Goal: Task Accomplishment & Management: Manage account settings

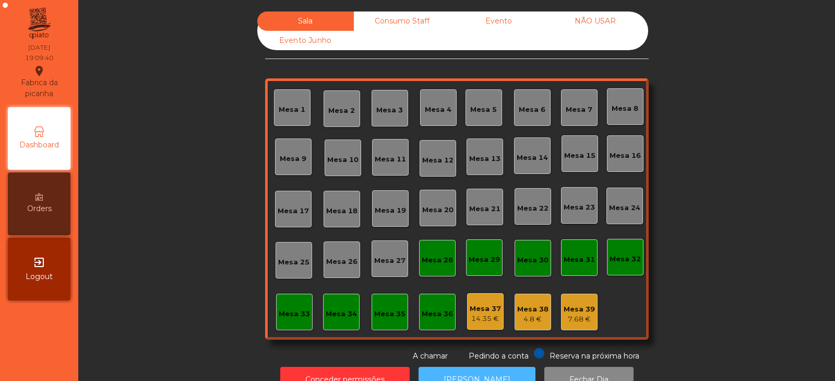
scroll to position [31, 0]
click at [478, 110] on div "Mesa 5" at bounding box center [483, 109] width 27 height 10
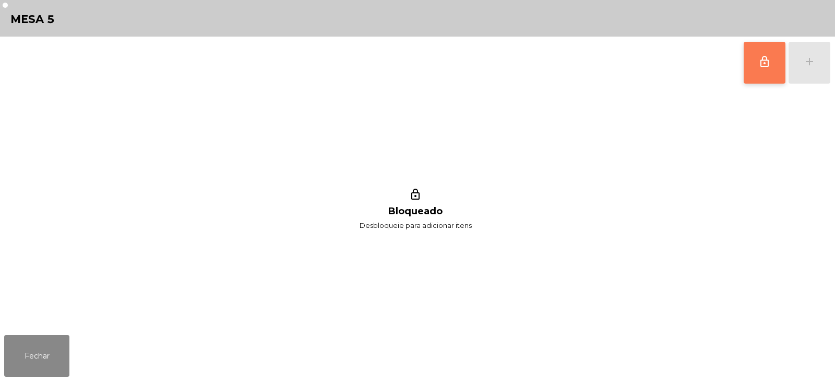
click at [754, 67] on button "lock_outline" at bounding box center [765, 63] width 42 height 42
click at [806, 66] on div "add" at bounding box center [810, 61] width 13 height 13
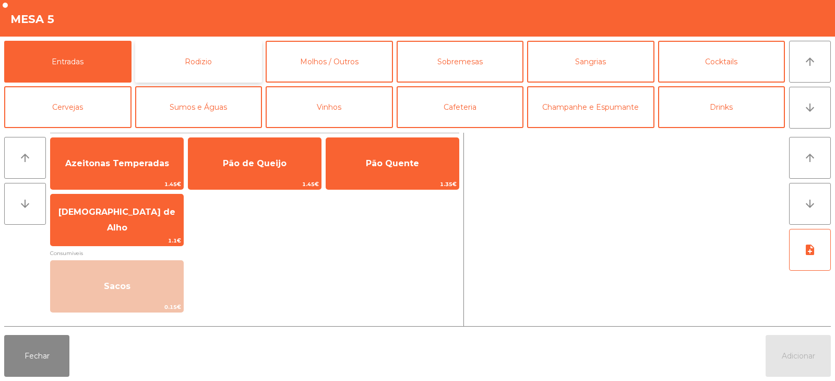
click at [166, 59] on button "Rodizio" at bounding box center [198, 62] width 127 height 42
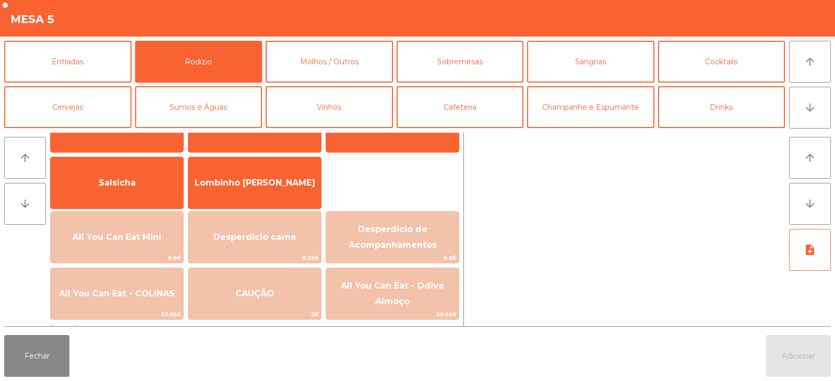
scroll to position [76, 0]
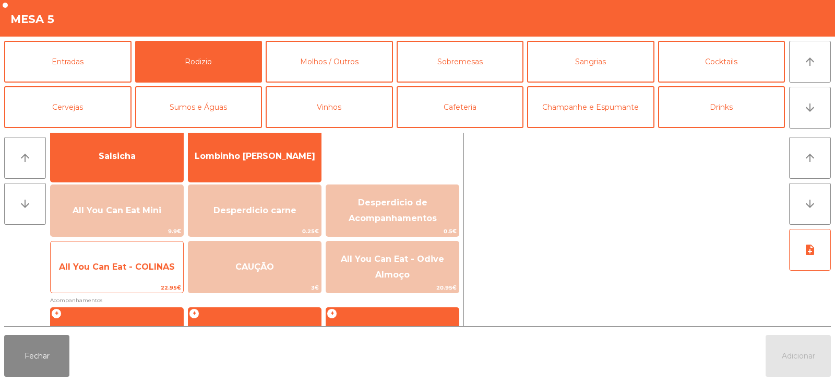
click at [146, 279] on span "All You Can Eat - COLINAS" at bounding box center [117, 267] width 133 height 28
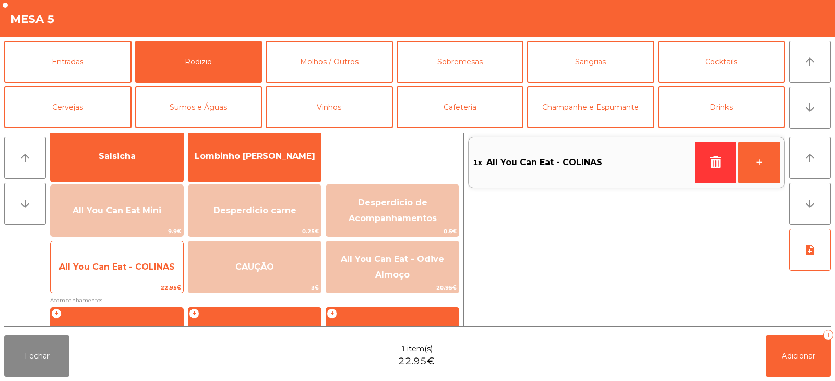
click at [152, 281] on div "All You Can Eat - COLINAS 22.95€" at bounding box center [117, 267] width 134 height 52
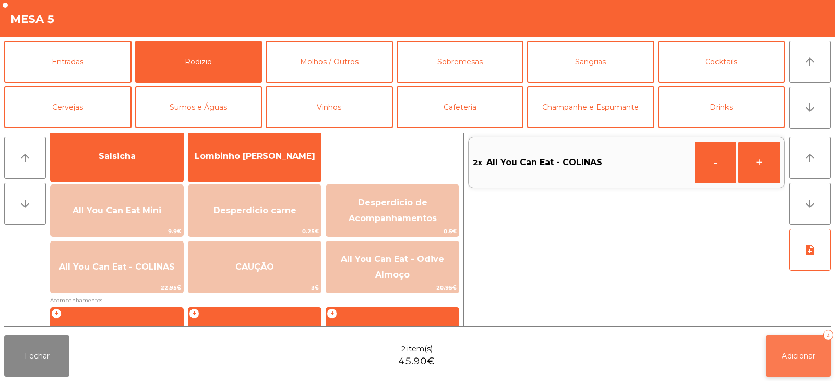
click at [788, 367] on button "Adicionar 2" at bounding box center [798, 356] width 65 height 42
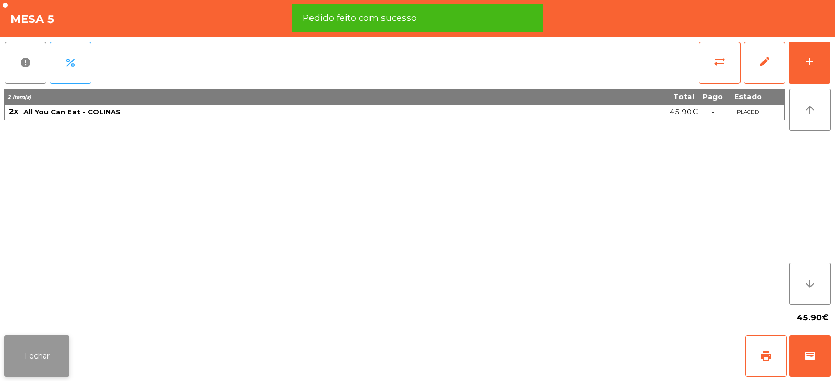
click at [68, 359] on button "Fechar" at bounding box center [36, 356] width 65 height 42
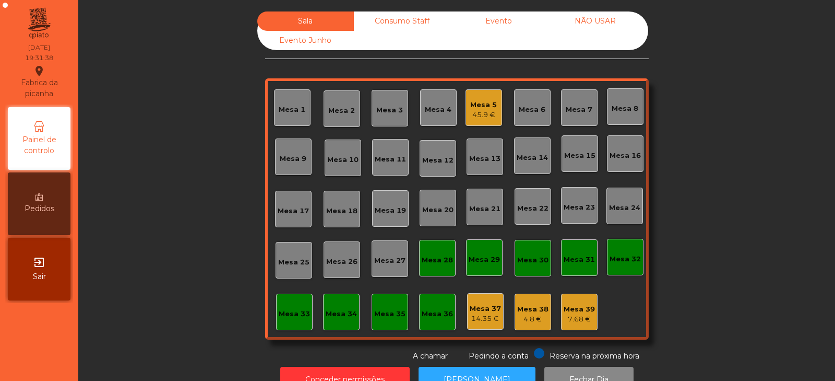
click at [621, 112] on div "Mesa 8" at bounding box center [625, 108] width 27 height 10
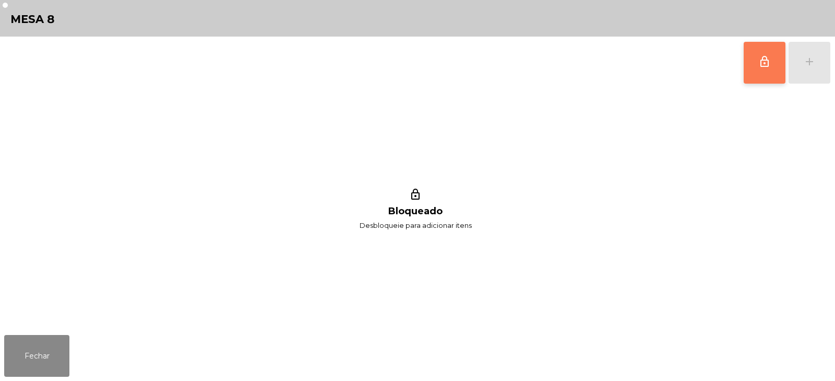
click at [758, 66] on button "lock_outline" at bounding box center [765, 63] width 42 height 42
click at [809, 73] on button "add" at bounding box center [810, 63] width 42 height 42
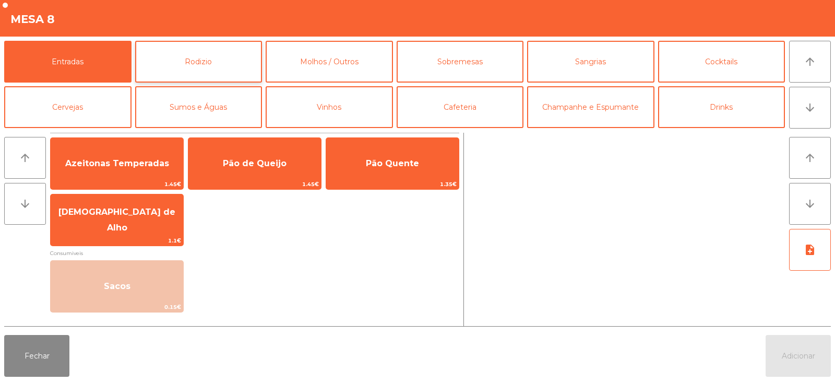
click at [196, 81] on button "Rodizio" at bounding box center [198, 62] width 127 height 42
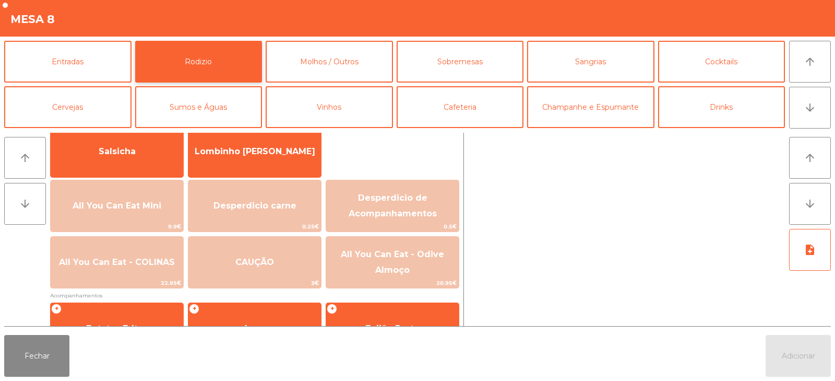
scroll to position [80, 0]
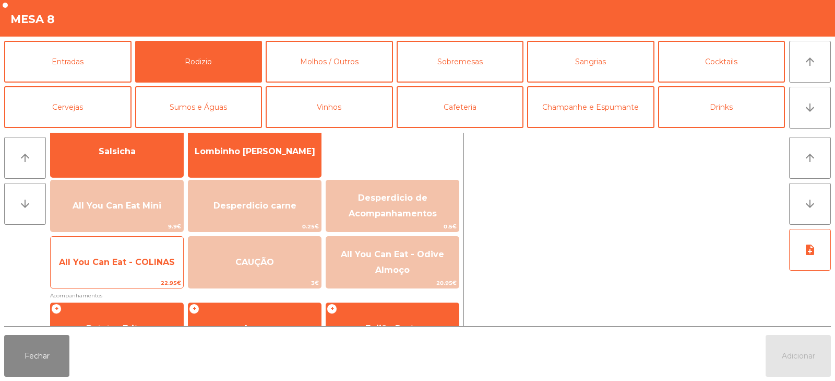
click at [145, 266] on span "All You Can Eat - COLINAS" at bounding box center [117, 262] width 116 height 10
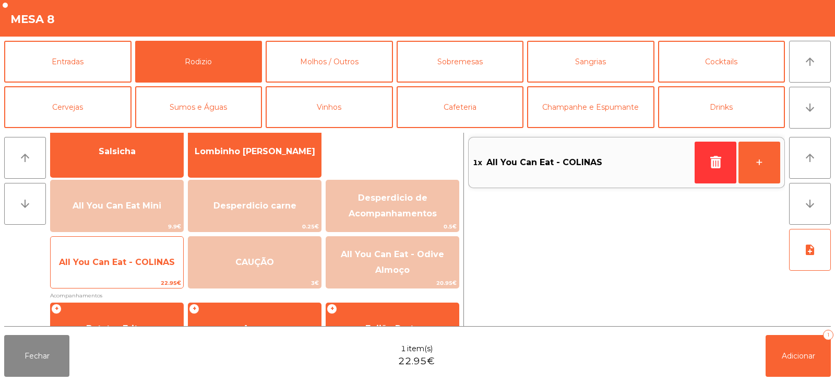
click at [155, 271] on span "All You Can Eat - COLINAS" at bounding box center [117, 262] width 133 height 28
click at [159, 272] on span "All You Can Eat - COLINAS" at bounding box center [117, 262] width 133 height 28
click at [166, 279] on span "22.95€" at bounding box center [117, 283] width 133 height 10
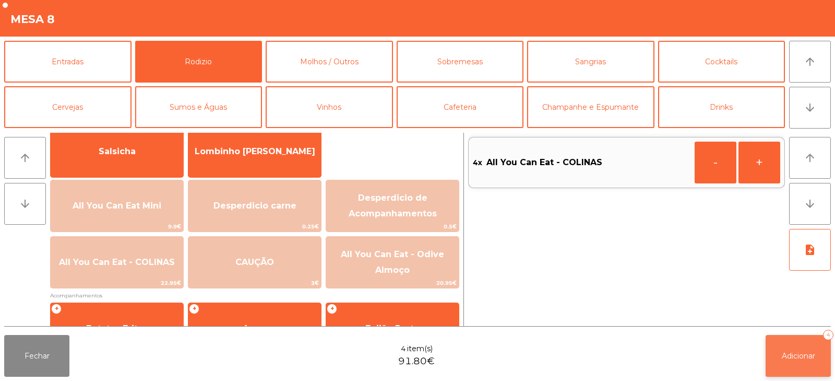
click at [791, 366] on button "Adicionar 4" at bounding box center [798, 356] width 65 height 42
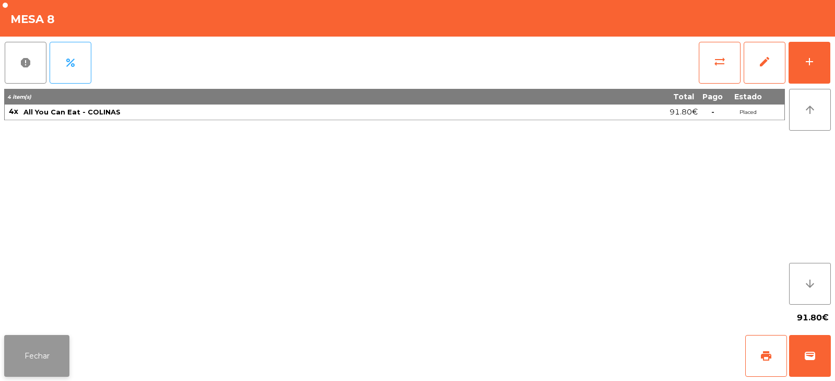
click at [19, 353] on button "Fechar" at bounding box center [36, 356] width 65 height 42
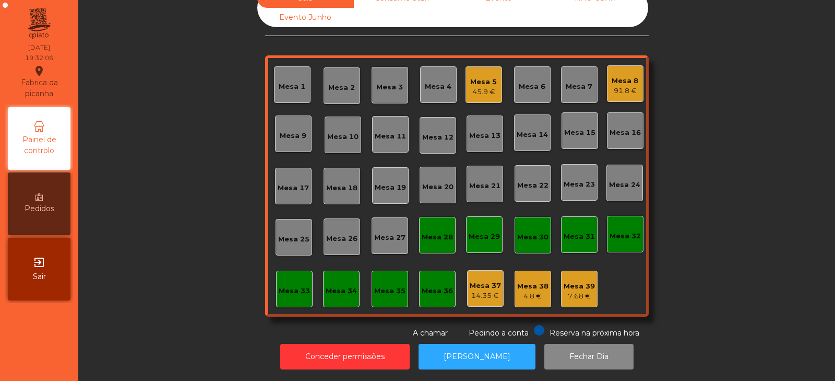
scroll to position [0, 0]
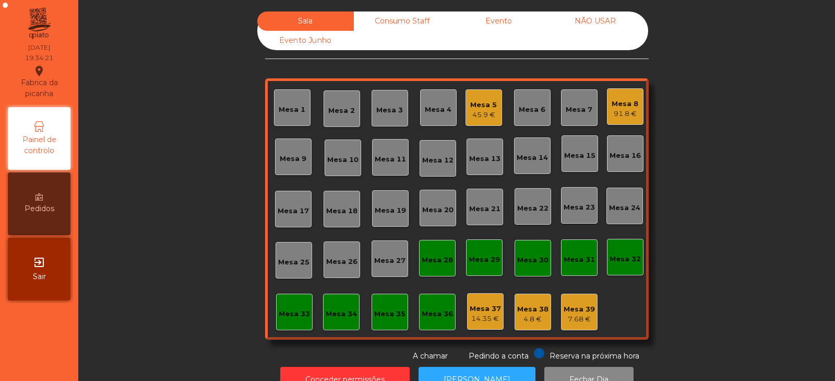
click at [629, 252] on div "Mesa 32" at bounding box center [625, 257] width 31 height 15
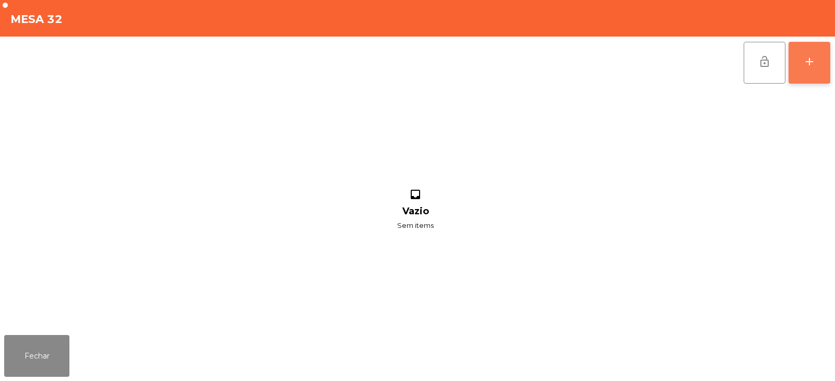
click at [807, 63] on div "add" at bounding box center [810, 61] width 13 height 13
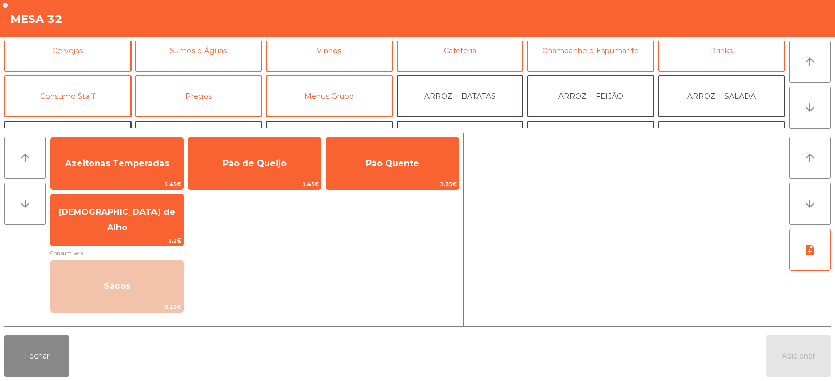
scroll to position [76, 0]
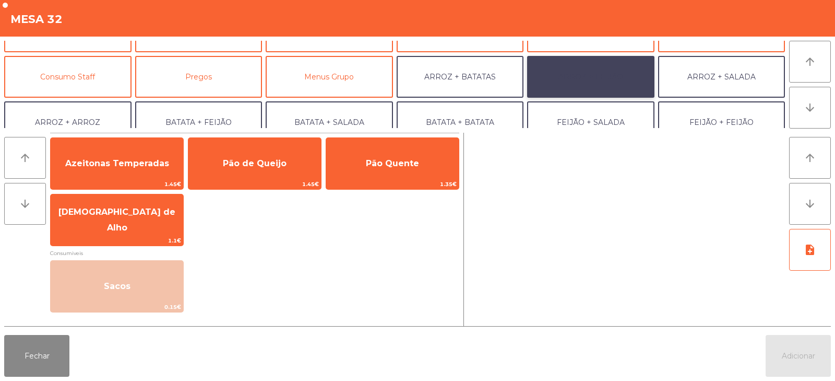
click at [577, 78] on button "ARROZ + FEIJÃO" at bounding box center [590, 77] width 127 height 42
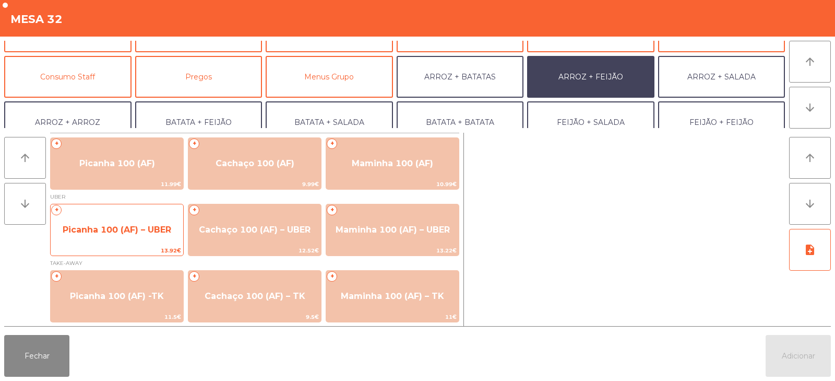
click at [94, 252] on span "13.92€" at bounding box center [117, 250] width 133 height 10
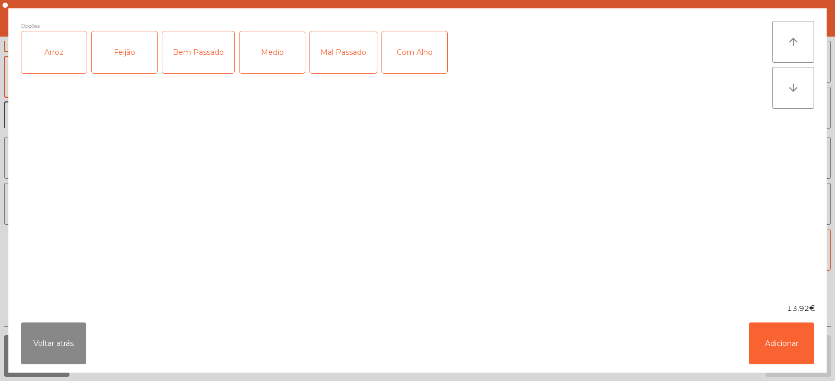
click at [51, 61] on div "Arroz" at bounding box center [53, 52] width 65 height 42
click at [111, 67] on div "Feijão" at bounding box center [124, 52] width 65 height 42
click at [349, 61] on div "Mal Passado" at bounding box center [343, 52] width 67 height 42
click at [403, 63] on div "Com Alho" at bounding box center [414, 52] width 65 height 42
click at [764, 343] on button "Adicionar" at bounding box center [781, 343] width 65 height 42
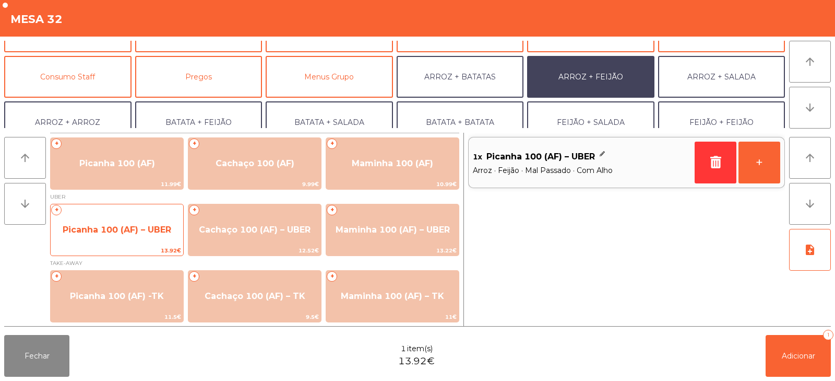
click at [100, 232] on span "Picanha 100 (AF) – UBER" at bounding box center [117, 230] width 109 height 10
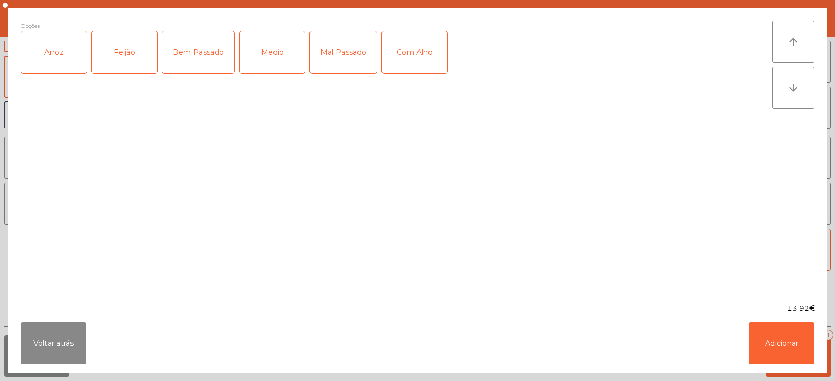
click at [42, 67] on div "Arroz" at bounding box center [53, 52] width 65 height 42
click at [121, 60] on div "Feijão" at bounding box center [124, 52] width 65 height 42
click at [280, 57] on div "Medio" at bounding box center [272, 52] width 65 height 42
click at [413, 64] on div "Com Alho" at bounding box center [414, 52] width 65 height 42
click at [766, 348] on button "Adicionar" at bounding box center [781, 343] width 65 height 42
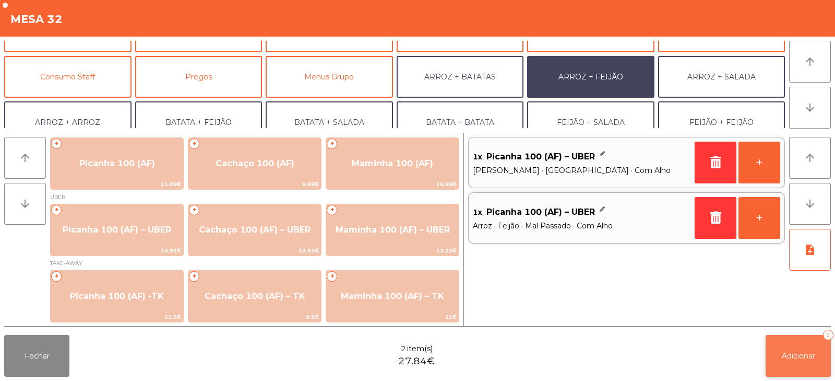
click at [803, 361] on button "Adicionar 2" at bounding box center [798, 356] width 65 height 42
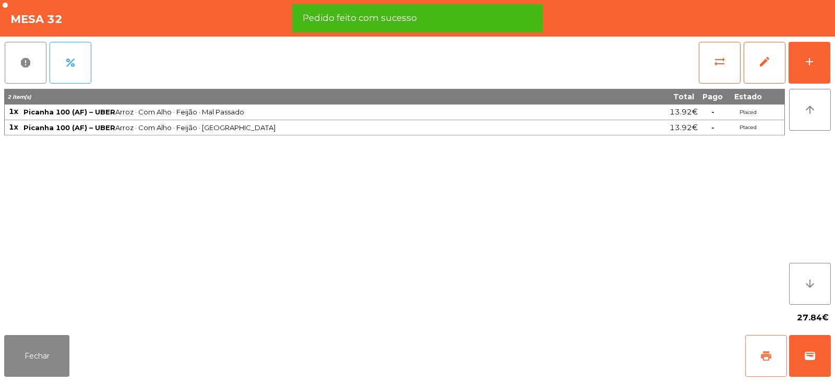
click at [755, 362] on button "print" at bounding box center [767, 356] width 42 height 42
click at [807, 359] on span "wallet" at bounding box center [810, 355] width 13 height 13
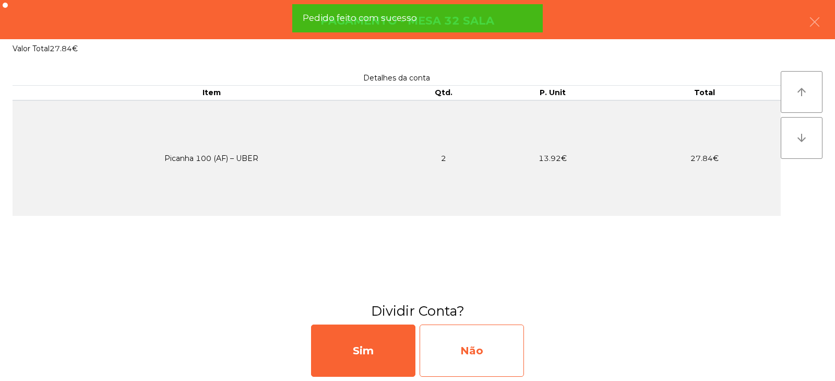
click at [504, 362] on div "Não" at bounding box center [472, 350] width 104 height 52
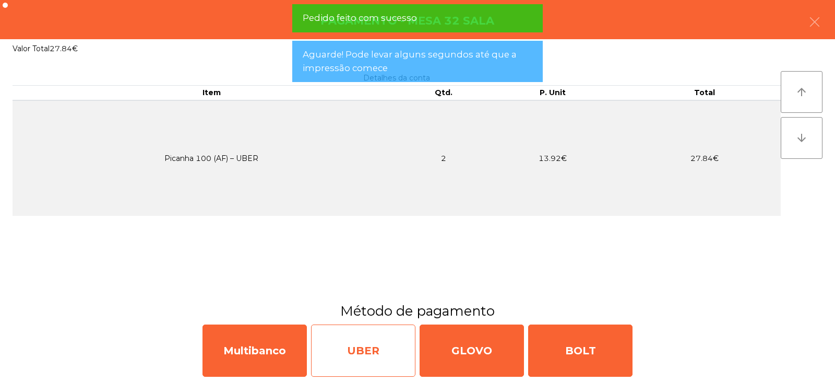
click at [361, 360] on div "UBER" at bounding box center [363, 350] width 104 height 52
select select "**"
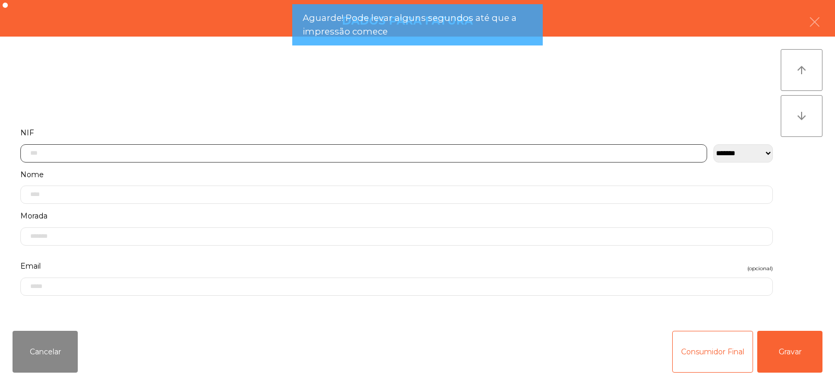
click at [499, 150] on input "text" at bounding box center [363, 153] width 687 height 18
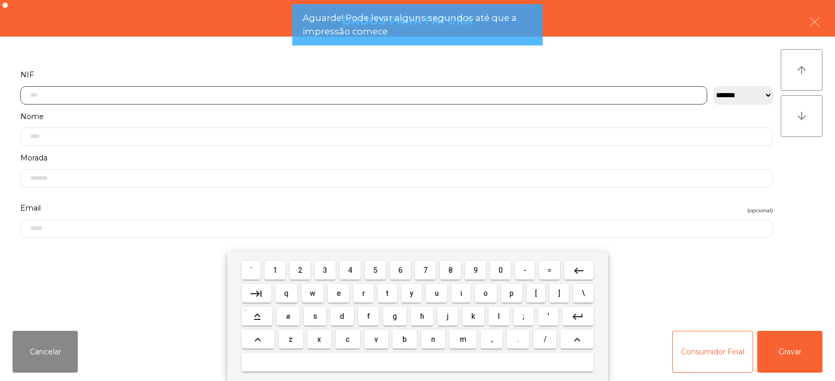
scroll to position [76, 0]
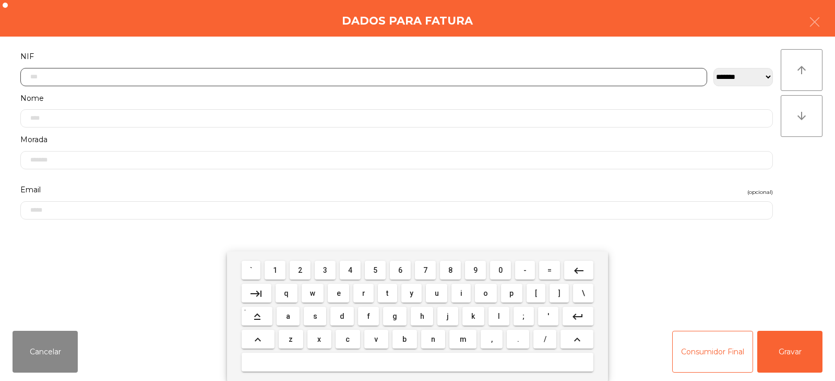
type input "*"
type input "*********"
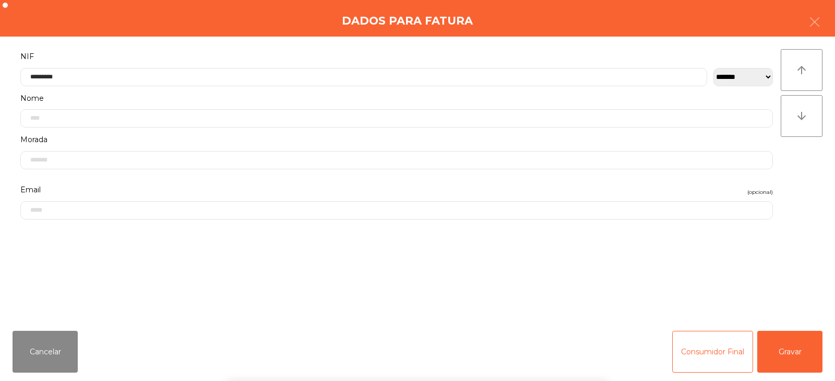
click at [778, 343] on div "` 1 2 3 4 5 6 7 8 9 0 - = keyboard_backspace keyboard_tab q w e r t y u i o p […" at bounding box center [417, 316] width 835 height 130
click at [795, 355] on button "Gravar" at bounding box center [790, 352] width 65 height 42
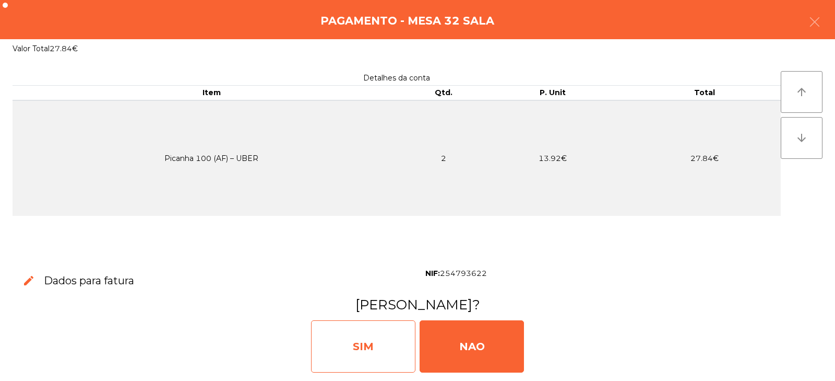
click at [372, 354] on div "SIM" at bounding box center [363, 346] width 104 height 52
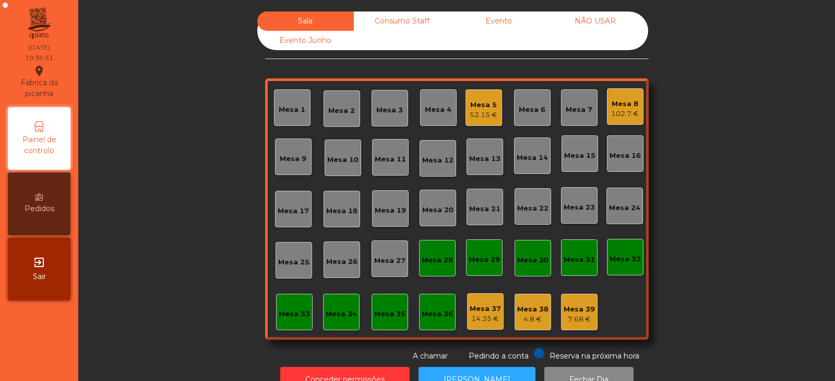
click at [384, 119] on div "Mesa 3" at bounding box center [390, 108] width 37 height 37
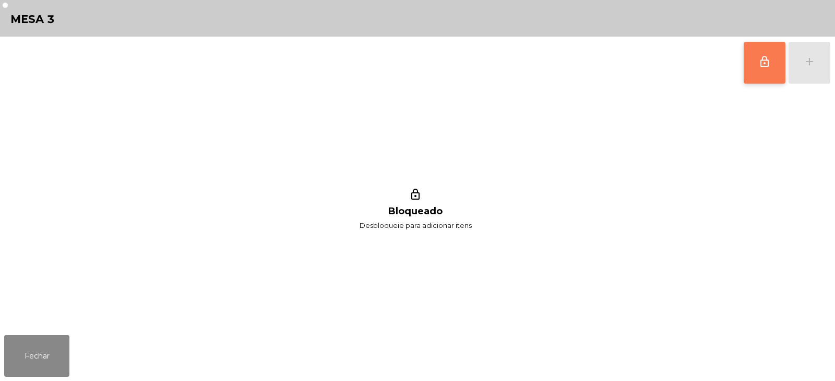
click at [762, 67] on span "lock_outline" at bounding box center [765, 61] width 13 height 13
click at [809, 73] on div "lock_outline add" at bounding box center [788, 63] width 88 height 52
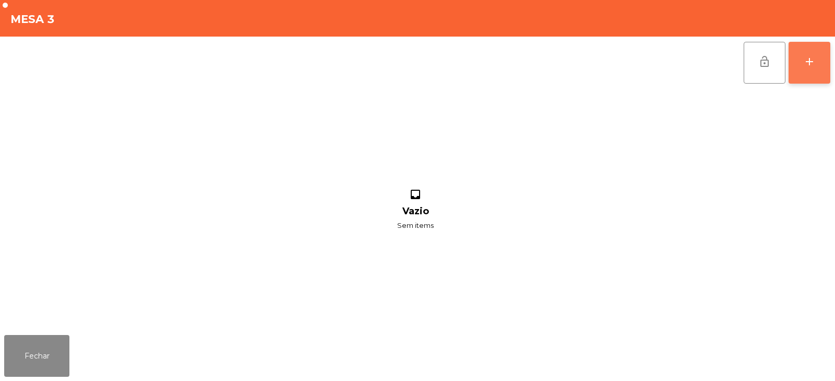
click at [810, 70] on button "add" at bounding box center [810, 63] width 42 height 42
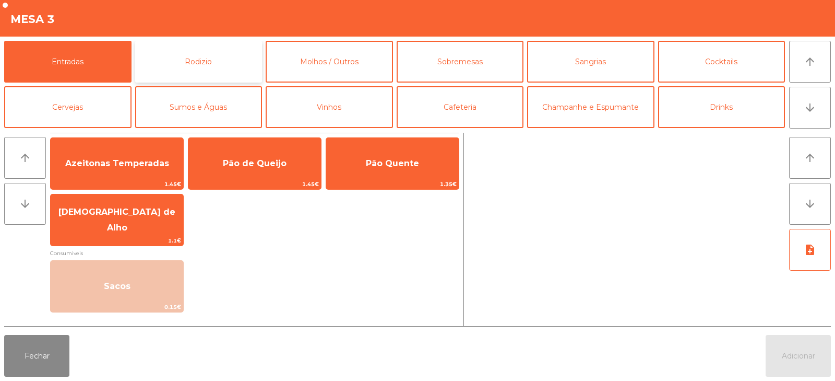
click at [222, 75] on button "Rodizio" at bounding box center [198, 62] width 127 height 42
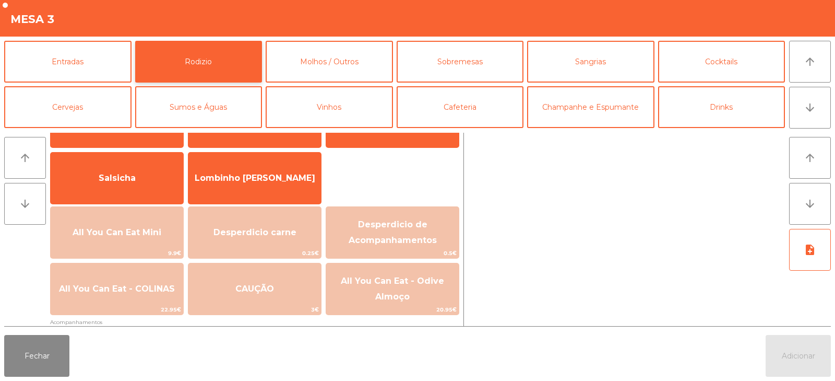
scroll to position [72, 0]
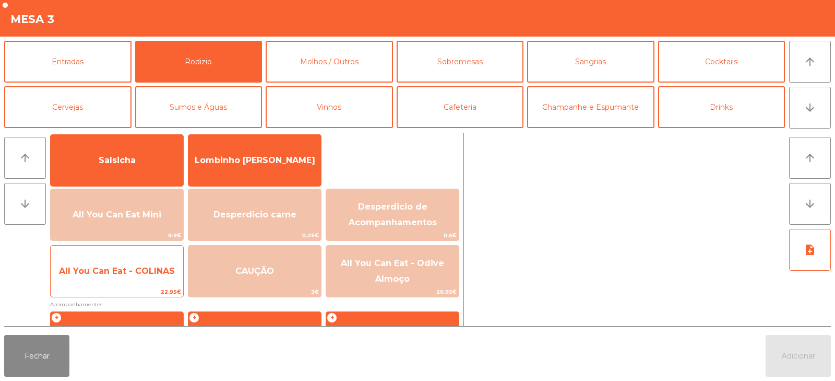
click at [127, 275] on span "All You Can Eat - COLINAS" at bounding box center [117, 271] width 116 height 10
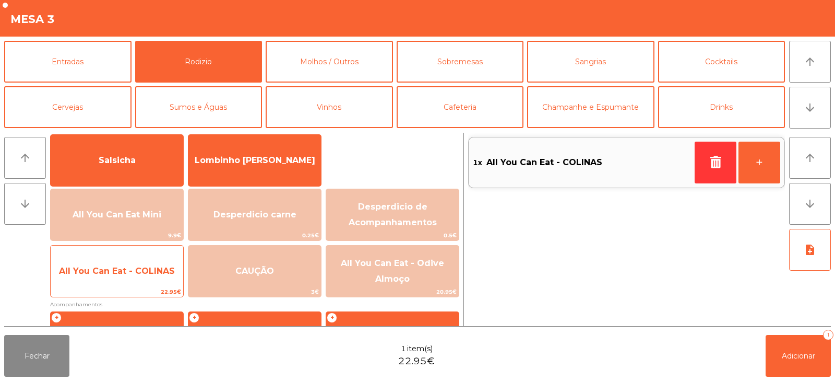
click at [130, 276] on span "All You Can Eat - COLINAS" at bounding box center [117, 271] width 133 height 28
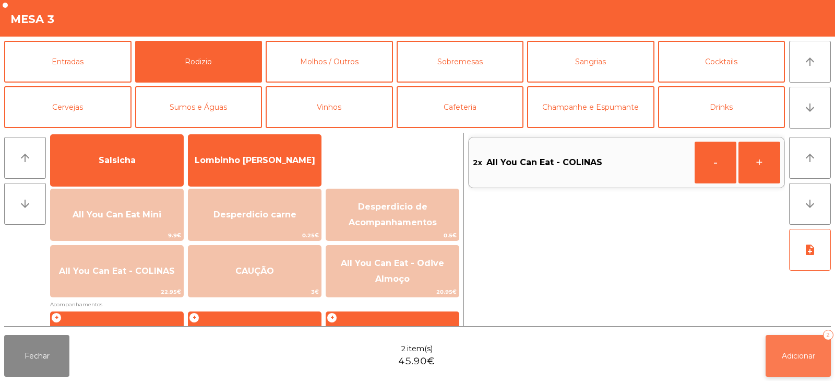
click at [779, 355] on button "Adicionar 2" at bounding box center [798, 356] width 65 height 42
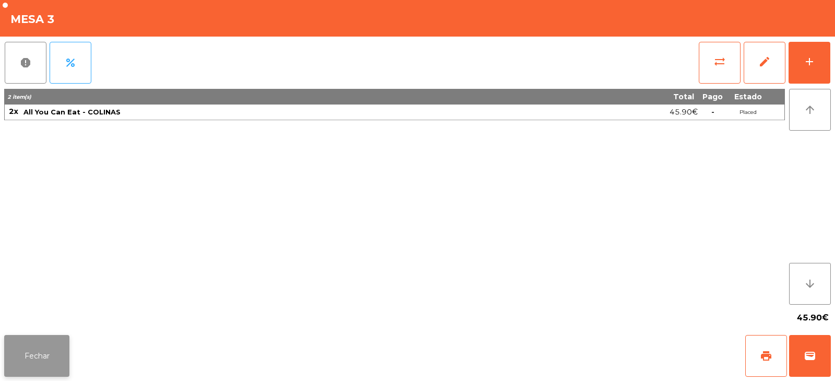
click at [49, 352] on button "Fechar" at bounding box center [36, 356] width 65 height 42
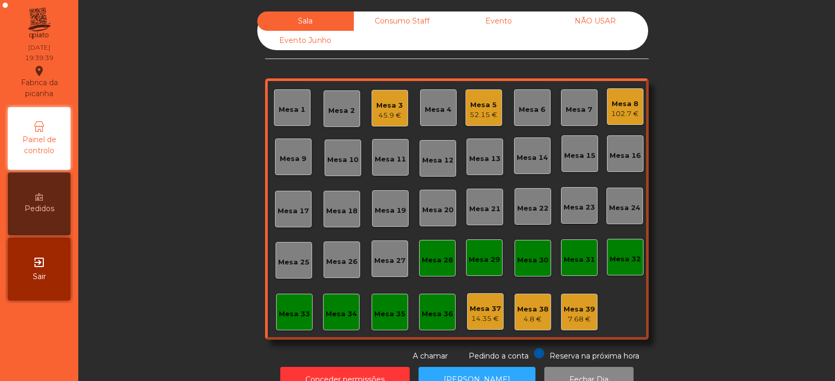
click at [625, 251] on div "Mesa 32" at bounding box center [625, 257] width 31 height 15
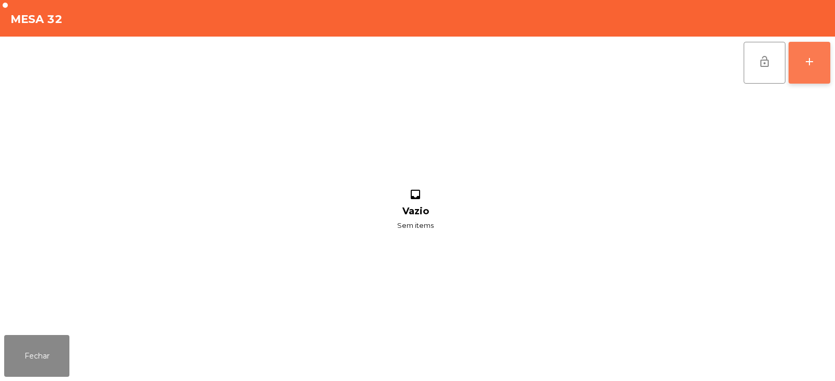
click at [814, 66] on div "add" at bounding box center [810, 61] width 13 height 13
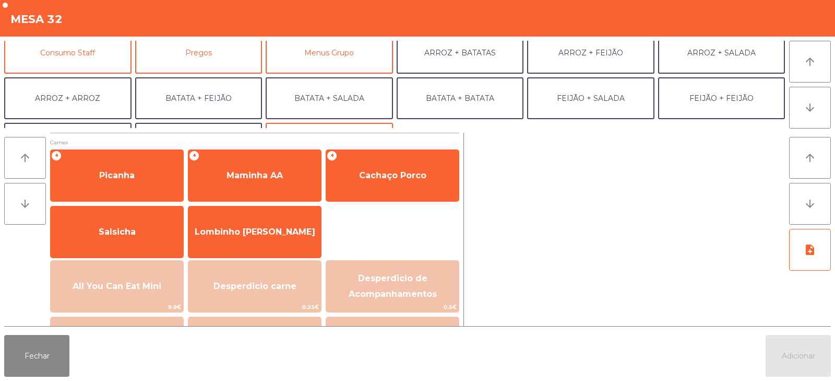
scroll to position [136, 0]
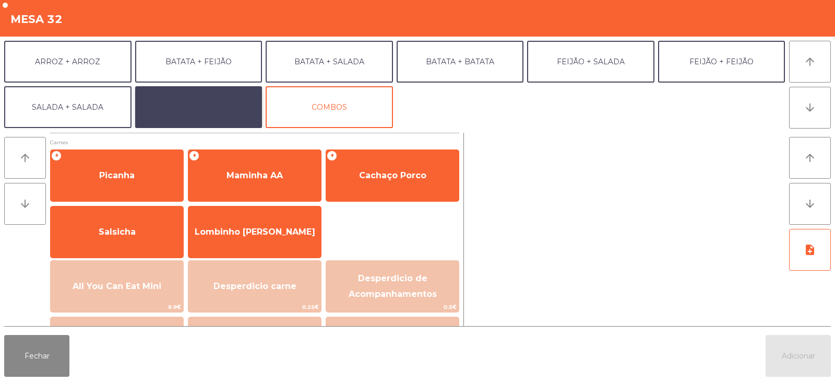
click at [171, 110] on button "EXTRAS UBER" at bounding box center [198, 107] width 127 height 42
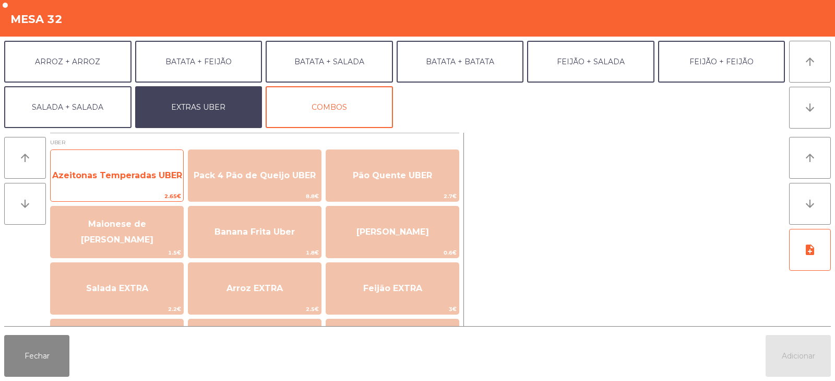
click at [83, 181] on span "Azeitonas Temperadas UBER" at bounding box center [117, 175] width 133 height 28
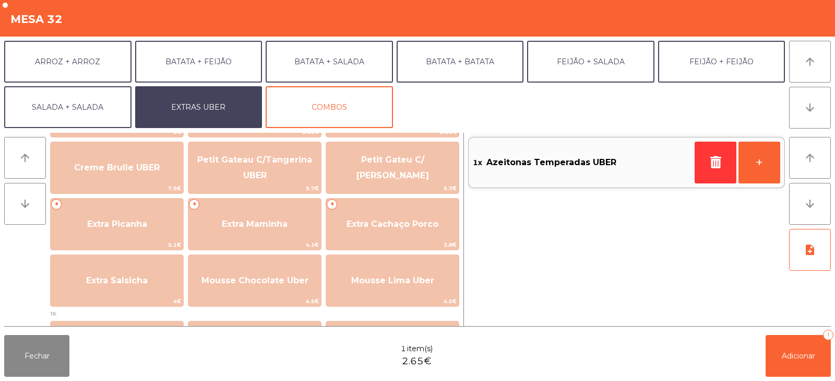
scroll to position [234, 0]
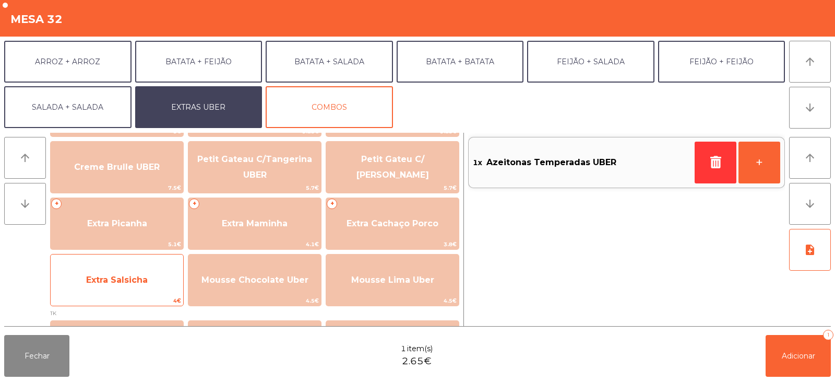
click at [105, 267] on span "Extra Salsicha" at bounding box center [117, 280] width 133 height 28
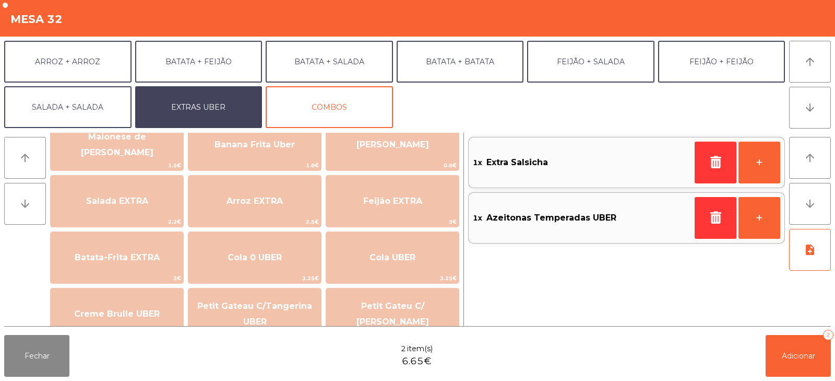
scroll to position [63, 0]
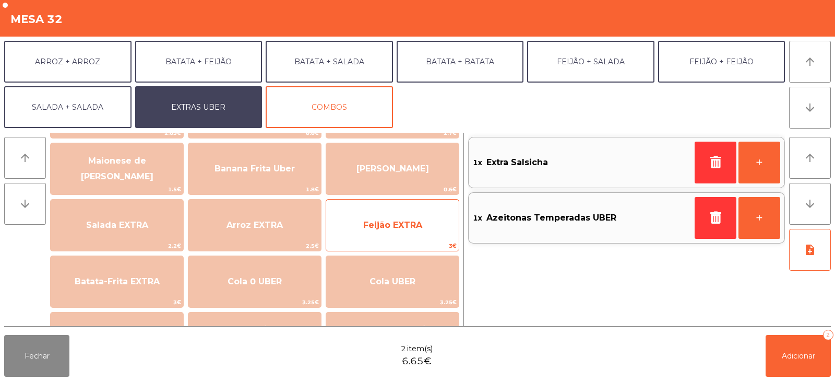
click at [366, 231] on span "Feijão EXTRA" at bounding box center [392, 225] width 133 height 28
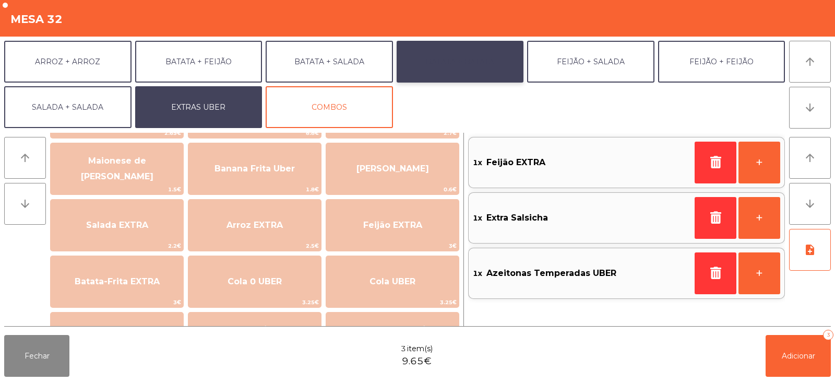
click at [487, 58] on button "BATATA + BATATA" at bounding box center [460, 62] width 127 height 42
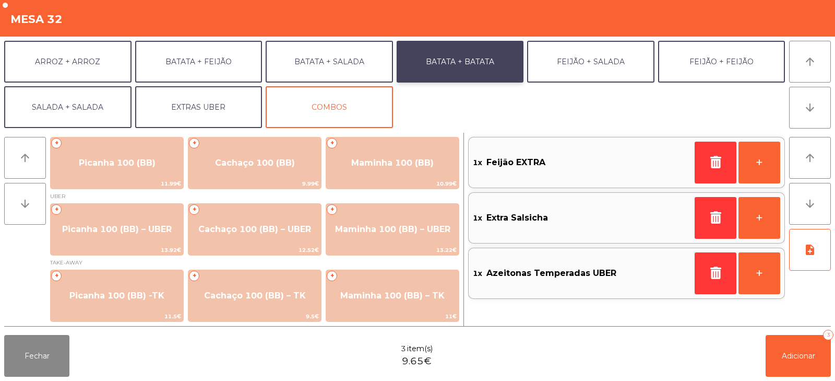
scroll to position [1, 0]
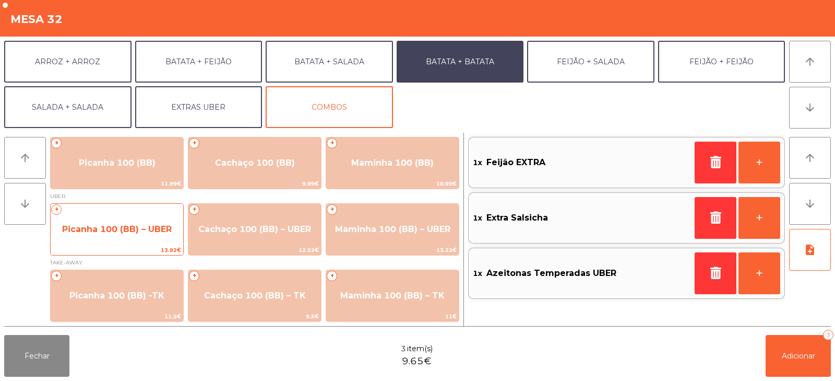
click at [113, 242] on span "Picanha 100 (BB) – UBER" at bounding box center [117, 229] width 133 height 28
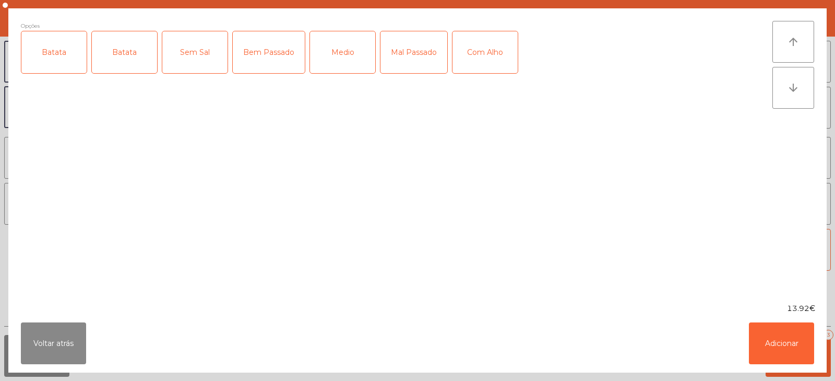
click at [72, 60] on div "Batata" at bounding box center [53, 52] width 65 height 42
click at [112, 59] on div "Batata" at bounding box center [124, 52] width 65 height 42
click at [149, 57] on div "Batata" at bounding box center [124, 52] width 65 height 42
click at [336, 56] on div "Medio" at bounding box center [342, 52] width 65 height 42
click at [495, 61] on div "Com Alho" at bounding box center [485, 52] width 65 height 42
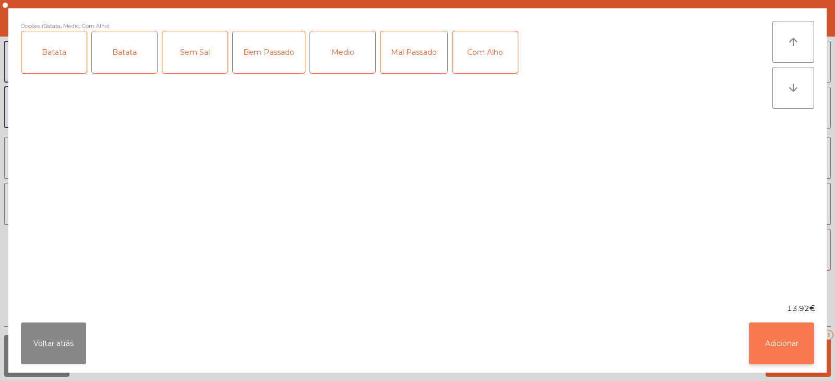
click at [787, 346] on button "Adicionar" at bounding box center [781, 343] width 65 height 42
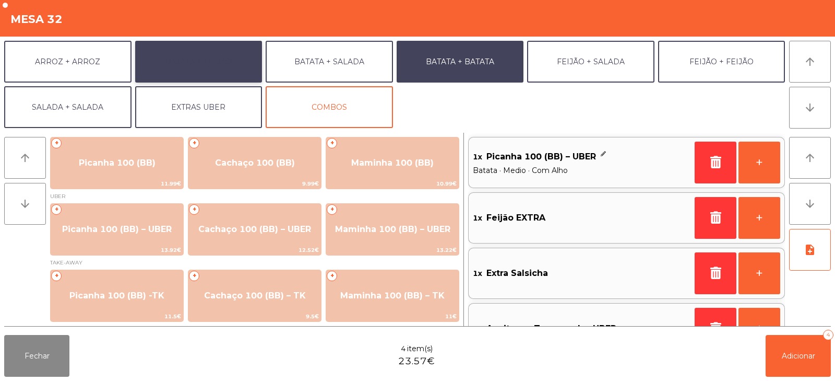
click at [230, 60] on button "BATATA + FEIJÃO" at bounding box center [198, 62] width 127 height 42
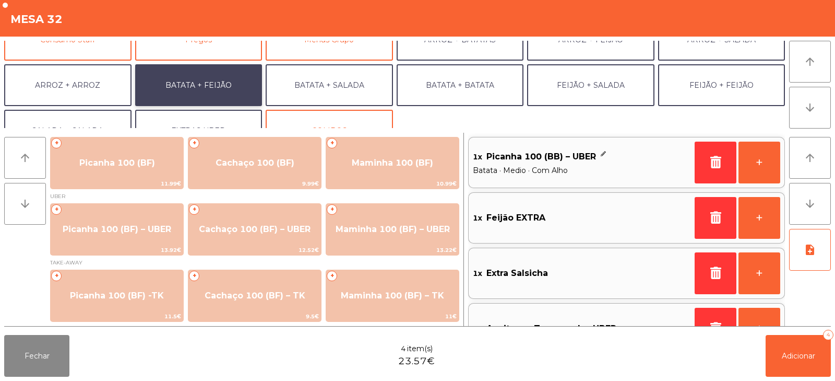
scroll to position [112, 0]
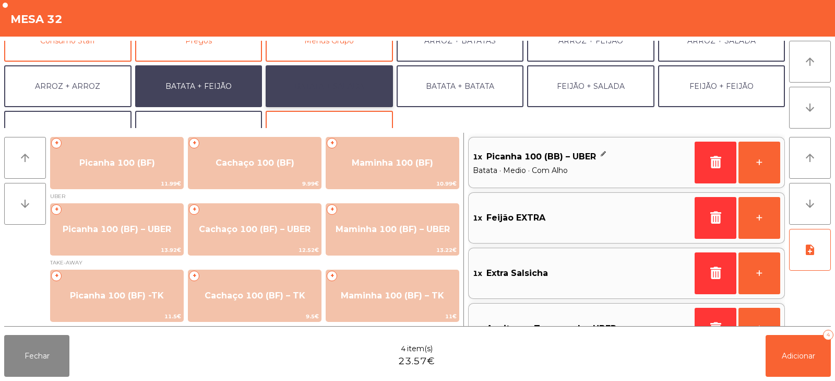
click at [309, 90] on button "BATATA + SALADA" at bounding box center [329, 86] width 127 height 42
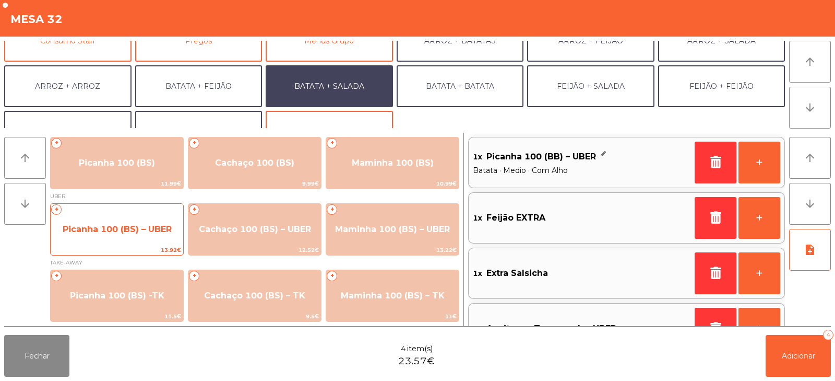
click at [134, 232] on span "Picanha 100 (BS) – UBER" at bounding box center [117, 229] width 109 height 10
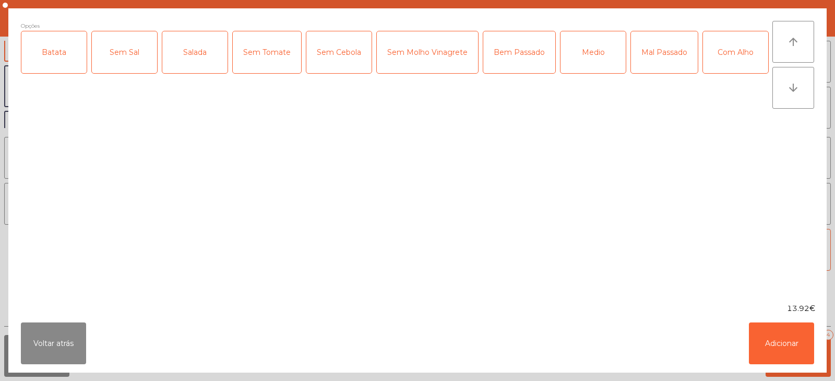
click at [63, 57] on div "Batata" at bounding box center [53, 52] width 65 height 42
click at [189, 59] on div "Salada" at bounding box center [194, 52] width 65 height 42
click at [602, 66] on div "Medio" at bounding box center [593, 52] width 65 height 42
click at [785, 348] on button "Adicionar" at bounding box center [781, 343] width 65 height 42
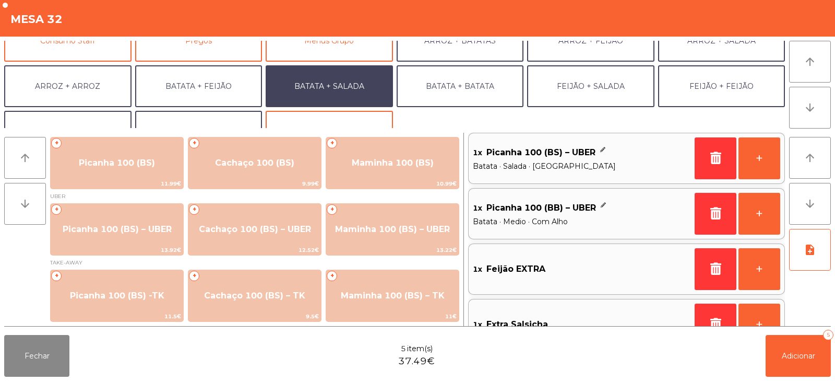
scroll to position [88, 0]
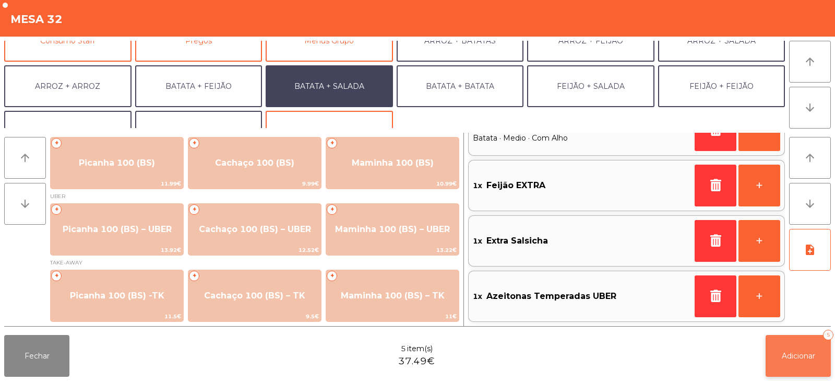
click at [803, 360] on button "Adicionar 5" at bounding box center [798, 356] width 65 height 42
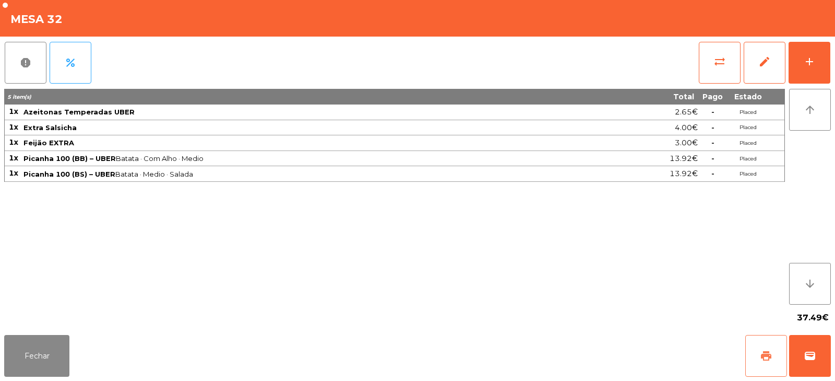
click at [775, 356] on button "print" at bounding box center [767, 356] width 42 height 42
click at [807, 348] on button "wallet" at bounding box center [811, 356] width 42 height 42
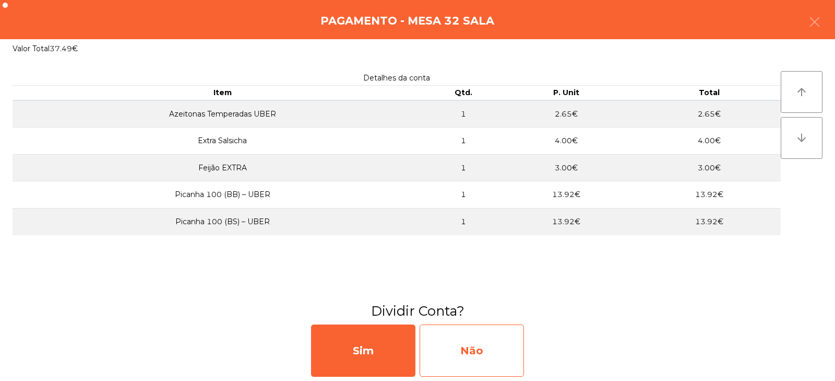
click at [483, 345] on div "Não" at bounding box center [472, 350] width 104 height 52
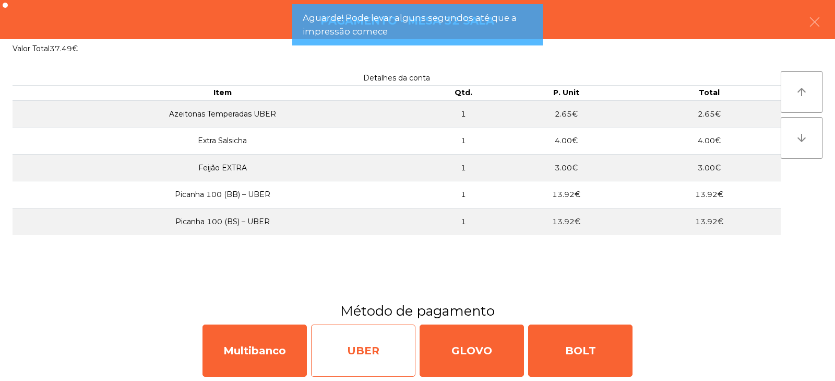
click at [346, 347] on div "UBER" at bounding box center [363, 350] width 104 height 52
select select "**"
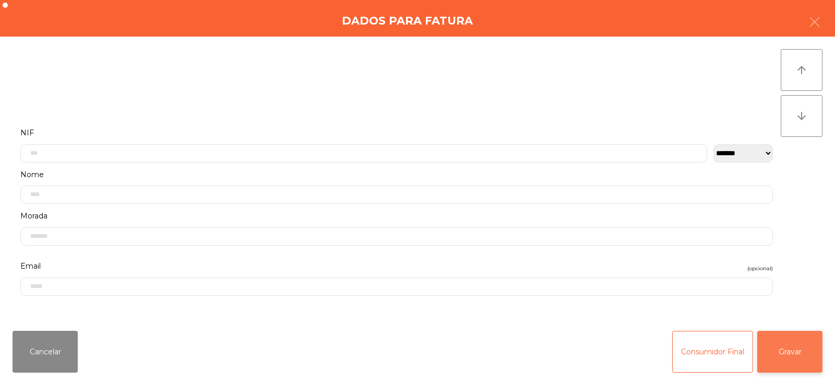
click at [786, 355] on button "Gravar" at bounding box center [790, 352] width 65 height 42
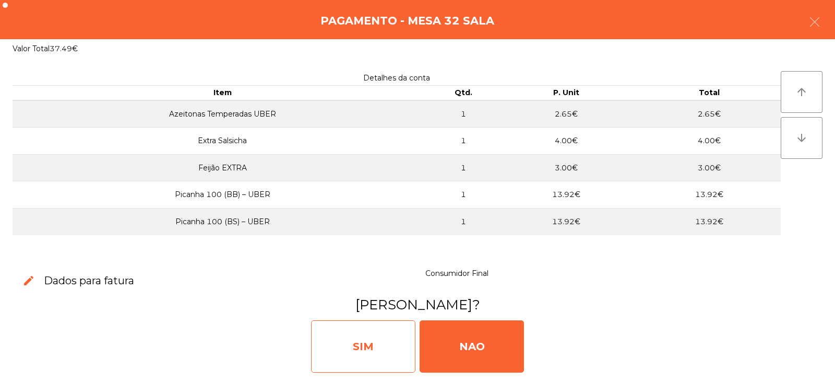
click at [375, 347] on div "SIM" at bounding box center [363, 346] width 104 height 52
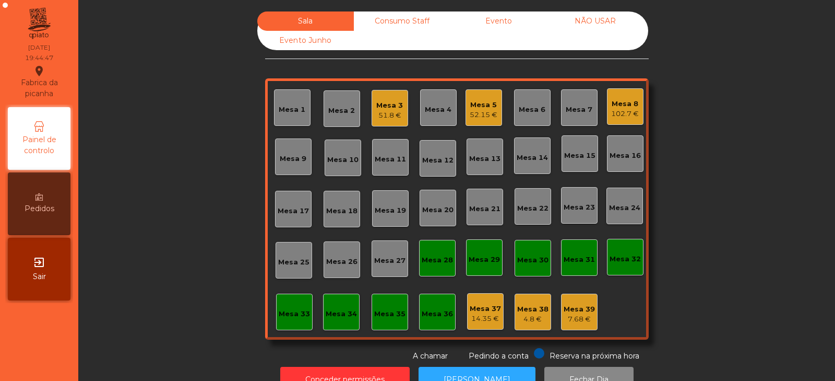
click at [292, 320] on div "Mesa 33" at bounding box center [294, 311] width 37 height 37
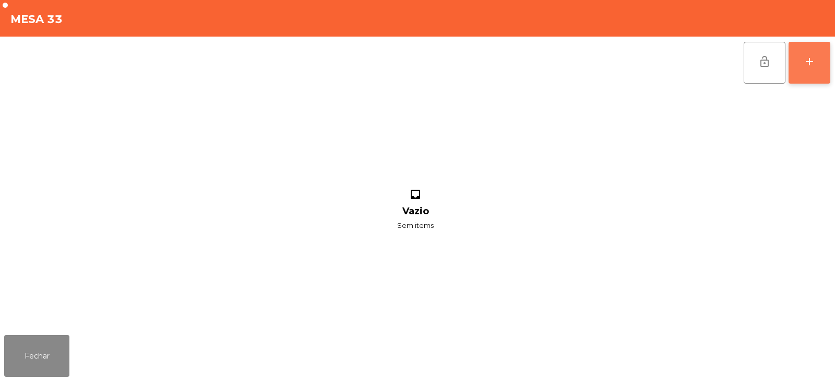
click at [812, 74] on button "add" at bounding box center [810, 63] width 42 height 42
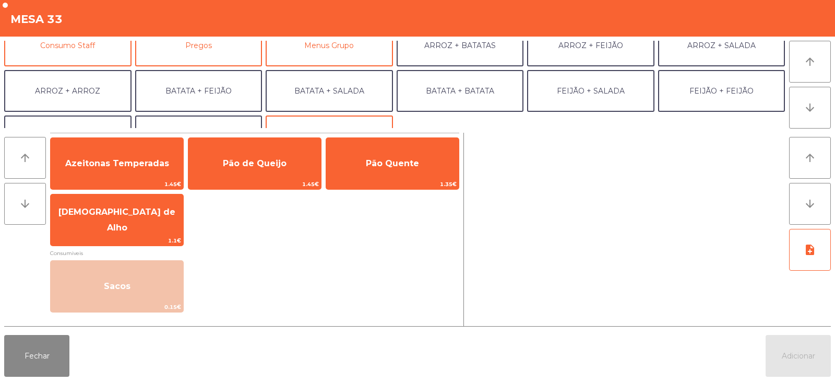
scroll to position [105, 0]
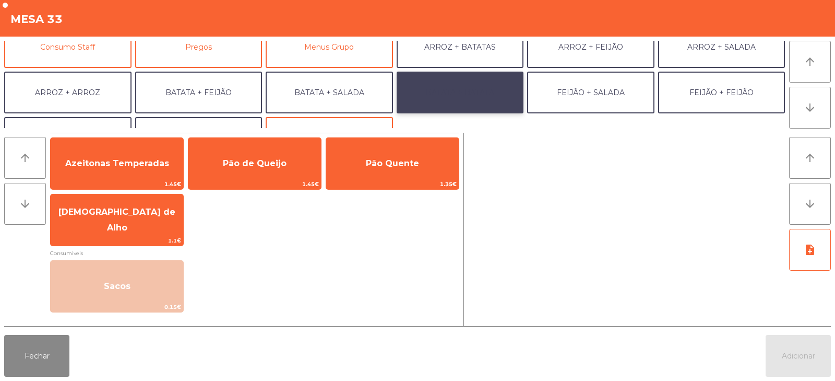
click at [481, 93] on button "BATATA + BATATA" at bounding box center [460, 93] width 127 height 42
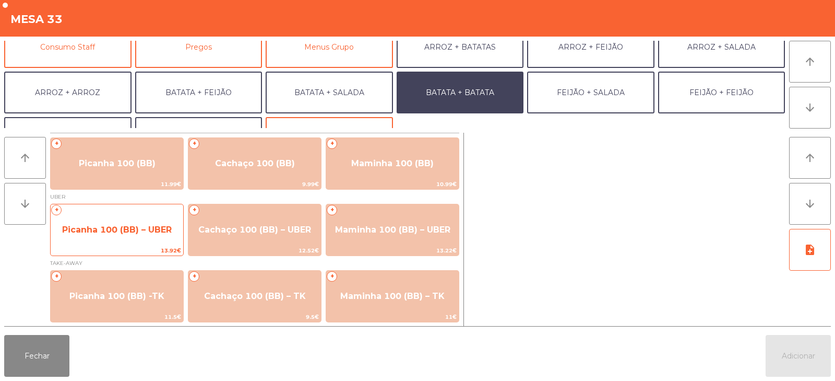
click at [138, 235] on span "Picanha 100 (BB) – UBER" at bounding box center [117, 230] width 133 height 28
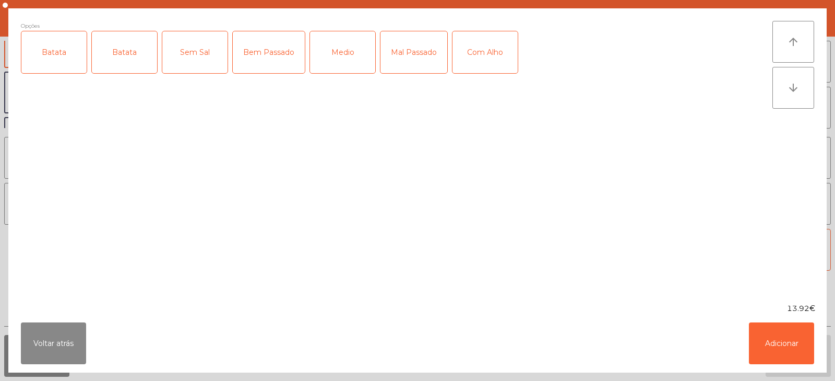
click at [59, 60] on div "Batata" at bounding box center [53, 52] width 65 height 42
click at [121, 51] on div "Batata" at bounding box center [124, 52] width 65 height 42
click at [128, 60] on div "Batata" at bounding box center [124, 52] width 65 height 42
click at [347, 58] on div "Medio" at bounding box center [342, 52] width 65 height 42
click at [775, 352] on button "Adicionar" at bounding box center [781, 343] width 65 height 42
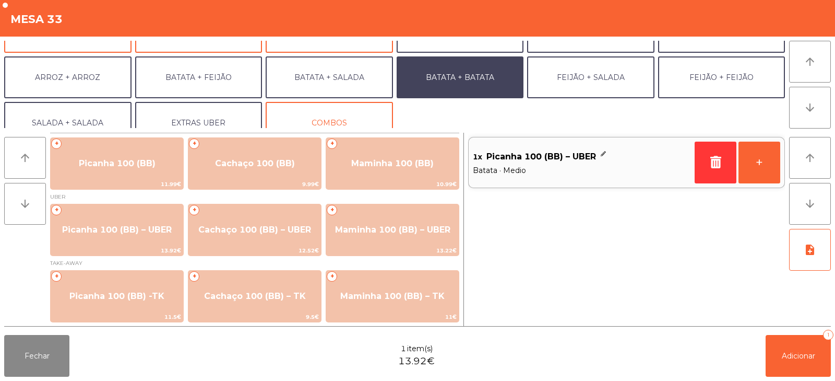
scroll to position [124, 0]
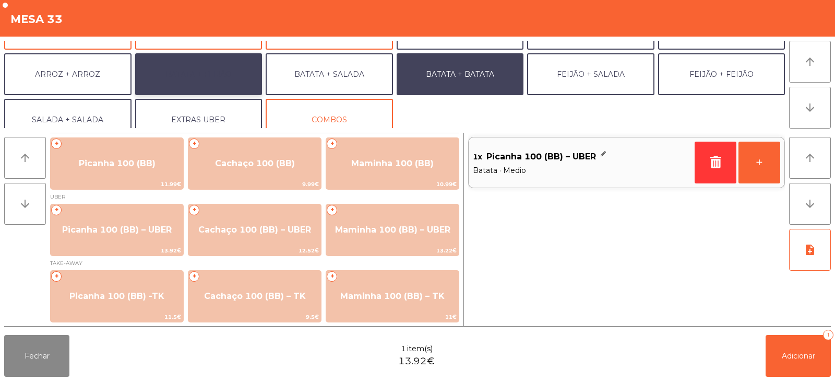
click at [224, 75] on button "BATATA + FEIJÃO" at bounding box center [198, 74] width 127 height 42
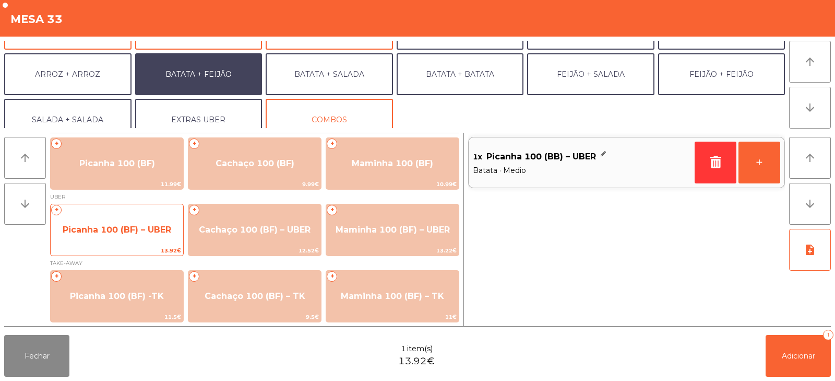
click at [139, 236] on span "Picanha 100 (BF) – UBER" at bounding box center [117, 230] width 133 height 28
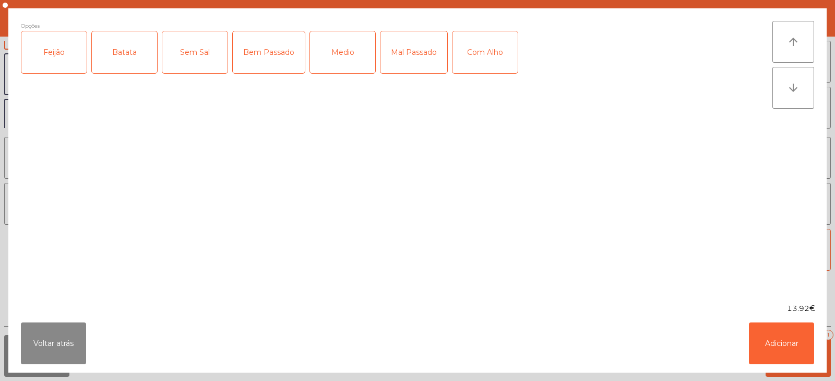
click at [63, 57] on div "Feijão" at bounding box center [53, 52] width 65 height 42
click at [131, 54] on div "Batata" at bounding box center [124, 52] width 65 height 42
click at [342, 62] on div "Medio" at bounding box center [342, 52] width 65 height 42
click at [792, 348] on button "Adicionar" at bounding box center [781, 343] width 65 height 42
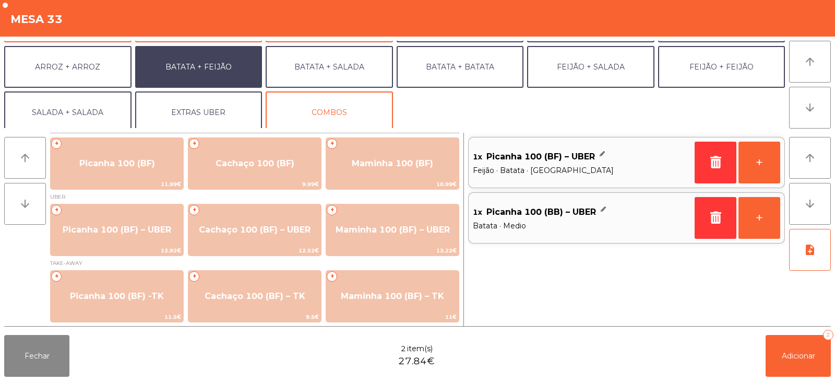
scroll to position [131, 0]
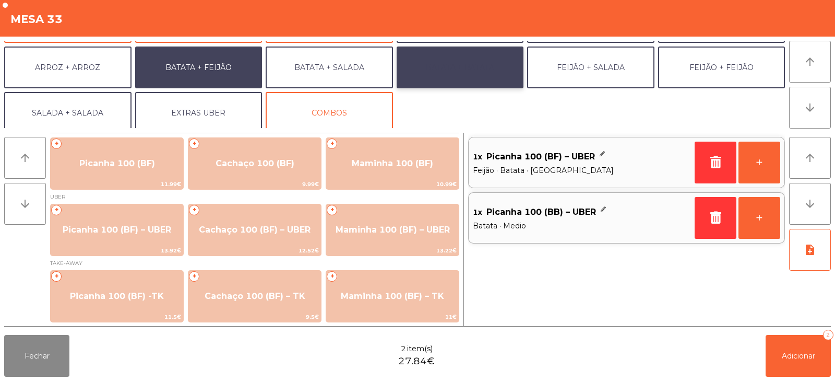
click at [457, 72] on button "BATATA + BATATA" at bounding box center [460, 67] width 127 height 42
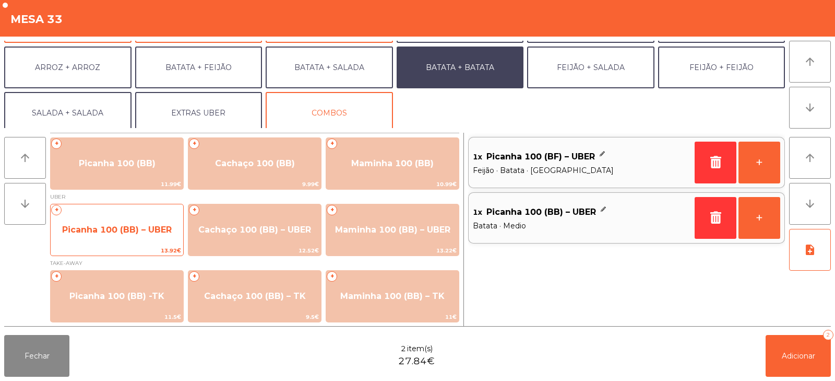
click at [127, 231] on span "Picanha 100 (BB) – UBER" at bounding box center [117, 230] width 110 height 10
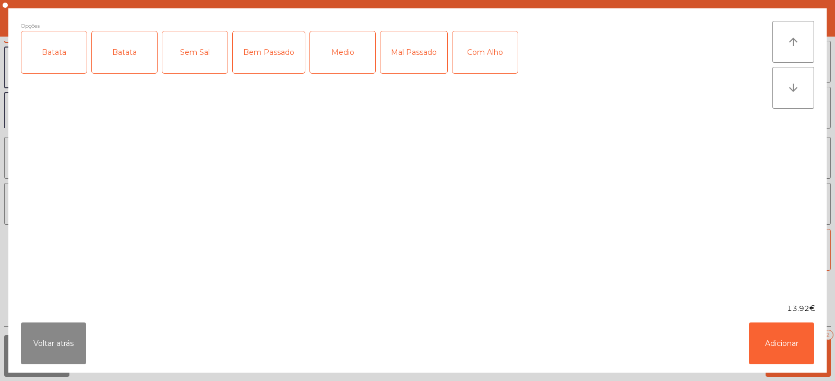
click at [55, 59] on div "Batata" at bounding box center [53, 52] width 65 height 42
click at [340, 52] on div "Medio" at bounding box center [342, 52] width 65 height 42
click at [782, 347] on button "Adicionar" at bounding box center [781, 343] width 65 height 42
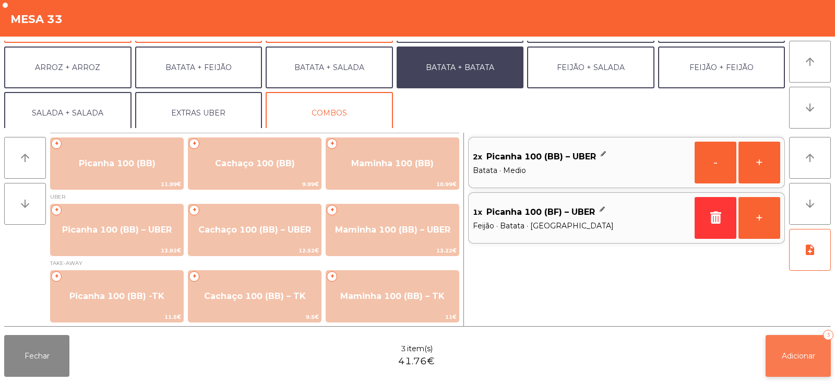
click at [788, 364] on button "Adicionar 3" at bounding box center [798, 356] width 65 height 42
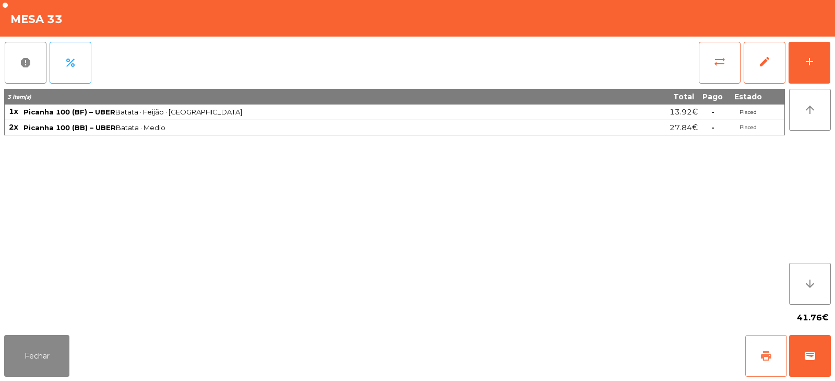
click at [770, 361] on span "print" at bounding box center [766, 355] width 13 height 13
click at [761, 364] on button "print" at bounding box center [767, 356] width 42 height 42
click at [814, 356] on span "wallet" at bounding box center [810, 355] width 13 height 13
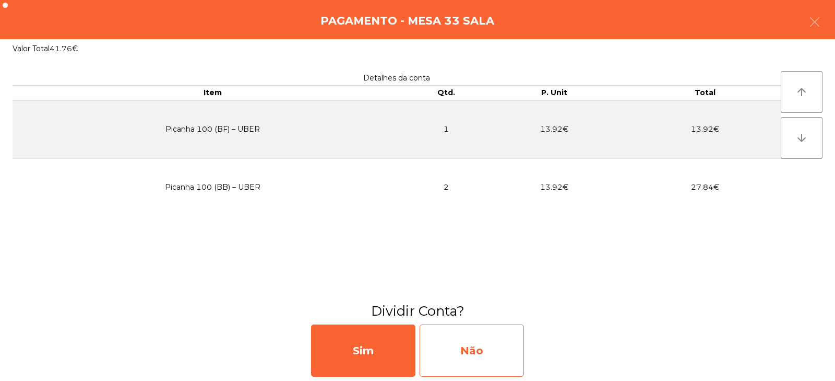
click at [479, 350] on div "Não" at bounding box center [472, 350] width 104 height 52
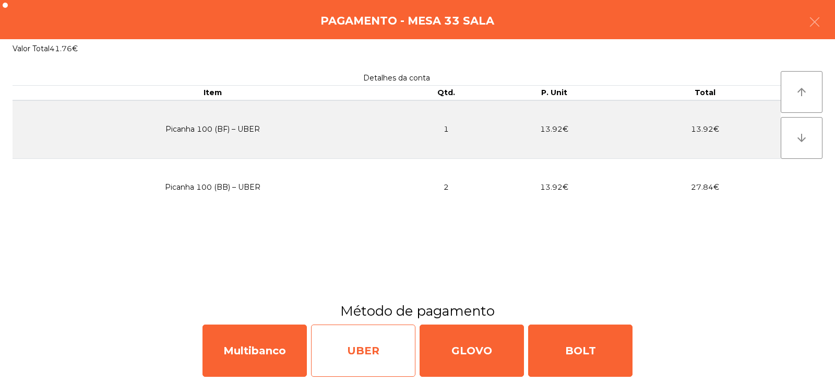
click at [373, 356] on div "UBER" at bounding box center [363, 350] width 104 height 52
select select "**"
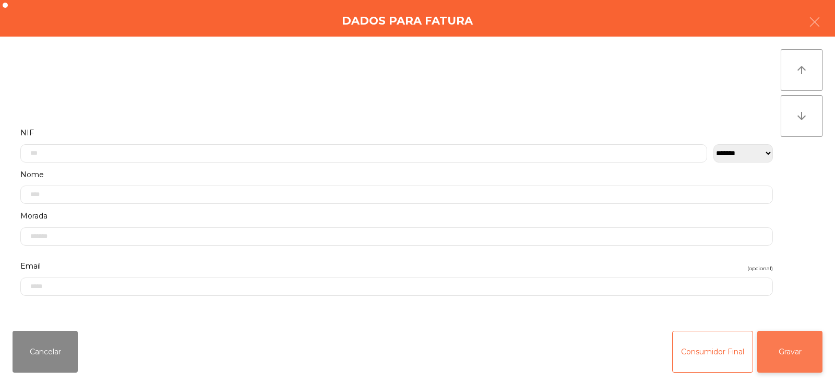
click at [794, 356] on button "Gravar" at bounding box center [790, 352] width 65 height 42
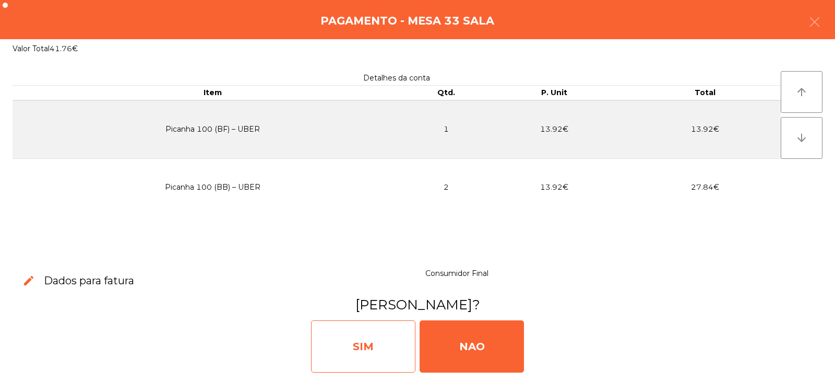
click at [370, 353] on div "SIM" at bounding box center [363, 346] width 104 height 52
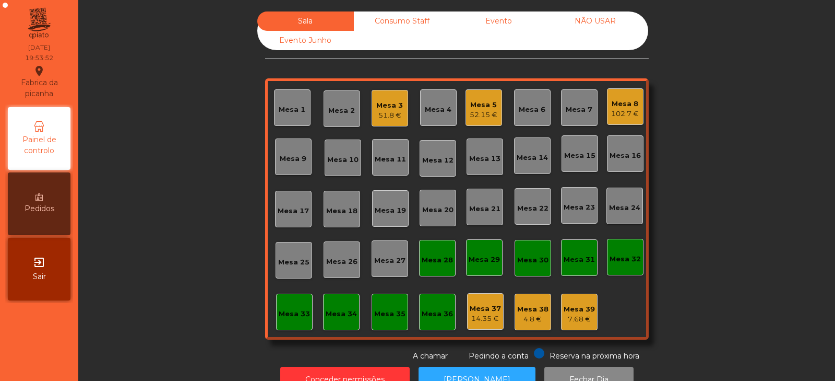
click at [617, 264] on div "Mesa 32" at bounding box center [625, 259] width 31 height 10
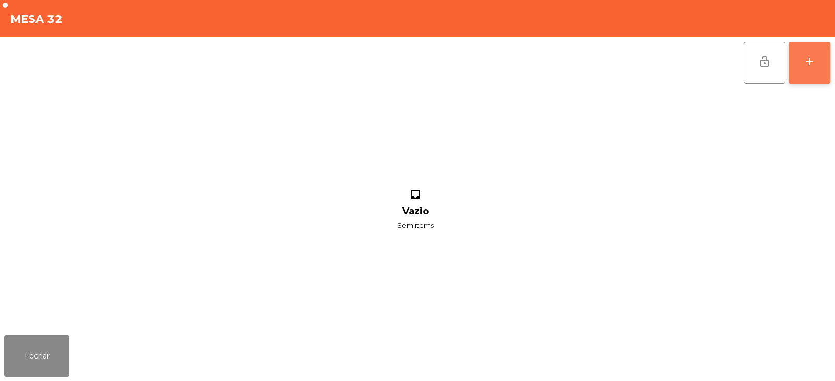
click at [821, 63] on button "add" at bounding box center [810, 63] width 42 height 42
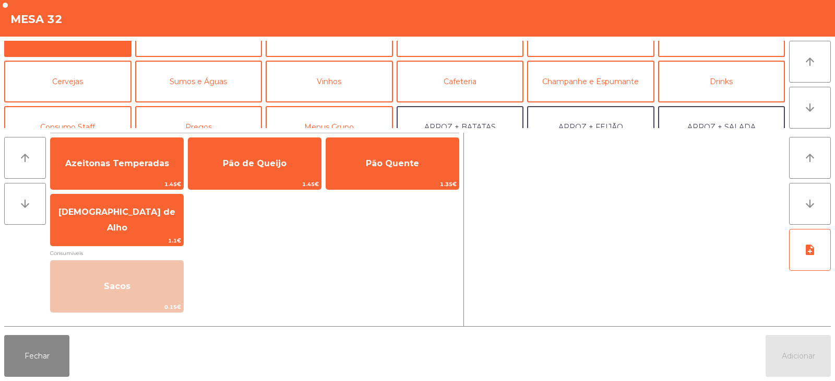
scroll to position [49, 0]
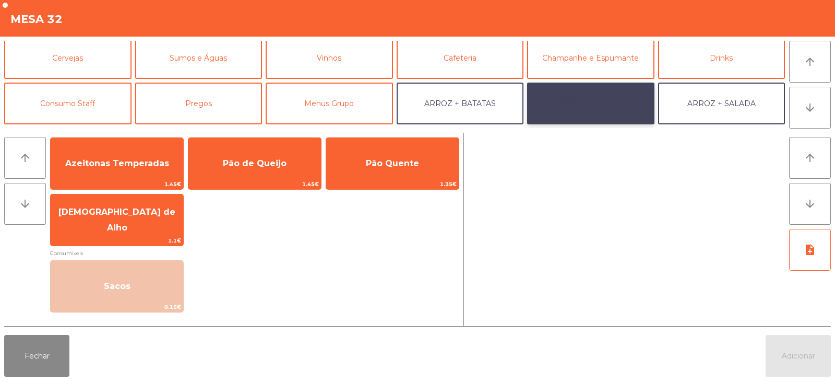
click at [609, 103] on button "ARROZ + FEIJÃO" at bounding box center [590, 104] width 127 height 42
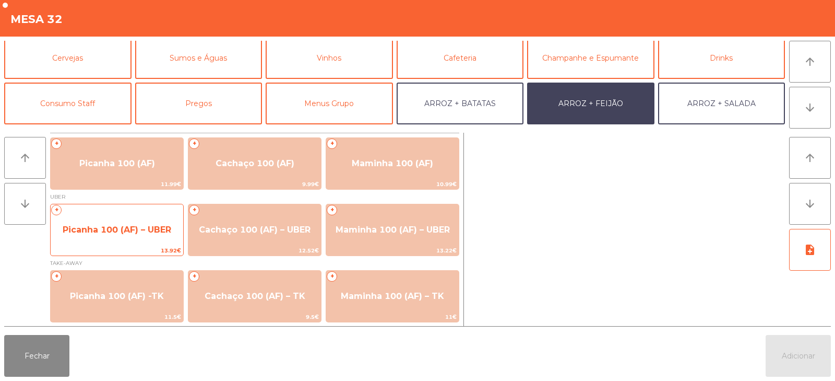
click at [106, 223] on span "Picanha 100 (AF) – UBER" at bounding box center [117, 230] width 133 height 28
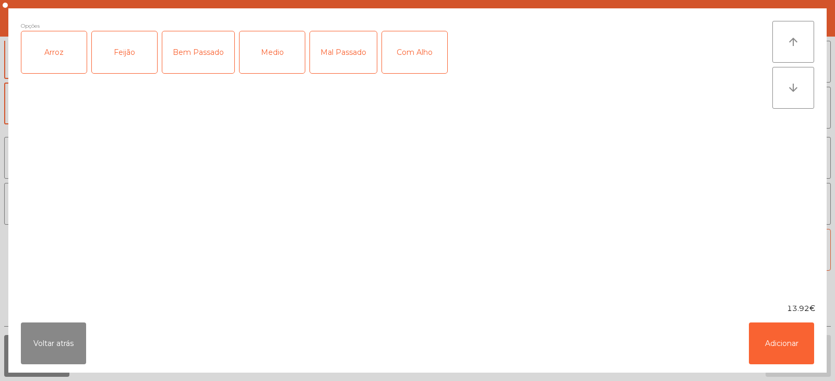
click at [61, 60] on div "Arroz" at bounding box center [53, 52] width 65 height 42
click at [117, 58] on div "Feijão" at bounding box center [124, 52] width 65 height 42
click at [269, 64] on div "Medio" at bounding box center [272, 52] width 65 height 42
click at [445, 48] on div "Com Alho" at bounding box center [414, 52] width 65 height 42
click at [768, 355] on button "Adicionar" at bounding box center [781, 343] width 65 height 42
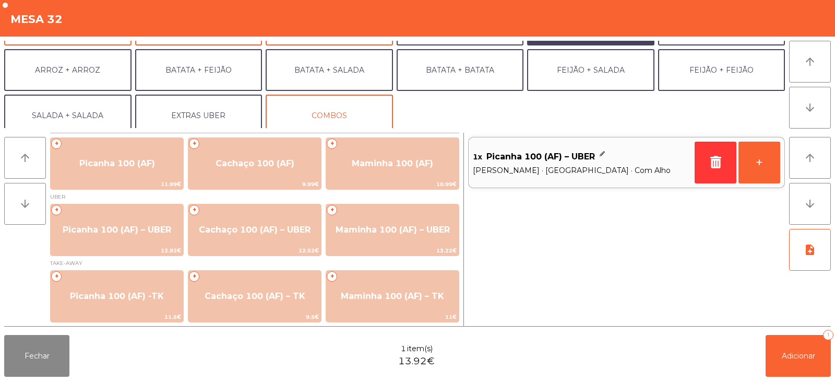
scroll to position [136, 0]
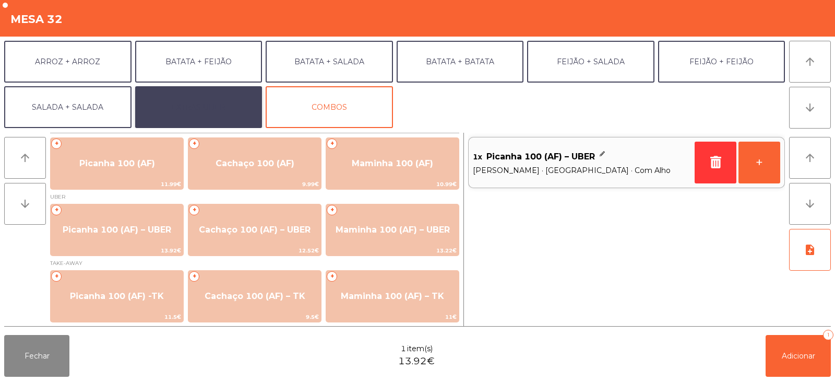
click at [169, 105] on button "EXTRAS UBER" at bounding box center [198, 107] width 127 height 42
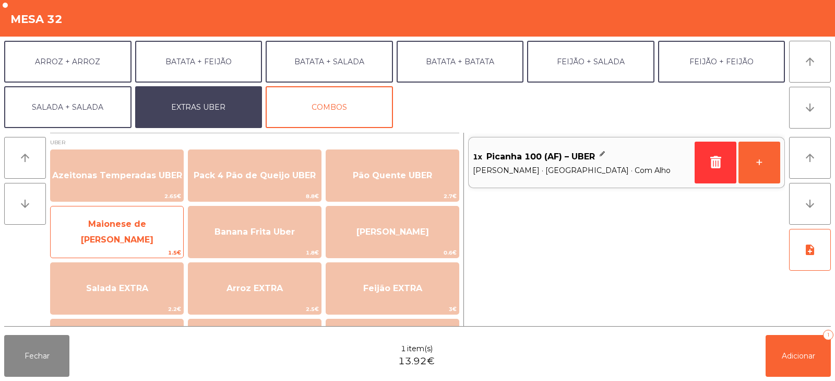
click at [110, 227] on span "Maionese de Alho UBER" at bounding box center [117, 232] width 73 height 26
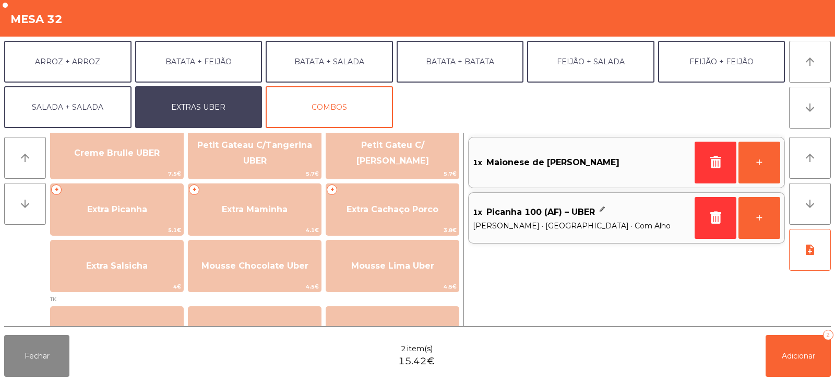
scroll to position [255, 0]
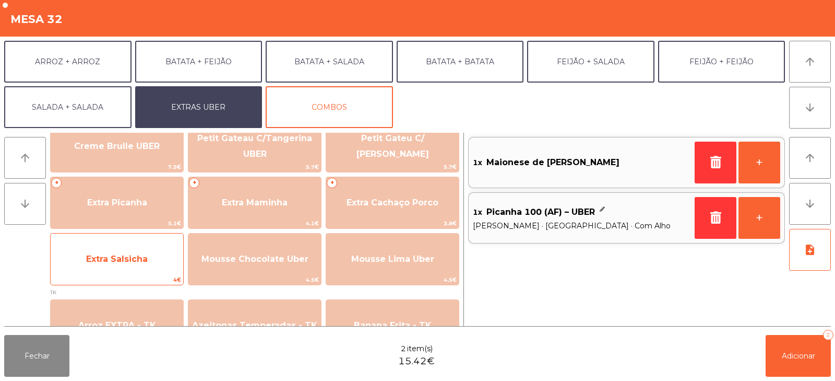
click at [96, 254] on span "Extra Salsicha" at bounding box center [117, 259] width 62 height 10
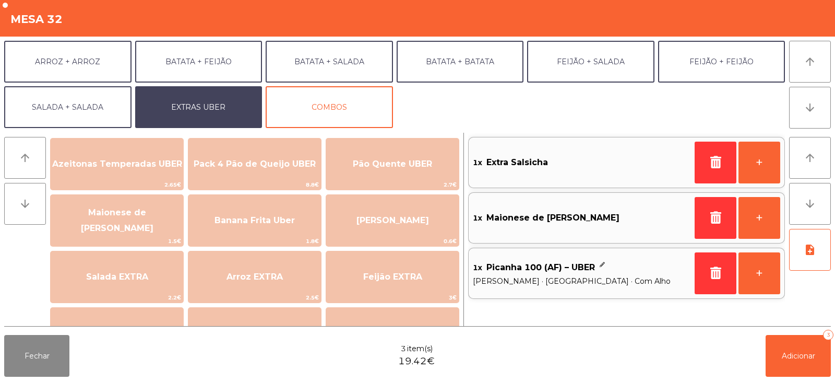
scroll to position [0, 0]
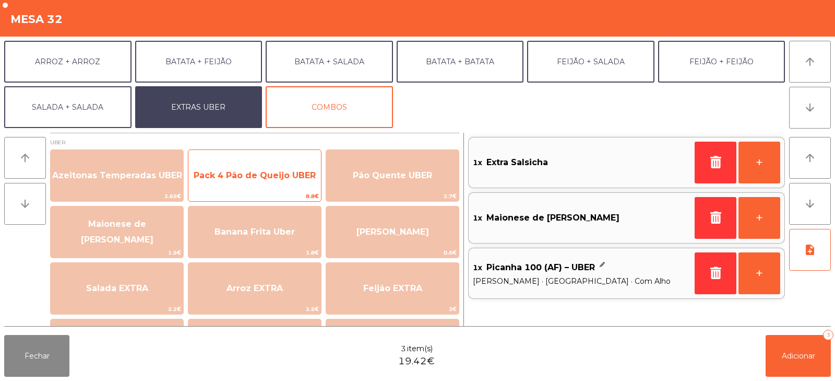
click at [216, 167] on span "Pack 4 Pão de Queijo UBER" at bounding box center [255, 175] width 133 height 28
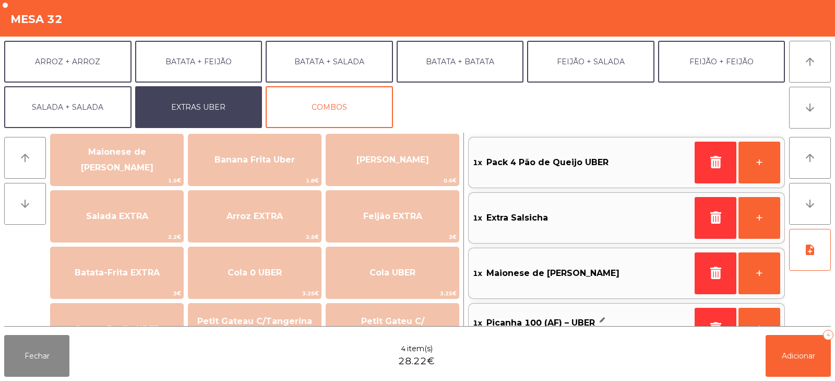
scroll to position [68, 0]
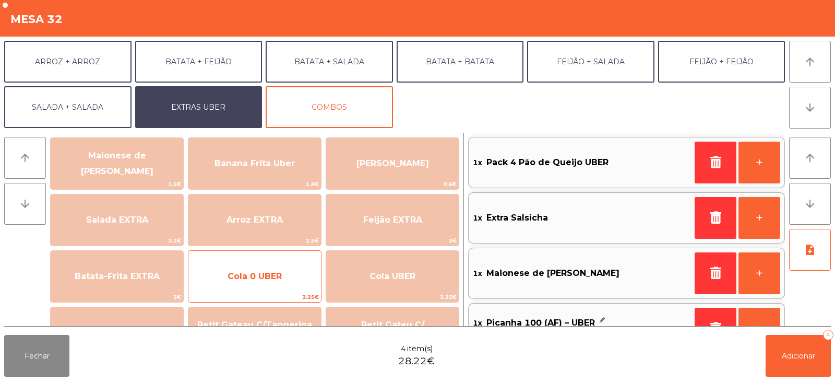
click at [253, 272] on span "Cola 0 UBER" at bounding box center [255, 276] width 54 height 10
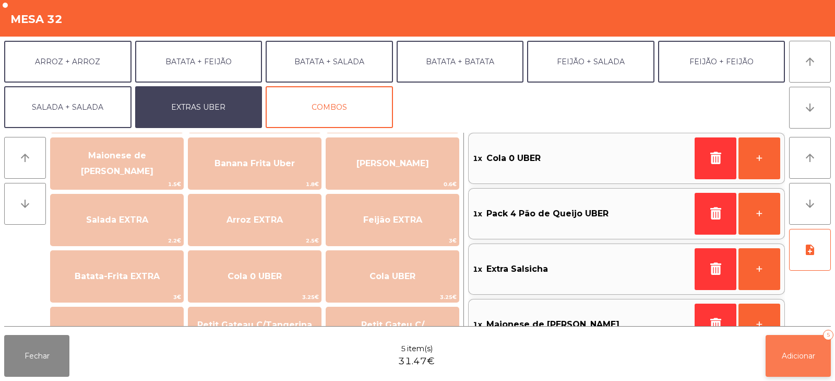
click at [805, 356] on span "Adicionar" at bounding box center [798, 355] width 33 height 9
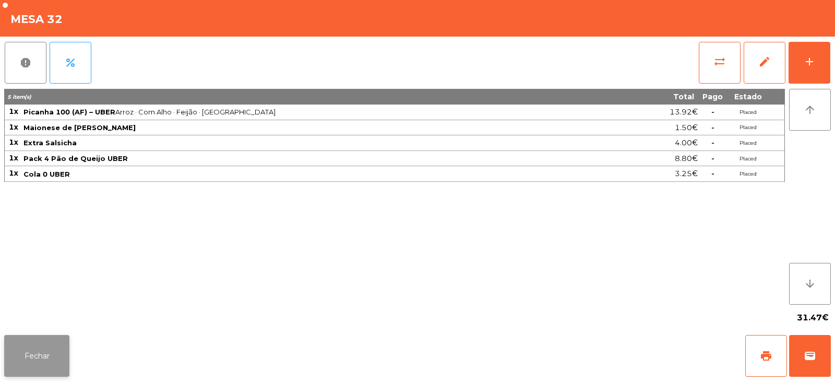
click at [55, 355] on button "Fechar" at bounding box center [36, 356] width 65 height 42
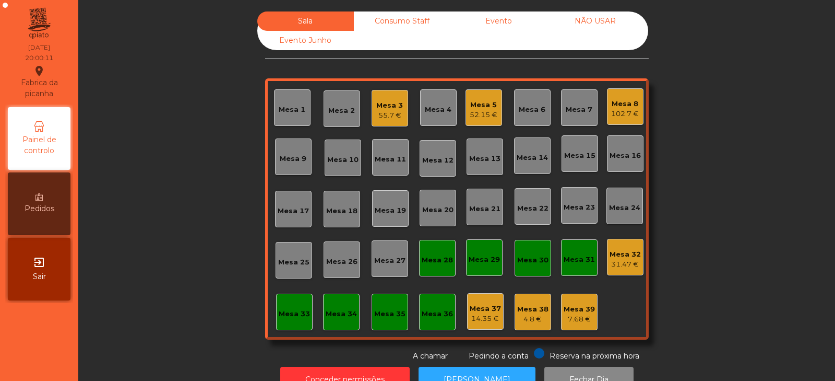
scroll to position [31, 0]
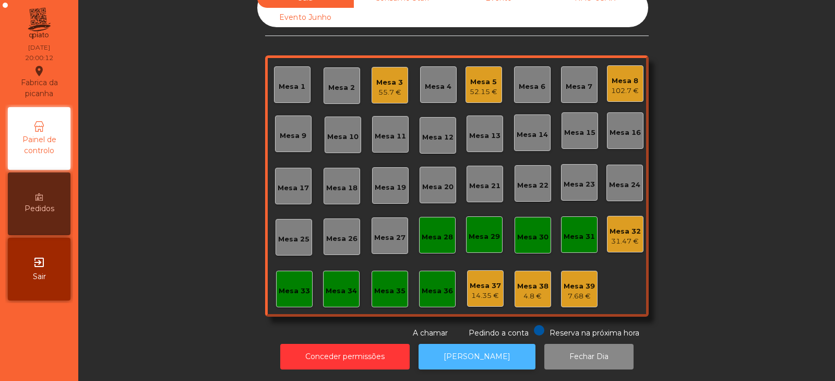
click at [450, 353] on button "[PERSON_NAME]" at bounding box center [477, 357] width 117 height 26
click at [619, 227] on div "Mesa 32" at bounding box center [625, 231] width 31 height 10
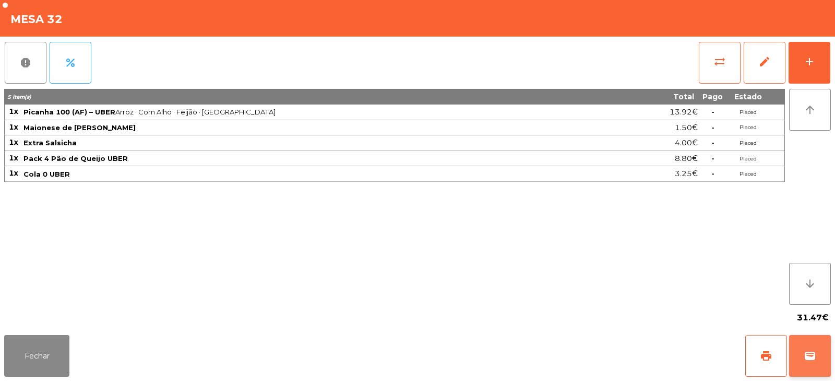
click at [826, 358] on button "wallet" at bounding box center [811, 356] width 42 height 42
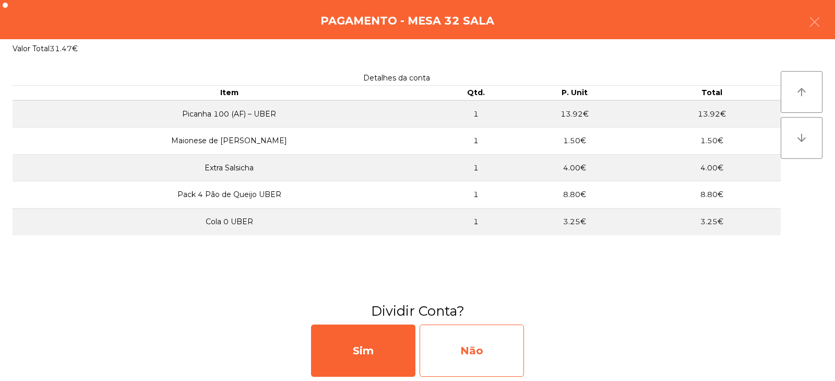
click at [490, 351] on div "Não" at bounding box center [472, 350] width 104 height 52
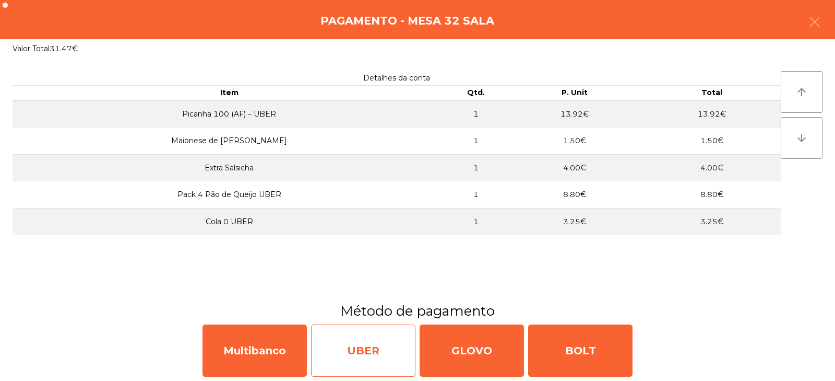
click at [369, 340] on div "UBER" at bounding box center [363, 350] width 104 height 52
select select "**"
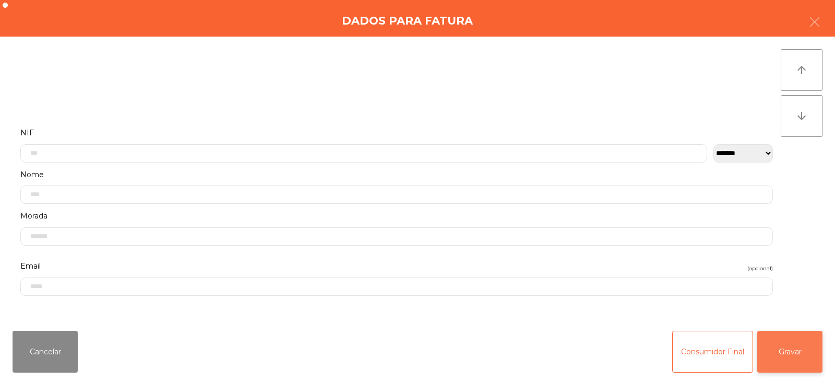
click at [781, 354] on button "Gravar" at bounding box center [790, 352] width 65 height 42
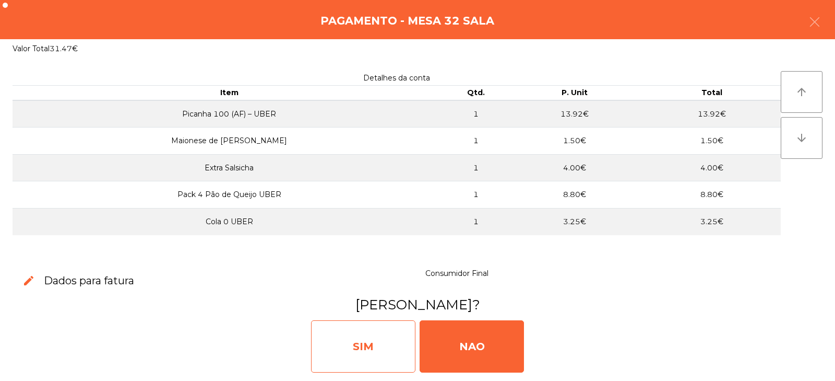
click at [387, 346] on div "SIM" at bounding box center [363, 346] width 104 height 52
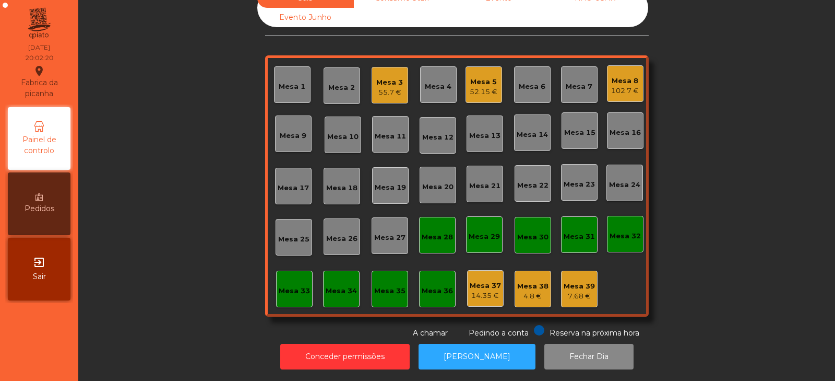
click at [433, 77] on div "Mesa 4" at bounding box center [438, 84] width 27 height 15
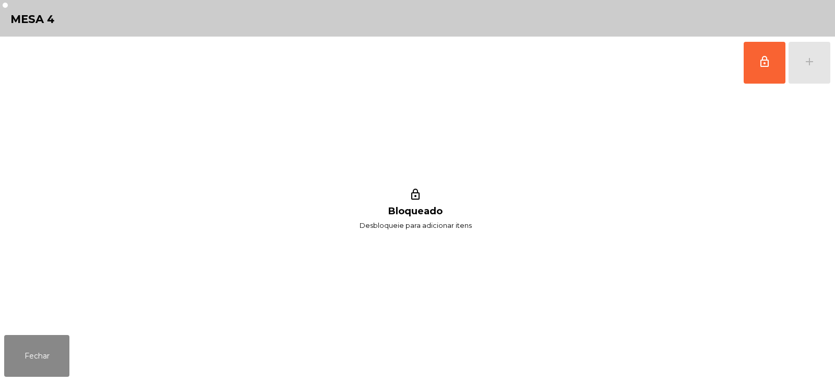
click at [765, 67] on span "lock_outline" at bounding box center [765, 61] width 13 height 13
click at [810, 70] on button "add" at bounding box center [810, 63] width 42 height 42
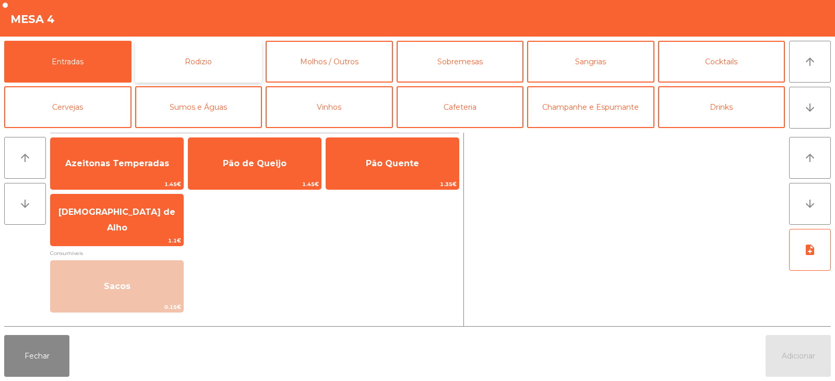
click at [254, 50] on button "Rodizio" at bounding box center [198, 62] width 127 height 42
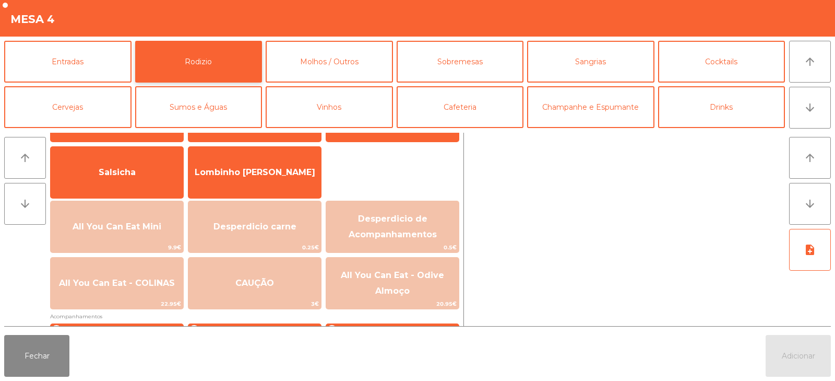
scroll to position [58, 0]
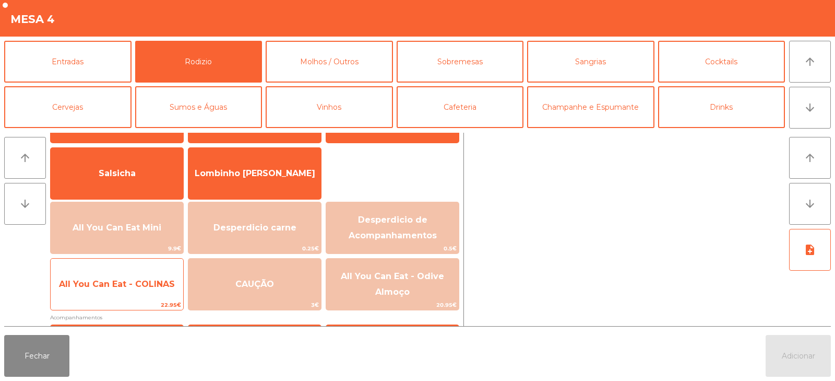
click at [130, 288] on span "All You Can Eat - COLINAS" at bounding box center [117, 284] width 116 height 10
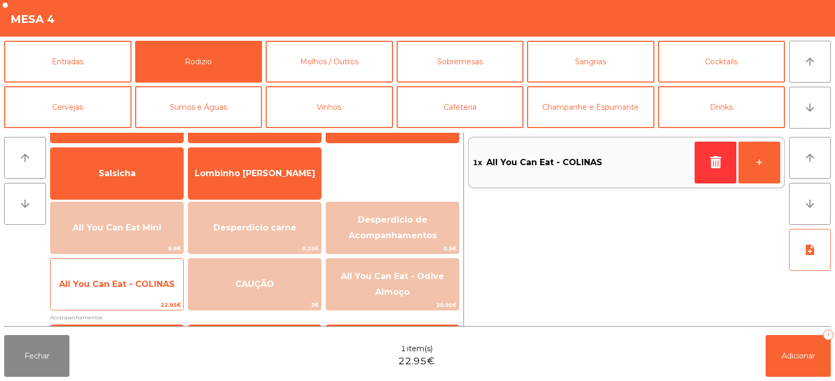
click at [134, 290] on span "All You Can Eat - COLINAS" at bounding box center [117, 284] width 133 height 28
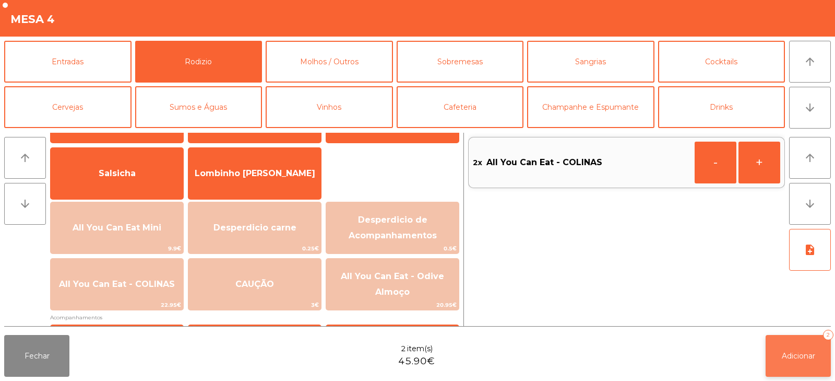
click at [791, 349] on button "Adicionar 2" at bounding box center [798, 356] width 65 height 42
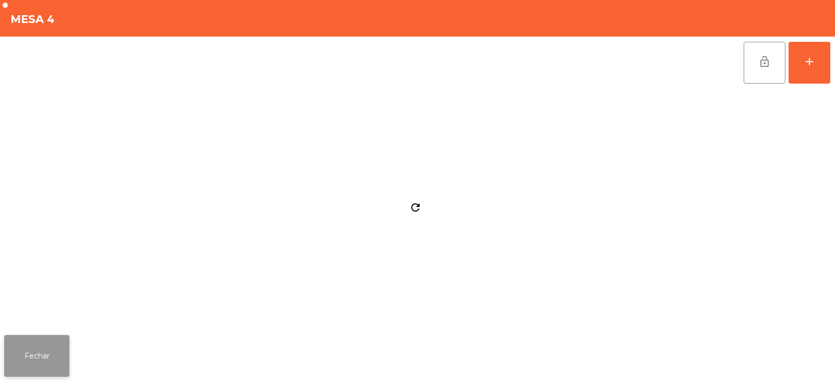
click at [19, 370] on button "Fechar" at bounding box center [36, 356] width 65 height 42
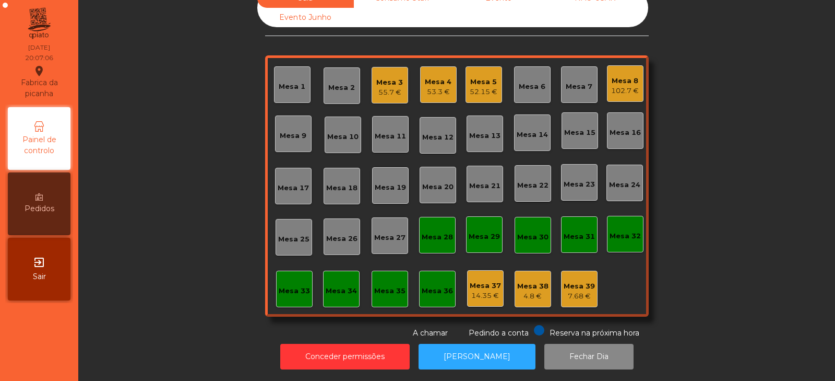
scroll to position [0, 0]
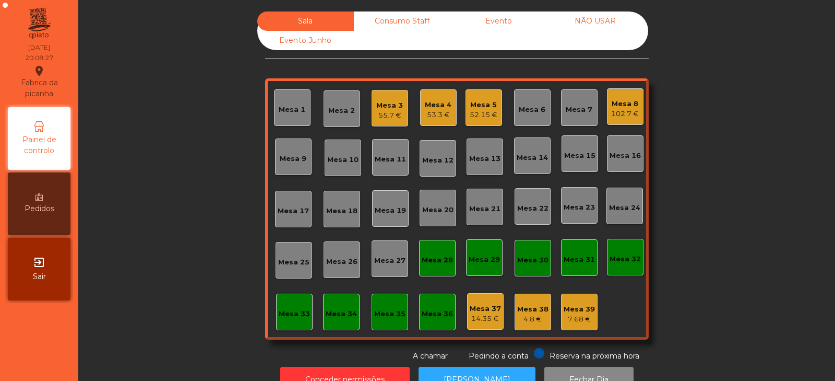
click at [328, 160] on div "Mesa 10" at bounding box center [342, 160] width 31 height 10
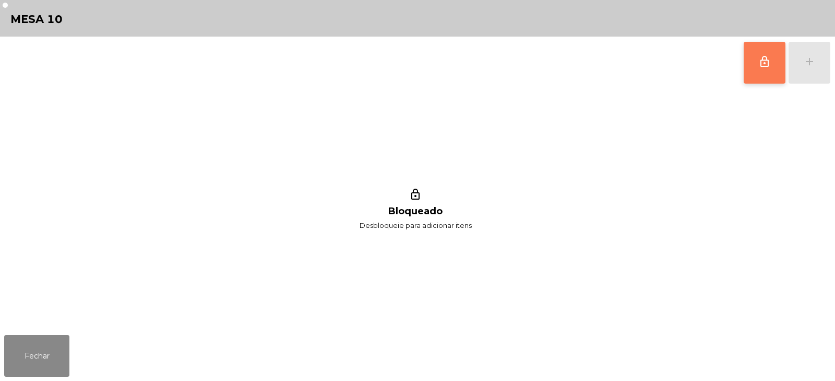
click at [750, 72] on button "lock_outline" at bounding box center [765, 63] width 42 height 42
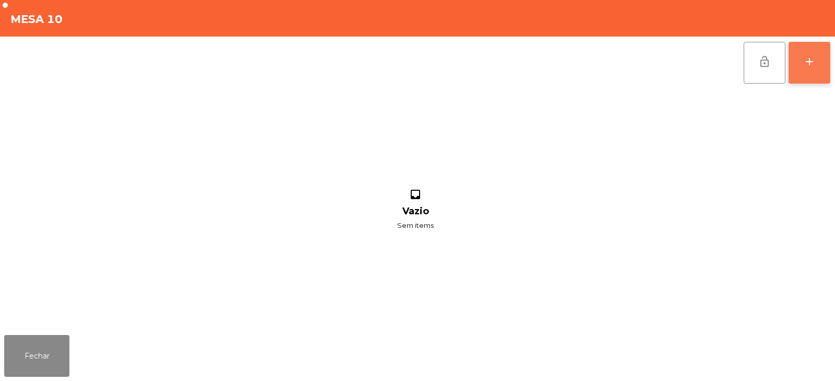
click at [806, 72] on button "add" at bounding box center [810, 63] width 42 height 42
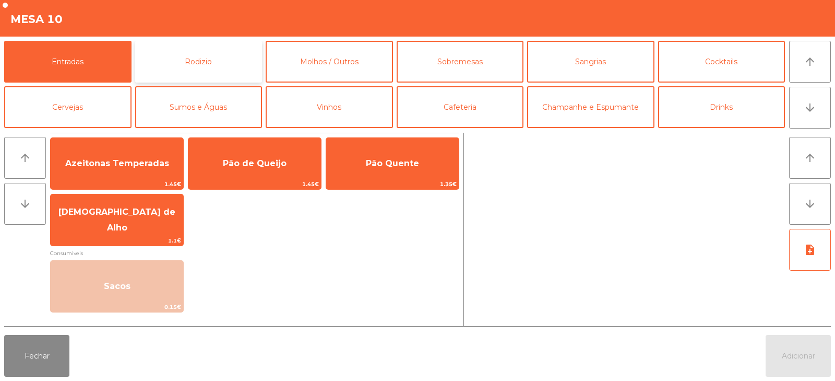
click at [215, 79] on button "Rodizio" at bounding box center [198, 62] width 127 height 42
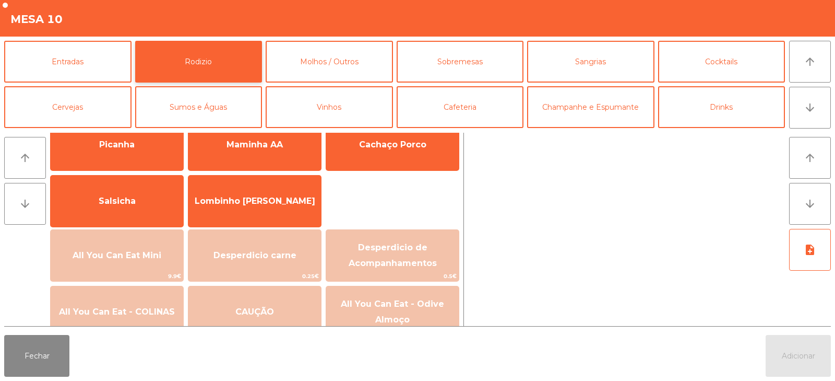
scroll to position [51, 0]
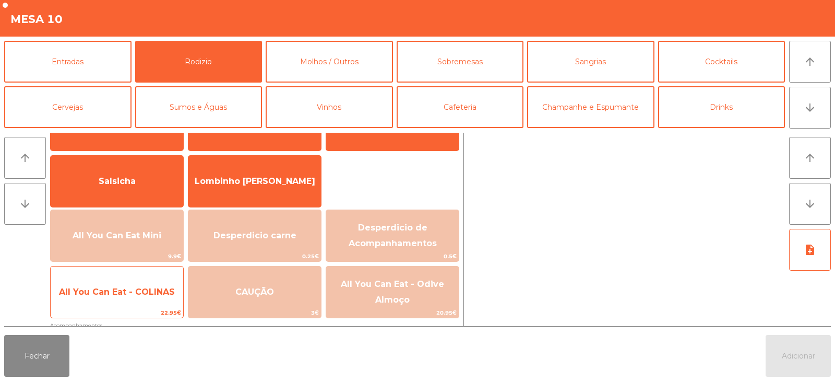
click at [148, 289] on span "All You Can Eat - COLINAS" at bounding box center [117, 292] width 116 height 10
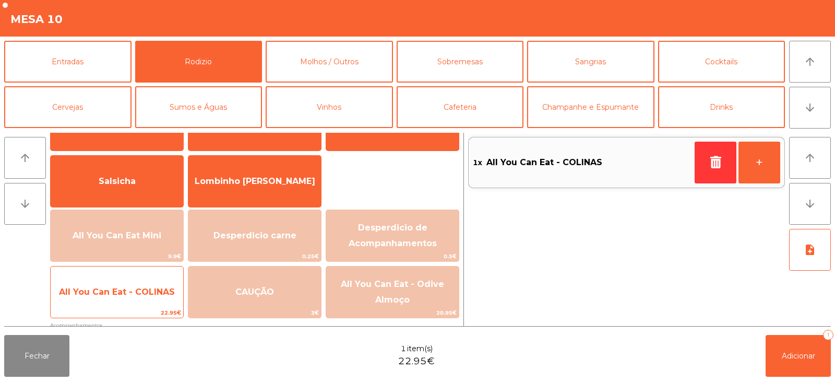
click at [145, 292] on span "All You Can Eat - COLINAS" at bounding box center [117, 292] width 116 height 10
click at [146, 294] on span "All You Can Eat - COLINAS" at bounding box center [117, 292] width 116 height 10
click at [153, 303] on span "All You Can Eat - COLINAS" at bounding box center [117, 292] width 133 height 28
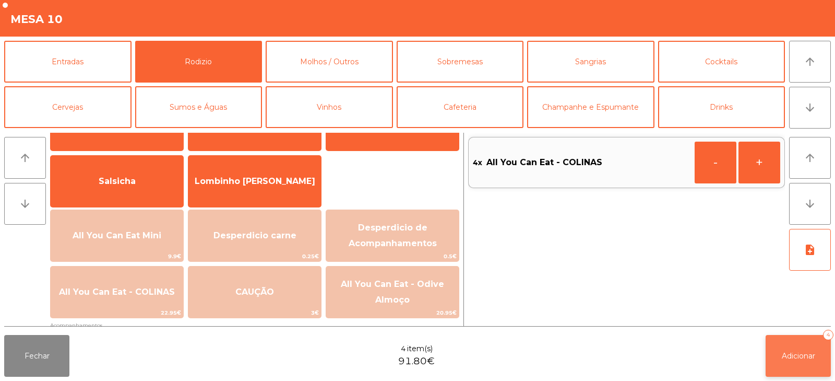
click at [769, 356] on button "Adicionar 4" at bounding box center [798, 356] width 65 height 42
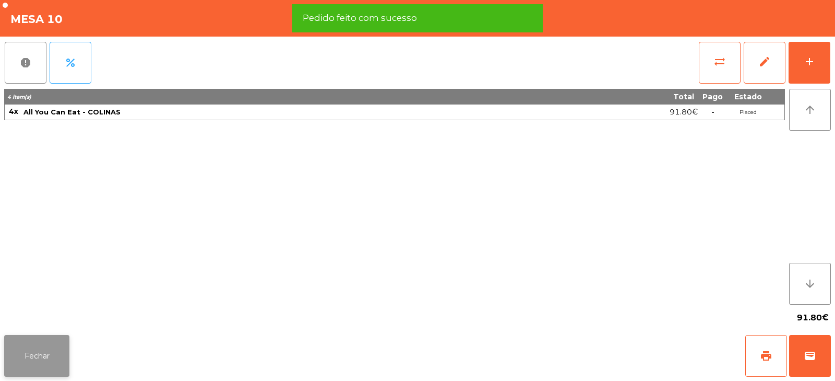
click at [38, 361] on button "Fechar" at bounding box center [36, 356] width 65 height 42
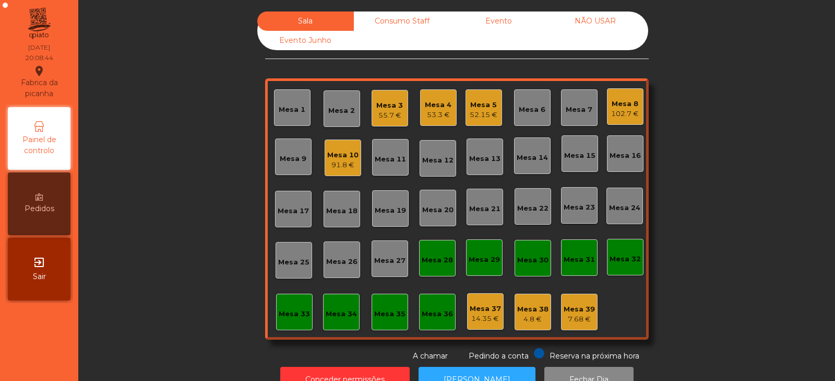
click at [527, 160] on div "Mesa 14" at bounding box center [532, 157] width 31 height 10
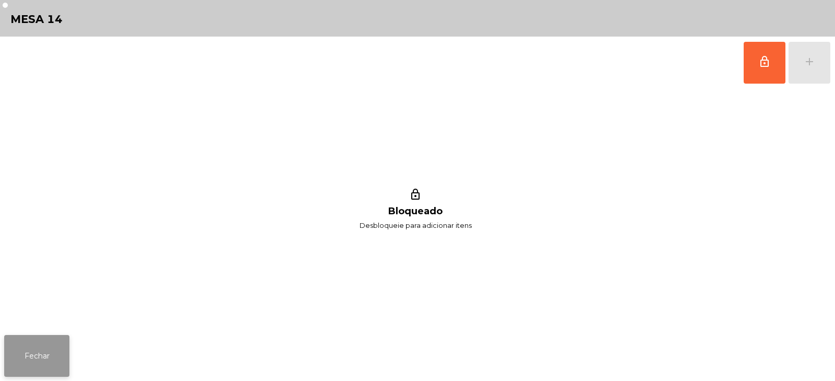
click at [23, 365] on button "Fechar" at bounding box center [36, 356] width 65 height 42
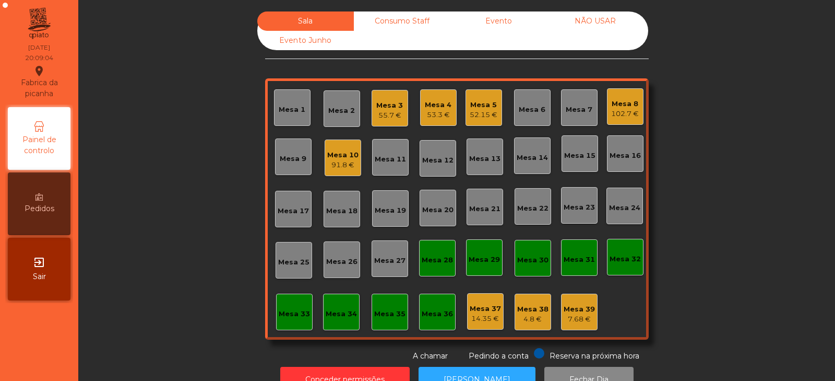
click at [533, 167] on div "Mesa 14" at bounding box center [532, 155] width 37 height 37
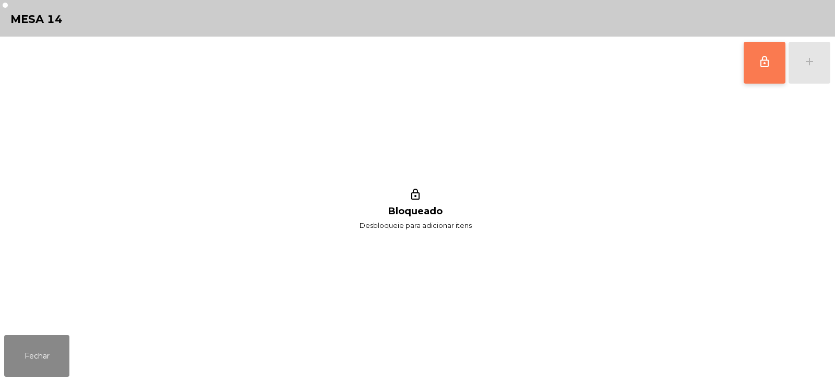
click at [758, 58] on button "lock_outline" at bounding box center [765, 63] width 42 height 42
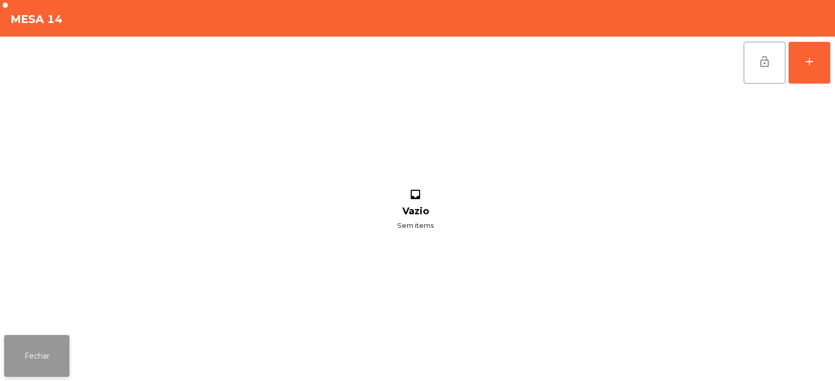
click at [63, 345] on button "Fechar" at bounding box center [36, 356] width 65 height 42
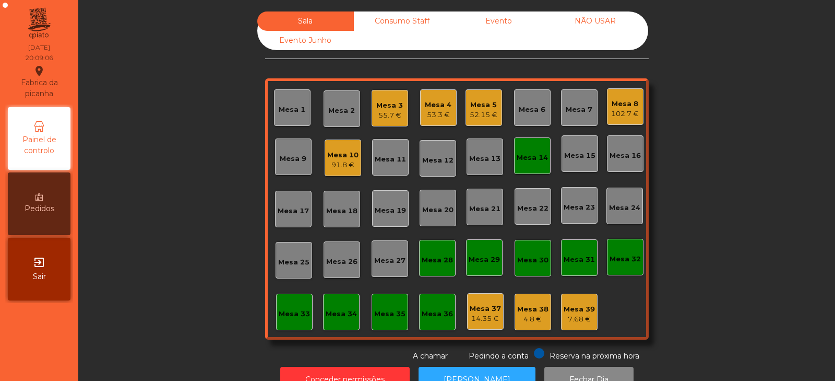
click at [327, 169] on div "91.8 €" at bounding box center [342, 165] width 31 height 10
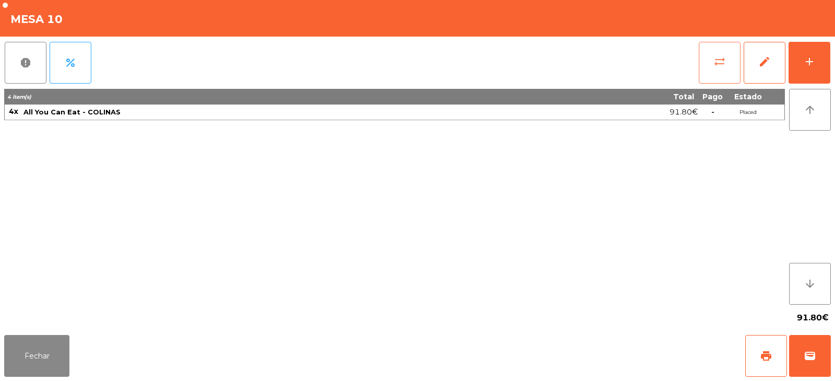
click at [712, 69] on button "sync_alt" at bounding box center [720, 63] width 42 height 42
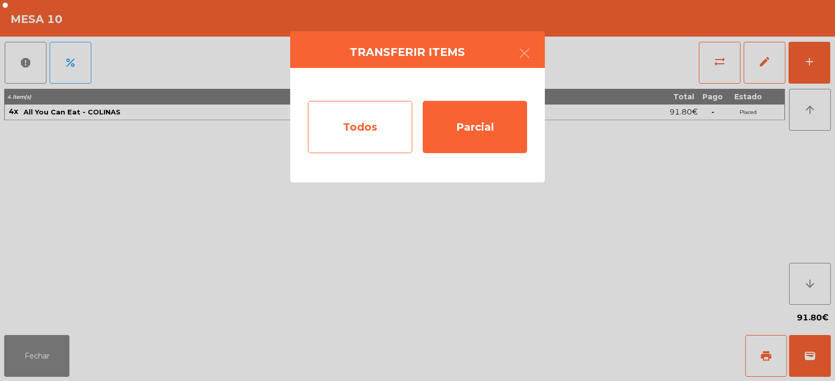
click at [382, 126] on div "Todos" at bounding box center [360, 127] width 104 height 52
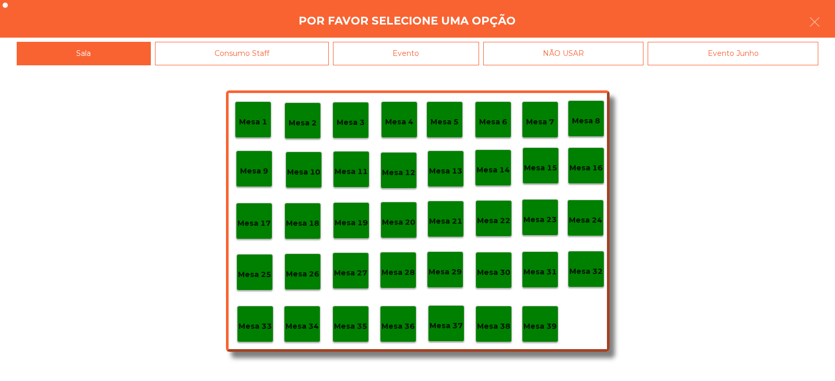
click at [497, 172] on p "Mesa 14" at bounding box center [493, 170] width 33 height 12
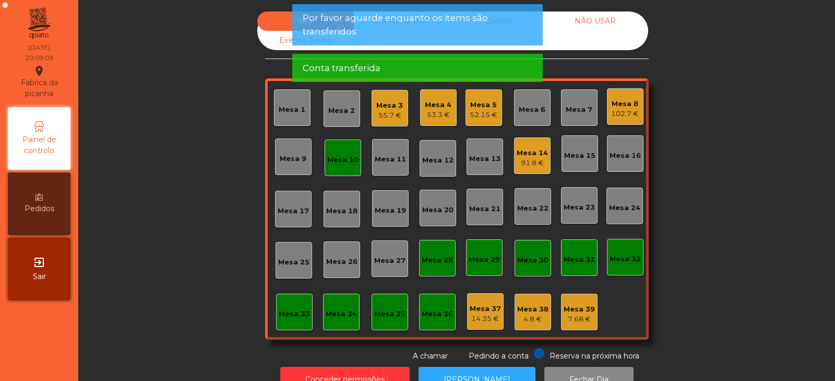
click at [338, 164] on div "Mesa 10" at bounding box center [342, 160] width 31 height 10
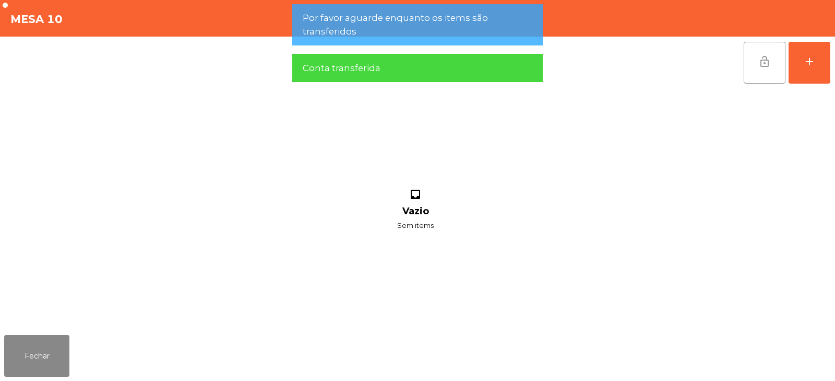
click at [765, 73] on button "lock_open" at bounding box center [765, 63] width 42 height 42
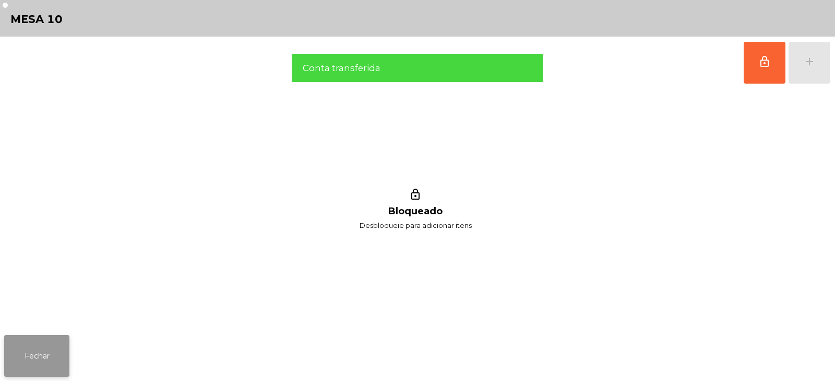
click at [67, 347] on button "Fechar" at bounding box center [36, 356] width 65 height 42
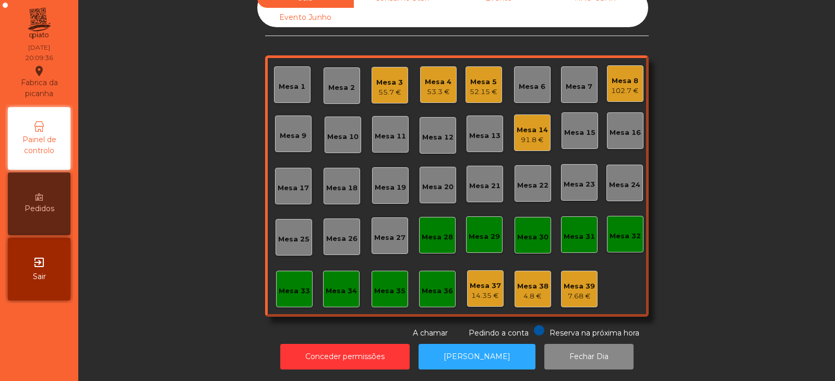
scroll to position [0, 0]
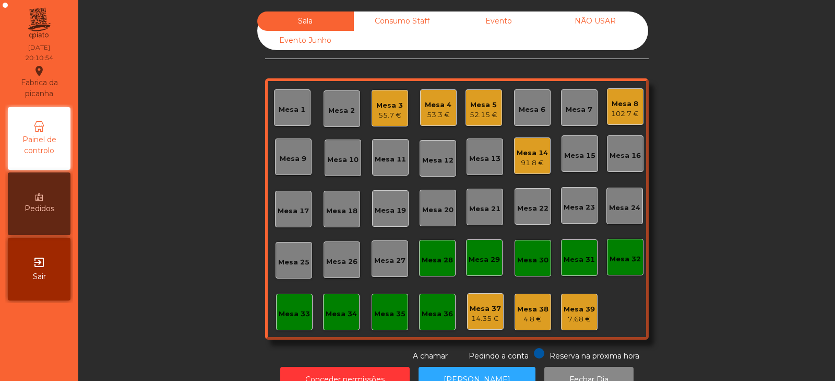
click at [429, 209] on div "Mesa 20" at bounding box center [437, 210] width 31 height 10
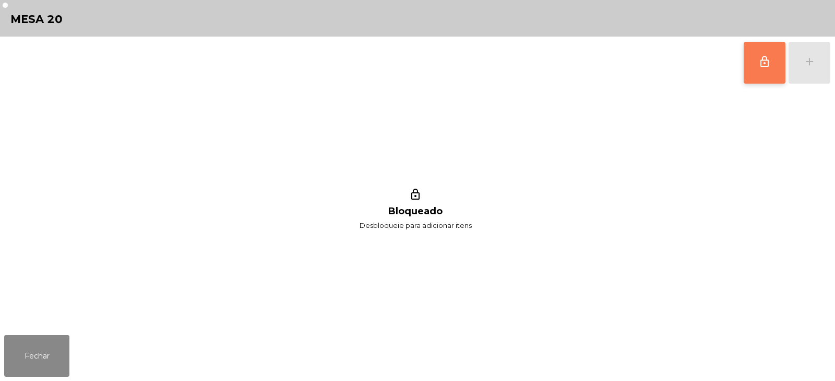
click at [760, 72] on button "lock_outline" at bounding box center [765, 63] width 42 height 42
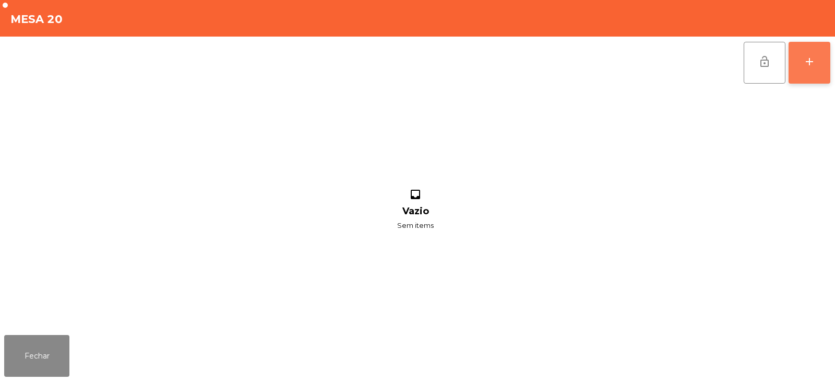
click at [815, 69] on button "add" at bounding box center [810, 63] width 42 height 42
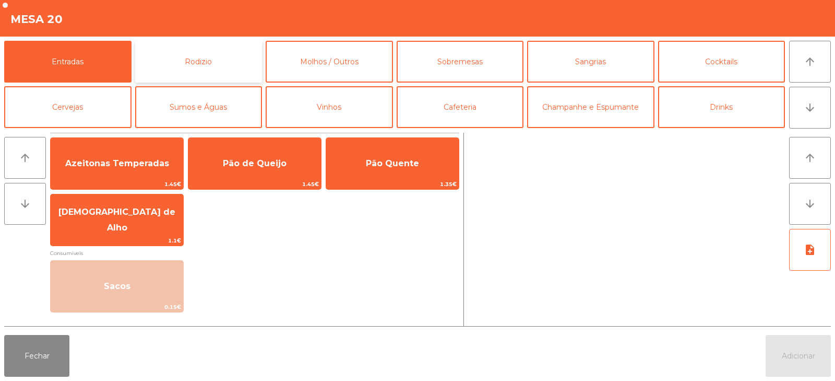
click at [228, 66] on button "Rodizio" at bounding box center [198, 62] width 127 height 42
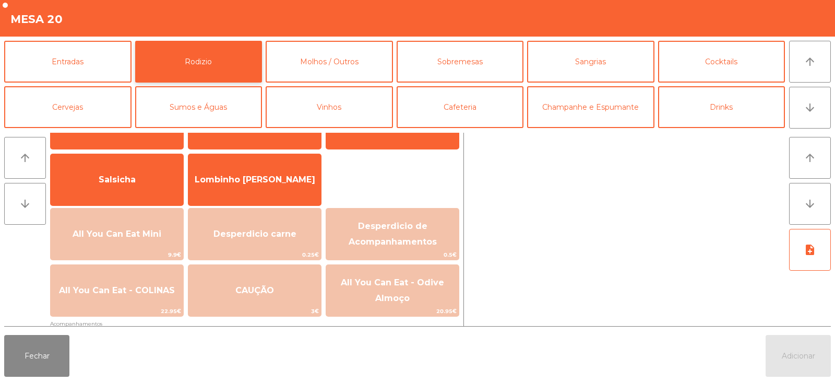
scroll to position [73, 0]
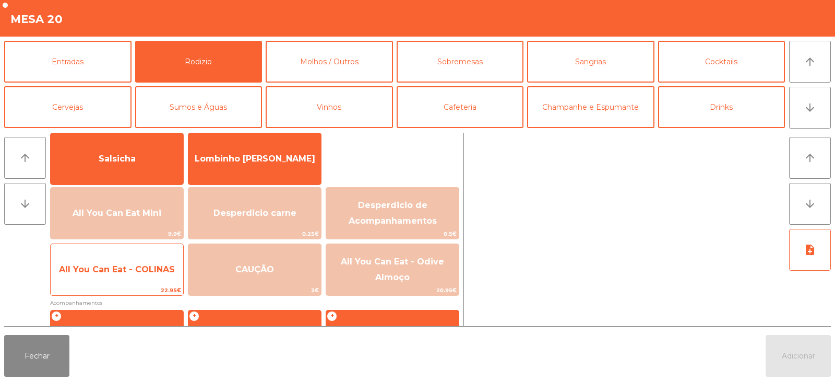
click at [137, 277] on span "All You Can Eat - COLINAS" at bounding box center [117, 269] width 133 height 28
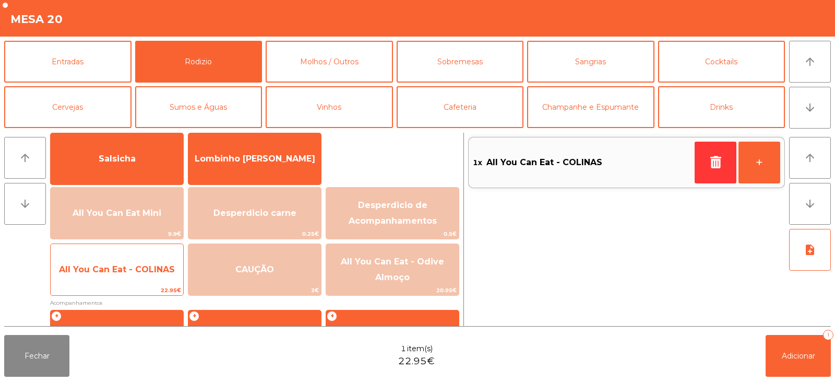
click at [139, 277] on span "All You Can Eat - COLINAS" at bounding box center [117, 269] width 133 height 28
click at [140, 282] on span "All You Can Eat - COLINAS" at bounding box center [117, 269] width 133 height 28
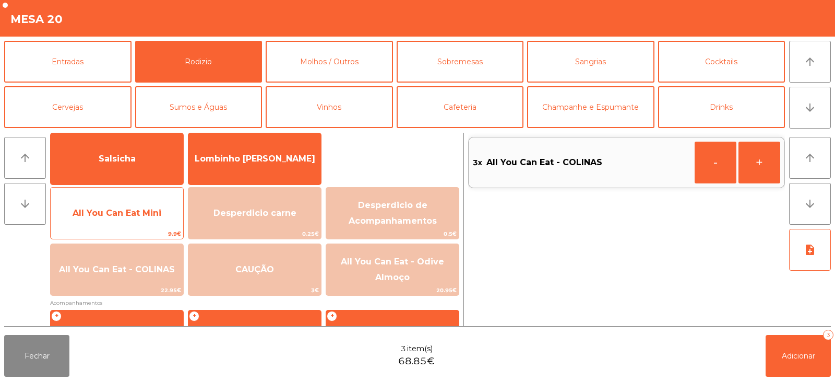
click at [138, 223] on span "All You Can Eat Mini" at bounding box center [117, 213] width 133 height 28
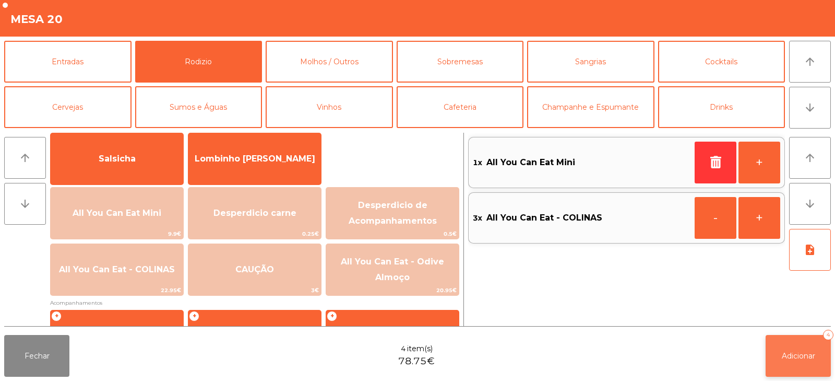
click at [782, 356] on span "Adicionar" at bounding box center [798, 355] width 33 height 9
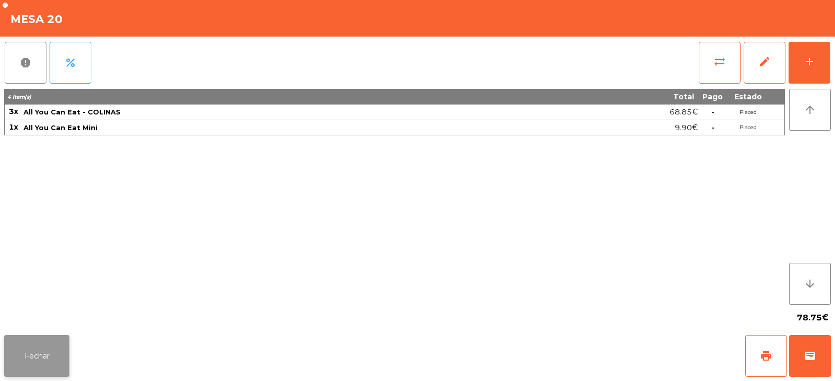
click at [25, 350] on button "Fechar" at bounding box center [36, 356] width 65 height 42
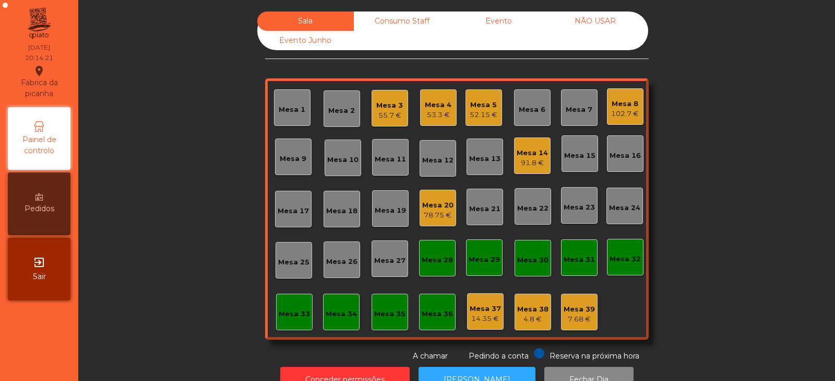
click at [328, 108] on div "Mesa 2" at bounding box center [341, 110] width 27 height 10
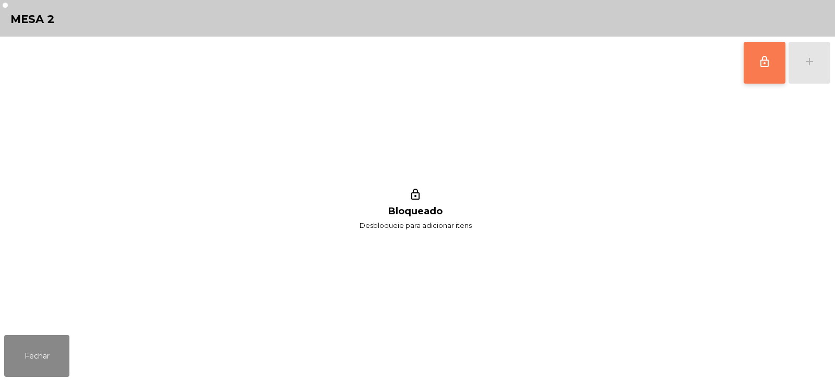
click at [763, 69] on button "lock_outline" at bounding box center [765, 63] width 42 height 42
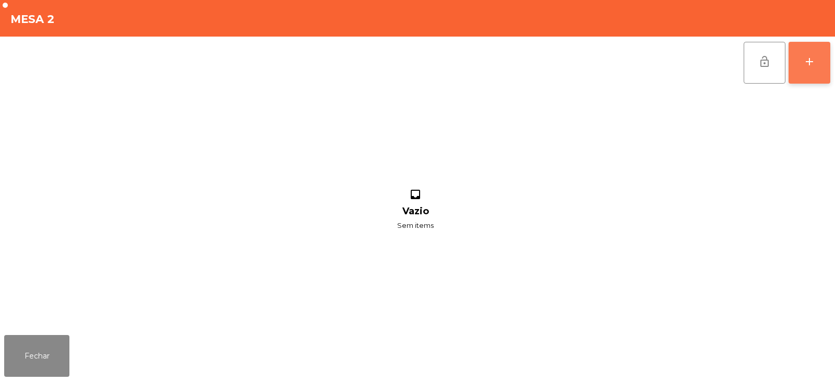
click at [818, 63] on button "add" at bounding box center [810, 63] width 42 height 42
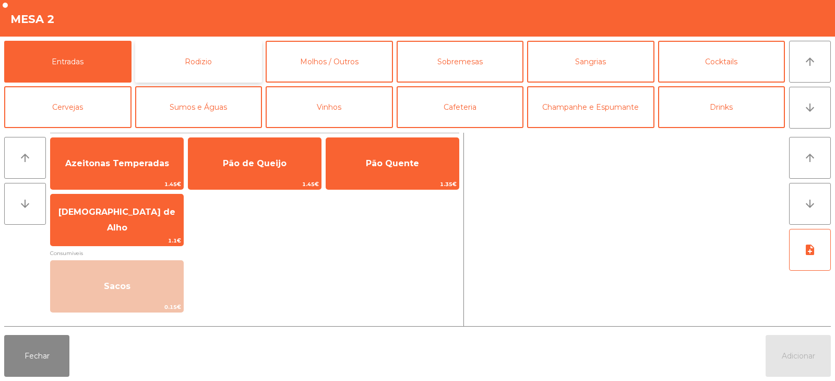
click at [185, 49] on button "Rodizio" at bounding box center [198, 62] width 127 height 42
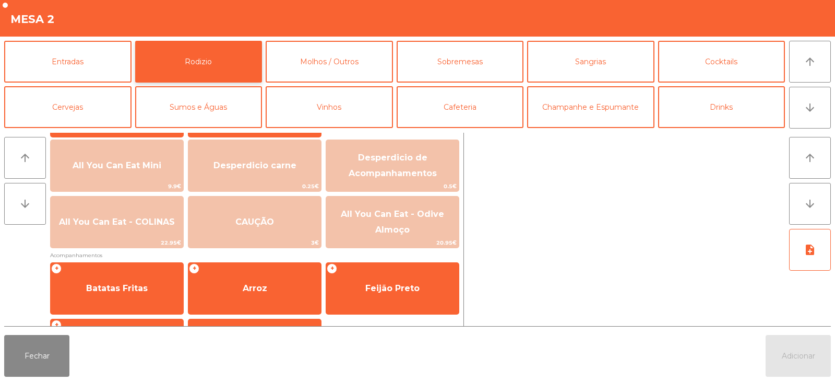
scroll to position [123, 0]
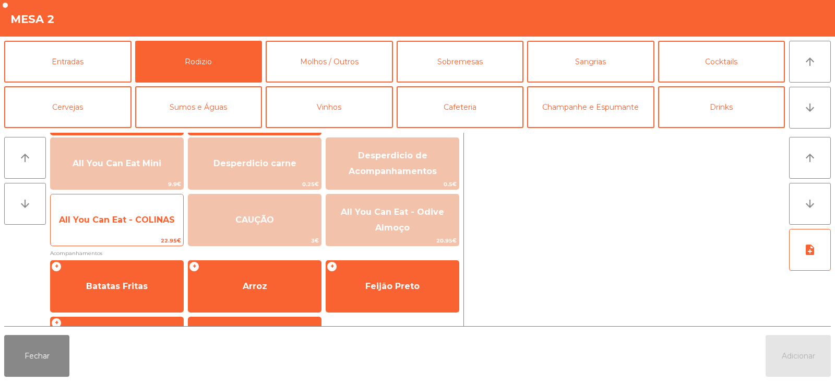
click at [127, 226] on span "All You Can Eat - COLINAS" at bounding box center [117, 220] width 133 height 28
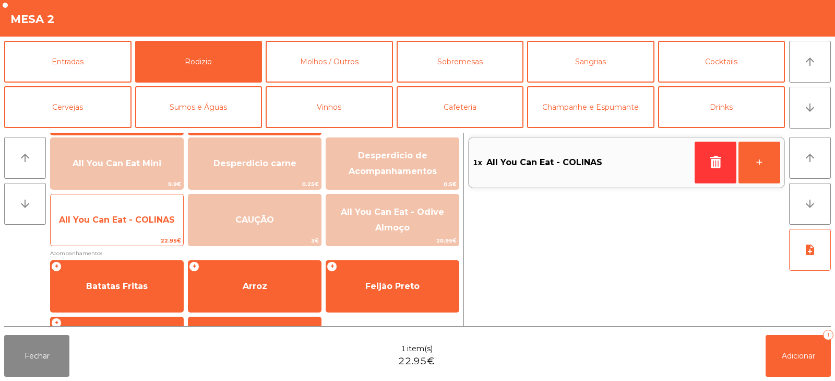
click at [130, 217] on span "All You Can Eat - COLINAS" at bounding box center [117, 220] width 116 height 10
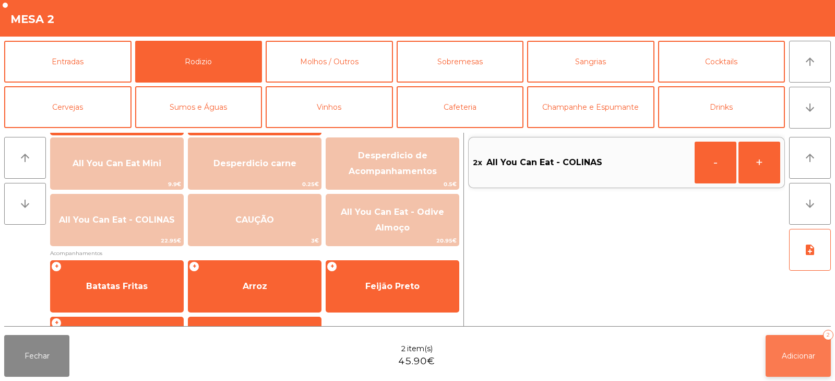
click at [809, 350] on button "Adicionar 2" at bounding box center [798, 356] width 65 height 42
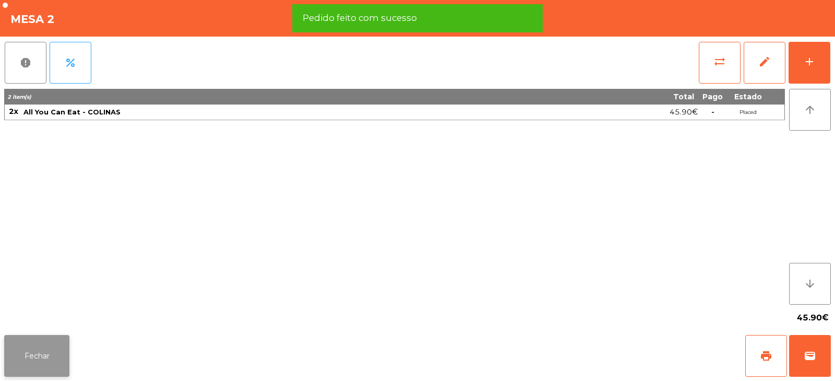
click at [33, 350] on button "Fechar" at bounding box center [36, 356] width 65 height 42
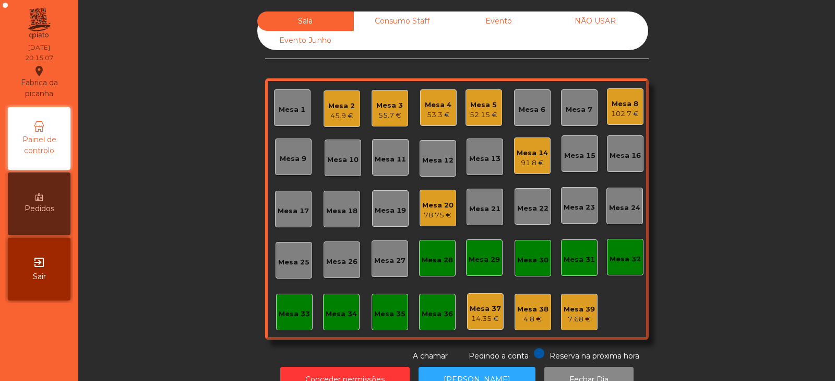
click at [561, 121] on div "Mesa 7" at bounding box center [579, 107] width 37 height 37
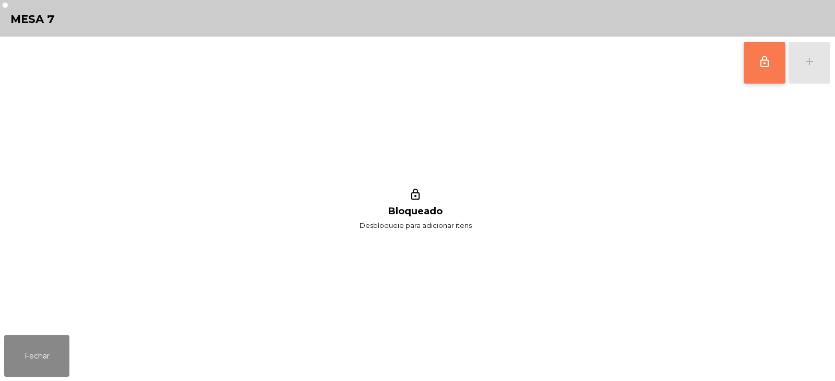
click at [766, 72] on button "lock_outline" at bounding box center [765, 63] width 42 height 42
click at [811, 69] on button "add" at bounding box center [810, 63] width 42 height 42
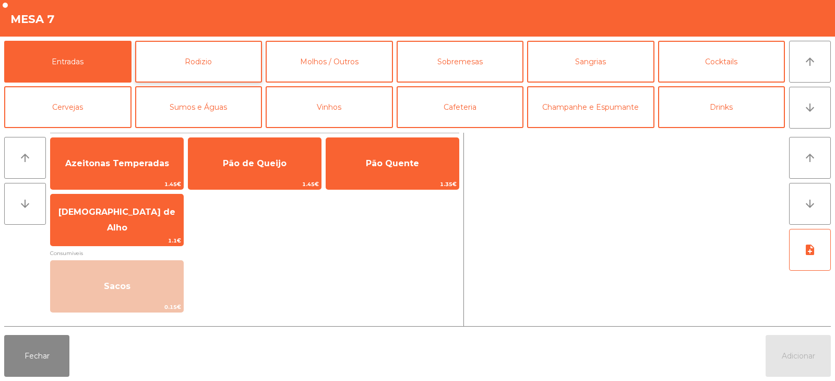
click at [210, 68] on button "Rodizio" at bounding box center [198, 62] width 127 height 42
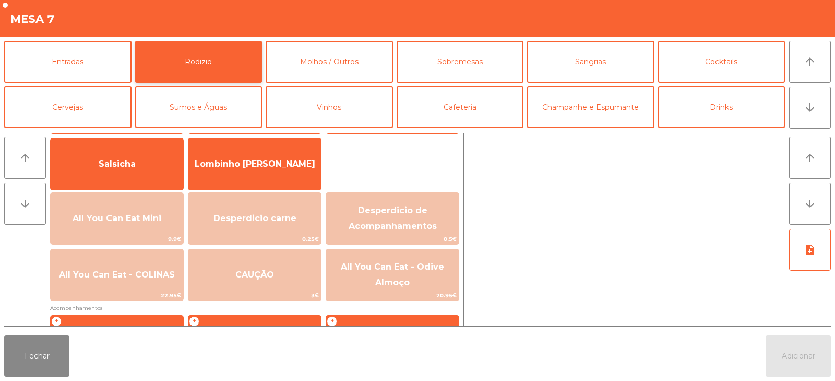
scroll to position [86, 0]
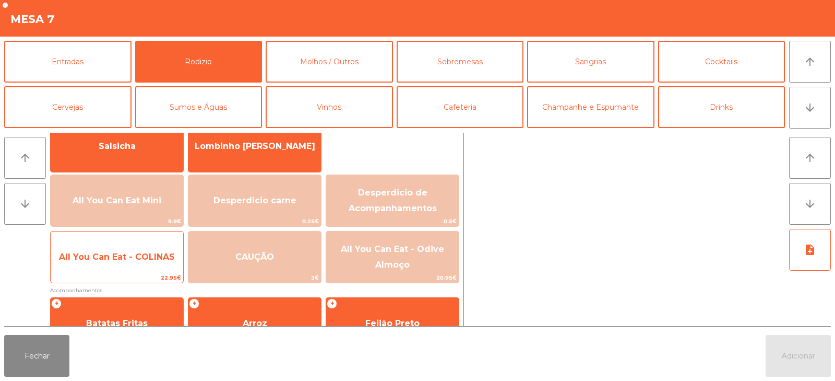
click at [121, 265] on span "All You Can Eat - COLINAS" at bounding box center [117, 257] width 133 height 28
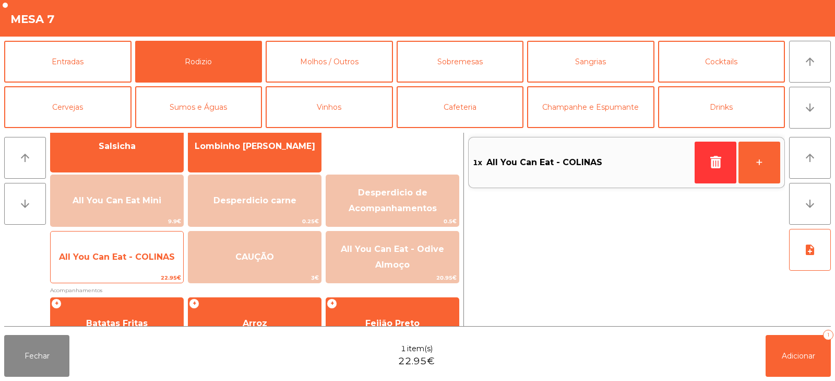
click at [125, 269] on span "All You Can Eat - COLINAS" at bounding box center [117, 257] width 133 height 28
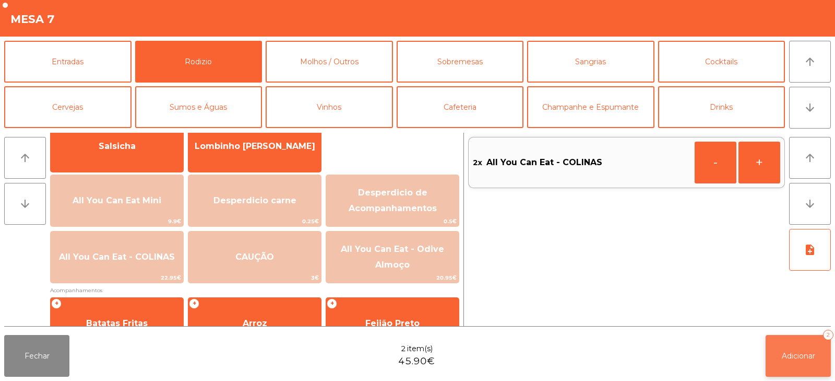
click at [805, 351] on span "Adicionar" at bounding box center [798, 355] width 33 height 9
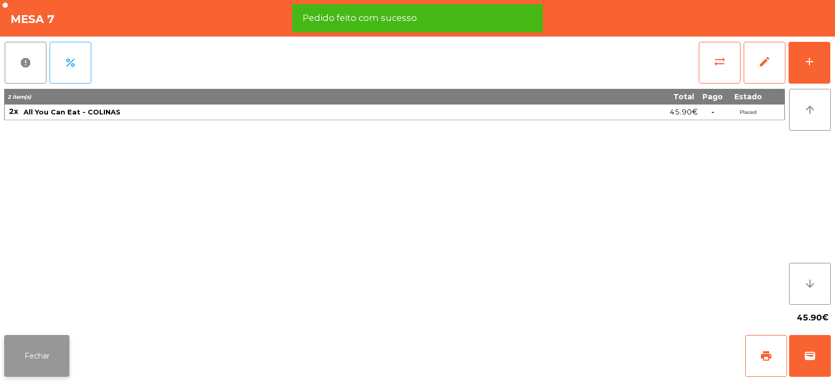
click at [32, 351] on button "Fechar" at bounding box center [36, 356] width 65 height 42
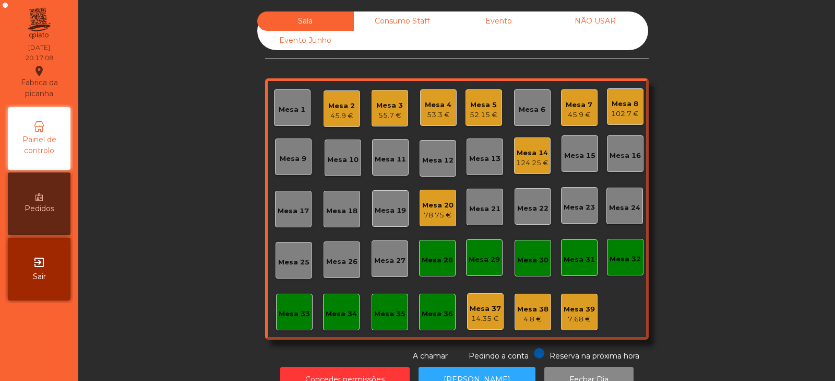
click at [295, 211] on div "Mesa 17" at bounding box center [293, 211] width 31 height 10
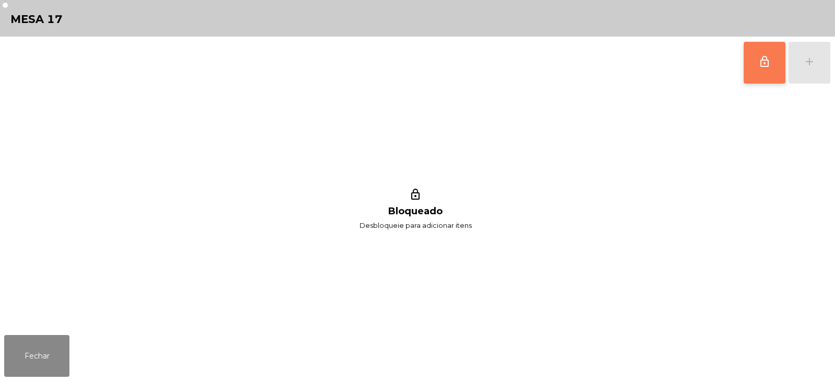
click at [768, 66] on span "lock_outline" at bounding box center [765, 61] width 13 height 13
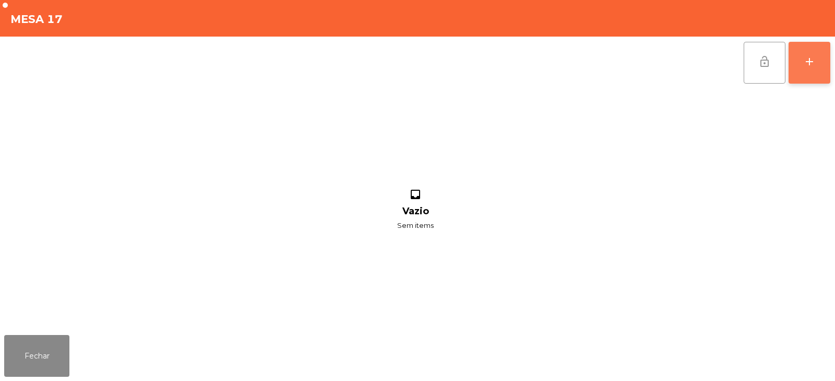
click at [815, 60] on div "add" at bounding box center [810, 61] width 13 height 13
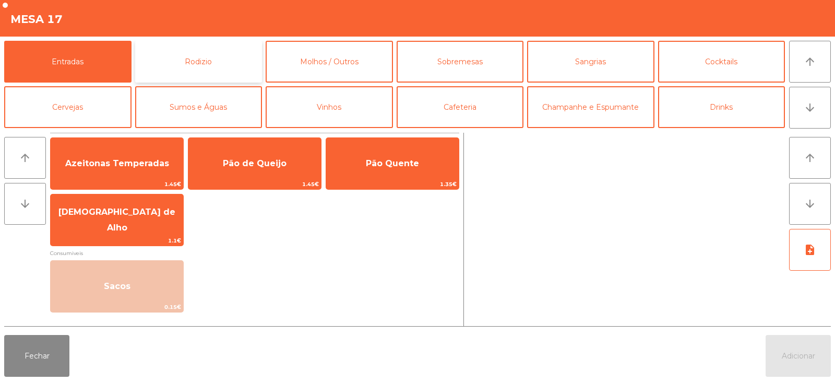
click at [230, 70] on button "Rodizio" at bounding box center [198, 62] width 127 height 42
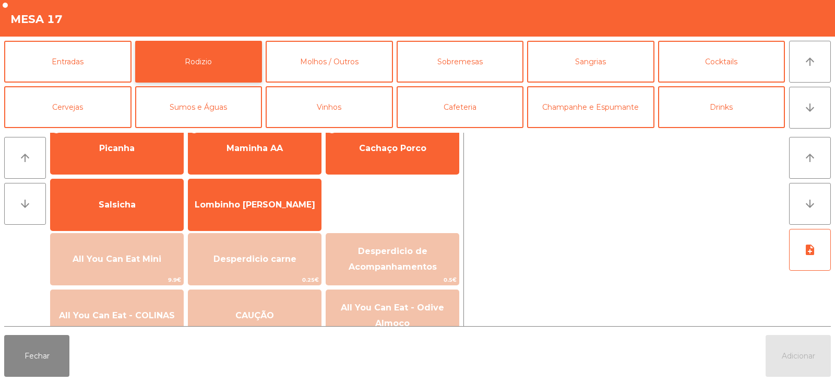
scroll to position [75, 0]
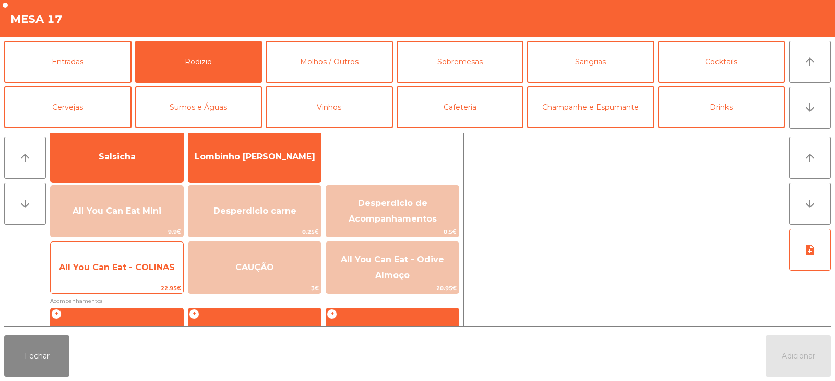
click at [132, 276] on span "All You Can Eat - COLINAS" at bounding box center [117, 267] width 133 height 28
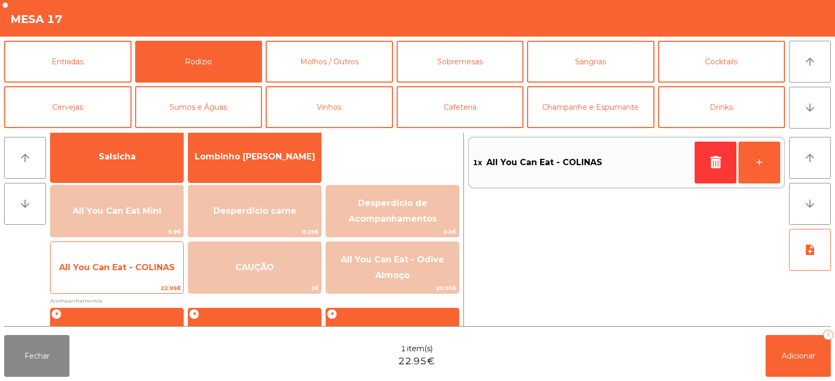
click at [138, 274] on span "All You Can Eat - COLINAS" at bounding box center [117, 267] width 133 height 28
click at [139, 273] on span "All You Can Eat - COLINAS" at bounding box center [117, 267] width 133 height 28
click at [142, 275] on span "All You Can Eat - COLINAS" at bounding box center [117, 267] width 133 height 28
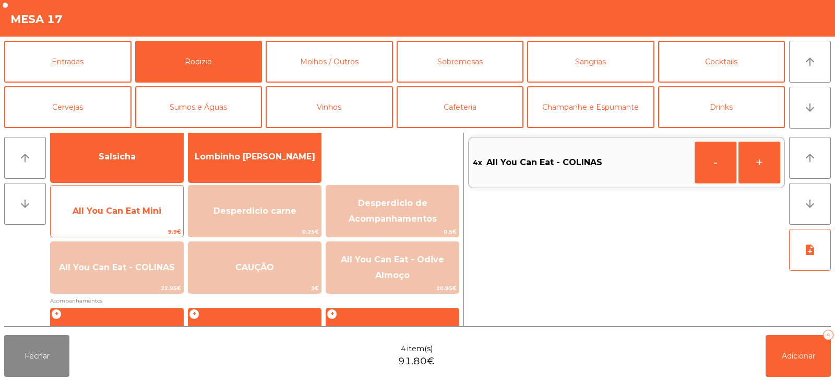
click at [142, 214] on span "All You Can Eat Mini" at bounding box center [117, 211] width 89 height 10
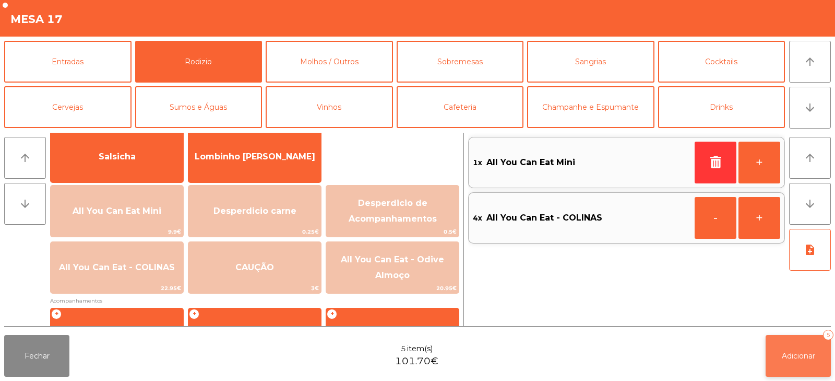
click at [809, 372] on button "Adicionar 5" at bounding box center [798, 356] width 65 height 42
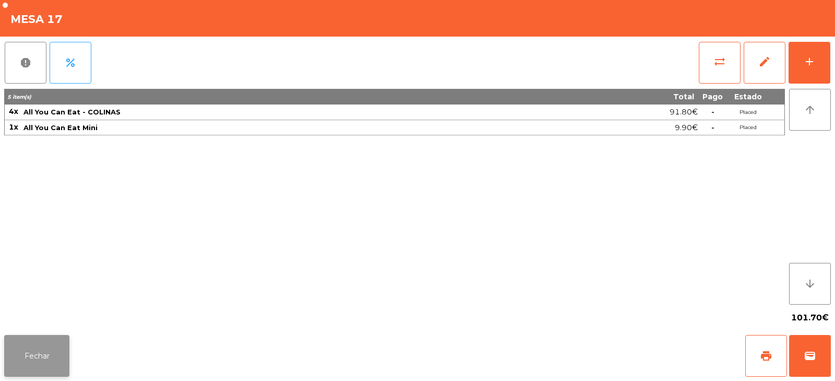
click at [40, 336] on button "Fechar" at bounding box center [36, 356] width 65 height 42
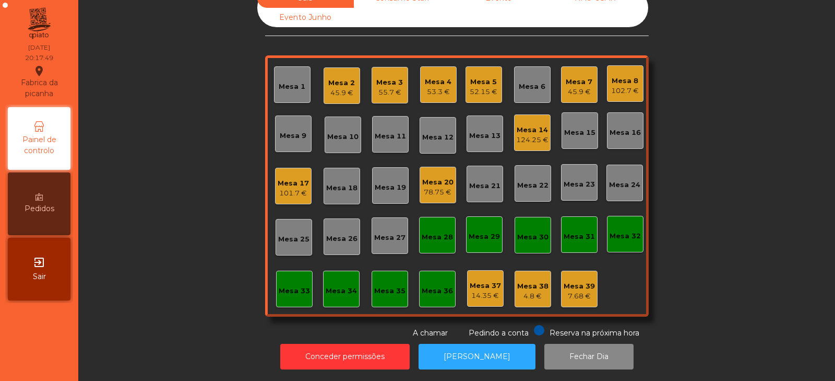
scroll to position [0, 0]
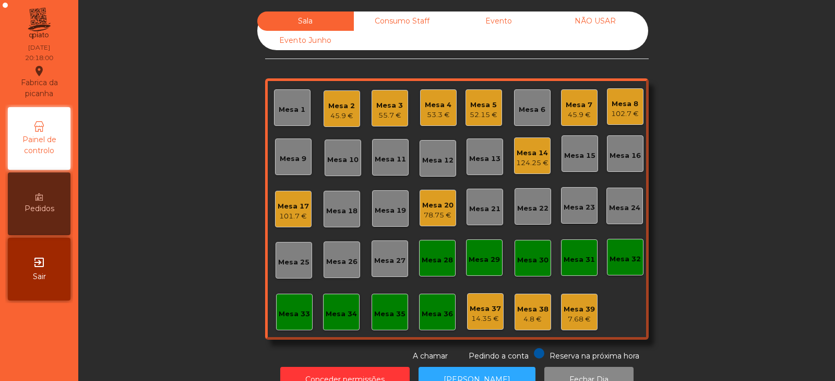
click at [479, 159] on div "Mesa 13" at bounding box center [484, 159] width 31 height 10
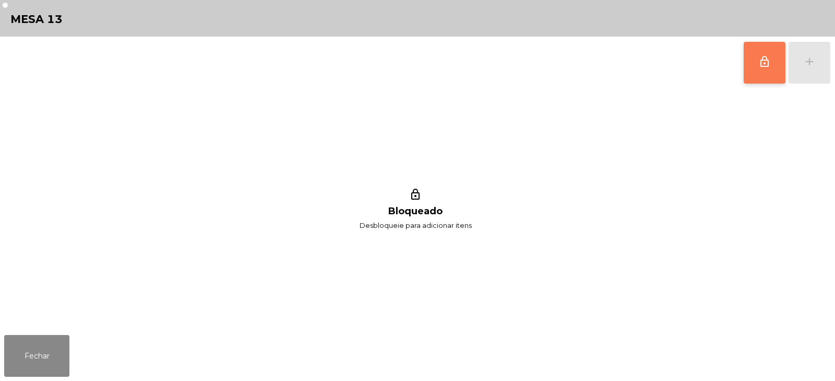
click at [767, 60] on span "lock_outline" at bounding box center [765, 61] width 13 height 13
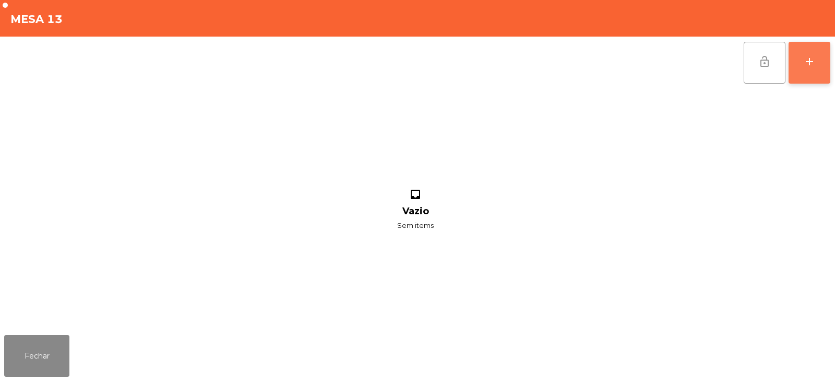
click at [814, 64] on div "add" at bounding box center [810, 61] width 13 height 13
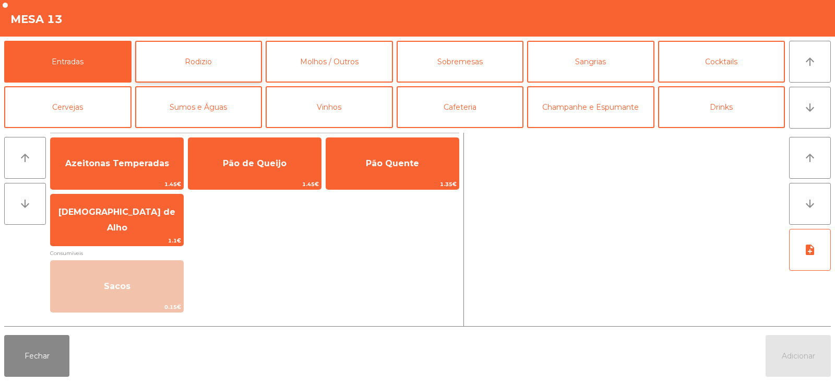
click at [194, 61] on button "Rodizio" at bounding box center [198, 62] width 127 height 42
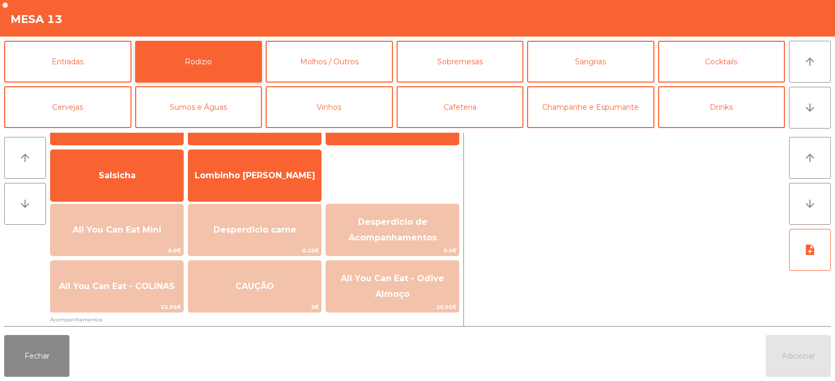
scroll to position [74, 0]
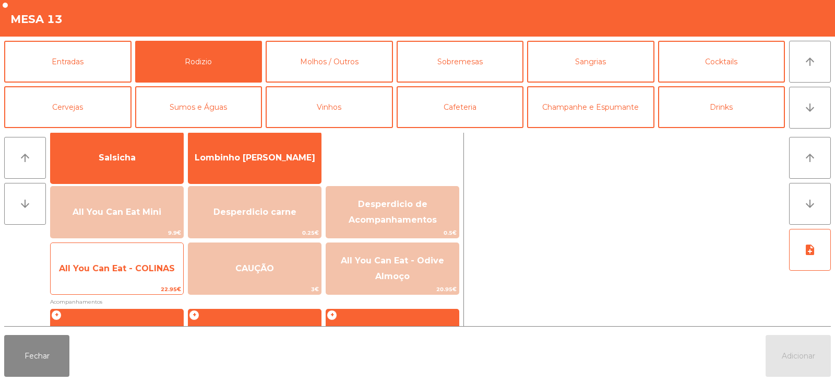
click at [138, 266] on span "All You Can Eat - COLINAS" at bounding box center [117, 268] width 116 height 10
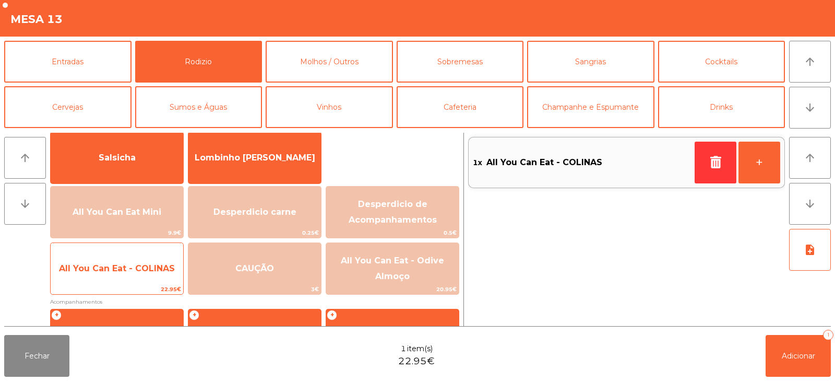
click at [145, 266] on span "All You Can Eat - COLINAS" at bounding box center [117, 268] width 116 height 10
click at [146, 269] on span "All You Can Eat - COLINAS" at bounding box center [117, 268] width 116 height 10
click at [146, 274] on span "All You Can Eat - COLINAS" at bounding box center [117, 268] width 133 height 28
click at [145, 278] on span "All You Can Eat - COLINAS" at bounding box center [117, 268] width 133 height 28
click at [148, 278] on span "All You Can Eat - COLINAS" at bounding box center [117, 268] width 133 height 28
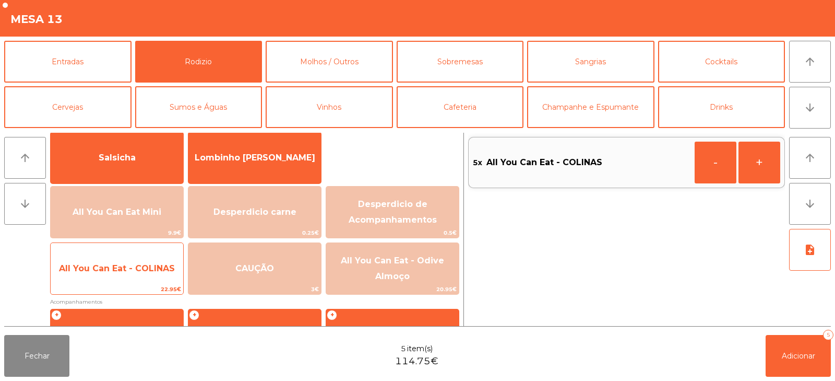
click at [150, 277] on span "All You Can Eat - COLINAS" at bounding box center [117, 268] width 133 height 28
click at [158, 278] on span "All You Can Eat - COLINAS" at bounding box center [117, 268] width 133 height 28
click at [154, 279] on span "All You Can Eat - COLINAS" at bounding box center [117, 268] width 133 height 28
click at [149, 278] on span "All You Can Eat - COLINAS" at bounding box center [117, 268] width 133 height 28
click at [148, 278] on span "All You Can Eat - COLINAS" at bounding box center [117, 268] width 133 height 28
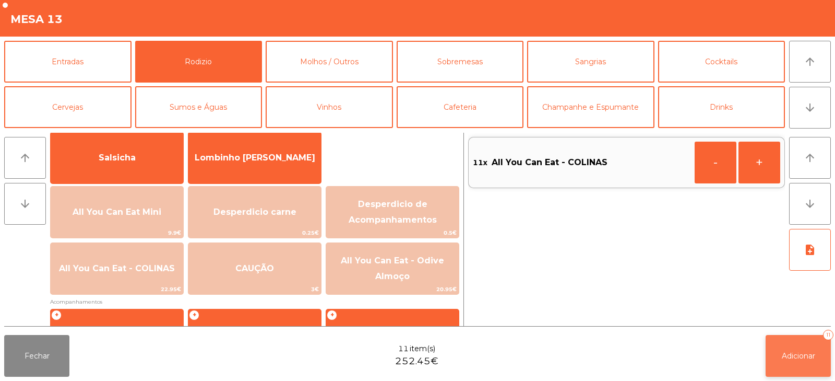
click at [797, 346] on button "Adicionar 11" at bounding box center [798, 356] width 65 height 42
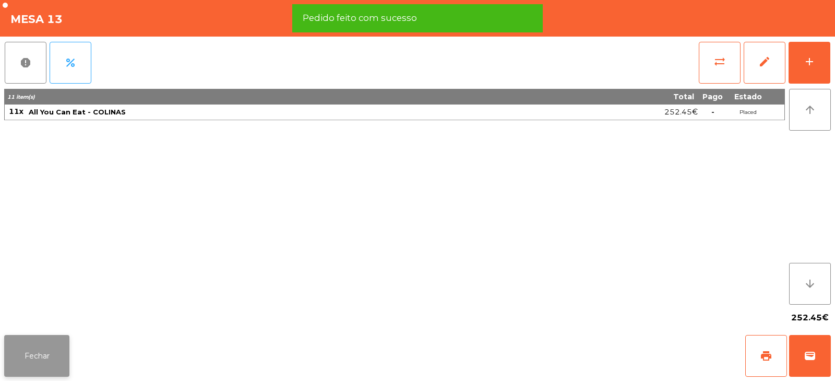
click at [57, 356] on button "Fechar" at bounding box center [36, 356] width 65 height 42
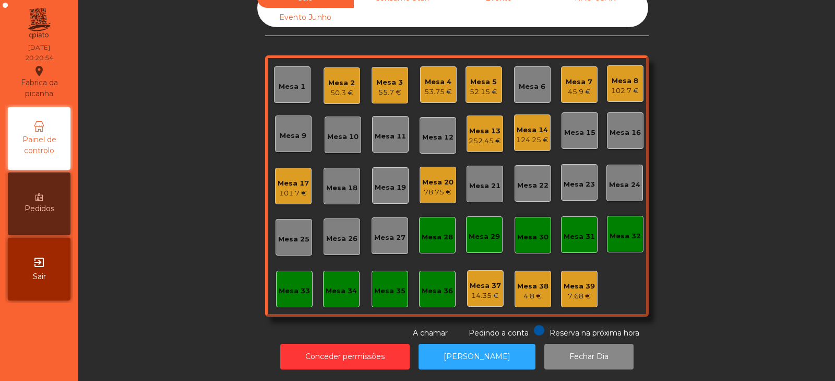
scroll to position [0, 0]
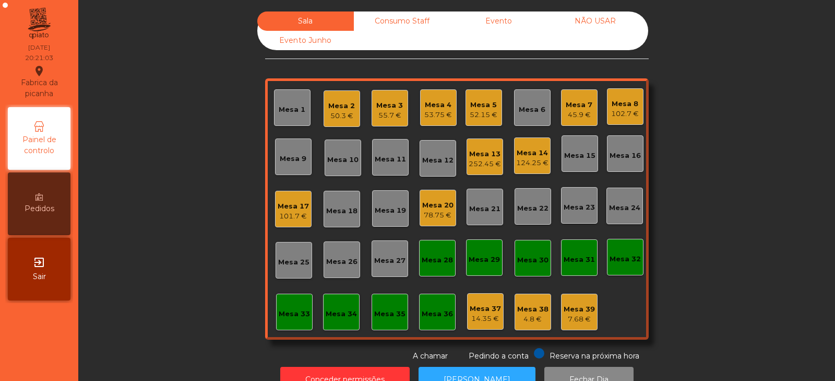
click at [526, 105] on div "Mesa 6" at bounding box center [532, 109] width 27 height 10
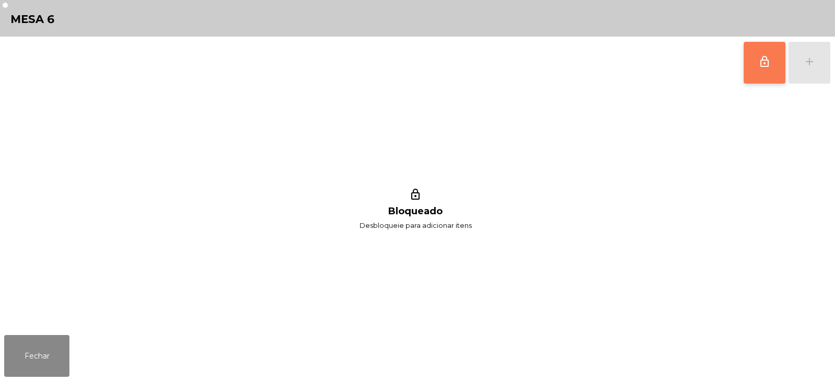
click at [759, 75] on button "lock_outline" at bounding box center [765, 63] width 42 height 42
click at [807, 65] on div "lock_outline add" at bounding box center [788, 63] width 88 height 52
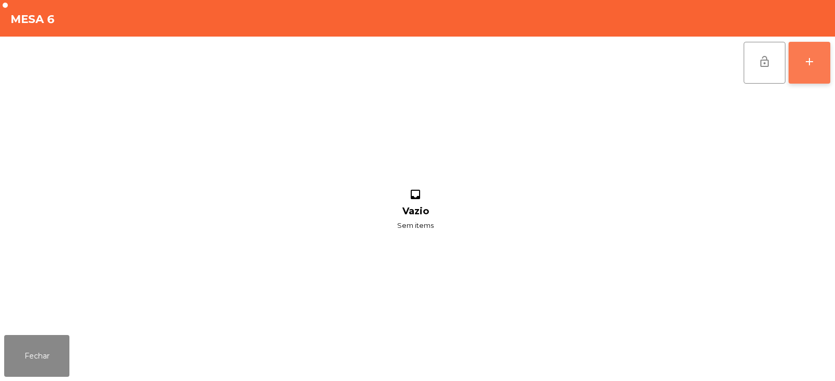
click at [812, 68] on button "add" at bounding box center [810, 63] width 42 height 42
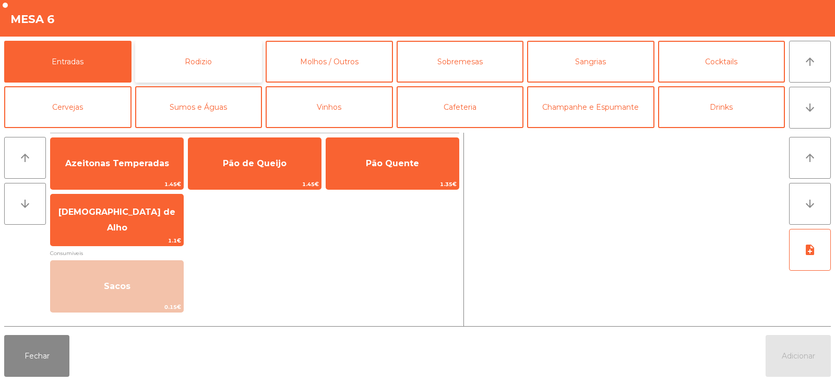
click at [212, 49] on button "Rodizio" at bounding box center [198, 62] width 127 height 42
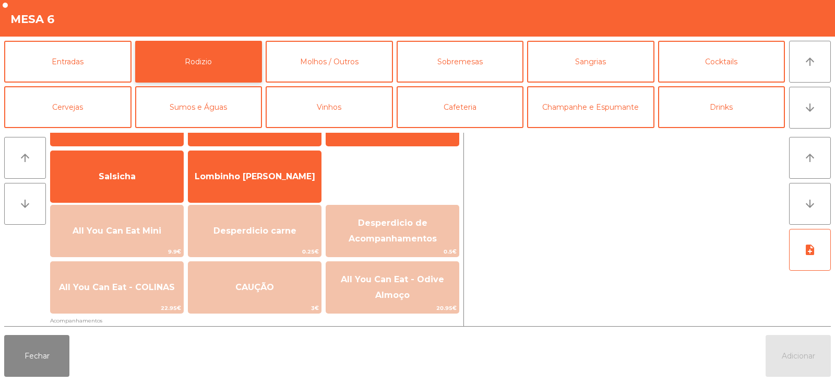
scroll to position [65, 0]
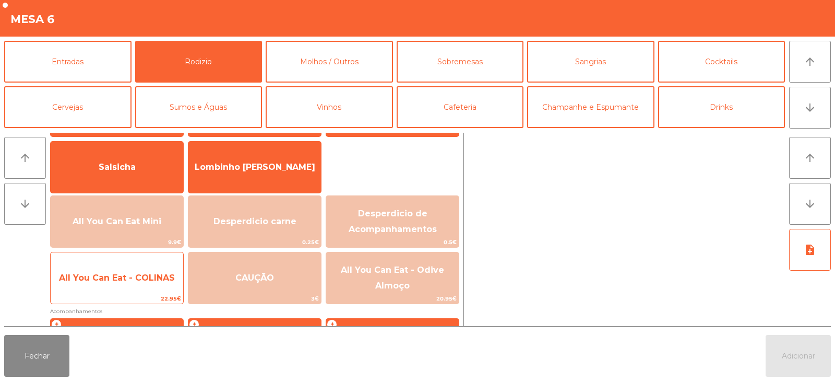
click at [155, 279] on span "All You Can Eat - COLINAS" at bounding box center [117, 278] width 116 height 10
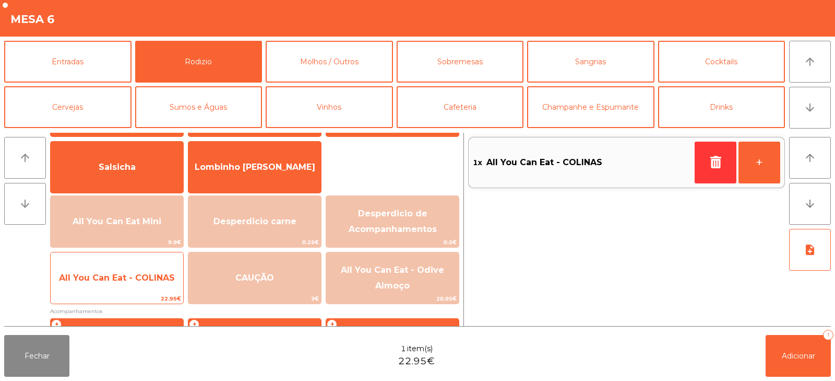
click at [151, 282] on span "All You Can Eat - COLINAS" at bounding box center [117, 278] width 116 height 10
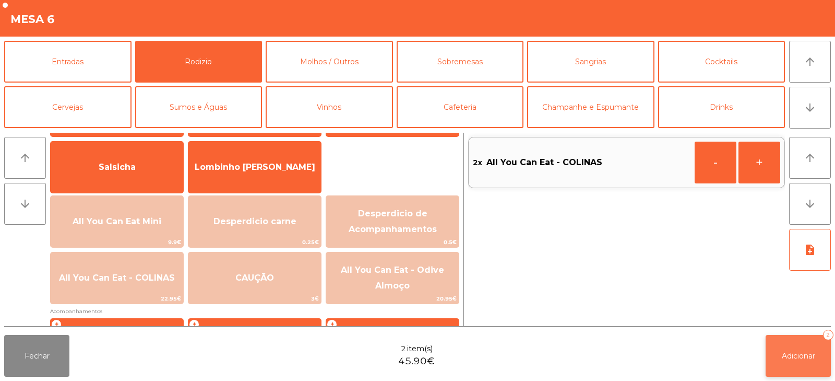
click at [786, 362] on button "Adicionar 2" at bounding box center [798, 356] width 65 height 42
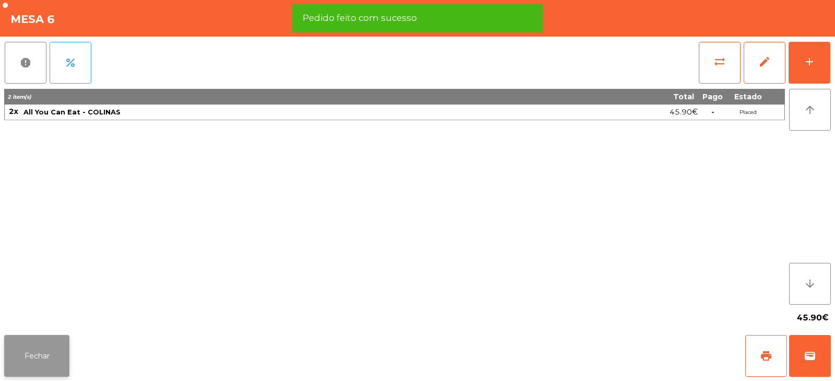
click at [36, 355] on button "Fechar" at bounding box center [36, 356] width 65 height 42
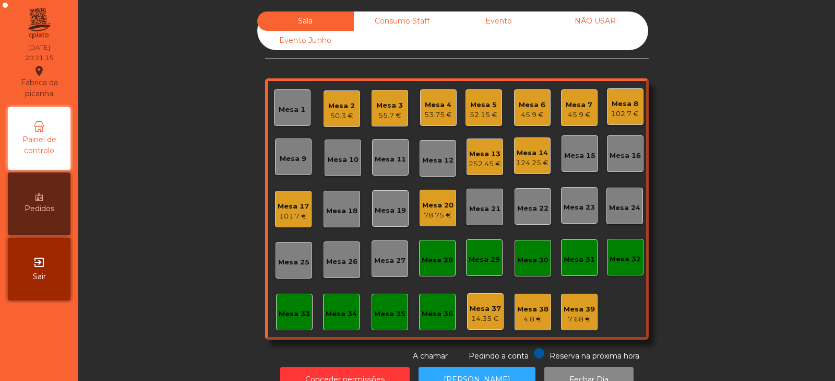
click at [291, 214] on div "101.7 €" at bounding box center [293, 216] width 31 height 10
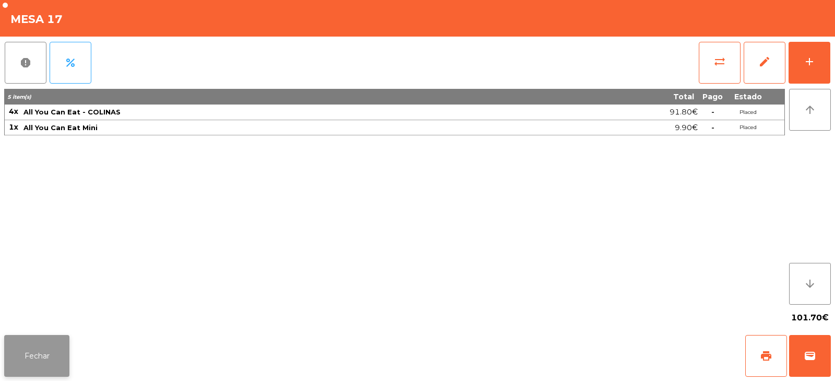
click at [36, 350] on button "Fechar" at bounding box center [36, 356] width 65 height 42
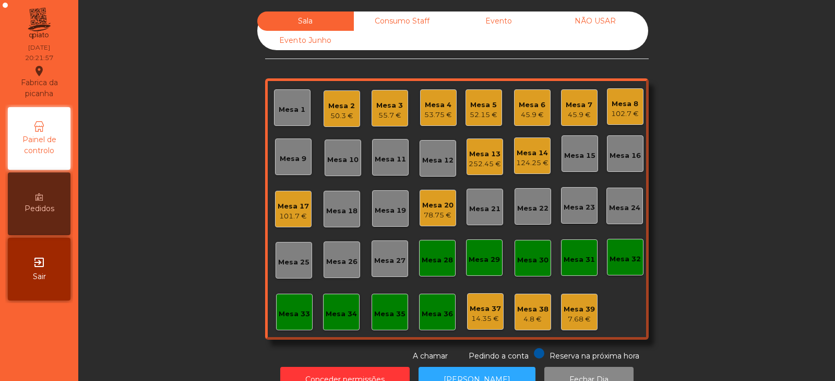
click at [295, 159] on div "Mesa 9" at bounding box center [293, 159] width 27 height 10
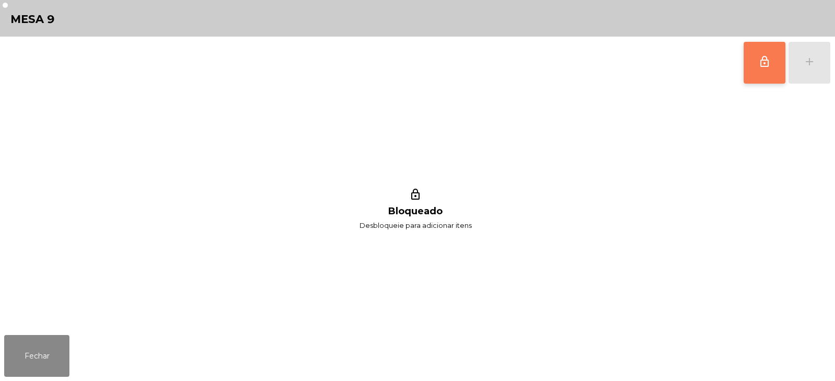
click at [773, 66] on button "lock_outline" at bounding box center [765, 63] width 42 height 42
click at [819, 65] on button "add" at bounding box center [810, 63] width 42 height 42
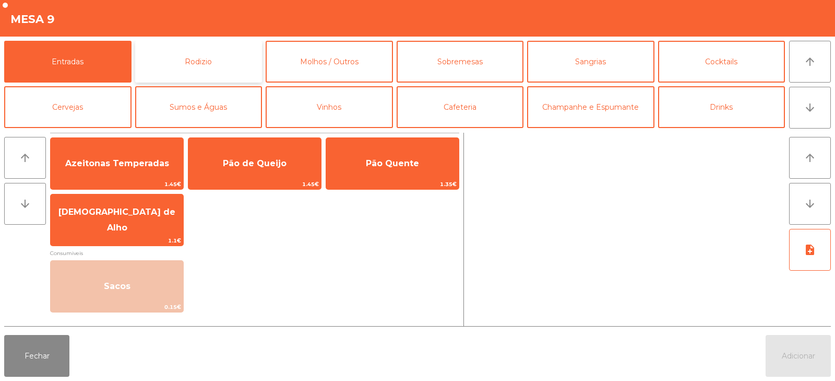
click at [242, 75] on button "Rodizio" at bounding box center [198, 62] width 127 height 42
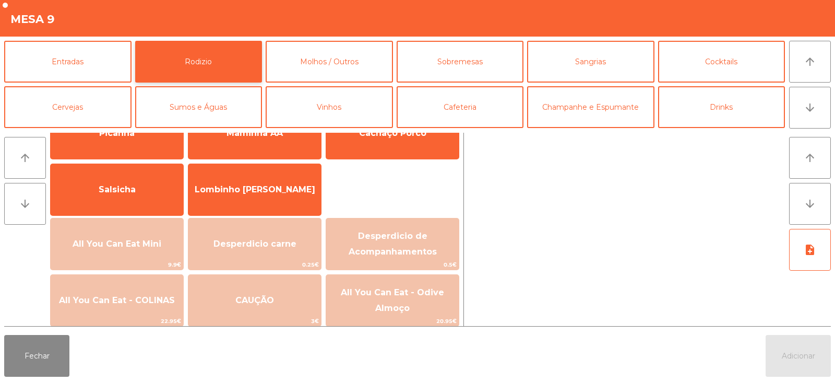
scroll to position [45, 0]
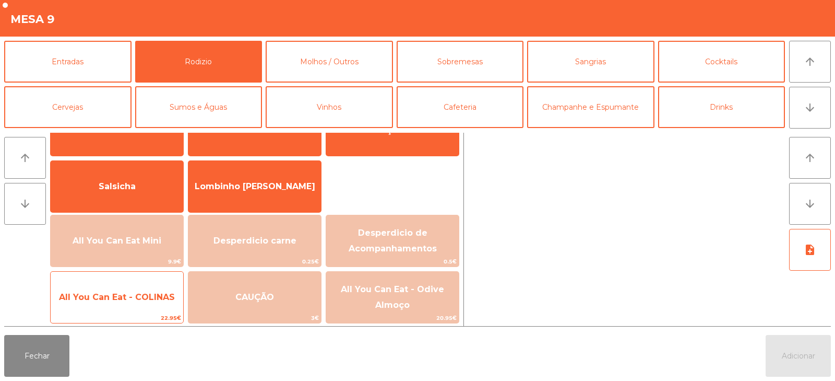
click at [112, 295] on span "All You Can Eat - COLINAS" at bounding box center [117, 297] width 116 height 10
click at [124, 299] on span "All You Can Eat - COLINAS" at bounding box center [117, 297] width 116 height 10
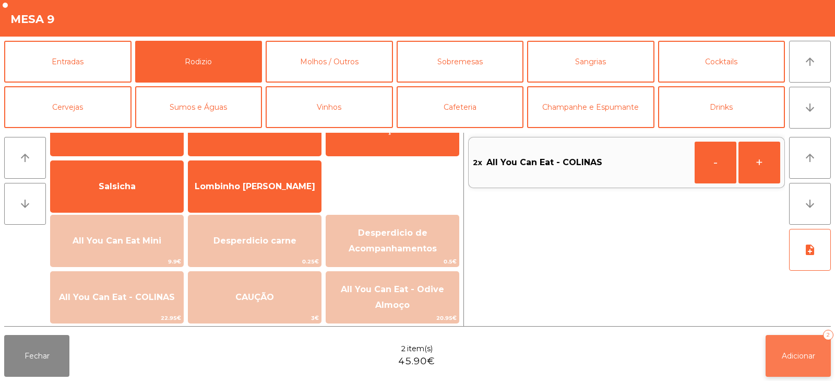
click at [808, 362] on button "Adicionar 2" at bounding box center [798, 356] width 65 height 42
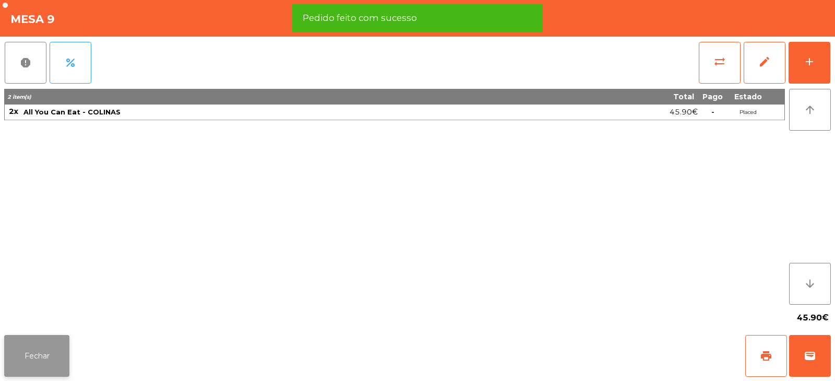
click at [38, 361] on button "Fechar" at bounding box center [36, 356] width 65 height 42
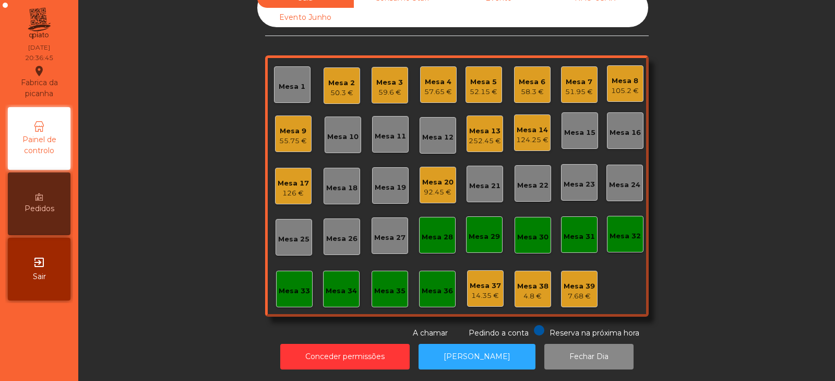
scroll to position [0, 0]
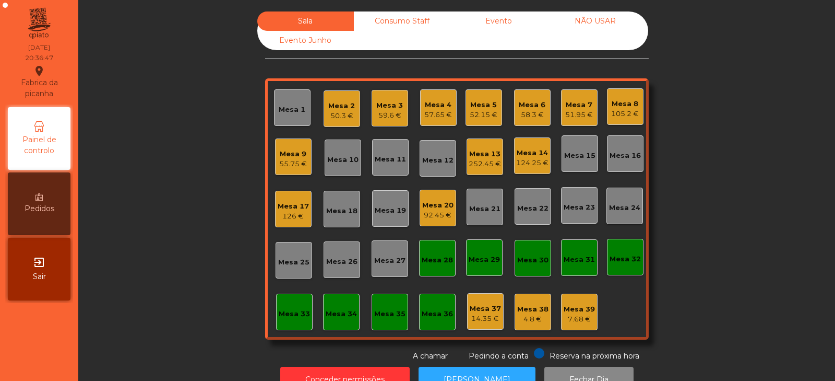
click at [438, 206] on div "Mesa 20" at bounding box center [437, 205] width 31 height 10
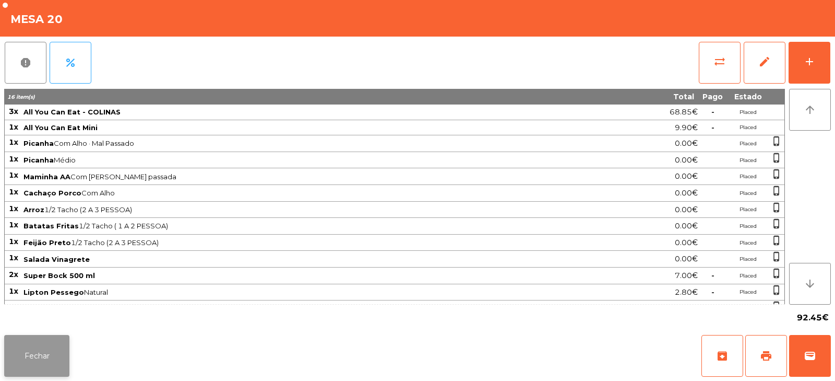
click at [48, 368] on button "Fechar" at bounding box center [36, 356] width 65 height 42
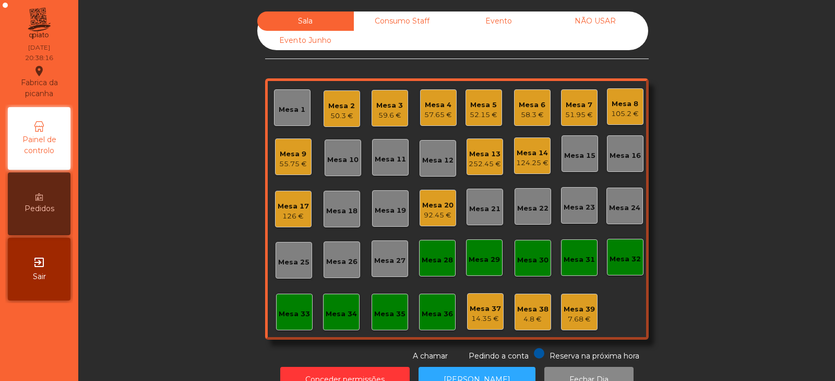
click at [429, 205] on div "Mesa 20" at bounding box center [437, 205] width 31 height 10
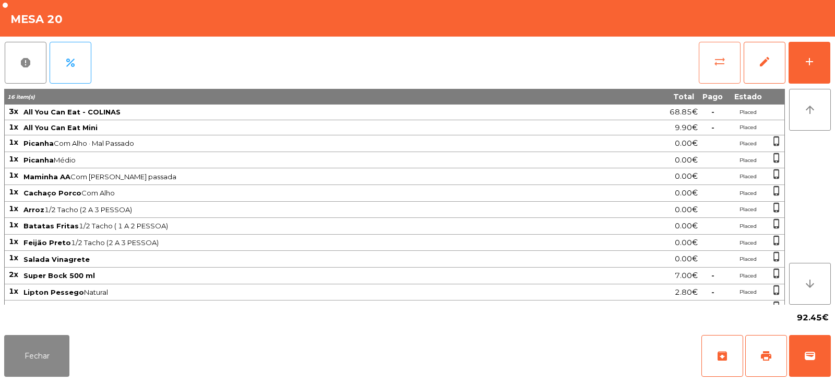
click at [714, 65] on span "sync_alt" at bounding box center [720, 61] width 13 height 13
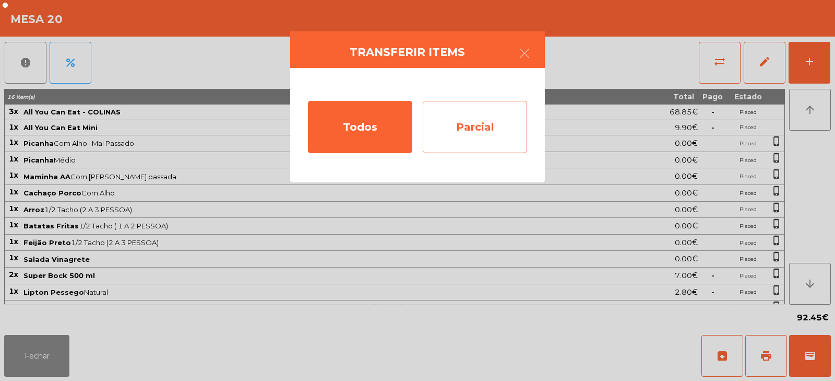
click at [507, 130] on div "Parcial" at bounding box center [475, 127] width 104 height 52
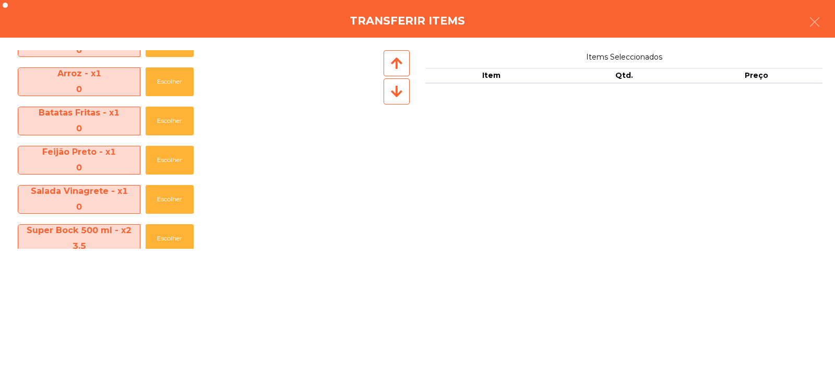
scroll to position [272, 0]
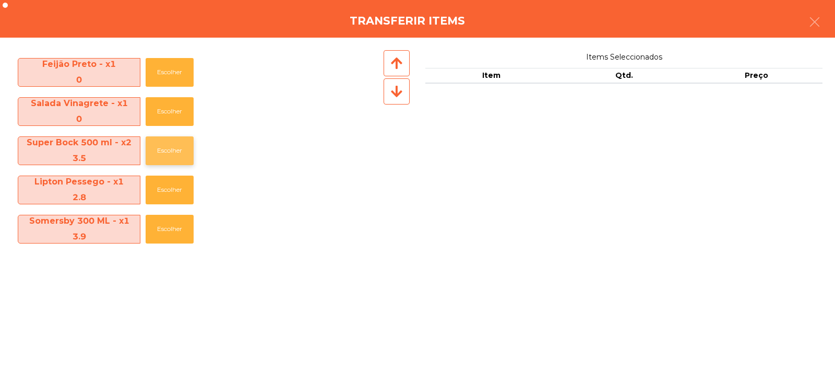
click at [172, 146] on button "Escolher" at bounding box center [170, 150] width 48 height 29
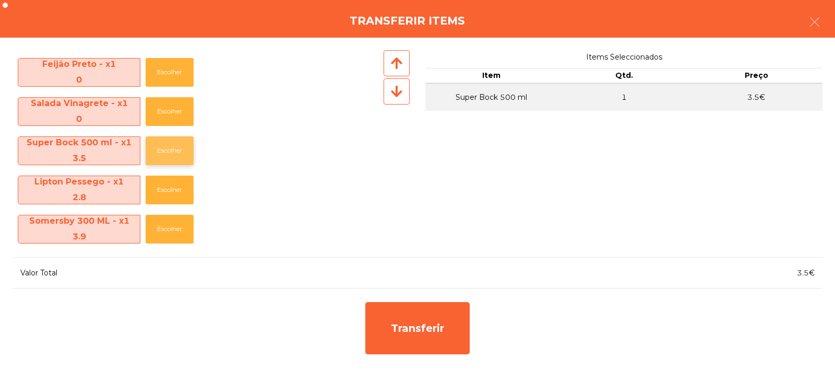
click at [168, 151] on button "Escolher" at bounding box center [170, 150] width 48 height 29
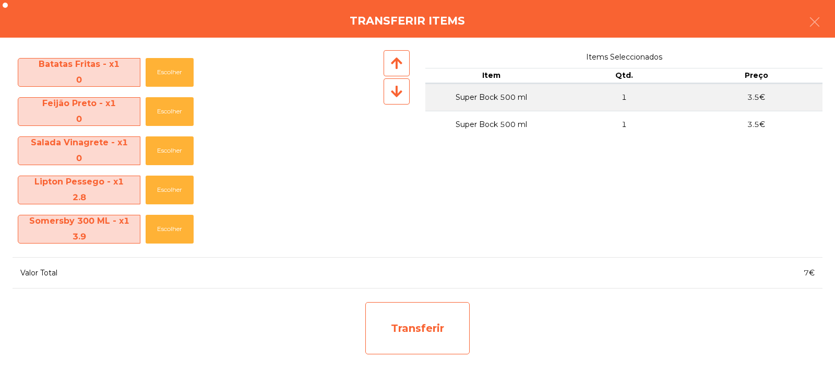
click at [410, 321] on div "Transferir" at bounding box center [418, 328] width 104 height 52
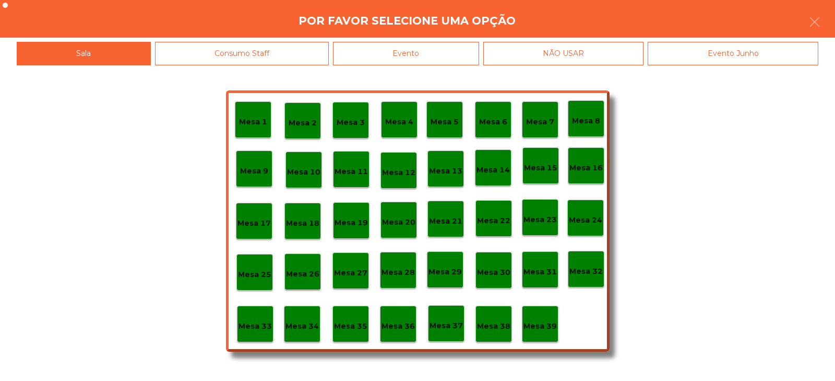
click at [505, 327] on p "Mesa 38" at bounding box center [493, 326] width 33 height 12
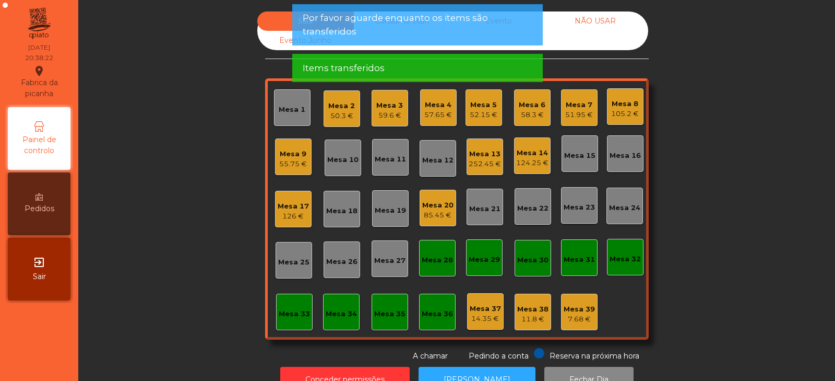
click at [432, 208] on div "Mesa 20" at bounding box center [437, 205] width 31 height 10
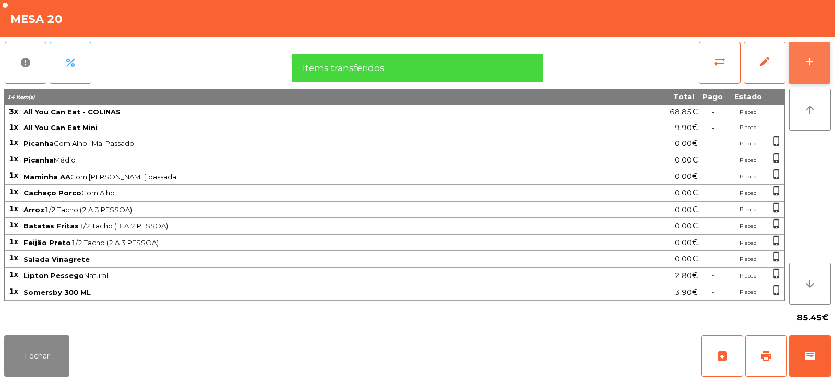
click at [818, 59] on button "add" at bounding box center [810, 63] width 42 height 42
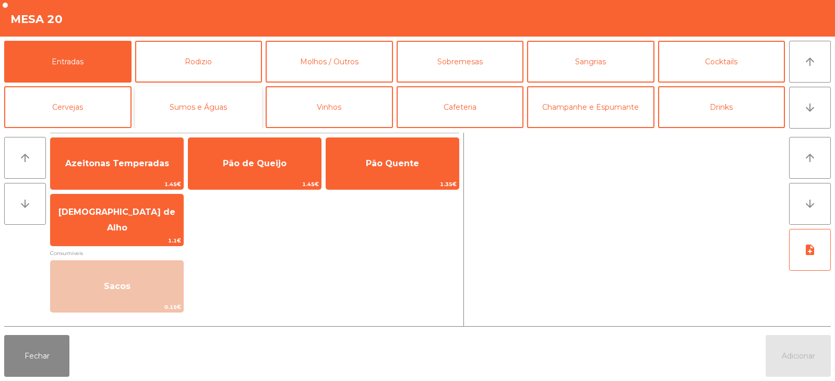
click at [207, 107] on button "Sumos e Águas" at bounding box center [198, 107] width 127 height 42
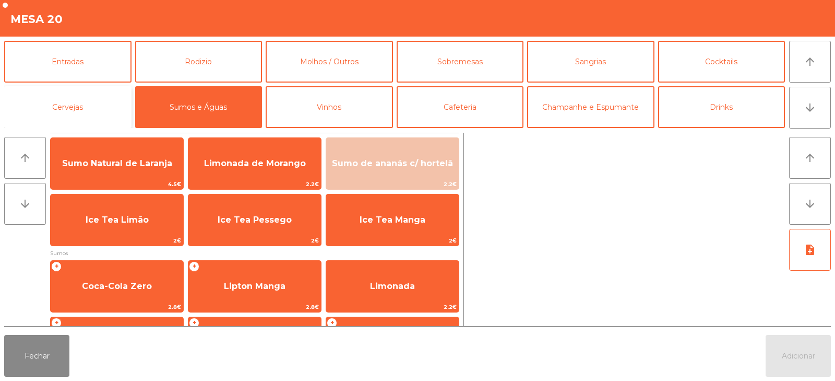
click at [112, 100] on button "Cervejas" at bounding box center [67, 107] width 127 height 42
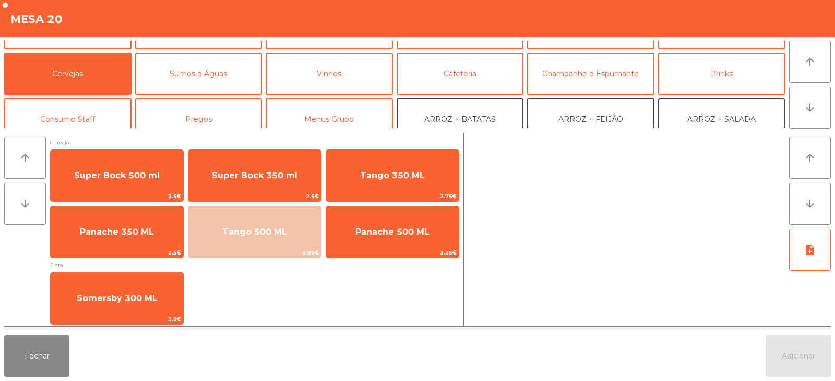
scroll to position [31, 0]
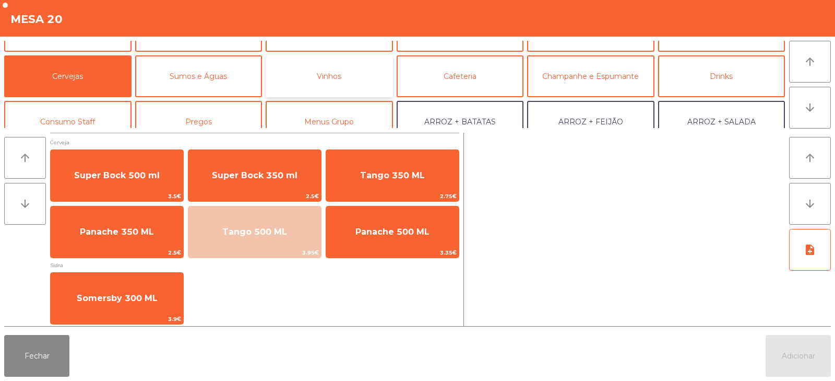
click at [355, 81] on button "Vinhos" at bounding box center [329, 76] width 127 height 42
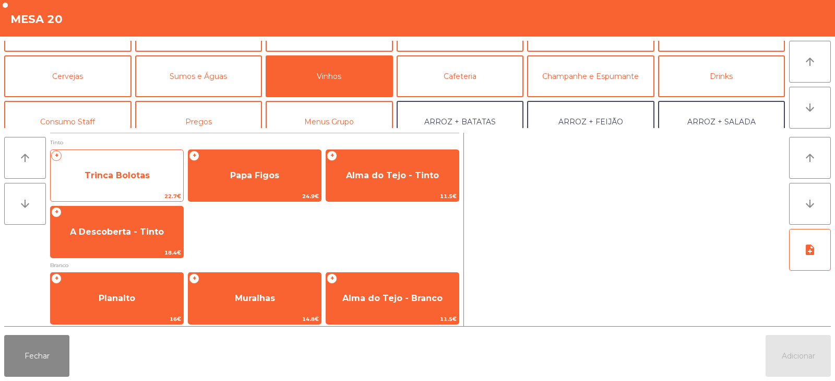
click at [149, 182] on span "Trinca Bolotas" at bounding box center [117, 175] width 133 height 28
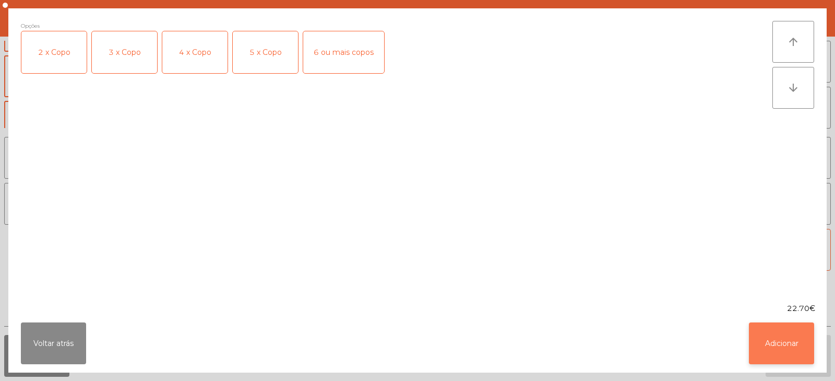
click at [788, 343] on button "Adicionar" at bounding box center [781, 343] width 65 height 42
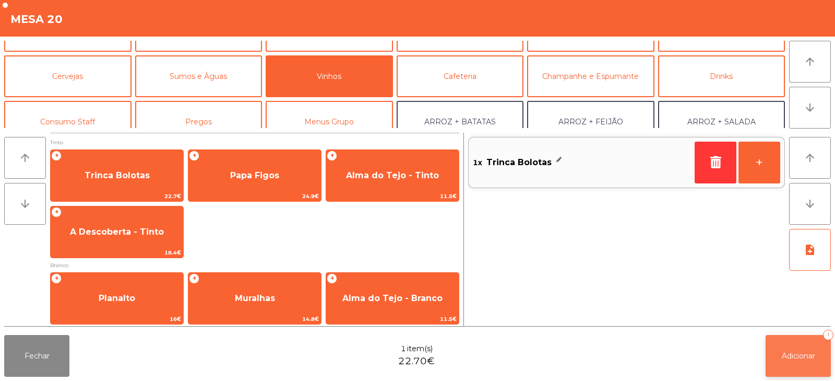
click at [794, 353] on span "Adicionar" at bounding box center [798, 355] width 33 height 9
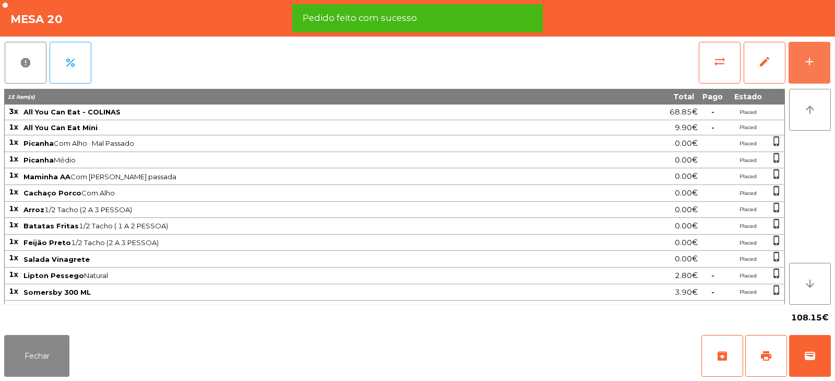
scroll to position [12, 0]
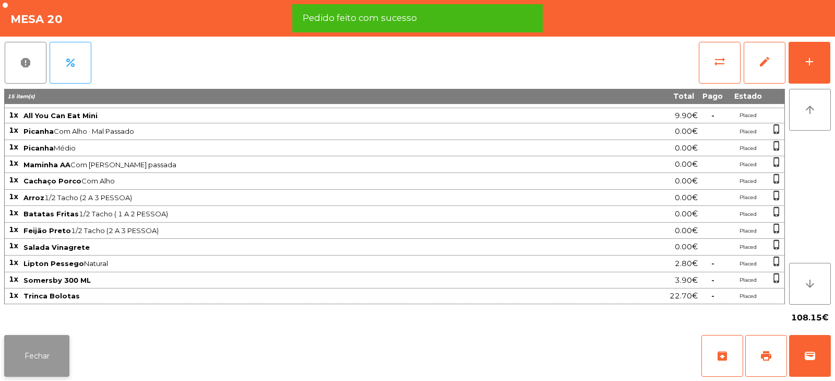
click at [54, 364] on button "Fechar" at bounding box center [36, 356] width 65 height 42
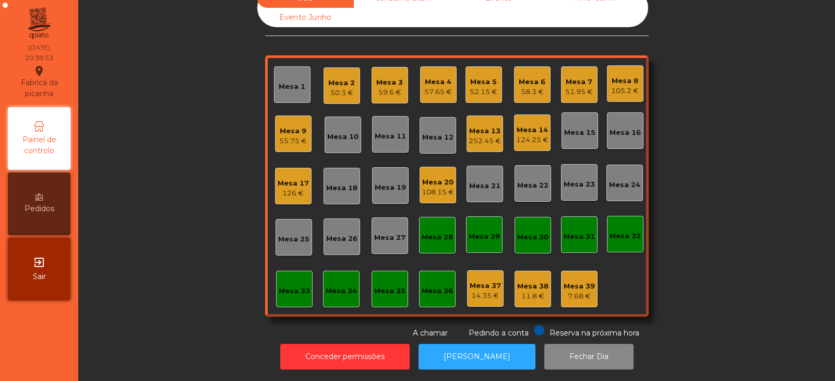
scroll to position [0, 0]
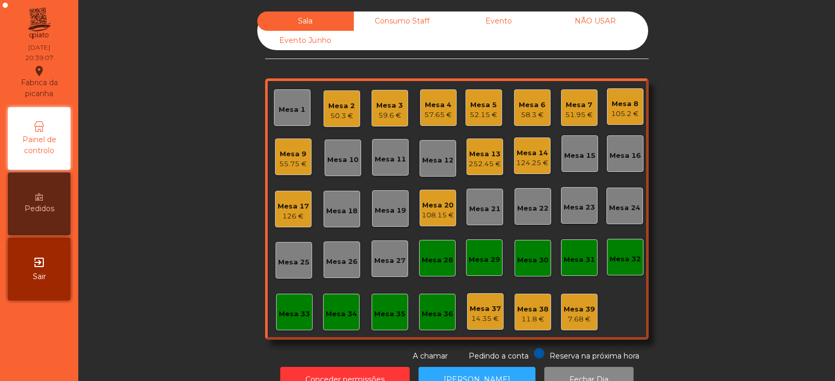
click at [430, 207] on div "Mesa 20" at bounding box center [438, 205] width 32 height 10
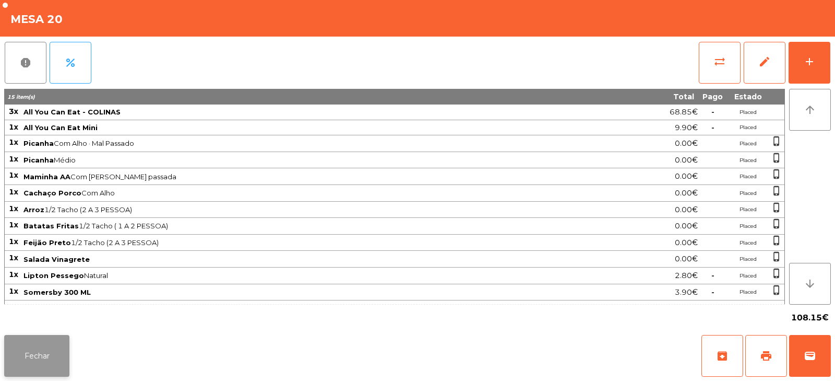
click at [43, 361] on button "Fechar" at bounding box center [36, 356] width 65 height 42
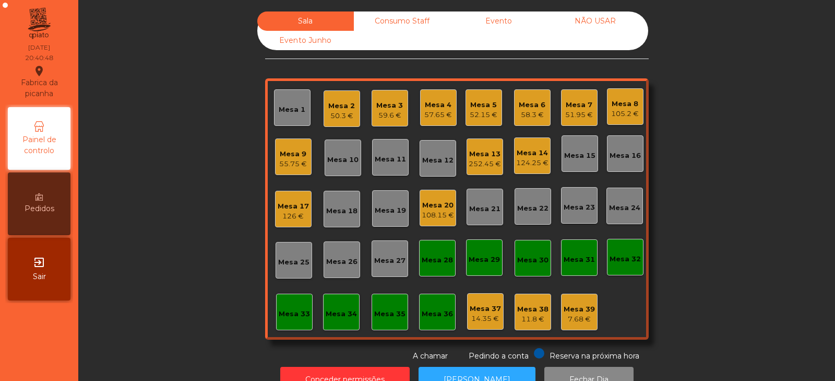
click at [385, 157] on div "Mesa 11" at bounding box center [390, 159] width 31 height 10
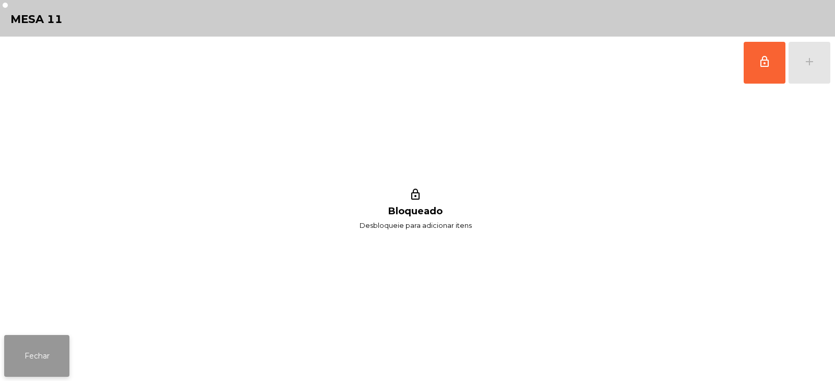
click at [45, 346] on button "Fechar" at bounding box center [36, 356] width 65 height 42
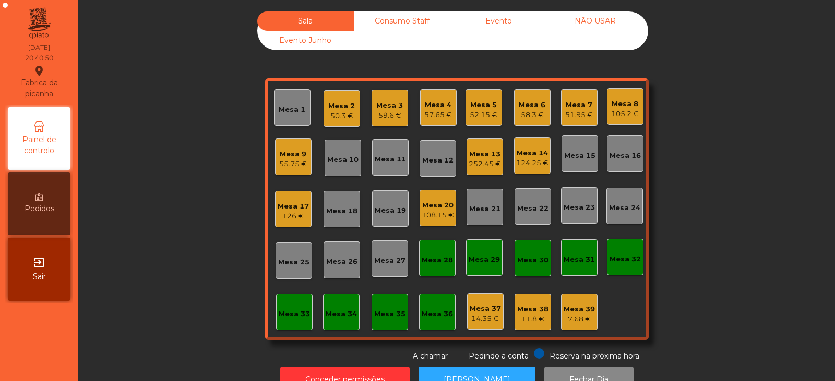
click at [390, 157] on div "Mesa 11" at bounding box center [390, 159] width 31 height 10
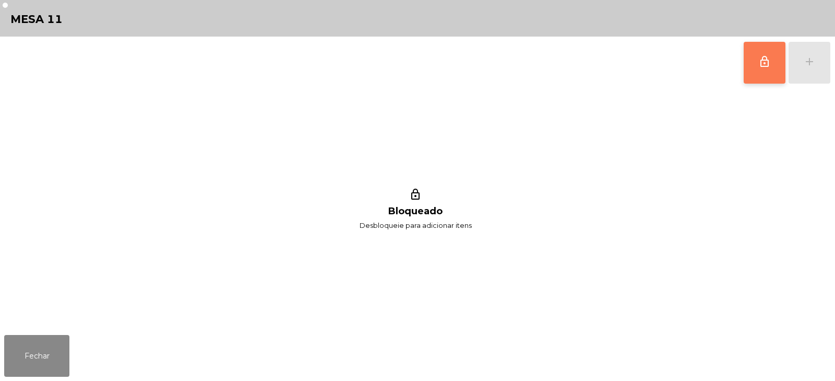
click at [769, 63] on span "lock_outline" at bounding box center [765, 61] width 13 height 13
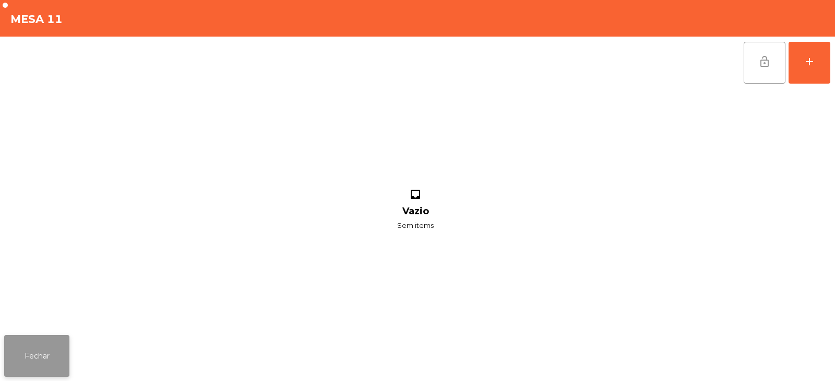
click at [45, 352] on button "Fechar" at bounding box center [36, 356] width 65 height 42
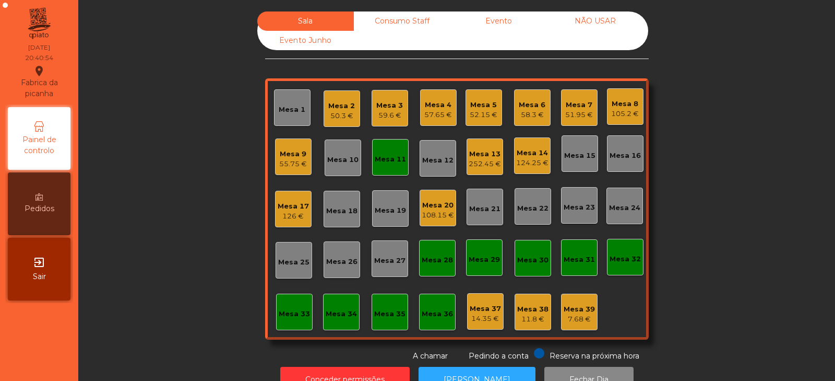
click at [290, 165] on div "55.75 €" at bounding box center [293, 164] width 28 height 10
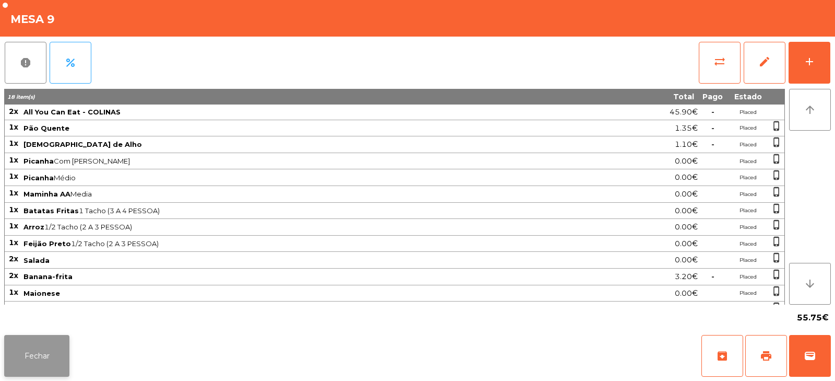
click at [62, 357] on button "Fechar" at bounding box center [36, 356] width 65 height 42
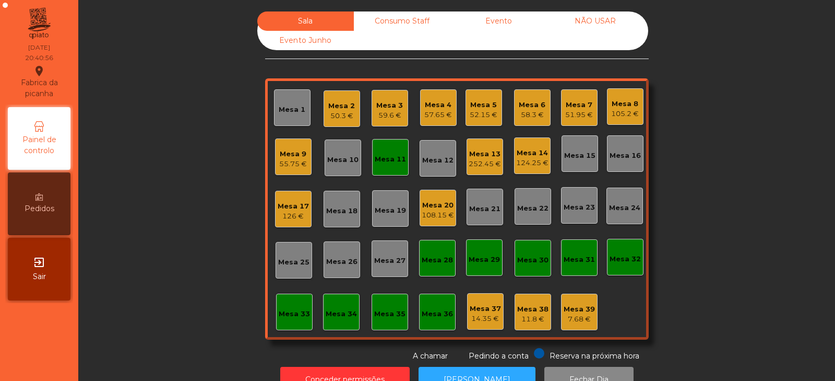
click at [475, 163] on div "252.45 €" at bounding box center [485, 164] width 32 height 10
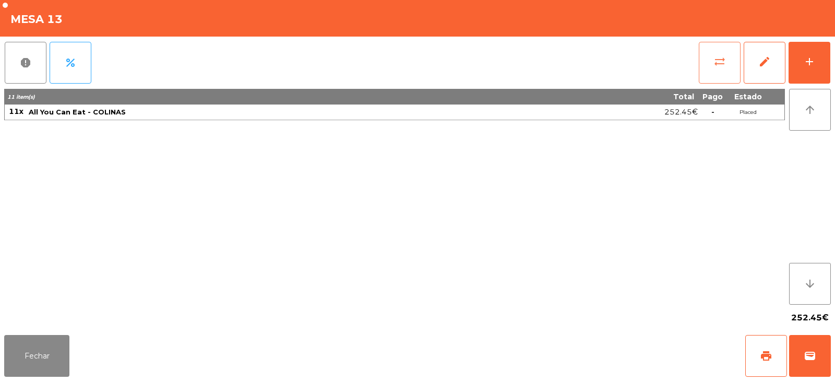
click at [708, 61] on button "sync_alt" at bounding box center [720, 63] width 42 height 42
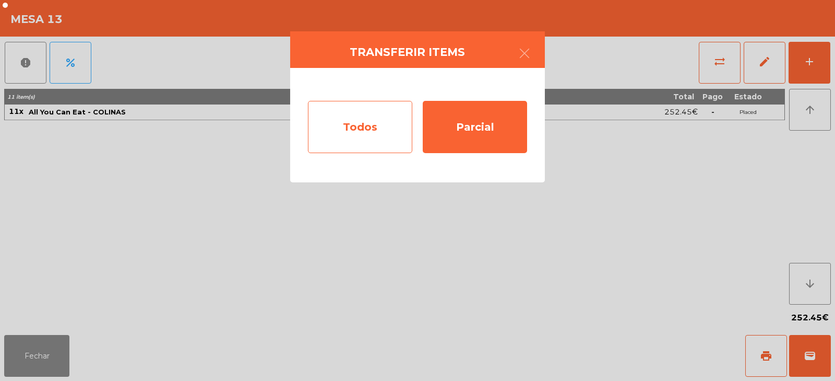
click at [382, 121] on div "Todos" at bounding box center [360, 127] width 104 height 52
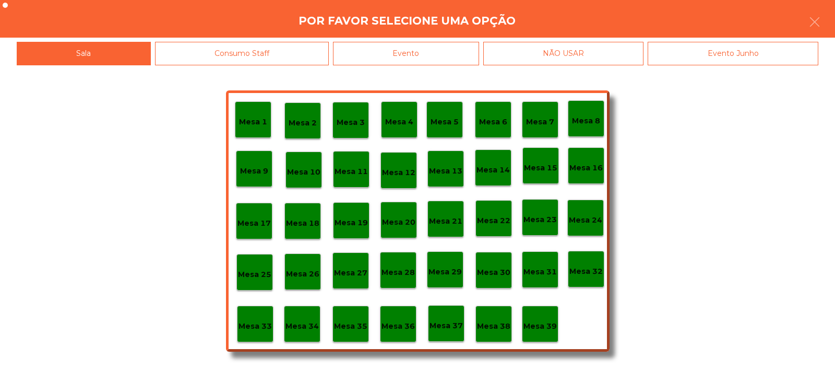
click at [360, 172] on p "Mesa 11" at bounding box center [351, 172] width 33 height 12
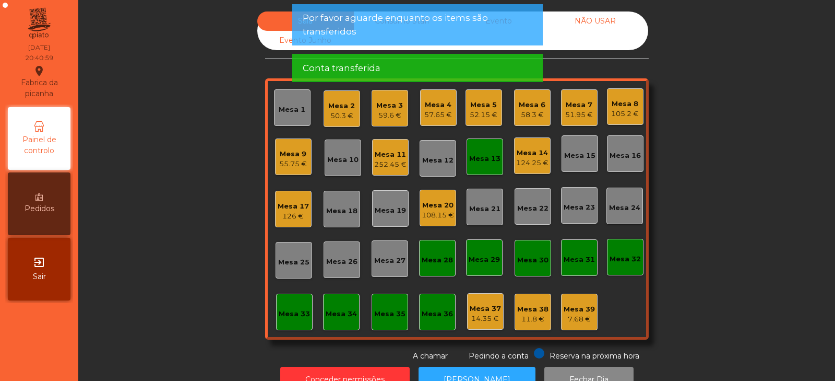
click at [487, 156] on div "Mesa 13" at bounding box center [484, 159] width 31 height 10
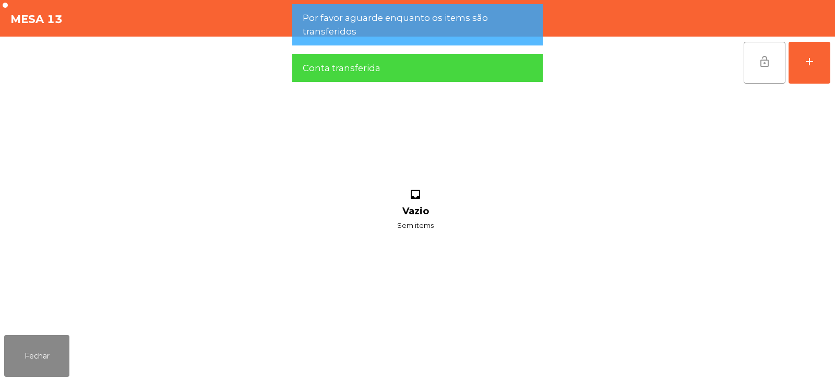
click at [776, 63] on button "lock_open" at bounding box center [765, 63] width 42 height 42
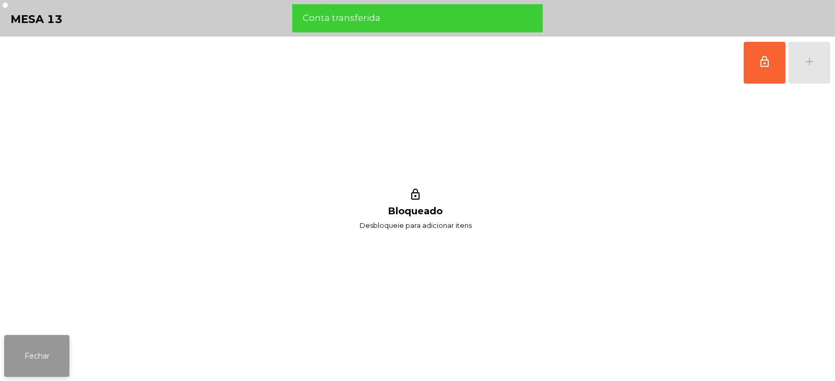
click at [59, 355] on button "Fechar" at bounding box center [36, 356] width 65 height 42
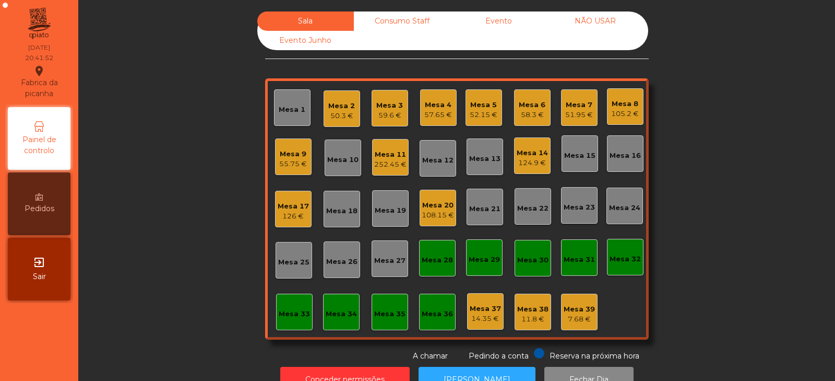
scroll to position [31, 0]
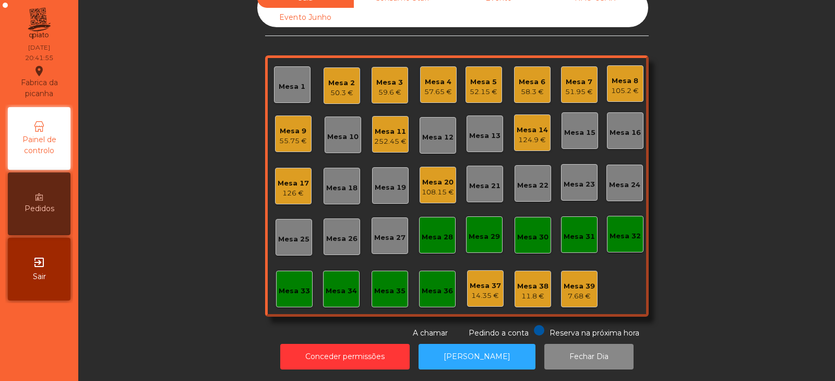
click at [293, 136] on div "55.75 €" at bounding box center [293, 141] width 28 height 10
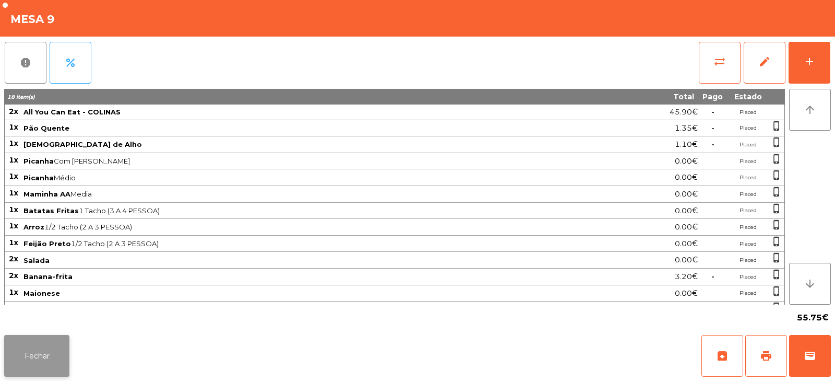
click at [38, 342] on button "Fechar" at bounding box center [36, 356] width 65 height 42
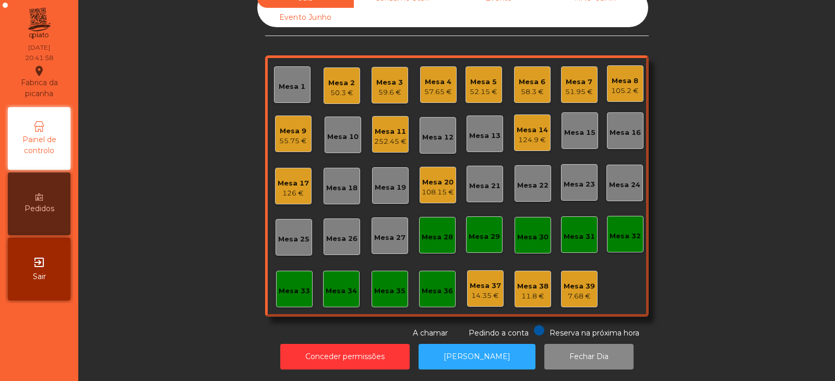
click at [384, 136] on div "252.45 €" at bounding box center [390, 141] width 32 height 10
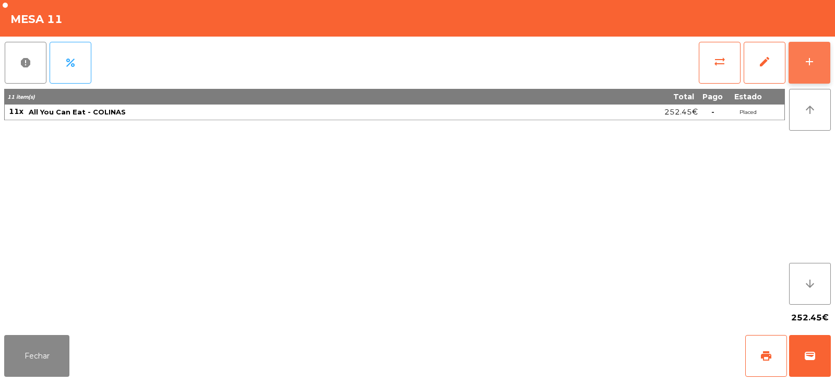
click at [811, 73] on button "add" at bounding box center [810, 63] width 42 height 42
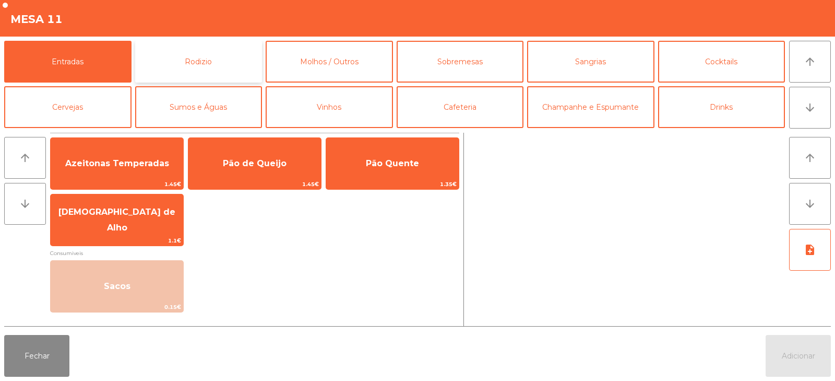
click at [183, 63] on button "Rodizio" at bounding box center [198, 62] width 127 height 42
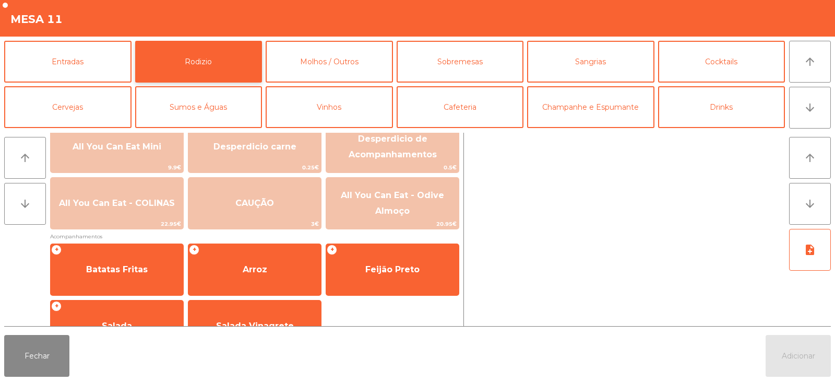
scroll to position [161, 0]
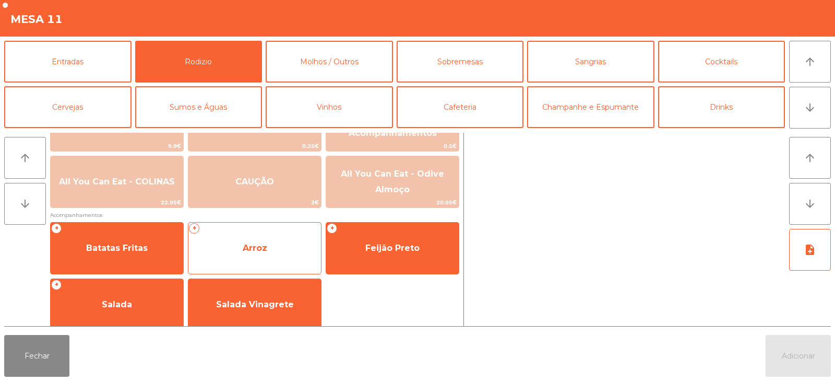
click at [242, 255] on span "Arroz" at bounding box center [255, 248] width 133 height 28
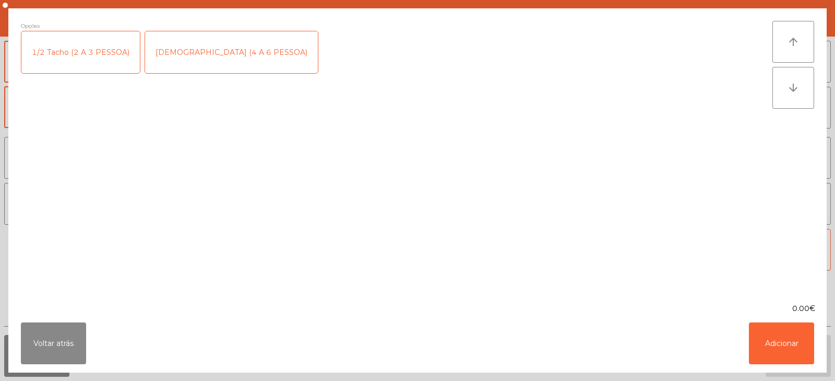
click at [179, 63] on div "[DEMOGRAPHIC_DATA] (4 A 6 PESSOA)" at bounding box center [231, 52] width 173 height 42
click at [777, 348] on button "Adicionar" at bounding box center [781, 343] width 65 height 42
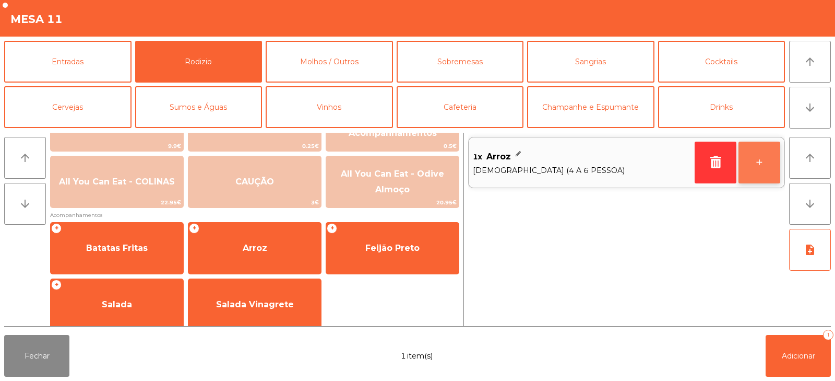
click at [758, 170] on button "+" at bounding box center [760, 163] width 42 height 42
click at [760, 164] on button "+" at bounding box center [760, 163] width 42 height 42
click at [761, 166] on button "+" at bounding box center [760, 163] width 42 height 42
click at [763, 166] on button "+" at bounding box center [760, 163] width 42 height 42
click at [751, 160] on button "+" at bounding box center [760, 163] width 42 height 42
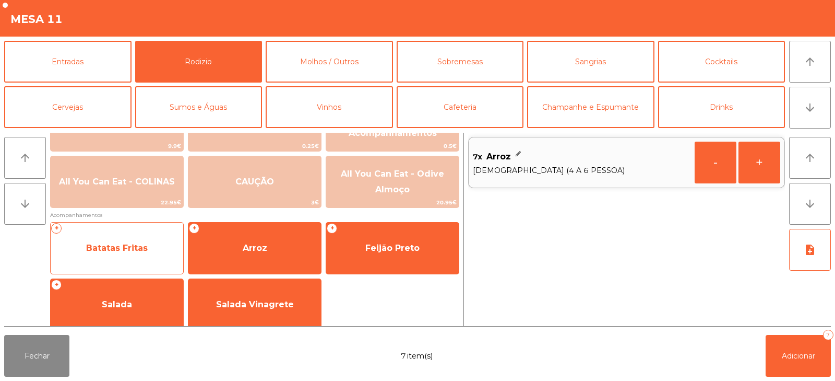
click at [115, 253] on span "Batatas Fritas" at bounding box center [117, 248] width 133 height 28
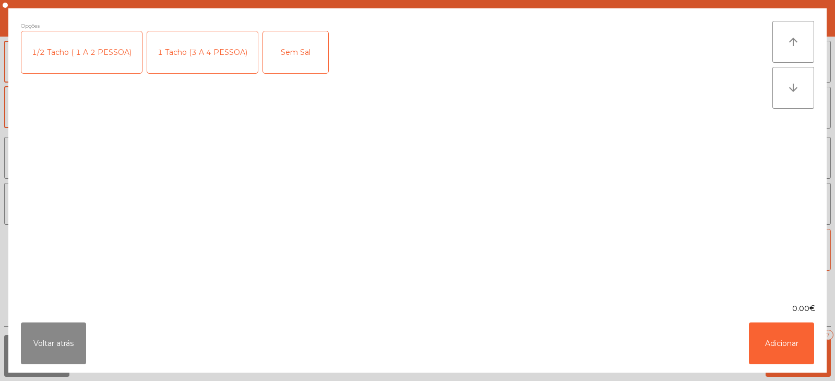
click at [174, 62] on div "1 Tacho (3 A 4 PESSOA)" at bounding box center [202, 52] width 111 height 42
click at [772, 333] on button "Adicionar" at bounding box center [781, 343] width 65 height 42
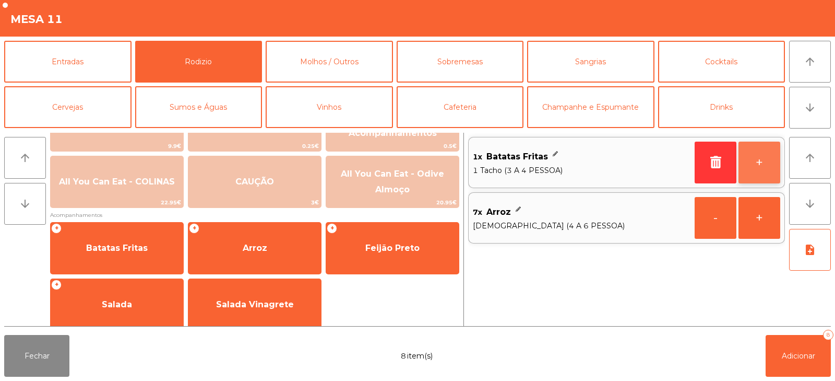
click at [760, 160] on button "+" at bounding box center [760, 163] width 42 height 42
click at [761, 166] on button "+" at bounding box center [760, 163] width 42 height 42
click at [762, 164] on button "+" at bounding box center [760, 163] width 42 height 42
click at [764, 166] on button "+" at bounding box center [760, 163] width 42 height 42
click at [766, 166] on button "+" at bounding box center [760, 163] width 42 height 42
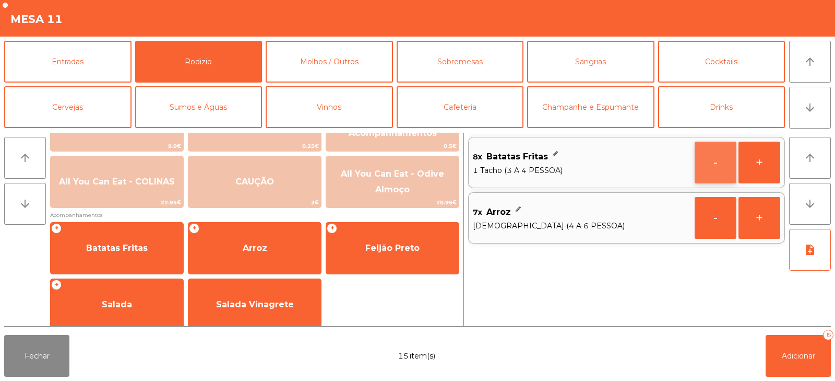
click at [707, 158] on button "-" at bounding box center [716, 163] width 42 height 42
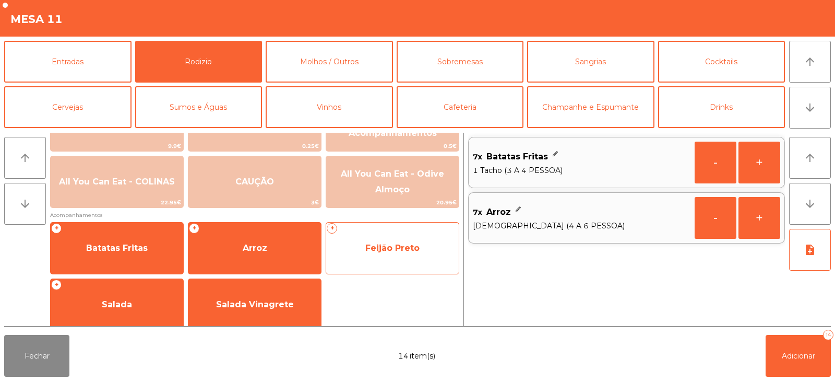
click at [361, 252] on span "Feijão Preto" at bounding box center [392, 248] width 133 height 28
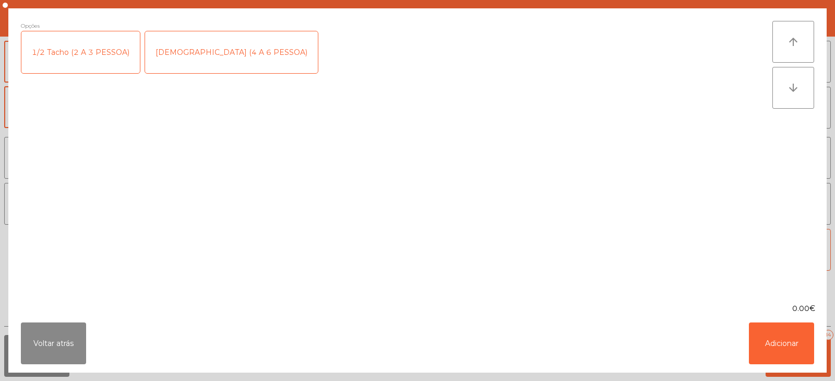
click at [64, 64] on div "1/2 Tacho (2 A 3 PESSOA)" at bounding box center [80, 52] width 119 height 42
click at [116, 63] on div "1/2 Tacho (2 A 3 PESSOA)" at bounding box center [80, 52] width 119 height 42
click at [176, 58] on div "[DEMOGRAPHIC_DATA] (4 A 6 PESSOA)" at bounding box center [231, 52] width 173 height 42
click at [769, 343] on button "Adicionar" at bounding box center [781, 343] width 65 height 42
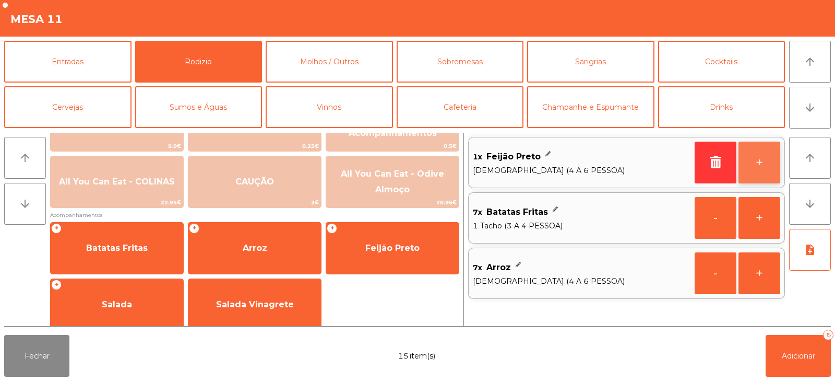
click at [755, 159] on button "+" at bounding box center [760, 163] width 42 height 42
click at [757, 163] on button "+" at bounding box center [760, 163] width 42 height 42
click at [753, 162] on button "+" at bounding box center [760, 163] width 42 height 42
click at [756, 162] on button "+" at bounding box center [760, 163] width 42 height 42
click at [767, 166] on button "+" at bounding box center [760, 163] width 42 height 42
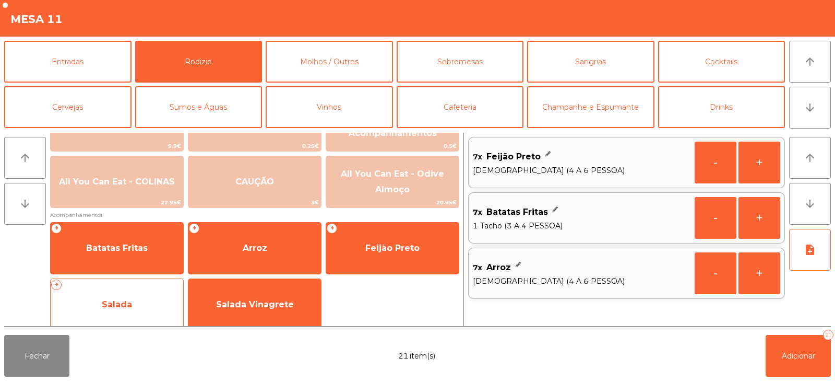
click at [105, 307] on span "Salada" at bounding box center [117, 304] width 30 height 10
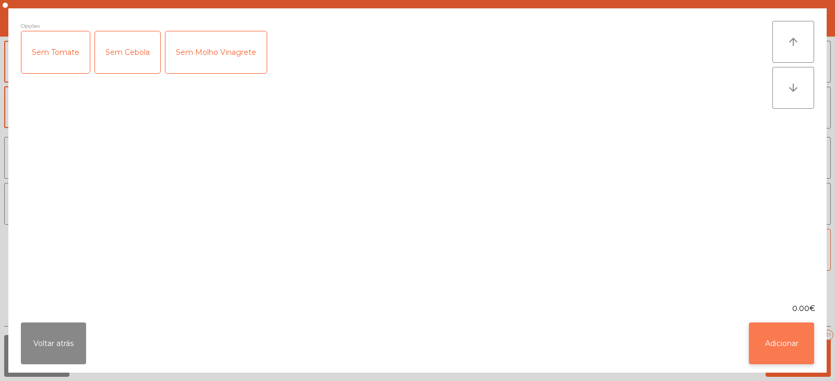
click at [772, 331] on button "Adicionar" at bounding box center [781, 343] width 65 height 42
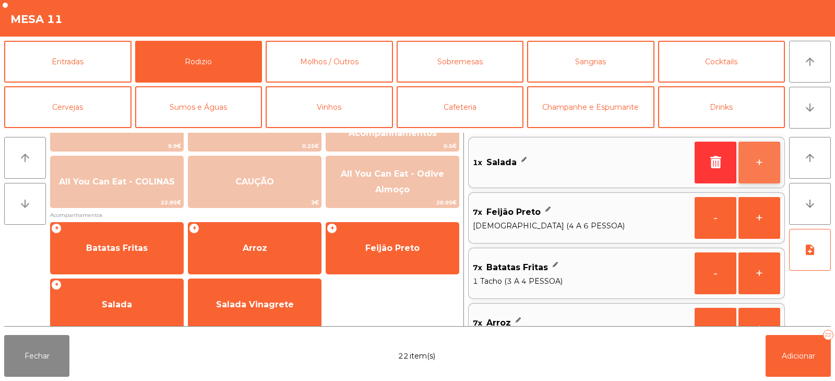
click at [759, 167] on button "+" at bounding box center [760, 163] width 42 height 42
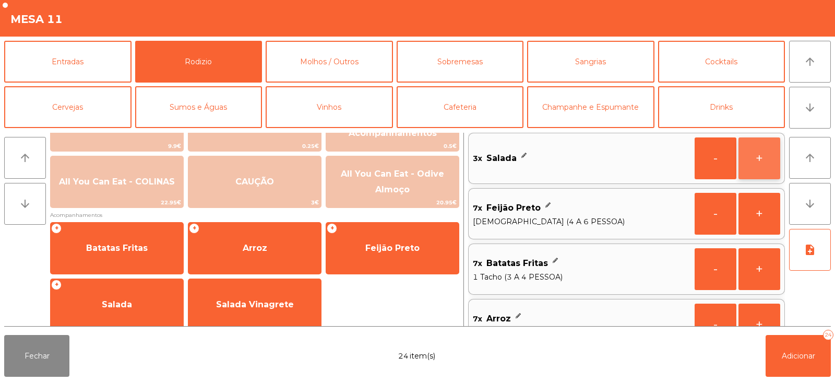
click at [762, 161] on button "+" at bounding box center [760, 158] width 42 height 42
click at [763, 161] on button "+" at bounding box center [760, 158] width 42 height 42
click at [762, 159] on button "+" at bounding box center [760, 158] width 42 height 42
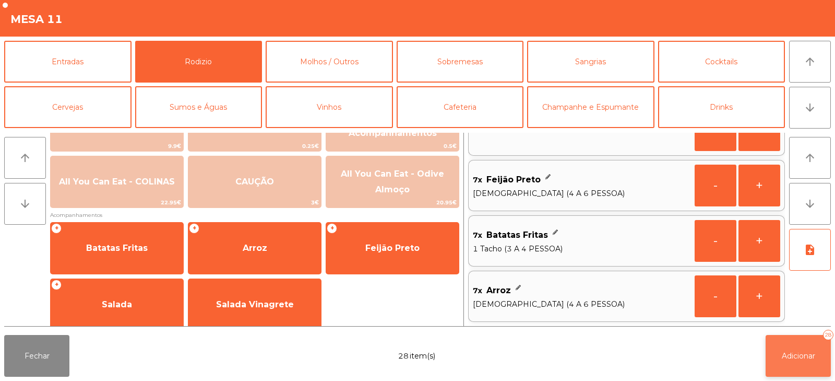
click at [781, 366] on button "Adicionar 28" at bounding box center [798, 356] width 65 height 42
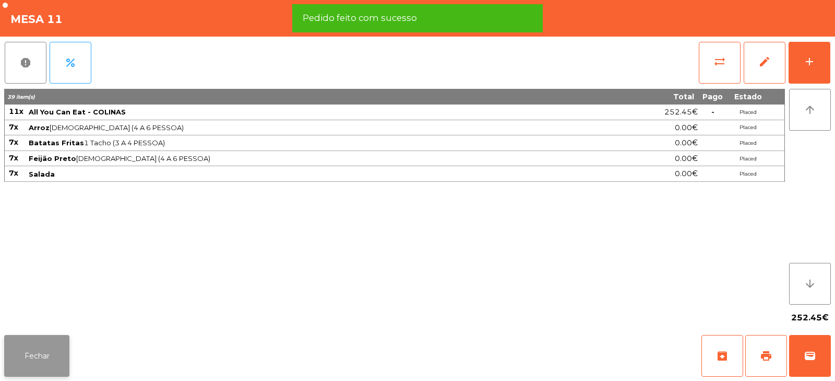
click at [49, 365] on button "Fechar" at bounding box center [36, 356] width 65 height 42
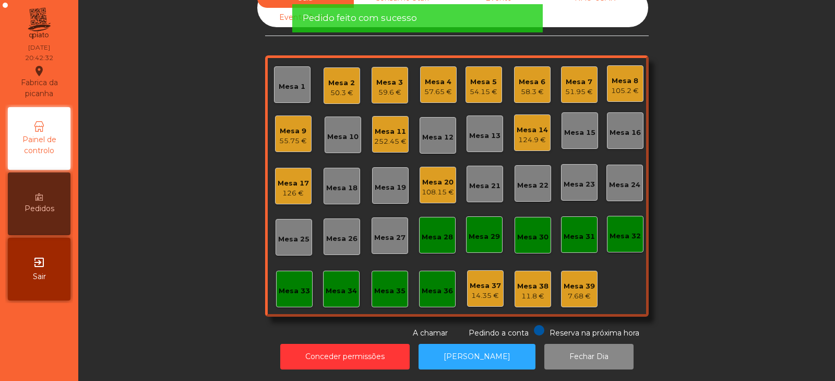
scroll to position [0, 0]
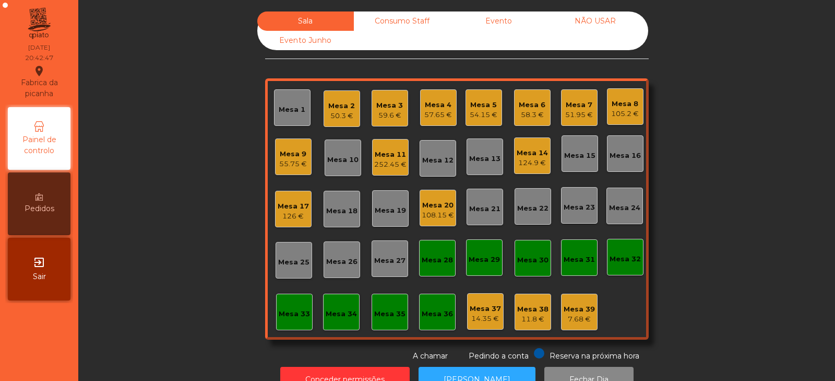
click at [533, 214] on div "Mesa 22" at bounding box center [533, 206] width 37 height 37
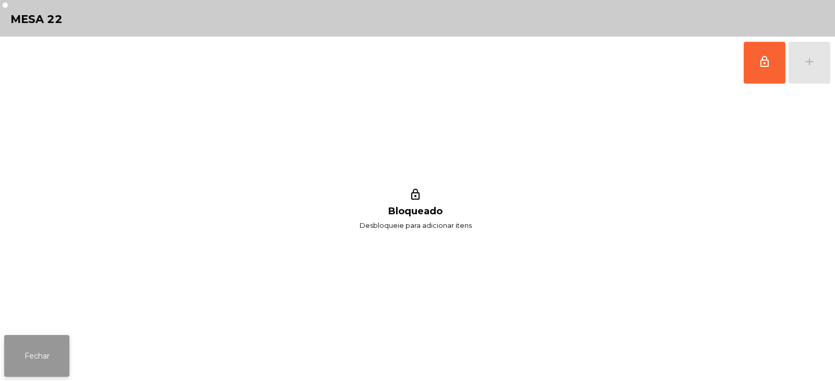
click at [30, 370] on button "Fechar" at bounding box center [36, 356] width 65 height 42
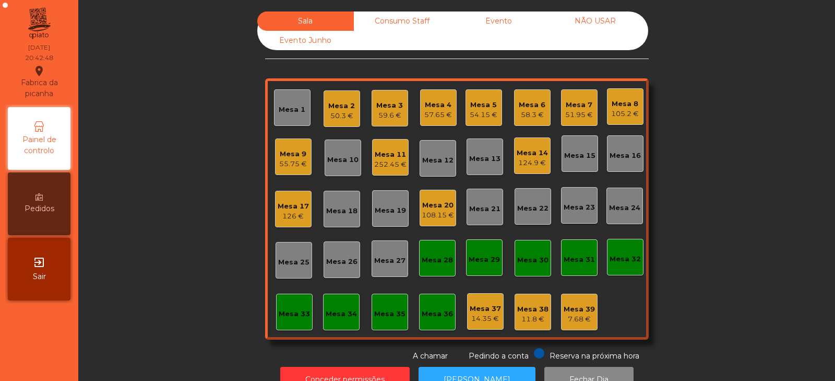
click at [570, 209] on div "Mesa 23" at bounding box center [579, 207] width 31 height 10
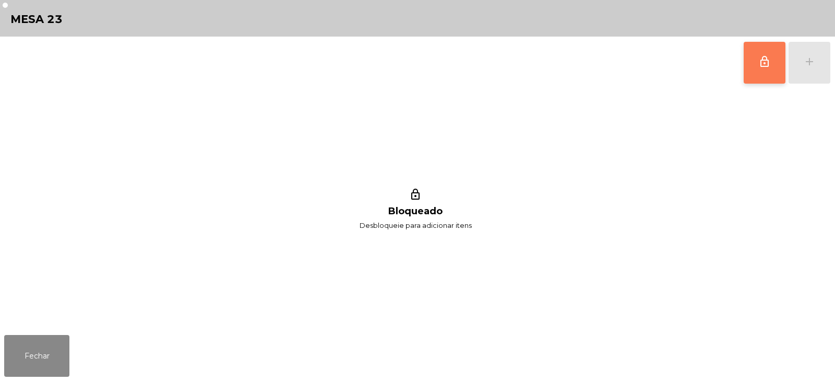
click at [757, 69] on button "lock_outline" at bounding box center [765, 63] width 42 height 42
click at [809, 72] on button "add" at bounding box center [810, 63] width 42 height 42
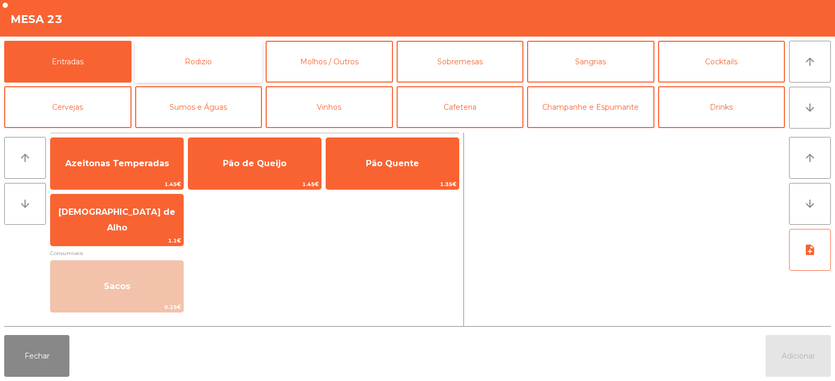
click at [202, 75] on button "Rodizio" at bounding box center [198, 62] width 127 height 42
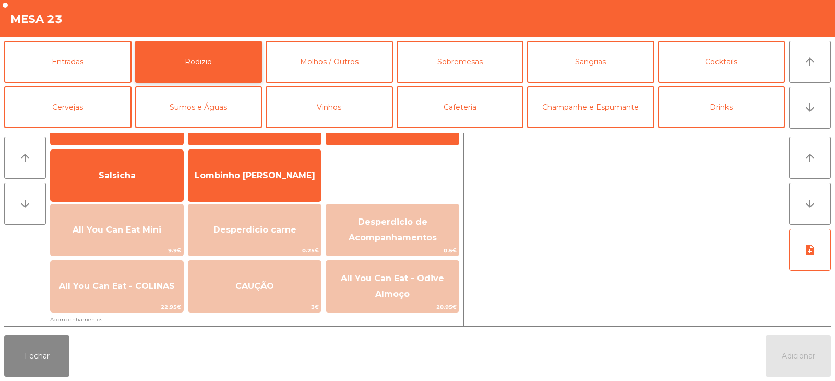
scroll to position [75, 0]
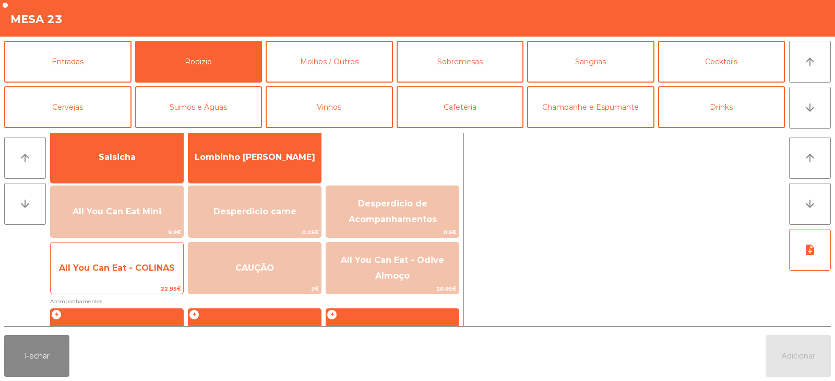
click at [148, 271] on span "All You Can Eat - COLINAS" at bounding box center [117, 268] width 116 height 10
click at [149, 270] on span "All You Can Eat - COLINAS" at bounding box center [117, 268] width 116 height 10
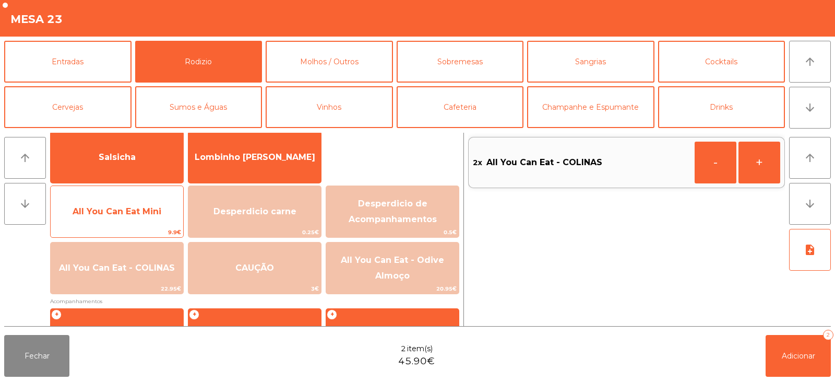
click at [145, 215] on span "All You Can Eat Mini" at bounding box center [117, 211] width 89 height 10
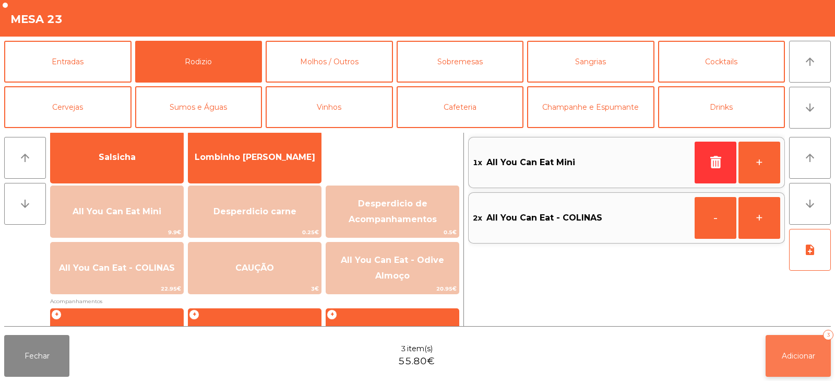
click at [778, 346] on button "Adicionar 3" at bounding box center [798, 356] width 65 height 42
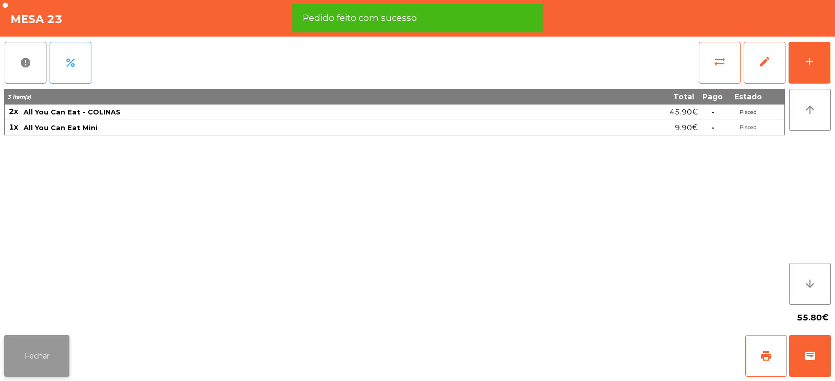
click at [39, 361] on button "Fechar" at bounding box center [36, 356] width 65 height 42
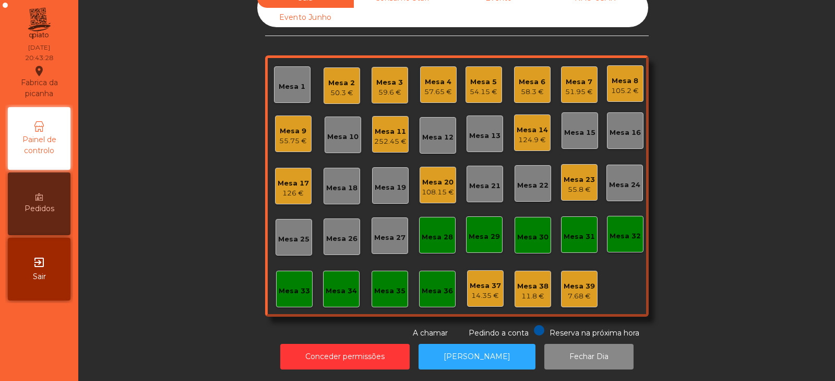
scroll to position [0, 0]
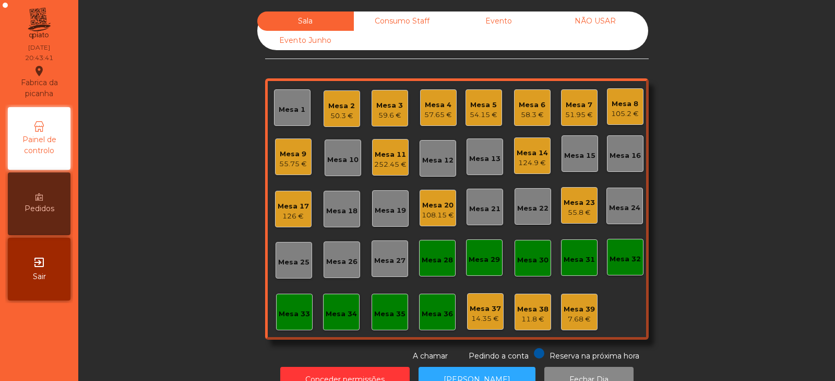
click at [291, 256] on div "Mesa 25" at bounding box center [293, 260] width 31 height 15
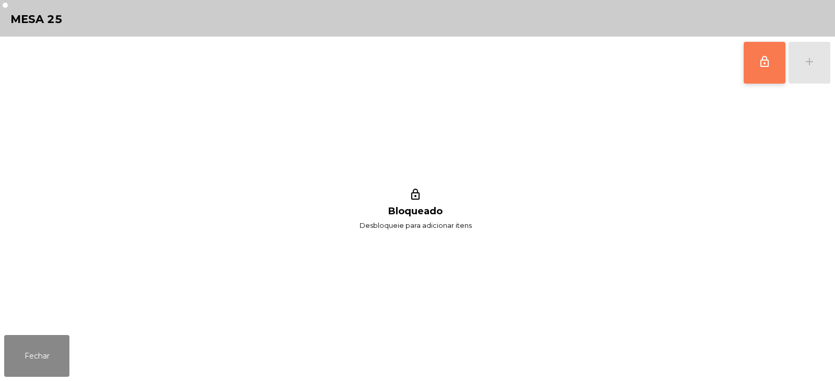
click at [758, 66] on button "lock_outline" at bounding box center [765, 63] width 42 height 42
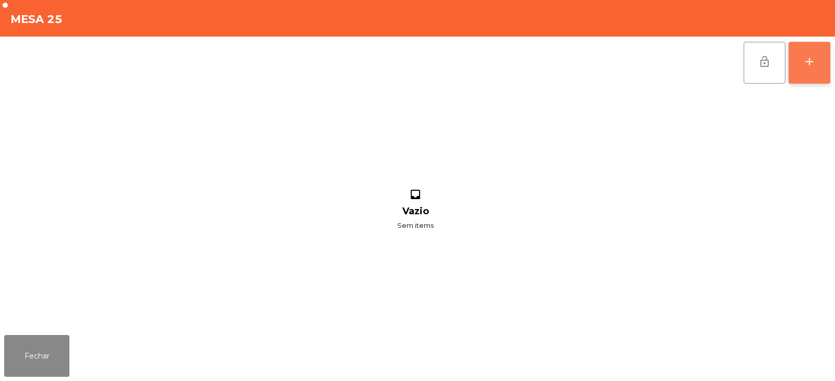
click at [811, 71] on button "add" at bounding box center [810, 63] width 42 height 42
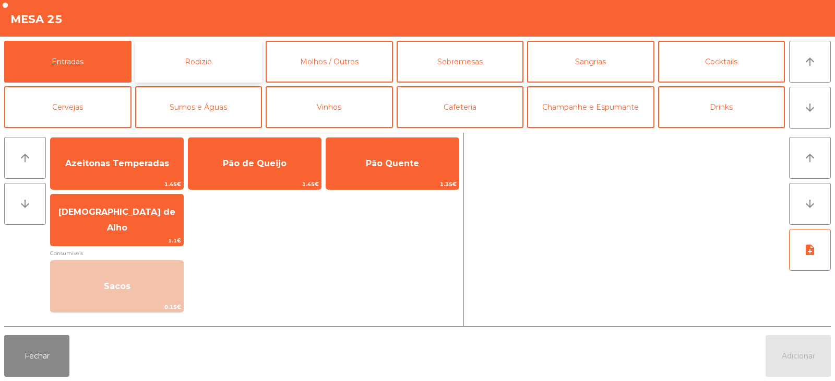
click at [198, 52] on button "Rodizio" at bounding box center [198, 62] width 127 height 42
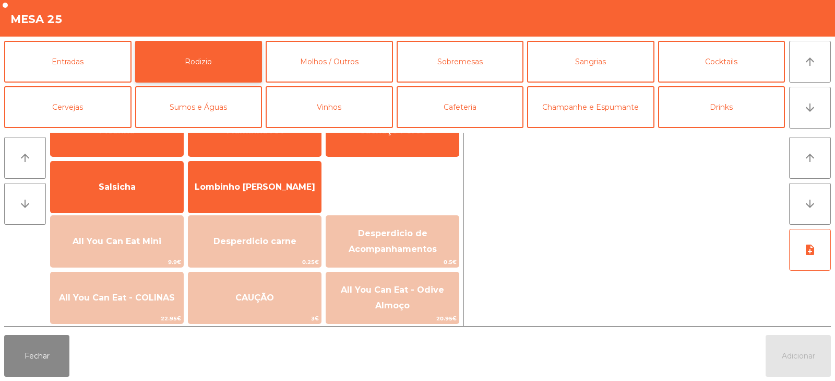
scroll to position [50, 0]
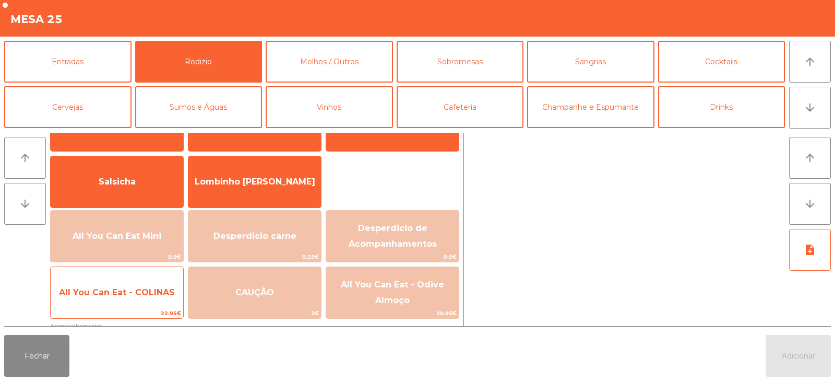
click at [145, 296] on span "All You Can Eat - COLINAS" at bounding box center [117, 292] width 116 height 10
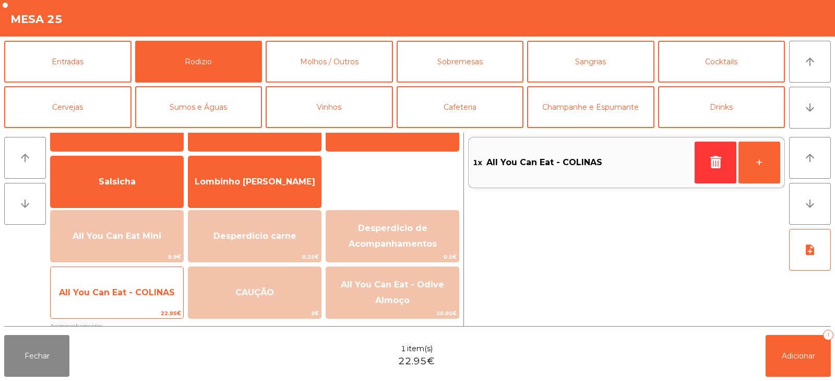
click at [142, 300] on span "All You Can Eat - COLINAS" at bounding box center [117, 292] width 133 height 28
click at [146, 301] on span "All You Can Eat - COLINAS" at bounding box center [117, 292] width 133 height 28
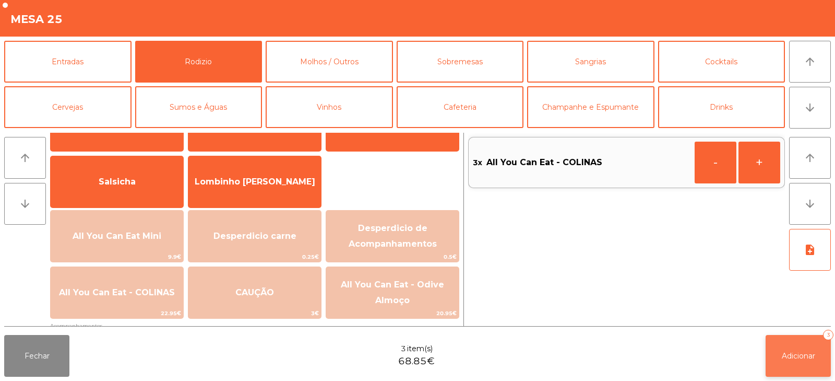
click at [781, 361] on button "Adicionar 3" at bounding box center [798, 356] width 65 height 42
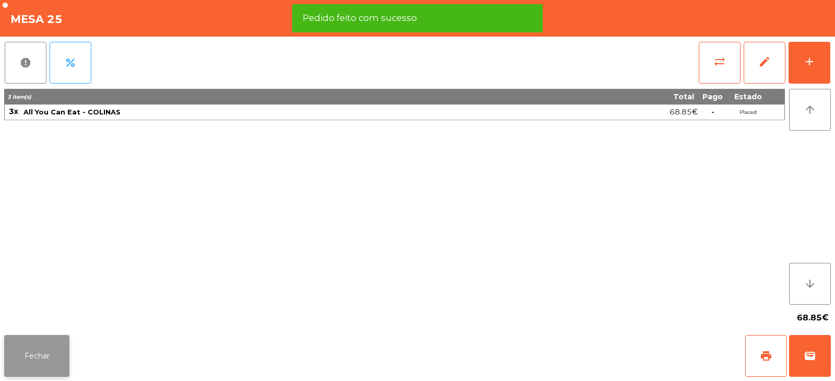
click at [43, 360] on button "Fechar" at bounding box center [36, 356] width 65 height 42
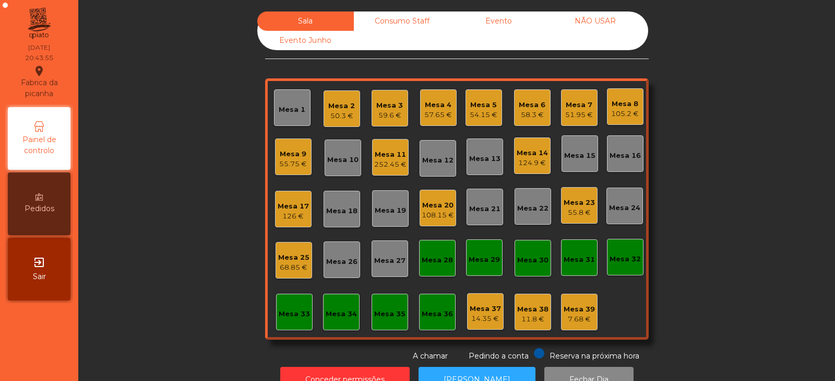
click at [390, 110] on div "59.6 €" at bounding box center [389, 115] width 27 height 10
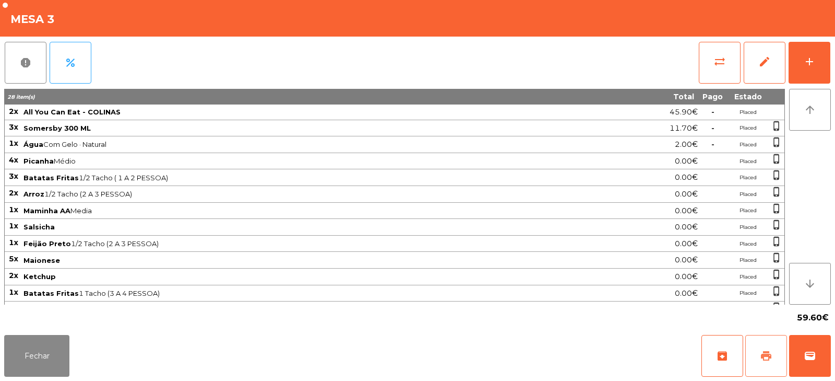
click at [771, 360] on span "print" at bounding box center [766, 355] width 13 height 13
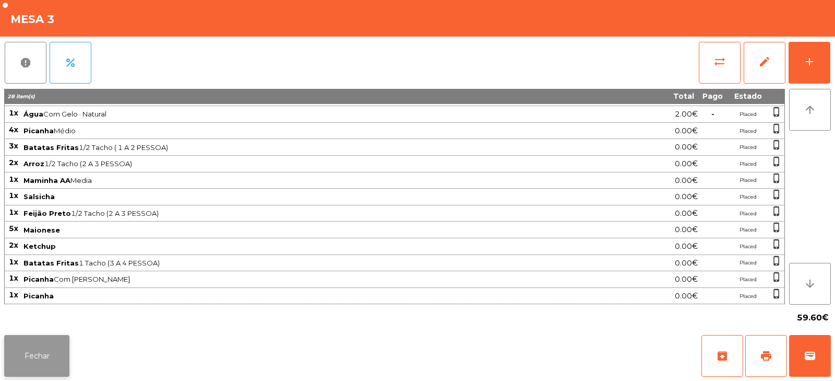
click at [48, 347] on button "Fechar" at bounding box center [36, 356] width 65 height 42
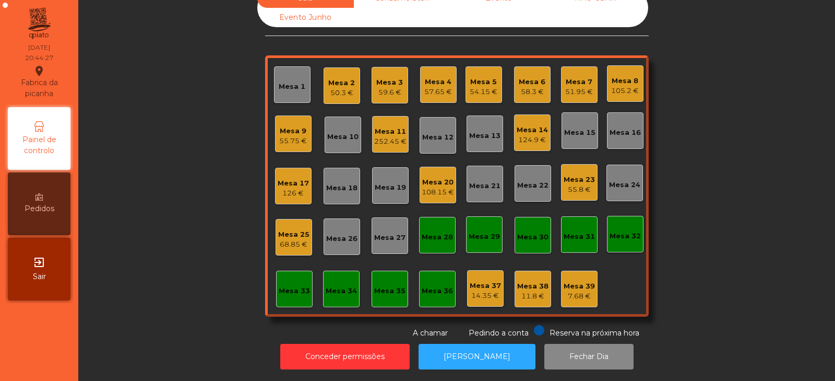
scroll to position [0, 0]
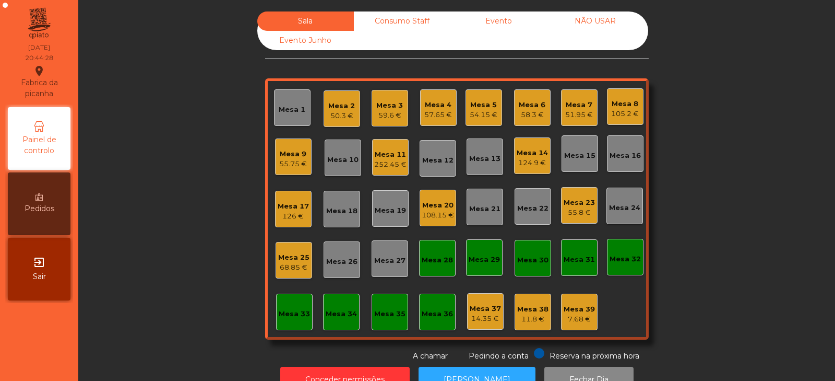
click at [385, 110] on div "59.6 €" at bounding box center [389, 115] width 27 height 10
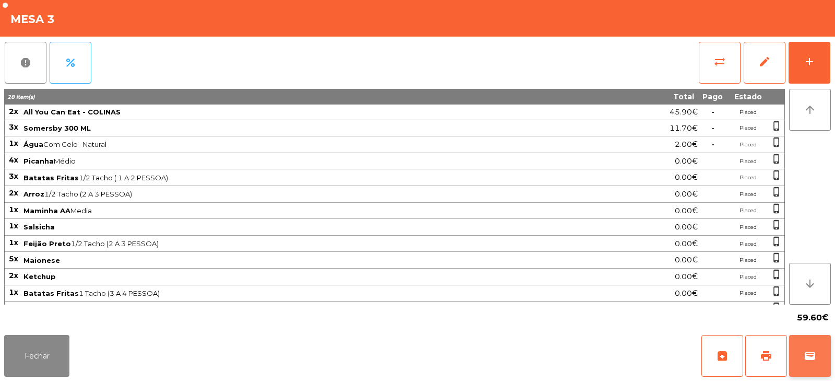
click at [808, 354] on span "wallet" at bounding box center [810, 355] width 13 height 13
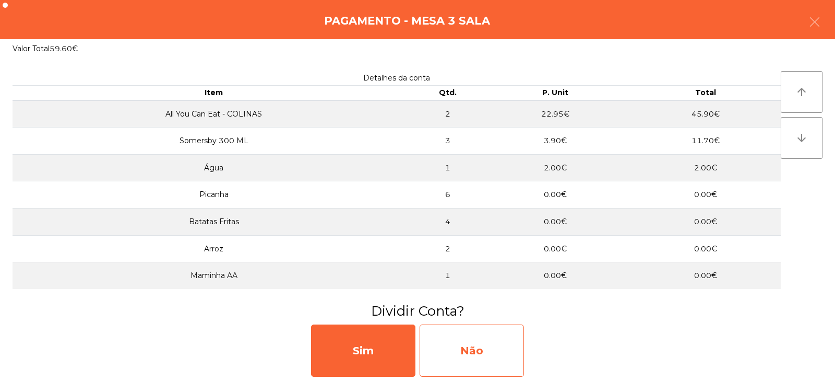
click at [501, 354] on div "Não" at bounding box center [472, 350] width 104 height 52
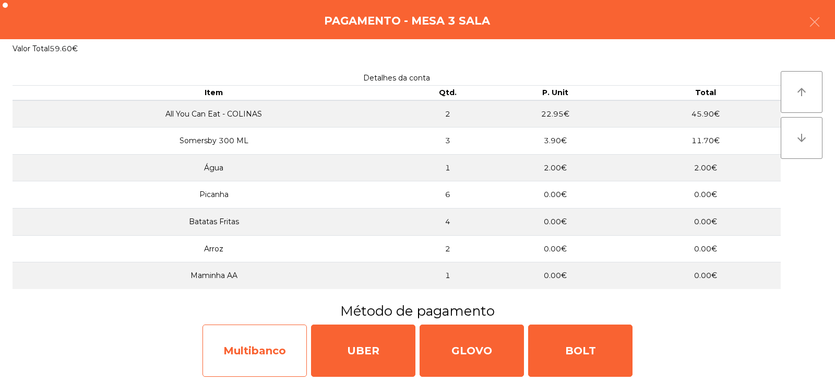
click at [280, 349] on div "Multibanco" at bounding box center [255, 350] width 104 height 52
select select "**"
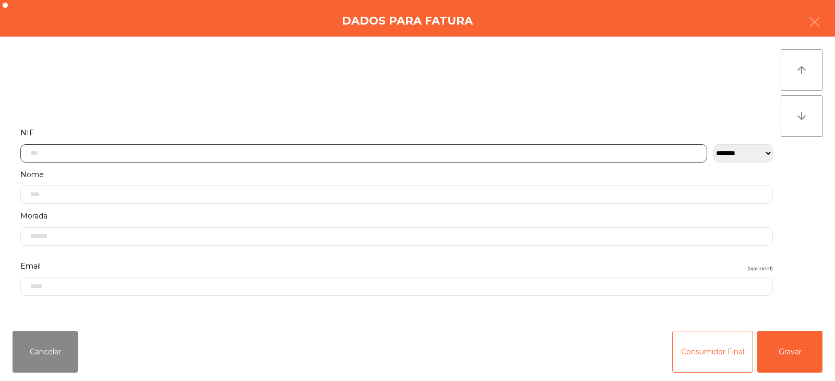
click at [361, 152] on input "text" at bounding box center [363, 153] width 687 height 18
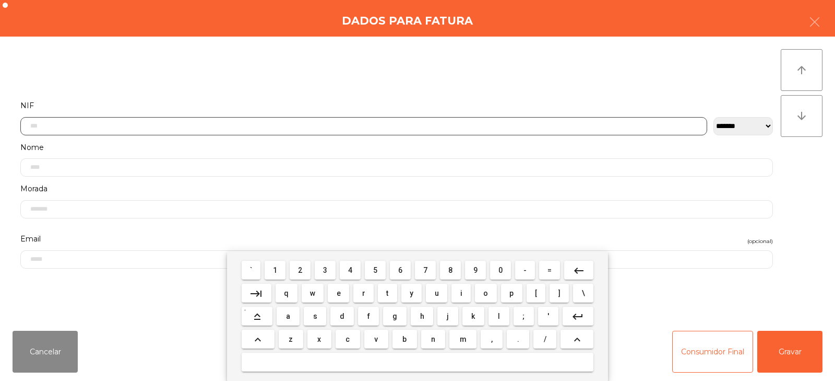
scroll to position [76, 0]
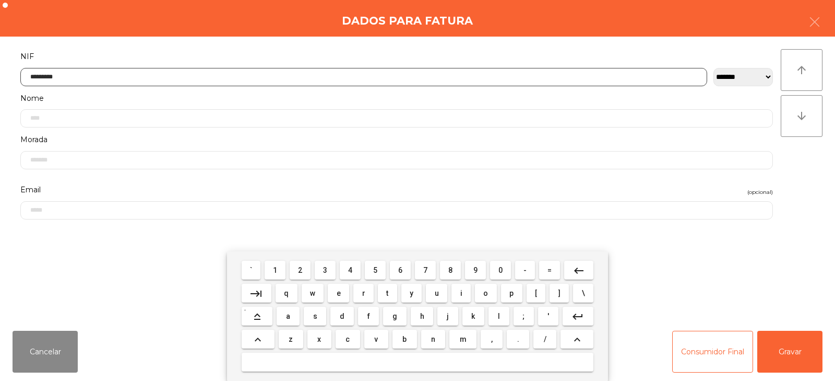
type input "*********"
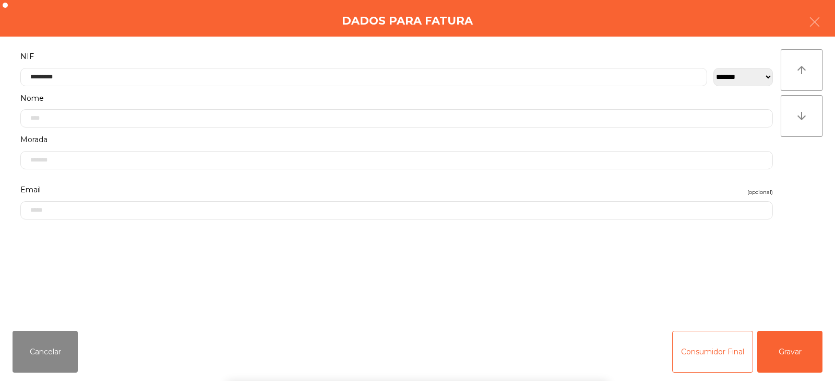
click at [788, 347] on div "` 1 2 3 4 5 6 7 8 9 0 - = keyboard_backspace keyboard_tab q w e r t y u i o p […" at bounding box center [417, 316] width 835 height 130
click at [790, 348] on button "Gravar" at bounding box center [790, 352] width 65 height 42
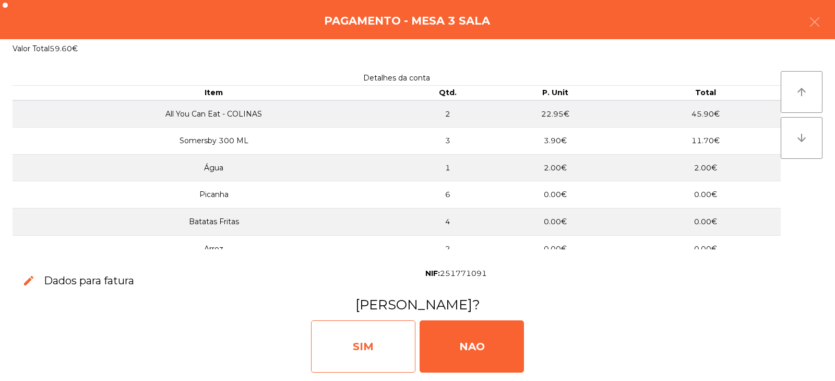
click at [365, 333] on div "SIM" at bounding box center [363, 346] width 104 height 52
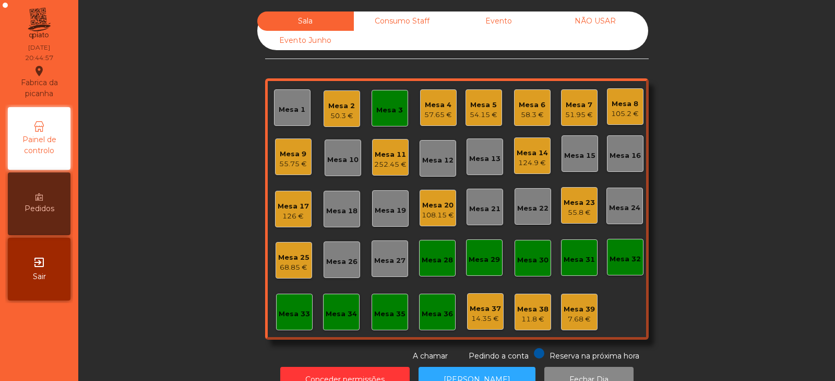
click at [399, 107] on div "Mesa 3" at bounding box center [390, 108] width 37 height 37
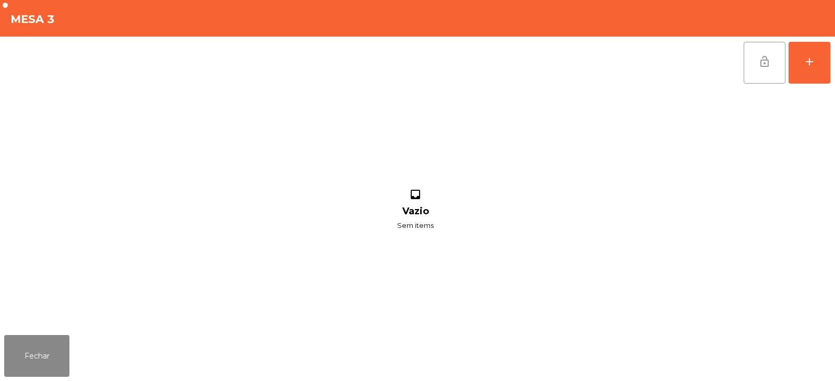
click at [764, 62] on span "lock_open" at bounding box center [765, 61] width 13 height 13
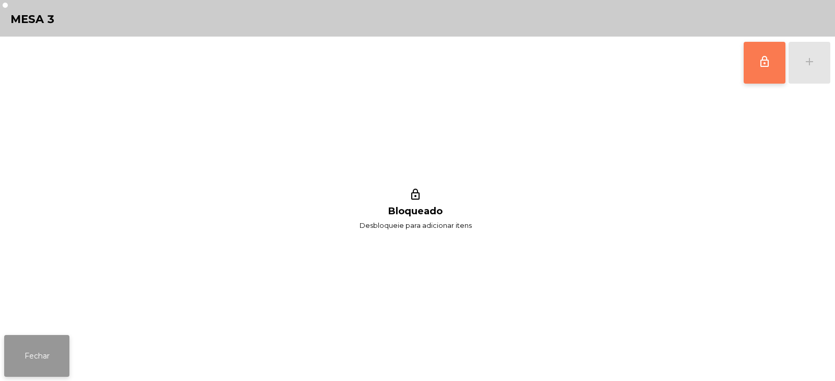
click at [46, 367] on button "Fechar" at bounding box center [36, 356] width 65 height 42
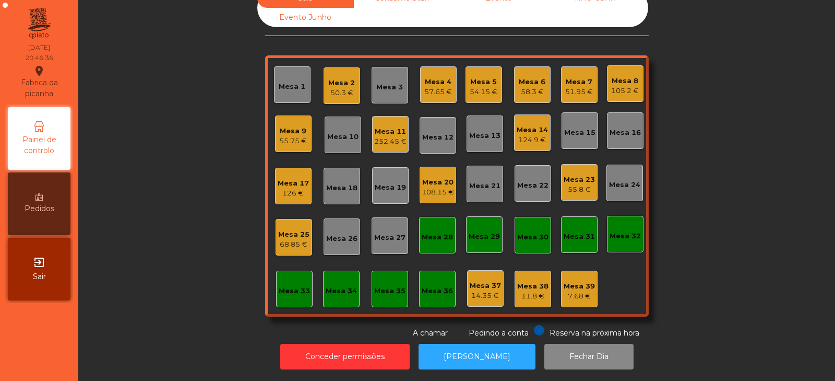
scroll to position [0, 0]
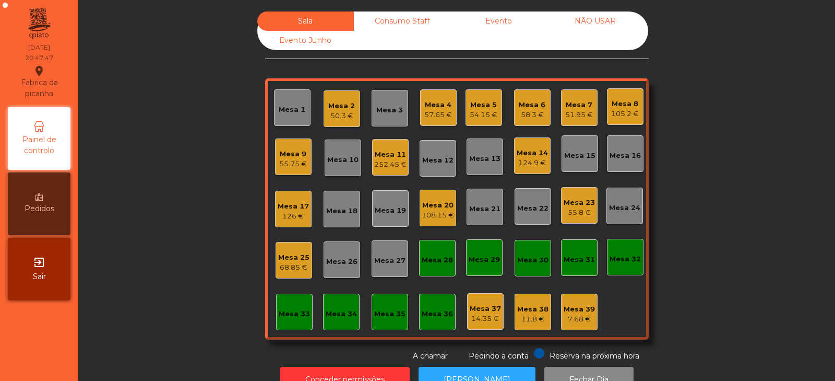
click at [280, 324] on div "Mesa 33" at bounding box center [294, 311] width 37 height 37
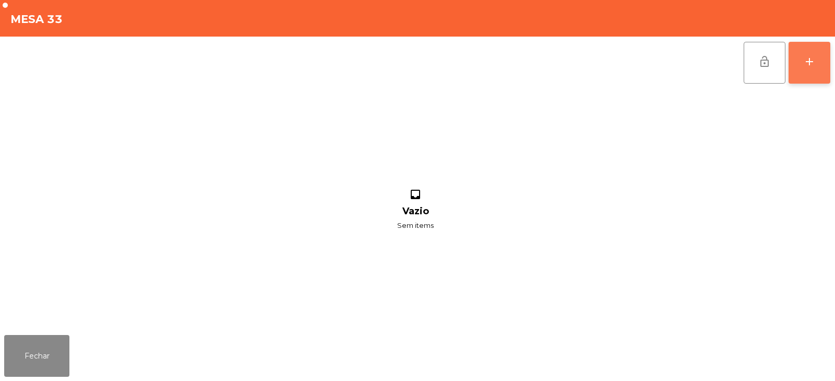
click at [810, 64] on div "add" at bounding box center [810, 61] width 13 height 13
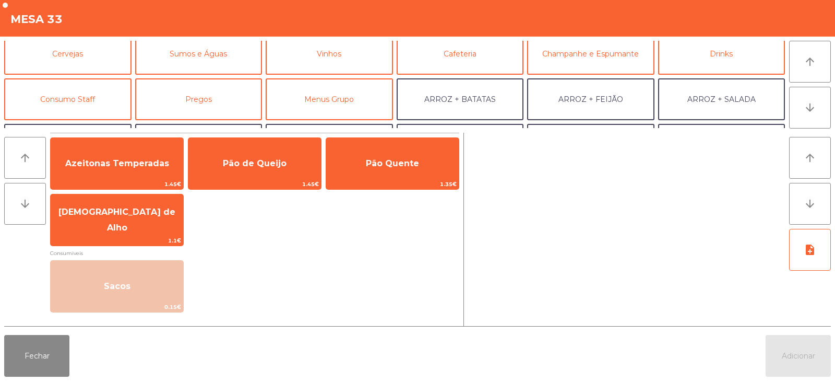
scroll to position [96, 0]
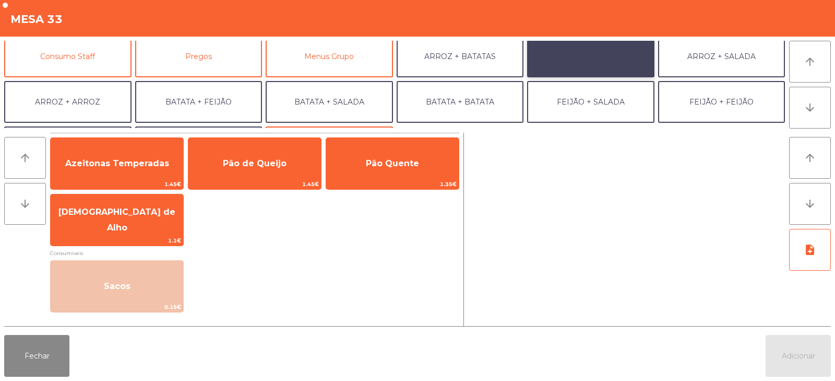
click at [589, 55] on button "ARROZ + FEIJÃO" at bounding box center [590, 57] width 127 height 42
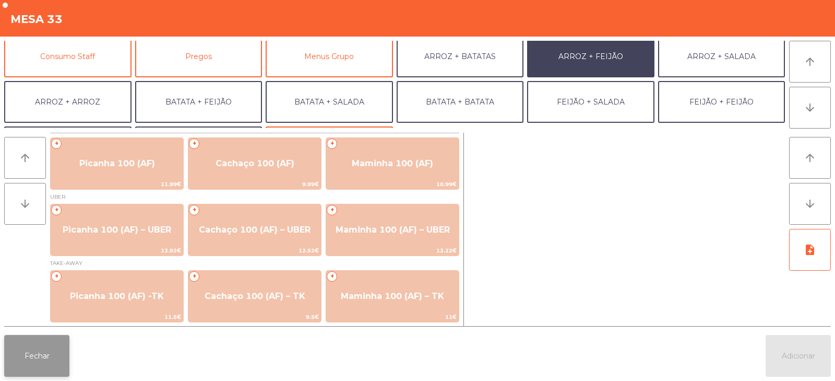
click at [22, 370] on button "Fechar" at bounding box center [36, 356] width 65 height 42
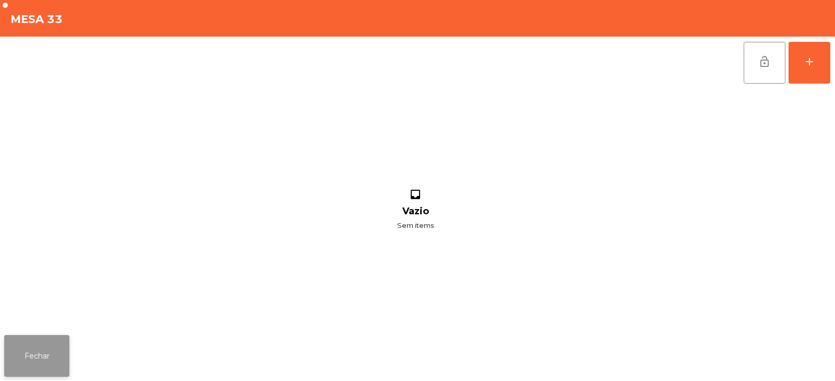
click at [38, 374] on button "Fechar" at bounding box center [36, 356] width 65 height 42
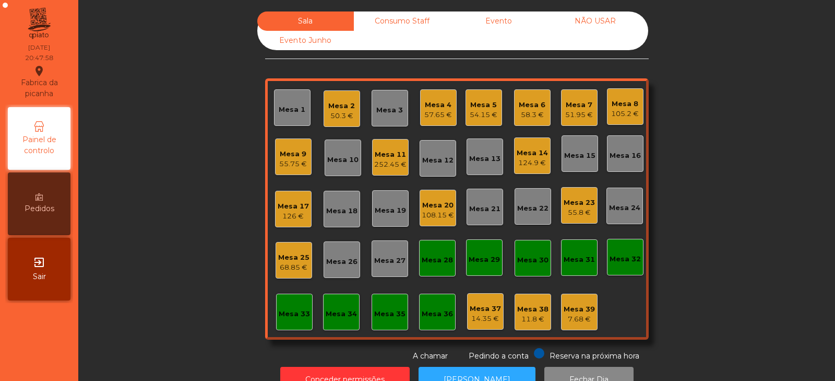
click at [607, 258] on div "Mesa 32" at bounding box center [625, 257] width 37 height 37
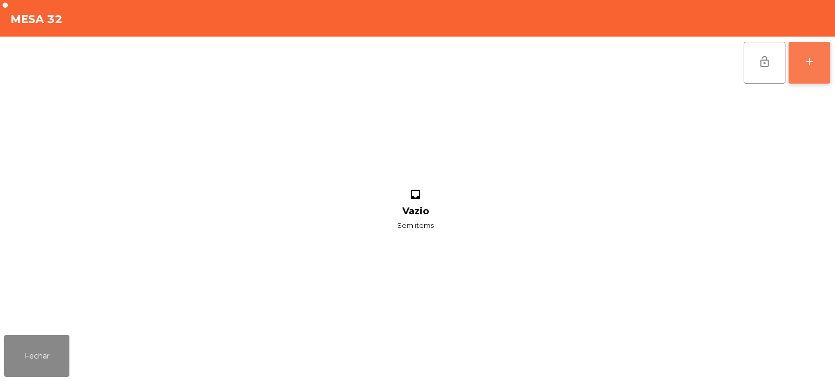
click at [800, 65] on button "add" at bounding box center [810, 63] width 42 height 42
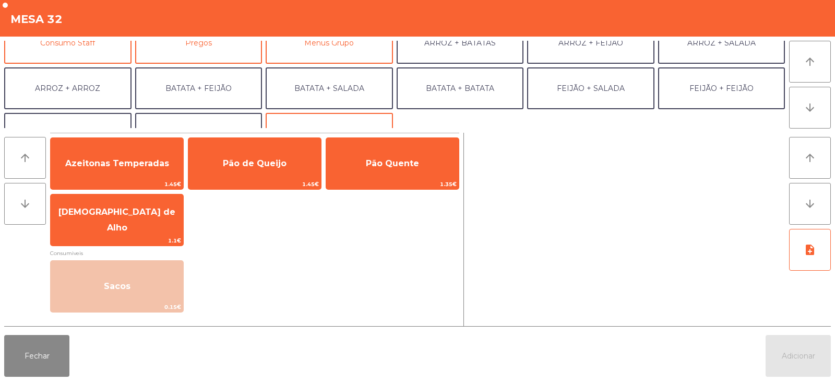
scroll to position [136, 0]
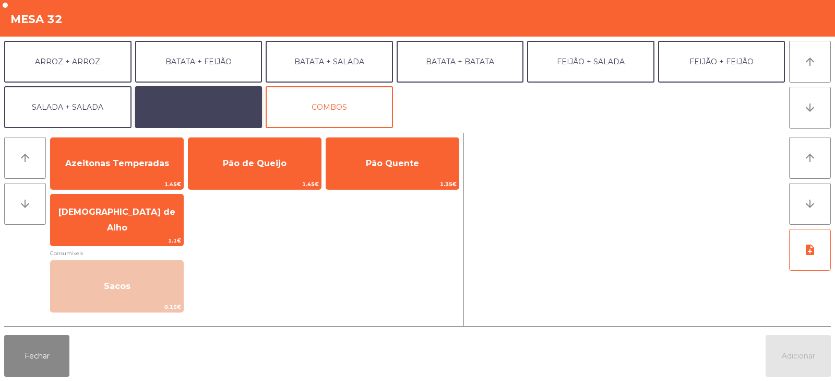
click at [219, 107] on button "EXTRAS UBER" at bounding box center [198, 107] width 127 height 42
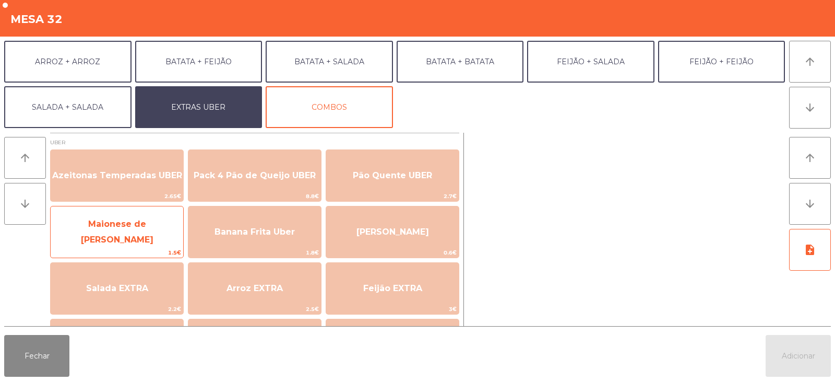
click at [101, 232] on span "Maionese de Alho UBER" at bounding box center [117, 232] width 73 height 26
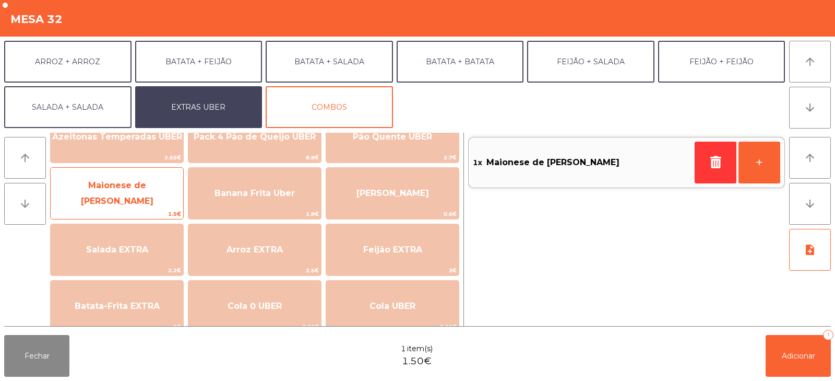
scroll to position [44, 0]
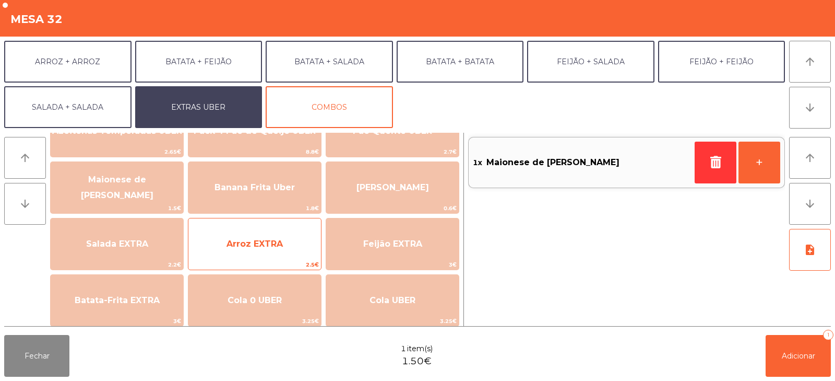
click at [220, 248] on span "Arroz EXTRA" at bounding box center [255, 244] width 133 height 28
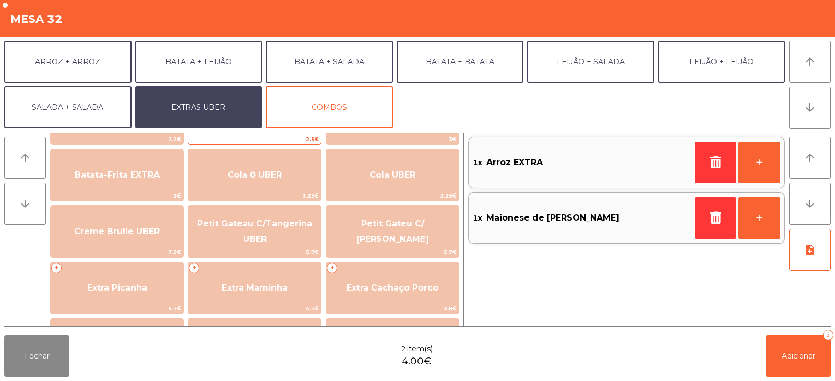
scroll to position [173, 0]
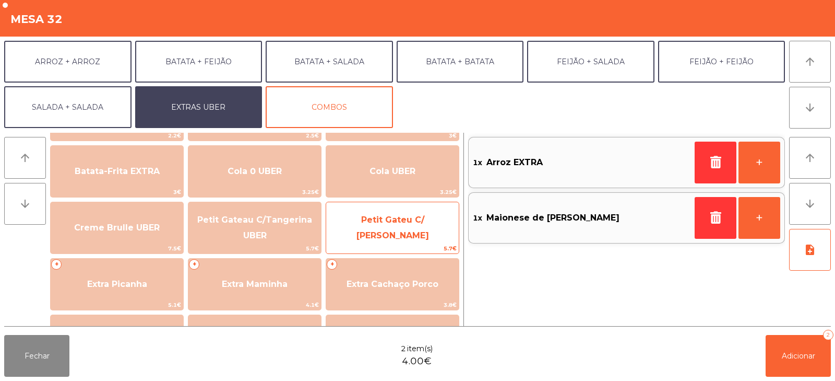
click at [433, 238] on span "Petit Gateu C/ Baunilha UBER" at bounding box center [392, 228] width 133 height 44
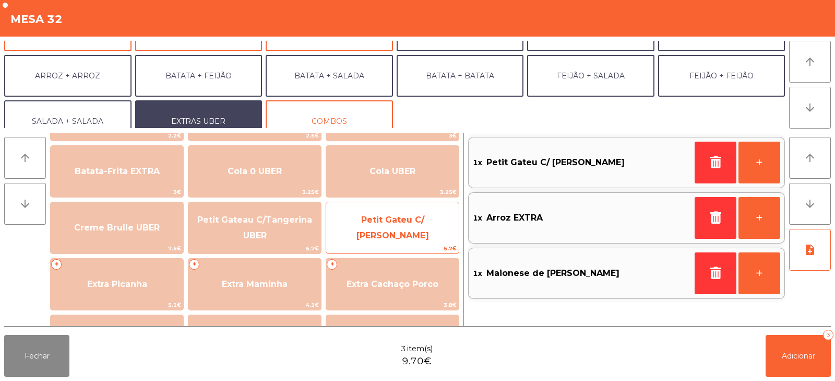
scroll to position [123, 0]
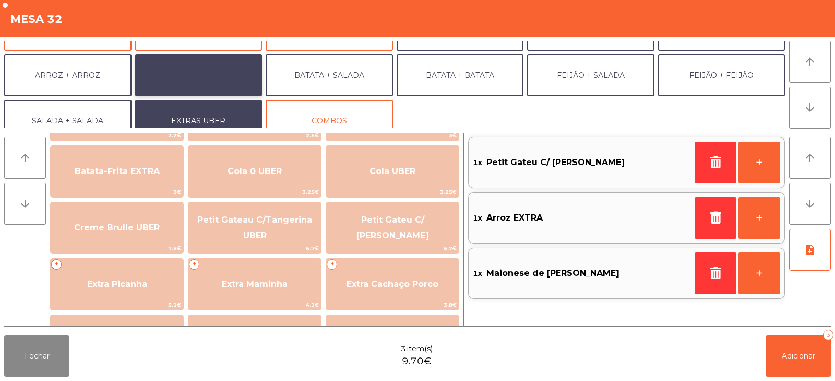
click at [168, 79] on button "BATATA + FEIJÃO" at bounding box center [198, 75] width 127 height 42
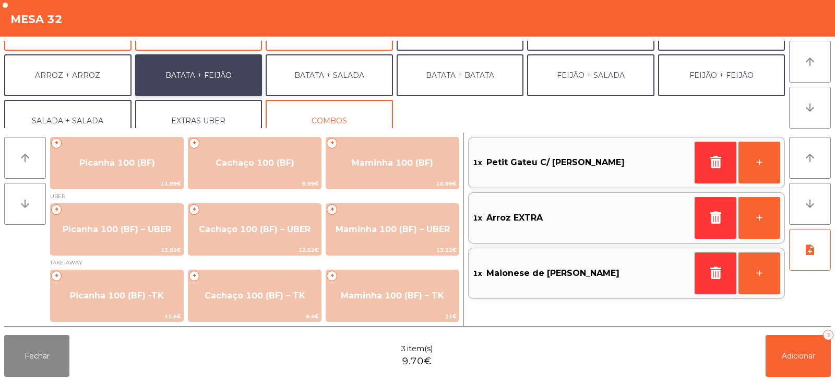
scroll to position [1, 0]
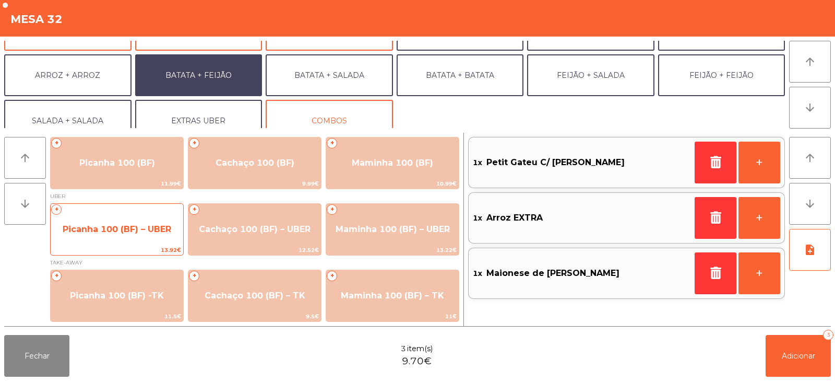
click at [98, 229] on span "Picanha 100 (BF) – UBER" at bounding box center [117, 229] width 109 height 10
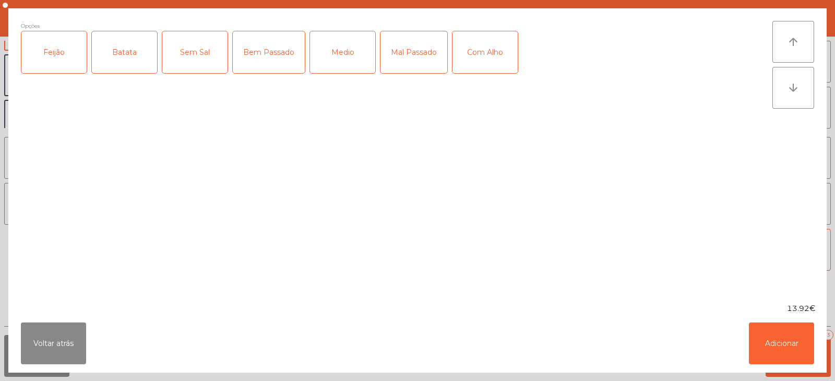
click at [46, 59] on div "Feijão" at bounding box center [53, 52] width 65 height 42
click at [121, 61] on div "Batata" at bounding box center [124, 52] width 65 height 42
click at [331, 54] on div "Medio" at bounding box center [342, 52] width 65 height 42
click at [489, 57] on div "Com Alho" at bounding box center [485, 52] width 65 height 42
click at [773, 333] on button "Adicionar" at bounding box center [781, 343] width 65 height 42
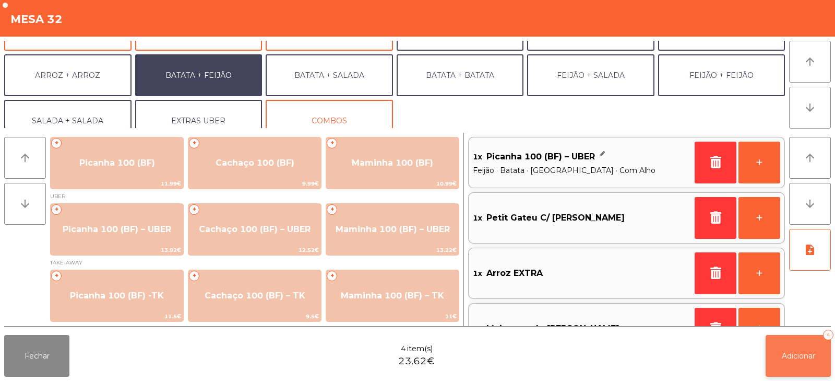
click at [806, 363] on button "Adicionar 4" at bounding box center [798, 356] width 65 height 42
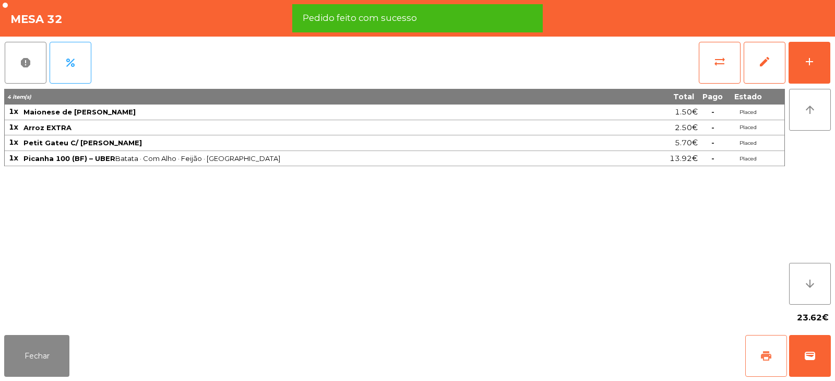
click at [754, 356] on button "print" at bounding box center [767, 356] width 42 height 42
click at [813, 354] on span "wallet" at bounding box center [810, 355] width 13 height 13
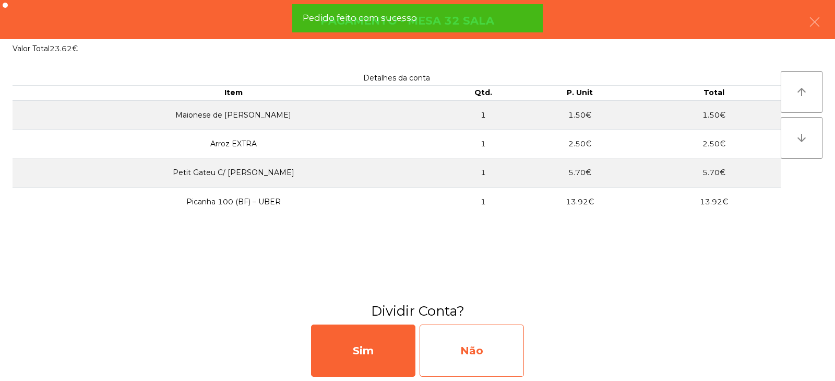
click at [500, 342] on div "Não" at bounding box center [472, 350] width 104 height 52
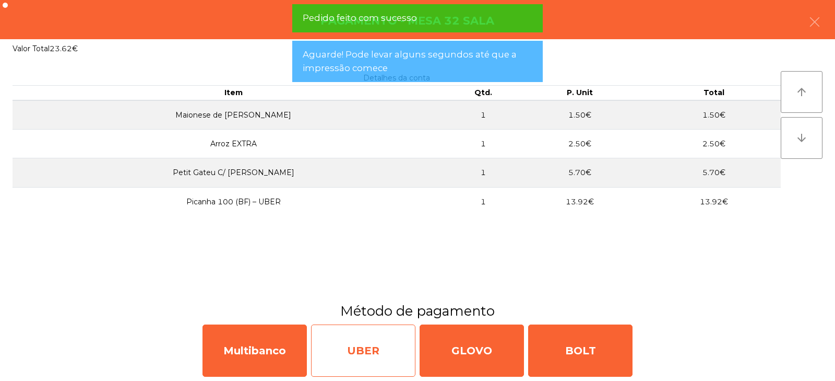
click at [345, 356] on div "UBER" at bounding box center [363, 350] width 104 height 52
select select "**"
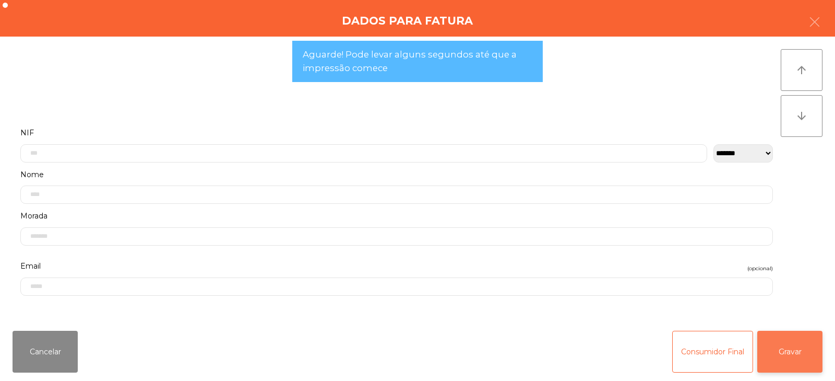
click at [771, 342] on button "Gravar" at bounding box center [790, 352] width 65 height 42
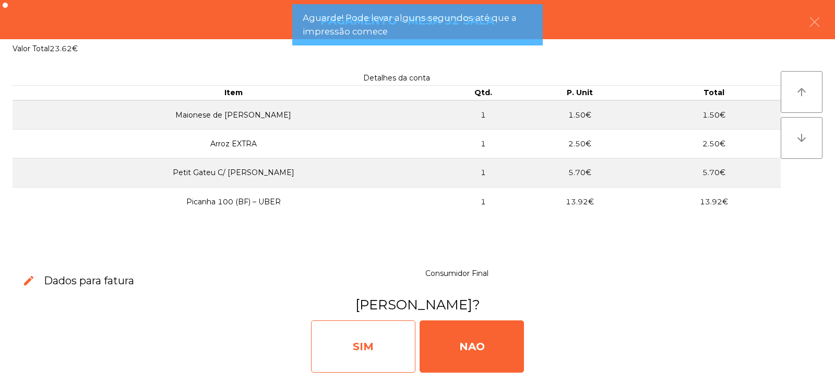
click at [370, 358] on div "SIM" at bounding box center [363, 346] width 104 height 52
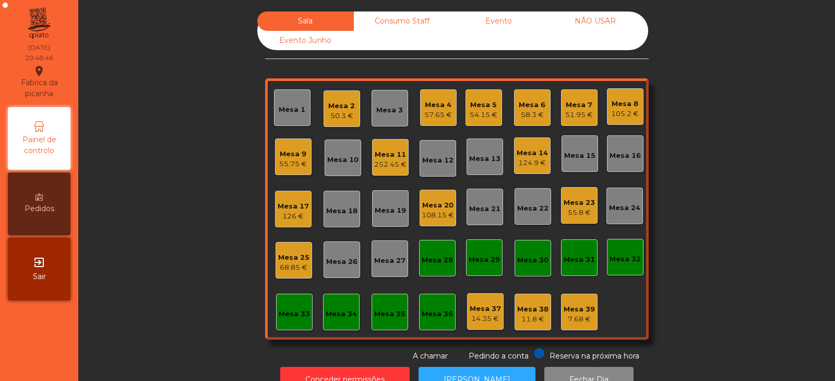
scroll to position [31, 0]
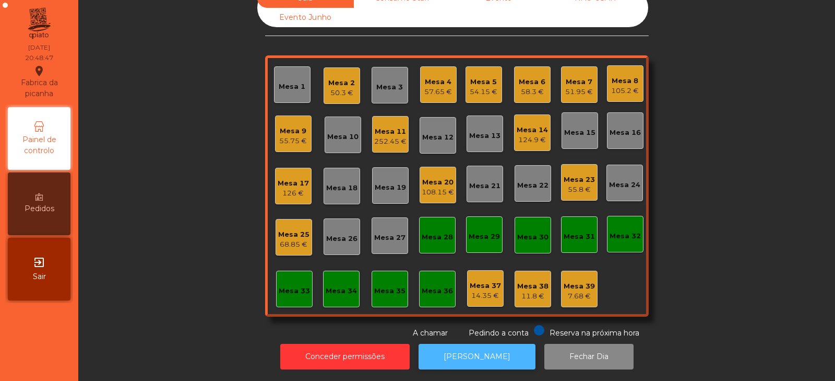
click at [483, 358] on button "[PERSON_NAME]" at bounding box center [477, 357] width 117 height 26
click at [622, 231] on div "Mesa 32" at bounding box center [625, 236] width 31 height 10
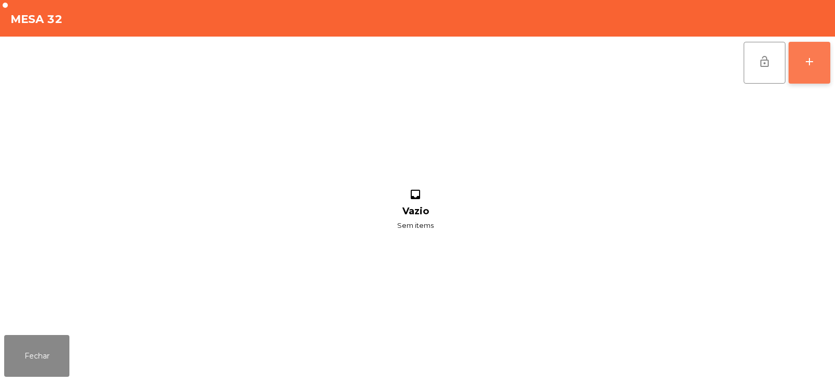
click at [794, 59] on button "add" at bounding box center [810, 63] width 42 height 42
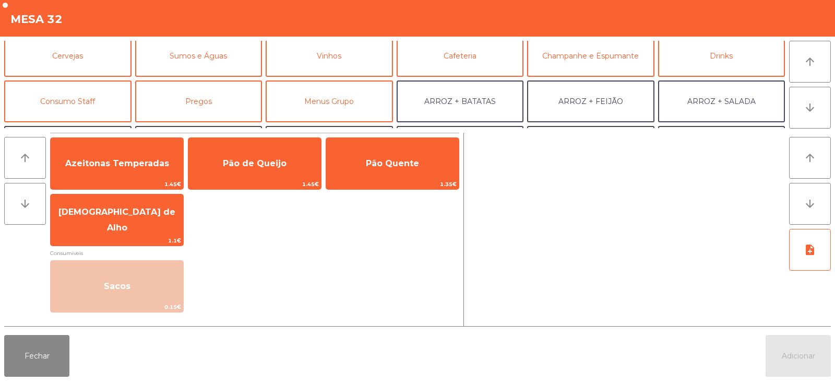
scroll to position [61, 0]
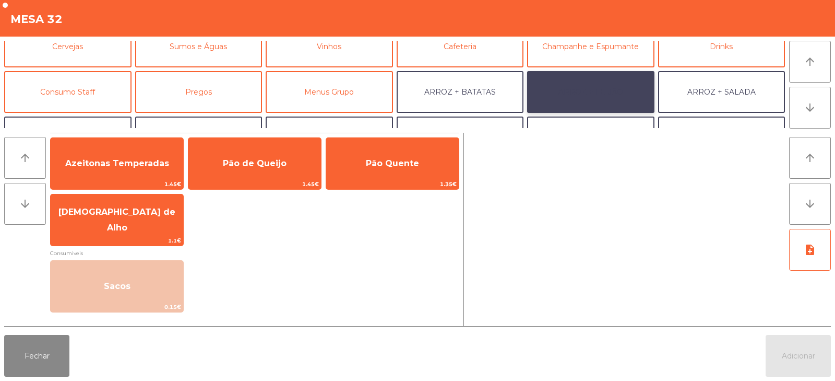
click at [573, 96] on button "ARROZ + FEIJÃO" at bounding box center [590, 92] width 127 height 42
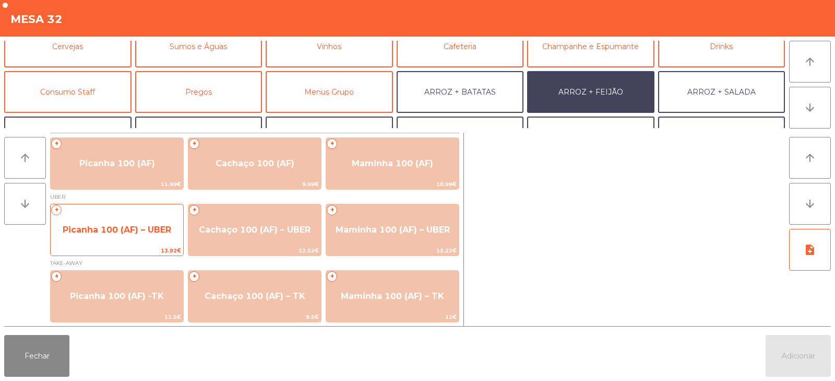
click at [113, 223] on span "Picanha 100 (AF) – UBER" at bounding box center [117, 230] width 133 height 28
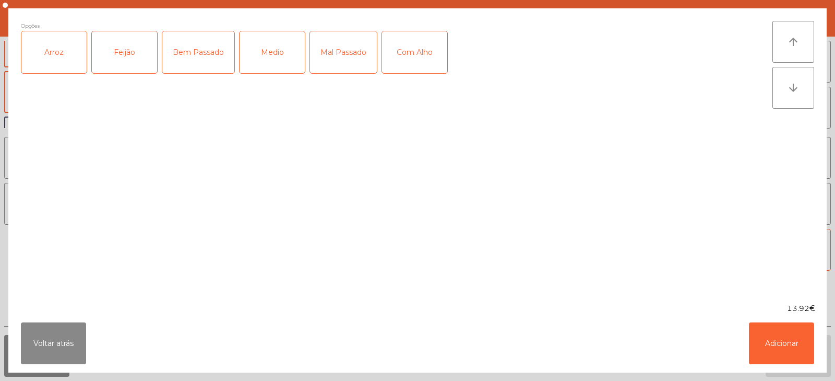
click at [40, 57] on div "Arroz" at bounding box center [53, 52] width 65 height 42
click at [119, 61] on div "Feijão" at bounding box center [124, 52] width 65 height 42
click at [278, 43] on div "Medio" at bounding box center [272, 52] width 65 height 42
click at [788, 340] on button "Adicionar" at bounding box center [781, 343] width 65 height 42
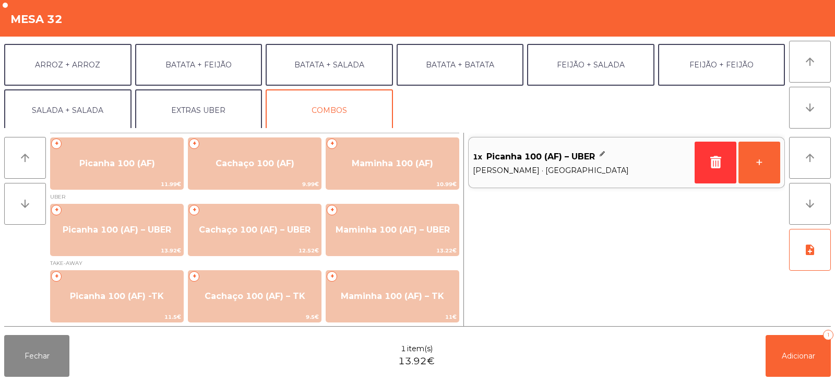
scroll to position [136, 0]
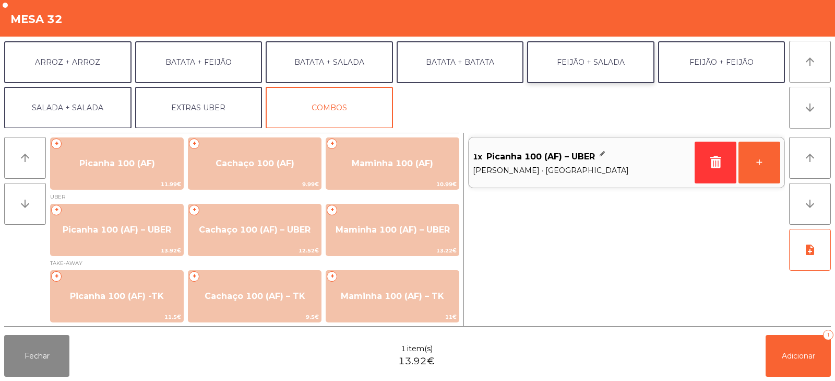
click at [617, 67] on button "FEIJÃO + SALADA" at bounding box center [590, 62] width 127 height 42
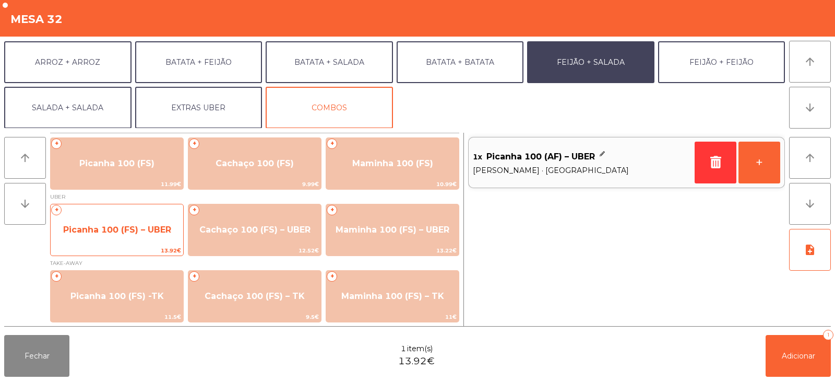
click at [92, 226] on span "Picanha 100 (FS) – UBER" at bounding box center [117, 230] width 108 height 10
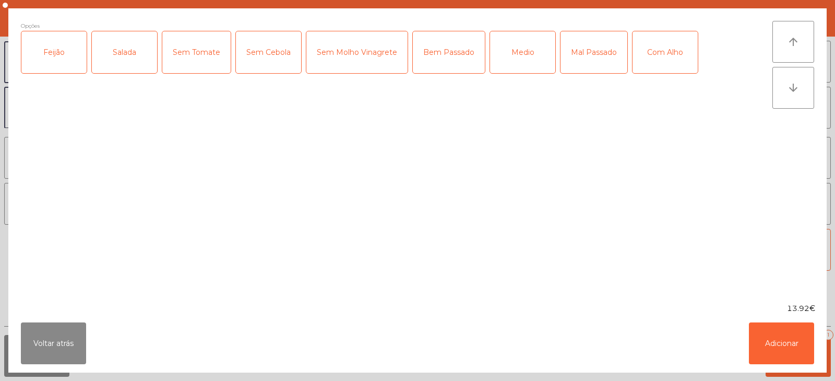
click at [52, 51] on div "Feijão" at bounding box center [53, 52] width 65 height 42
click at [107, 56] on div "Salada" at bounding box center [124, 52] width 65 height 42
click at [603, 58] on div "Mal Passado" at bounding box center [594, 52] width 67 height 42
click at [784, 340] on button "Adicionar" at bounding box center [781, 343] width 65 height 42
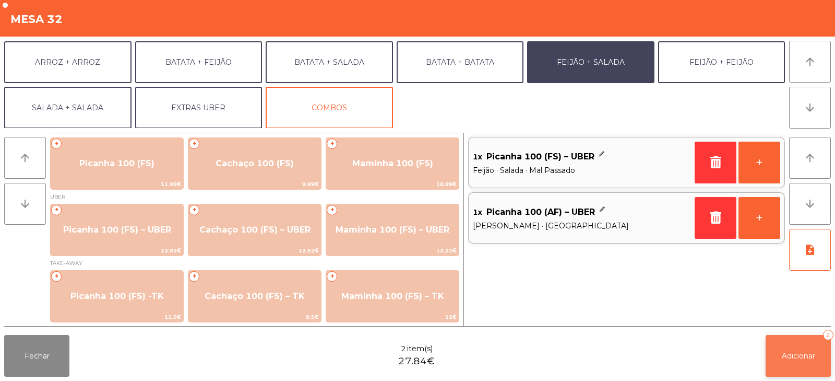
click at [788, 358] on span "Adicionar" at bounding box center [798, 355] width 33 height 9
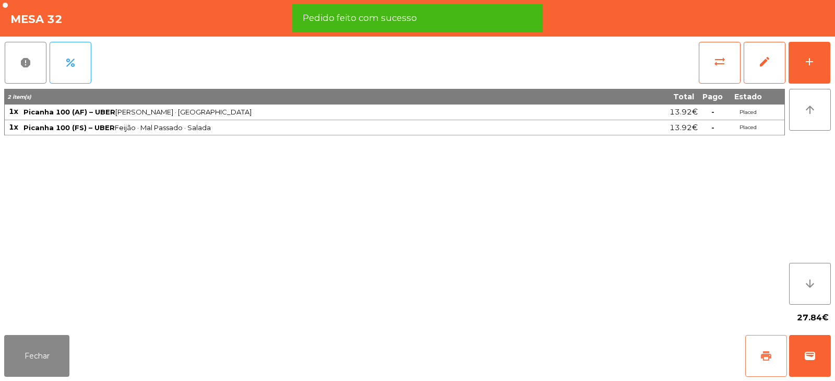
click at [771, 357] on span "print" at bounding box center [766, 355] width 13 height 13
click at [809, 358] on span "wallet" at bounding box center [810, 355] width 13 height 13
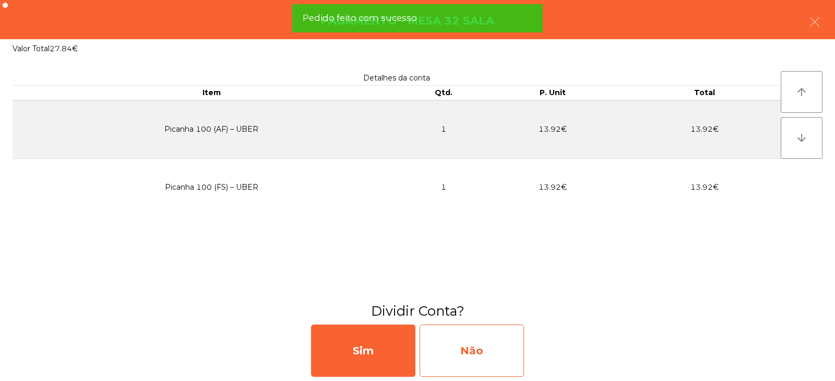
click at [507, 350] on div "Não" at bounding box center [472, 350] width 104 height 52
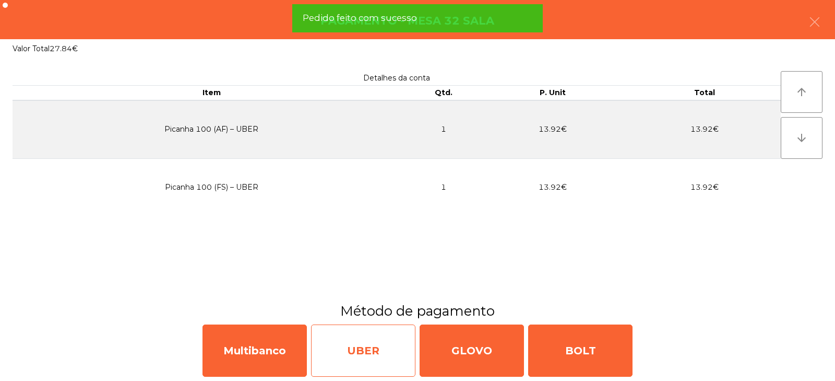
click at [363, 354] on div "UBER" at bounding box center [363, 350] width 104 height 52
select select "**"
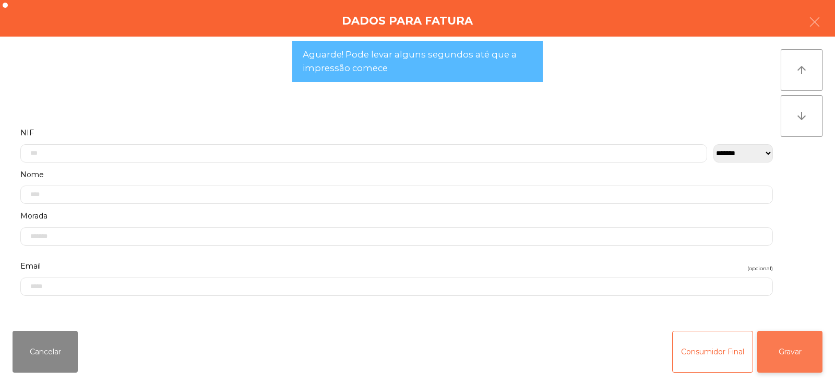
click at [805, 368] on button "Gravar" at bounding box center [790, 352] width 65 height 42
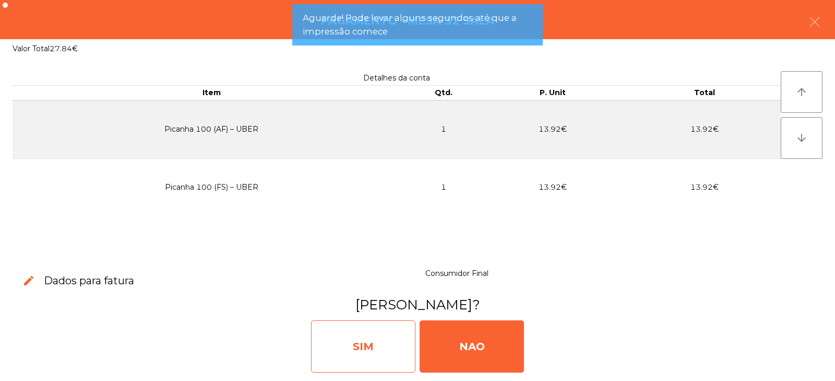
click at [384, 348] on div "SIM" at bounding box center [363, 346] width 104 height 52
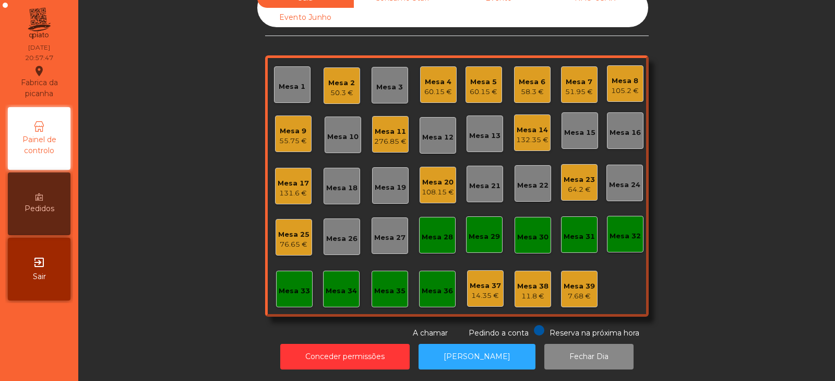
click at [282, 188] on div "131.6 €" at bounding box center [293, 193] width 31 height 10
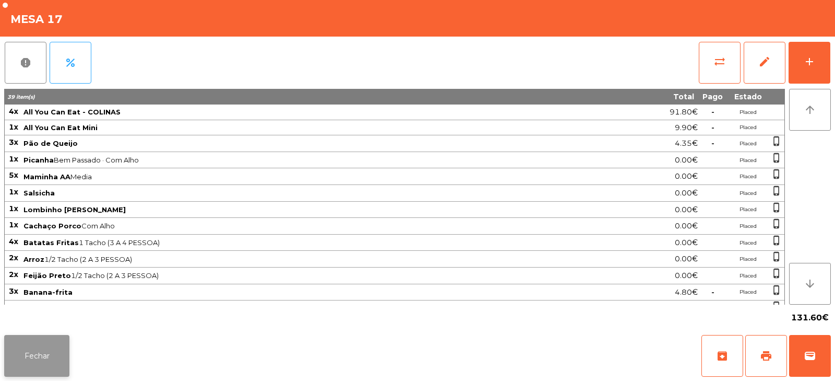
click at [40, 357] on button "Fechar" at bounding box center [36, 356] width 65 height 42
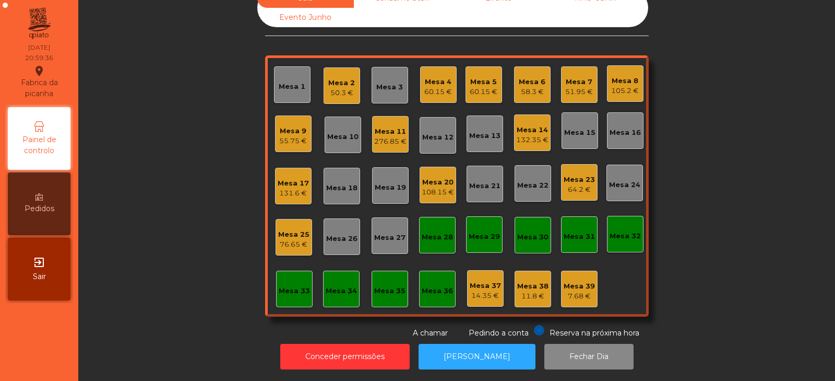
click at [299, 188] on div "131.6 €" at bounding box center [293, 193] width 31 height 10
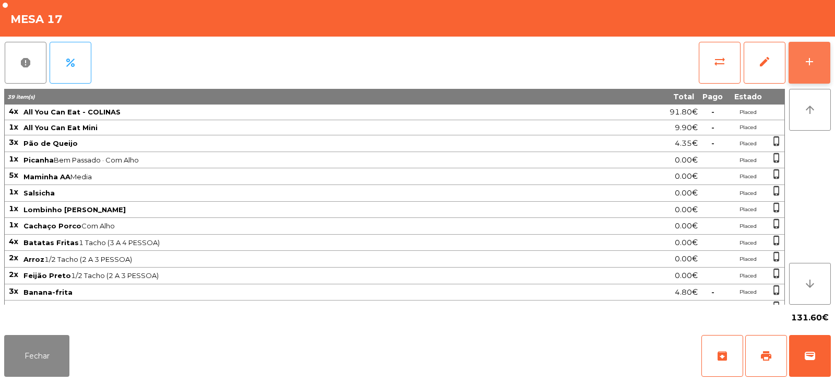
click at [821, 61] on button "add" at bounding box center [810, 63] width 42 height 42
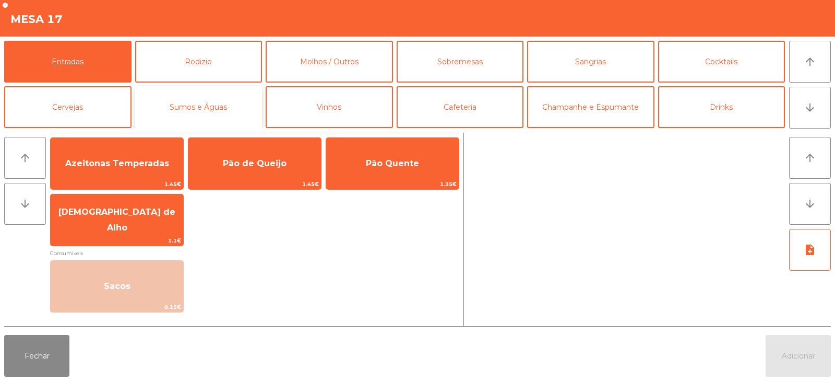
click at [218, 104] on button "Sumos e Águas" at bounding box center [198, 107] width 127 height 42
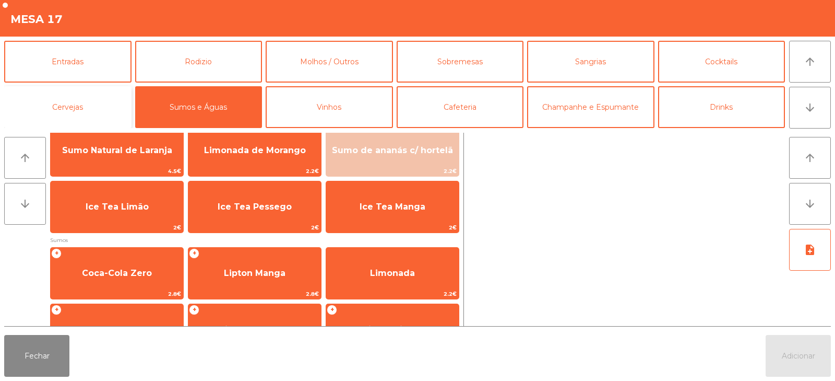
click at [105, 107] on button "Cervejas" at bounding box center [67, 107] width 127 height 42
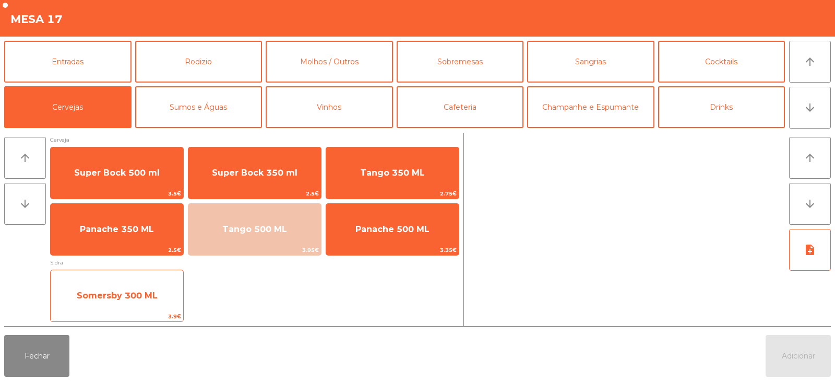
click at [152, 278] on div "Somersby 300 ML 3.9€" at bounding box center [117, 295] width 134 height 52
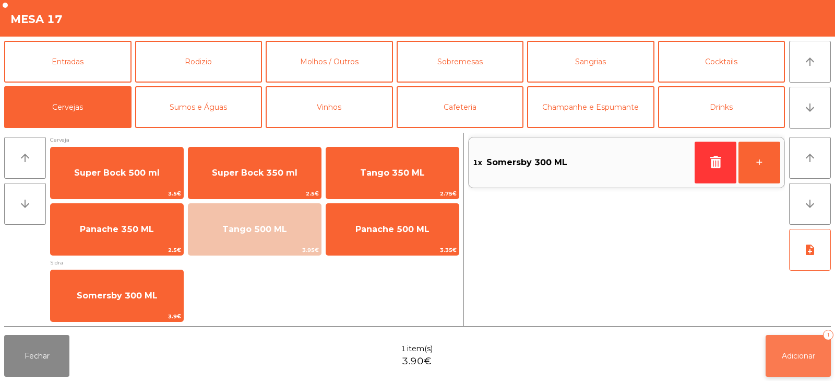
click at [790, 364] on button "Adicionar 1" at bounding box center [798, 356] width 65 height 42
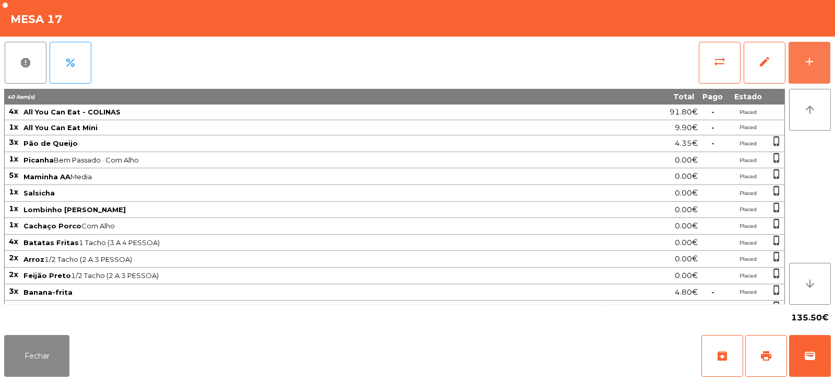
scroll to position [144, 0]
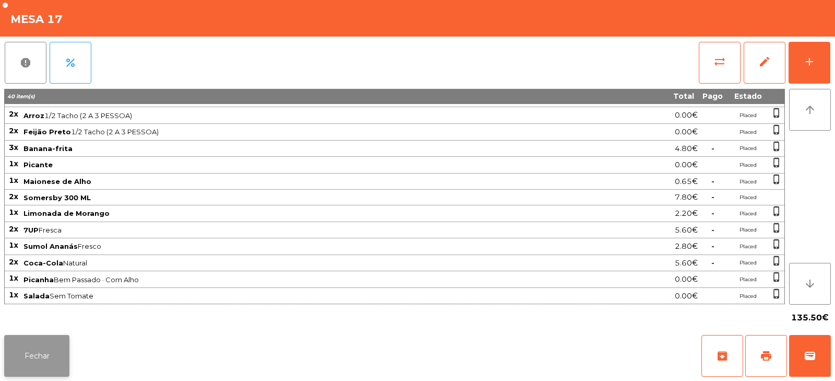
click at [54, 364] on button "Fechar" at bounding box center [36, 356] width 65 height 42
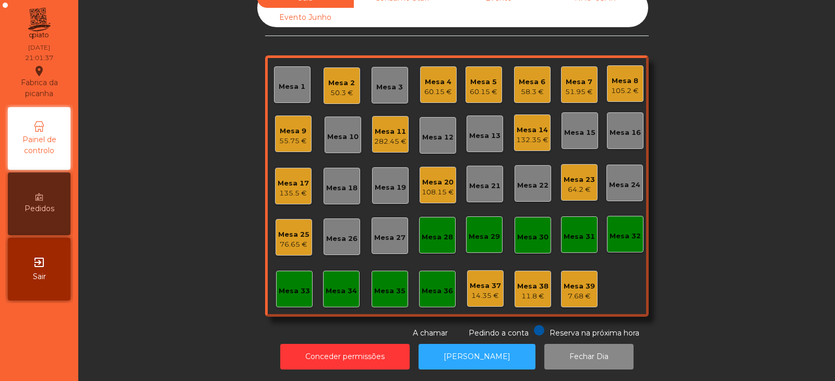
click at [480, 87] on div "60.15 €" at bounding box center [484, 92] width 28 height 10
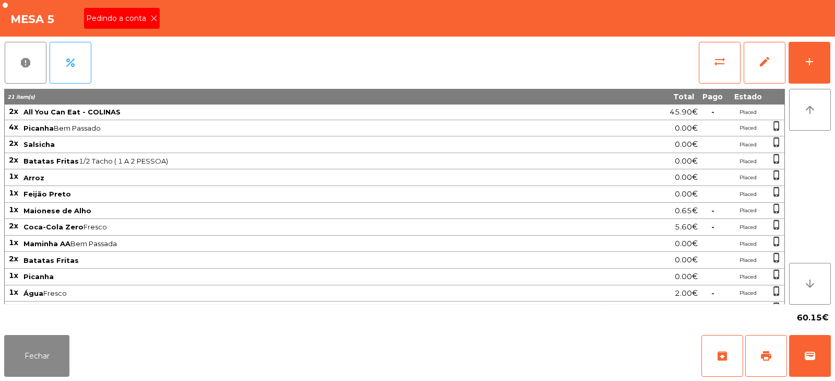
scroll to position [14, 0]
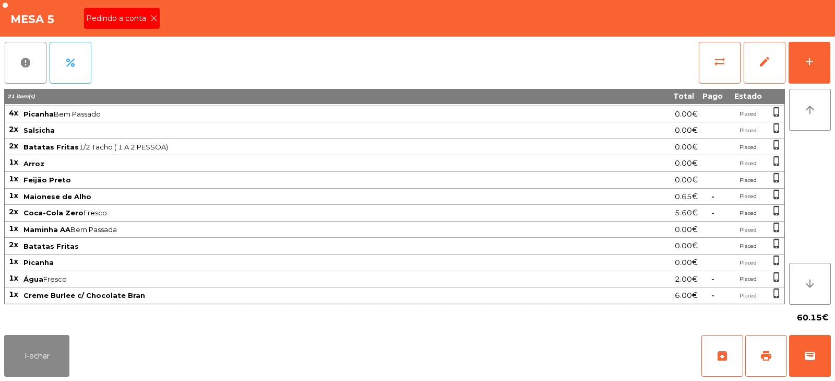
click at [154, 18] on icon at bounding box center [153, 18] width 7 height 7
click at [771, 356] on span "print" at bounding box center [766, 355] width 13 height 13
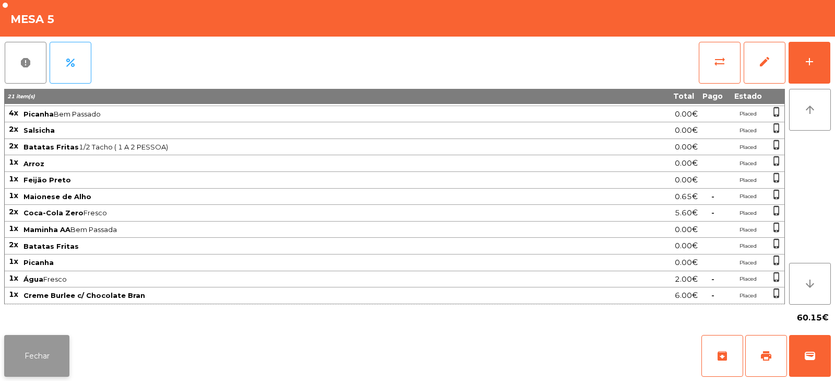
click at [46, 358] on button "Fechar" at bounding box center [36, 356] width 65 height 42
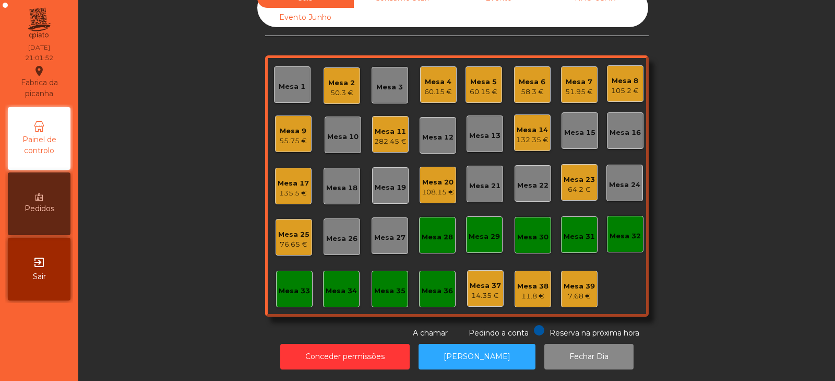
click at [390, 82] on div "Mesa 3" at bounding box center [389, 87] width 27 height 10
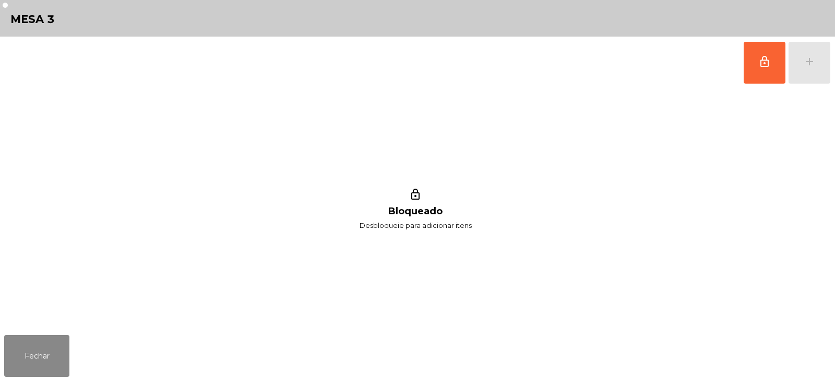
click at [768, 67] on span "lock_outline" at bounding box center [765, 61] width 13 height 13
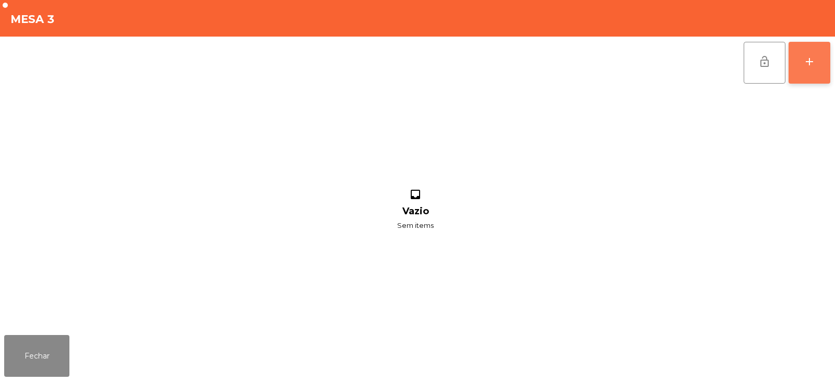
click at [811, 66] on div "add" at bounding box center [810, 61] width 13 height 13
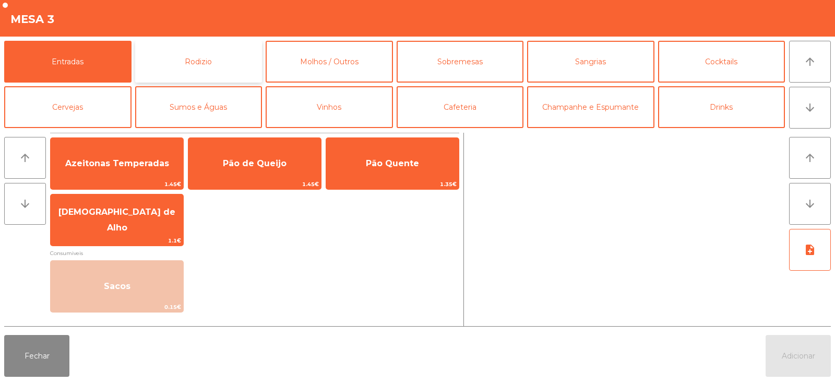
click at [214, 62] on button "Rodizio" at bounding box center [198, 62] width 127 height 42
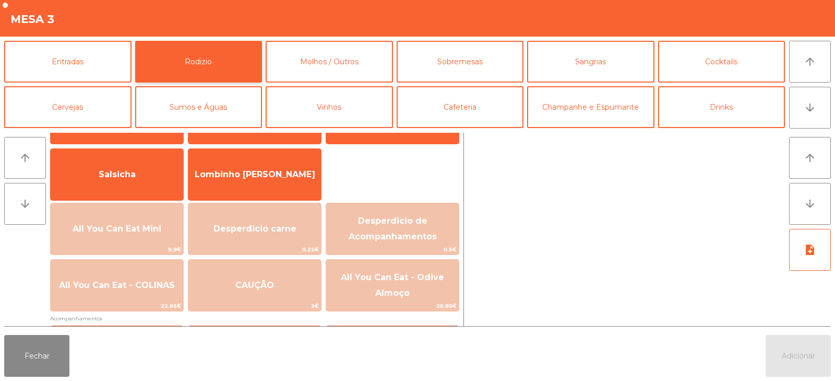
scroll to position [73, 0]
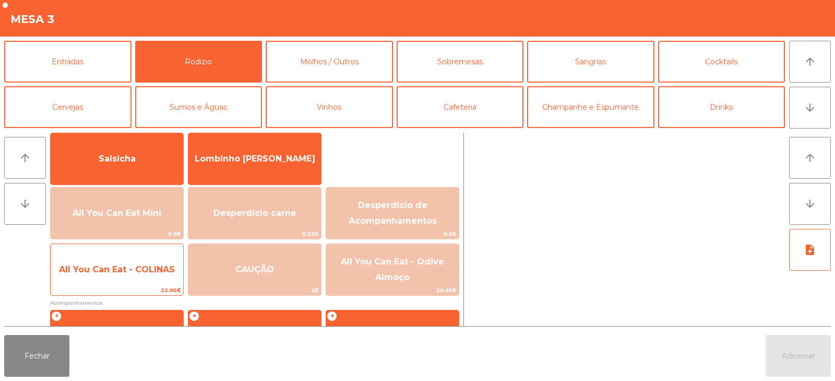
click at [156, 270] on span "All You Can Eat - COLINAS" at bounding box center [117, 269] width 116 height 10
click at [158, 270] on span "All You Can Eat - COLINAS" at bounding box center [117, 269] width 116 height 10
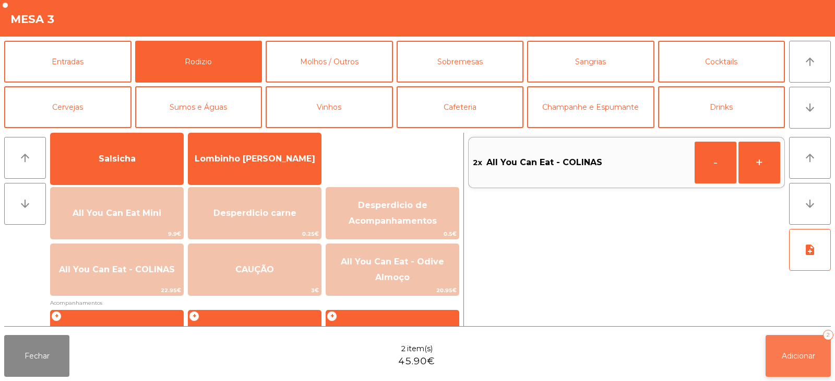
click at [794, 364] on button "Adicionar 2" at bounding box center [798, 356] width 65 height 42
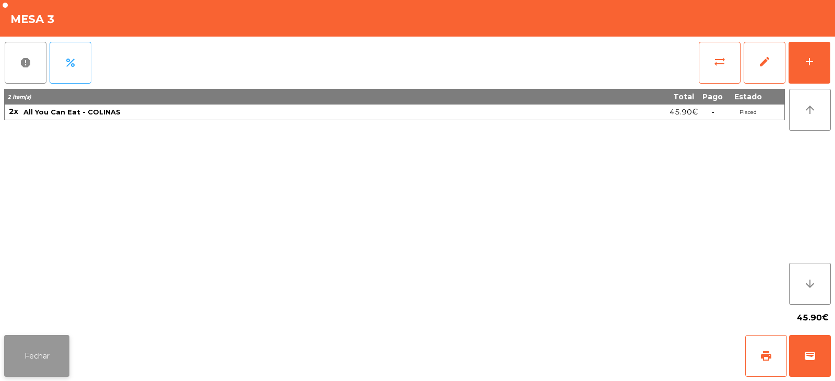
click at [41, 351] on button "Fechar" at bounding box center [36, 356] width 65 height 42
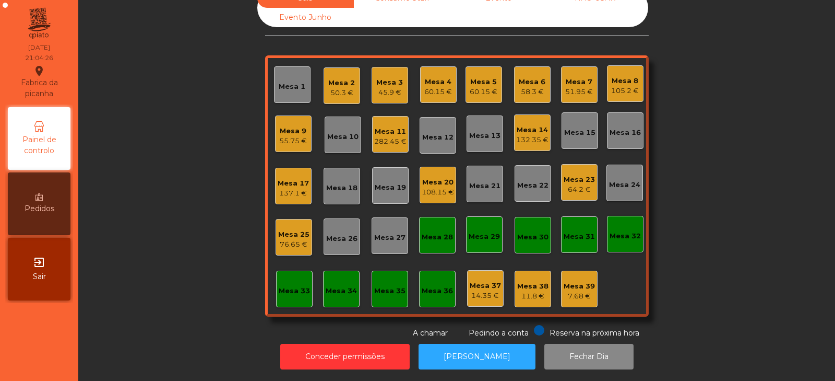
click at [536, 135] on div "132.35 €" at bounding box center [532, 140] width 32 height 10
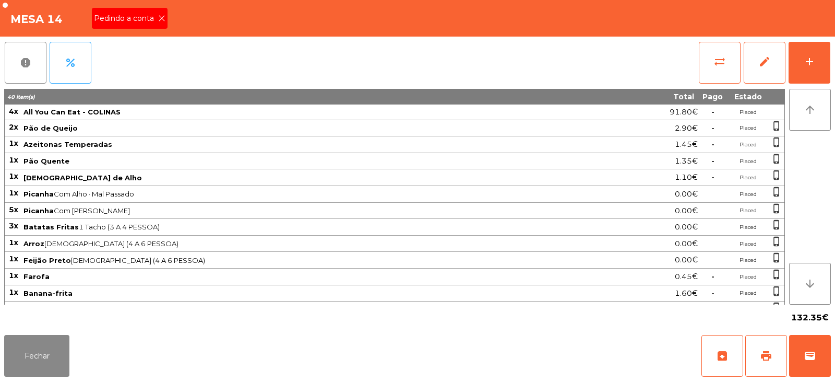
click at [161, 18] on icon at bounding box center [161, 18] width 7 height 7
click at [771, 355] on span "print" at bounding box center [766, 355] width 13 height 13
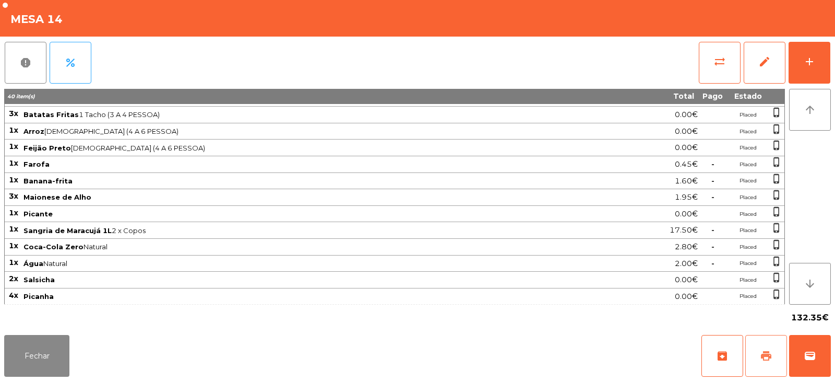
scroll to position [179, 0]
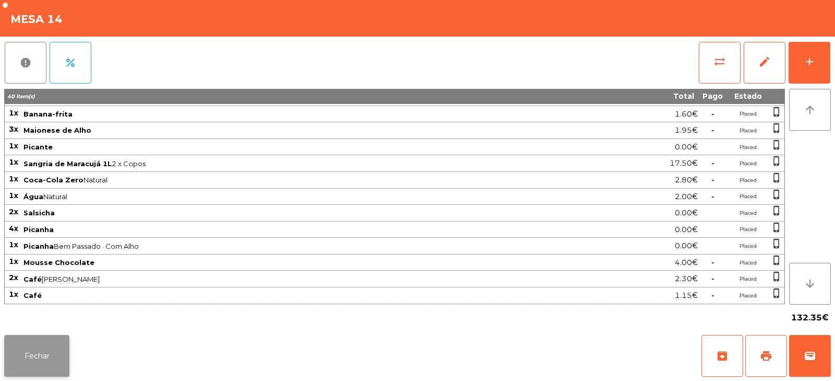
click at [59, 348] on button "Fechar" at bounding box center [36, 356] width 65 height 42
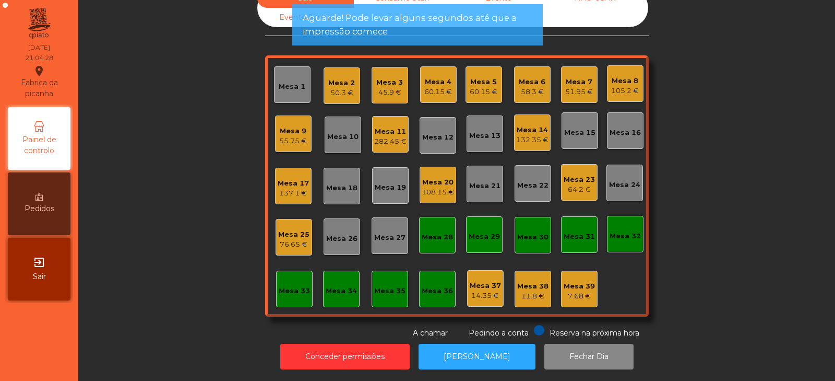
click at [483, 77] on div "Mesa 5" at bounding box center [484, 82] width 28 height 10
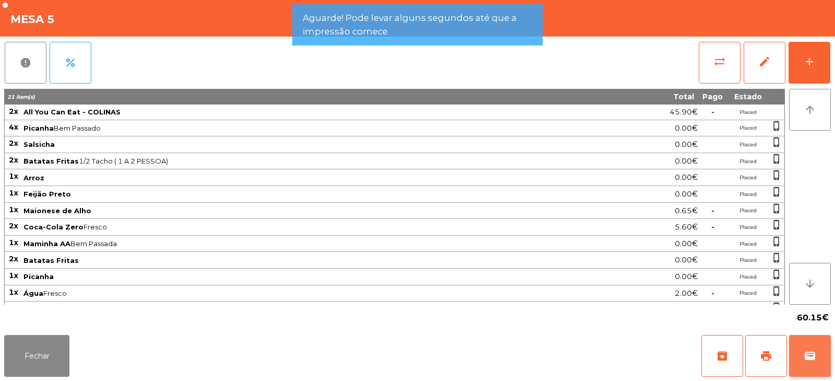
click at [815, 363] on button "wallet" at bounding box center [811, 356] width 42 height 42
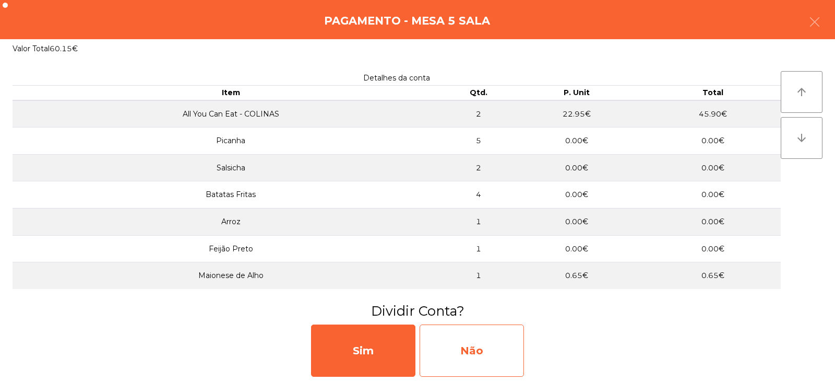
click at [484, 347] on div "Não" at bounding box center [472, 350] width 104 height 52
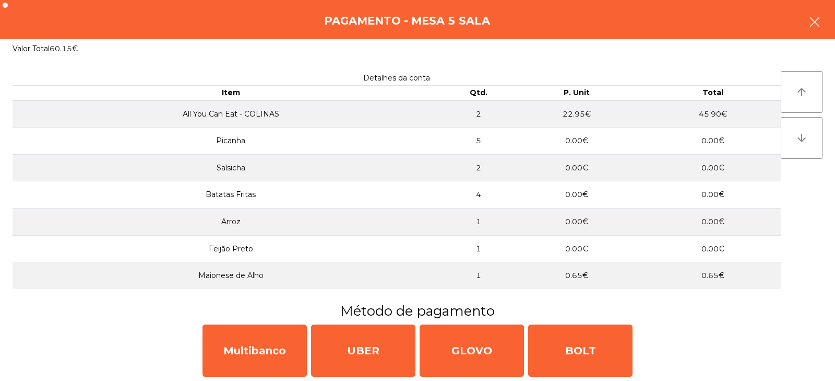
click at [814, 31] on button "button" at bounding box center [814, 22] width 29 height 31
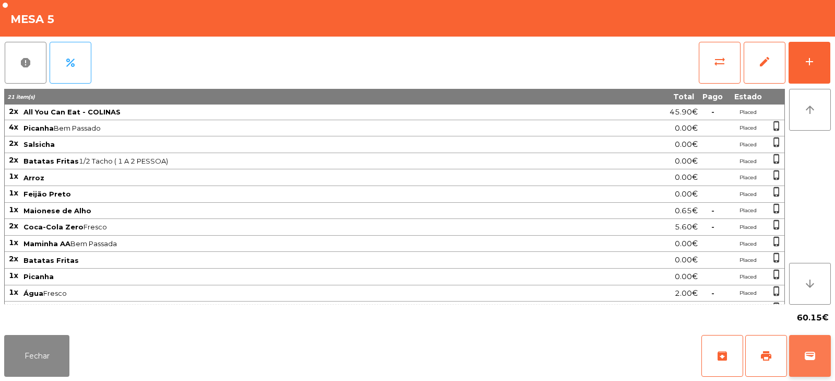
click at [805, 359] on span "wallet" at bounding box center [810, 355] width 13 height 13
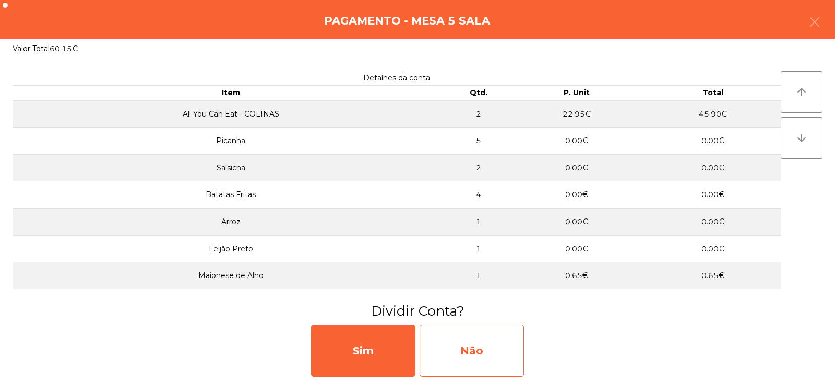
click at [512, 347] on div "Não" at bounding box center [472, 350] width 104 height 52
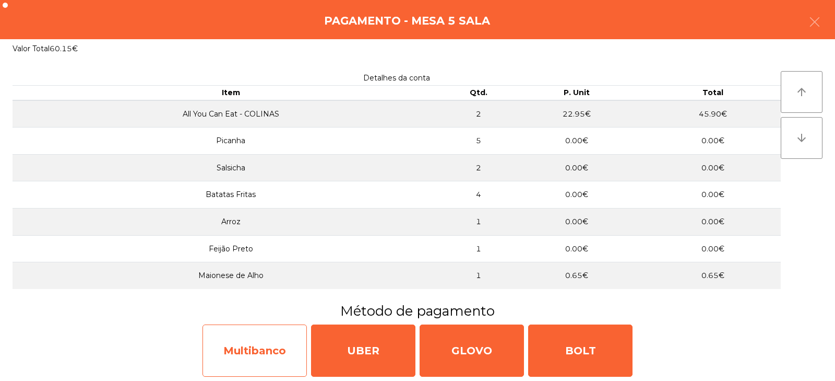
click at [292, 351] on div "Multibanco" at bounding box center [255, 350] width 104 height 52
select select "**"
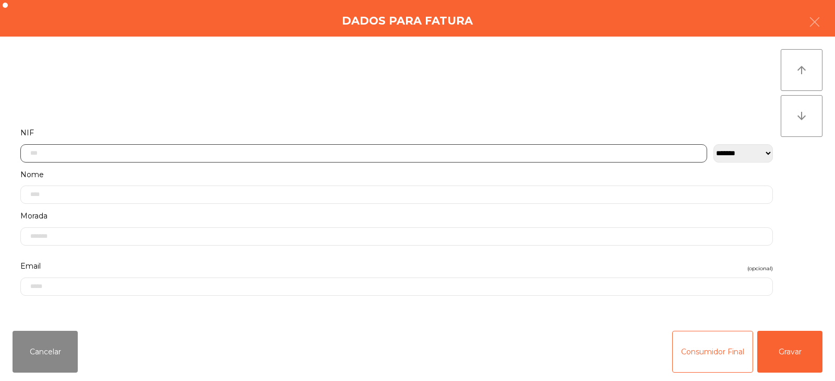
click at [403, 144] on input "text" at bounding box center [363, 153] width 687 height 18
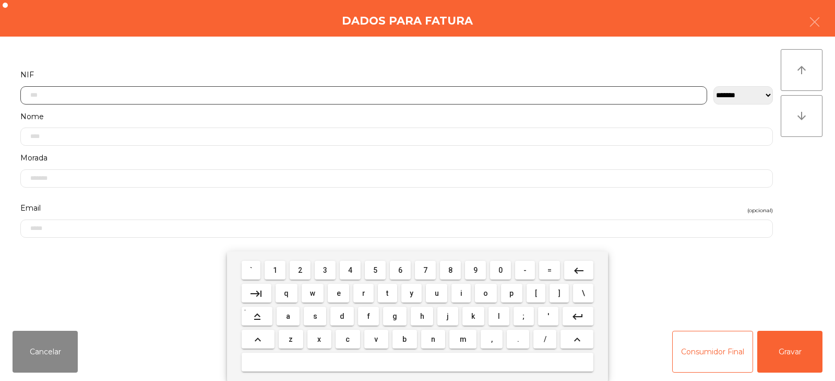
scroll to position [76, 0]
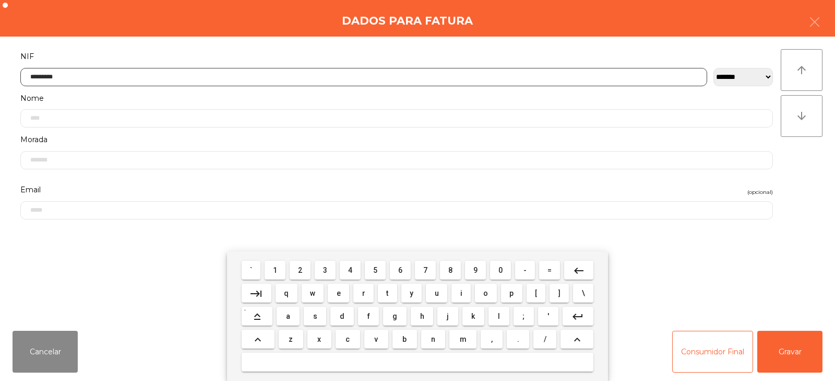
type input "*********"
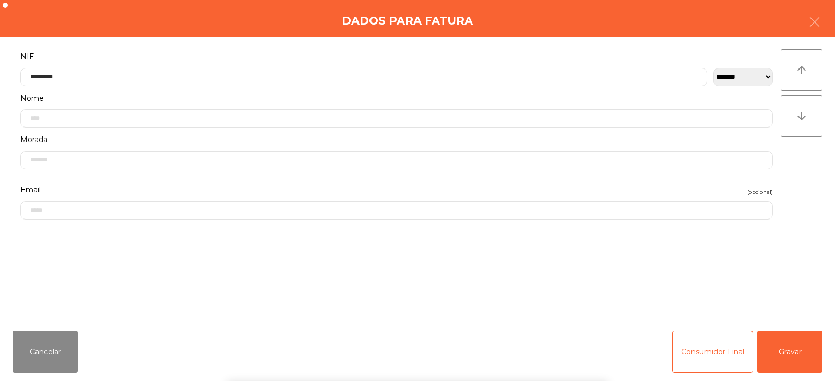
click at [787, 348] on div "` 1 2 3 4 5 6 7 8 9 0 - = keyboard_backspace keyboard_tab q w e r t y u i o p […" at bounding box center [417, 316] width 835 height 130
click at [791, 354] on button "Gravar" at bounding box center [790, 352] width 65 height 42
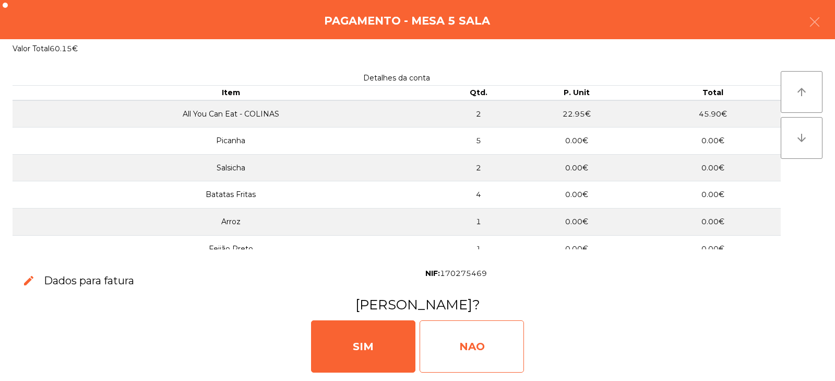
click at [479, 360] on div "NAO" at bounding box center [472, 346] width 104 height 52
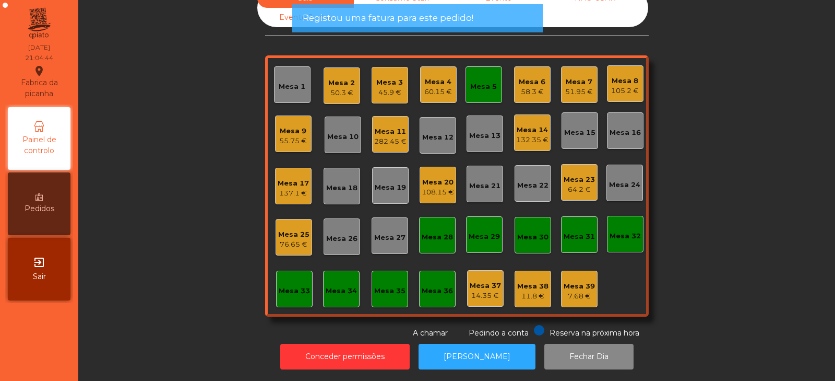
click at [470, 81] on div "Mesa 5" at bounding box center [483, 86] width 27 height 10
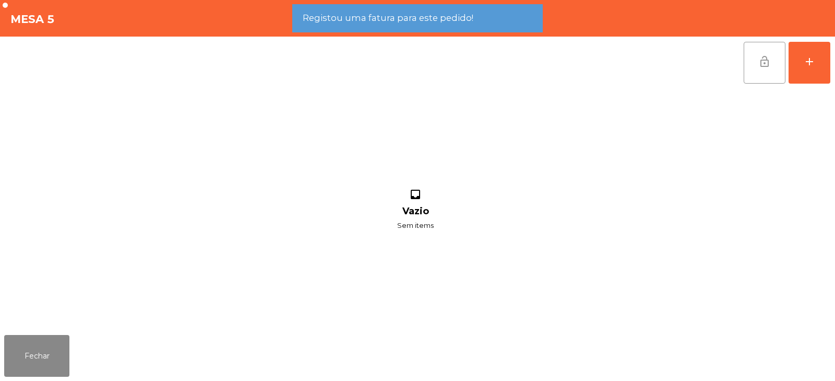
click at [766, 66] on span "lock_open" at bounding box center [765, 61] width 13 height 13
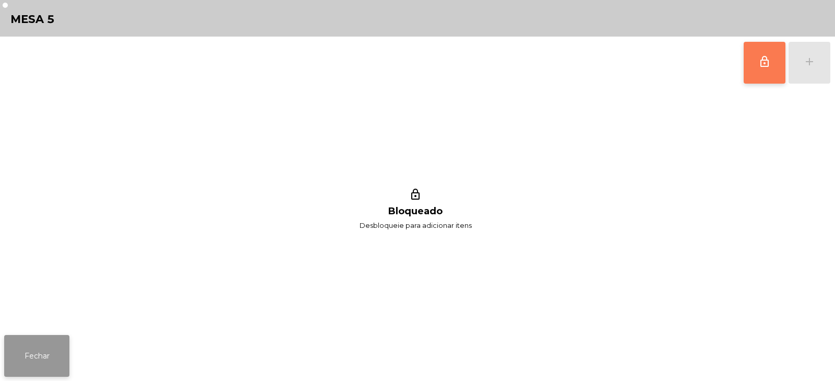
click at [60, 351] on button "Fechar" at bounding box center [36, 356] width 65 height 42
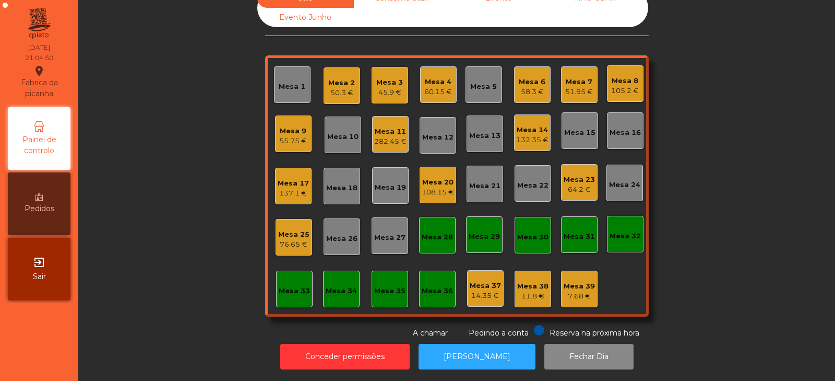
click at [372, 125] on div "Mesa 11 282.45 €" at bounding box center [390, 134] width 37 height 37
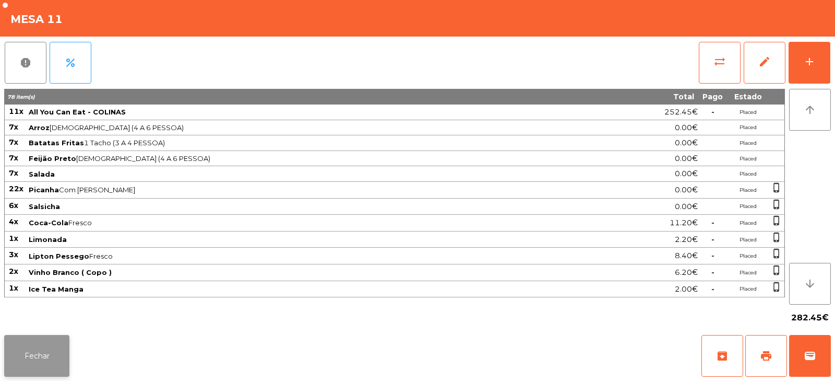
click at [27, 369] on button "Fechar" at bounding box center [36, 356] width 65 height 42
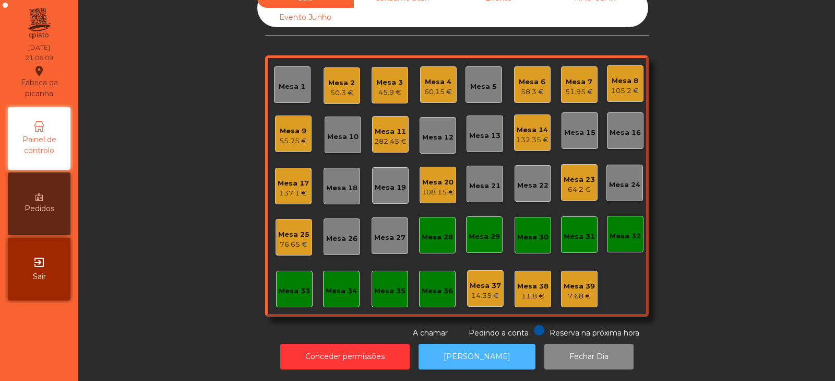
click at [493, 350] on button "[PERSON_NAME]" at bounding box center [477, 357] width 117 height 26
click at [523, 135] on div "132.35 €" at bounding box center [532, 140] width 32 height 10
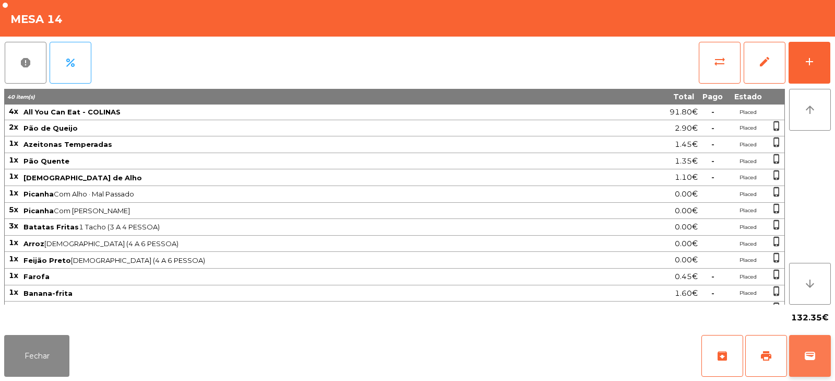
click at [809, 361] on span "wallet" at bounding box center [810, 355] width 13 height 13
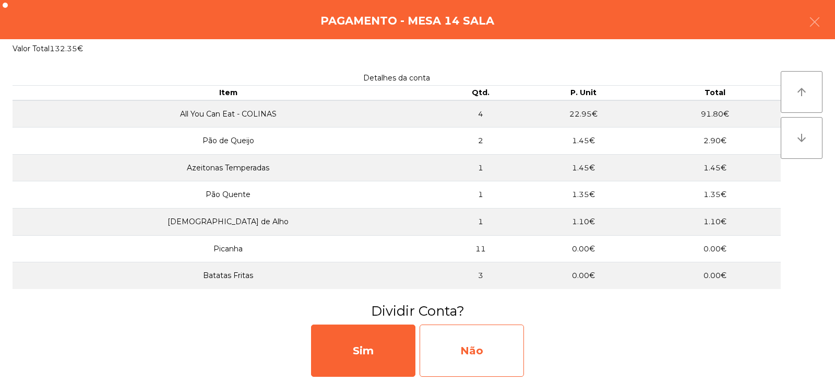
click at [445, 345] on div "Não" at bounding box center [472, 350] width 104 height 52
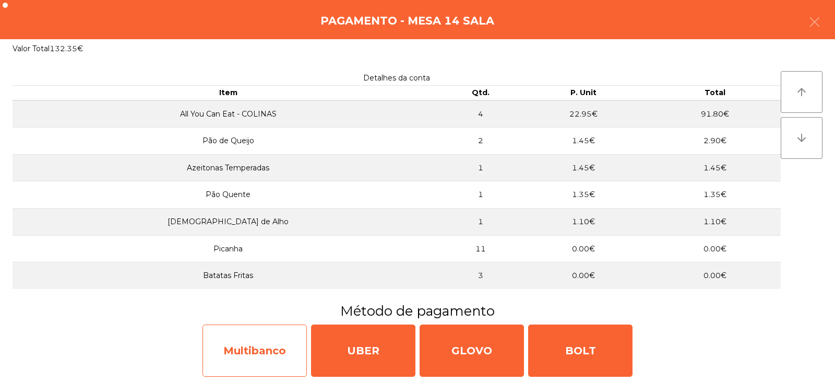
click at [266, 346] on div "Multibanco" at bounding box center [255, 350] width 104 height 52
select select "**"
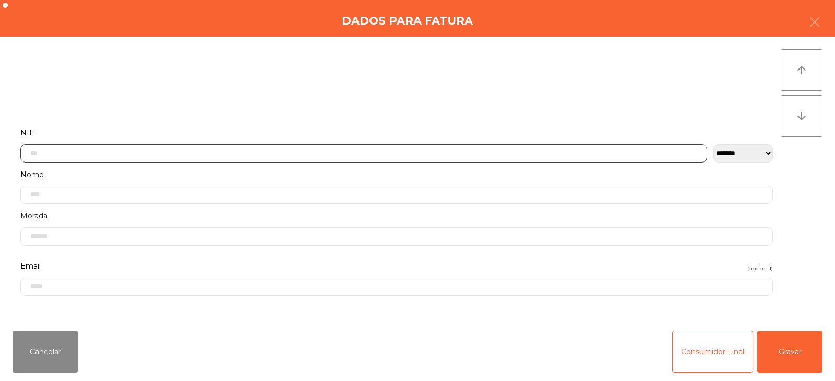
click at [454, 151] on input "text" at bounding box center [363, 153] width 687 height 18
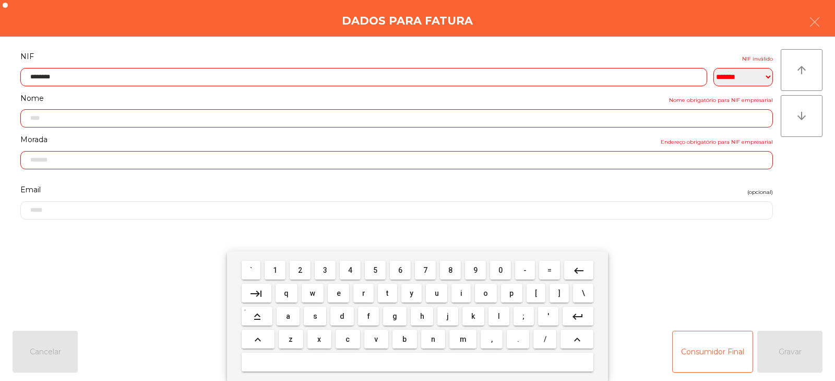
type input "*********"
type input "**********"
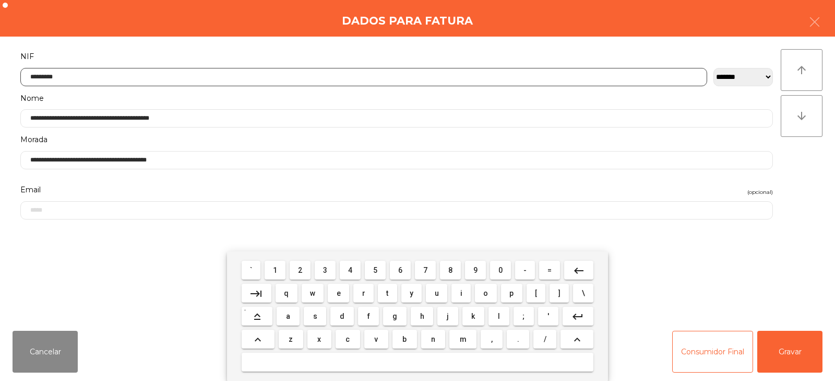
type input "*********"
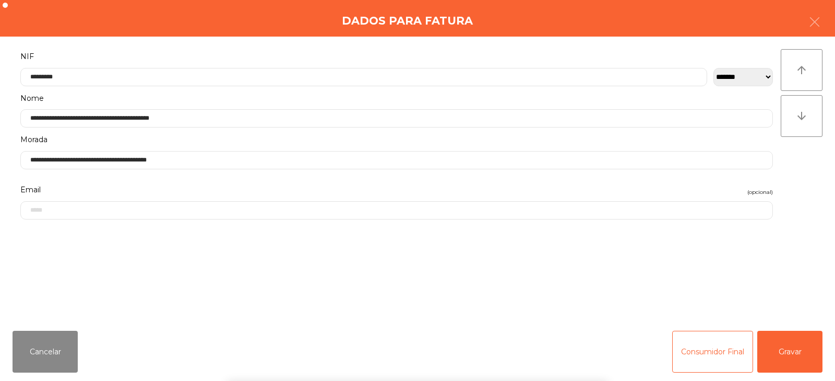
click at [784, 356] on div "` 1 2 3 4 5 6 7 8 9 0 - = keyboard_backspace keyboard_tab q w e r t y u i o p […" at bounding box center [417, 316] width 835 height 130
click at [779, 351] on button "Gravar" at bounding box center [790, 352] width 65 height 42
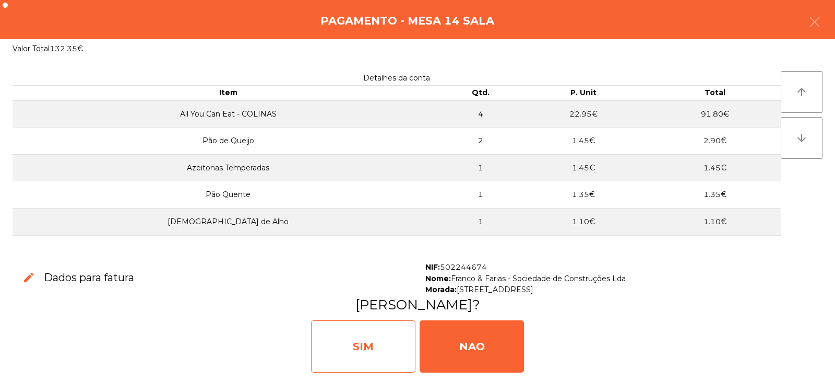
click at [364, 355] on div "SIM" at bounding box center [363, 346] width 104 height 52
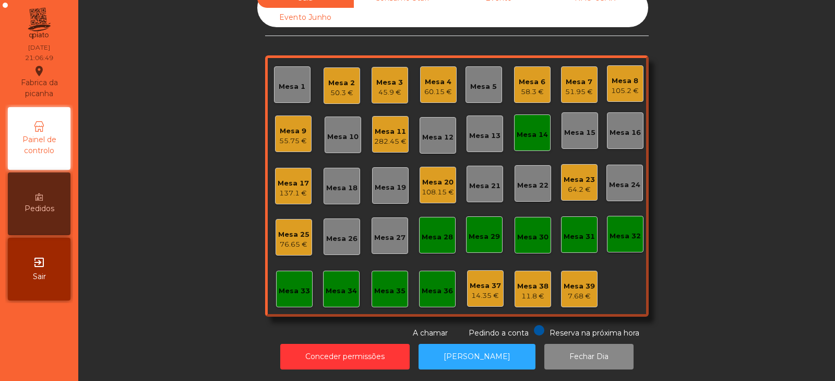
click at [525, 130] on div "Mesa 14" at bounding box center [532, 135] width 31 height 10
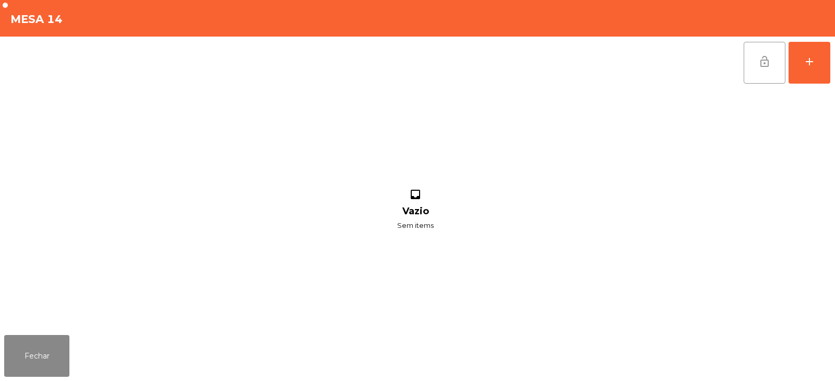
click at [762, 67] on span "lock_open" at bounding box center [765, 61] width 13 height 13
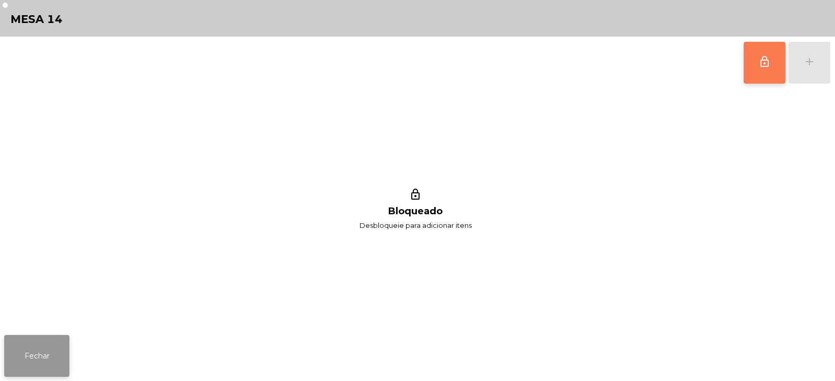
click at [51, 371] on button "Fechar" at bounding box center [36, 356] width 65 height 42
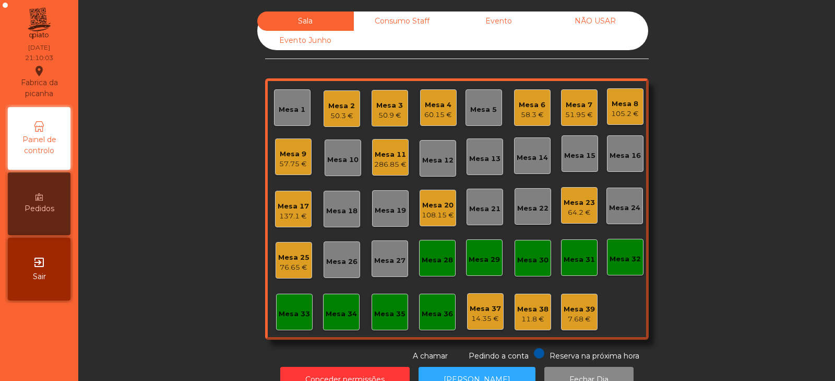
scroll to position [31, 0]
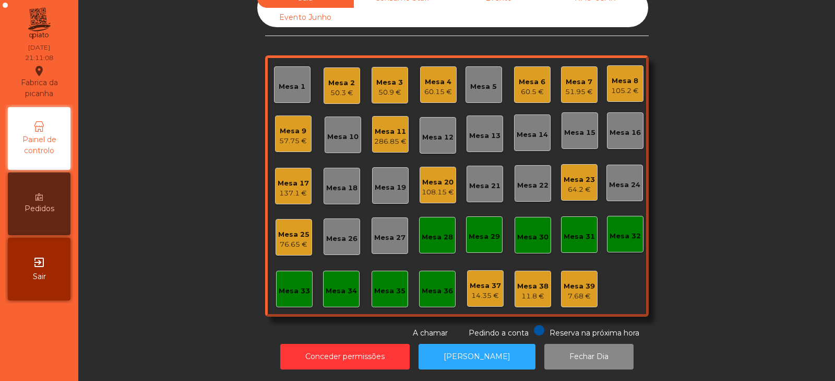
click at [611, 86] on div "105.2 €" at bounding box center [625, 91] width 28 height 10
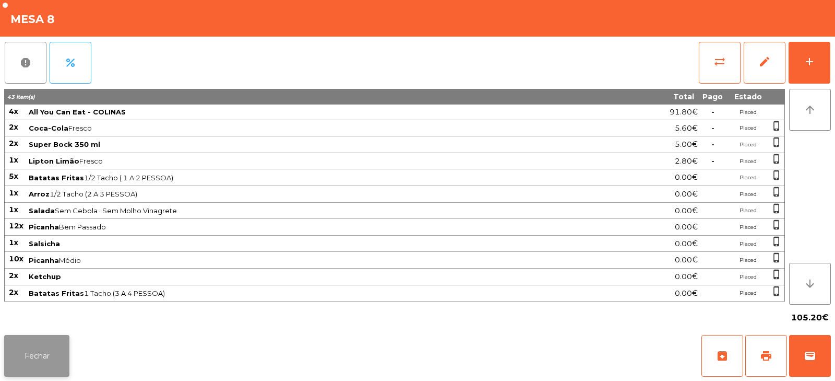
click at [46, 360] on button "Fechar" at bounding box center [36, 356] width 65 height 42
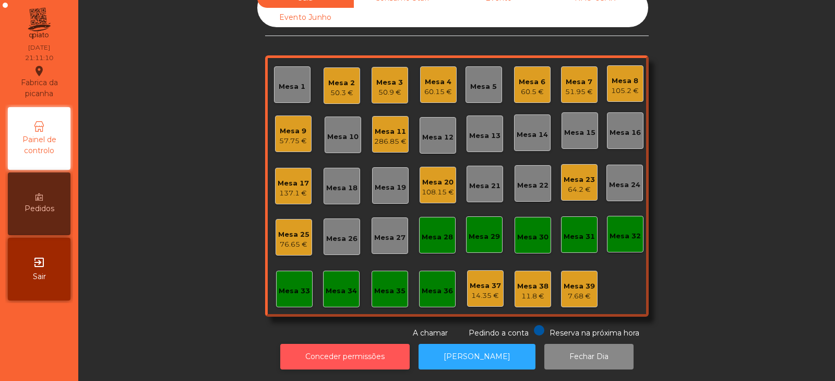
click at [333, 347] on button "Conceder permissões" at bounding box center [345, 357] width 130 height 26
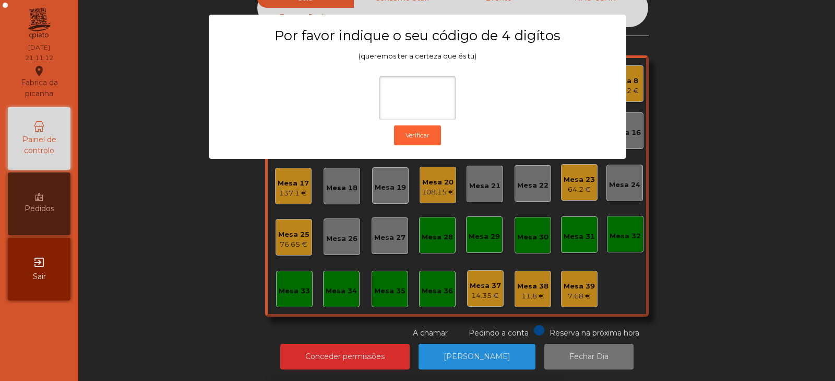
click at [126, 199] on ngb-modal-window "Por favor indique o seu código de 4 digítos (queremos ter a certeza que és tu) …" at bounding box center [418, 190] width 794 height 381
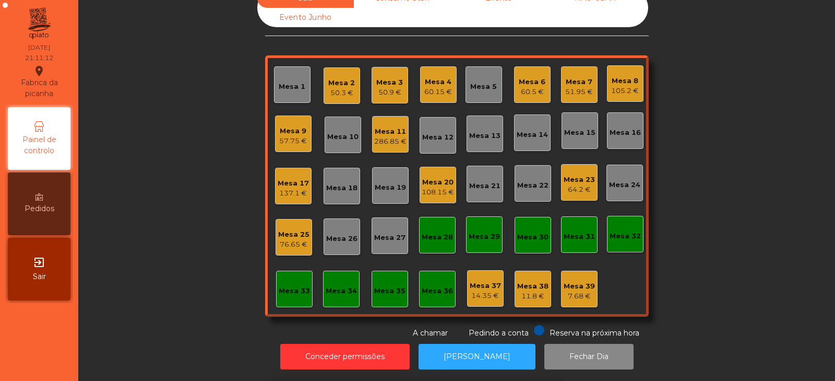
click at [120, 194] on div "Sala Consumo Staff Evento NÃO USAR Evento Junho Mesa 1 Mesa 2 50.3 € Mesa 3 50.…" at bounding box center [456, 164] width 729 height 350
click at [622, 86] on div "105.2 €" at bounding box center [625, 91] width 28 height 10
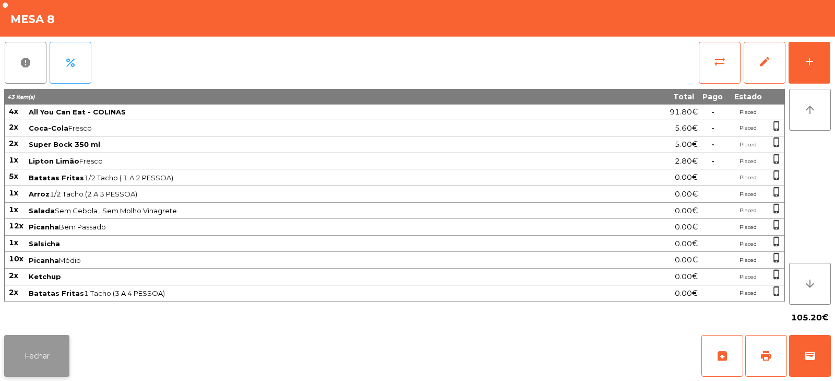
click at [47, 357] on button "Fechar" at bounding box center [36, 356] width 65 height 42
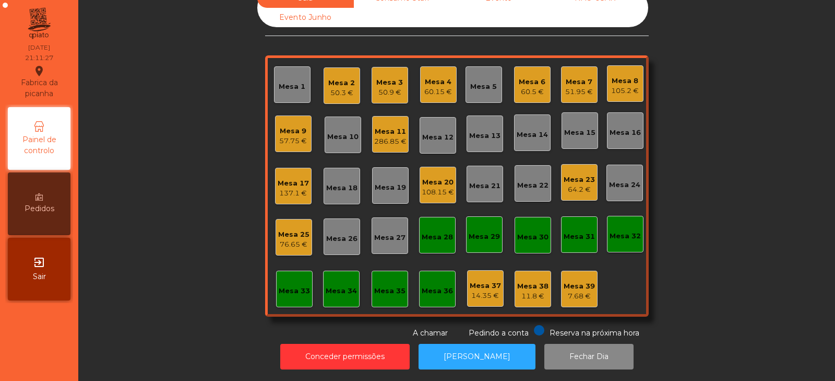
click at [291, 87] on div "Mesa 1" at bounding box center [292, 84] width 37 height 37
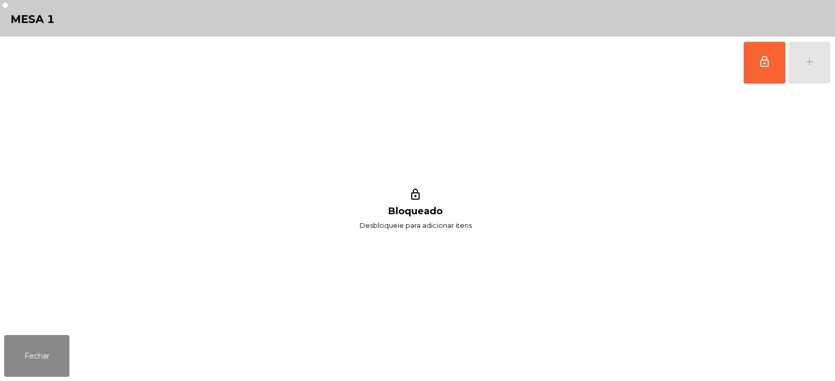
click at [761, 76] on button "lock_outline" at bounding box center [765, 63] width 42 height 42
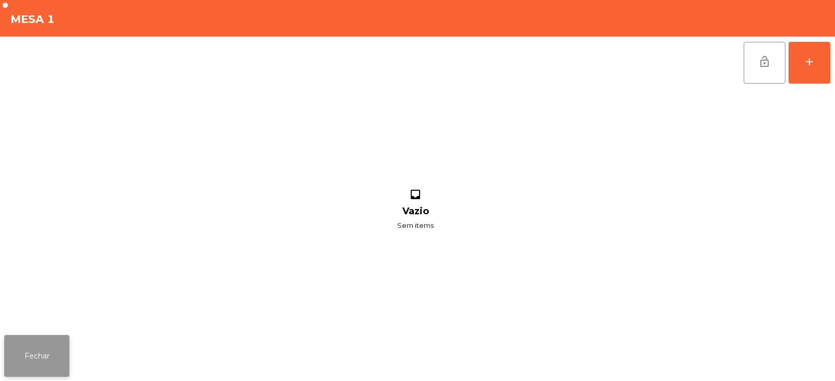
click at [53, 354] on button "Fechar" at bounding box center [36, 356] width 65 height 42
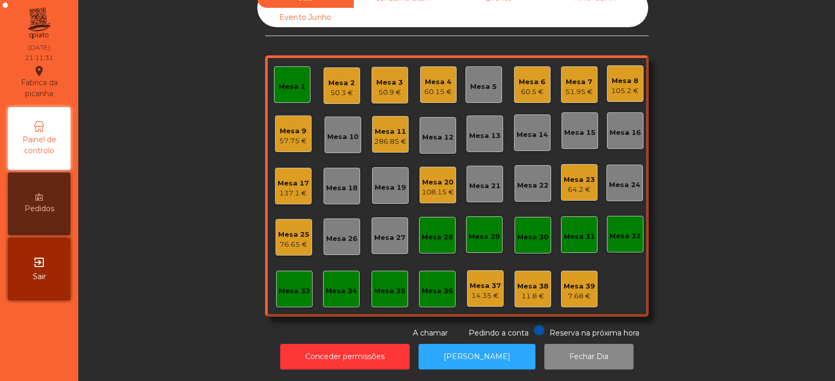
click at [385, 138] on div "286.85 €" at bounding box center [390, 141] width 32 height 10
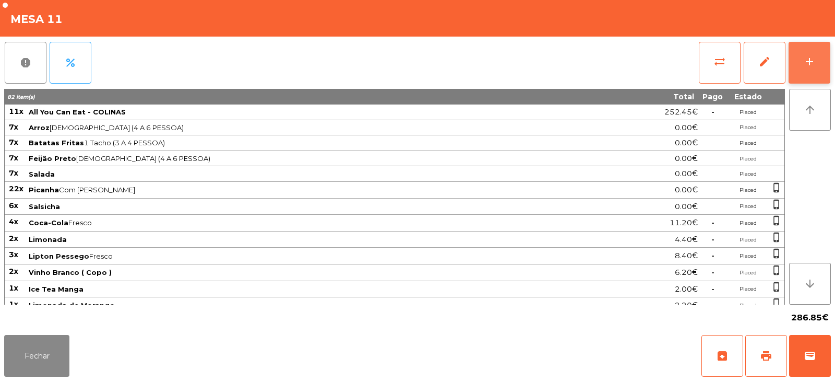
click at [808, 66] on div "add" at bounding box center [810, 61] width 13 height 13
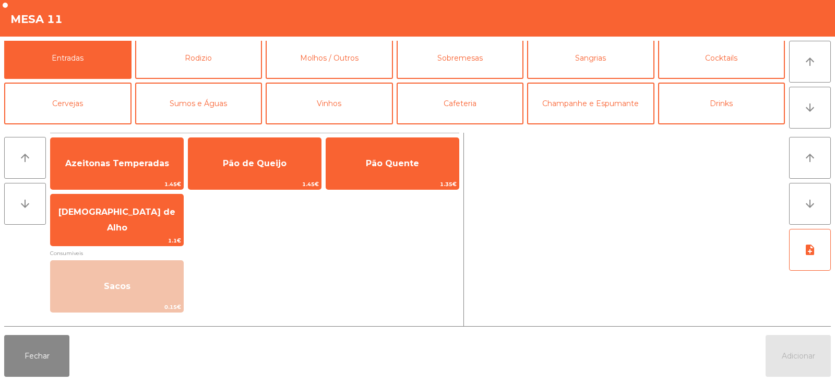
scroll to position [0, 0]
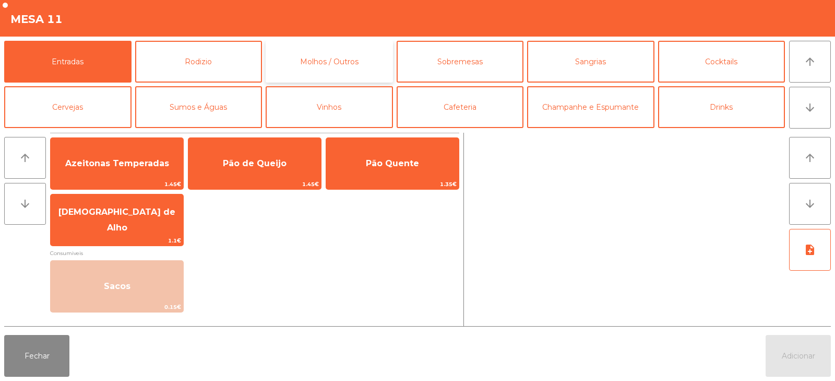
click at [361, 61] on button "Molhos / Outros" at bounding box center [329, 62] width 127 height 42
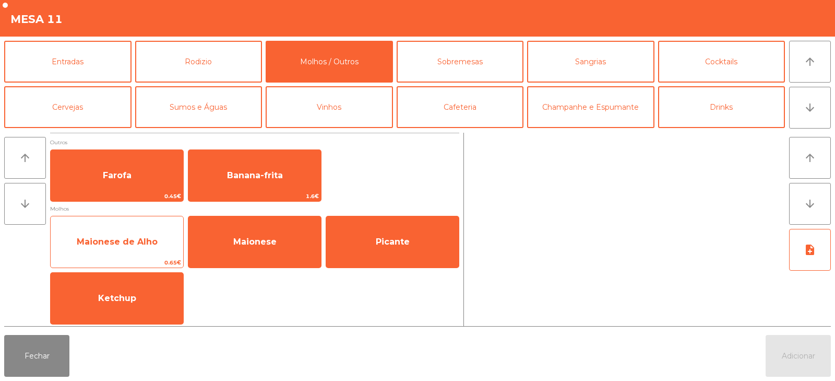
click at [137, 245] on span "Maionese de Alho" at bounding box center [117, 242] width 81 height 10
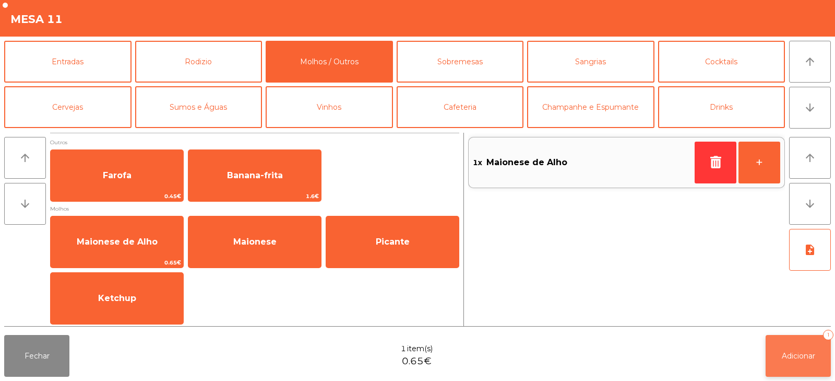
click at [809, 362] on button "Adicionar 1" at bounding box center [798, 356] width 65 height 42
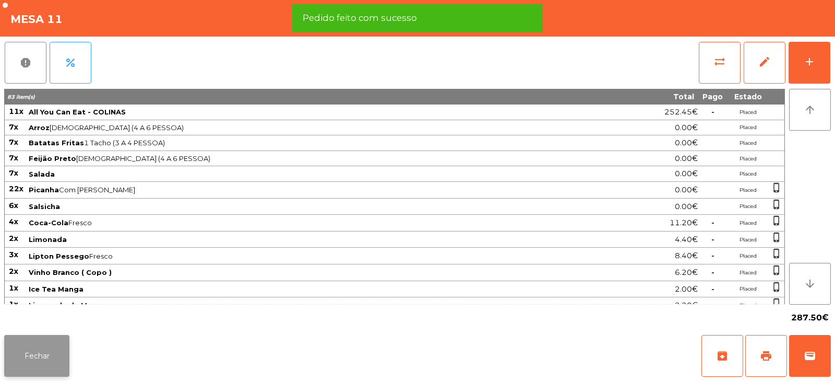
click at [47, 366] on button "Fechar" at bounding box center [36, 356] width 65 height 42
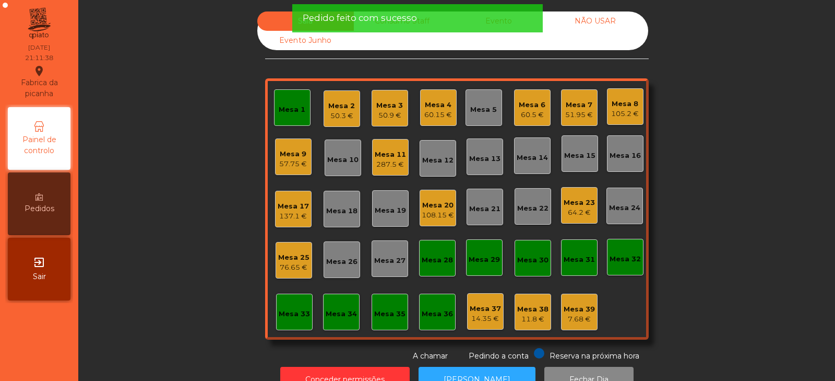
click at [298, 109] on div "Mesa 1" at bounding box center [292, 109] width 27 height 10
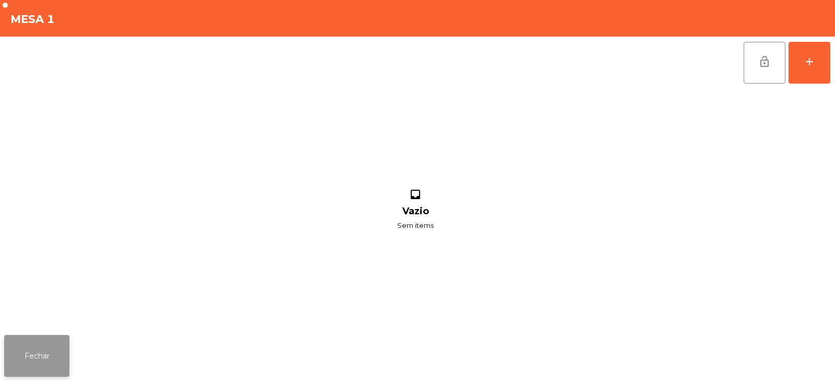
click at [50, 351] on button "Fechar" at bounding box center [36, 356] width 65 height 42
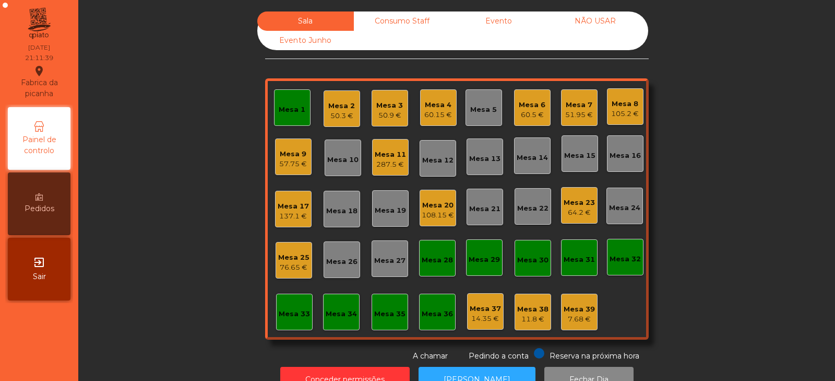
click at [493, 312] on div "Mesa 37" at bounding box center [485, 308] width 31 height 10
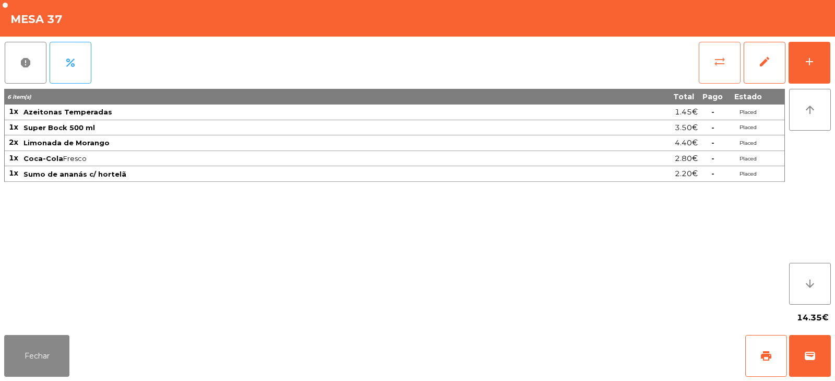
click at [712, 64] on button "sync_alt" at bounding box center [720, 63] width 42 height 42
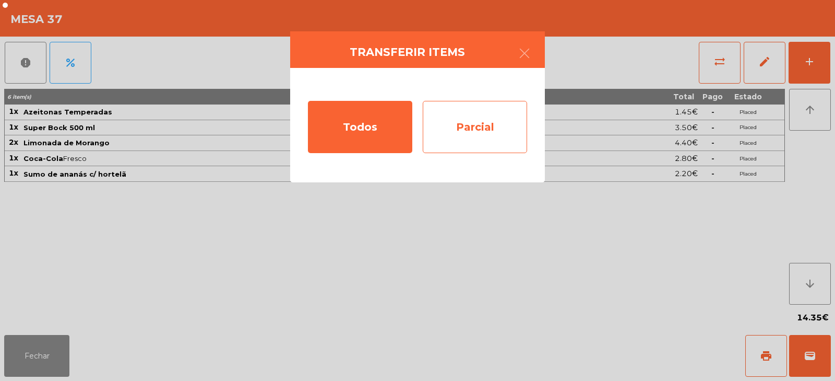
click at [474, 119] on div "Parcial" at bounding box center [475, 127] width 104 height 52
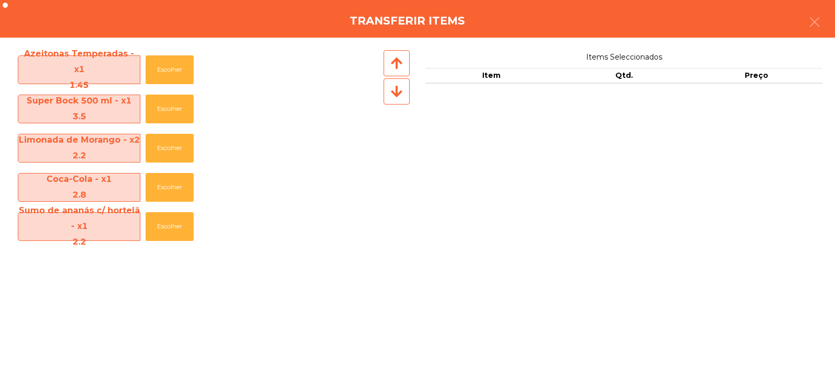
click at [151, 311] on div "Azeitonas Temperadas - x1 1.45 Escolher Super Bock 500 ml - x1 3.5 Escolher Lim…" at bounding box center [417, 209] width 835 height 343
click at [819, 21] on icon "button" at bounding box center [815, 22] width 13 height 13
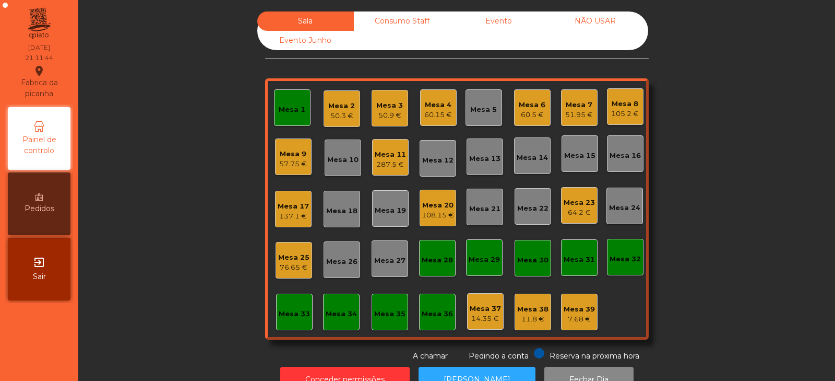
click at [286, 100] on div "Mesa 1" at bounding box center [292, 107] width 27 height 15
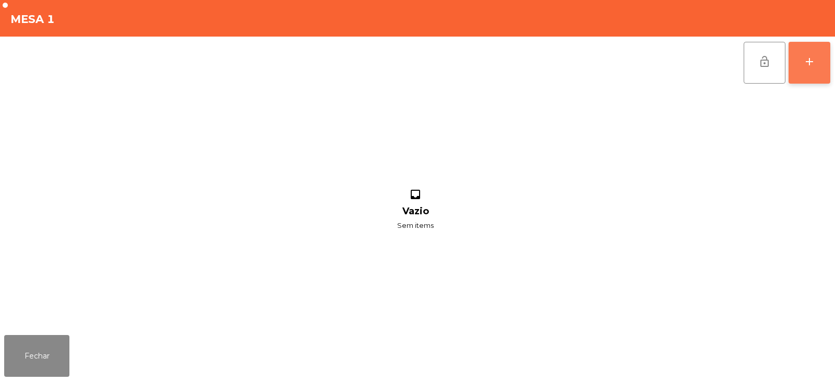
click at [817, 60] on button "add" at bounding box center [810, 63] width 42 height 42
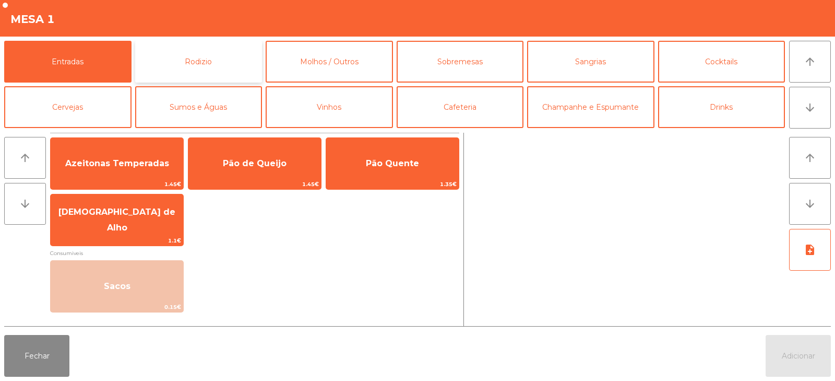
click at [254, 69] on button "Rodizio" at bounding box center [198, 62] width 127 height 42
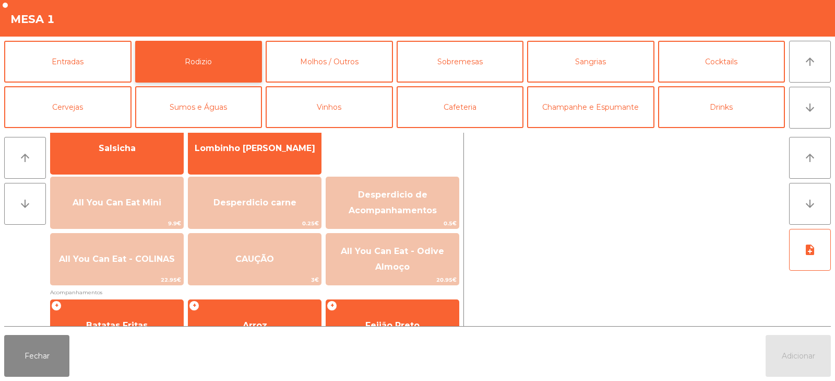
scroll to position [87, 0]
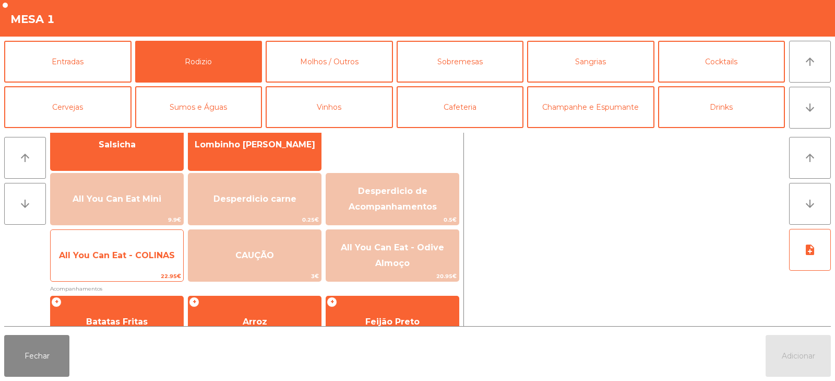
click at [159, 263] on span "All You Can Eat - COLINAS" at bounding box center [117, 255] width 133 height 28
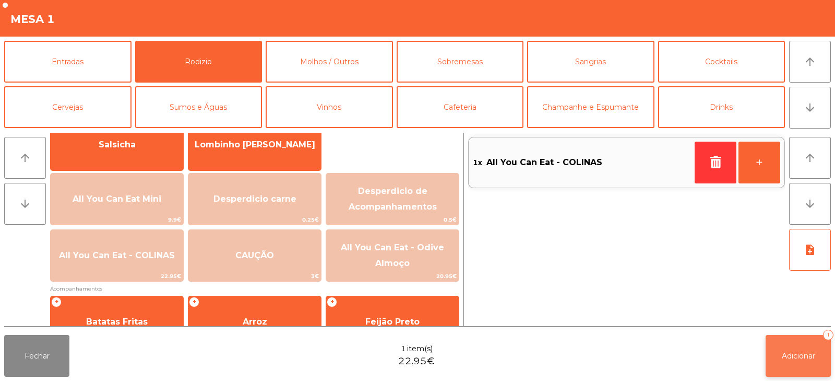
click at [794, 360] on button "Adicionar 1" at bounding box center [798, 356] width 65 height 42
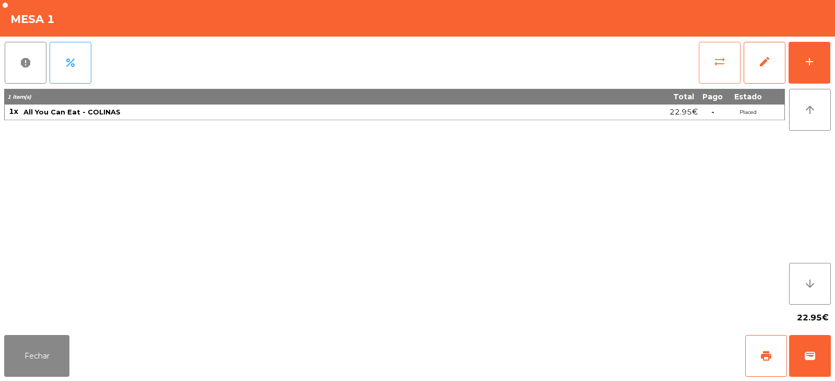
click at [725, 51] on button "sync_alt" at bounding box center [720, 63] width 42 height 42
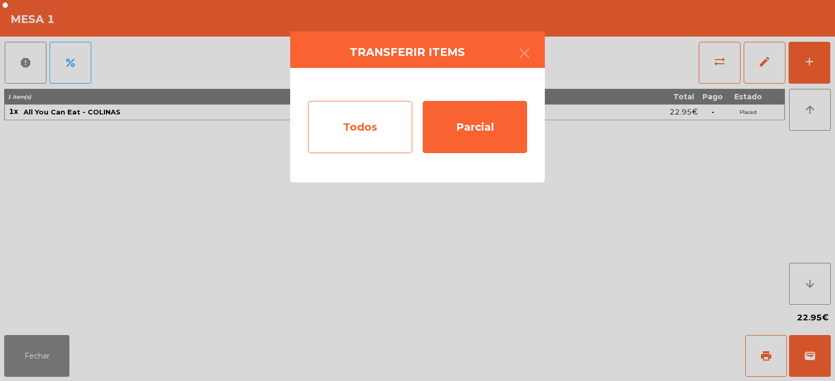
click at [363, 140] on div "Todos" at bounding box center [360, 127] width 104 height 52
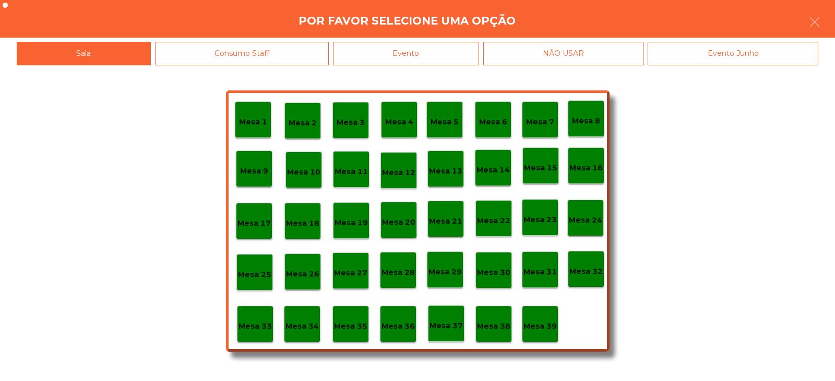
click at [443, 321] on p "Mesa 37" at bounding box center [446, 326] width 33 height 12
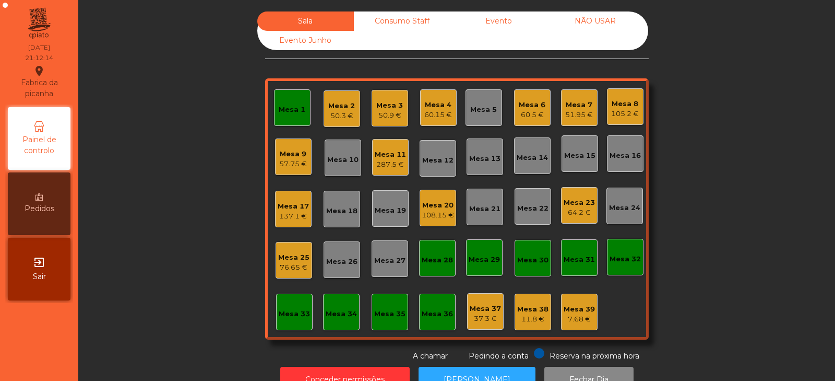
click at [279, 105] on div "Mesa 1" at bounding box center [292, 109] width 27 height 10
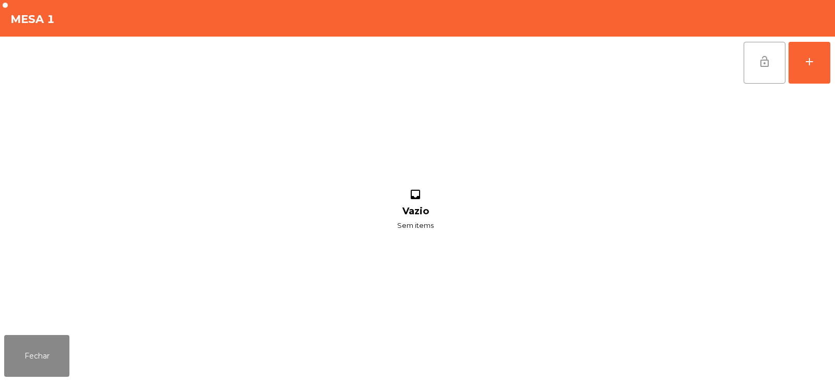
click at [755, 64] on button "lock_open" at bounding box center [765, 63] width 42 height 42
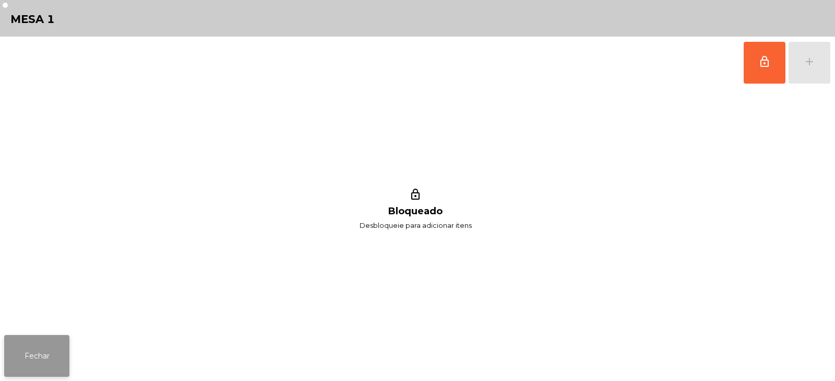
click at [56, 346] on button "Fechar" at bounding box center [36, 356] width 65 height 42
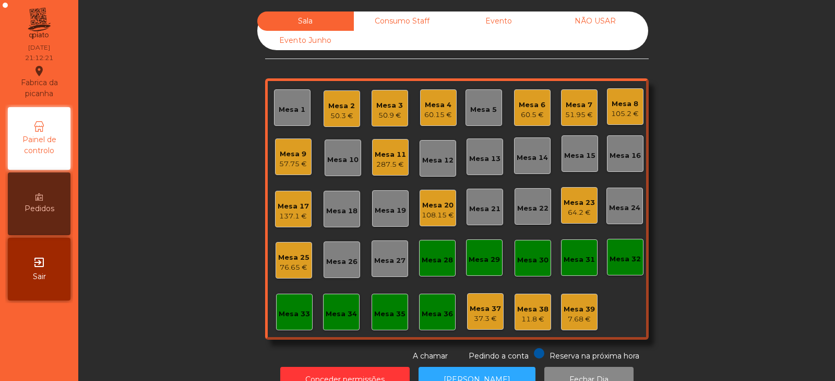
click at [622, 105] on div "Mesa 8" at bounding box center [625, 104] width 28 height 10
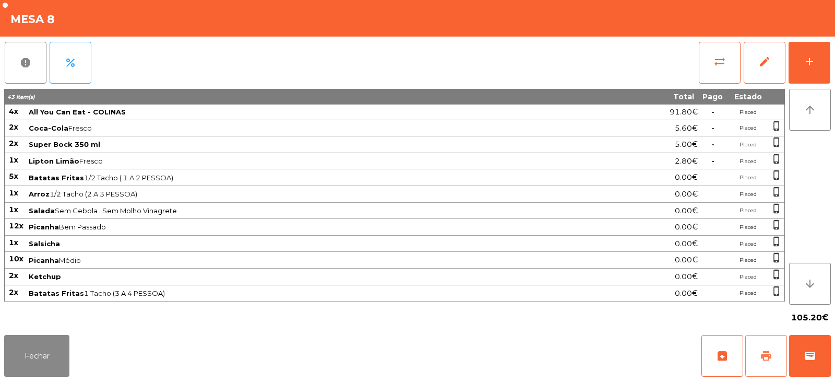
click at [772, 354] on span "print" at bounding box center [766, 355] width 13 height 13
click at [805, 351] on span "wallet" at bounding box center [810, 355] width 13 height 13
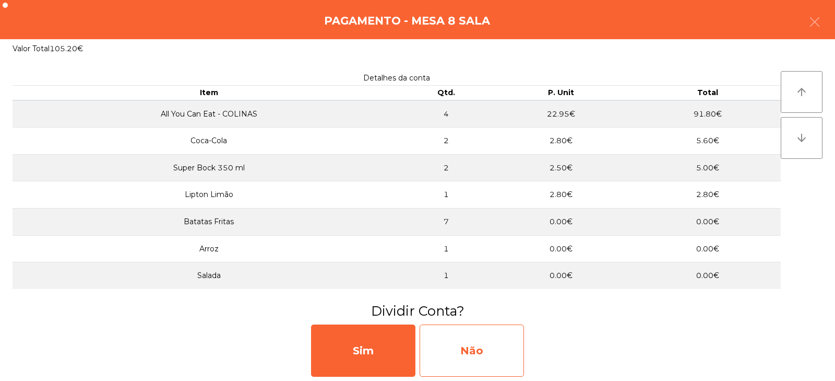
click at [499, 346] on div "Não" at bounding box center [472, 350] width 104 height 52
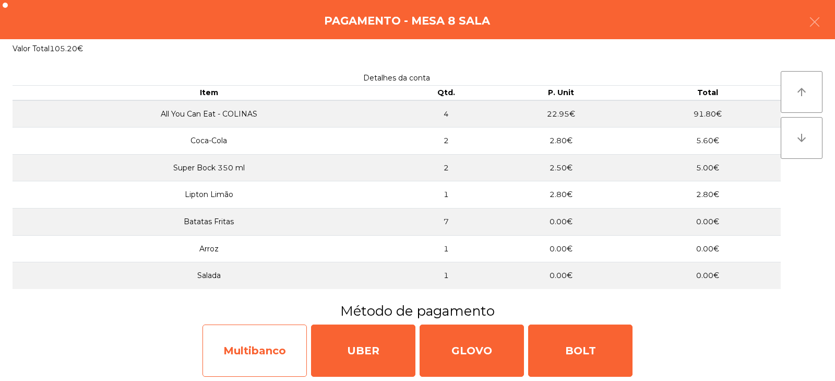
click at [275, 351] on div "Multibanco" at bounding box center [255, 350] width 104 height 52
select select "**"
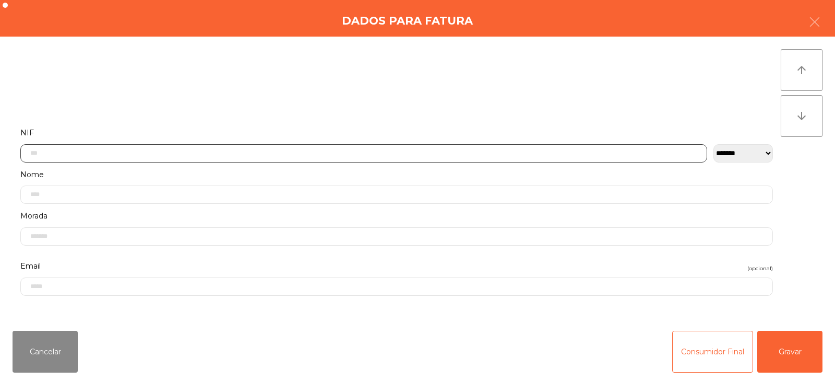
click at [462, 151] on input "text" at bounding box center [363, 153] width 687 height 18
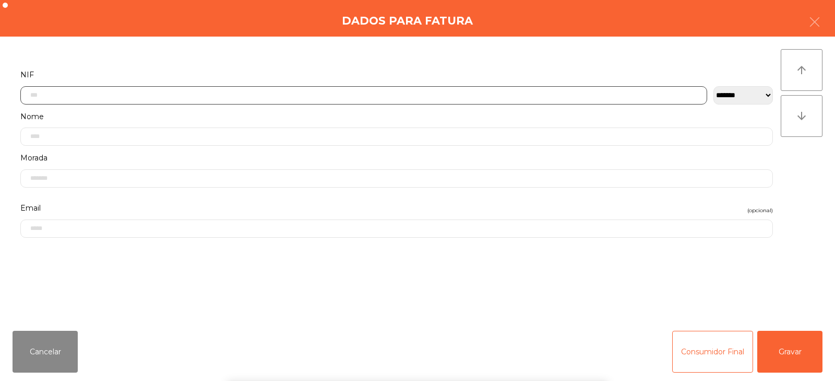
scroll to position [76, 0]
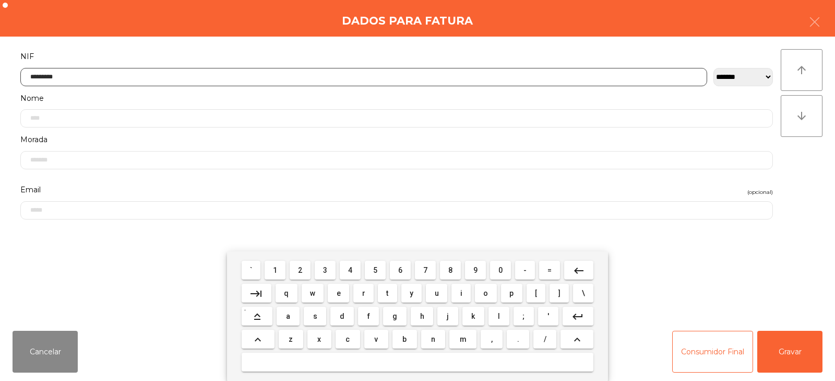
type input "*********"
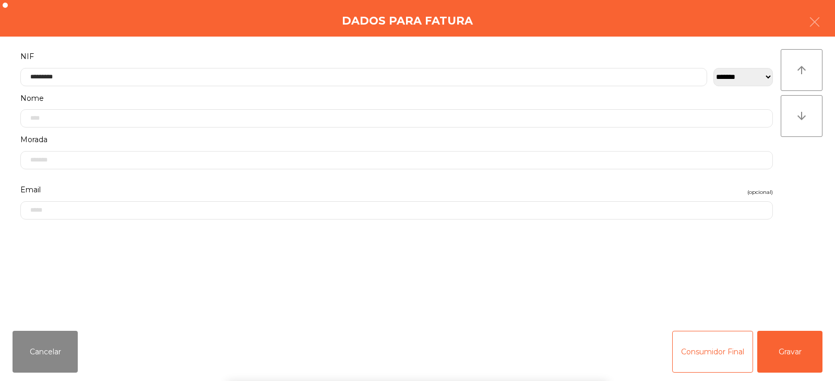
click at [786, 353] on div "` 1 2 3 4 5 6 7 8 9 0 - = keyboard_backspace keyboard_tab q w e r t y u i o p […" at bounding box center [417, 316] width 835 height 130
click at [782, 342] on button "Gravar" at bounding box center [790, 352] width 65 height 42
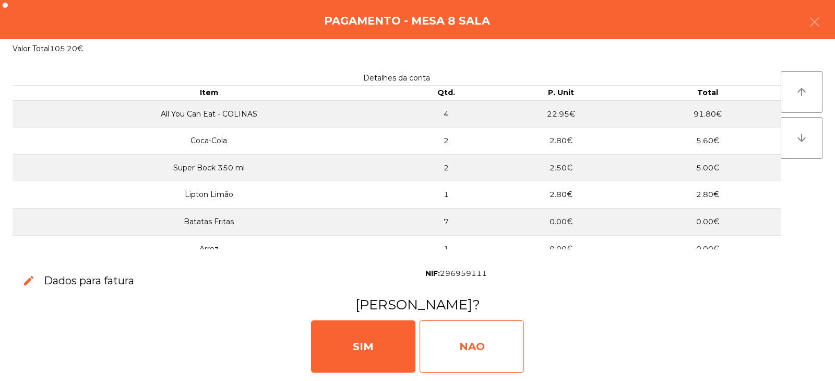
click at [482, 349] on div "NAO" at bounding box center [472, 346] width 104 height 52
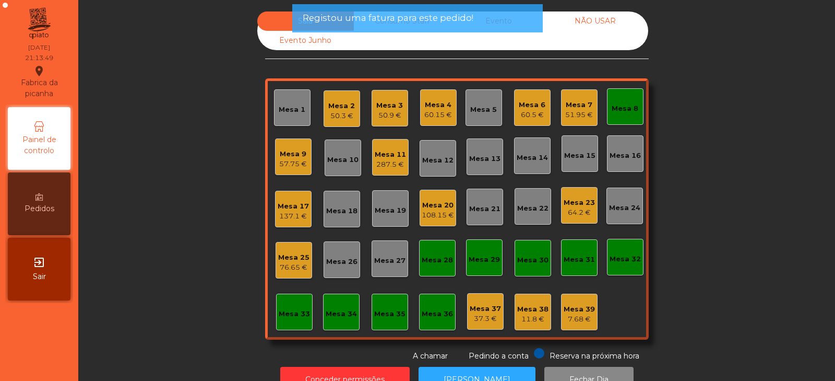
click at [620, 114] on div "Mesa 8" at bounding box center [625, 106] width 37 height 37
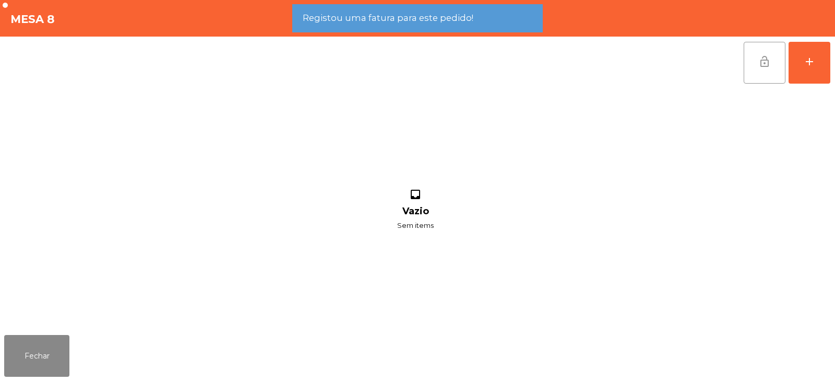
click at [767, 65] on span "lock_open" at bounding box center [765, 61] width 13 height 13
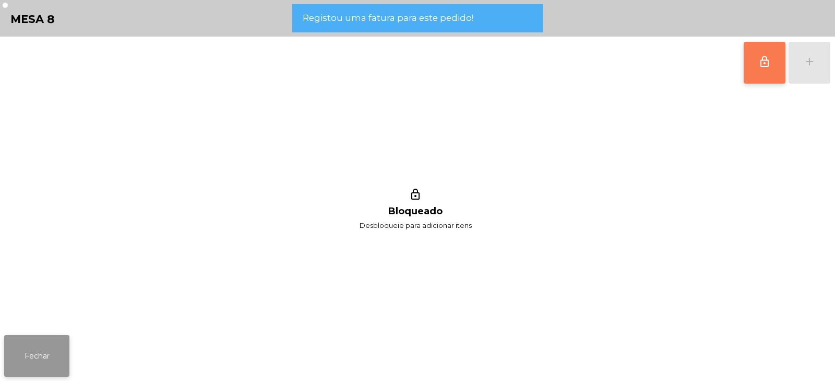
click at [55, 357] on button "Fechar" at bounding box center [36, 356] width 65 height 42
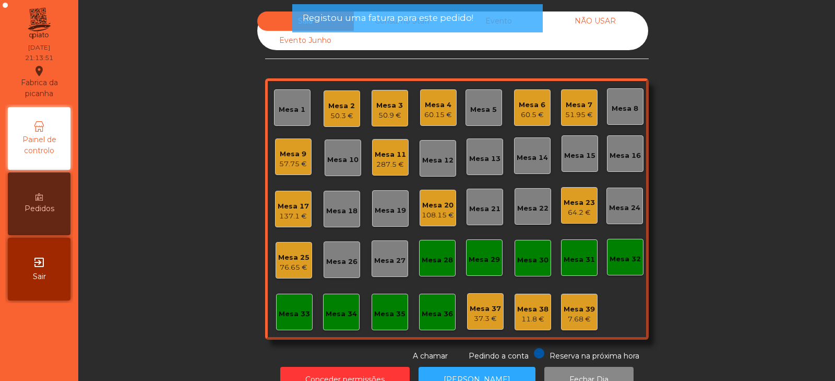
scroll to position [31, 0]
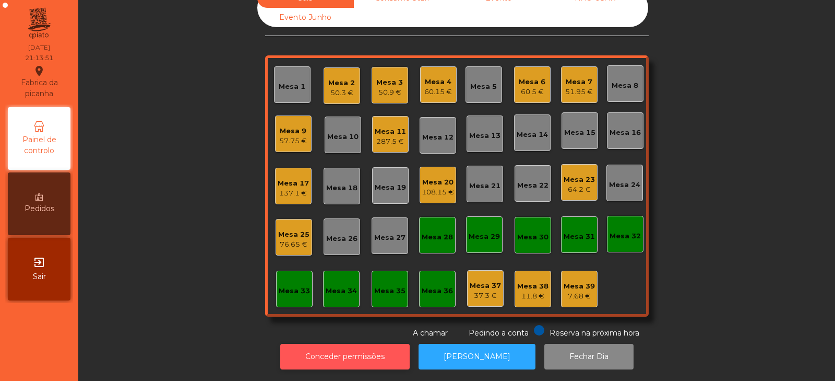
click at [373, 354] on button "Conceder permissões" at bounding box center [345, 357] width 130 height 26
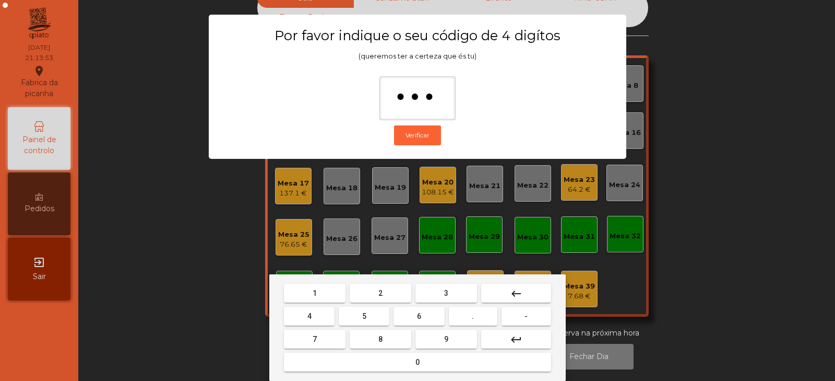
type input "****"
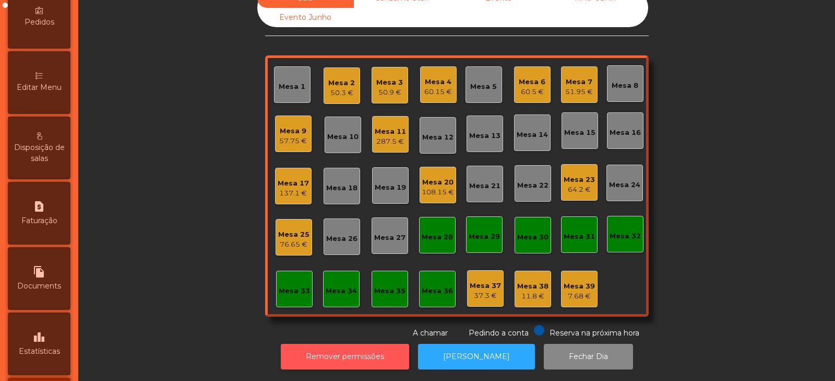
scroll to position [184, 0]
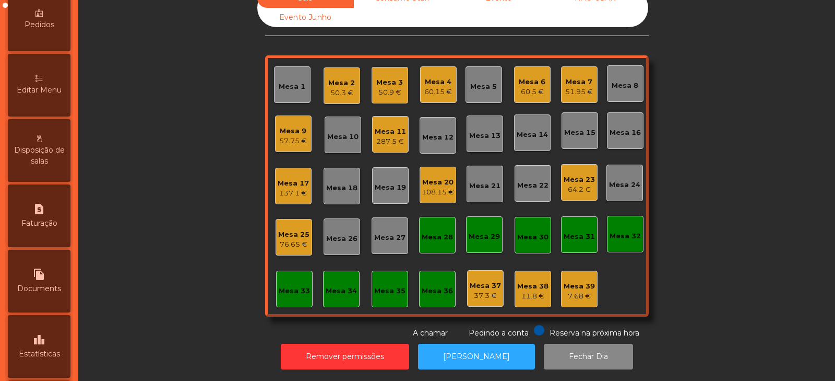
click at [39, 96] on div "Editar Menu" at bounding box center [39, 85] width 63 height 63
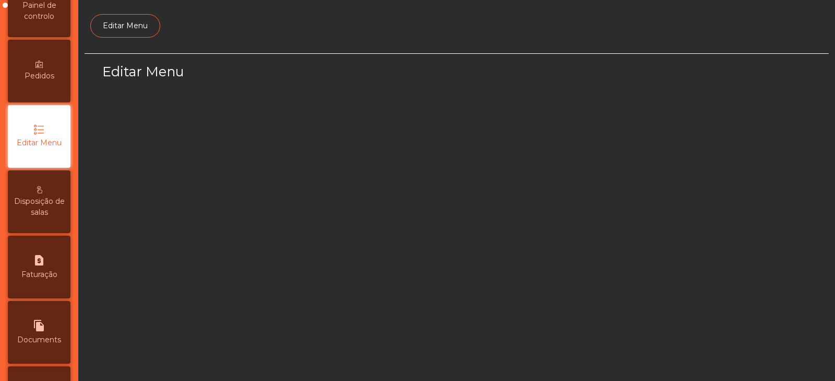
select select "*"
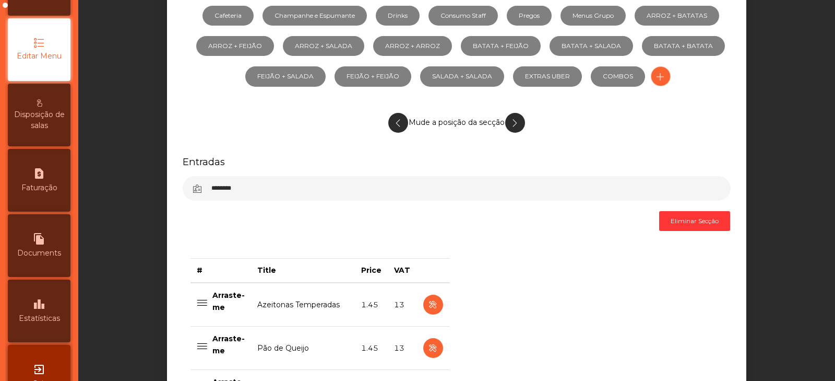
scroll to position [254, 0]
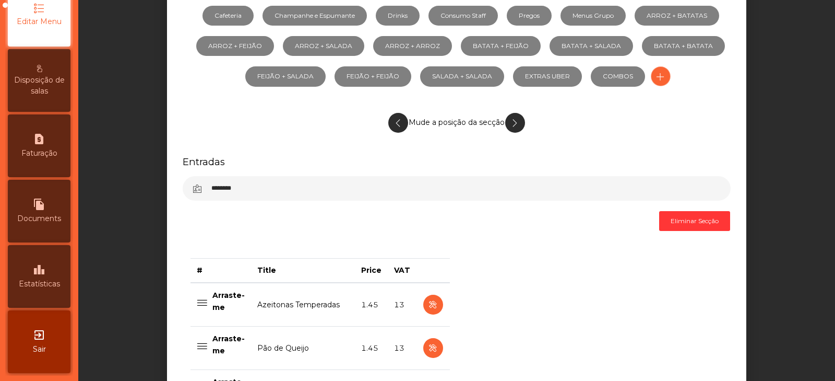
click at [30, 157] on span "Faturação" at bounding box center [39, 153] width 36 height 11
select select "*"
select select "****"
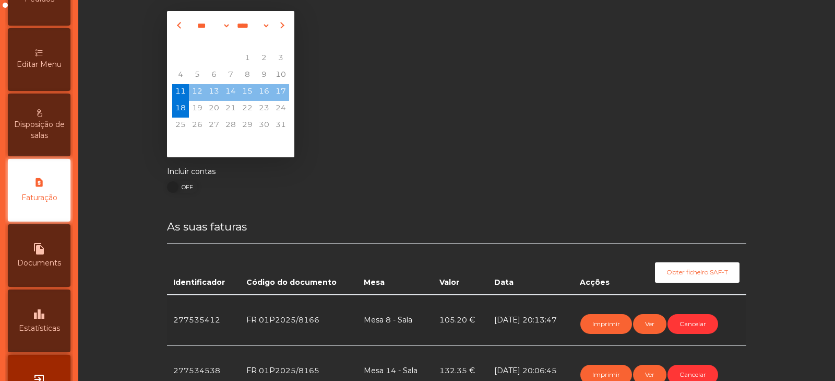
scroll to position [185, 0]
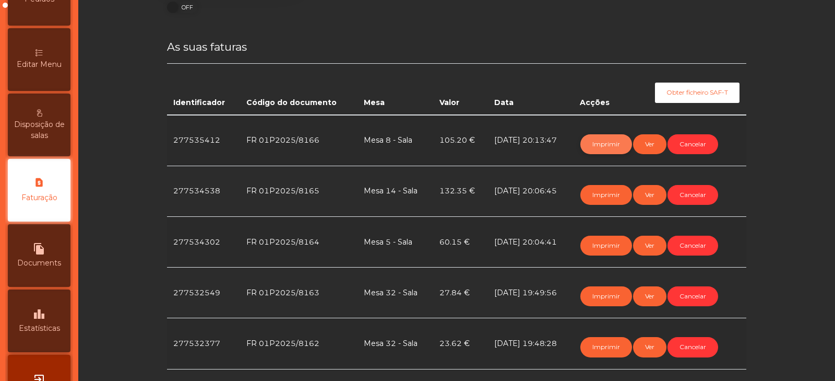
click at [596, 139] on button "Imprimir" at bounding box center [607, 144] width 52 height 20
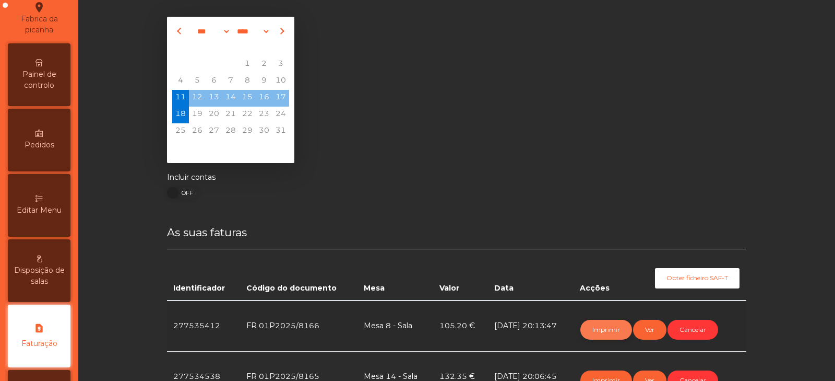
scroll to position [0, 0]
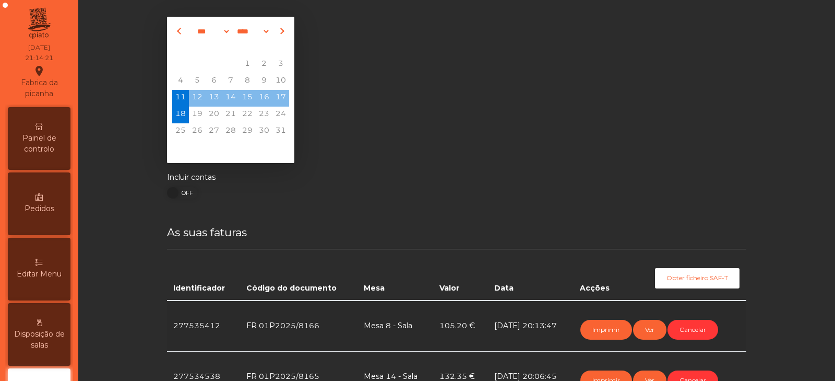
click at [59, 140] on span "Painel de controlo" at bounding box center [38, 144] width 57 height 22
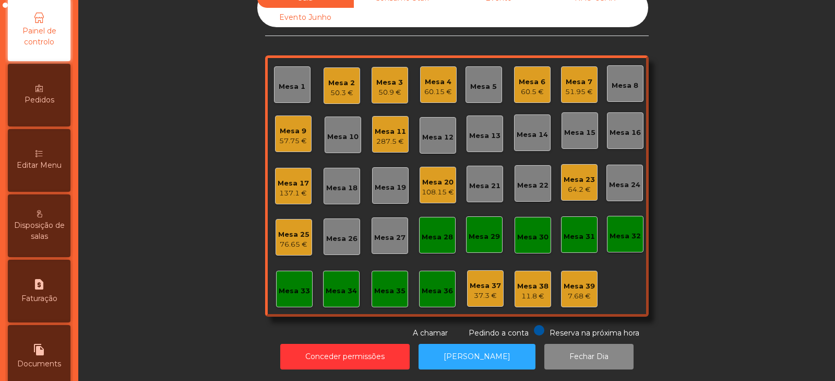
scroll to position [127, 0]
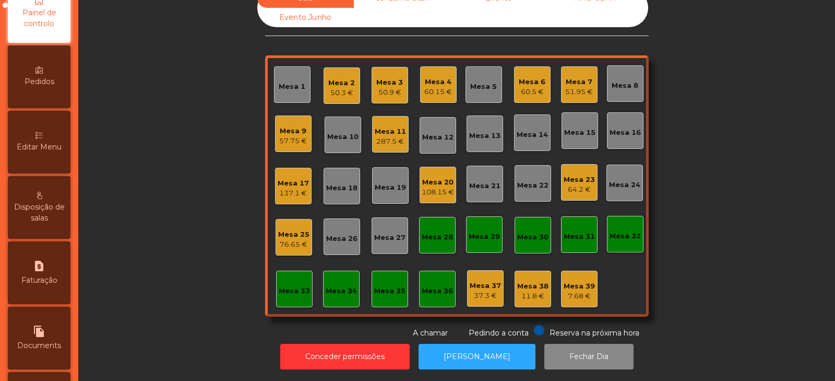
click at [36, 158] on div "Editar Menu" at bounding box center [39, 142] width 63 height 63
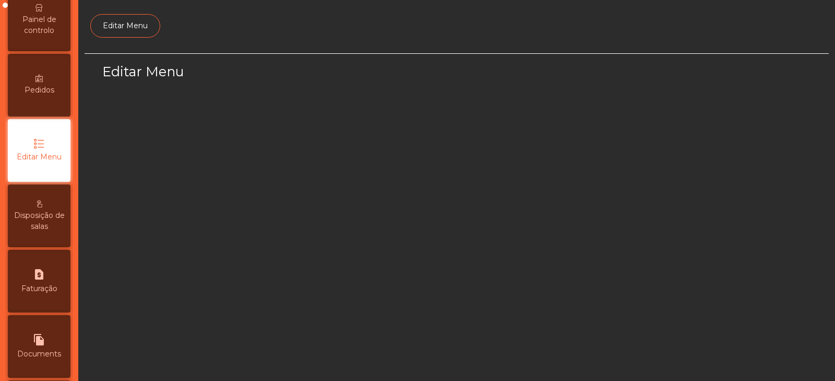
scroll to position [79, 0]
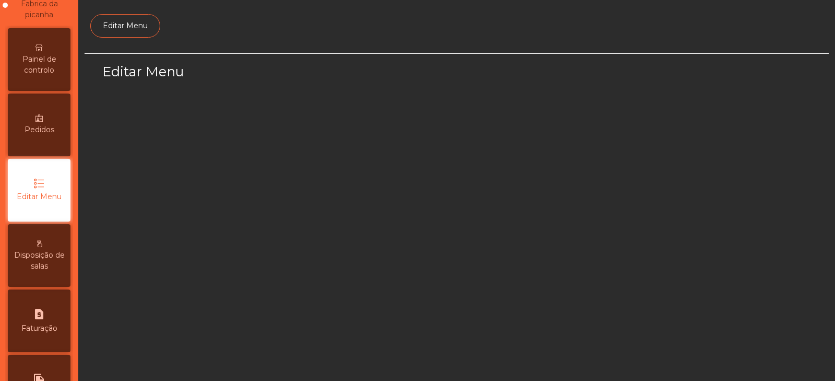
select select "*"
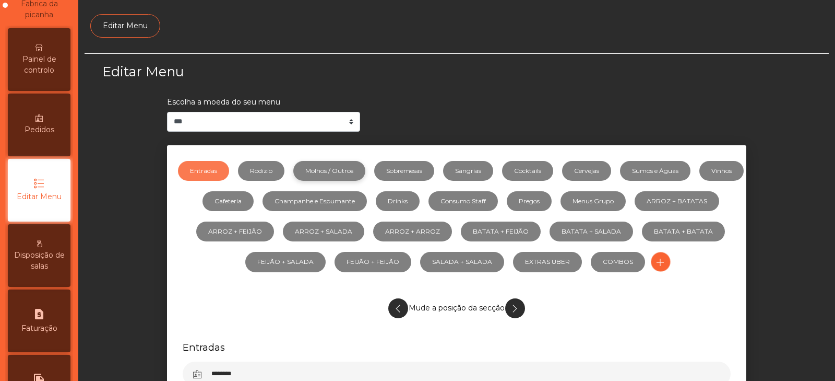
click at [355, 179] on link "Molhos / Outros" at bounding box center [329, 171] width 72 height 20
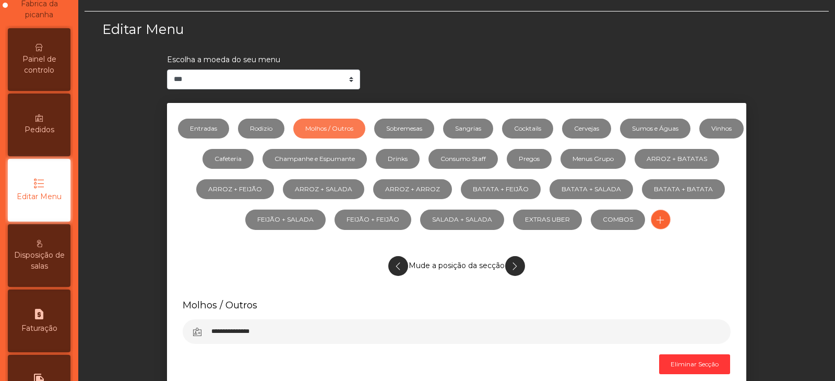
scroll to position [45, 0]
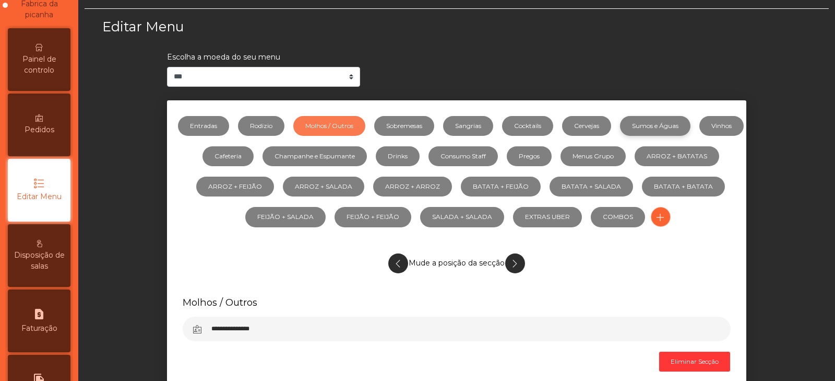
click at [674, 123] on link "Sumos e Águas" at bounding box center [655, 126] width 70 height 20
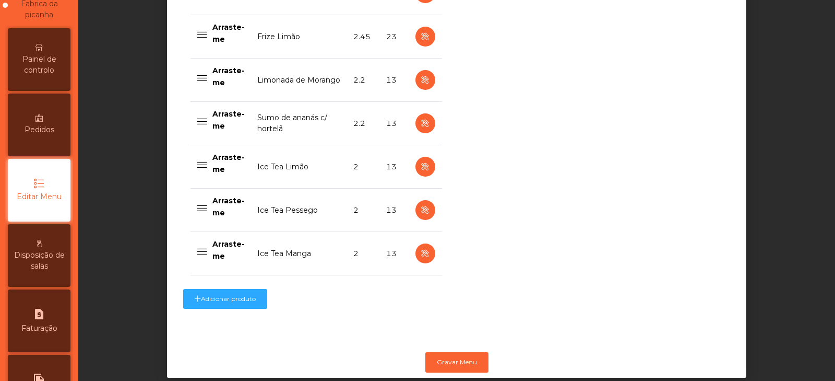
scroll to position [1086, 0]
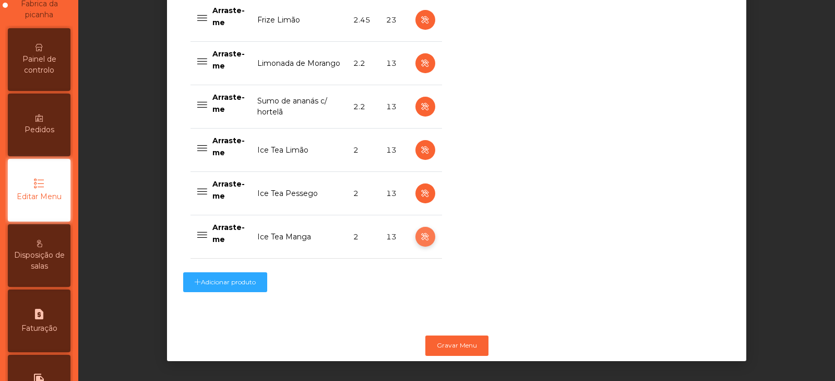
click at [419, 230] on icon "button" at bounding box center [425, 236] width 12 height 13
select select "***"
select select "**"
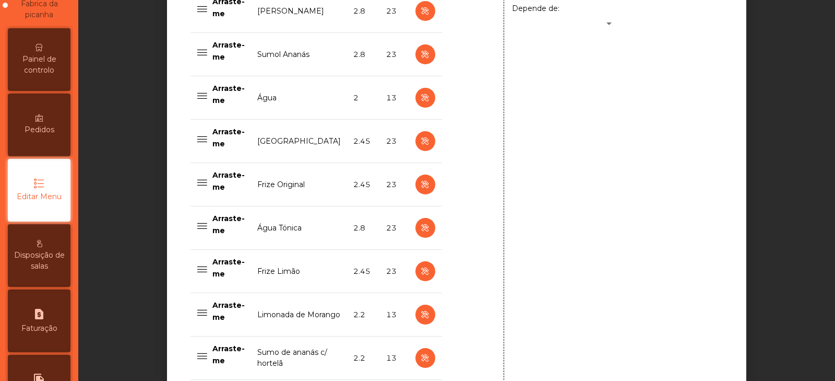
click at [670, 276] on div "**********" at bounding box center [621, 68] width 235 height 900
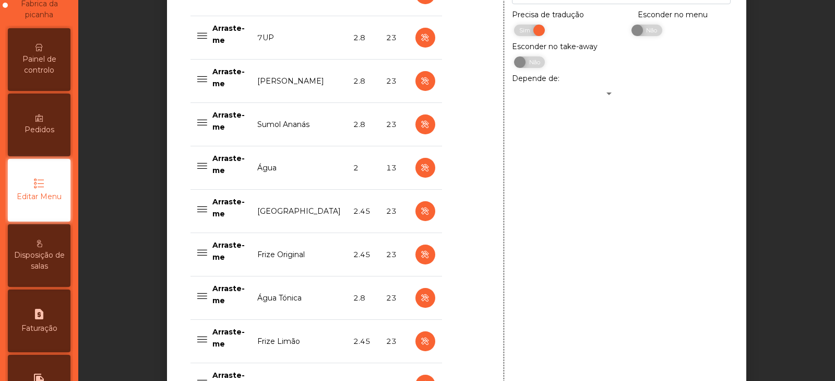
scroll to position [707, 0]
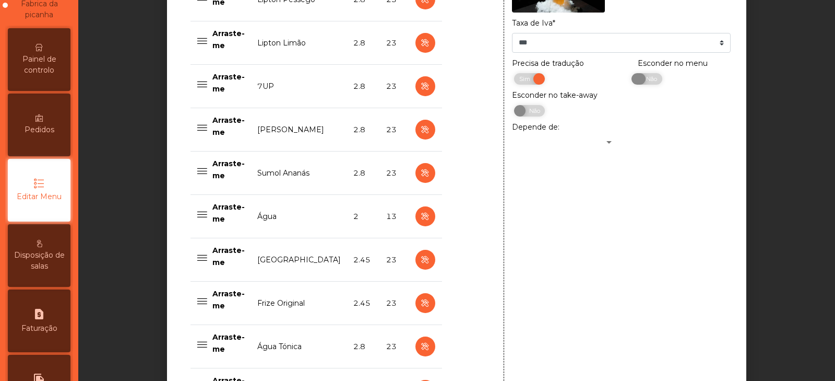
click at [644, 85] on span "Não" at bounding box center [651, 78] width 26 height 11
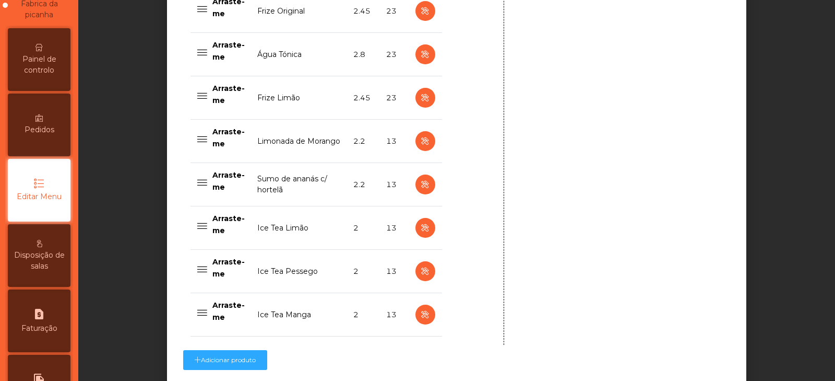
scroll to position [1019, 0]
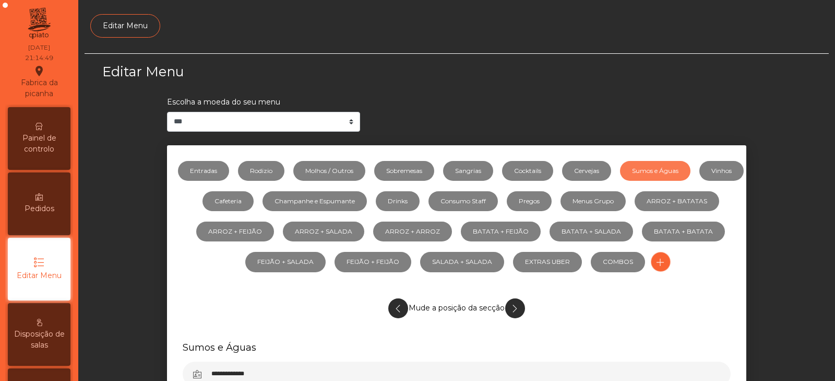
select select "*"
select select "***"
select select "**"
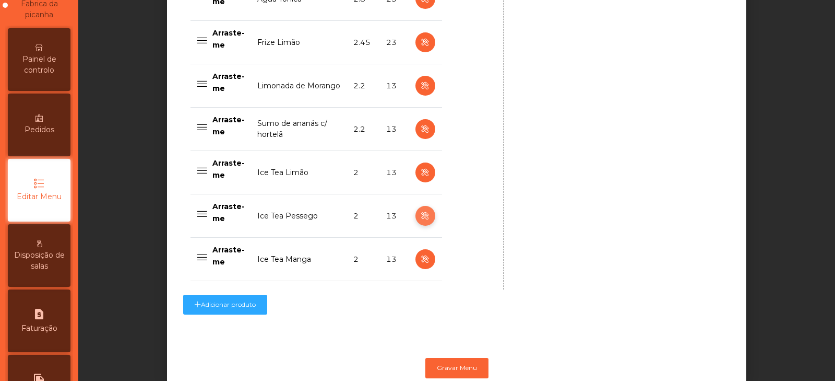
click at [419, 217] on icon "button" at bounding box center [425, 215] width 12 height 13
type input "**********"
select select "***"
select select "**"
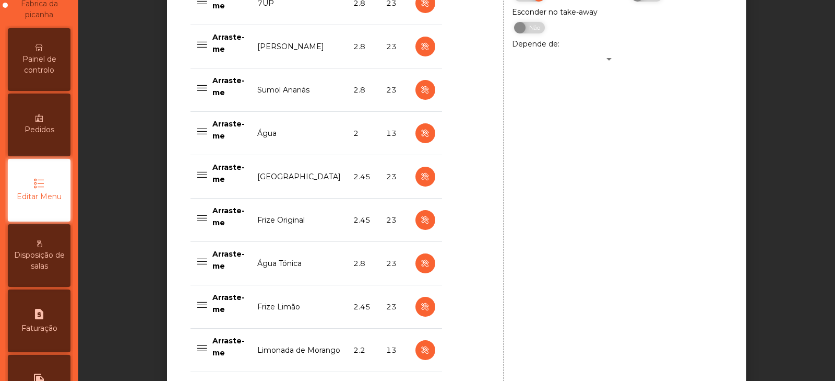
click at [634, 278] on div "**********" at bounding box center [621, 103] width 235 height 900
click at [633, 293] on div "**********" at bounding box center [621, 103] width 235 height 900
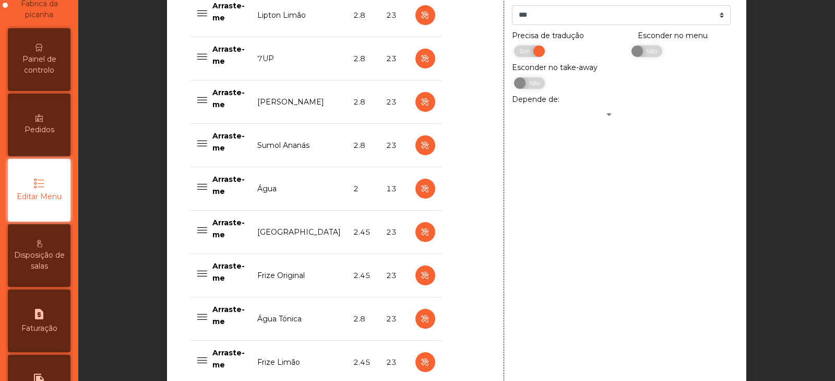
scroll to position [715, 0]
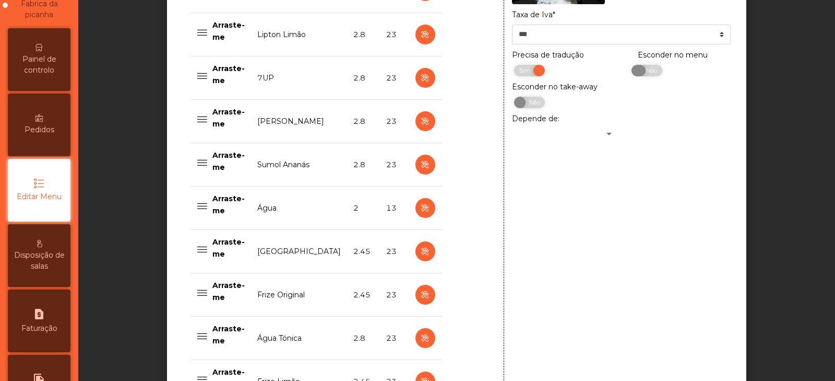
click at [646, 75] on span "Não" at bounding box center [651, 70] width 26 height 11
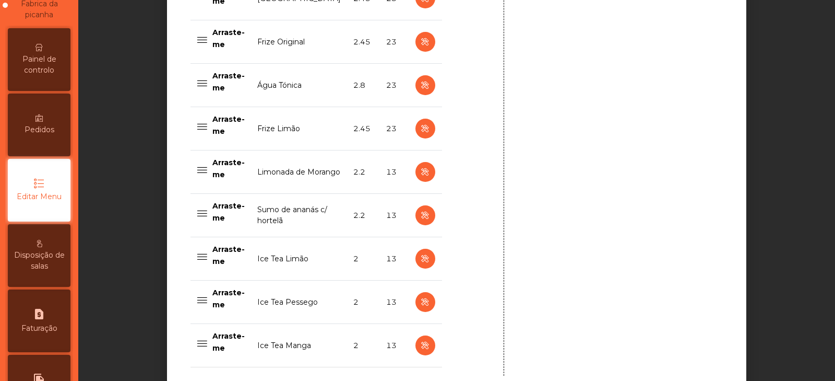
scroll to position [978, 0]
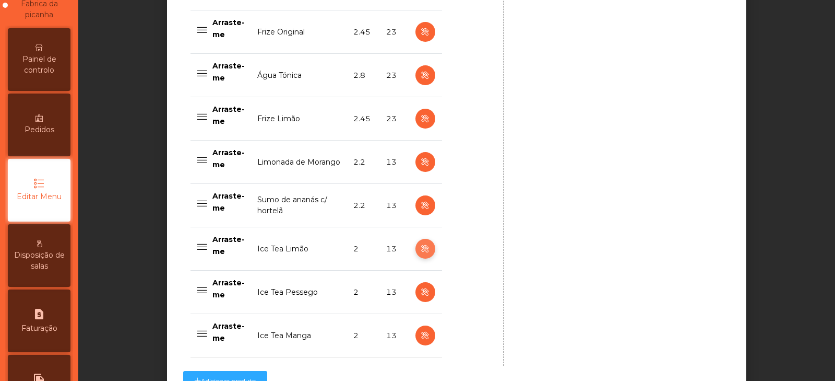
click at [419, 250] on icon "button" at bounding box center [425, 248] width 12 height 13
type input "**********"
select select "***"
select select "**"
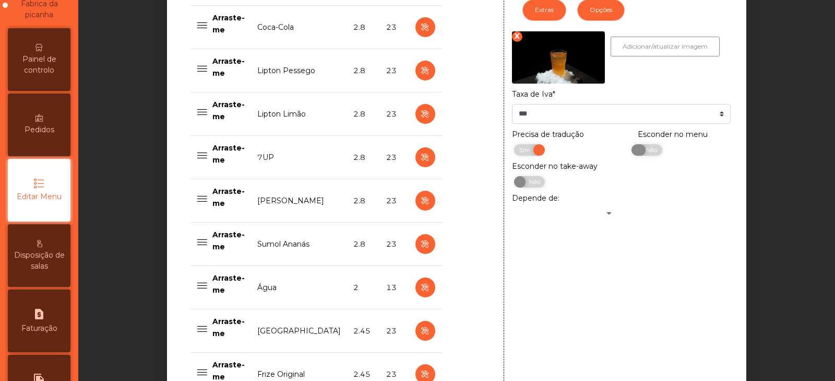
click at [649, 151] on span "Não" at bounding box center [651, 149] width 26 height 11
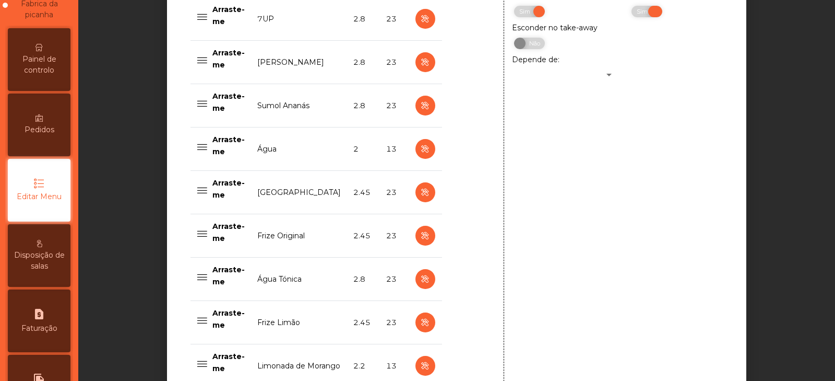
scroll to position [1086, 0]
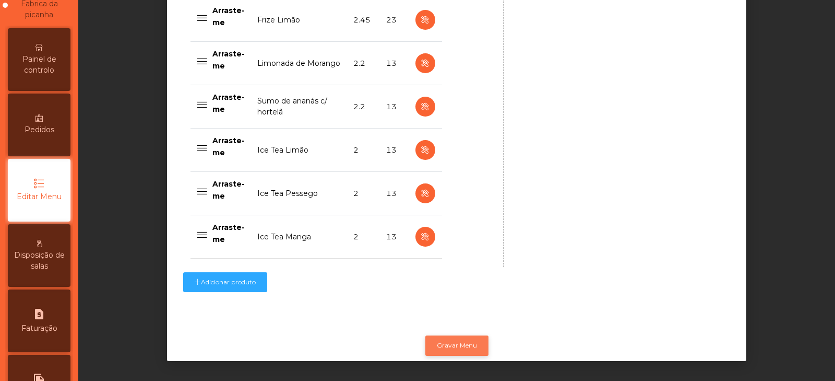
click at [446, 337] on button "Gravar Menu" at bounding box center [457, 345] width 63 height 20
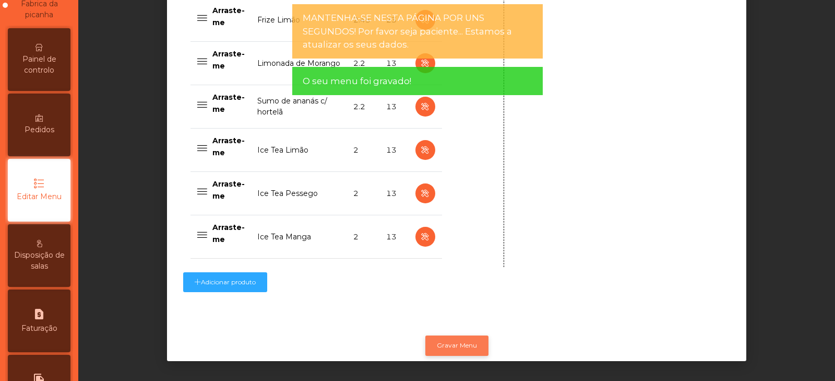
scroll to position [0, 0]
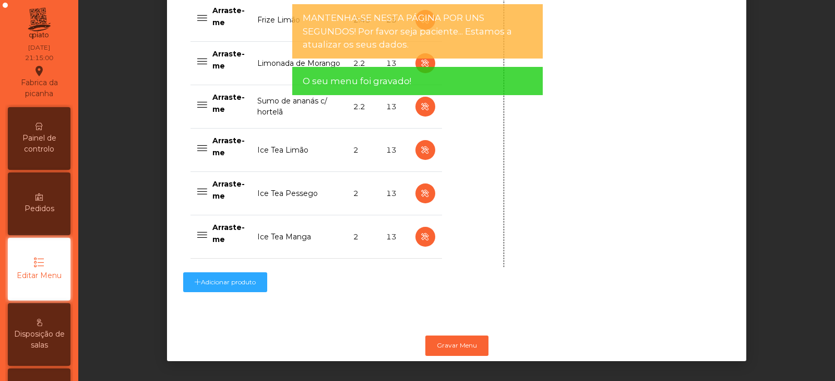
click at [39, 142] on span "Painel de controlo" at bounding box center [38, 144] width 57 height 22
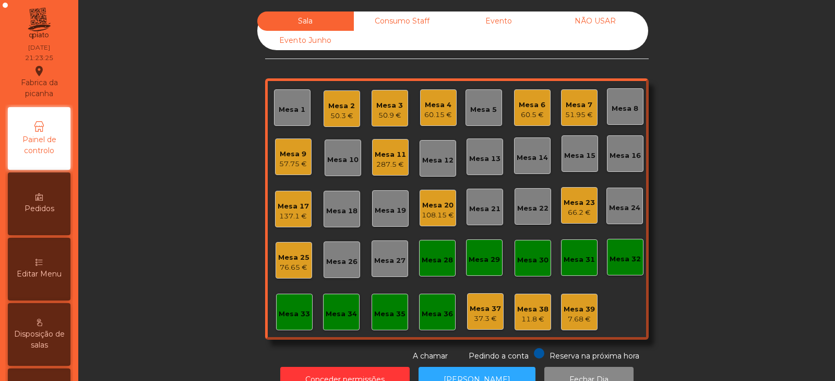
click at [290, 104] on div "Mesa 1" at bounding box center [292, 107] width 27 height 15
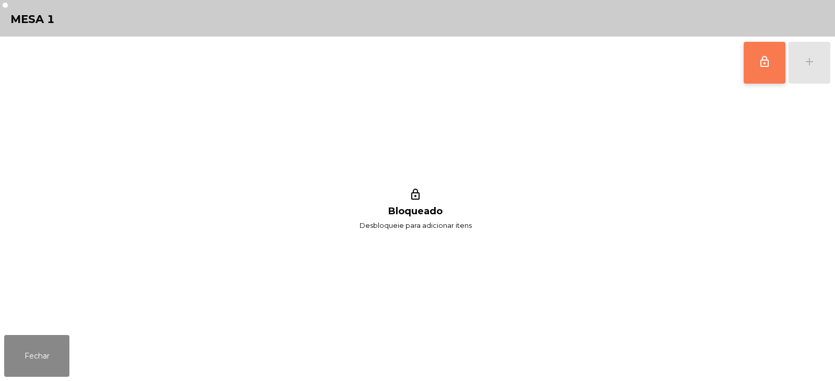
click at [748, 63] on button "lock_outline" at bounding box center [765, 63] width 42 height 42
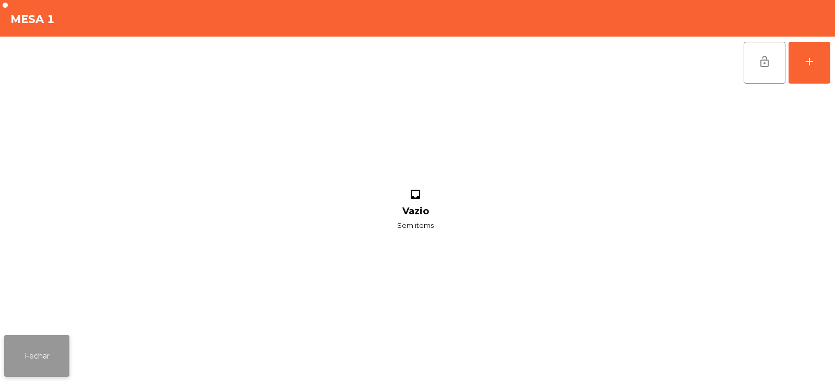
click at [43, 364] on button "Fechar" at bounding box center [36, 356] width 65 height 42
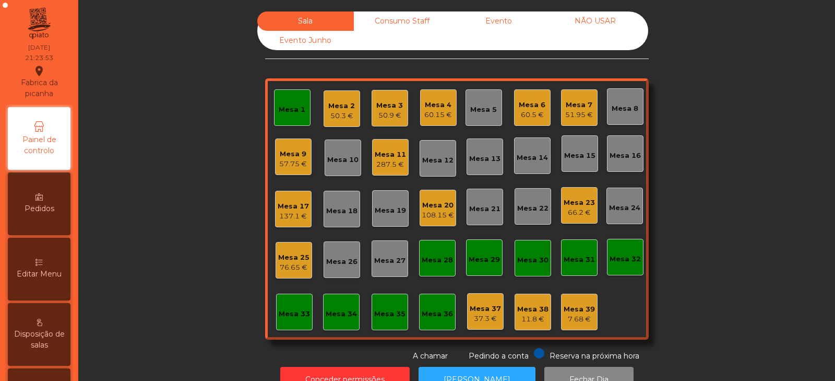
click at [296, 103] on div "Mesa 1" at bounding box center [292, 107] width 27 height 15
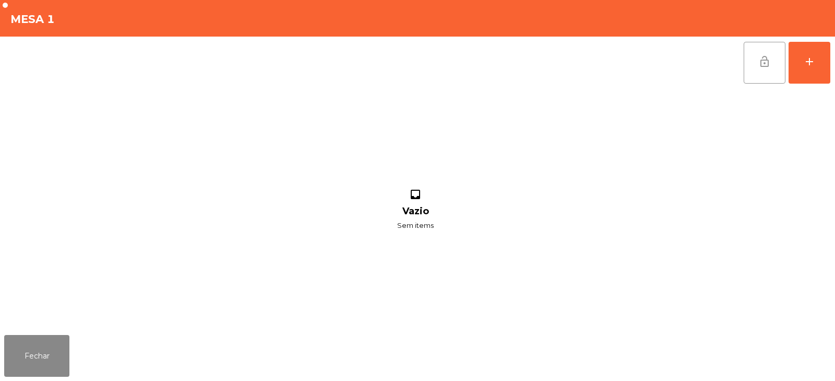
click at [749, 64] on button "lock_open" at bounding box center [765, 63] width 42 height 42
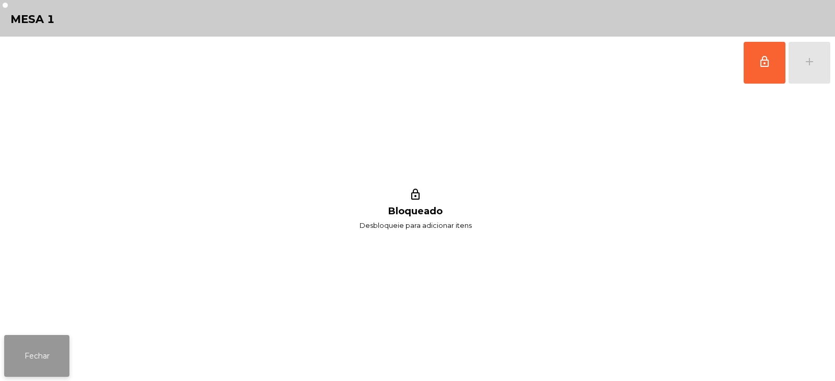
click at [46, 364] on button "Fechar" at bounding box center [36, 356] width 65 height 42
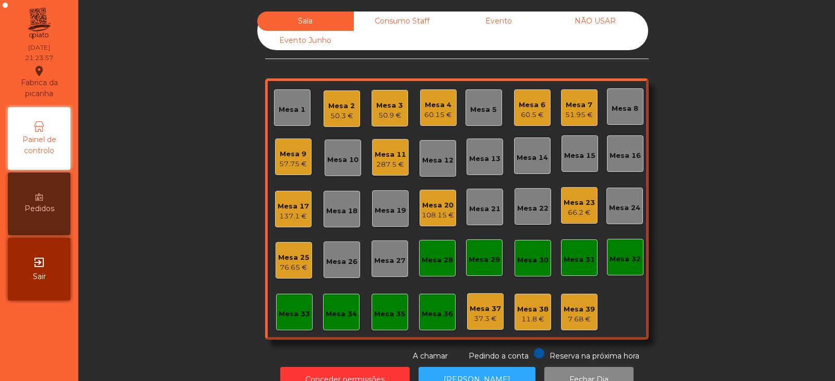
click at [201, 186] on div "Sala Consumo Staff Evento NÃO USAR Evento Junho Mesa 1 Mesa 2 50.3 € Mesa 3 50.…" at bounding box center [456, 186] width 729 height 350
click at [426, 109] on div "Mesa 4" at bounding box center [439, 105] width 28 height 10
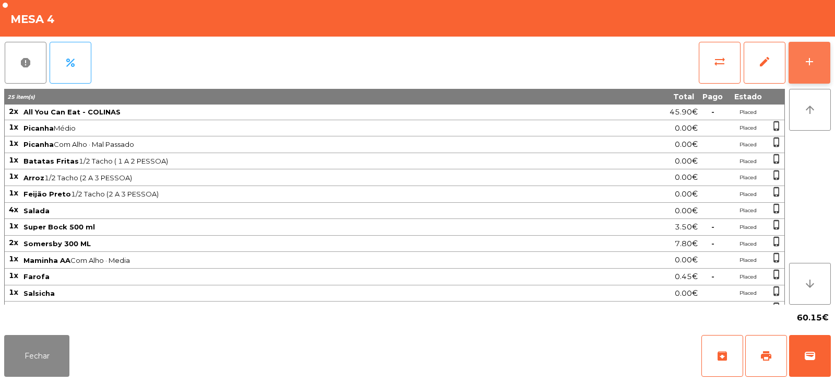
click at [808, 67] on div "add" at bounding box center [810, 61] width 13 height 13
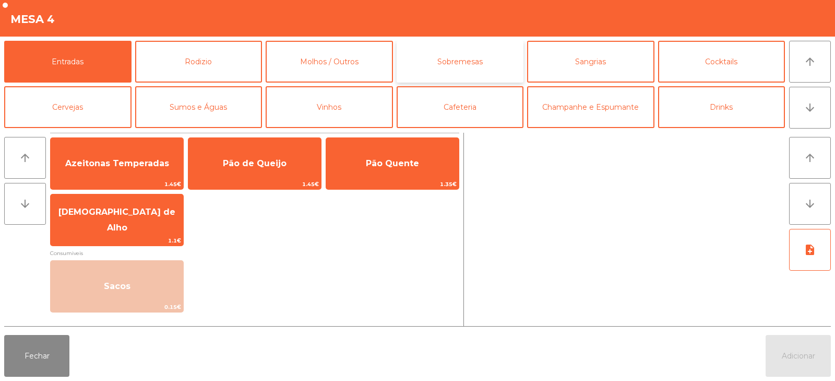
click at [456, 54] on button "Sobremesas" at bounding box center [460, 62] width 127 height 42
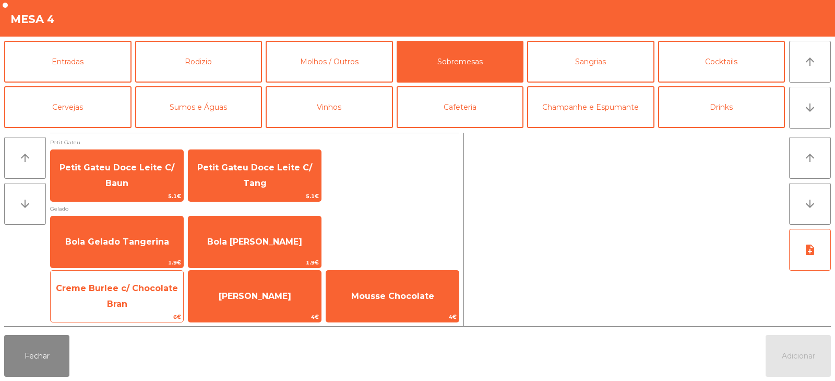
click at [125, 301] on span "Creme Burlee c/ Chocolate Bran" at bounding box center [117, 296] width 122 height 26
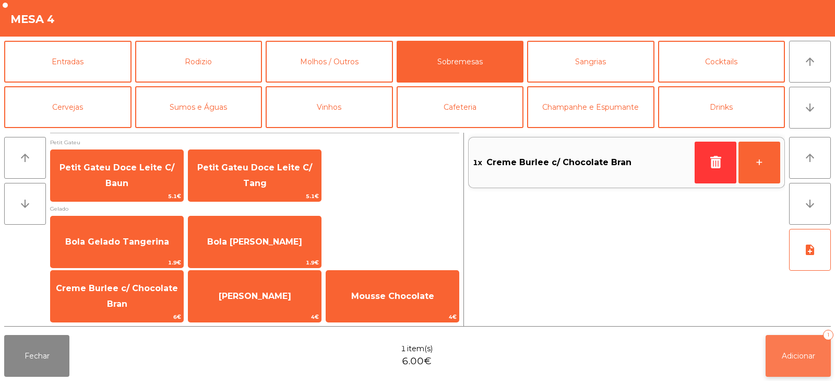
click at [796, 342] on button "Adicionar 1" at bounding box center [798, 356] width 65 height 42
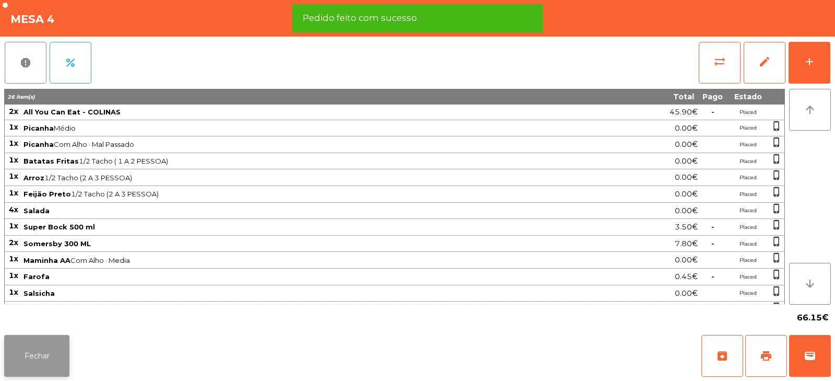
click at [42, 362] on button "Fechar" at bounding box center [36, 356] width 65 height 42
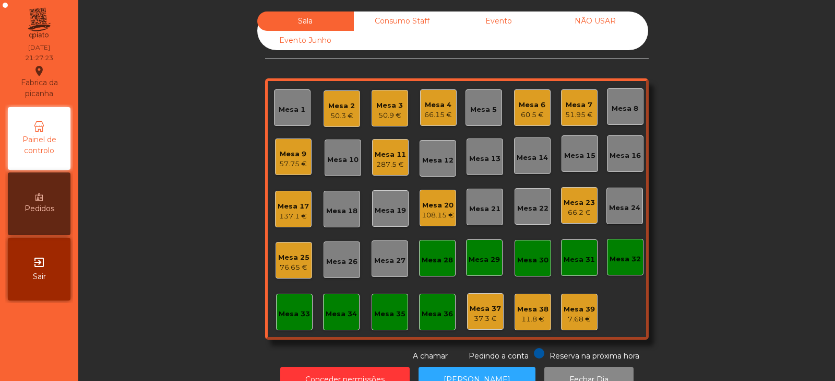
click at [287, 165] on div "57.75 €" at bounding box center [293, 164] width 28 height 10
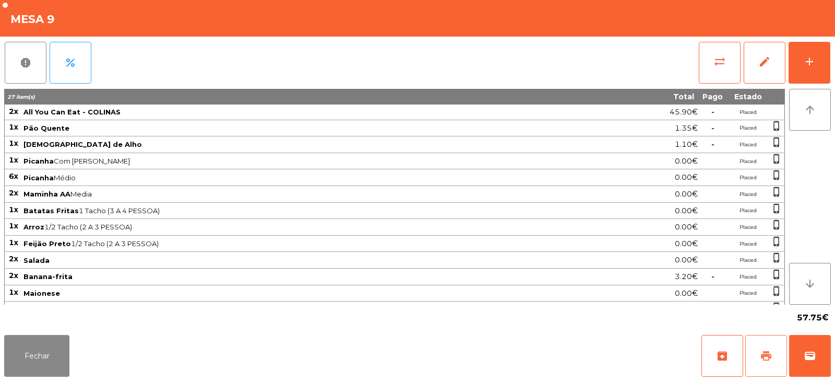
click at [754, 356] on button "print" at bounding box center [767, 356] width 42 height 42
click at [40, 355] on button "Fechar" at bounding box center [36, 356] width 65 height 42
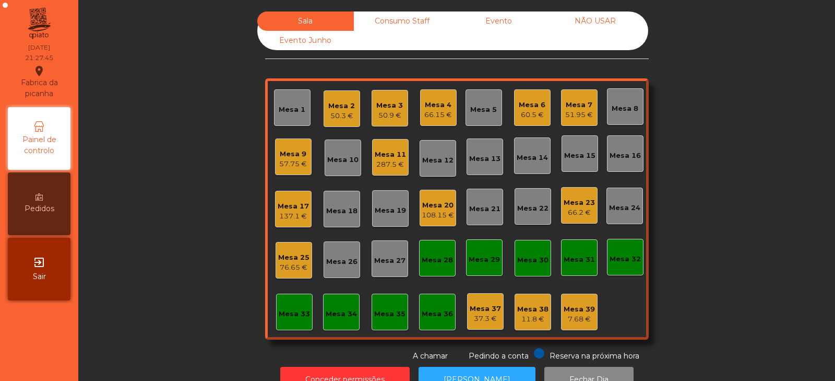
click at [744, 139] on div "Sala Consumo Staff Evento NÃO USAR Evento Junho Mesa 1 Mesa 2 50.3 € Mesa 3 50.…" at bounding box center [456, 186] width 729 height 350
click at [282, 313] on div "Mesa 33" at bounding box center [294, 314] width 31 height 10
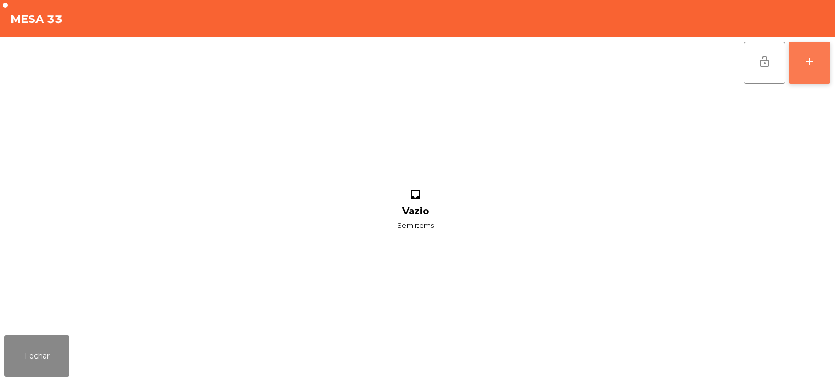
click at [805, 56] on div "add" at bounding box center [810, 61] width 13 height 13
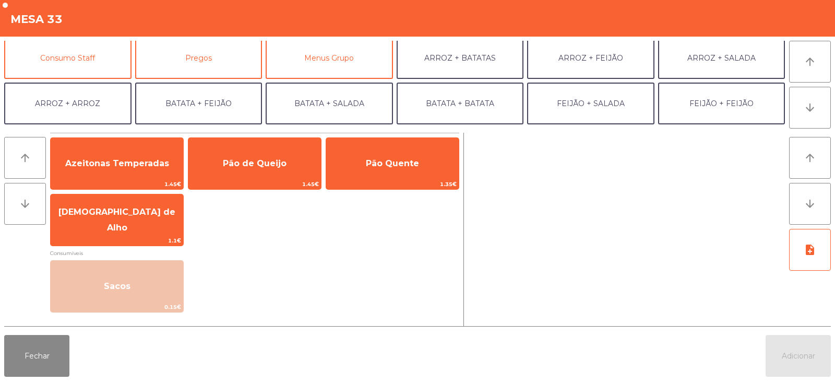
scroll to position [93, 0]
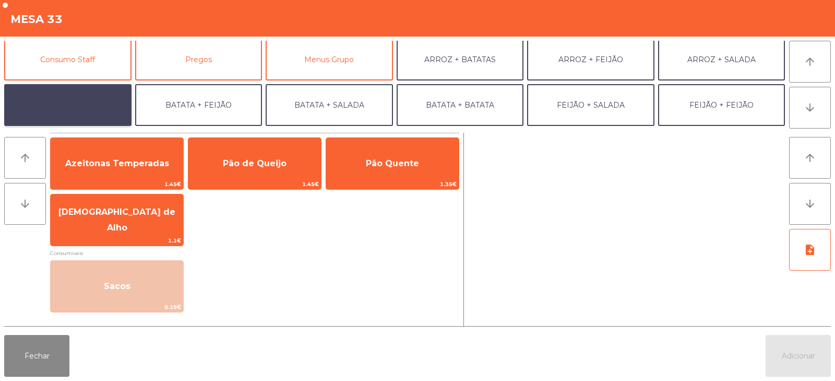
click at [95, 95] on button "ARROZ + ARROZ" at bounding box center [67, 105] width 127 height 42
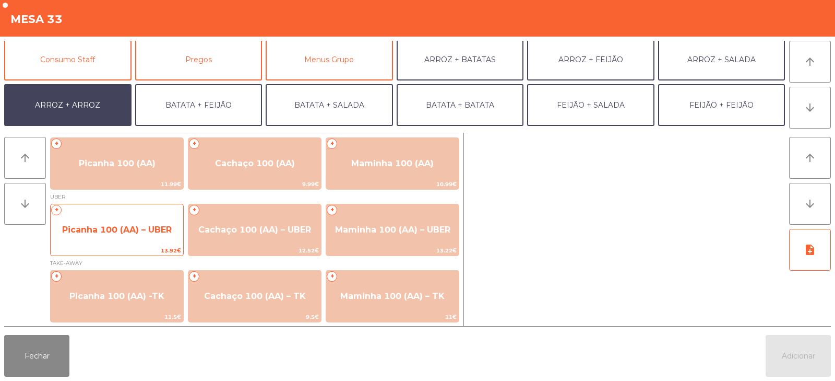
click at [123, 230] on span "Picanha 100 (AA) – UBER" at bounding box center [117, 230] width 110 height 10
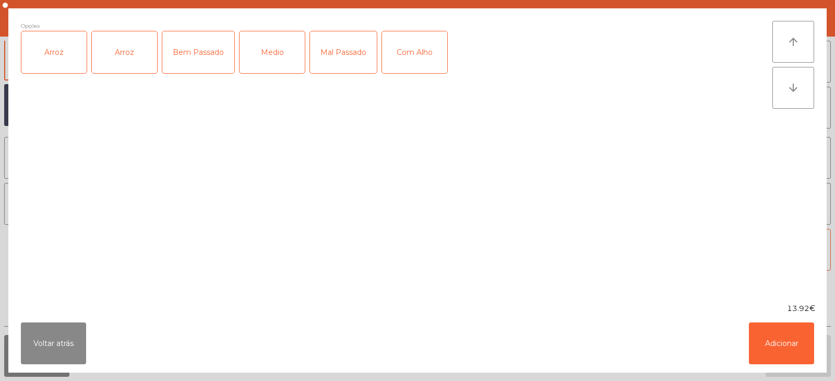
click at [67, 47] on div "Arroz" at bounding box center [53, 52] width 65 height 42
click at [208, 54] on div "Bem Passado" at bounding box center [198, 52] width 72 height 42
click at [753, 354] on button "Adicionar" at bounding box center [781, 343] width 65 height 42
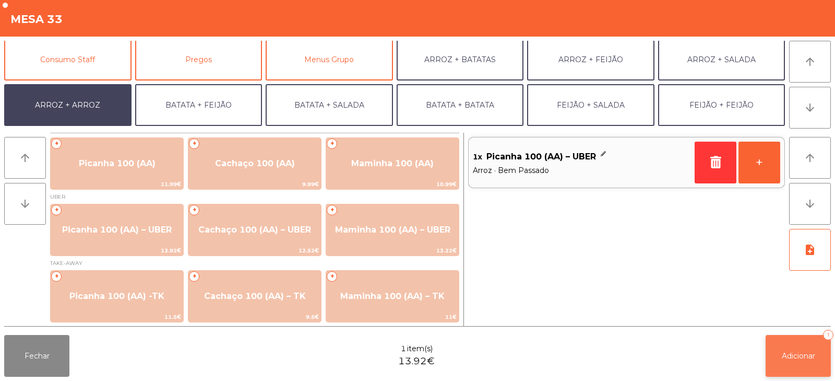
click at [773, 338] on button "Adicionar 1" at bounding box center [798, 356] width 65 height 42
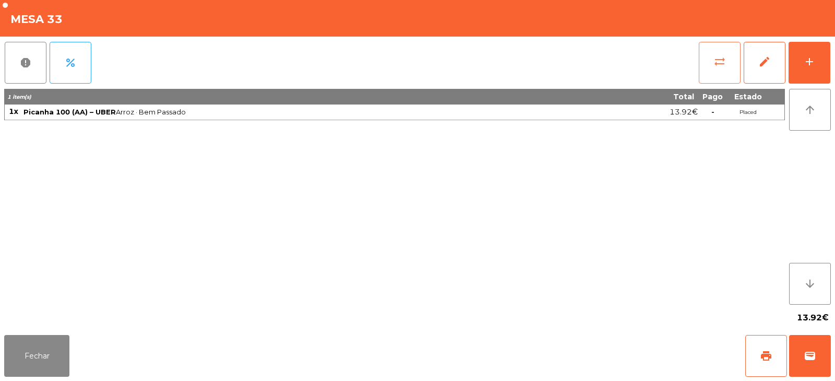
click at [709, 62] on button "sync_alt" at bounding box center [720, 63] width 42 height 42
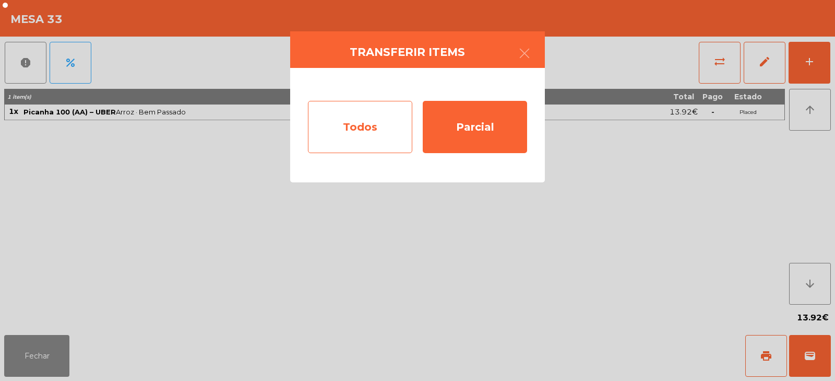
click at [370, 122] on div "Todos" at bounding box center [360, 127] width 104 height 52
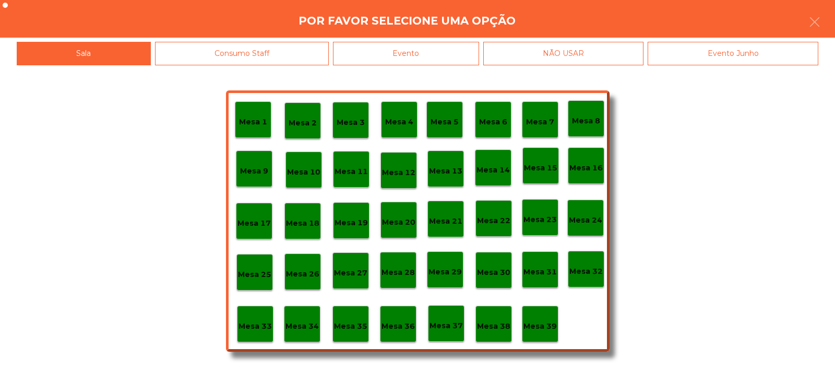
click at [452, 323] on p "Mesa 37" at bounding box center [446, 326] width 33 height 12
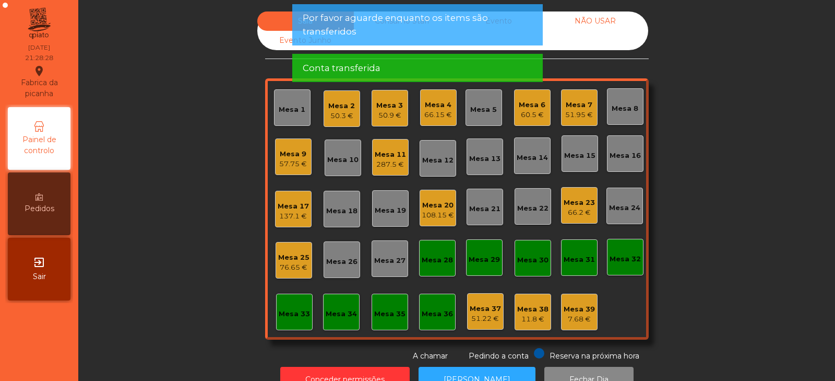
click at [288, 324] on div "Mesa 33" at bounding box center [294, 311] width 37 height 37
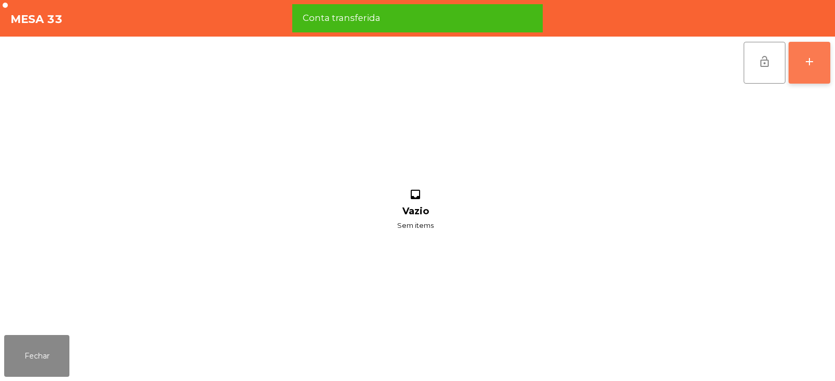
click at [811, 57] on div "add" at bounding box center [810, 61] width 13 height 13
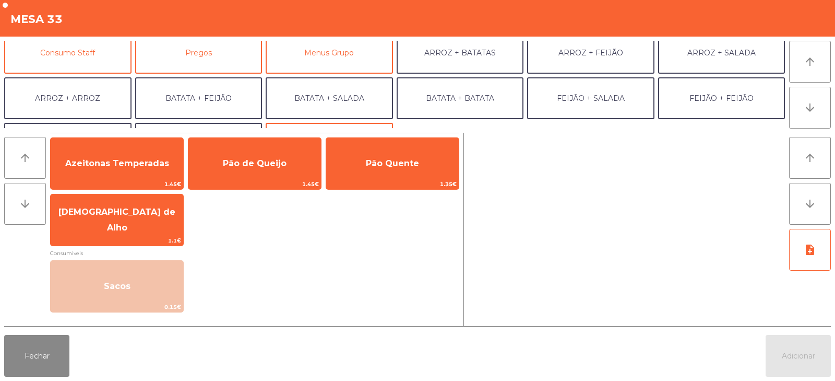
scroll to position [104, 0]
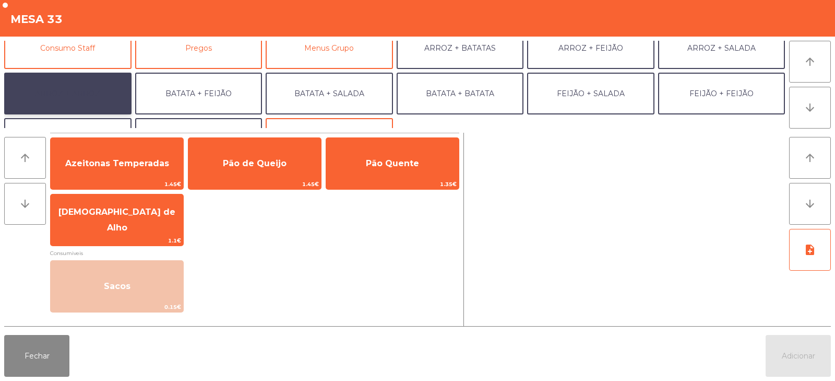
click at [87, 100] on button "ARROZ + ARROZ" at bounding box center [67, 94] width 127 height 42
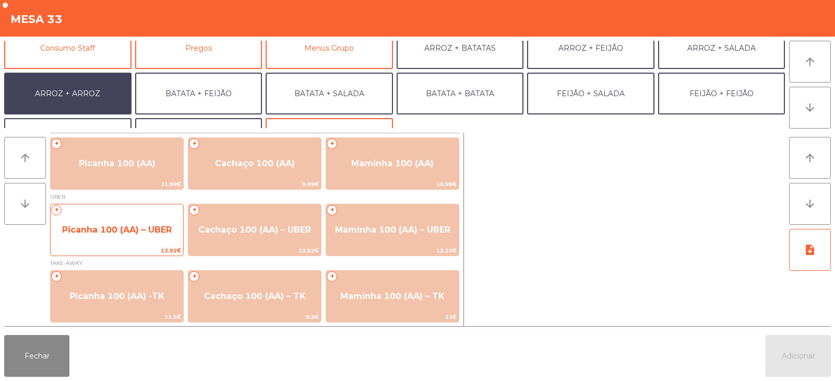
click at [111, 226] on span "Picanha 100 (AA) – UBER" at bounding box center [117, 230] width 110 height 10
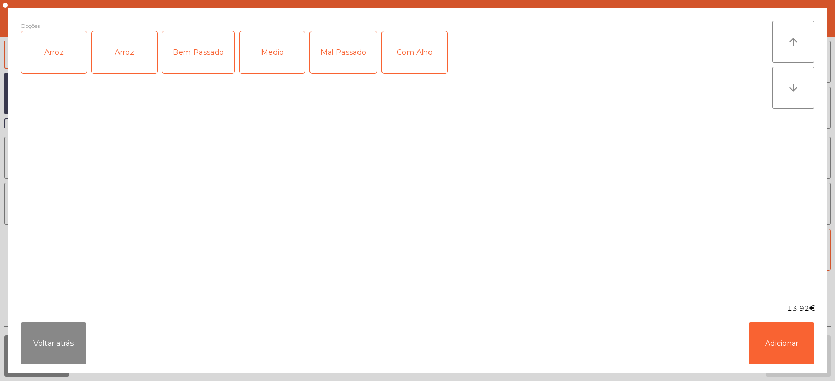
click at [62, 62] on div "Arroz" at bounding box center [53, 52] width 65 height 42
click at [199, 58] on div "Bem Passado" at bounding box center [198, 52] width 72 height 42
click at [794, 336] on button "Adicionar" at bounding box center [781, 343] width 65 height 42
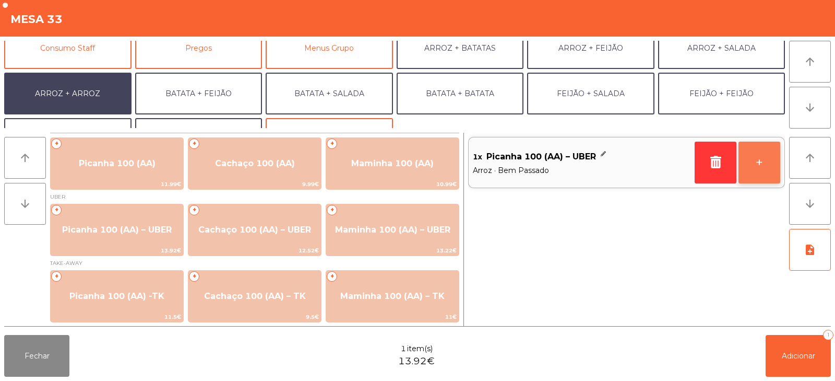
click at [757, 165] on button "+" at bounding box center [760, 163] width 42 height 42
click at [750, 155] on button "+" at bounding box center [760, 163] width 42 height 42
click at [758, 161] on button "+" at bounding box center [760, 163] width 42 height 42
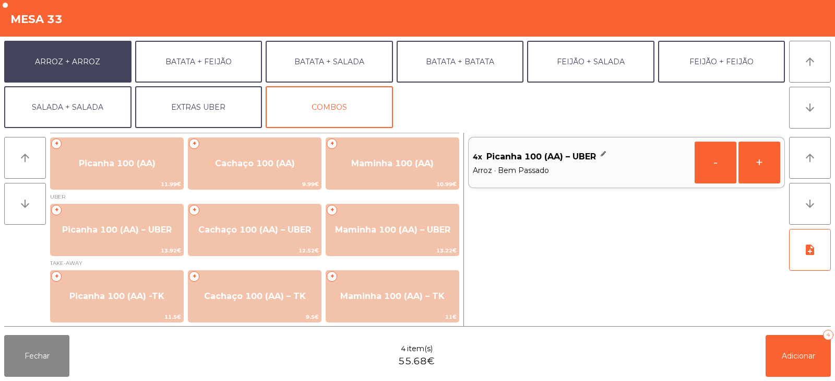
scroll to position [136, 0]
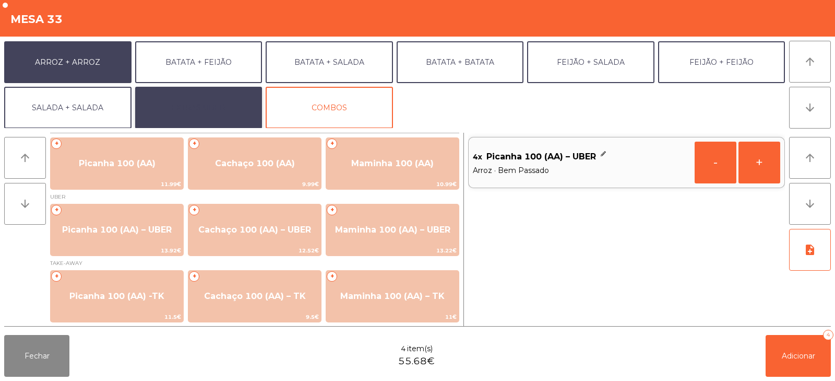
click at [227, 114] on button "EXTRAS UBER" at bounding box center [198, 108] width 127 height 42
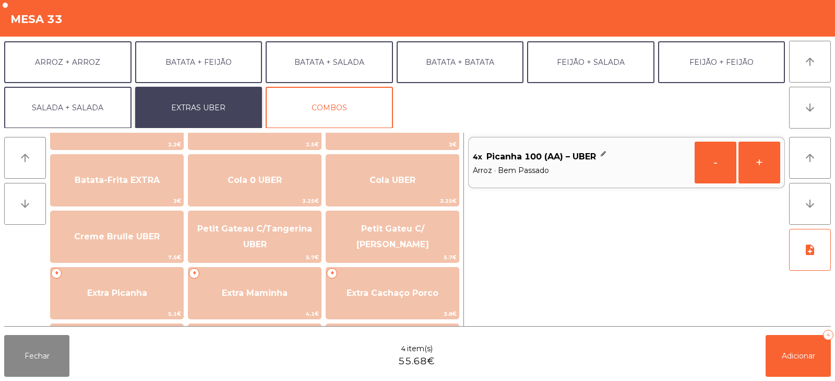
scroll to position [173, 0]
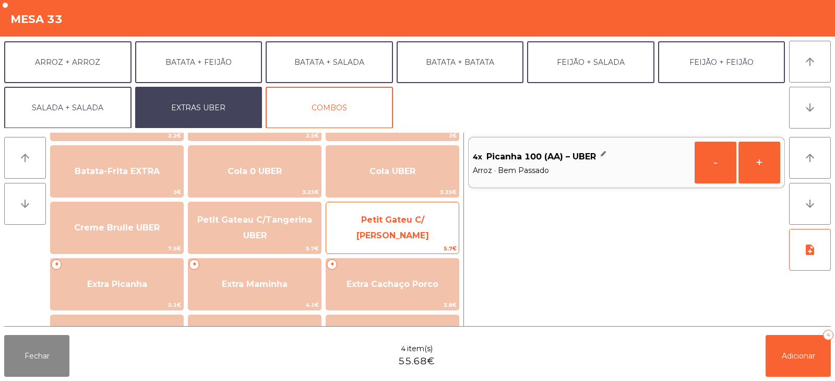
click at [407, 223] on span "Petit Gateu C/ Baunilha UBER" at bounding box center [393, 228] width 73 height 26
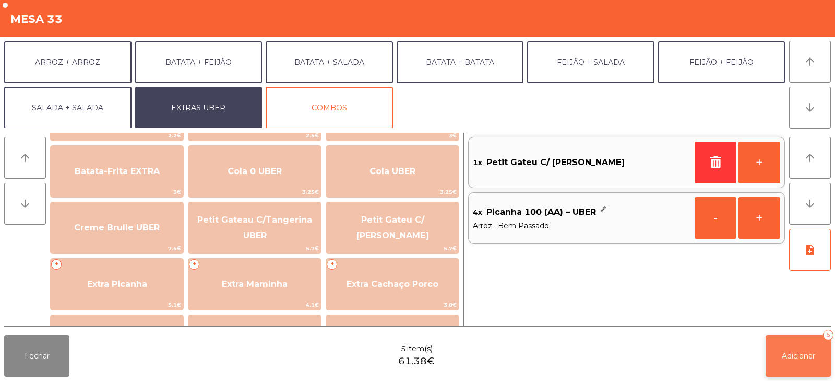
click at [800, 352] on span "Adicionar" at bounding box center [798, 355] width 33 height 9
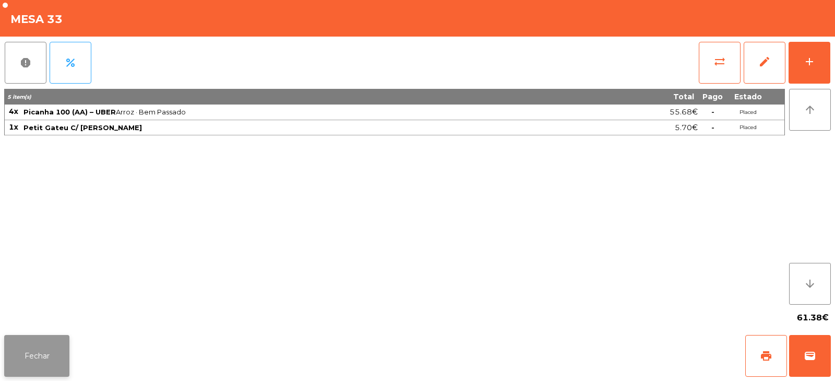
click at [41, 351] on button "Fechar" at bounding box center [36, 356] width 65 height 42
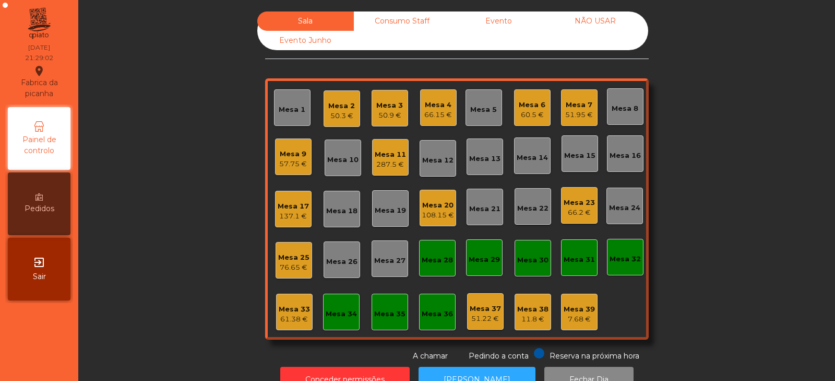
scroll to position [31, 0]
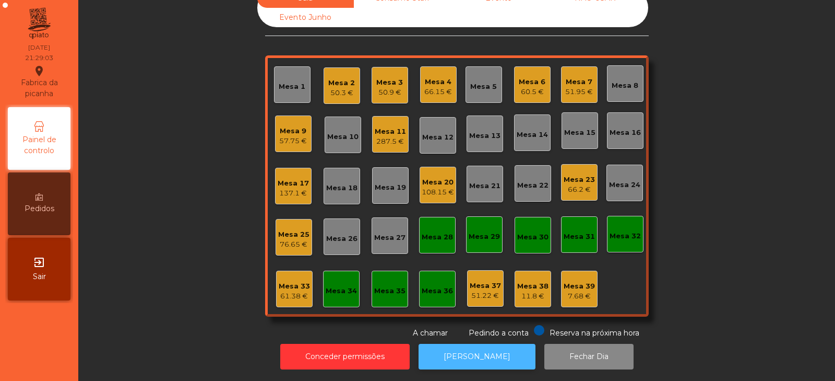
click at [470, 354] on button "[PERSON_NAME]" at bounding box center [477, 357] width 117 height 26
click at [283, 126] on div "Mesa 9" at bounding box center [293, 131] width 28 height 10
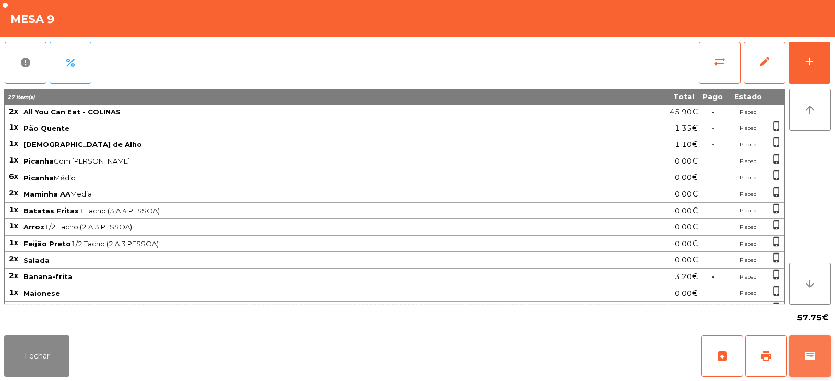
click at [805, 365] on button "wallet" at bounding box center [811, 356] width 42 height 42
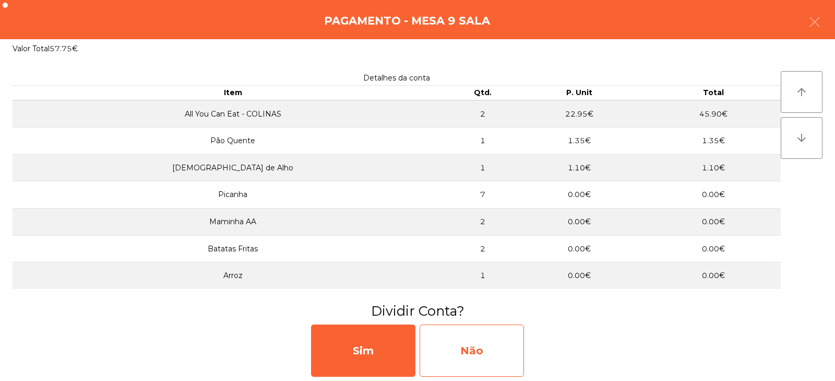
click at [478, 343] on div "Não" at bounding box center [472, 350] width 104 height 52
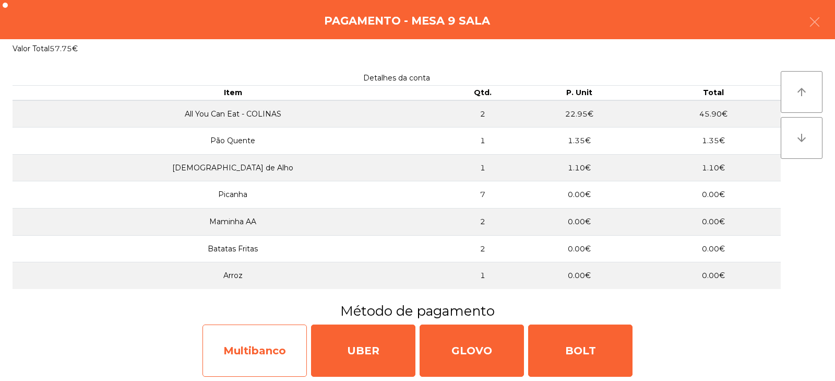
click at [249, 355] on div "Multibanco" at bounding box center [255, 350] width 104 height 52
select select "**"
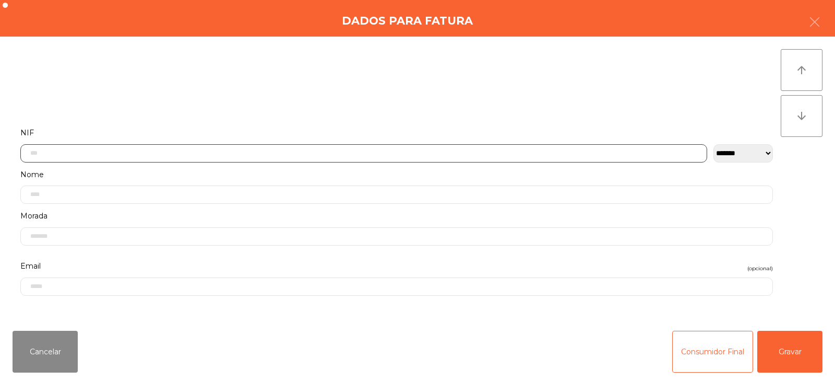
click at [92, 151] on input "text" at bounding box center [363, 153] width 687 height 18
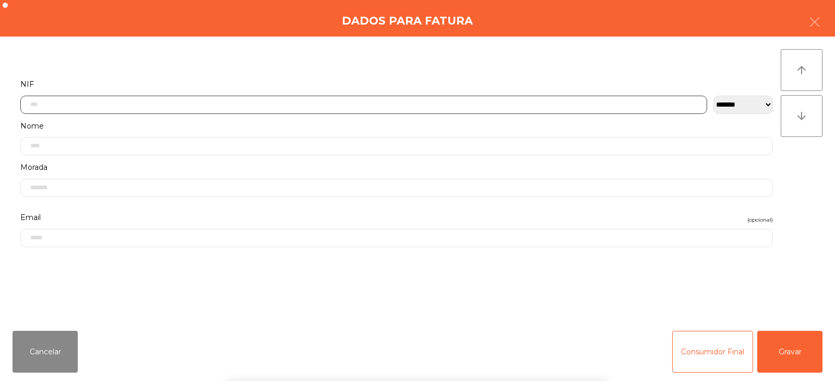
scroll to position [76, 0]
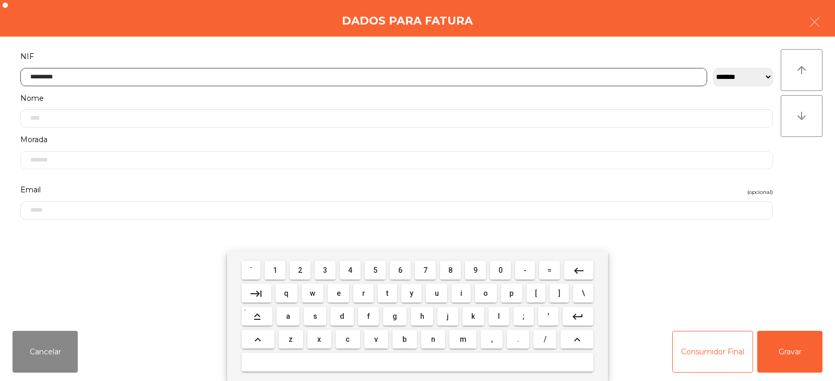
type input "*********"
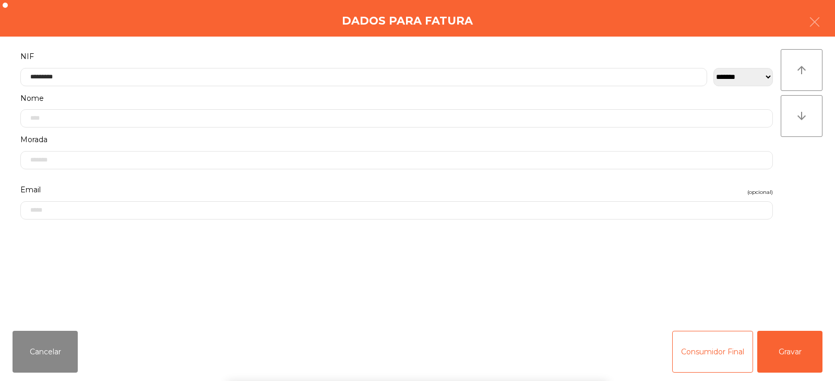
click at [814, 185] on div "arrow_upward arrow_downward" at bounding box center [802, 179] width 42 height 261
click at [783, 355] on button "Gravar" at bounding box center [790, 352] width 65 height 42
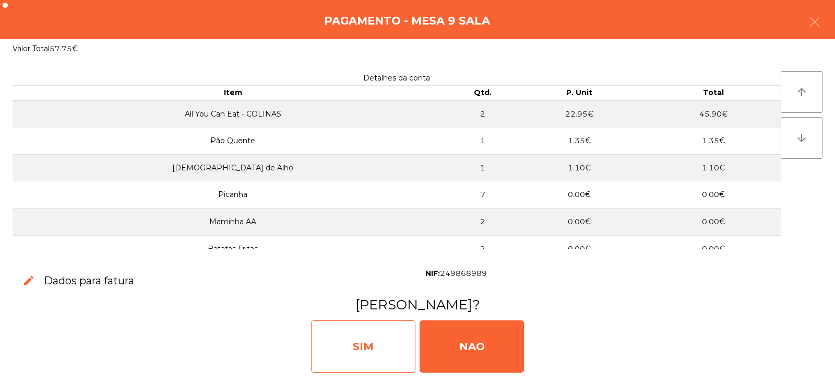
click at [360, 336] on div "SIM" at bounding box center [363, 346] width 104 height 52
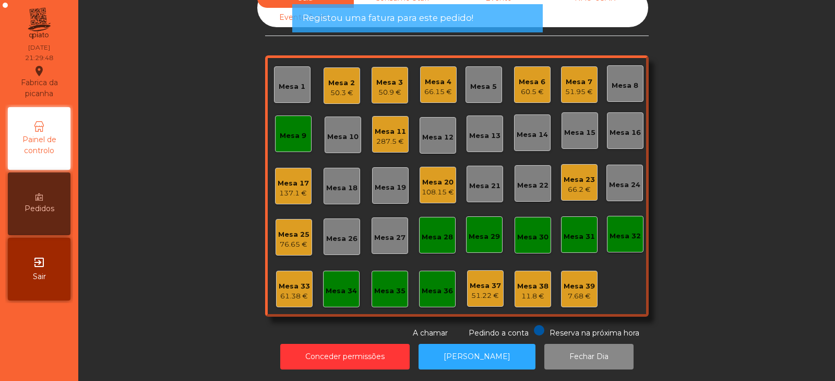
click at [287, 137] on div "Mesa 9" at bounding box center [293, 133] width 37 height 37
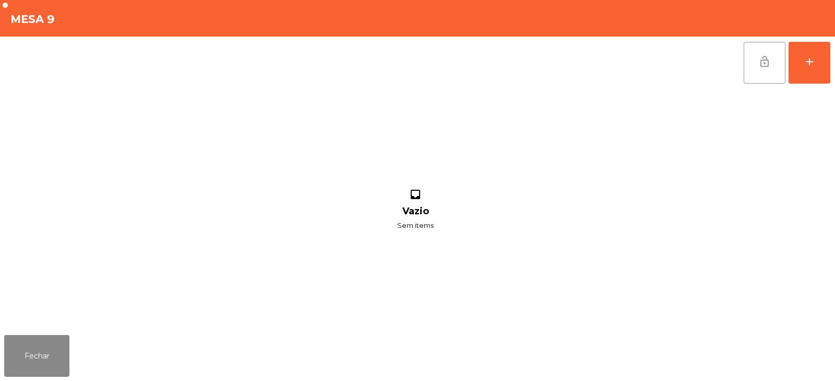
click at [748, 67] on button "lock_open" at bounding box center [765, 63] width 42 height 42
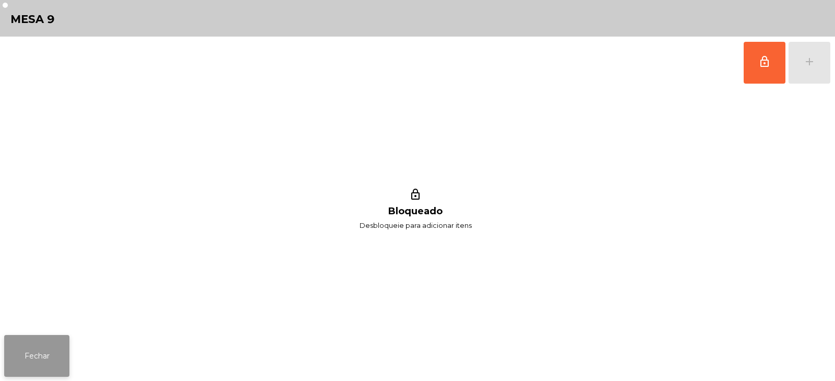
click at [31, 351] on button "Fechar" at bounding box center [36, 356] width 65 height 42
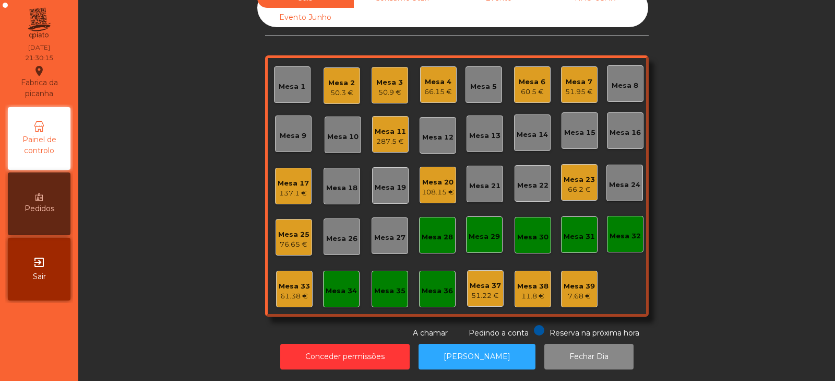
click at [293, 281] on div "Mesa 33" at bounding box center [294, 286] width 31 height 10
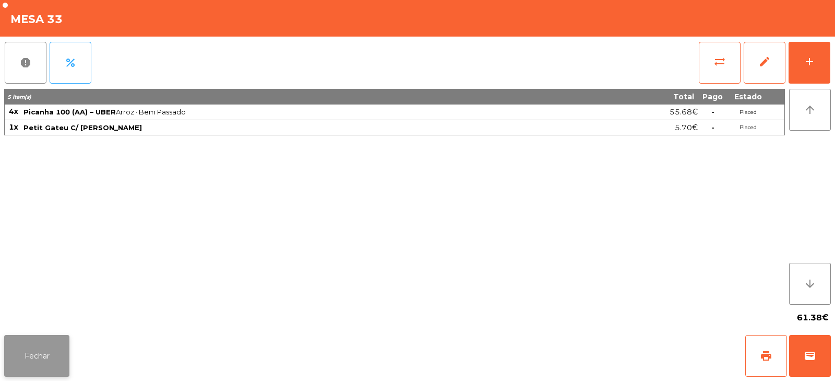
click at [67, 357] on button "Fechar" at bounding box center [36, 356] width 65 height 42
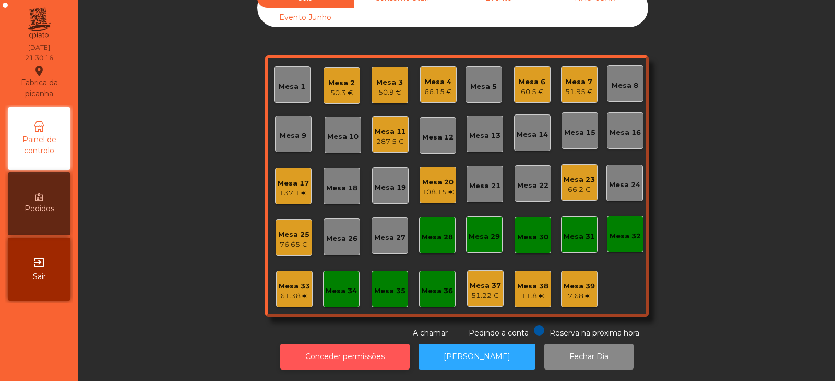
click at [350, 344] on button "Conceder permissões" at bounding box center [345, 357] width 130 height 26
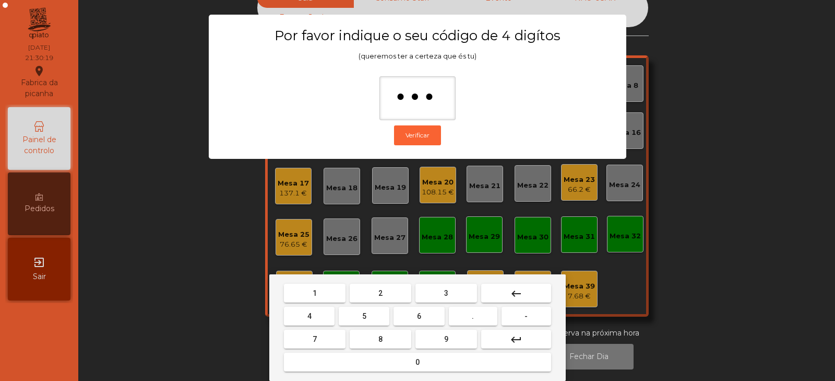
type input "****"
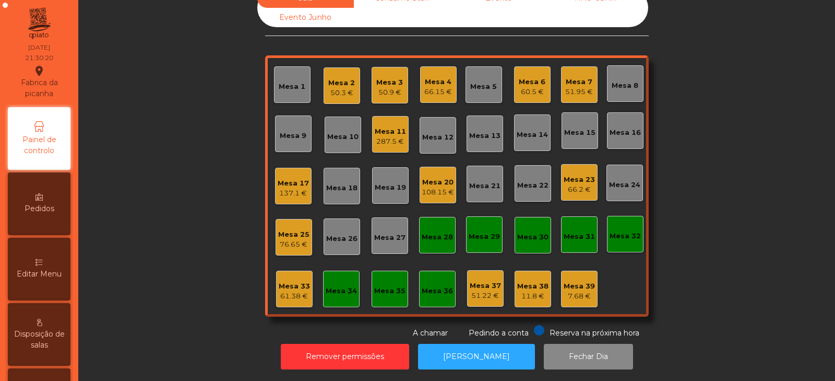
click at [282, 282] on div "Mesa 33" at bounding box center [294, 286] width 31 height 10
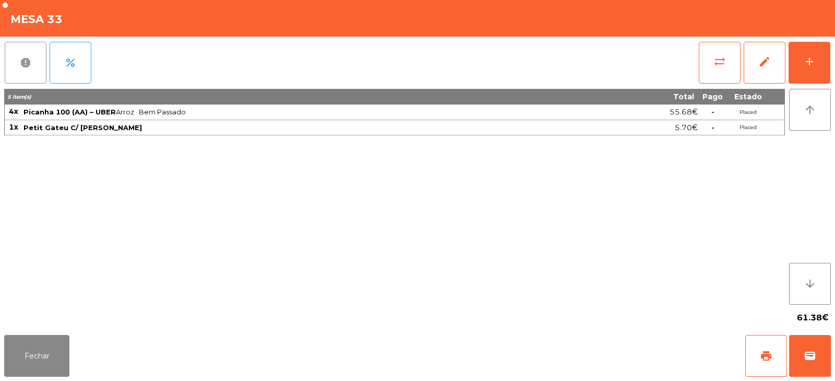
click at [30, 67] on span "report" at bounding box center [25, 62] width 13 height 13
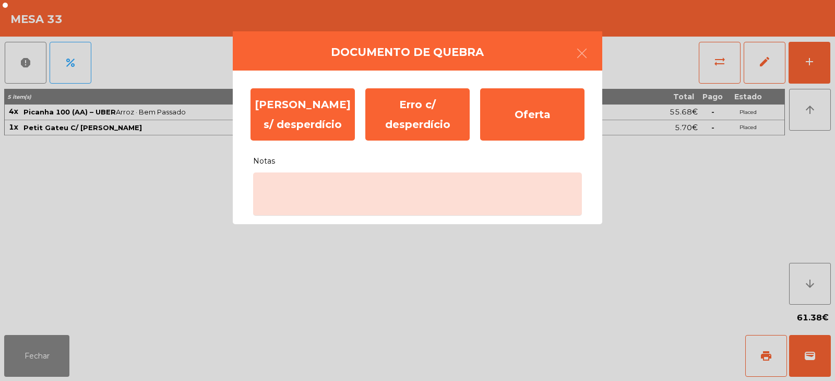
click at [146, 220] on ngb-modal-window "Documento de [PERSON_NAME] s/ desperdício Erro c/ desperdício Oferta Notas" at bounding box center [417, 190] width 835 height 381
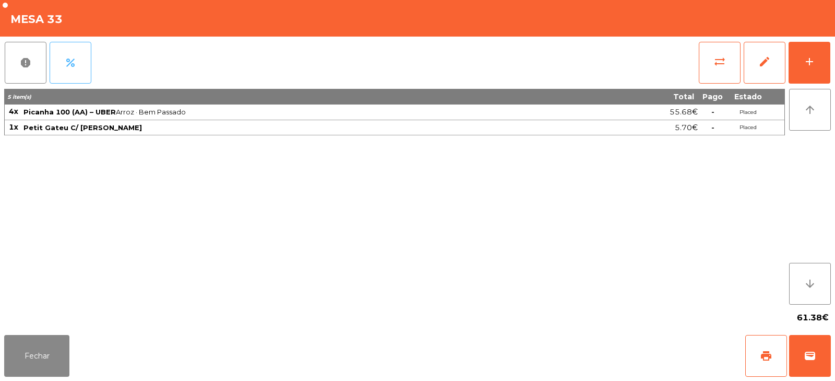
click at [89, 62] on button "percent" at bounding box center [71, 63] width 42 height 42
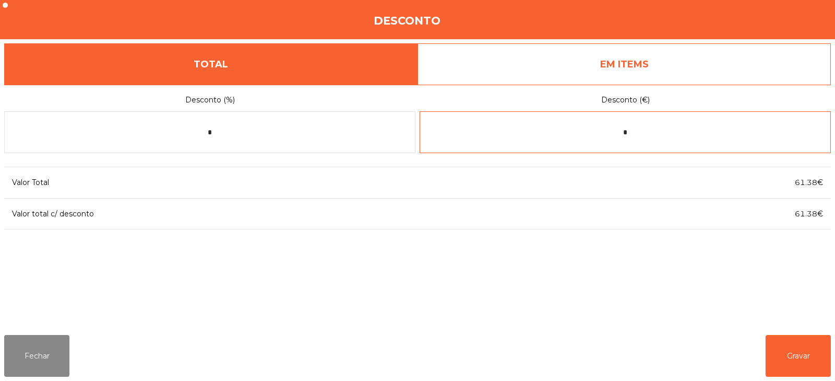
click at [646, 133] on input "*" at bounding box center [625, 132] width 411 height 42
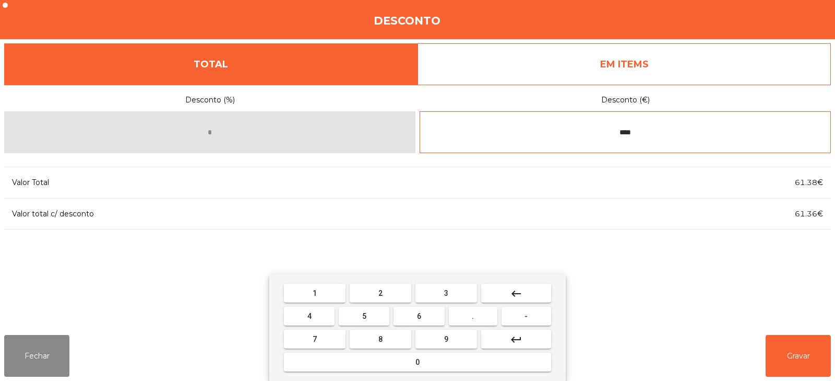
type input "****"
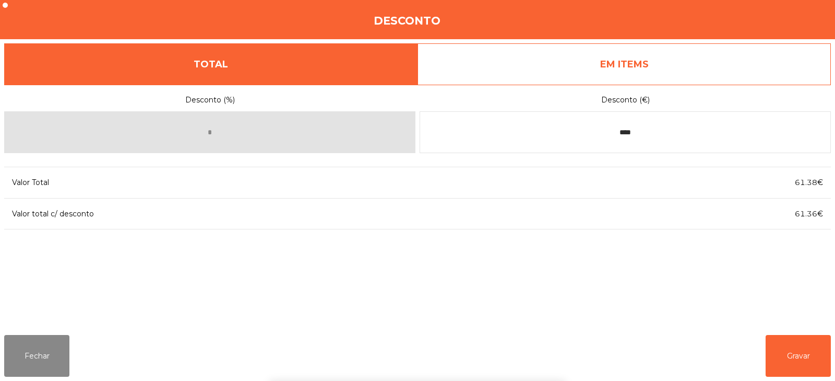
click at [804, 366] on div "1 2 3 keyboard_backspace 4 5 6 . - 7 8 9 keyboard_return 0" at bounding box center [417, 327] width 835 height 107
click at [799, 362] on button "Gravar" at bounding box center [798, 356] width 65 height 42
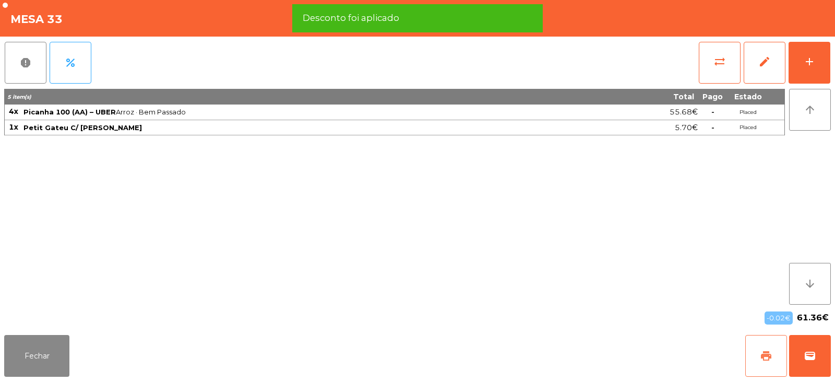
click at [770, 356] on span "print" at bounding box center [766, 355] width 13 height 13
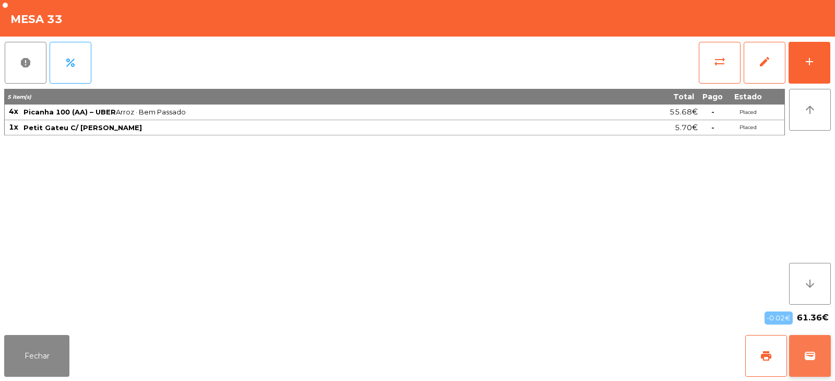
click at [811, 358] on span "wallet" at bounding box center [810, 355] width 13 height 13
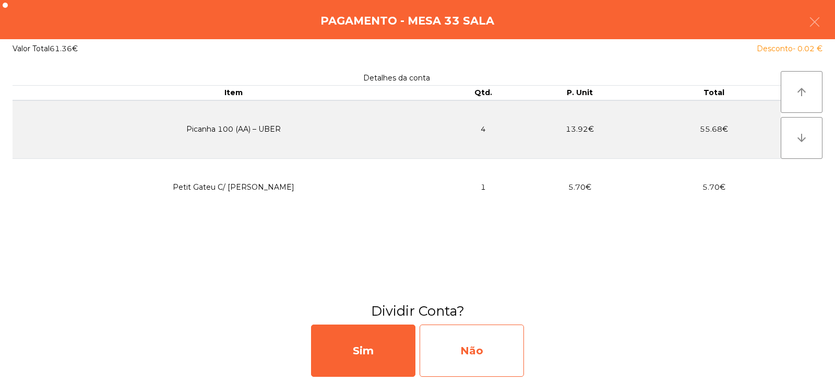
click at [464, 343] on div "Não" at bounding box center [472, 350] width 104 height 52
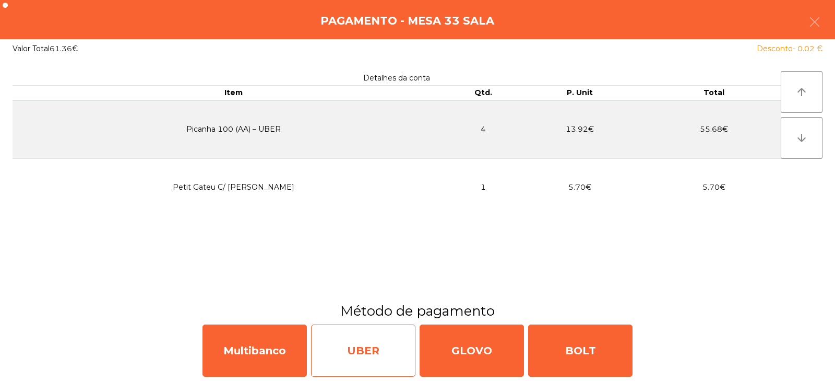
click at [344, 344] on div "UBER" at bounding box center [363, 350] width 104 height 52
select select "**"
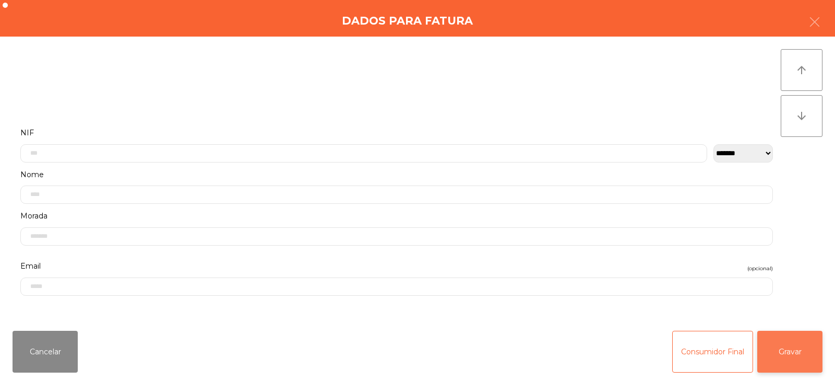
click at [791, 360] on button "Gravar" at bounding box center [790, 352] width 65 height 42
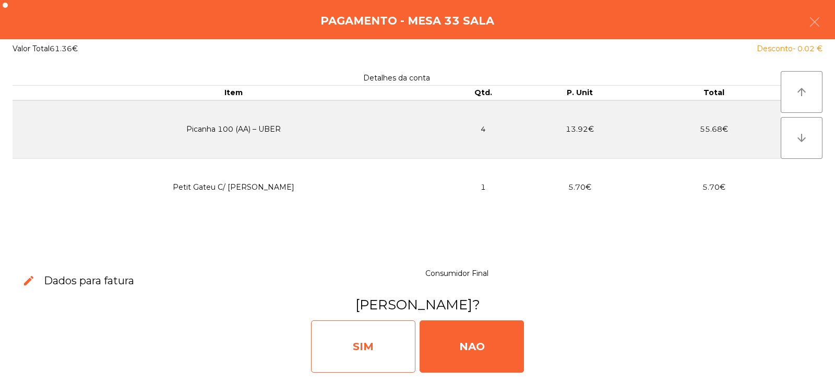
click at [375, 344] on div "SIM" at bounding box center [363, 346] width 104 height 52
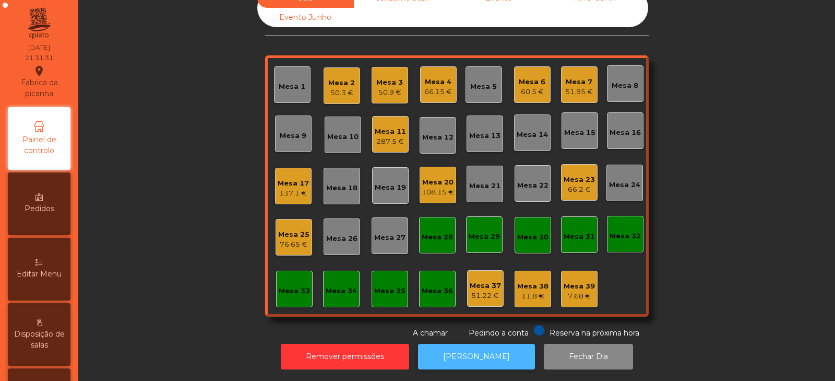
click at [488, 359] on button "[PERSON_NAME]" at bounding box center [476, 357] width 117 height 26
click at [465, 344] on button "[PERSON_NAME]" at bounding box center [476, 357] width 117 height 26
click at [525, 87] on div "60.5 €" at bounding box center [532, 92] width 27 height 10
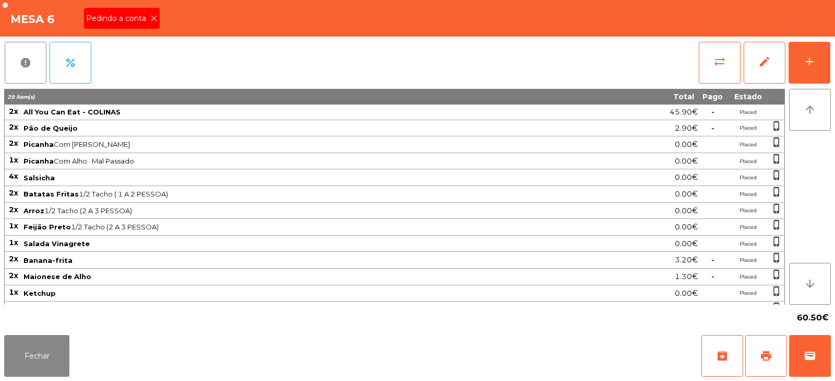
click at [143, 14] on span "Pedindo a conta" at bounding box center [118, 18] width 64 height 11
click at [771, 356] on span "print" at bounding box center [766, 355] width 13 height 13
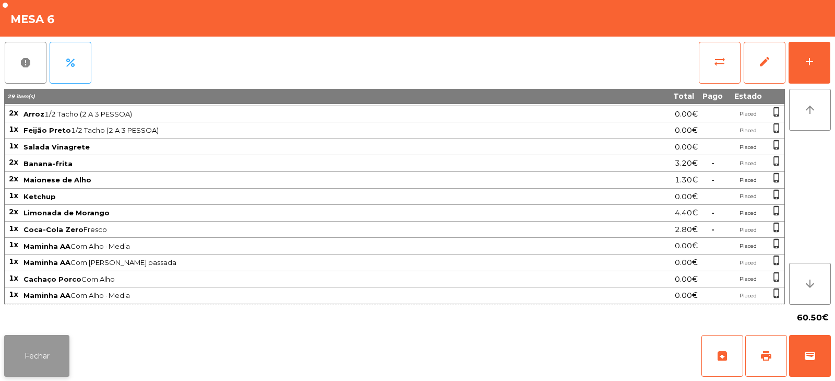
click at [58, 348] on button "Fechar" at bounding box center [36, 356] width 65 height 42
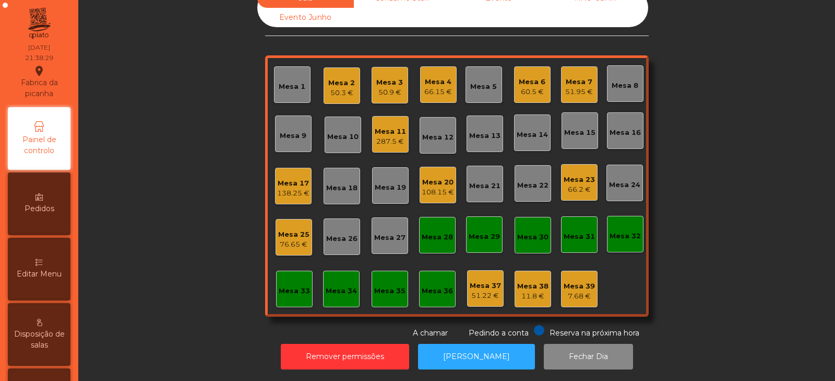
click at [529, 78] on div "Mesa 6" at bounding box center [532, 82] width 27 height 10
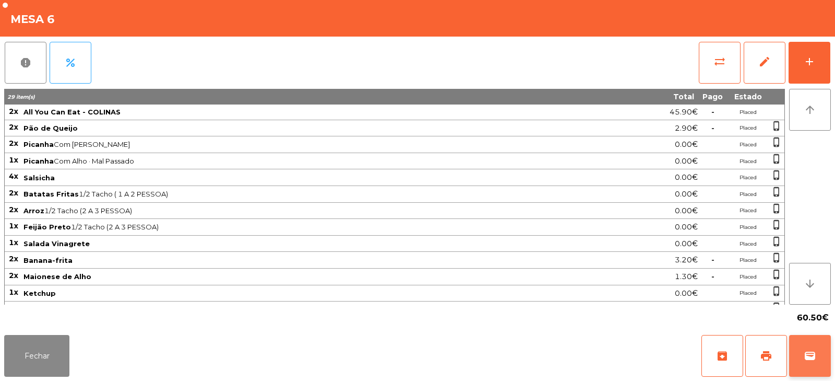
click at [798, 354] on button "wallet" at bounding box center [811, 356] width 42 height 42
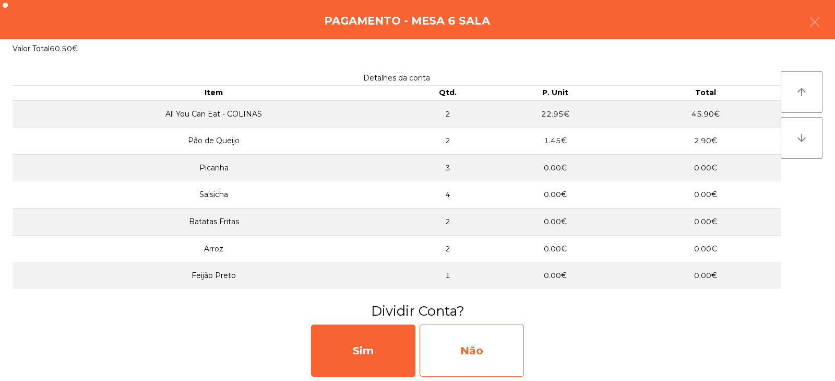
click at [489, 356] on div "Não" at bounding box center [472, 350] width 104 height 52
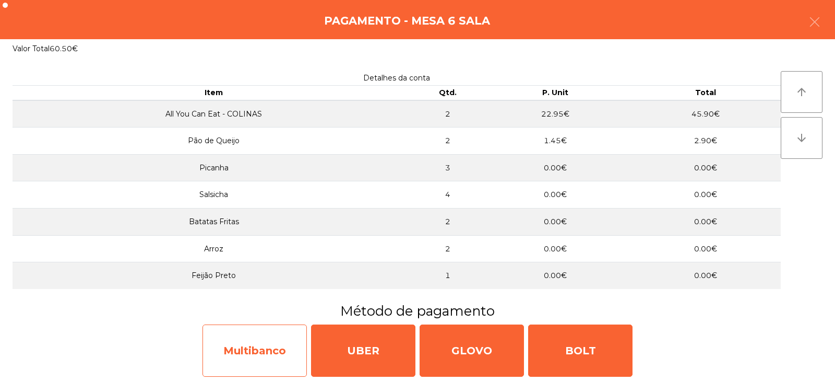
click at [270, 348] on div "Multibanco" at bounding box center [255, 350] width 104 height 52
select select "**"
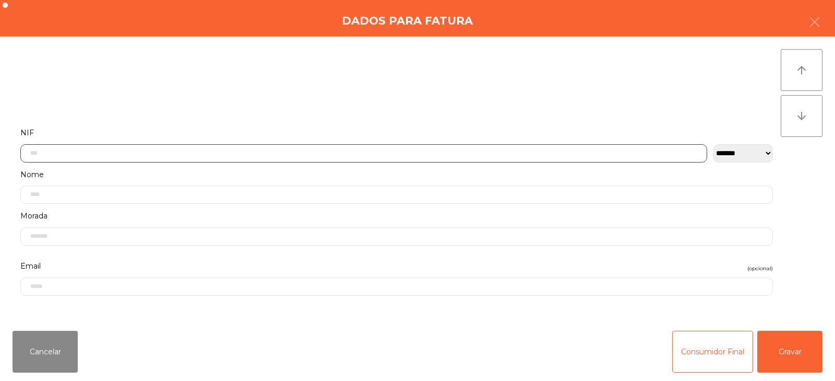
click at [357, 151] on input "text" at bounding box center [363, 153] width 687 height 18
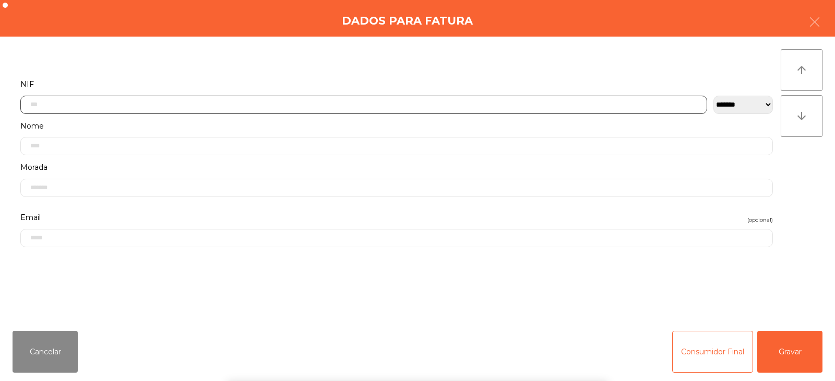
scroll to position [76, 0]
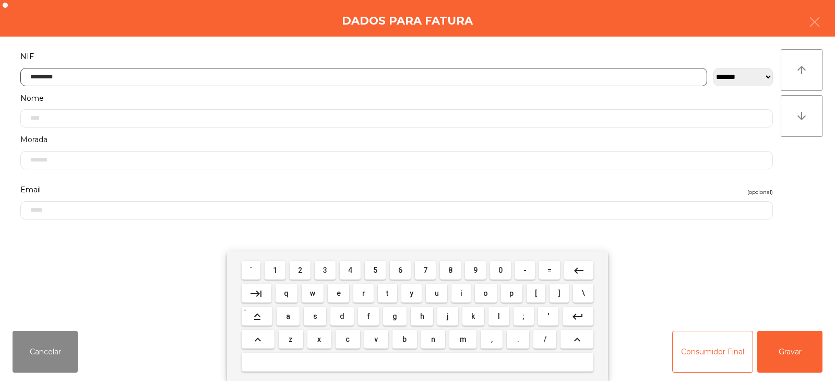
type input "*********"
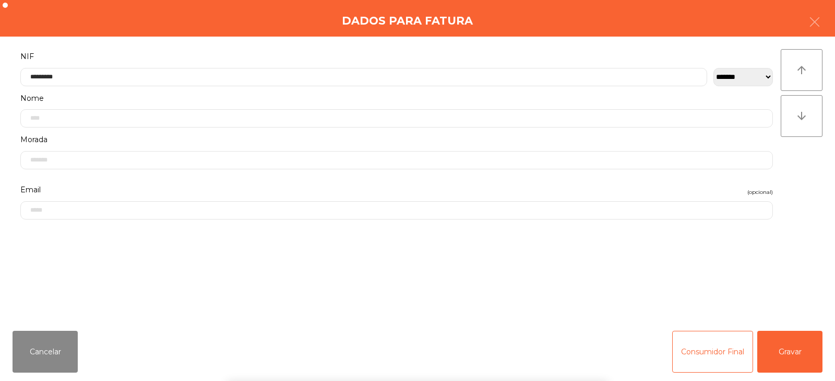
click at [801, 343] on div "` 1 2 3 4 5 6 7 8 9 0 - = keyboard_backspace keyboard_tab q w e r t y u i o p […" at bounding box center [417, 316] width 835 height 130
click at [790, 356] on button "Gravar" at bounding box center [790, 352] width 65 height 42
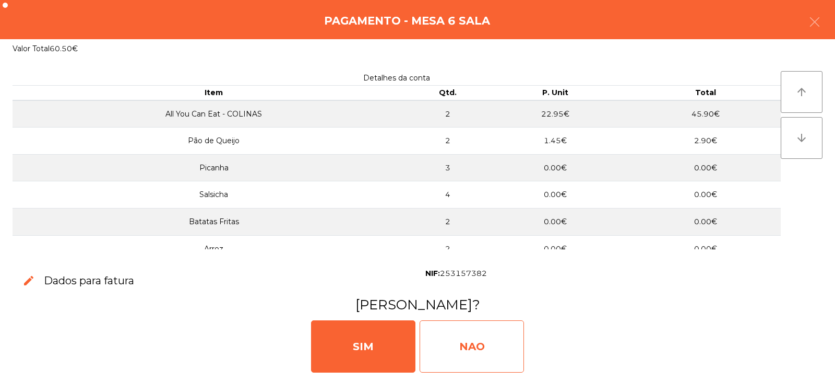
click at [489, 336] on div "NAO" at bounding box center [472, 346] width 104 height 52
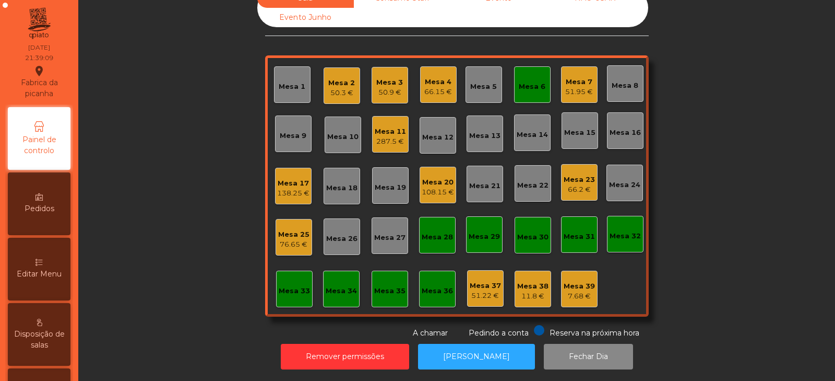
click at [527, 81] on div "Mesa 6" at bounding box center [532, 86] width 27 height 10
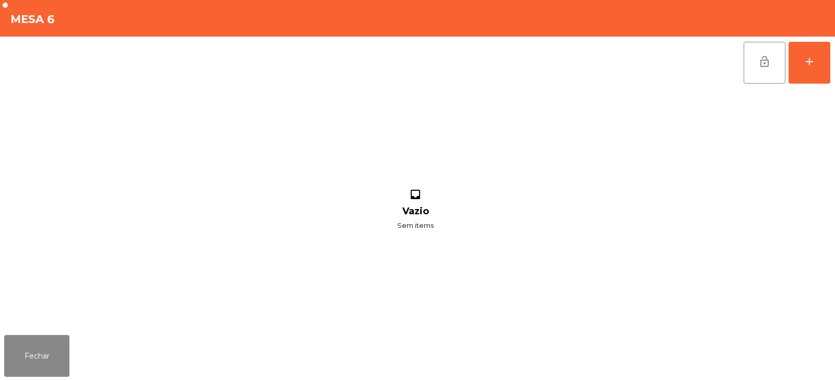
click at [757, 61] on button "lock_open" at bounding box center [765, 63] width 42 height 42
click at [43, 350] on button "Fechar" at bounding box center [36, 356] width 65 height 42
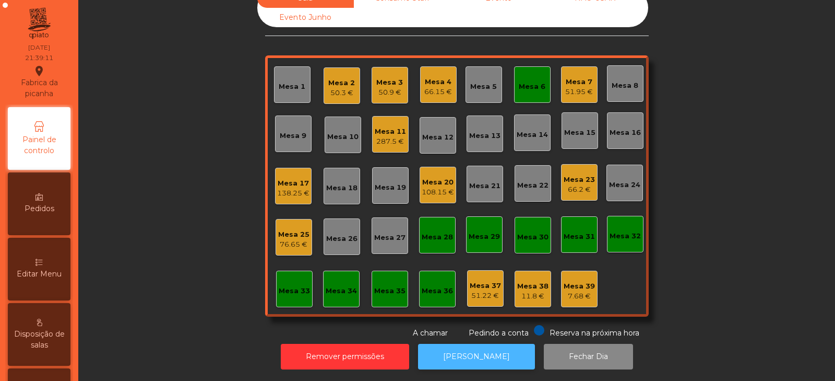
click at [500, 350] on button "[PERSON_NAME]" at bounding box center [476, 357] width 117 height 26
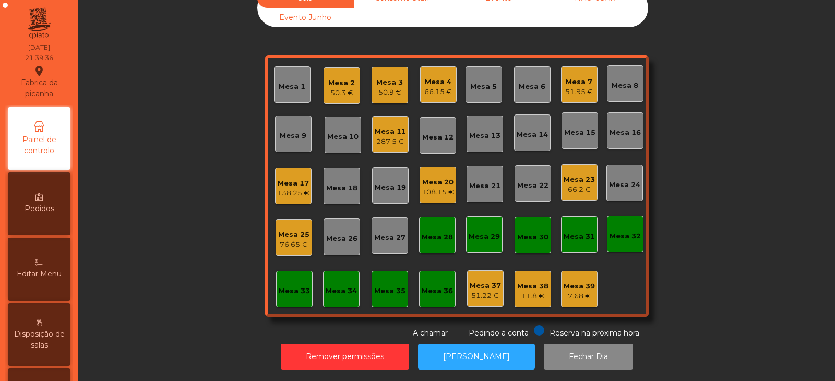
click at [489, 81] on div "Mesa 5" at bounding box center [483, 86] width 27 height 10
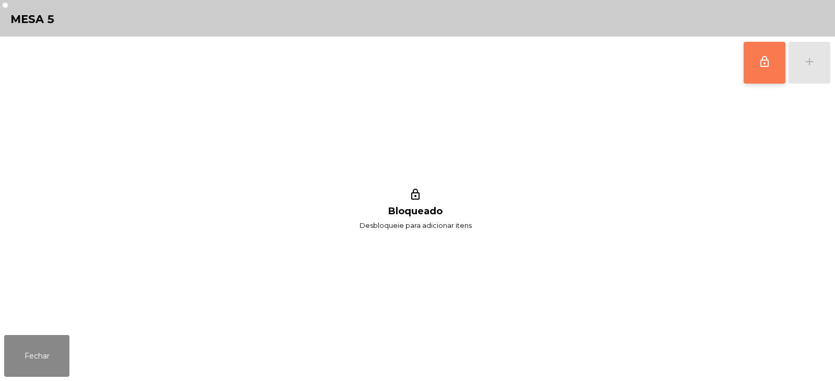
click at [762, 70] on button "lock_outline" at bounding box center [765, 63] width 42 height 42
click at [806, 67] on div "add" at bounding box center [810, 61] width 13 height 13
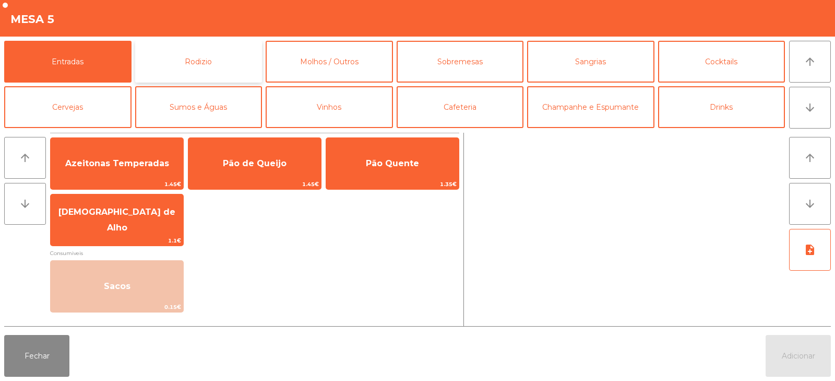
click at [188, 69] on button "Rodizio" at bounding box center [198, 62] width 127 height 42
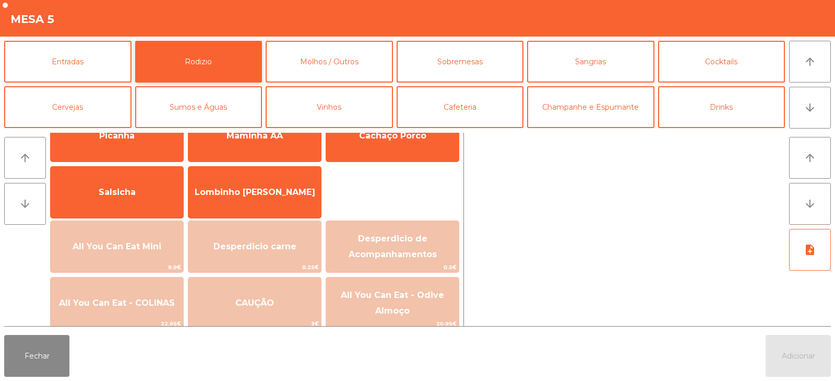
scroll to position [45, 0]
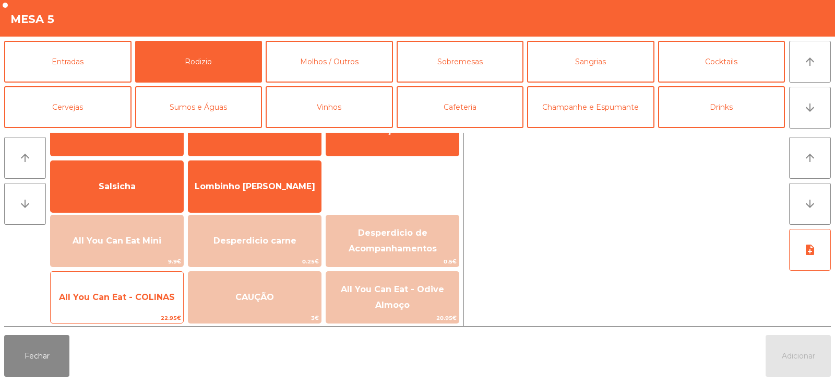
click at [128, 291] on span "All You Can Eat - COLINAS" at bounding box center [117, 297] width 133 height 28
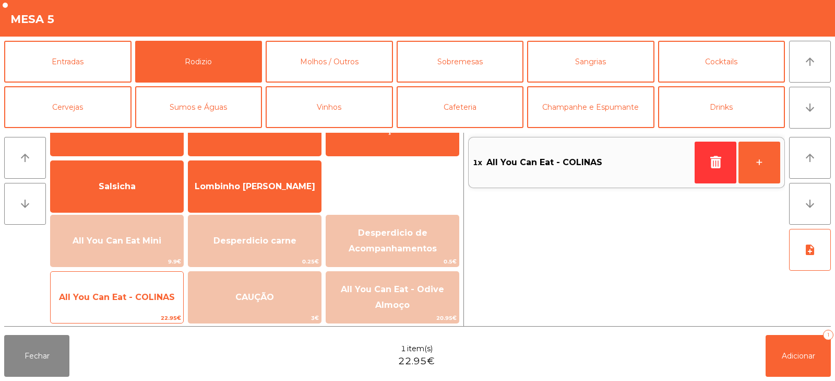
click at [126, 291] on span "All You Can Eat - COLINAS" at bounding box center [117, 297] width 133 height 28
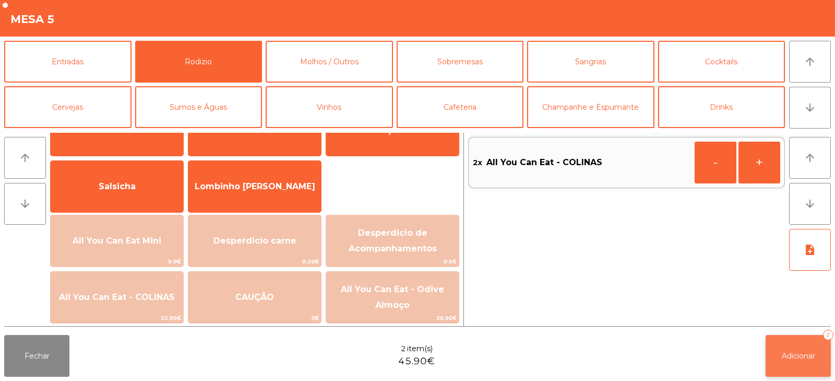
click at [805, 352] on span "Adicionar" at bounding box center [798, 355] width 33 height 9
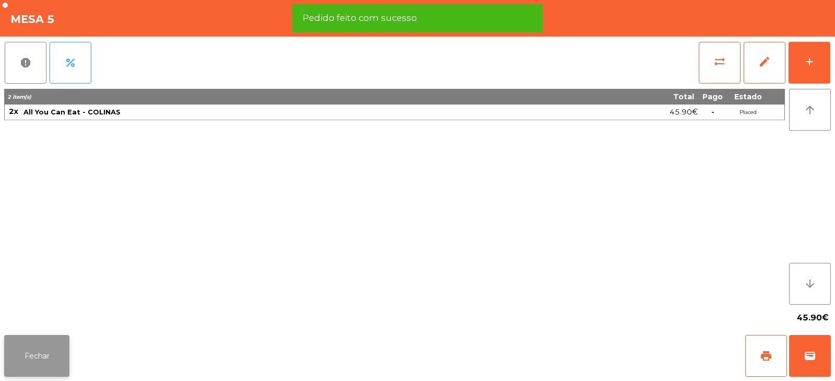
click at [33, 350] on button "Fechar" at bounding box center [36, 356] width 65 height 42
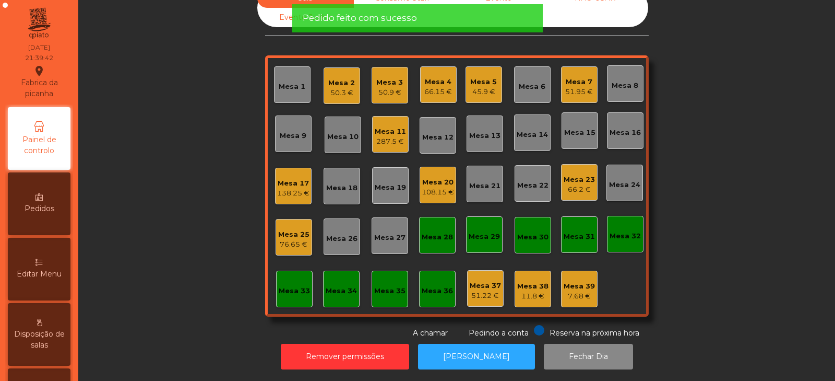
click at [432, 77] on div "Mesa 4" at bounding box center [439, 82] width 28 height 10
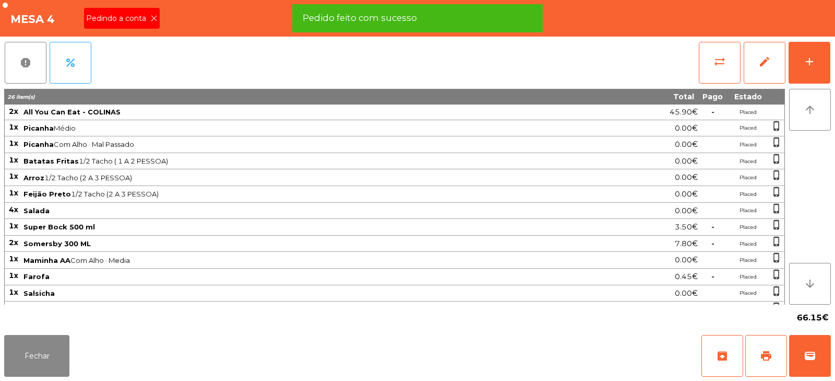
click at [154, 18] on icon at bounding box center [153, 18] width 7 height 7
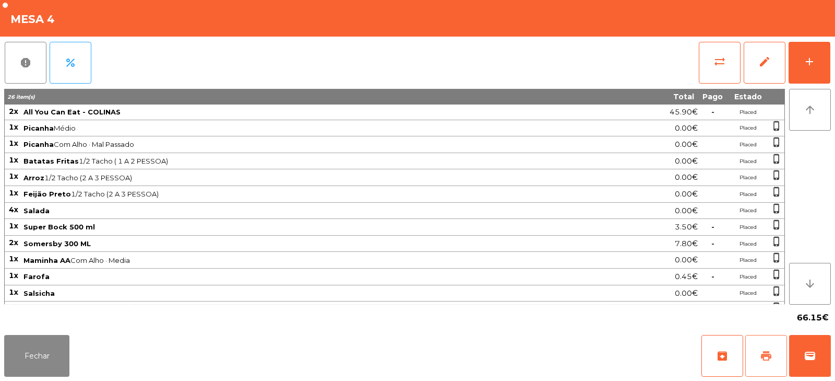
click at [769, 355] on span "print" at bounding box center [766, 355] width 13 height 13
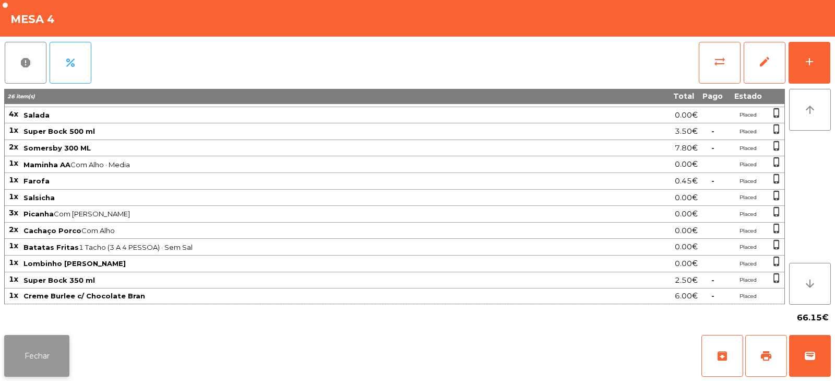
click at [40, 339] on button "Fechar" at bounding box center [36, 356] width 65 height 42
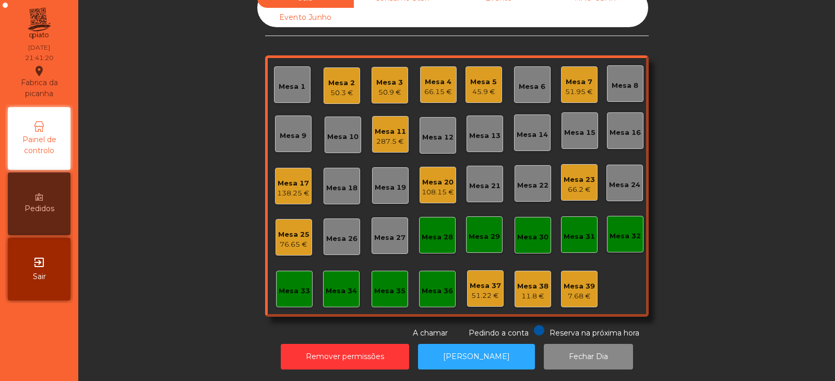
scroll to position [0, 0]
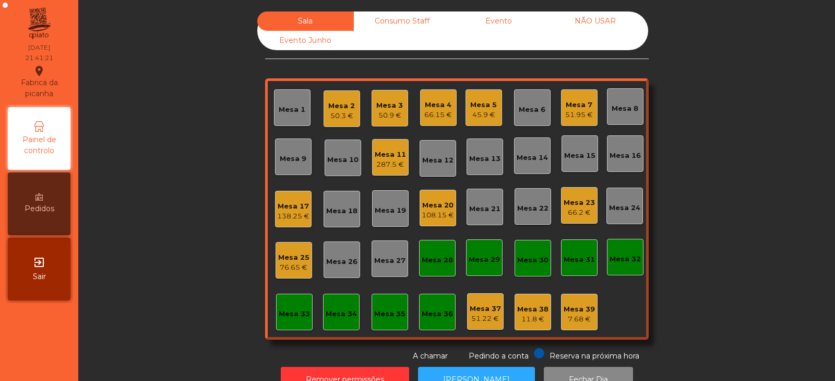
click at [437, 112] on div "66.15 €" at bounding box center [439, 115] width 28 height 10
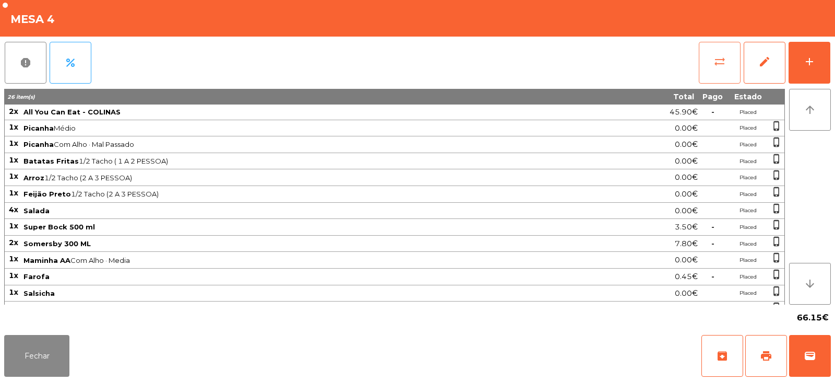
click at [711, 61] on button "sync_alt" at bounding box center [720, 63] width 42 height 42
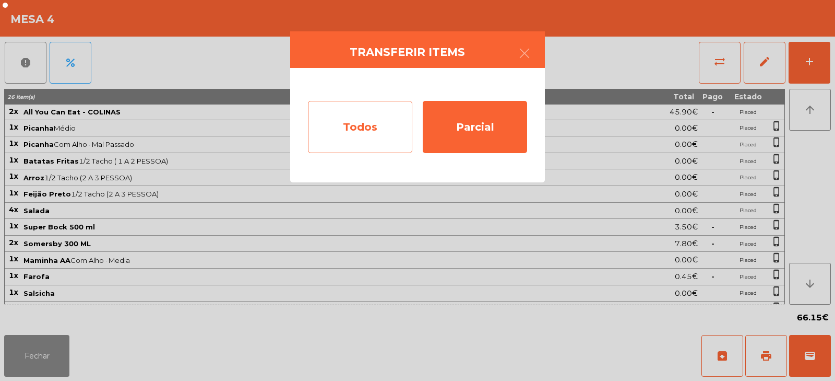
click at [381, 128] on div "Todos" at bounding box center [360, 127] width 104 height 52
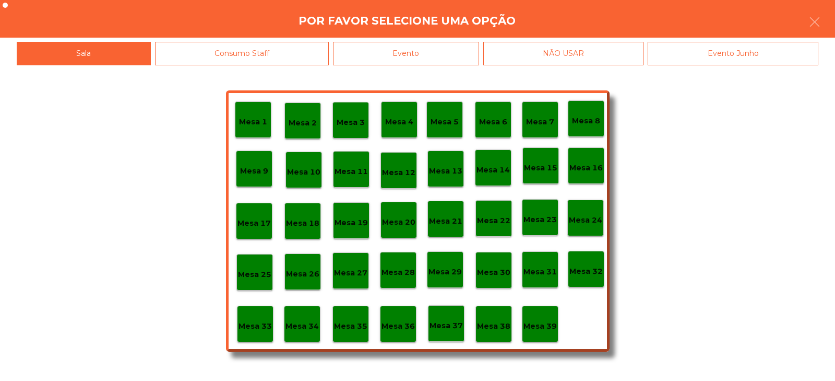
click at [452, 56] on div "Evento" at bounding box center [406, 53] width 146 height 23
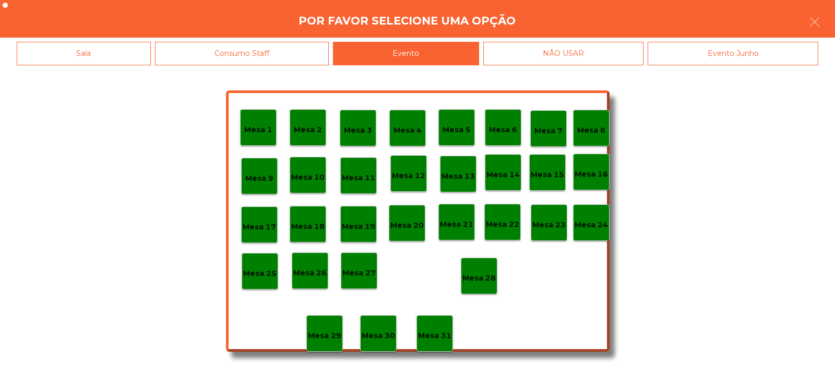
click at [488, 274] on p "Mesa 28" at bounding box center [479, 278] width 33 height 12
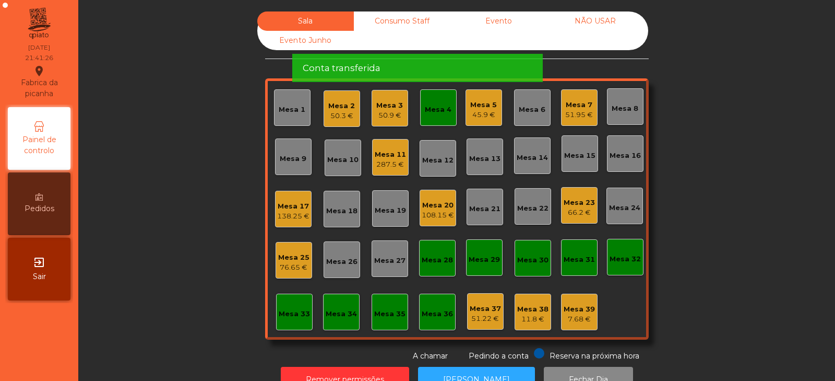
click at [426, 111] on div "Mesa 4" at bounding box center [438, 109] width 27 height 10
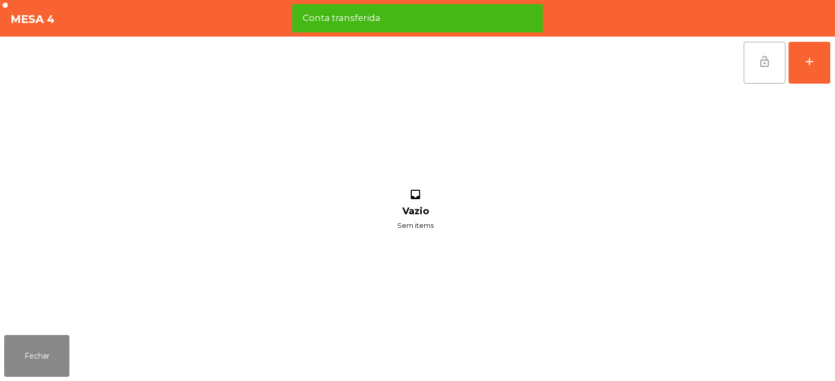
click at [760, 64] on span "lock_open" at bounding box center [765, 61] width 13 height 13
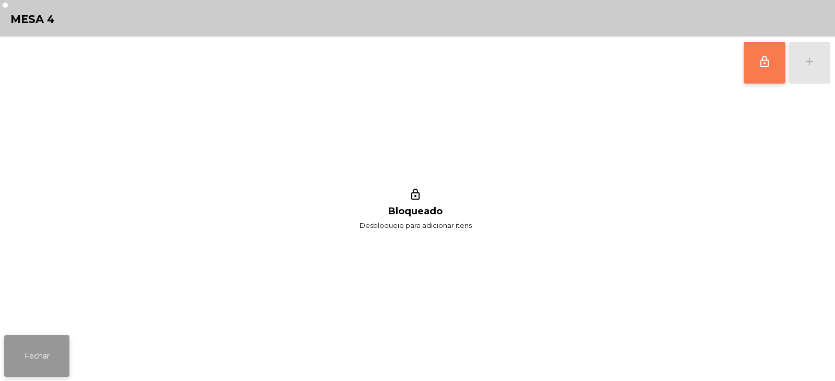
click at [58, 368] on button "Fechar" at bounding box center [36, 356] width 65 height 42
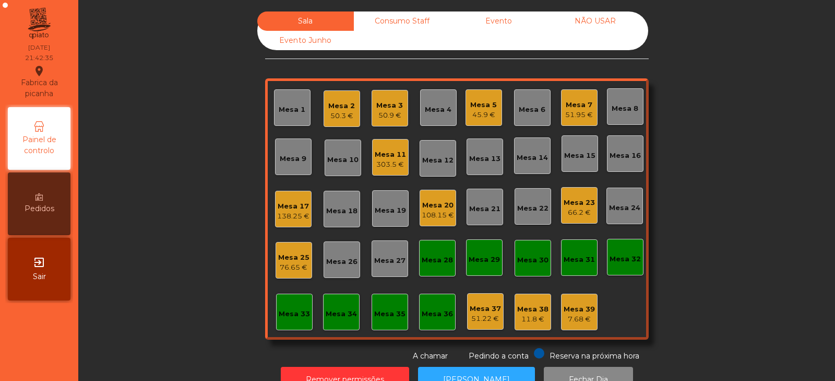
click at [281, 213] on div "138.25 €" at bounding box center [293, 216] width 32 height 10
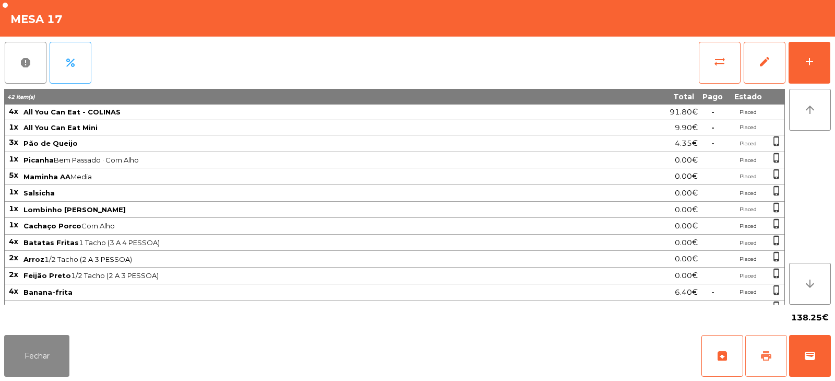
click at [763, 359] on span "print" at bounding box center [766, 355] width 13 height 13
click at [814, 370] on button "wallet" at bounding box center [811, 356] width 42 height 42
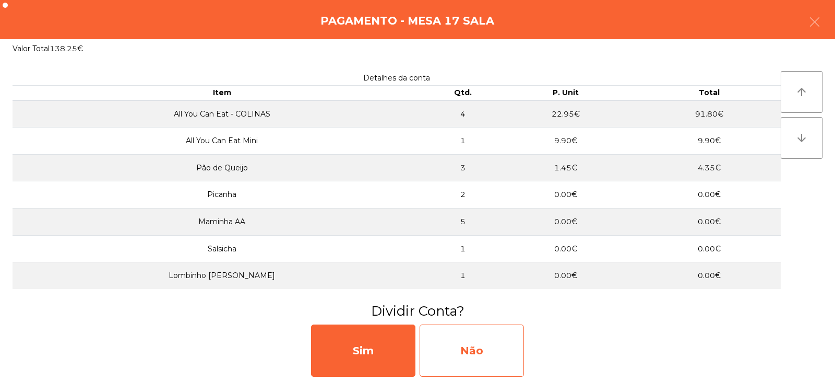
click at [464, 347] on div "Não" at bounding box center [472, 350] width 104 height 52
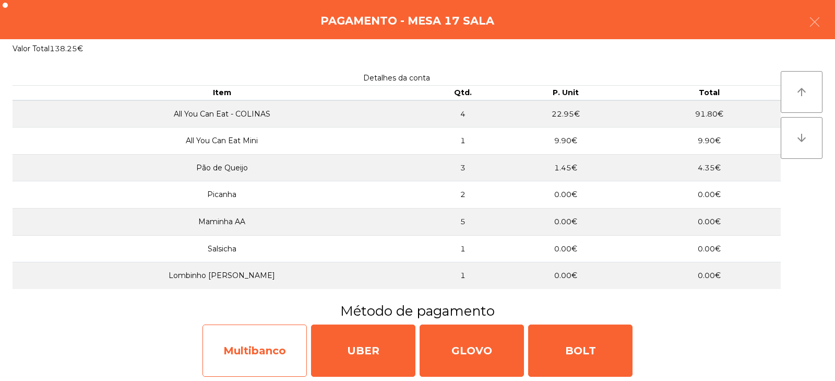
click at [268, 350] on div "Multibanco" at bounding box center [255, 350] width 104 height 52
select select "**"
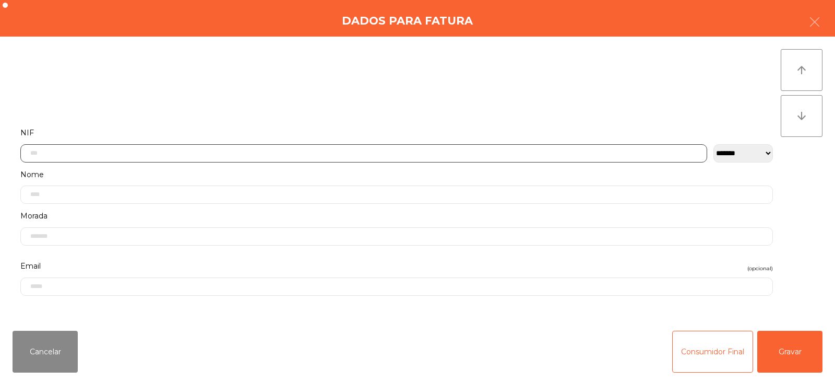
click at [252, 156] on input "text" at bounding box center [363, 153] width 687 height 18
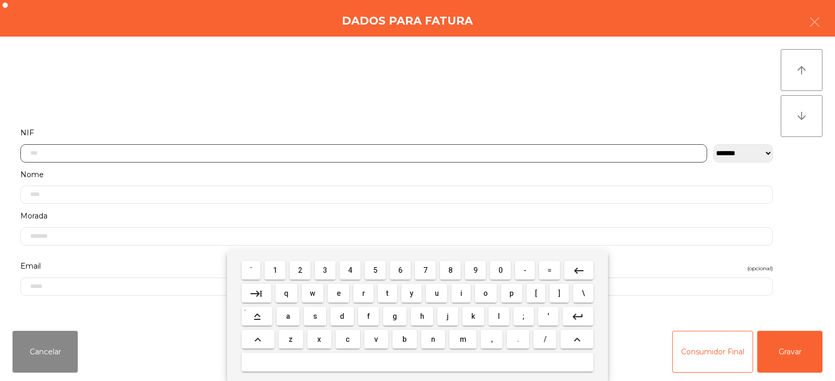
scroll to position [76, 0]
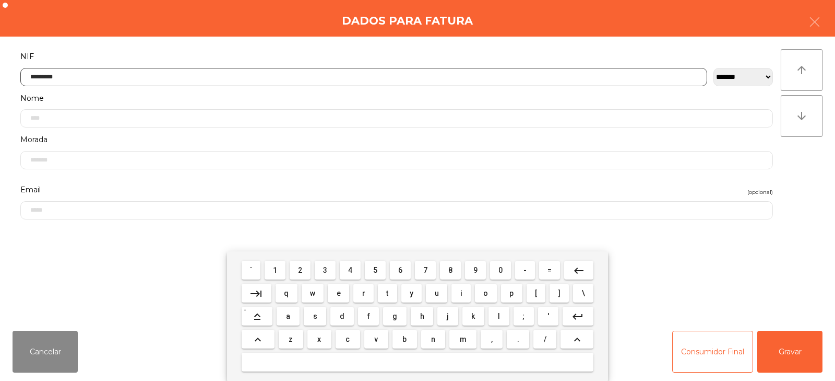
type input "*********"
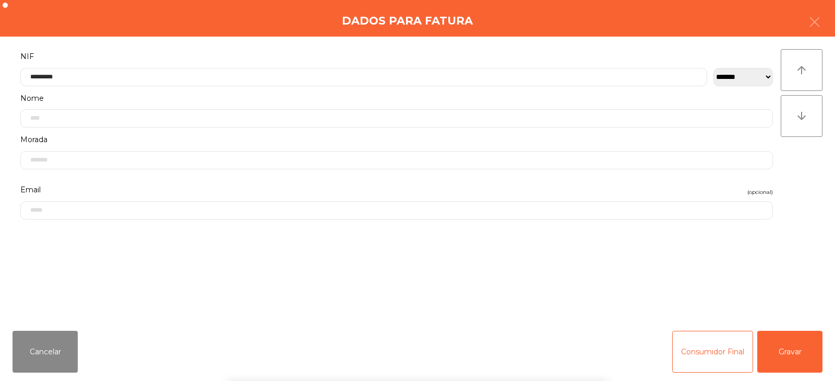
click at [797, 197] on div "arrow_upward arrow_downward" at bounding box center [802, 179] width 42 height 261
click at [795, 358] on button "Gravar" at bounding box center [790, 352] width 65 height 42
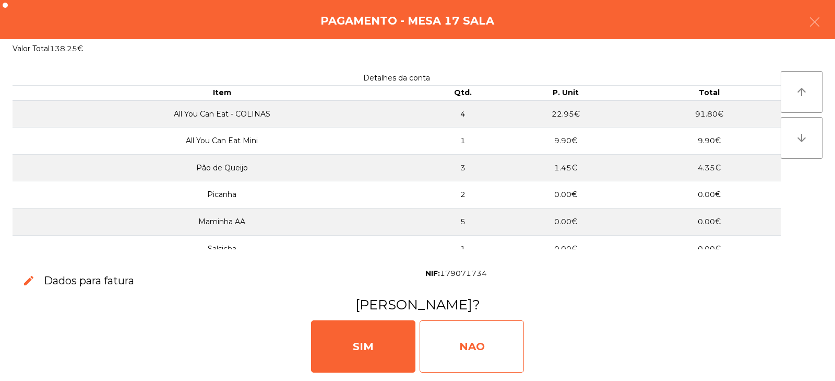
click at [459, 348] on div "NAO" at bounding box center [472, 346] width 104 height 52
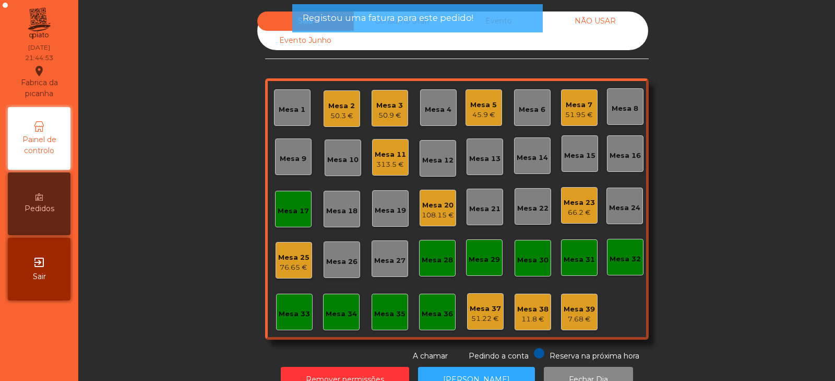
click at [294, 218] on div "Mesa 17" at bounding box center [293, 209] width 37 height 37
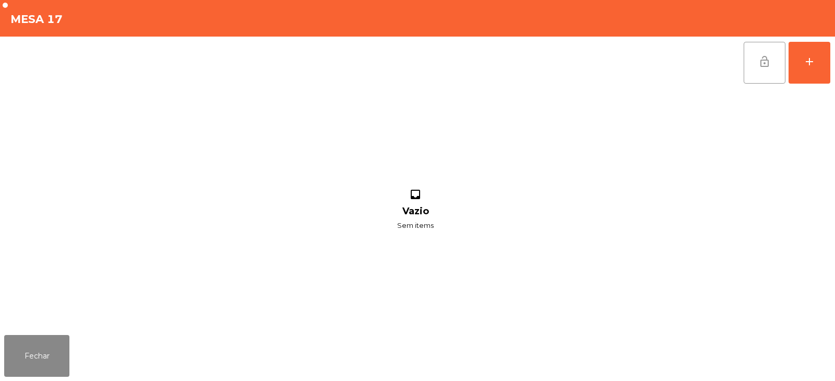
click at [772, 68] on button "lock_open" at bounding box center [765, 63] width 42 height 42
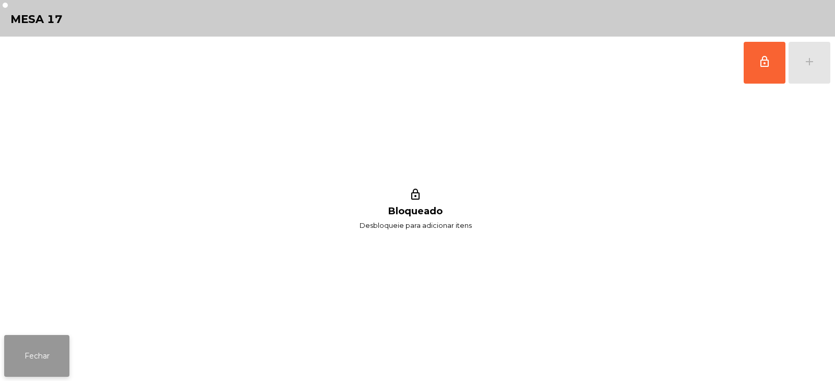
click at [42, 360] on button "Fechar" at bounding box center [36, 356] width 65 height 42
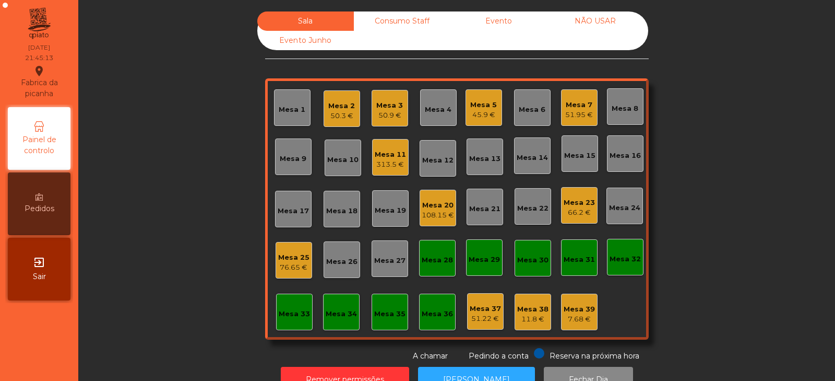
click at [585, 209] on div "66.2 €" at bounding box center [579, 212] width 31 height 10
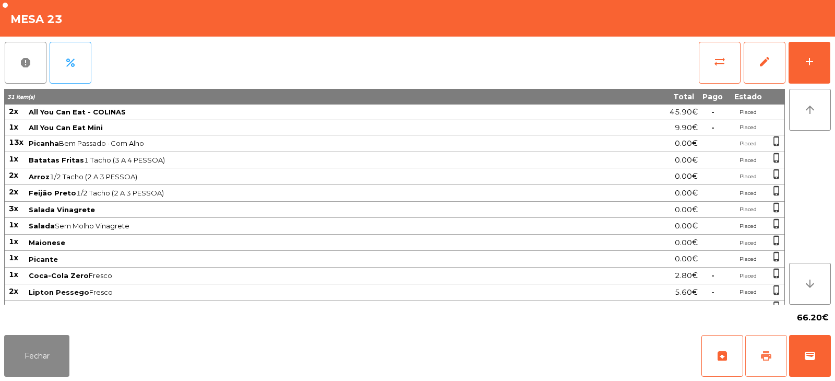
click at [764, 369] on button "print" at bounding box center [767, 356] width 42 height 42
click at [807, 359] on span "wallet" at bounding box center [810, 355] width 13 height 13
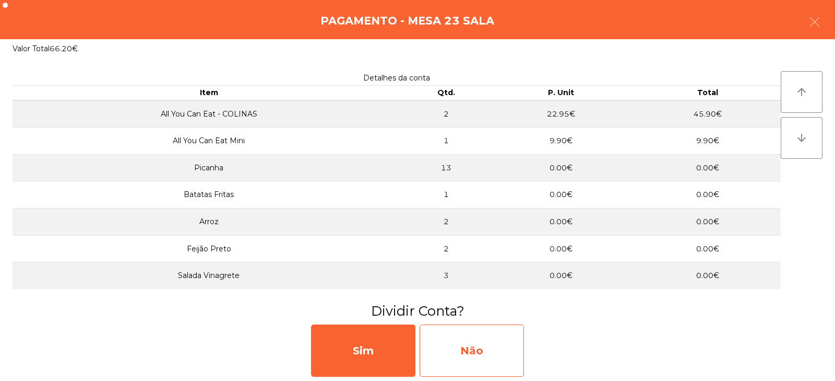
click at [470, 358] on div "Não" at bounding box center [472, 350] width 104 height 52
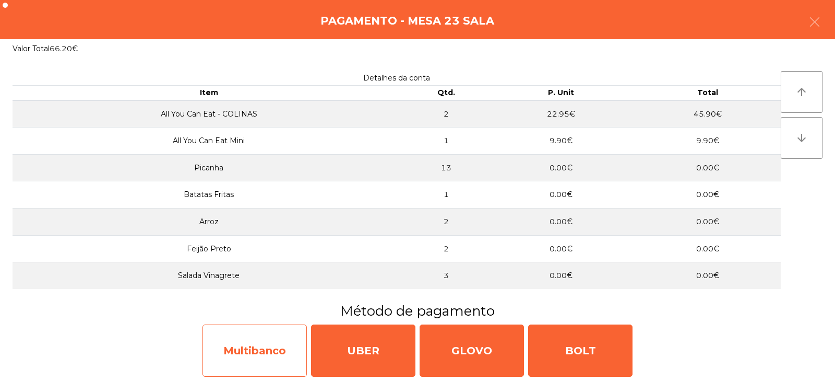
click at [272, 357] on div "Multibanco" at bounding box center [255, 350] width 104 height 52
select select "**"
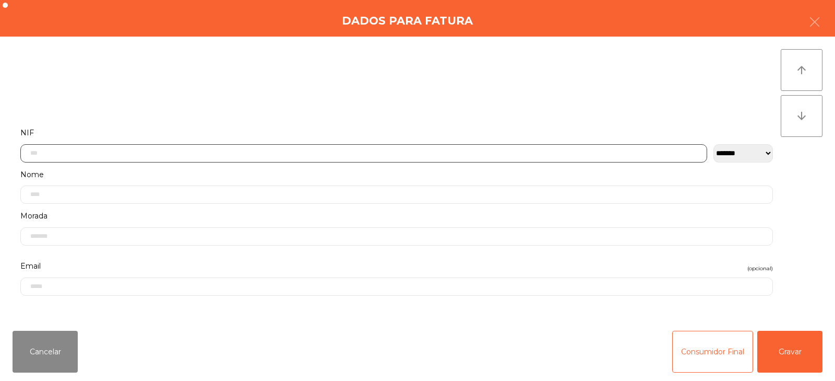
click at [266, 156] on input "text" at bounding box center [363, 153] width 687 height 18
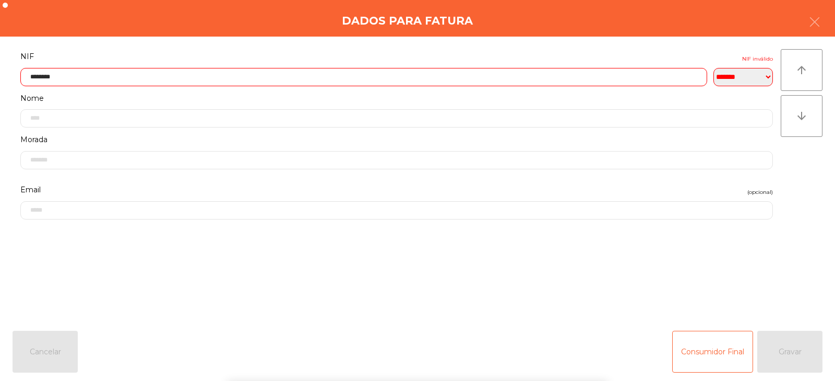
click at [797, 198] on div "arrow_upward arrow_downward" at bounding box center [802, 179] width 42 height 261
click at [110, 75] on input "********" at bounding box center [363, 77] width 687 height 18
click at [813, 191] on div "arrow_upward arrow_downward" at bounding box center [802, 179] width 42 height 261
click at [142, 76] on input "********" at bounding box center [363, 77] width 687 height 18
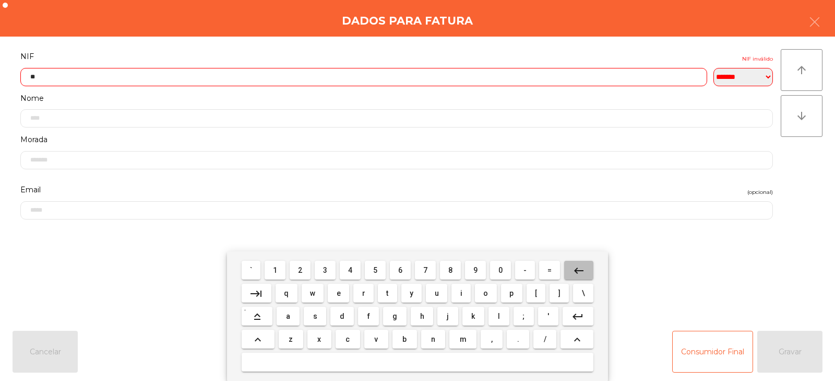
type input "*"
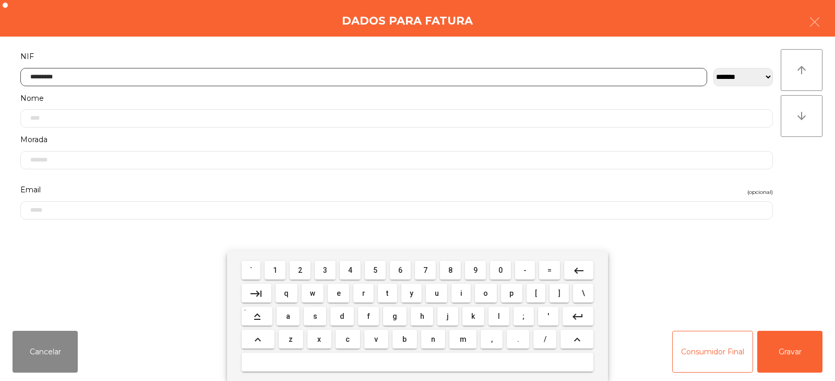
type input "*********"
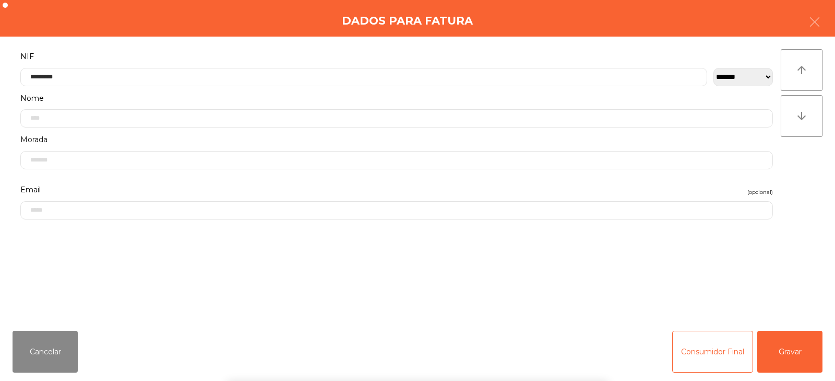
click at [792, 201] on div "arrow_upward arrow_downward" at bounding box center [802, 179] width 42 height 261
click at [796, 350] on button "Gravar" at bounding box center [790, 352] width 65 height 42
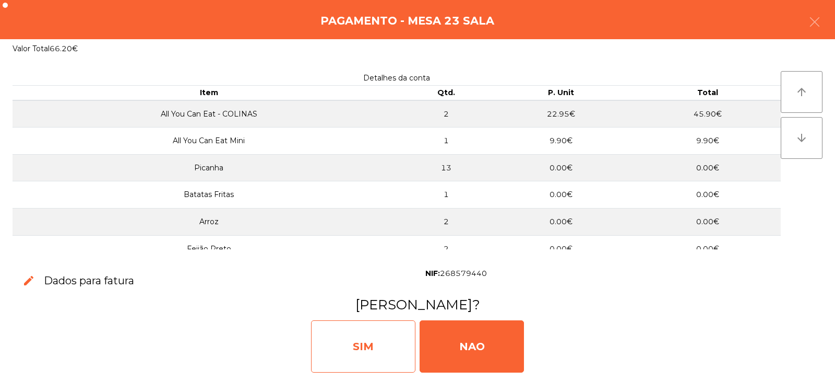
click at [363, 353] on div "SIM" at bounding box center [363, 346] width 104 height 52
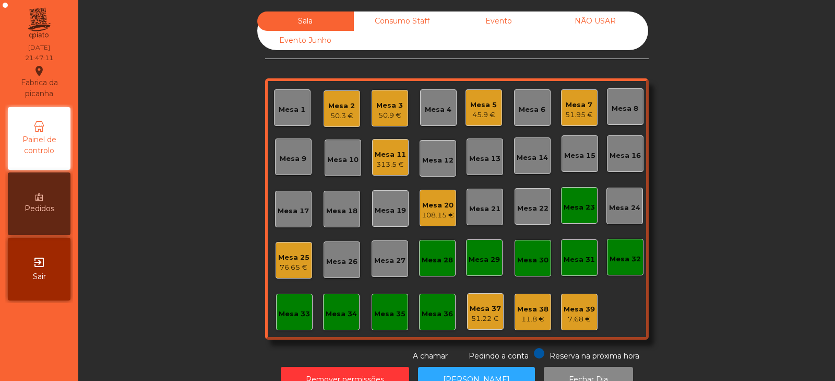
click at [580, 206] on div "Mesa 23" at bounding box center [579, 207] width 31 height 10
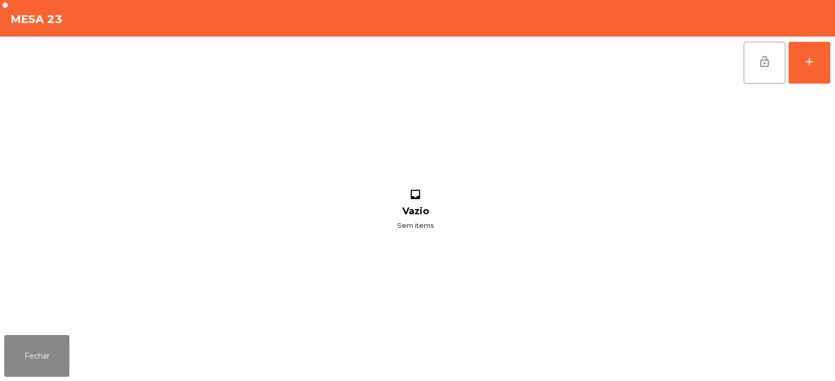
click at [762, 65] on span "lock_open" at bounding box center [765, 61] width 13 height 13
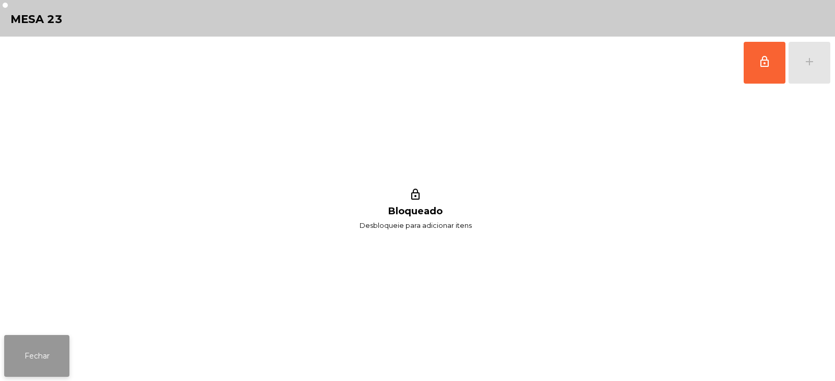
click at [41, 352] on button "Fechar" at bounding box center [36, 356] width 65 height 42
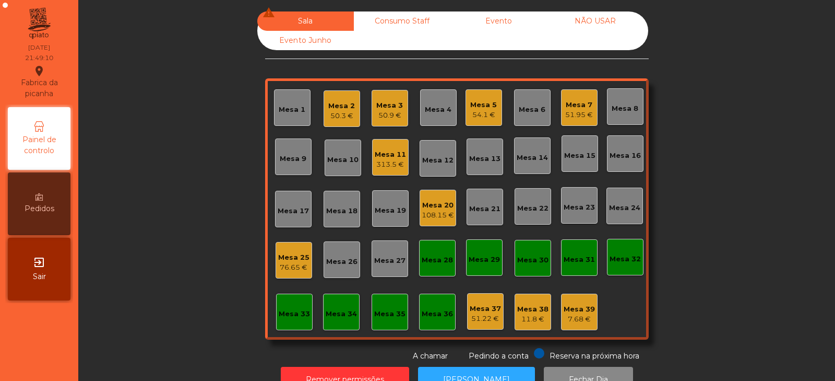
click at [339, 114] on div "50.3 €" at bounding box center [341, 116] width 27 height 10
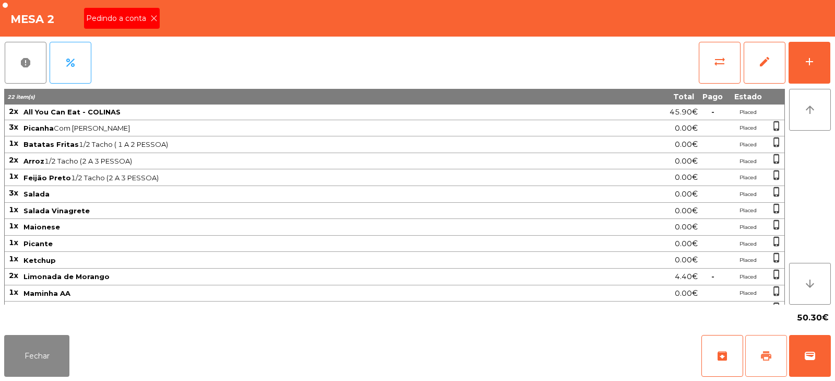
click at [764, 362] on button "print" at bounding box center [767, 356] width 42 height 42
click at [152, 17] on icon at bounding box center [153, 18] width 7 height 7
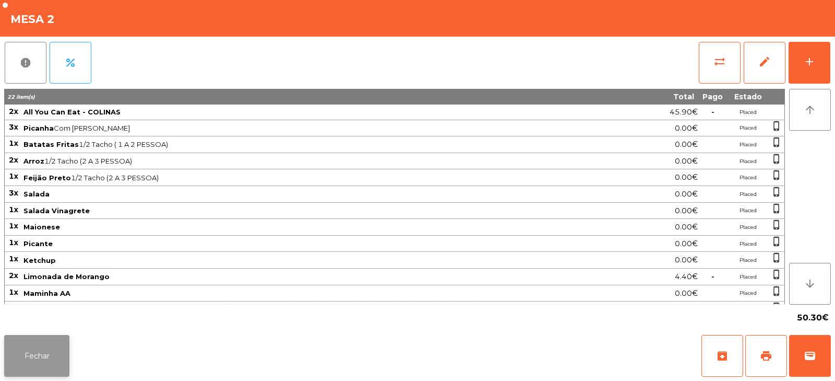
click at [31, 357] on button "Fechar" at bounding box center [36, 356] width 65 height 42
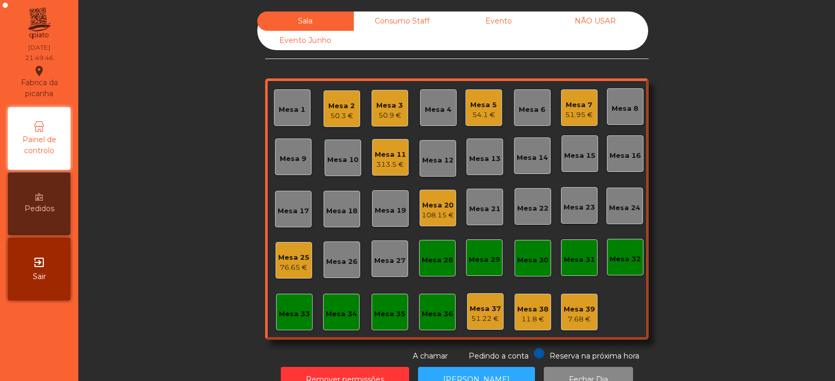
click at [388, 164] on div "313.5 €" at bounding box center [390, 164] width 31 height 10
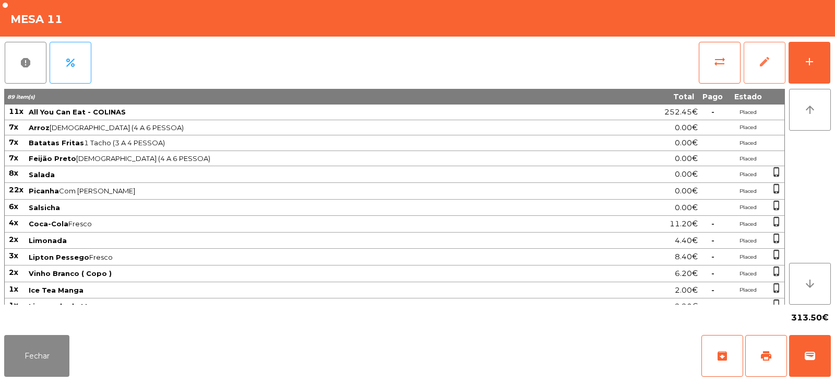
click at [767, 75] on button "edit" at bounding box center [765, 63] width 42 height 42
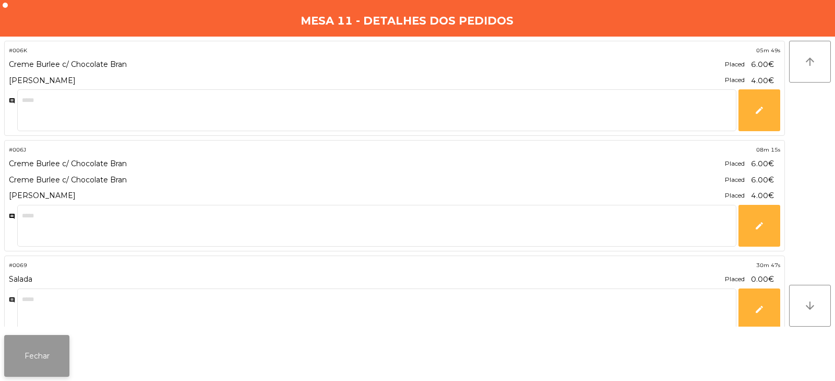
click at [34, 342] on button "Fechar" at bounding box center [36, 356] width 65 height 42
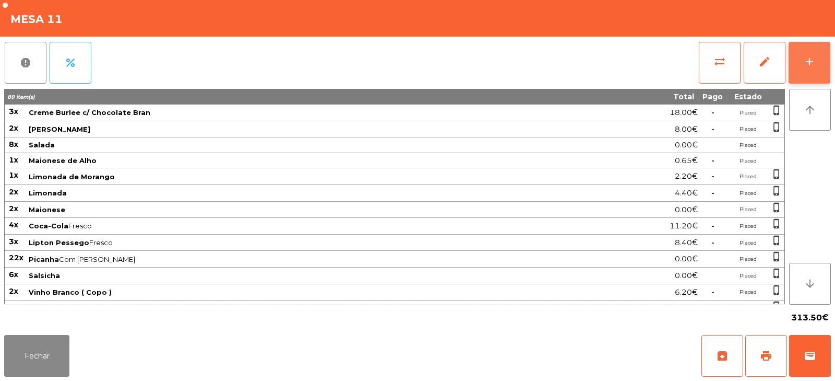
click at [812, 67] on div "add" at bounding box center [810, 61] width 13 height 13
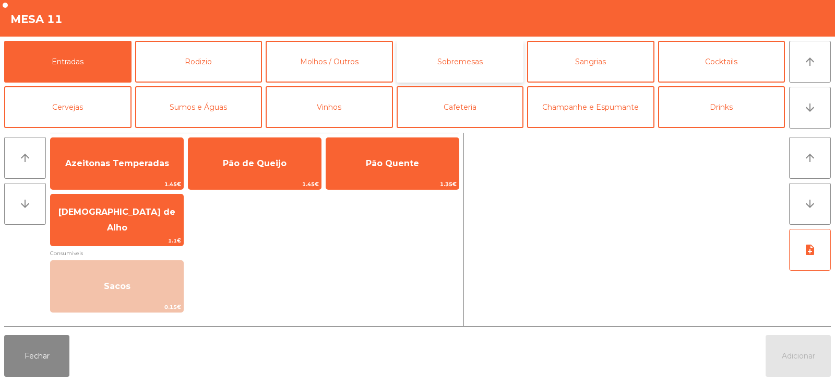
click at [436, 52] on button "Sobremesas" at bounding box center [460, 62] width 127 height 42
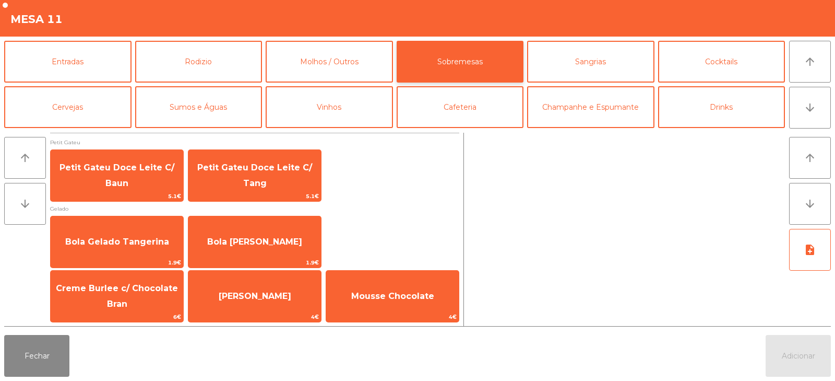
scroll to position [1, 0]
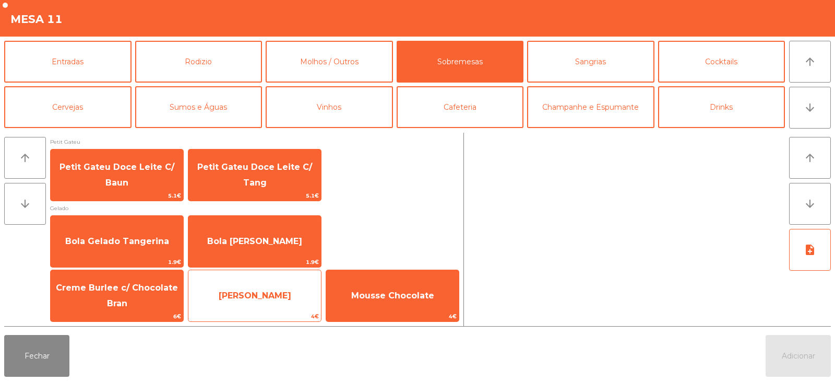
click at [292, 312] on span "4€" at bounding box center [255, 316] width 133 height 10
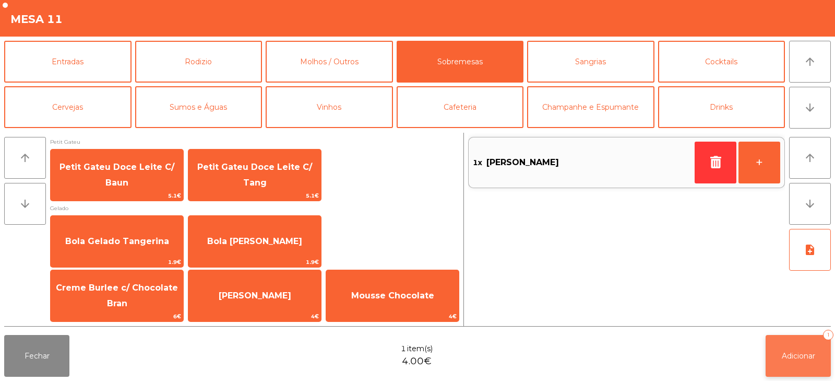
click at [802, 349] on button "Adicionar 1" at bounding box center [798, 356] width 65 height 42
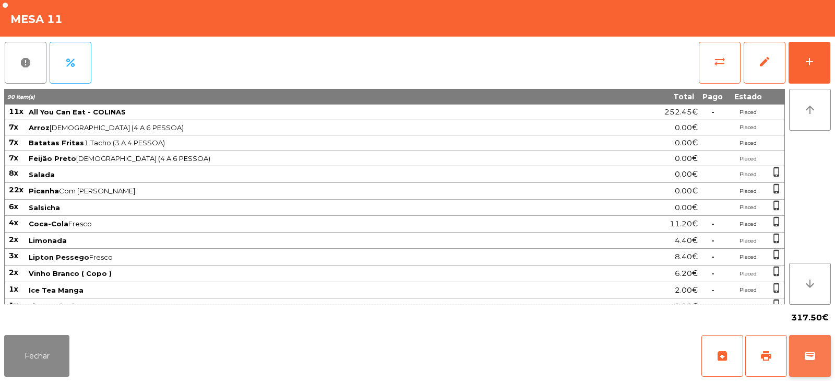
click at [797, 359] on button "wallet" at bounding box center [811, 356] width 42 height 42
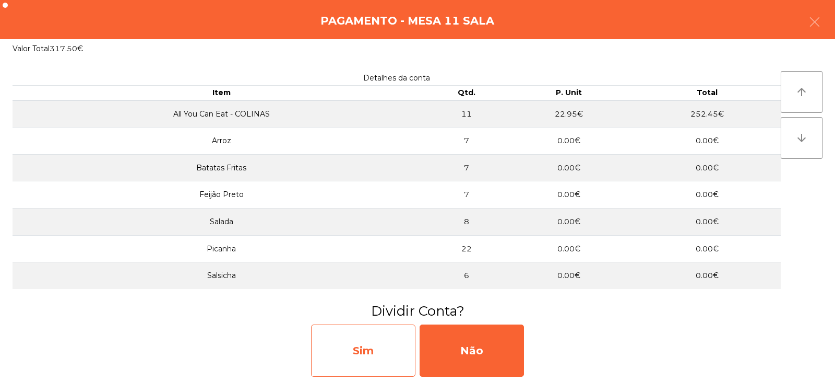
click at [346, 364] on div "Sim" at bounding box center [363, 350] width 104 height 52
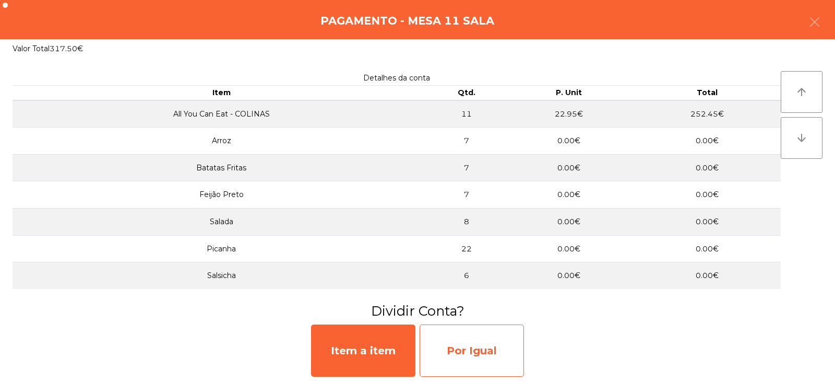
click at [466, 361] on div "Por Igual" at bounding box center [472, 350] width 104 height 52
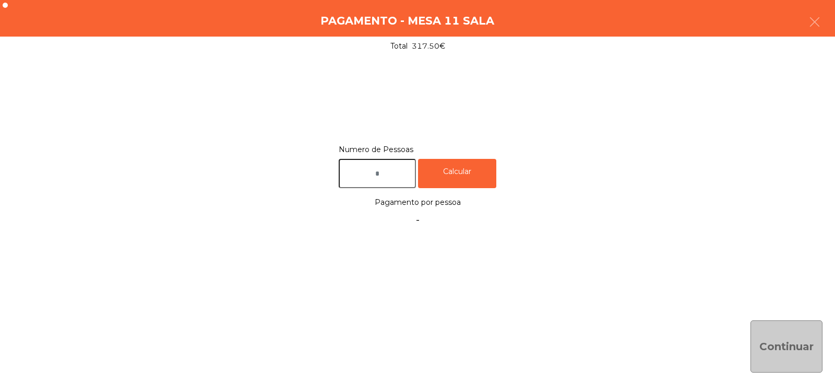
click at [372, 178] on input "text" at bounding box center [377, 174] width 77 height 30
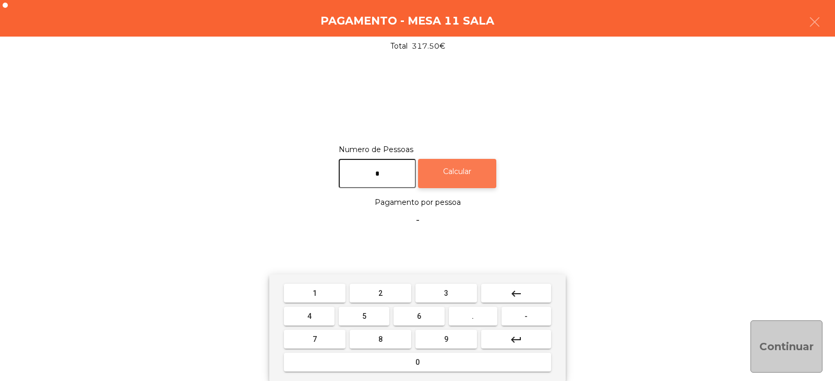
type input "*"
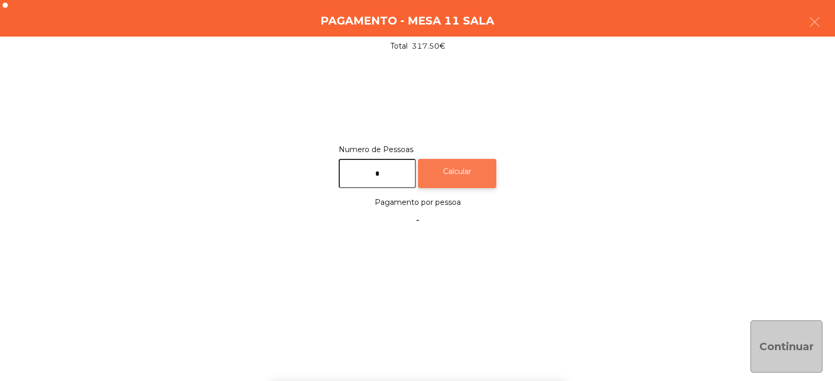
click at [472, 176] on div "Calcular" at bounding box center [457, 174] width 78 height 30
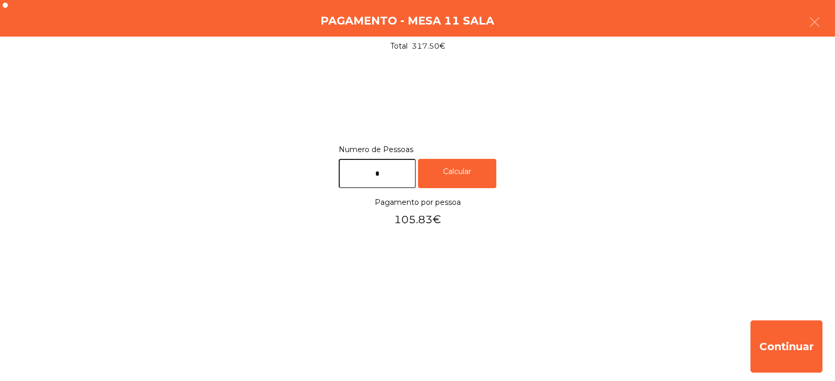
click at [578, 219] on div "Numero de Pessoas * Calcular Pagamento por pessoa 105.83€" at bounding box center [418, 186] width 810 height 87
click at [818, 23] on icon "button" at bounding box center [815, 22] width 13 height 13
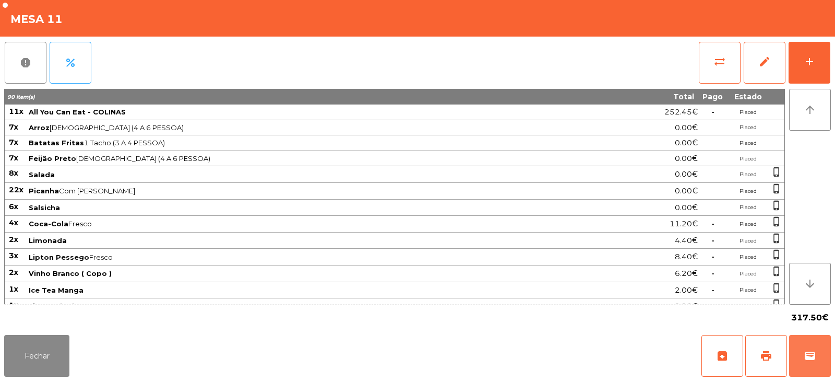
scroll to position [75, 0]
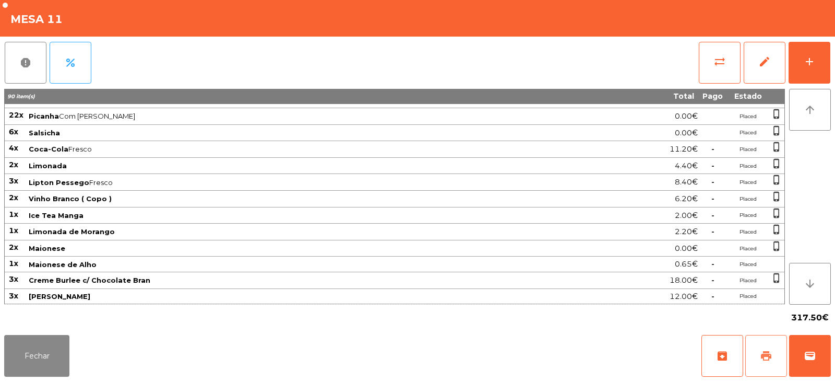
click at [760, 353] on span "print" at bounding box center [766, 355] width 13 height 13
click at [45, 360] on button "Fechar" at bounding box center [36, 356] width 65 height 42
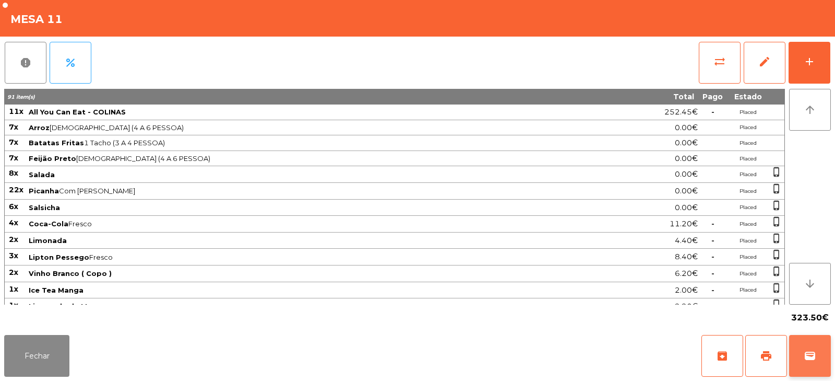
click at [799, 351] on button "wallet" at bounding box center [811, 356] width 42 height 42
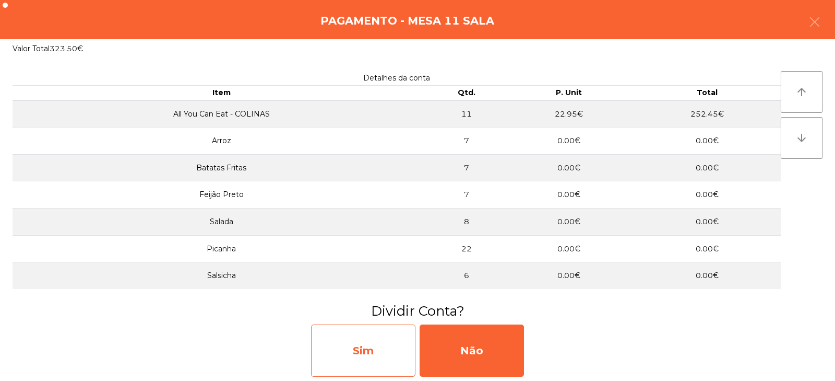
click at [367, 359] on div "Sim" at bounding box center [363, 350] width 104 height 52
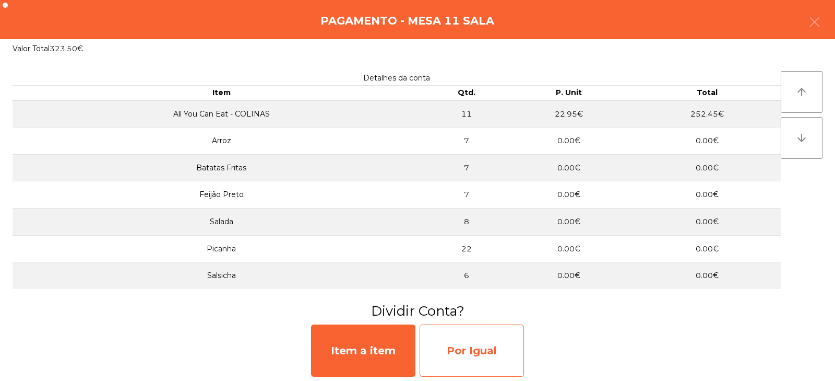
click at [449, 348] on div "Por Igual" at bounding box center [472, 350] width 104 height 52
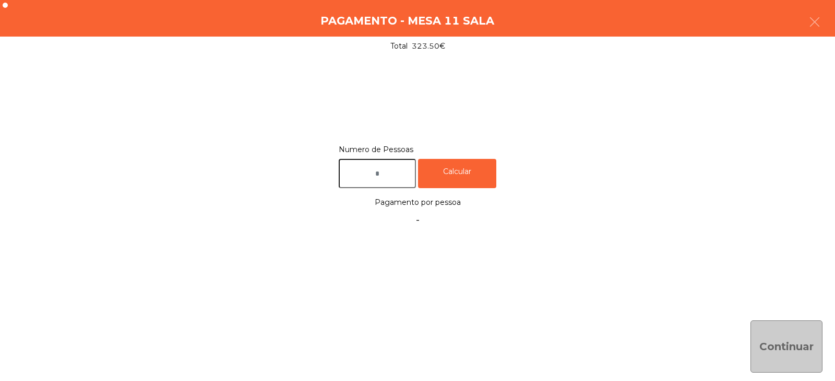
click at [359, 170] on input "text" at bounding box center [377, 174] width 77 height 30
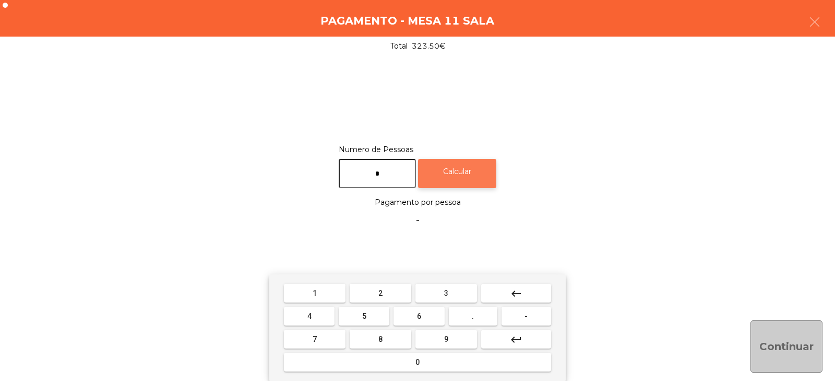
type input "*"
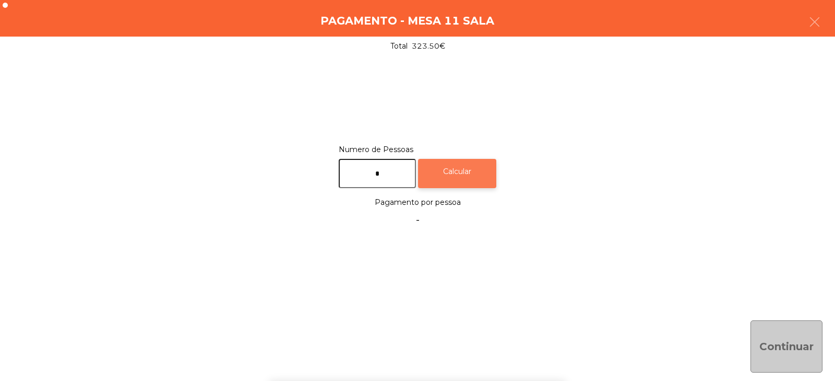
click at [481, 173] on div "Calcular" at bounding box center [457, 174] width 78 height 30
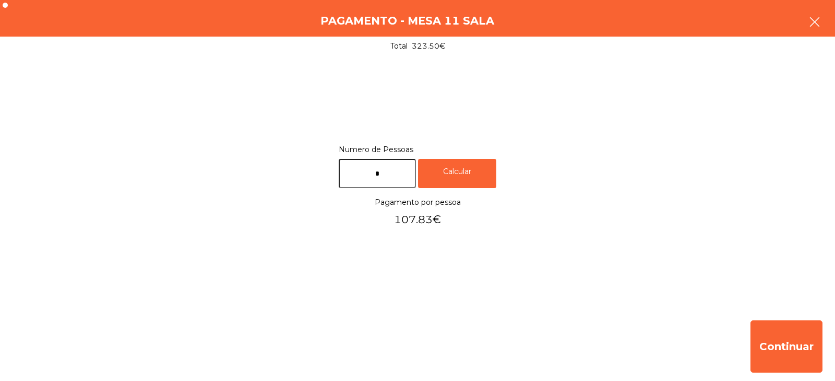
click at [815, 18] on icon "button" at bounding box center [815, 22] width 13 height 13
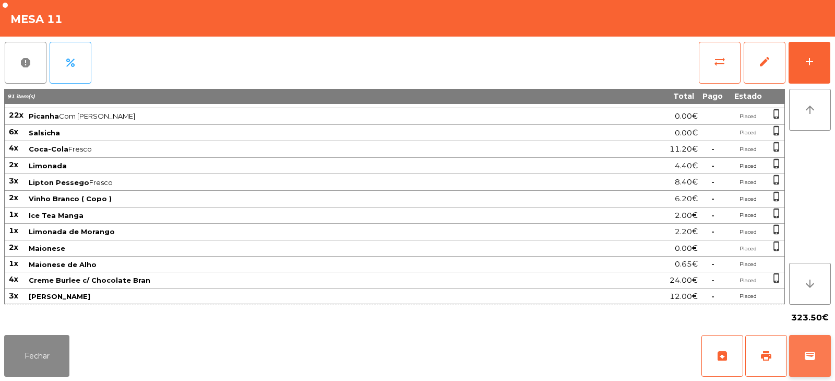
click at [824, 352] on button "wallet" at bounding box center [811, 356] width 42 height 42
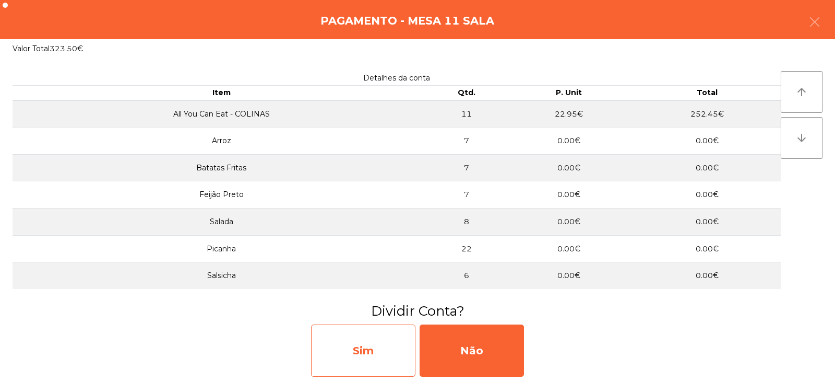
click at [366, 357] on div "Sim" at bounding box center [363, 350] width 104 height 52
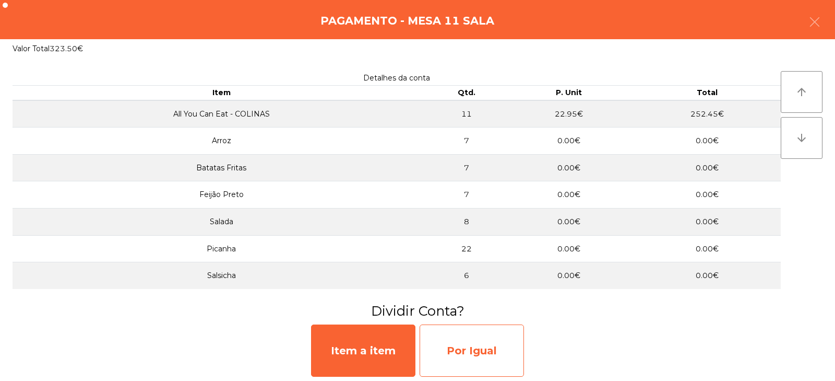
click at [471, 355] on div "Por Igual" at bounding box center [472, 350] width 104 height 52
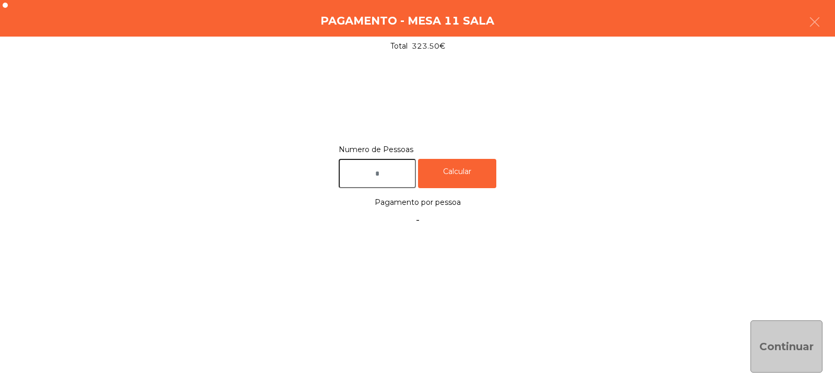
click at [397, 170] on input "text" at bounding box center [377, 174] width 77 height 30
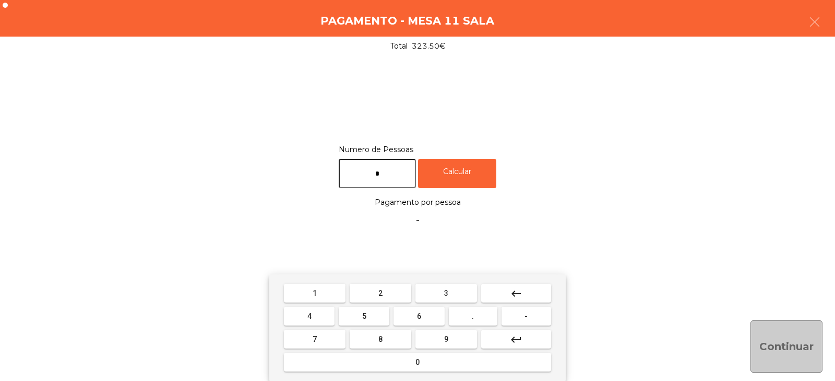
type input "*"
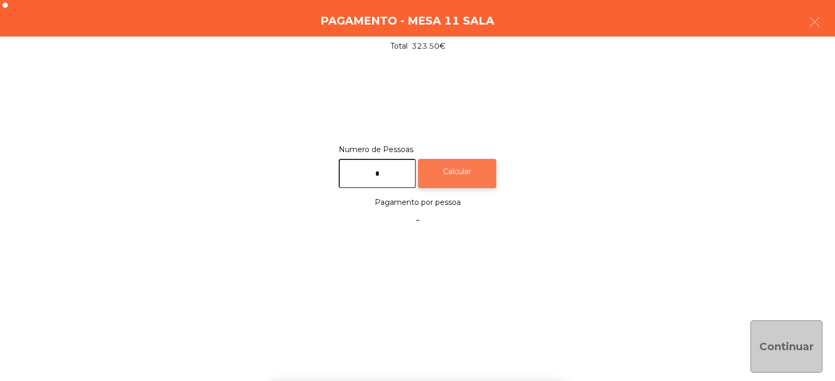
click at [475, 176] on div "Calcular" at bounding box center [457, 174] width 78 height 30
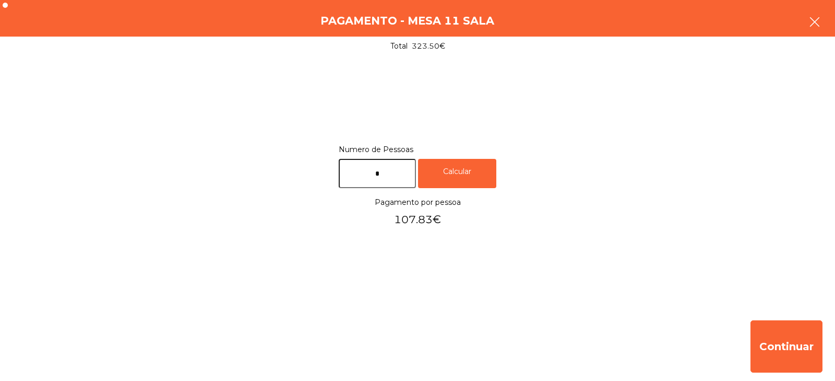
click at [821, 25] on button "button" at bounding box center [814, 22] width 29 height 31
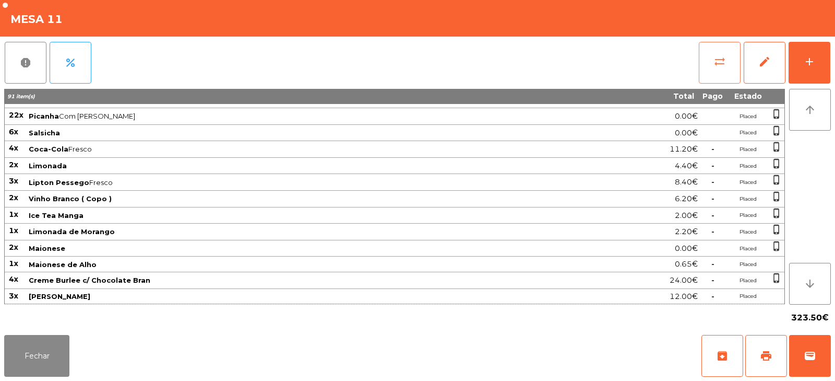
click at [715, 72] on button "sync_alt" at bounding box center [720, 63] width 42 height 42
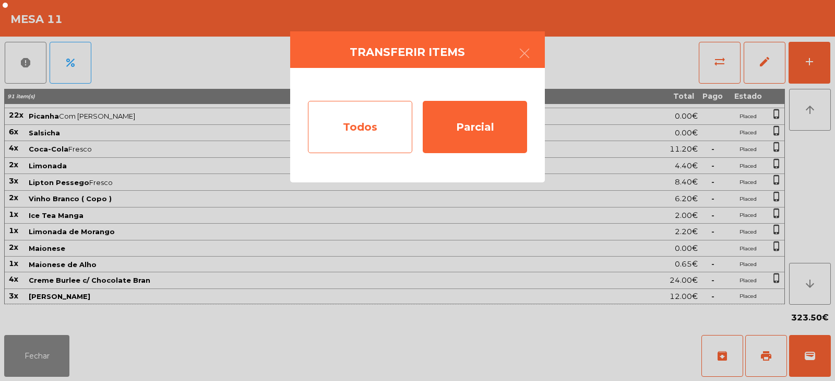
click at [344, 127] on div "Todos" at bounding box center [360, 127] width 104 height 52
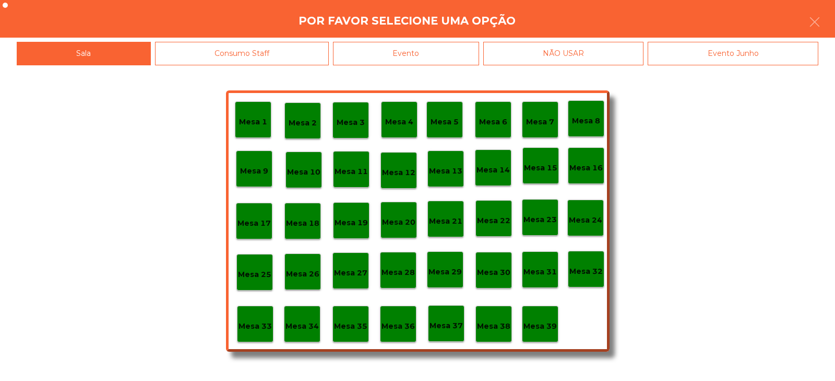
click at [395, 57] on div "Evento" at bounding box center [406, 53] width 146 height 23
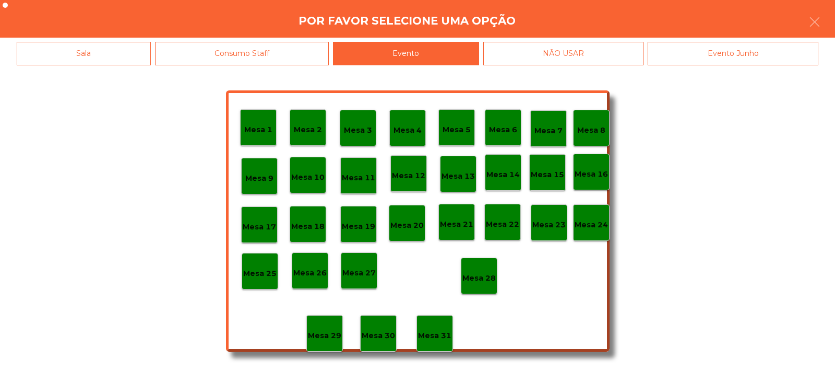
click at [486, 288] on div "Mesa 28" at bounding box center [479, 275] width 37 height 37
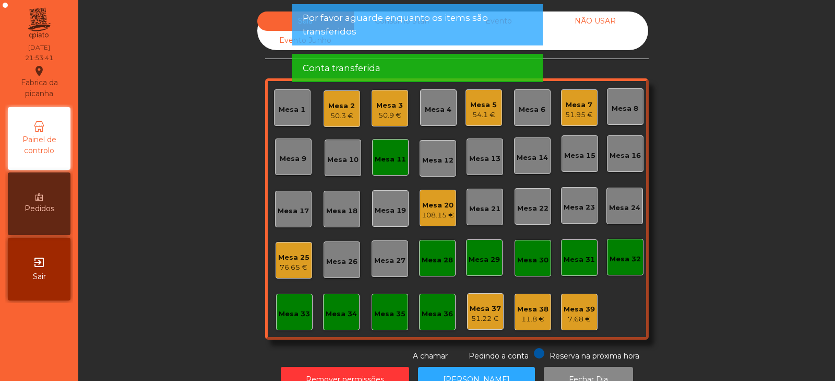
click at [385, 163] on div "Mesa 11" at bounding box center [390, 159] width 31 height 10
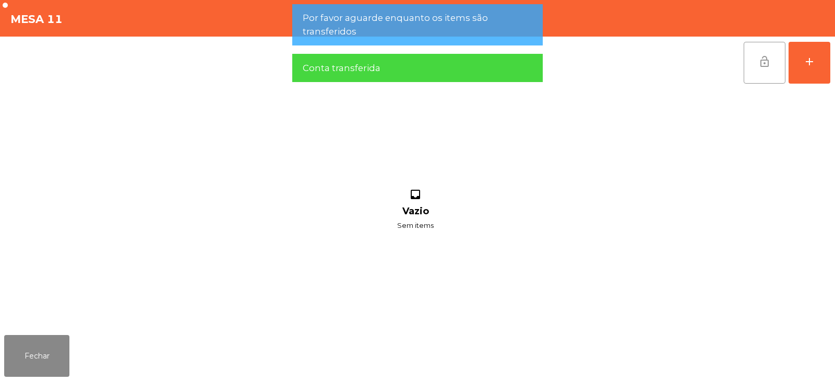
click at [755, 67] on button "lock_open" at bounding box center [765, 63] width 42 height 42
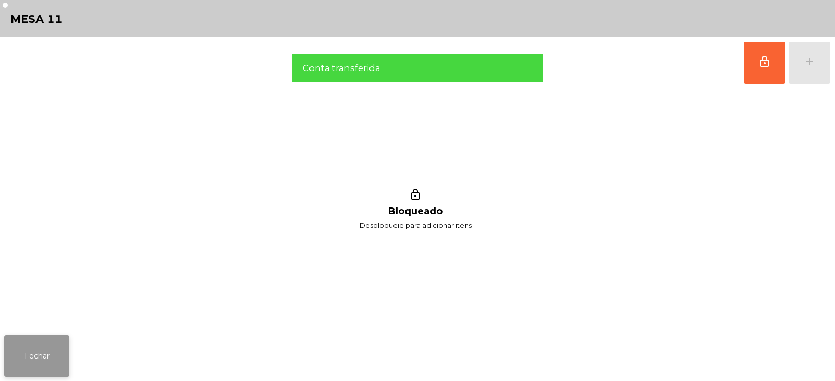
click at [41, 365] on button "Fechar" at bounding box center [36, 356] width 65 height 42
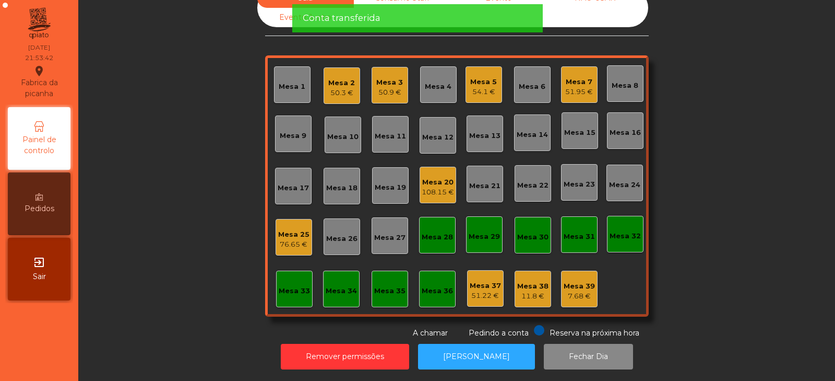
scroll to position [0, 0]
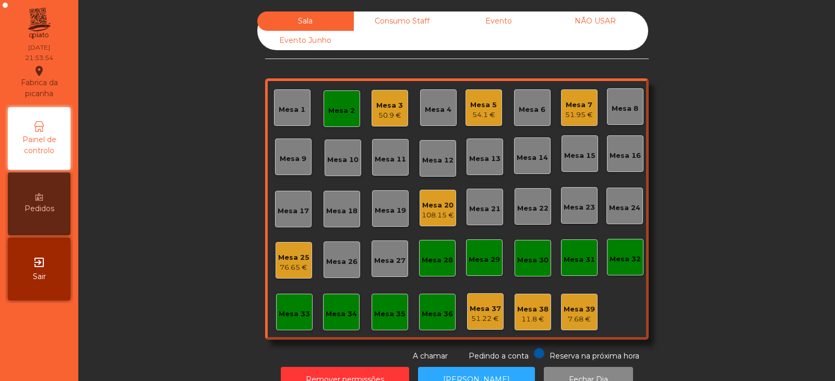
click at [527, 162] on div "Mesa 14" at bounding box center [532, 157] width 31 height 10
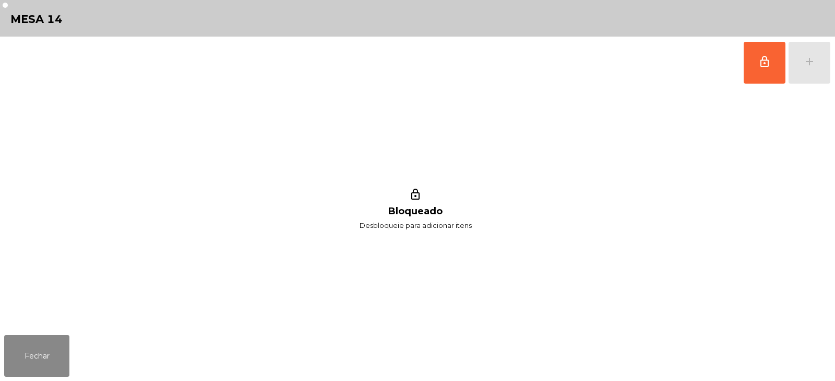
click at [770, 60] on span "lock_outline" at bounding box center [765, 61] width 13 height 13
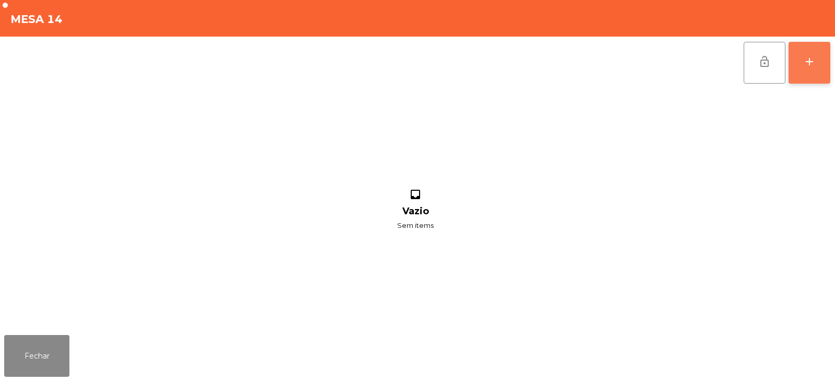
click at [805, 65] on div "add" at bounding box center [810, 61] width 13 height 13
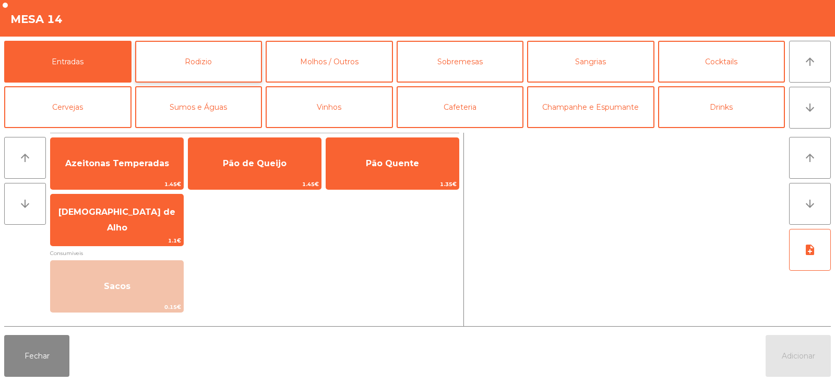
click at [191, 60] on button "Rodizio" at bounding box center [198, 62] width 127 height 42
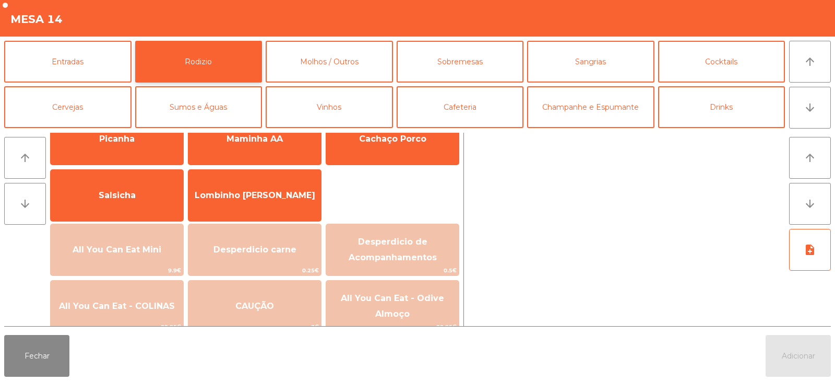
scroll to position [63, 0]
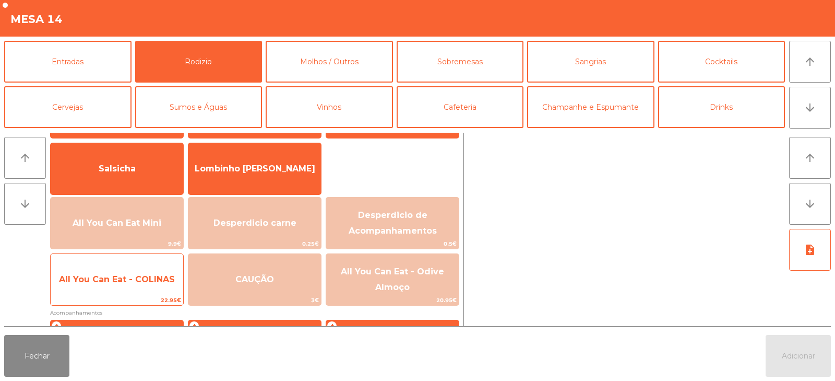
click at [132, 298] on span "22.95€" at bounding box center [117, 300] width 133 height 10
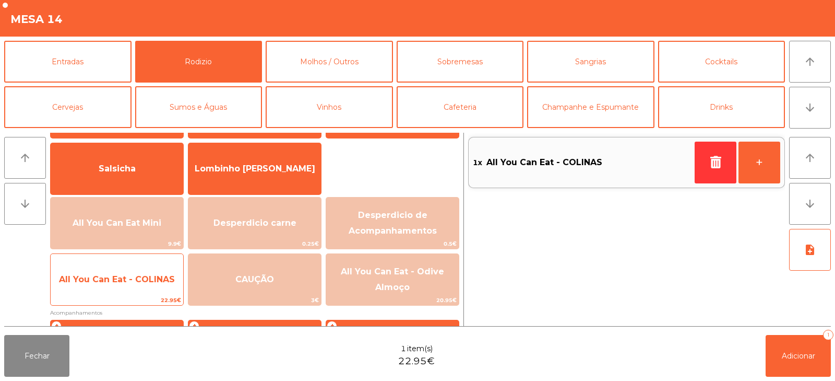
click at [131, 295] on div "All You Can Eat - COLINAS 22.95€" at bounding box center [117, 279] width 134 height 52
click at [136, 291] on span "All You Can Eat - COLINAS" at bounding box center [117, 279] width 133 height 28
click at [134, 287] on span "All You Can Eat - COLINAS" at bounding box center [117, 279] width 133 height 28
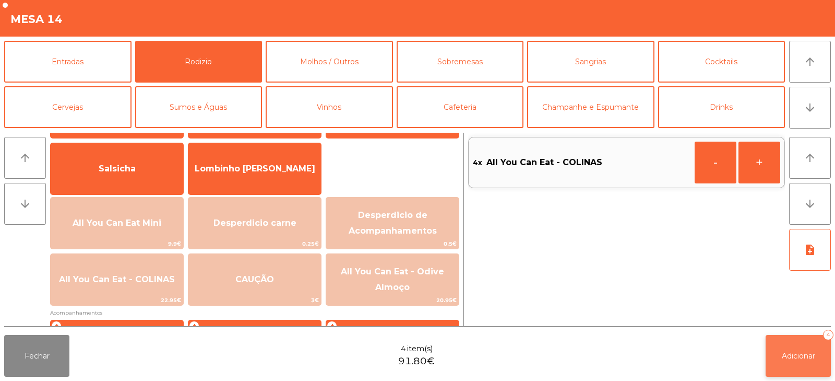
click at [787, 355] on span "Adicionar" at bounding box center [798, 355] width 33 height 9
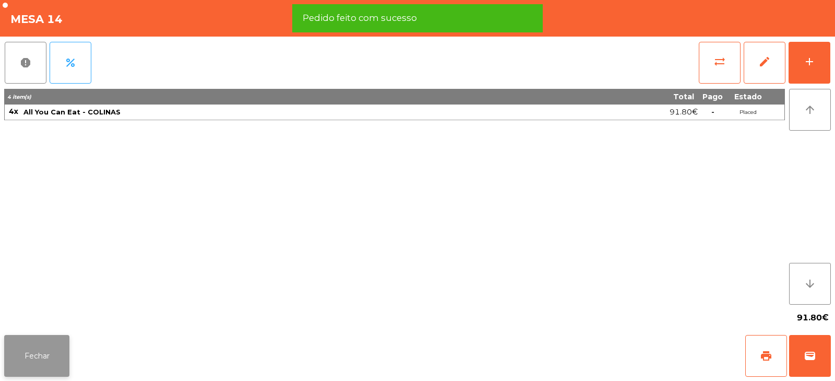
click at [39, 358] on button "Fechar" at bounding box center [36, 356] width 65 height 42
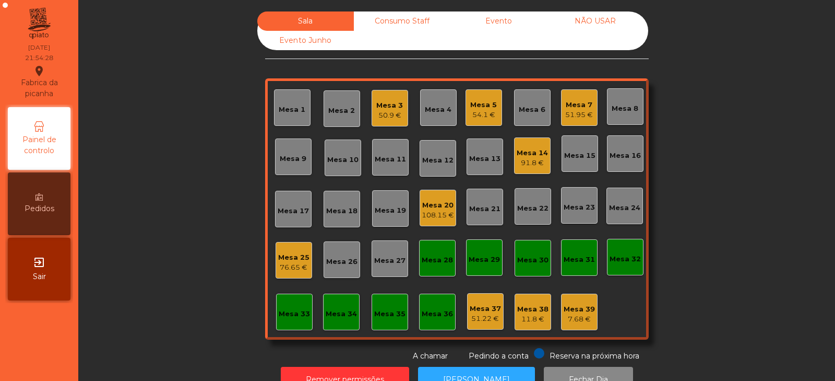
click at [404, 25] on div "Consumo Staff" at bounding box center [402, 20] width 97 height 19
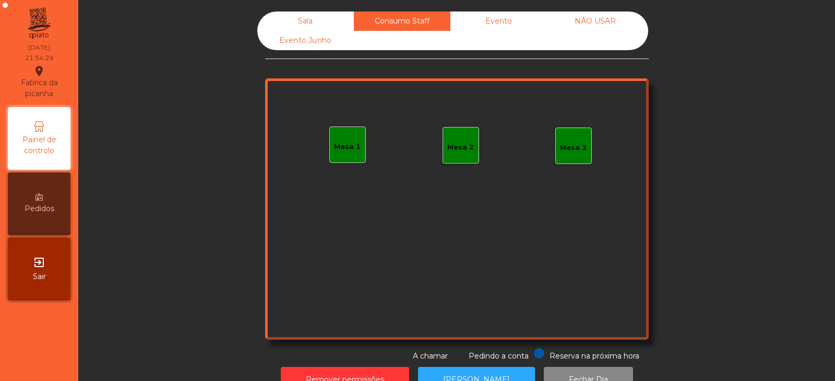
click at [345, 151] on div "Mesa 1" at bounding box center [347, 147] width 27 height 10
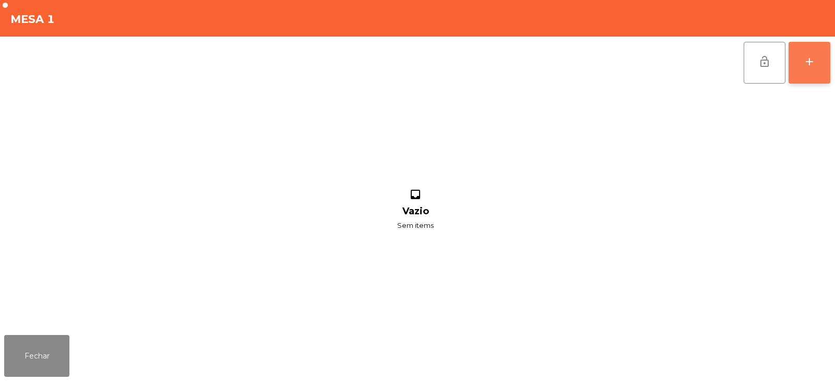
click at [813, 56] on div "add" at bounding box center [810, 61] width 13 height 13
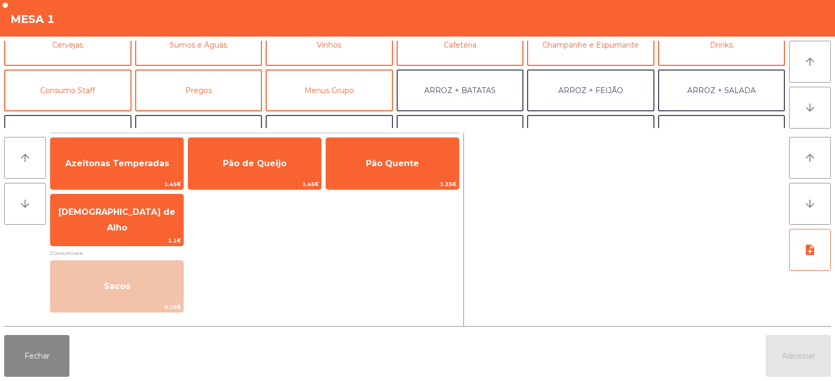
scroll to position [63, 0]
click at [79, 76] on button "Consumo Staff" at bounding box center [67, 90] width 127 height 42
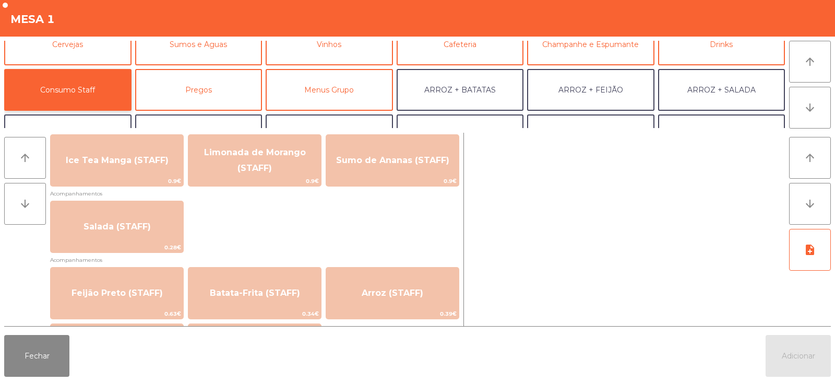
scroll to position [364, 0]
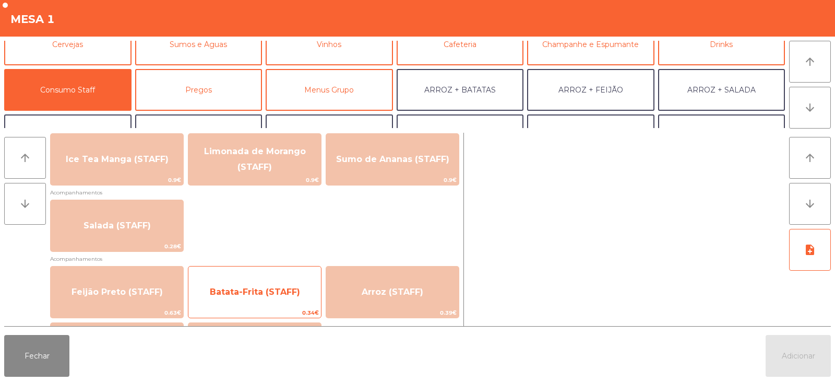
click at [312, 268] on div "Batata-Frita (STAFF) 0.34€" at bounding box center [255, 292] width 134 height 52
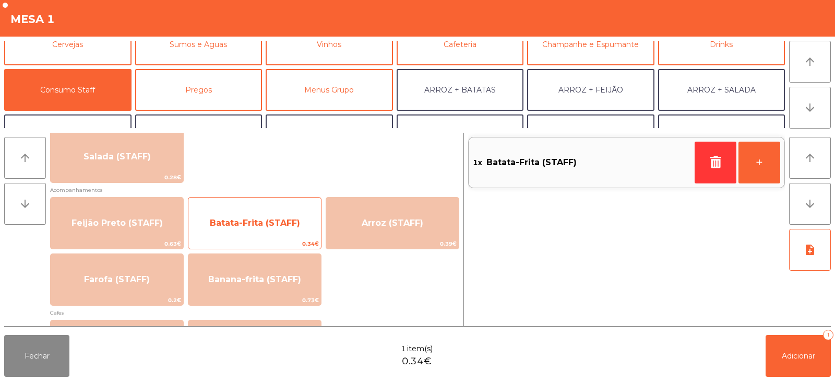
scroll to position [457, 0]
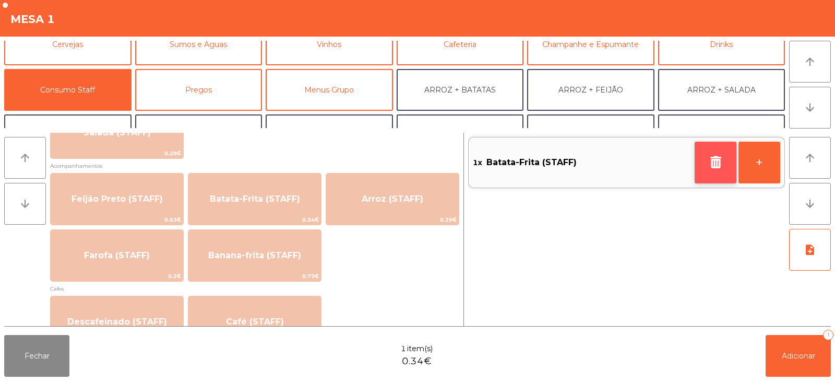
click at [712, 162] on icon "button" at bounding box center [716, 162] width 16 height 13
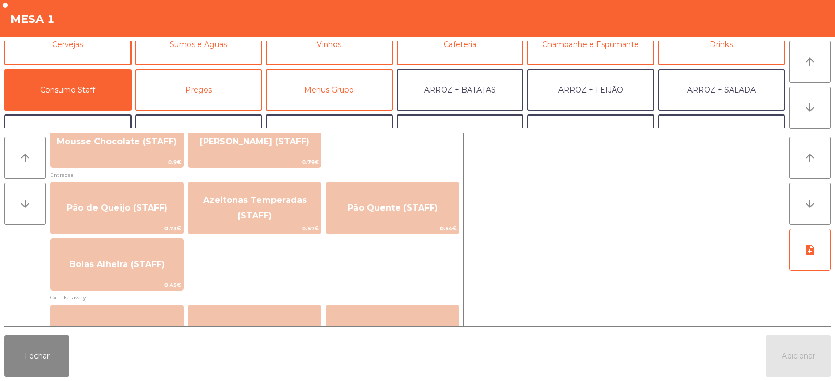
scroll to position [828, 0]
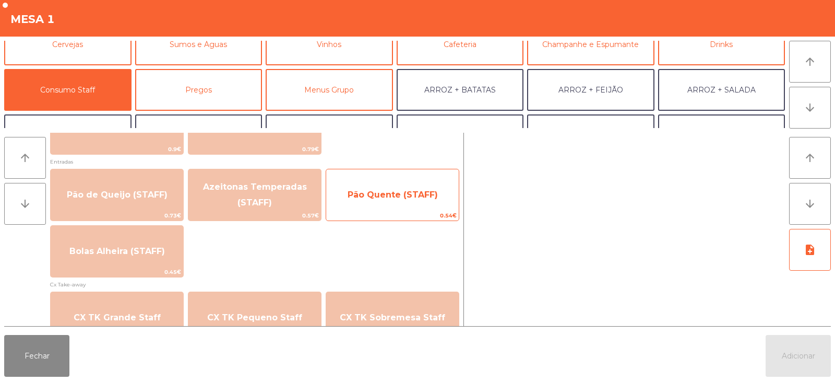
click at [393, 206] on span "Pão Quente (STAFF)" at bounding box center [392, 195] width 133 height 28
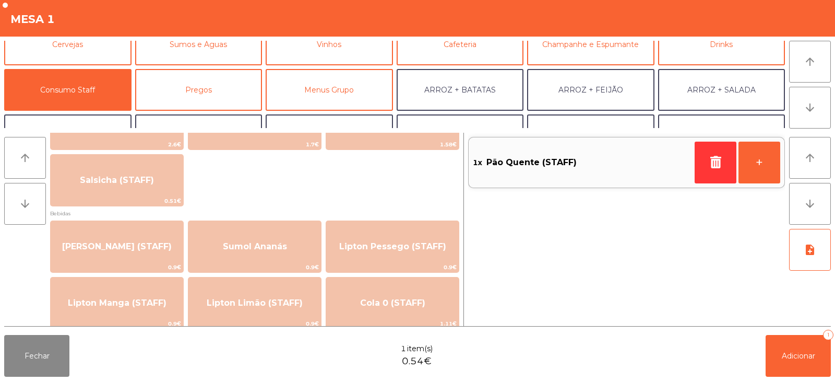
scroll to position [0, 0]
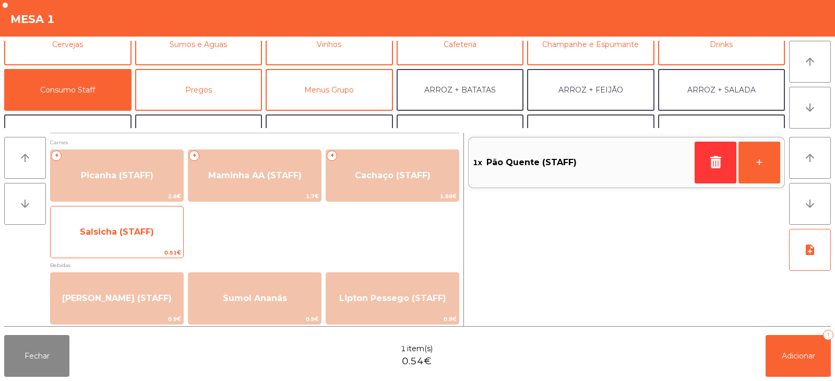
click at [107, 220] on span "Salsicha (STAFF)" at bounding box center [117, 232] width 133 height 28
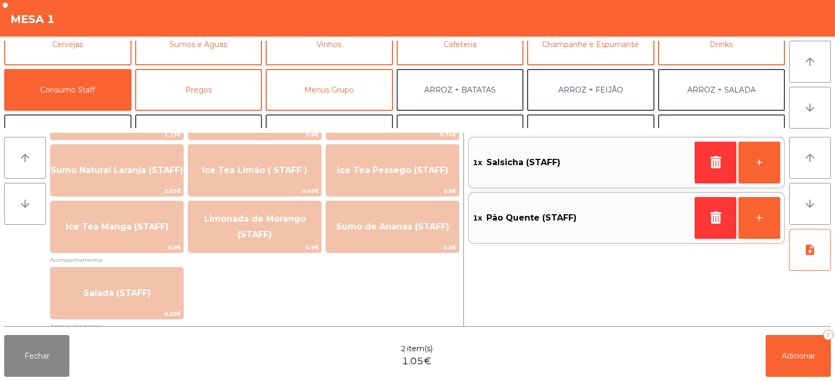
scroll to position [299, 0]
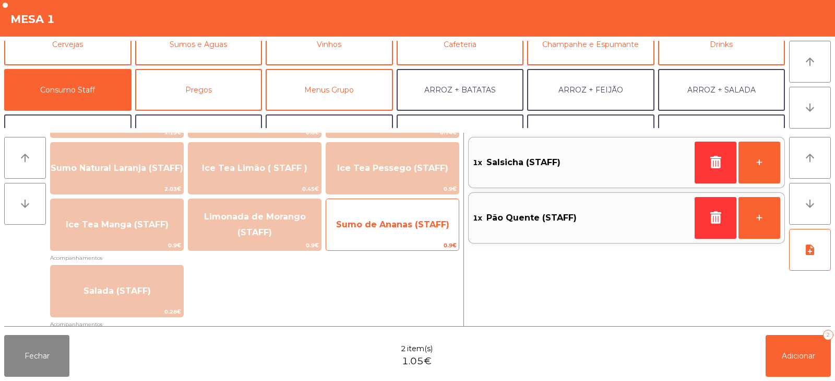
click at [380, 250] on span "0.9€" at bounding box center [392, 245] width 133 height 10
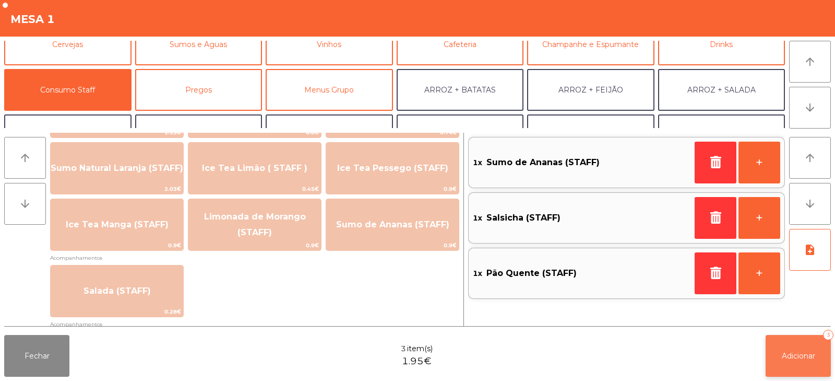
click at [780, 359] on button "Adicionar 3" at bounding box center [798, 356] width 65 height 42
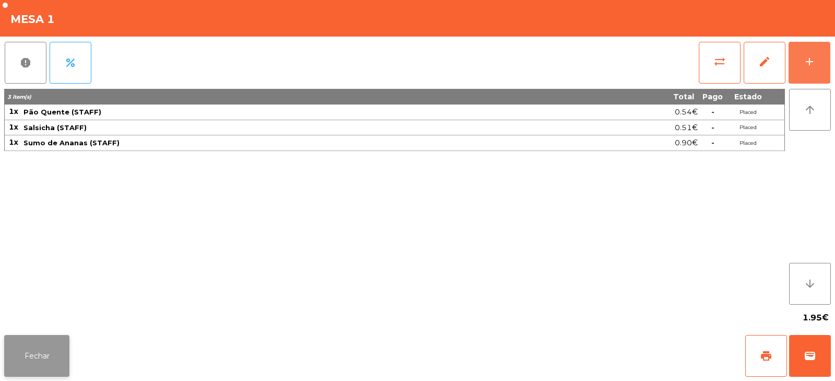
click at [46, 356] on button "Fechar" at bounding box center [36, 356] width 65 height 42
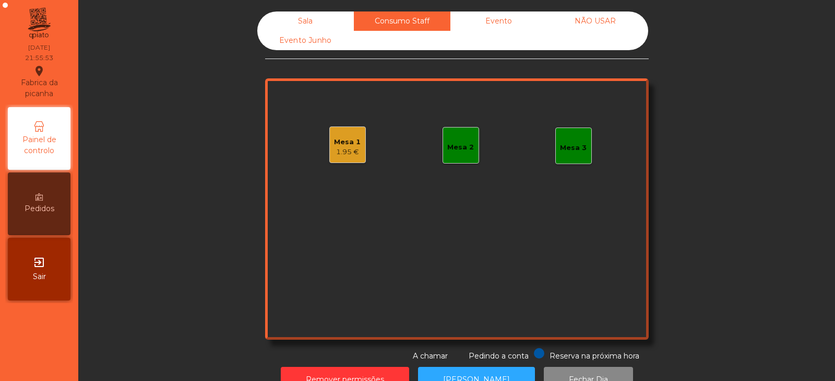
click at [501, 23] on div "Evento" at bounding box center [499, 20] width 97 height 19
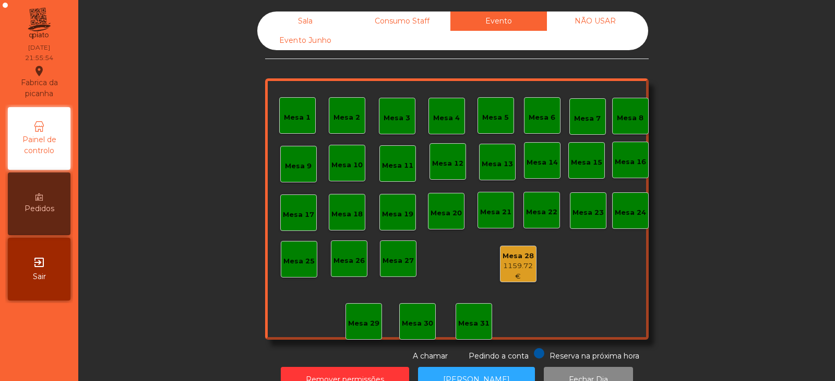
click at [323, 15] on div "Sala" at bounding box center [305, 20] width 97 height 19
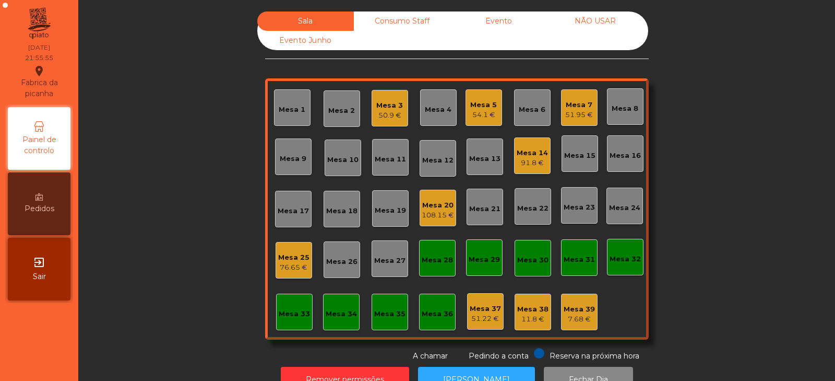
click at [576, 115] on div "51.95 €" at bounding box center [580, 115] width 28 height 10
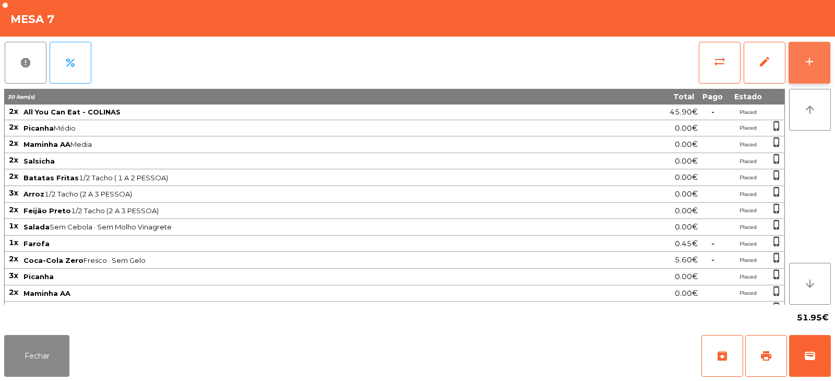
click at [810, 61] on div "add" at bounding box center [810, 61] width 13 height 13
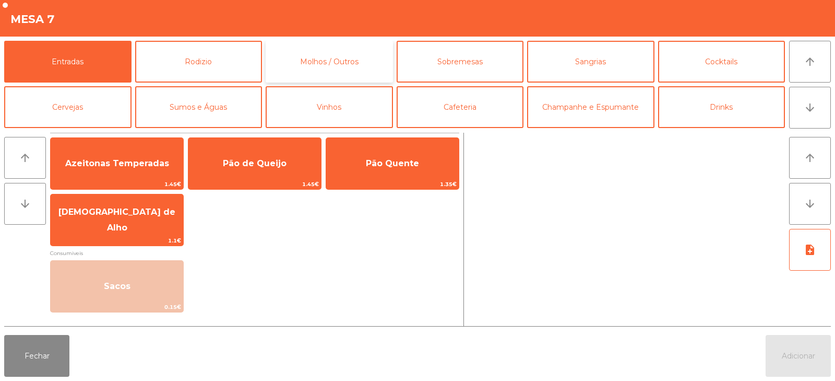
click at [346, 65] on button "Molhos / Outros" at bounding box center [329, 62] width 127 height 42
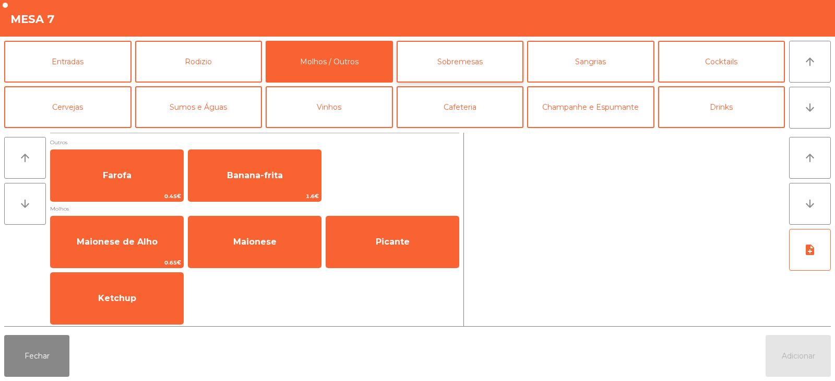
click at [454, 62] on button "Sobremesas" at bounding box center [460, 62] width 127 height 42
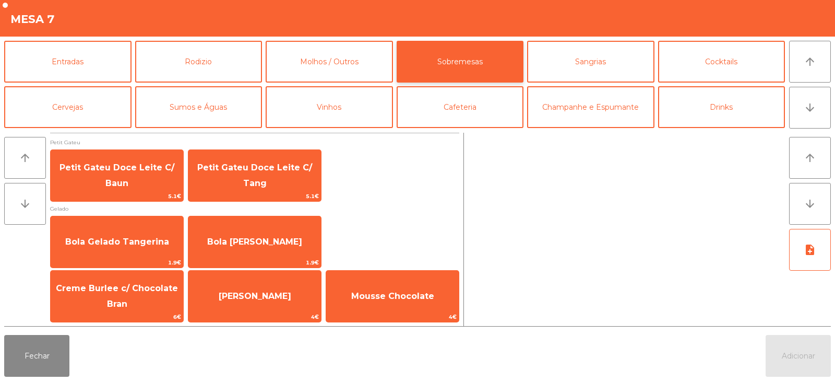
scroll to position [1, 0]
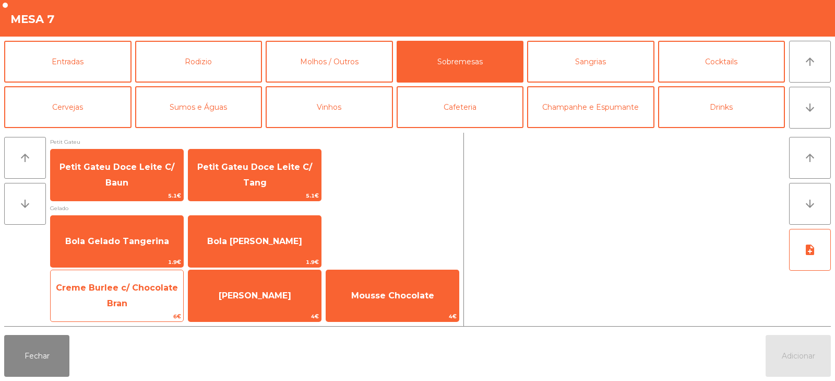
click at [155, 303] on span "Creme Burlee c/ Chocolate Bran" at bounding box center [117, 296] width 133 height 44
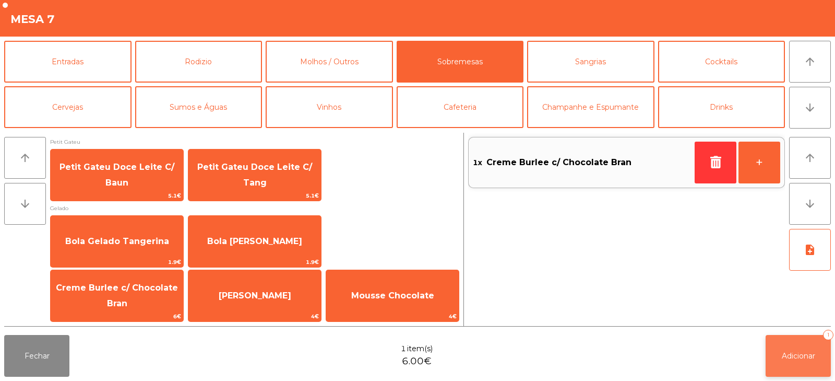
click at [805, 375] on button "Adicionar 1" at bounding box center [798, 356] width 65 height 42
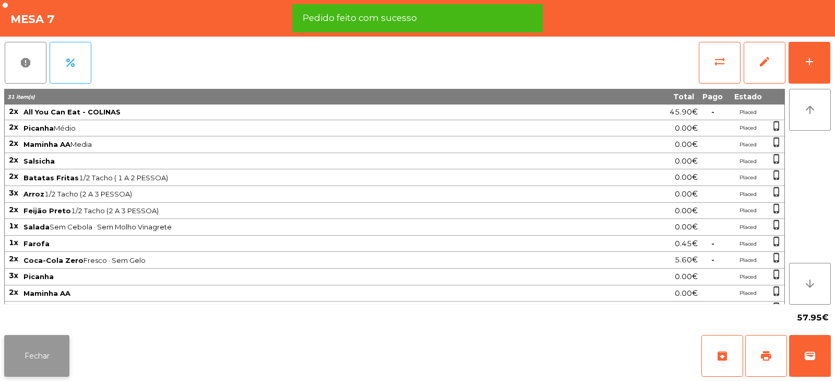
click at [45, 364] on button "Fechar" at bounding box center [36, 356] width 65 height 42
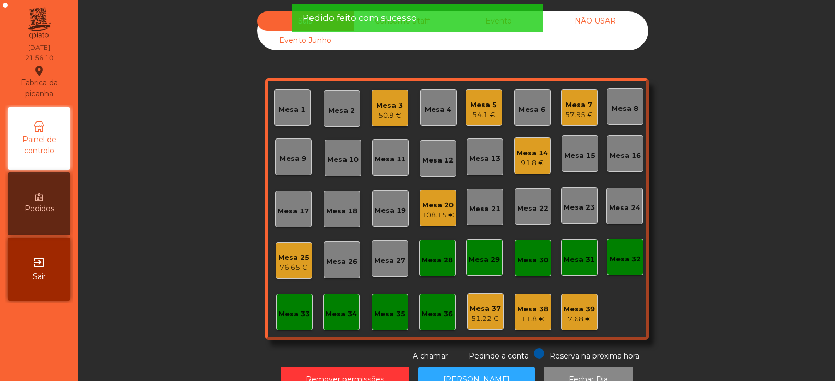
click at [535, 262] on div "Mesa 30" at bounding box center [532, 260] width 31 height 10
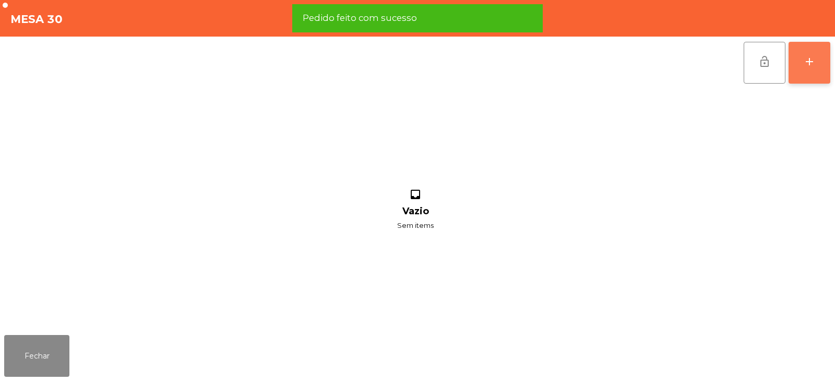
click at [817, 57] on button "add" at bounding box center [810, 63] width 42 height 42
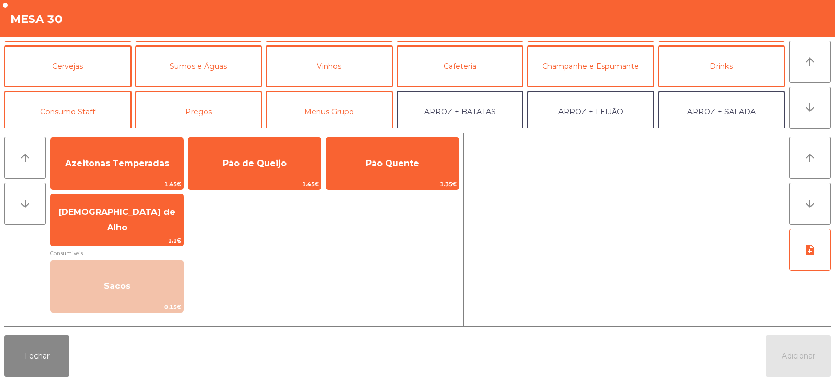
scroll to position [48, 0]
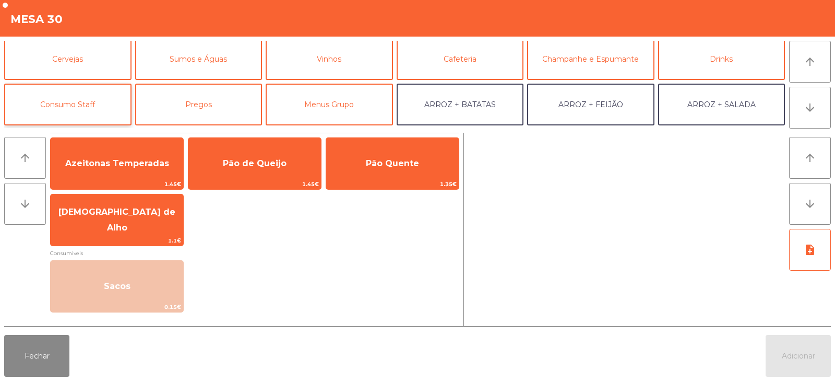
click at [93, 103] on button "Consumo Staff" at bounding box center [67, 105] width 127 height 42
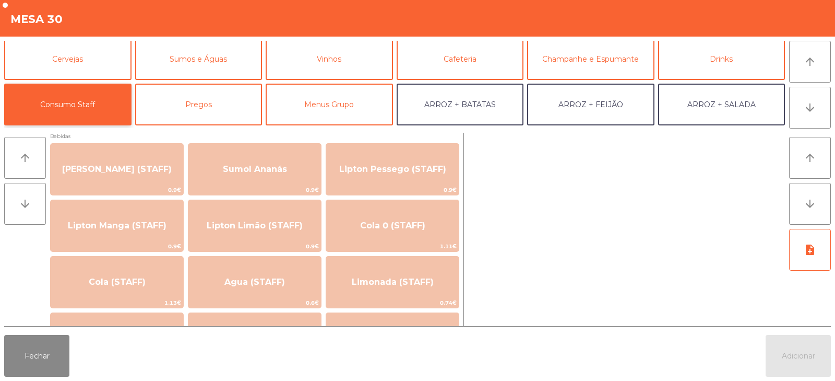
scroll to position [0, 0]
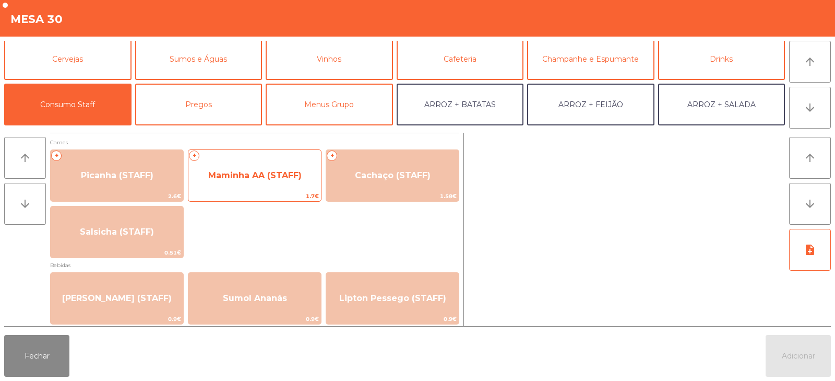
click at [295, 191] on div "+ Maminha AA (STAFF) 1.7€" at bounding box center [255, 175] width 134 height 52
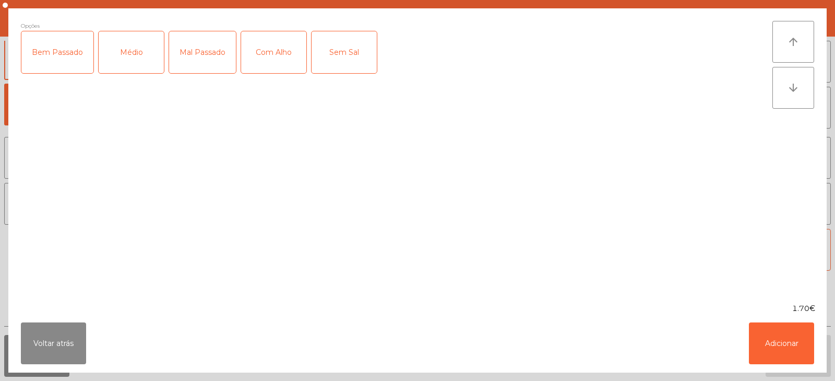
click at [128, 56] on div "Médio" at bounding box center [131, 52] width 65 height 42
click at [276, 63] on div "Com Alho" at bounding box center [273, 52] width 65 height 42
click at [782, 348] on button "Adicionar" at bounding box center [781, 343] width 65 height 42
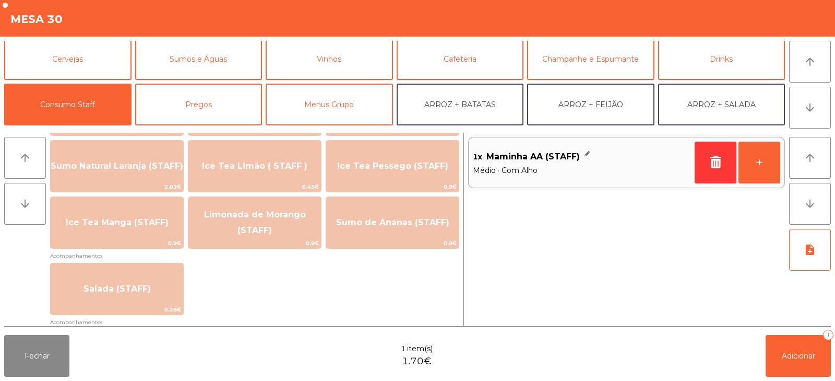
scroll to position [299, 0]
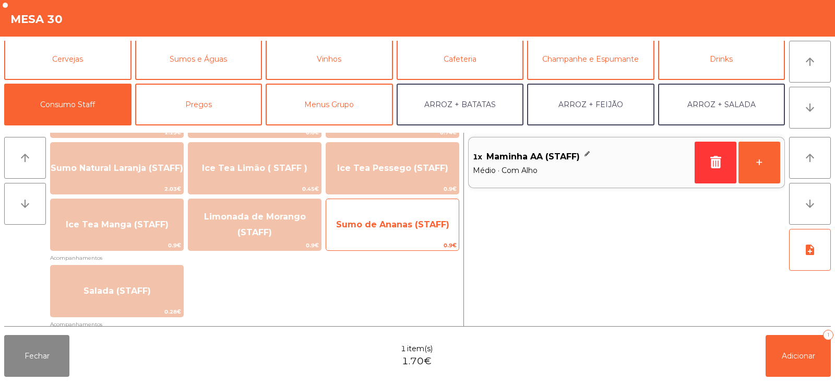
click at [420, 234] on span "Sumo de Ananas (STAFF)" at bounding box center [392, 224] width 133 height 28
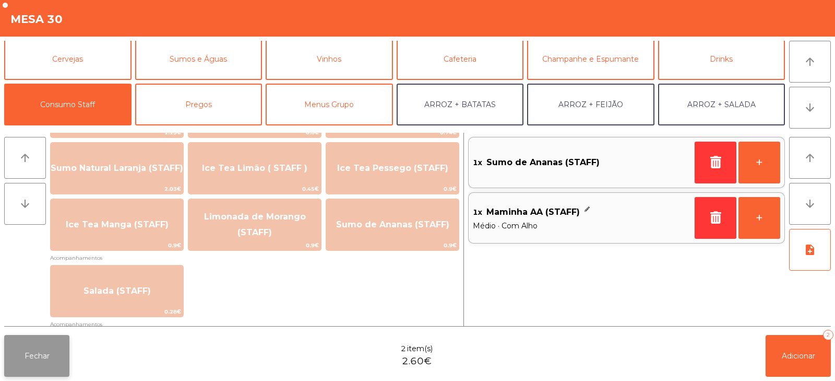
click at [53, 366] on button "Fechar" at bounding box center [36, 356] width 65 height 42
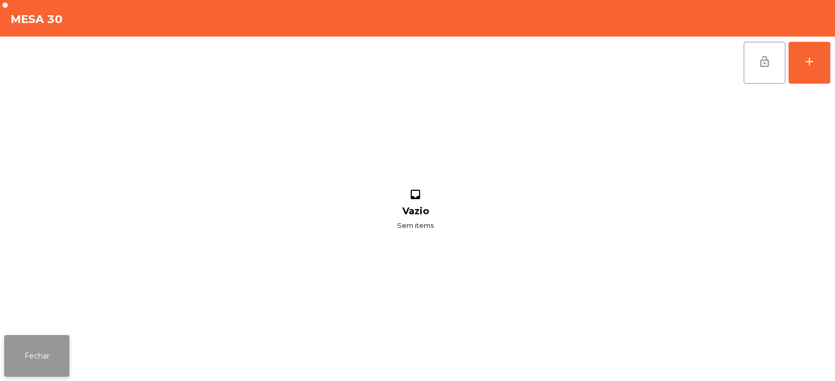
click at [63, 363] on button "Fechar" at bounding box center [36, 356] width 65 height 42
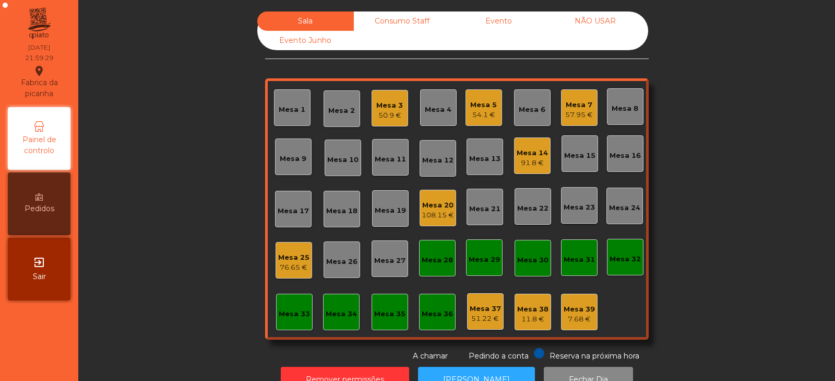
click at [397, 14] on div "Consumo Staff" at bounding box center [402, 20] width 97 height 19
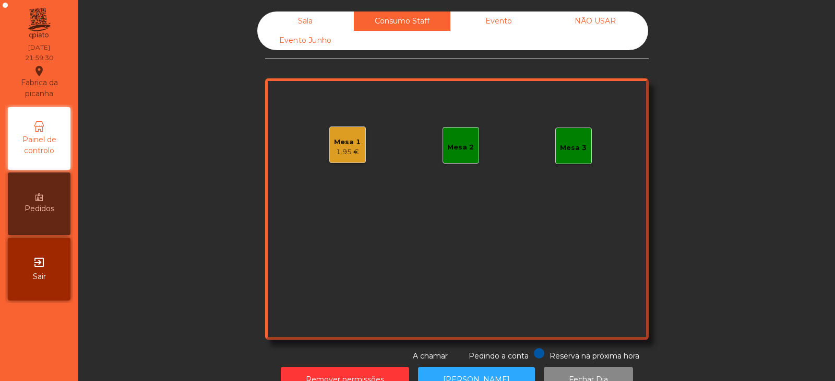
click at [329, 151] on div "Mesa 1 1.95 €" at bounding box center [347, 144] width 37 height 37
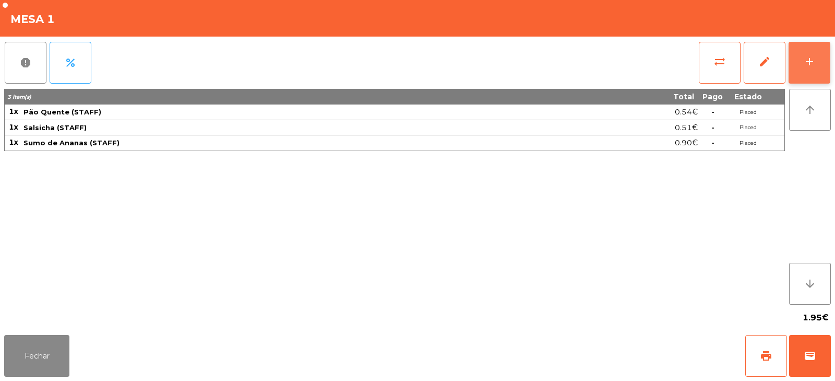
click at [815, 56] on div "add" at bounding box center [810, 61] width 13 height 13
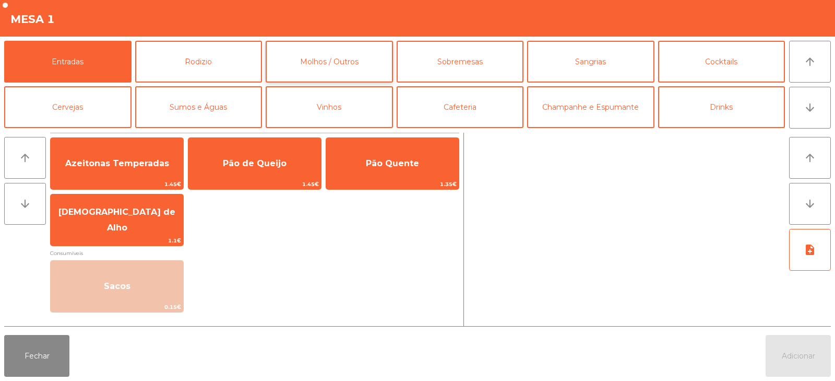
click at [343, 53] on button "Molhos / Outros" at bounding box center [329, 62] width 127 height 42
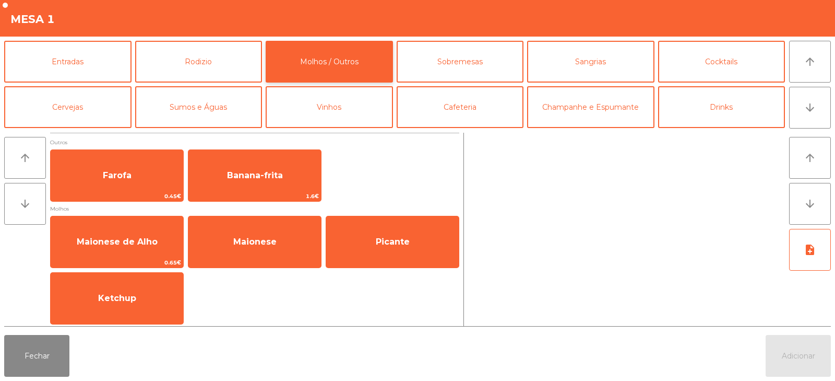
scroll to position [3, 0]
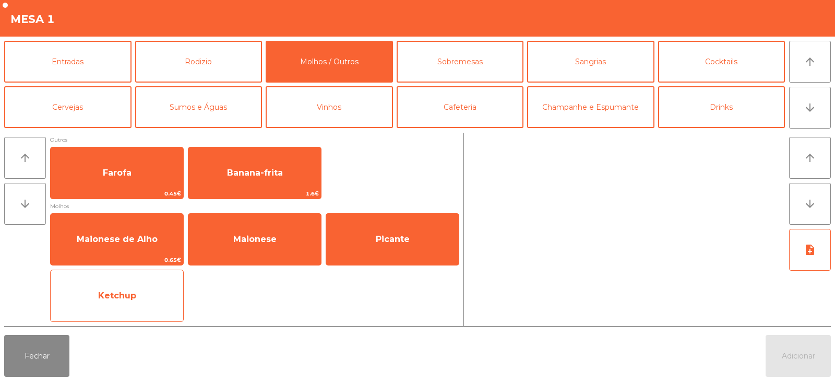
click at [118, 305] on span "Ketchup" at bounding box center [117, 295] width 133 height 28
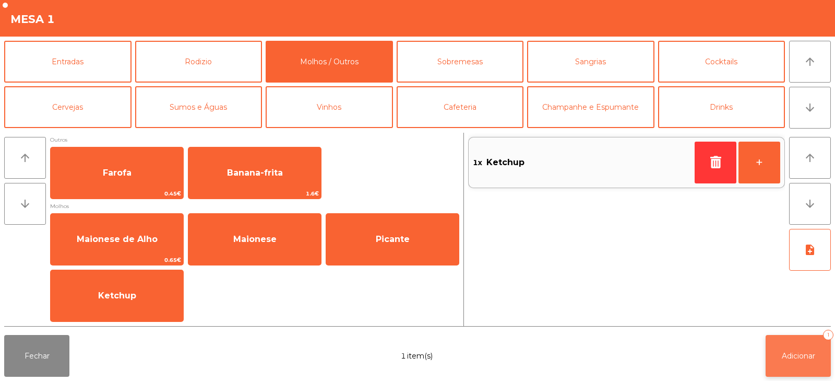
click at [795, 345] on button "Adicionar 1" at bounding box center [798, 356] width 65 height 42
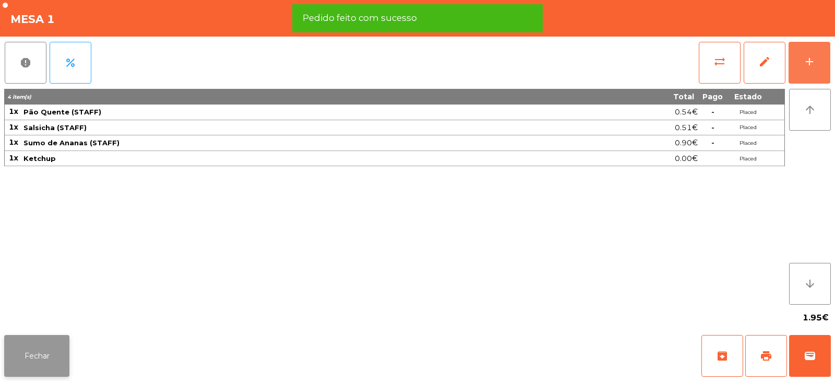
click at [28, 352] on button "Fechar" at bounding box center [36, 356] width 65 height 42
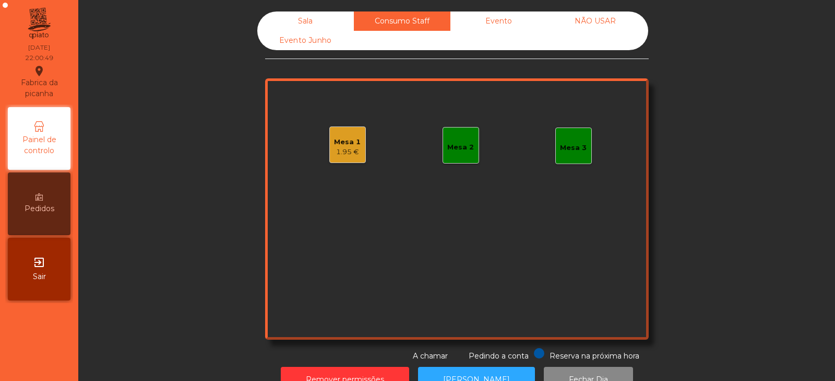
click at [297, 15] on div "Sala" at bounding box center [305, 20] width 97 height 19
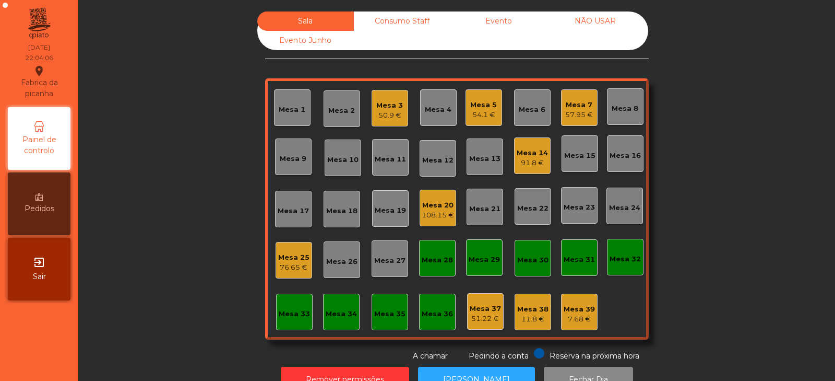
click at [621, 117] on div "Mesa 8" at bounding box center [625, 106] width 37 height 37
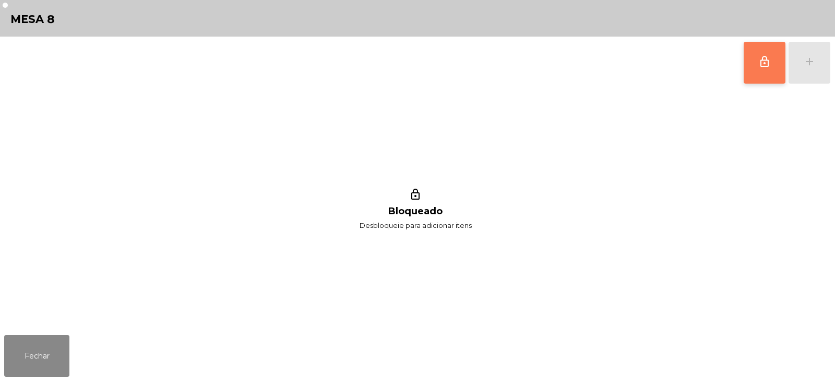
click at [772, 68] on button "lock_outline" at bounding box center [765, 63] width 42 height 42
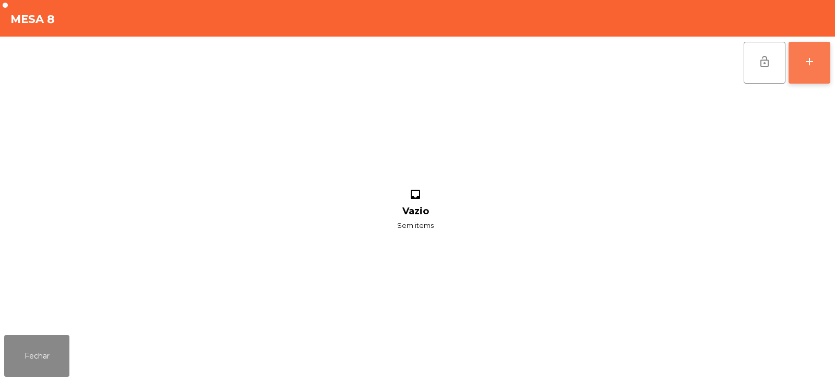
click at [796, 61] on button "add" at bounding box center [810, 63] width 42 height 42
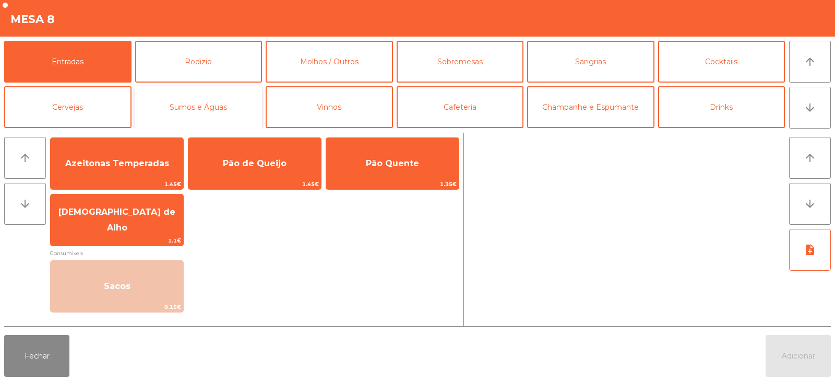
click at [161, 87] on button "Sumos e Águas" at bounding box center [198, 107] width 127 height 42
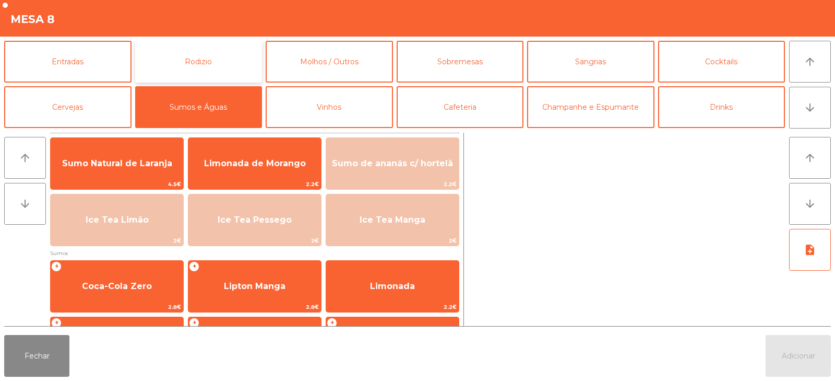
click at [186, 70] on button "Rodizio" at bounding box center [198, 62] width 127 height 42
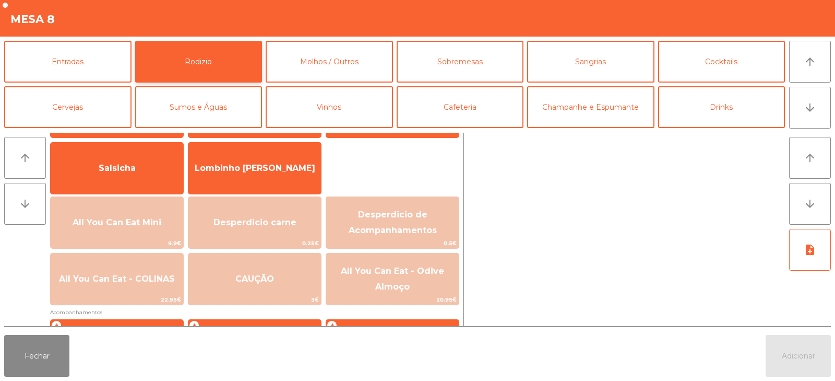
scroll to position [78, 0]
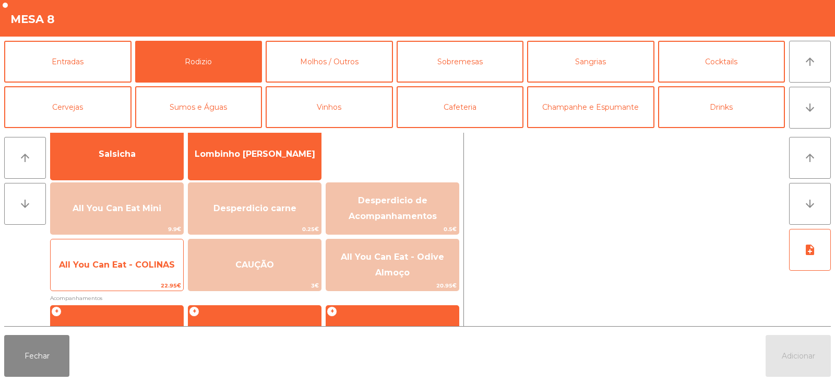
click at [140, 269] on span "All You Can Eat - COLINAS" at bounding box center [117, 265] width 133 height 28
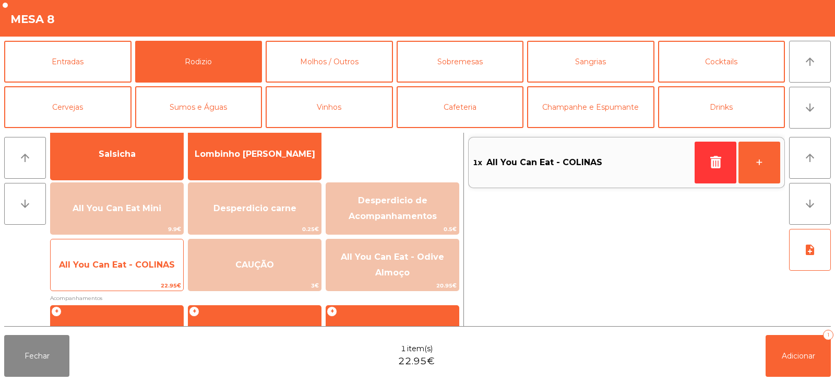
click at [143, 278] on span "All You Can Eat - COLINAS" at bounding box center [117, 265] width 133 height 28
click at [143, 277] on span "All You Can Eat - COLINAS" at bounding box center [117, 265] width 133 height 28
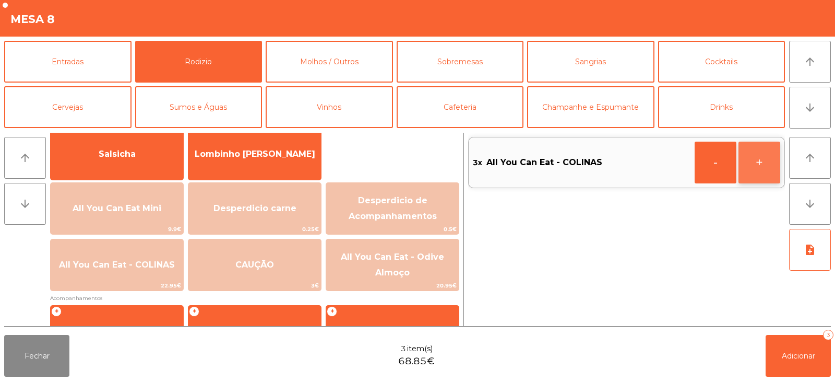
click at [759, 155] on button "+" at bounding box center [760, 163] width 42 height 42
click at [64, 360] on button "Fechar" at bounding box center [36, 356] width 65 height 42
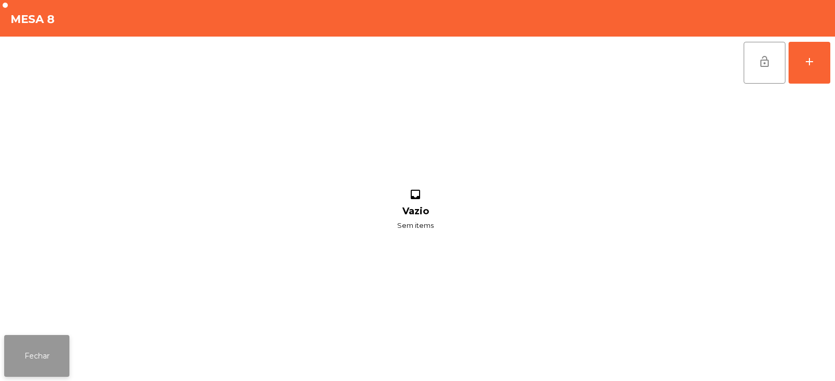
click at [66, 357] on button "Fechar" at bounding box center [36, 356] width 65 height 42
click at [73, 359] on nav "Fabrica da picanha location_on 18/08/2025 22:04:13 Painel de controlo Pedidos e…" at bounding box center [39, 190] width 78 height 381
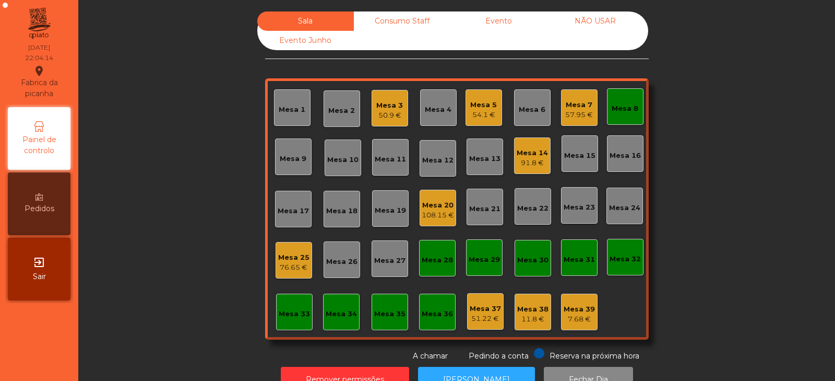
click at [623, 114] on div "Mesa 8" at bounding box center [625, 106] width 37 height 37
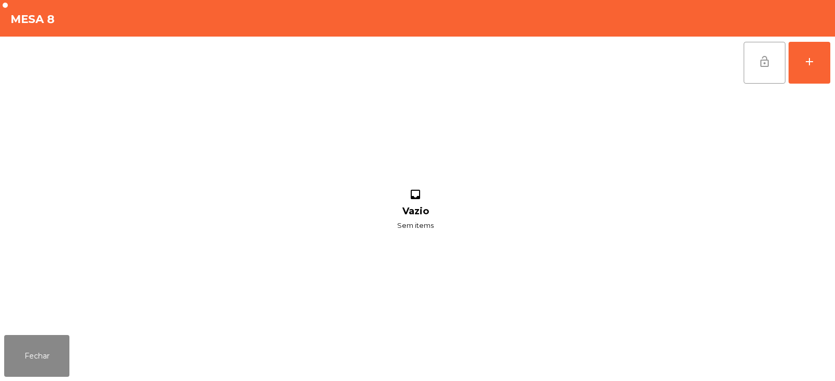
click at [751, 63] on button "lock_open" at bounding box center [765, 63] width 42 height 42
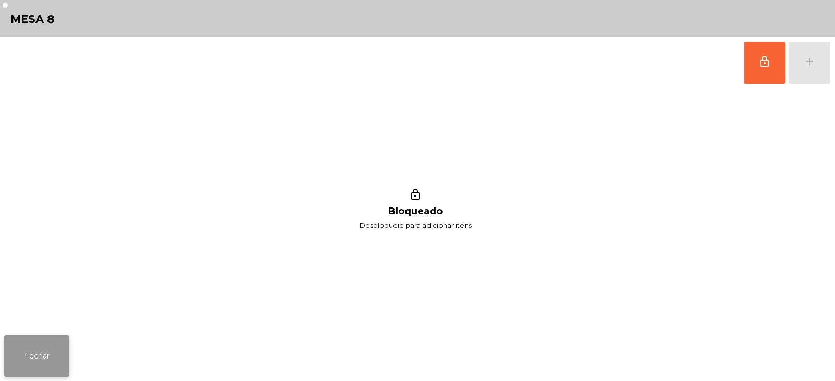
click at [33, 368] on button "Fechar" at bounding box center [36, 356] width 65 height 42
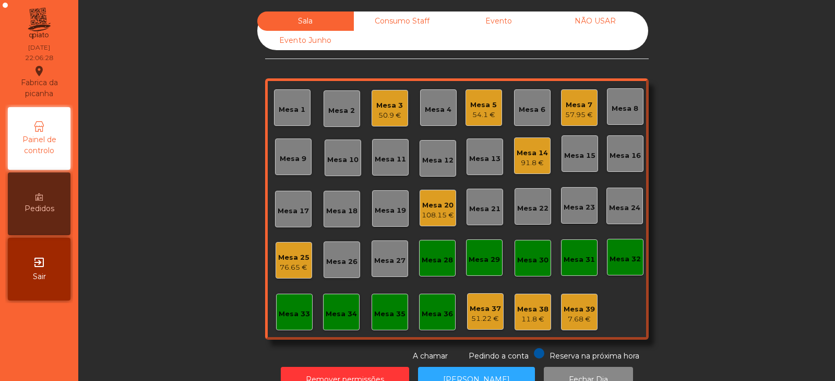
click at [282, 314] on div "Mesa 33" at bounding box center [294, 314] width 31 height 10
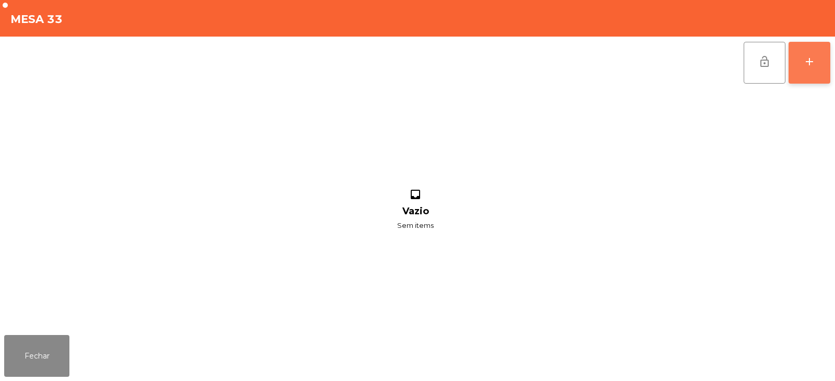
click at [814, 57] on div "add" at bounding box center [810, 61] width 13 height 13
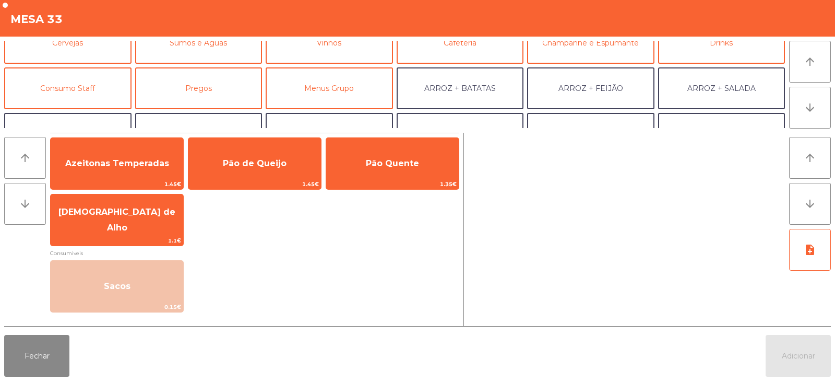
scroll to position [64, 0]
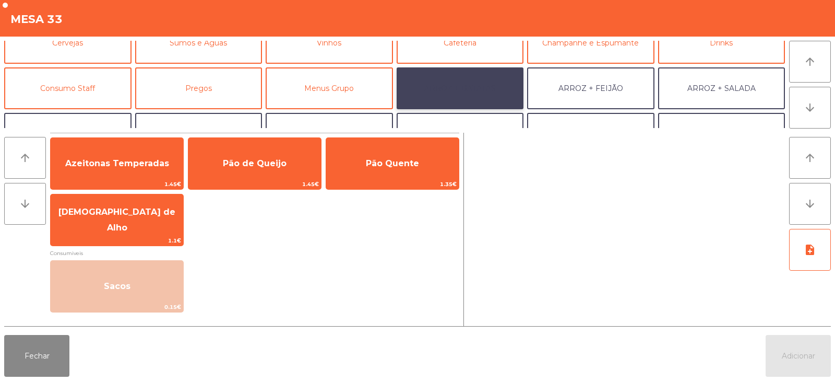
click at [458, 83] on button "ARROZ + BATATAS" at bounding box center [460, 88] width 127 height 42
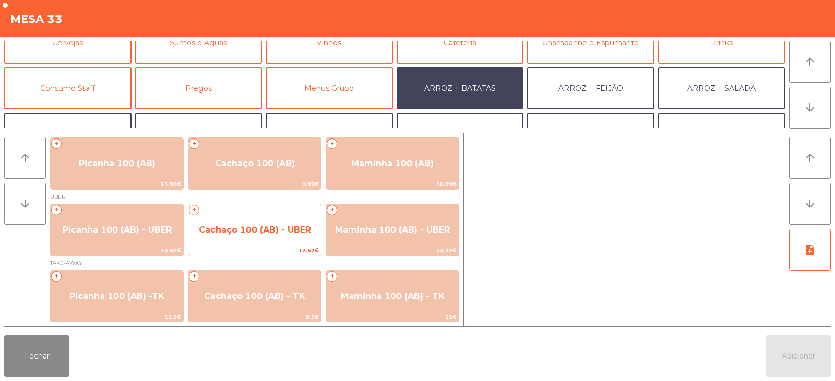
click at [258, 231] on span "Cachaço 100 (AB) - UBER" at bounding box center [255, 230] width 112 height 10
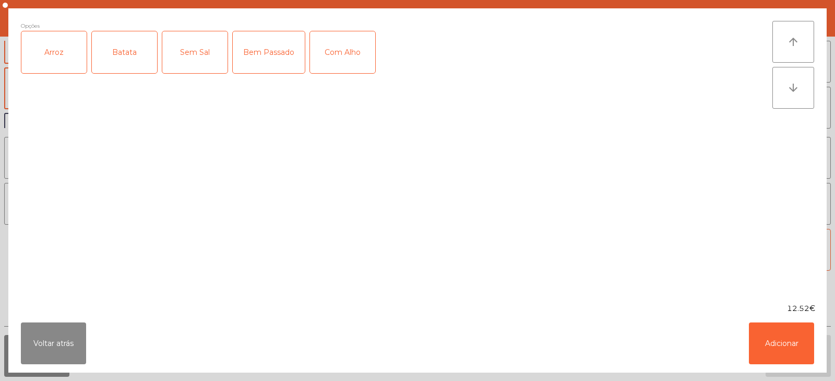
click at [63, 58] on div "Arroz" at bounding box center [53, 52] width 65 height 42
click at [139, 55] on div "Batata" at bounding box center [124, 52] width 65 height 42
click at [342, 66] on div "Com Alho" at bounding box center [342, 52] width 65 height 42
click at [277, 48] on div "Bem Passado" at bounding box center [269, 52] width 72 height 42
click at [769, 336] on button "Adicionar" at bounding box center [781, 343] width 65 height 42
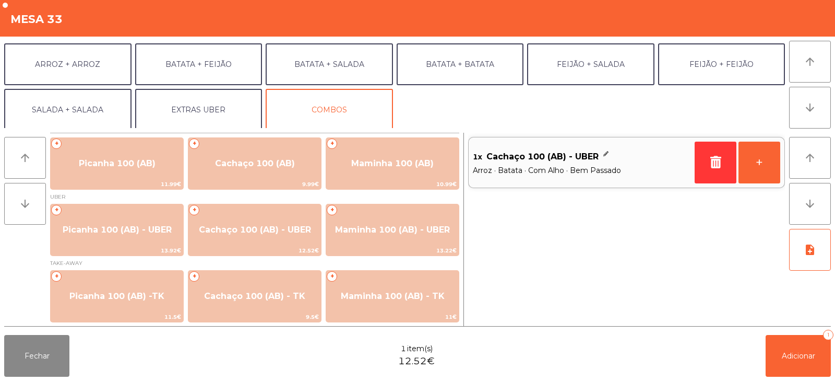
scroll to position [136, 0]
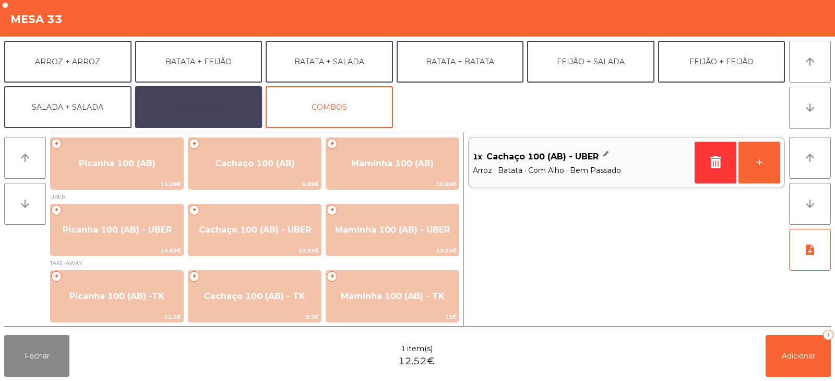
click at [199, 114] on button "EXTRAS UBER" at bounding box center [198, 107] width 127 height 42
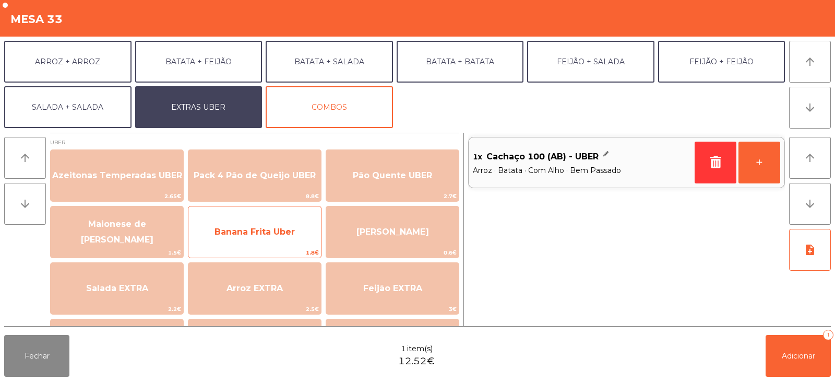
click at [230, 218] on span "Banana Frita Uber" at bounding box center [255, 232] width 133 height 28
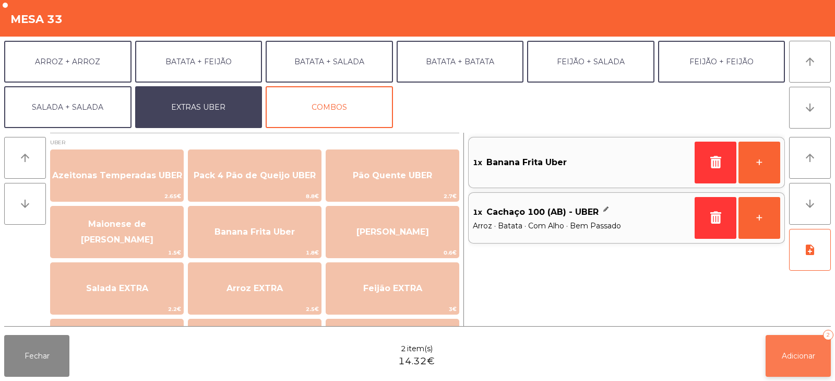
click at [805, 351] on span "Adicionar" at bounding box center [798, 355] width 33 height 9
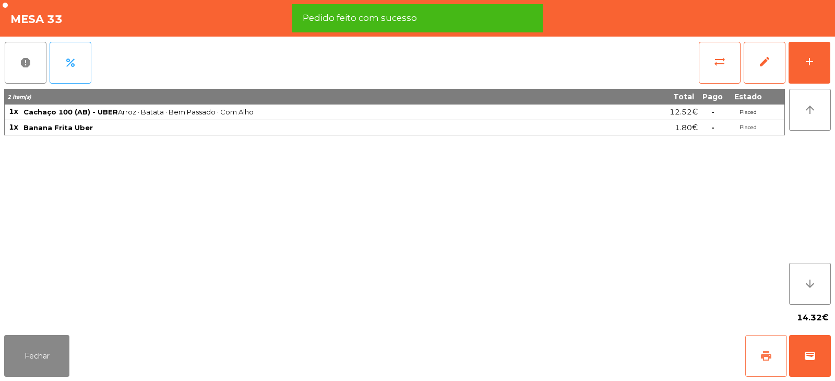
click at [748, 360] on button "print" at bounding box center [767, 356] width 42 height 42
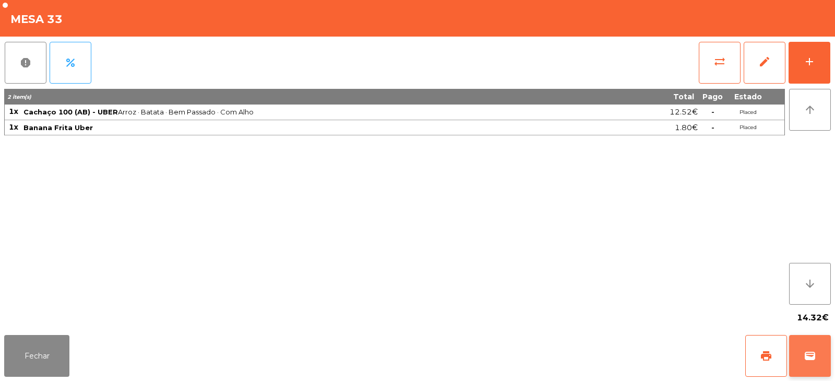
click at [798, 360] on button "wallet" at bounding box center [811, 356] width 42 height 42
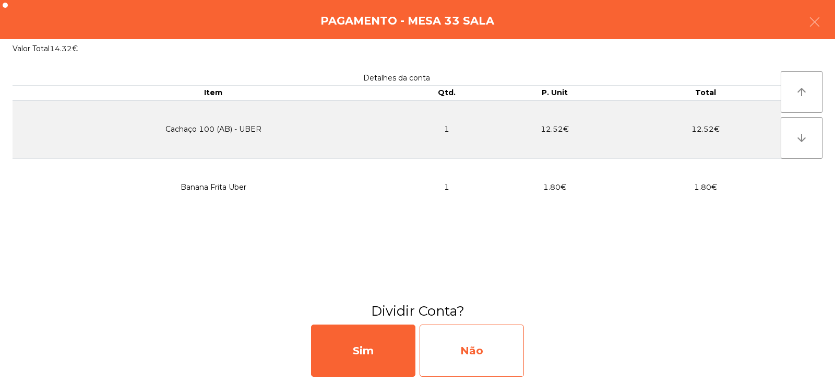
click at [478, 345] on div "Não" at bounding box center [472, 350] width 104 height 52
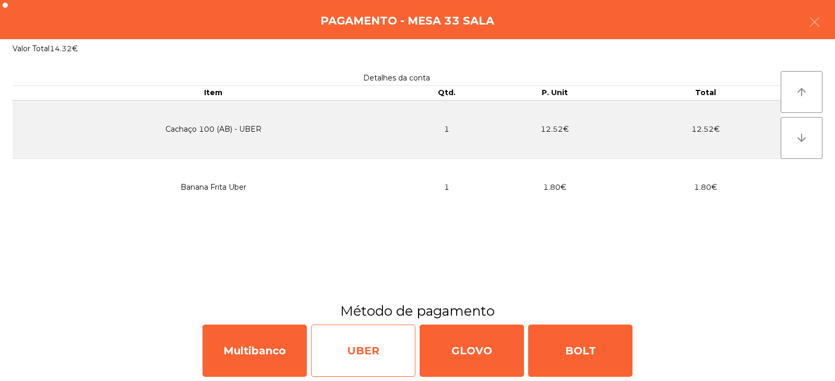
click at [342, 353] on div "UBER" at bounding box center [363, 350] width 104 height 52
select select "**"
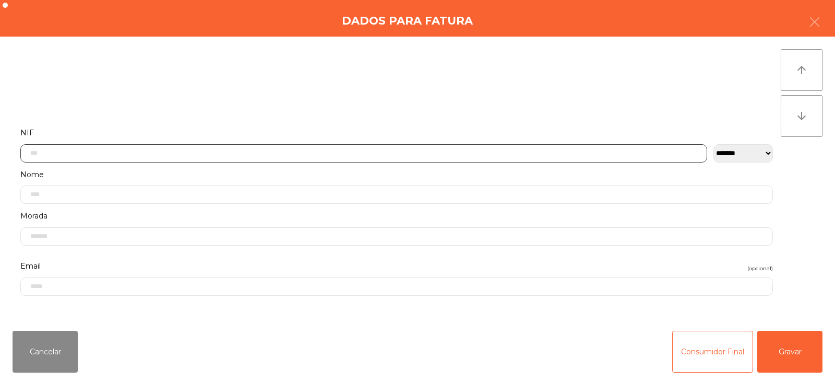
click at [363, 155] on input "text" at bounding box center [363, 153] width 687 height 18
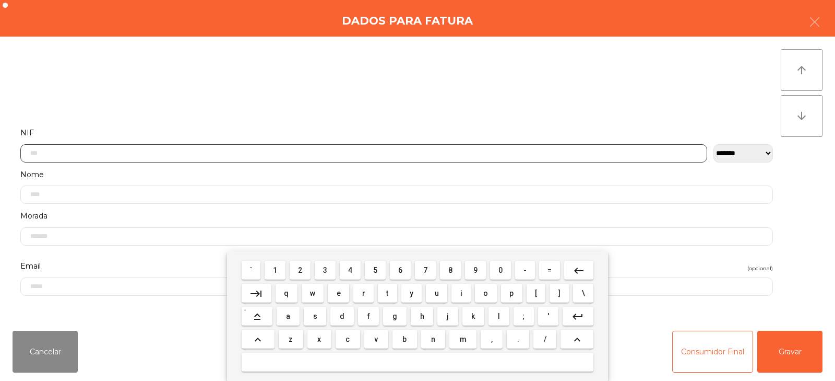
scroll to position [76, 0]
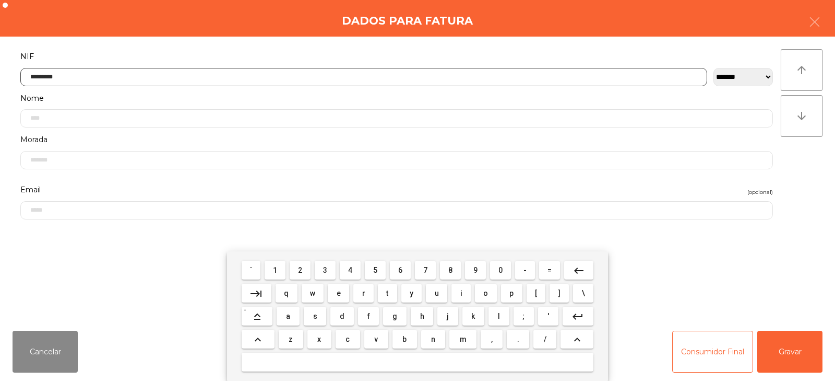
type input "*********"
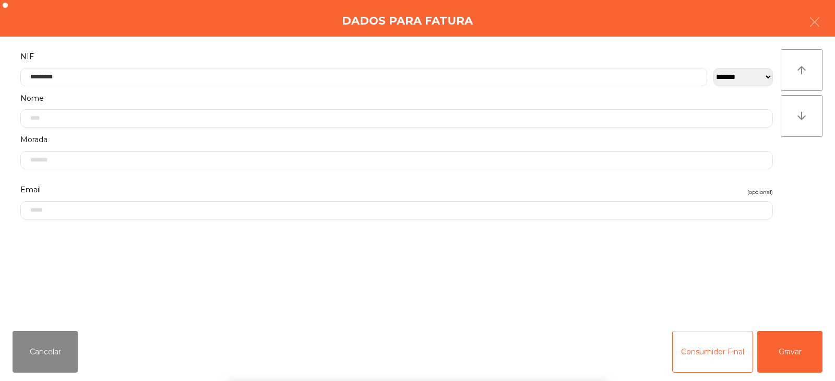
click at [802, 354] on div "` 1 2 3 4 5 6 7 8 9 0 - = keyboard_backspace keyboard_tab q w e r t y u i o p […" at bounding box center [417, 316] width 835 height 130
click at [799, 338] on button "Gravar" at bounding box center [790, 352] width 65 height 42
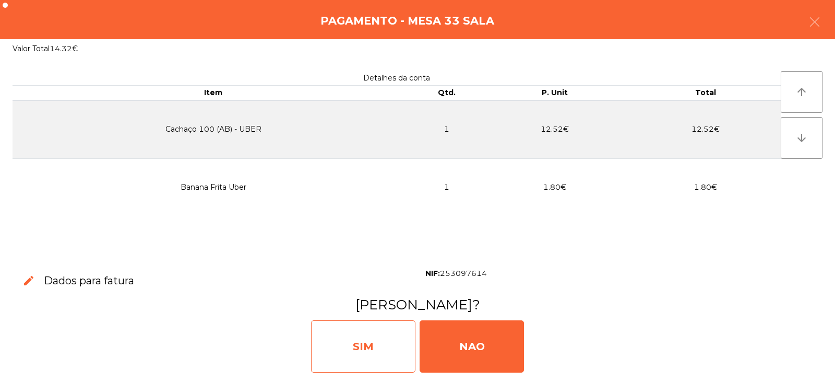
click at [379, 338] on div "SIM" at bounding box center [363, 346] width 104 height 52
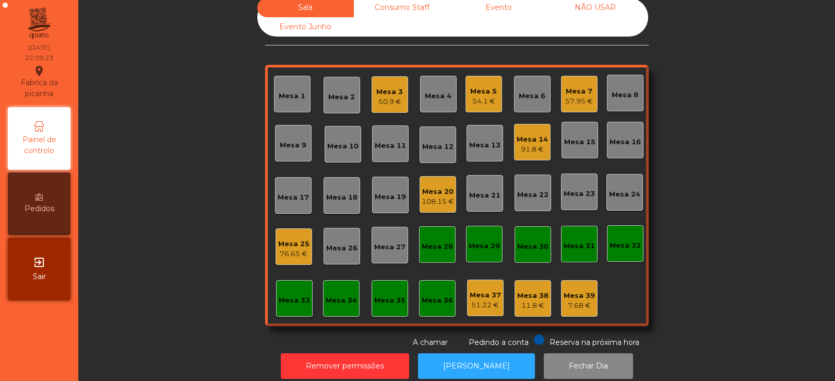
scroll to position [0, 0]
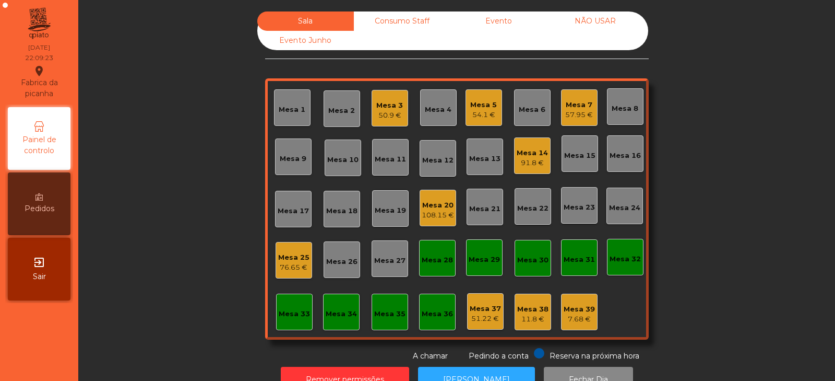
click at [394, 122] on div "Mesa 3 50.9 €" at bounding box center [390, 108] width 37 height 37
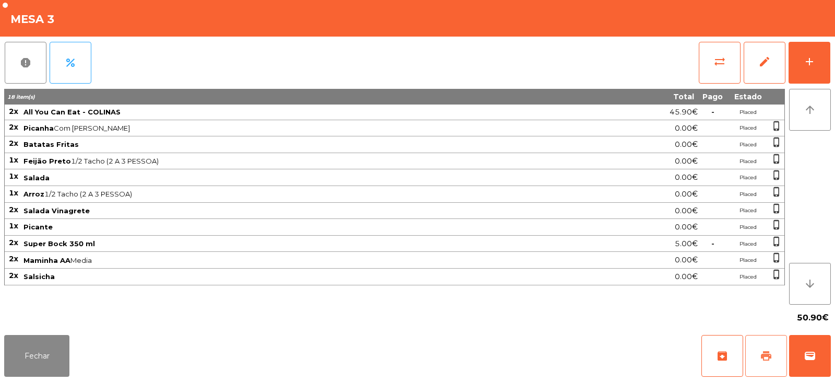
click at [772, 355] on span "print" at bounding box center [766, 355] width 13 height 13
click at [59, 361] on button "Fechar" at bounding box center [36, 356] width 65 height 42
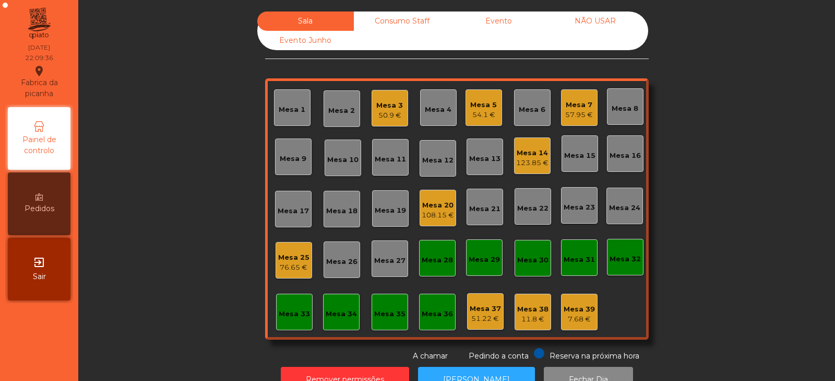
click at [293, 267] on div "76.65 €" at bounding box center [293, 267] width 31 height 10
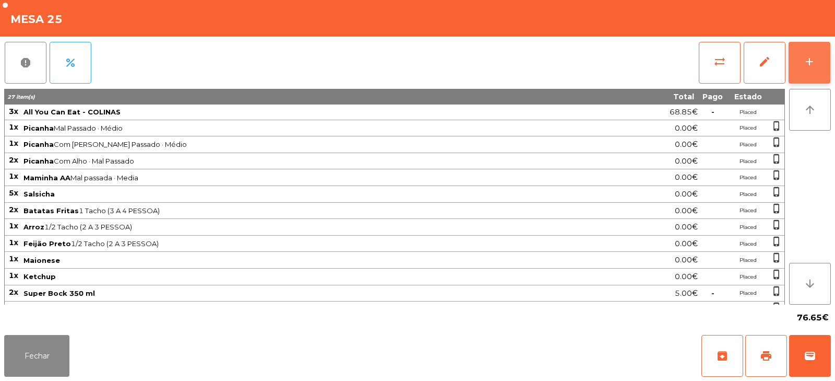
click at [829, 72] on button "add" at bounding box center [810, 63] width 42 height 42
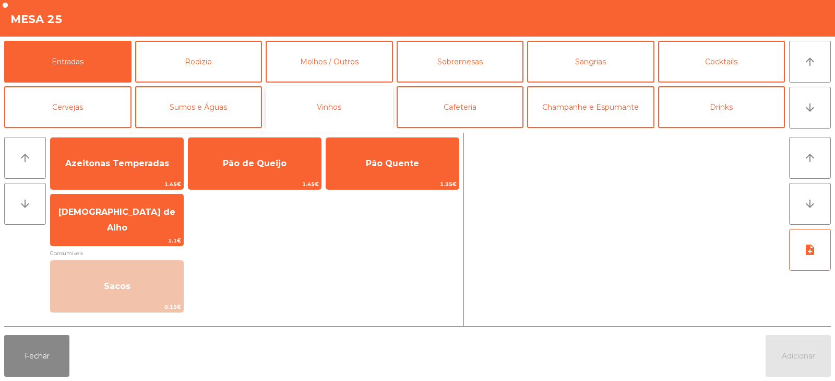
click at [342, 114] on button "Vinhos" at bounding box center [329, 107] width 127 height 42
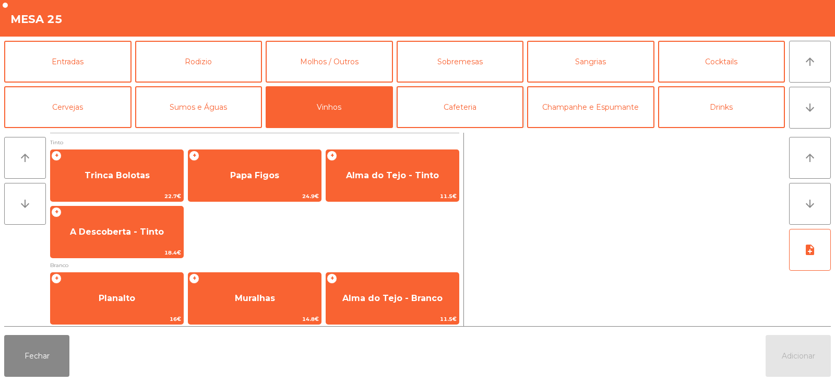
click at [444, 113] on button "Cafeteria" at bounding box center [460, 107] width 127 height 42
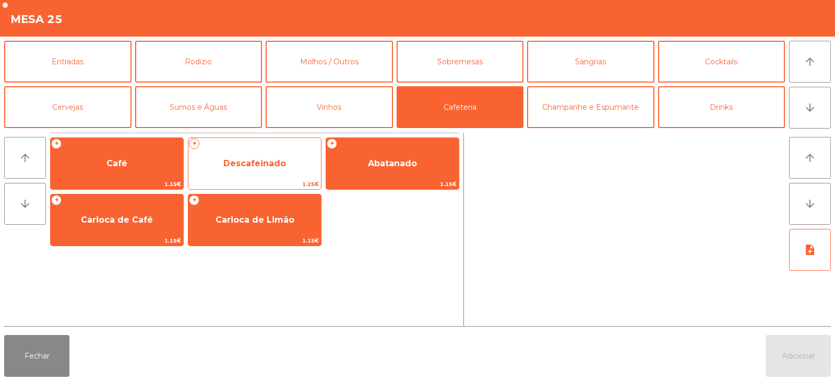
click at [288, 164] on span "Descafeinado" at bounding box center [255, 163] width 133 height 28
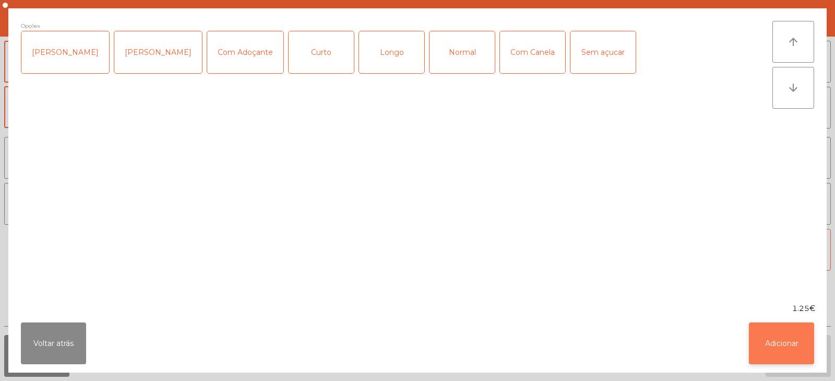
click at [792, 348] on button "Adicionar" at bounding box center [781, 343] width 65 height 42
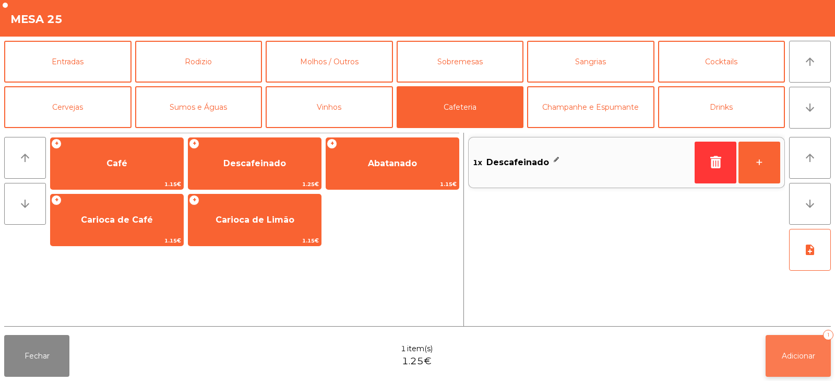
click at [799, 348] on button "Adicionar 1" at bounding box center [798, 356] width 65 height 42
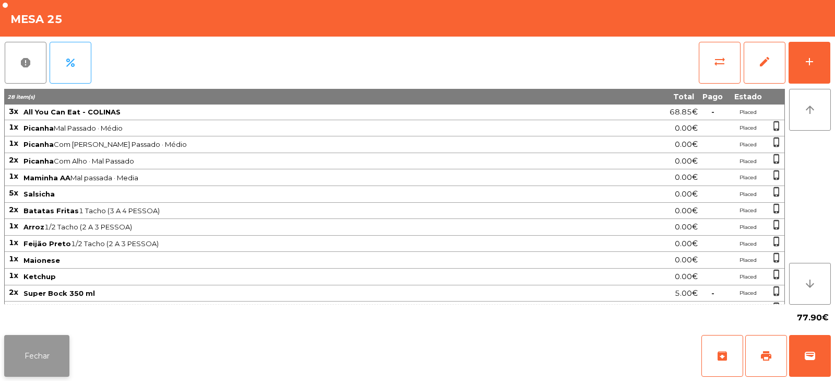
click at [47, 372] on button "Fechar" at bounding box center [36, 356] width 65 height 42
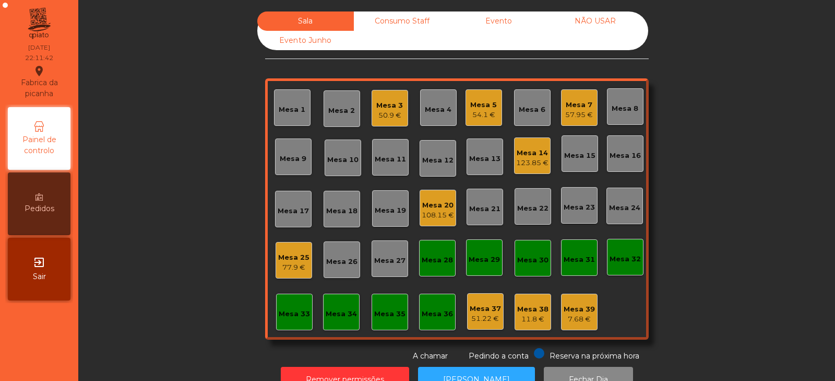
click at [287, 318] on div "Mesa 33" at bounding box center [294, 314] width 31 height 10
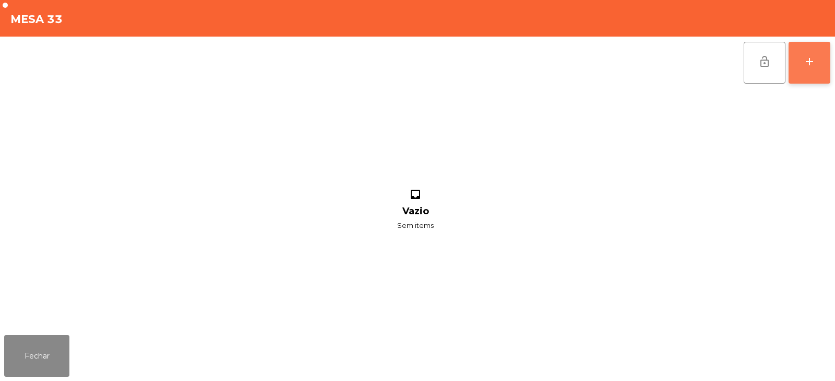
click at [826, 58] on button "add" at bounding box center [810, 63] width 42 height 42
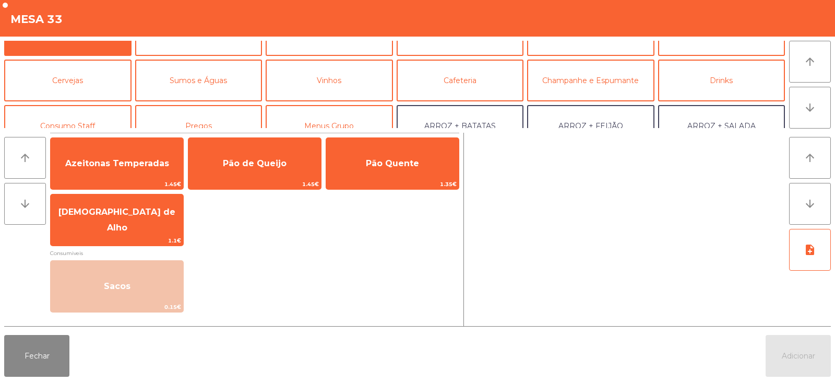
scroll to position [28, 0]
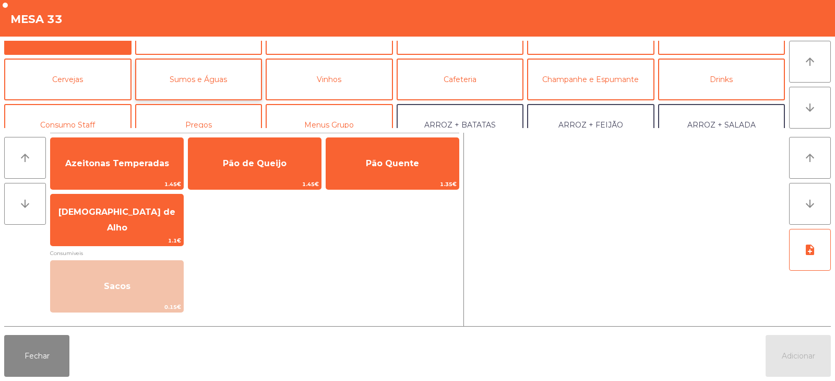
click at [223, 73] on button "Sumos e Águas" at bounding box center [198, 79] width 127 height 42
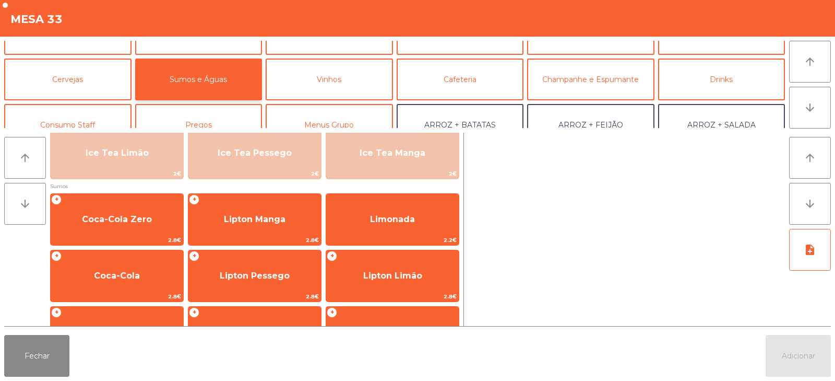
scroll to position [76, 0]
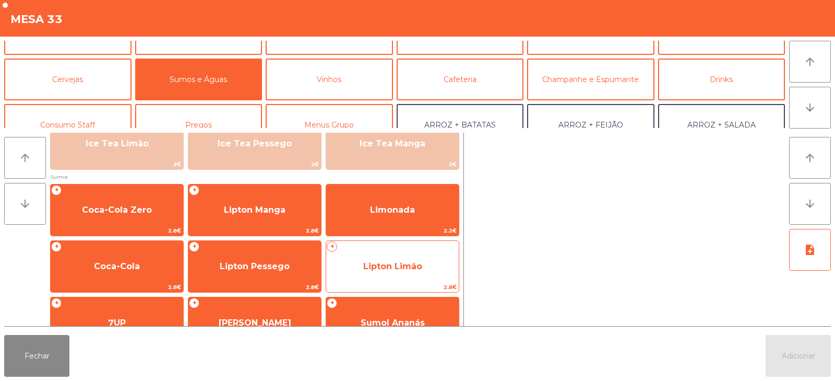
click at [367, 276] on span "Lipton Limão" at bounding box center [392, 266] width 133 height 28
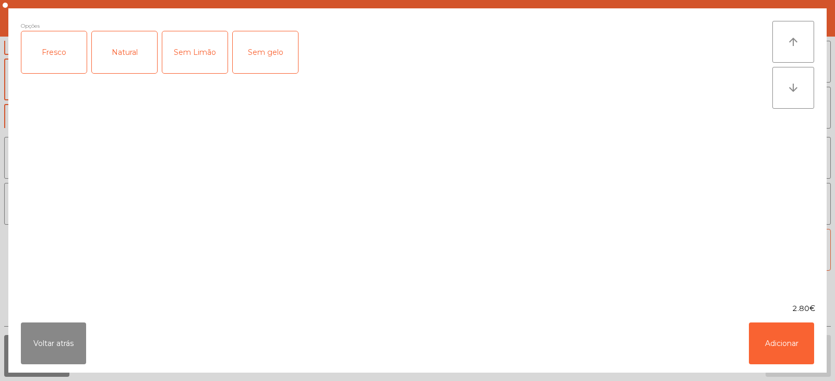
click at [60, 45] on div "Fresco" at bounding box center [53, 52] width 65 height 42
click at [788, 339] on button "Adicionar" at bounding box center [781, 343] width 65 height 42
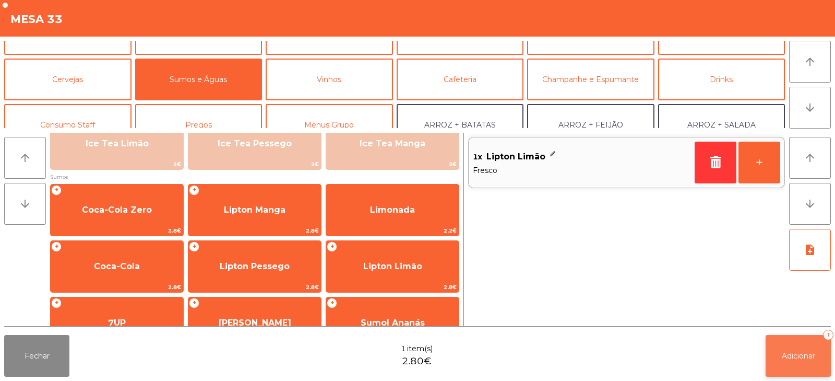
click at [802, 351] on span "Adicionar" at bounding box center [798, 355] width 33 height 9
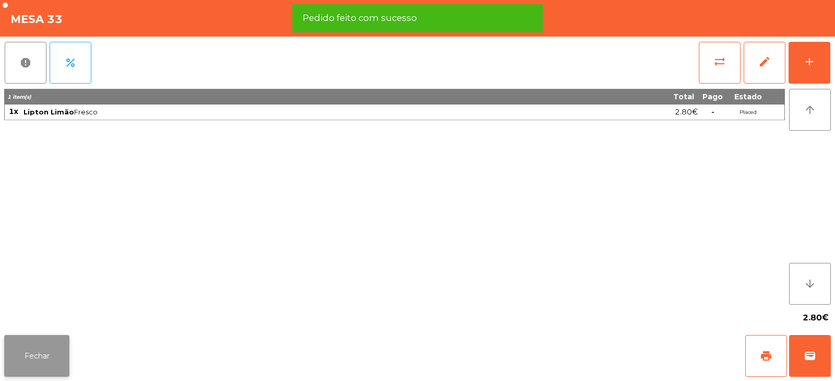
click at [48, 357] on button "Fechar" at bounding box center [36, 356] width 65 height 42
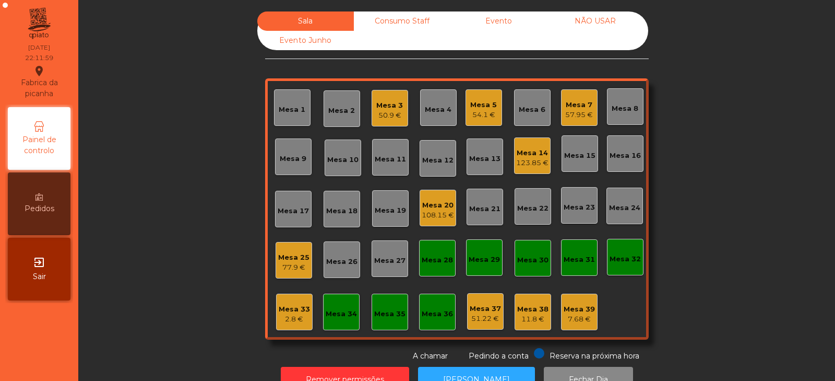
scroll to position [31, 0]
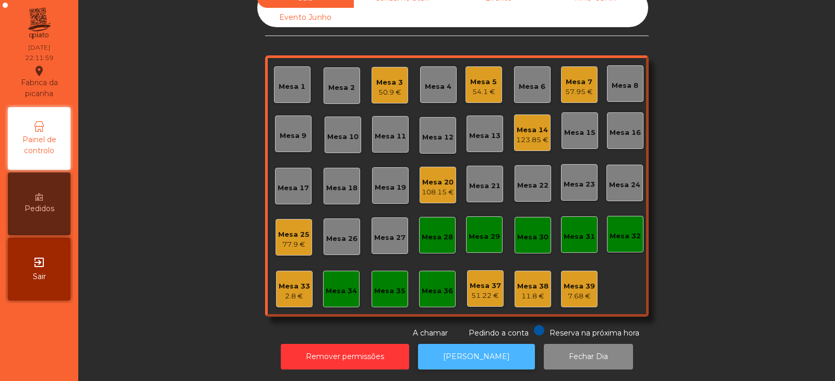
click at [449, 355] on button "[PERSON_NAME]" at bounding box center [476, 357] width 117 height 26
click at [287, 281] on div "Mesa 33" at bounding box center [294, 286] width 31 height 10
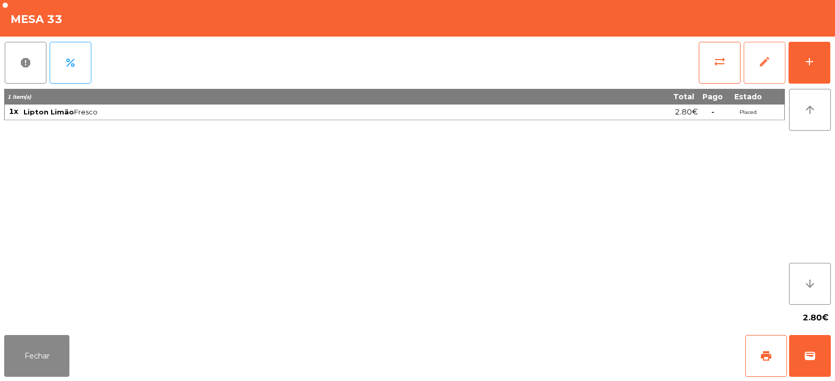
click at [746, 59] on button "edit" at bounding box center [765, 63] width 42 height 42
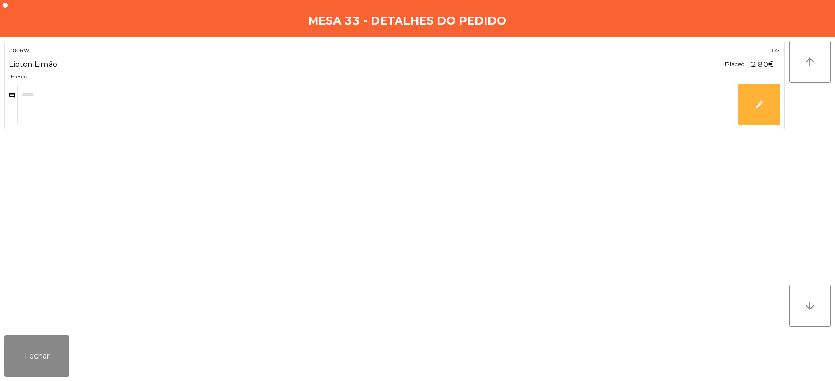
click at [593, 160] on div "#006W 14s Lipton Limão Placed 2.80€ *** Fresco comment edit" at bounding box center [394, 184] width 781 height 286
click at [64, 360] on button "Fechar" at bounding box center [36, 356] width 65 height 42
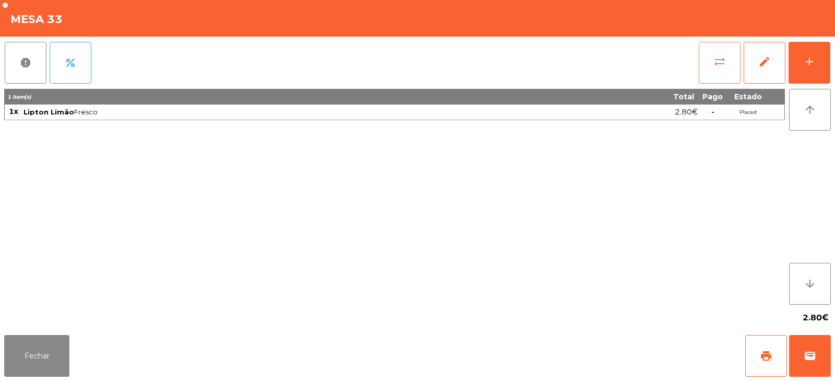
click at [711, 73] on button "sync_alt" at bounding box center [720, 63] width 42 height 42
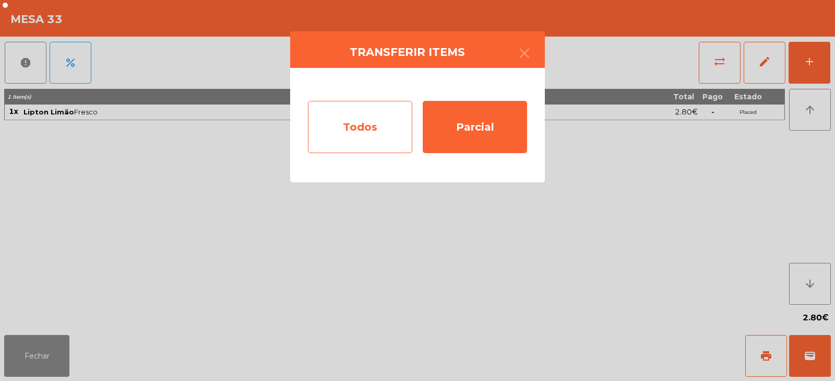
click at [382, 122] on div "Todos" at bounding box center [360, 127] width 104 height 52
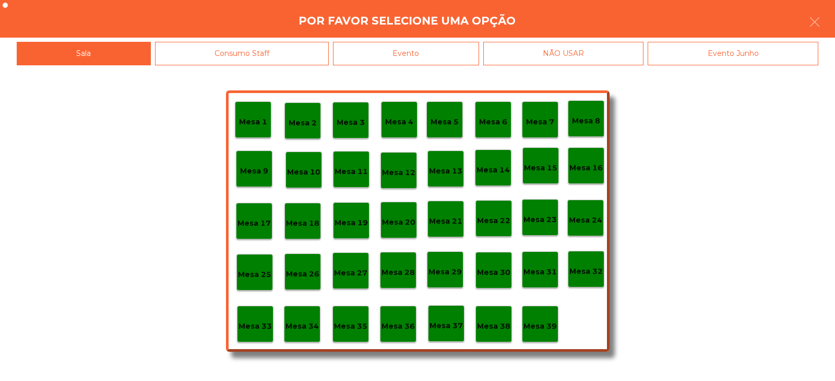
click at [444, 321] on p "Mesa 37" at bounding box center [446, 326] width 33 height 12
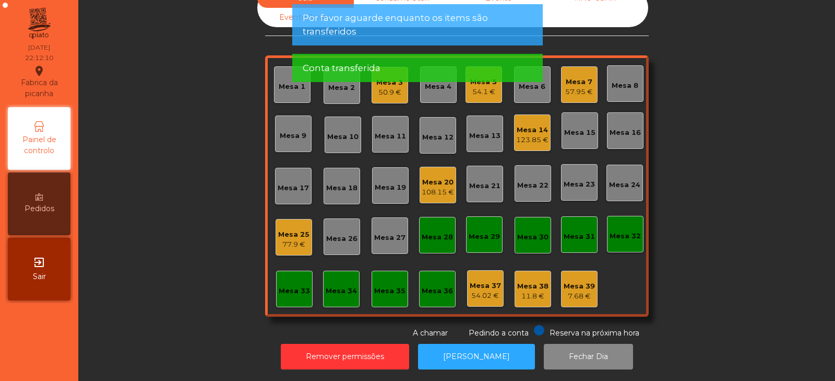
click at [295, 286] on div "Mesa 33" at bounding box center [294, 291] width 31 height 10
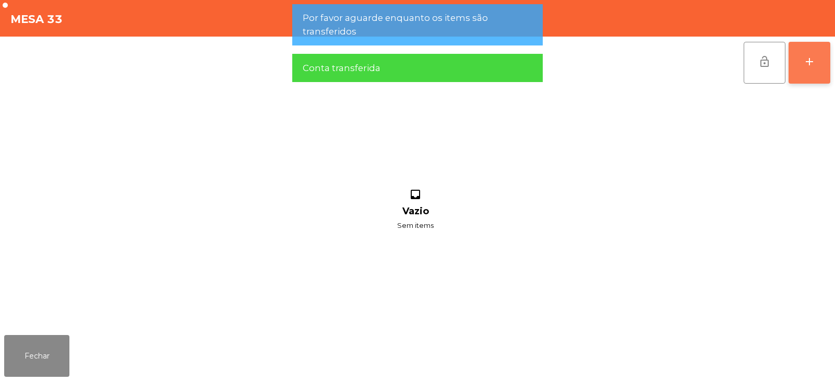
click at [806, 67] on div "add" at bounding box center [810, 61] width 13 height 13
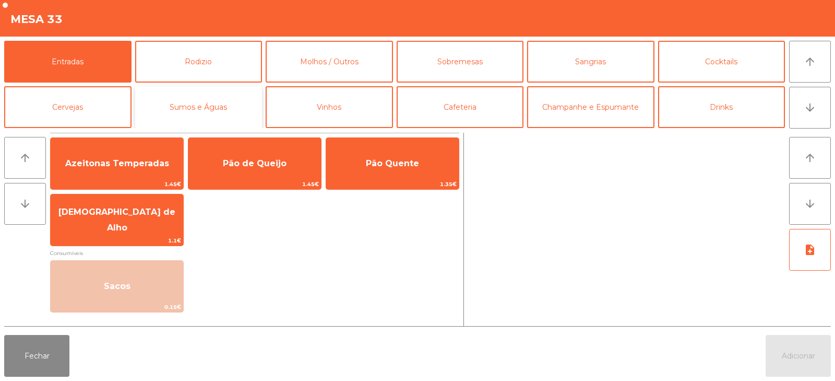
click at [230, 107] on button "Sumos e Águas" at bounding box center [198, 107] width 127 height 42
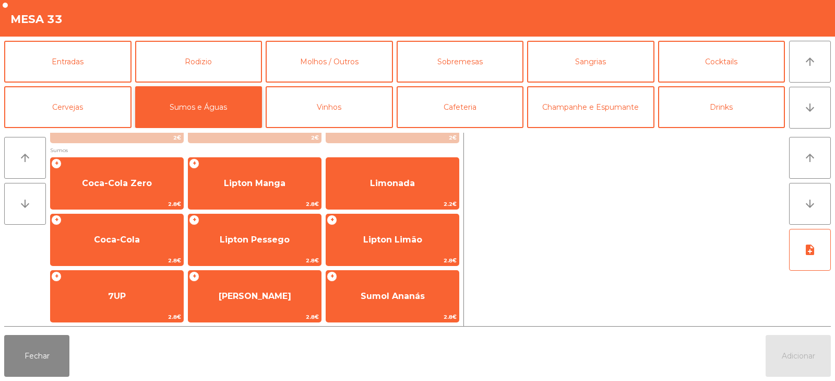
scroll to position [292, 0]
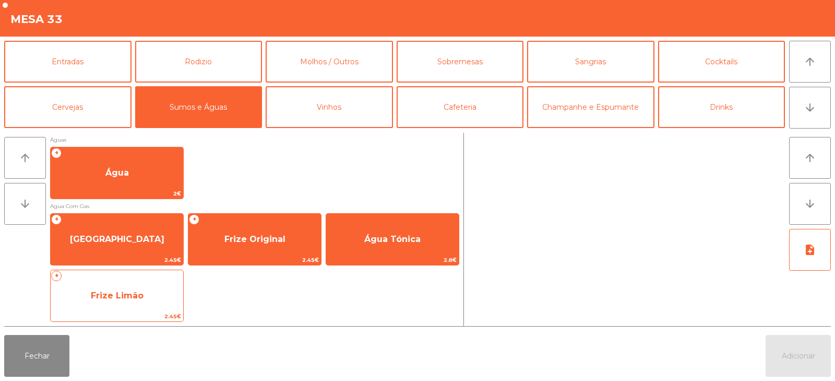
click at [146, 301] on span "Frize Limão" at bounding box center [117, 295] width 133 height 28
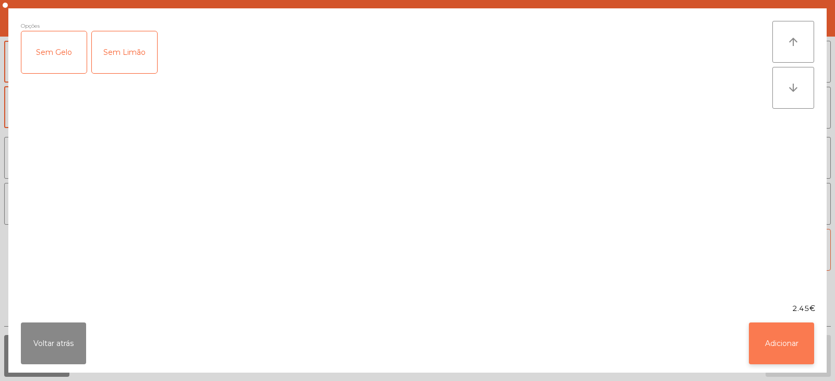
click at [766, 344] on button "Adicionar" at bounding box center [781, 343] width 65 height 42
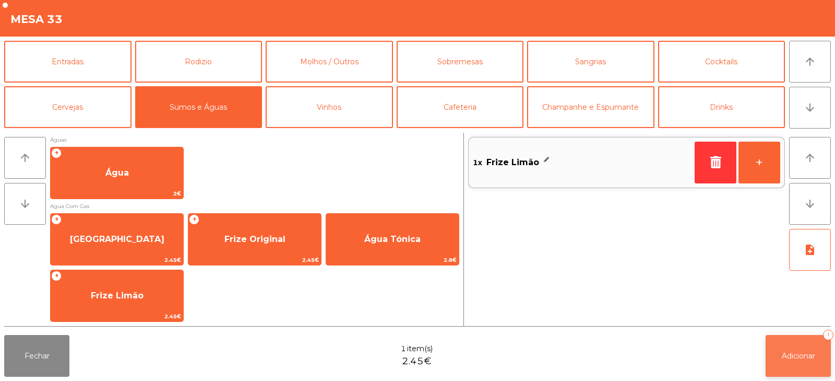
click at [783, 354] on span "Adicionar" at bounding box center [798, 355] width 33 height 9
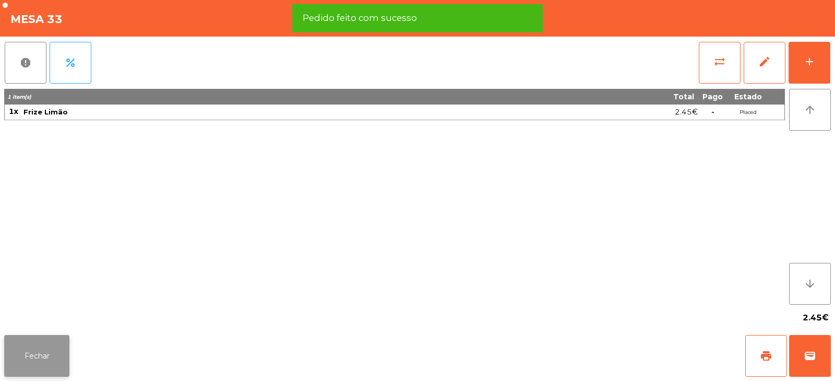
click at [49, 357] on button "Fechar" at bounding box center [36, 356] width 65 height 42
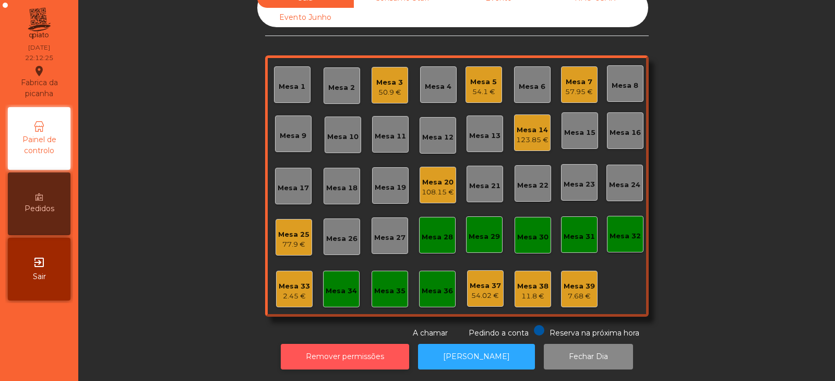
click at [336, 348] on button "Remover permissões" at bounding box center [345, 357] width 128 height 26
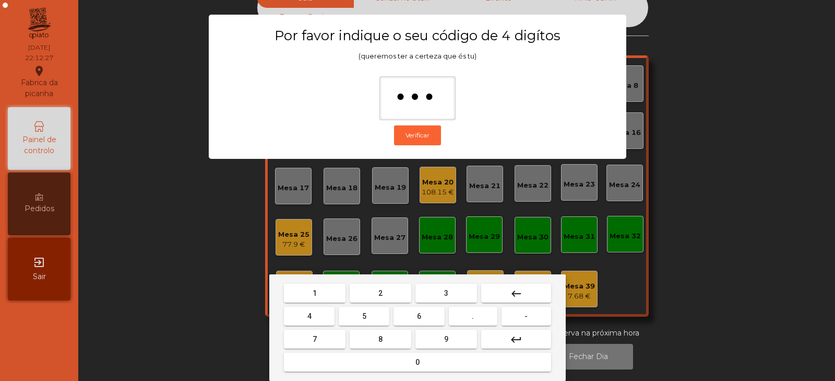
type input "****"
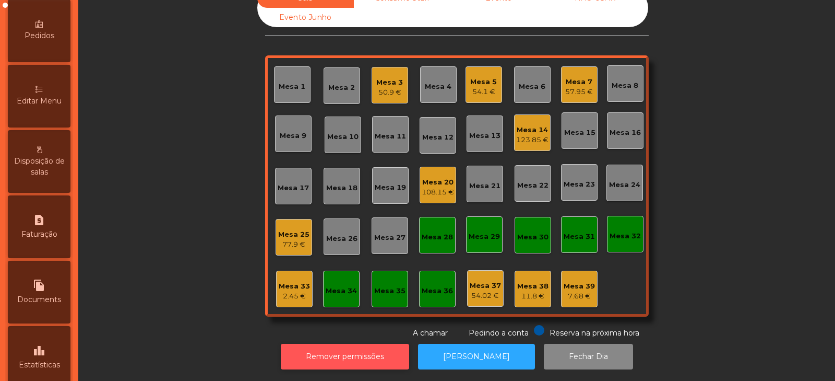
scroll to position [174, 0]
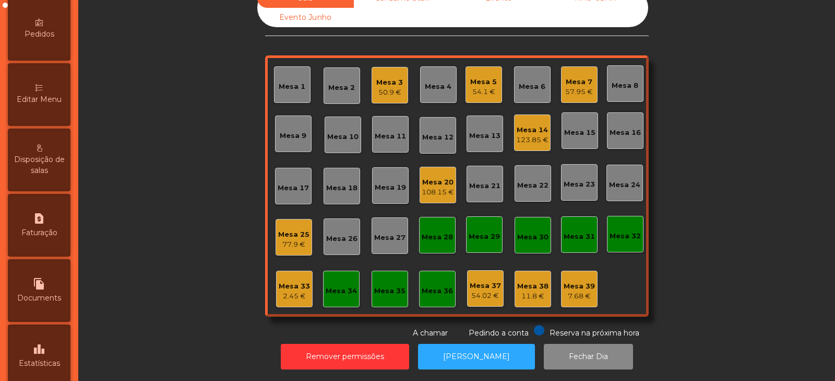
click at [57, 101] on span "Editar Menu" at bounding box center [39, 99] width 45 height 11
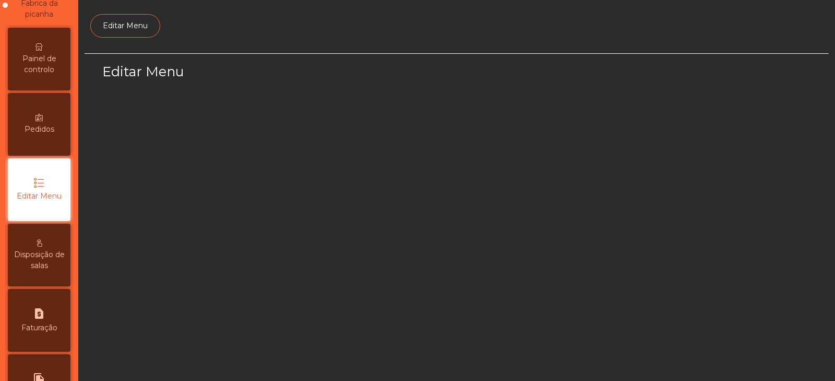
select select "*"
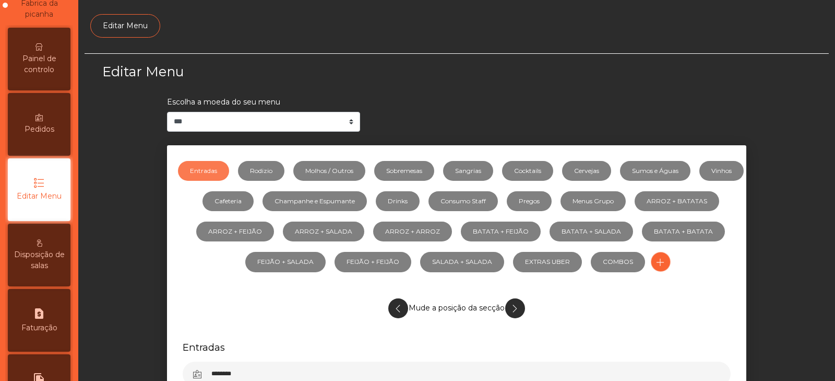
scroll to position [79, 0]
click at [661, 176] on link "Sumos e Águas" at bounding box center [655, 171] width 70 height 20
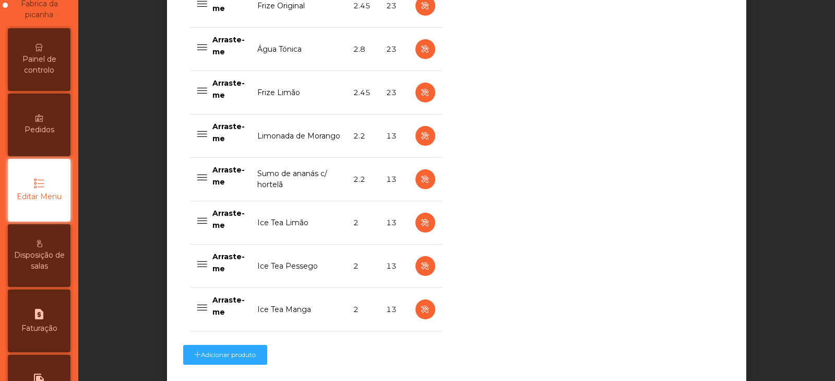
scroll to position [1086, 0]
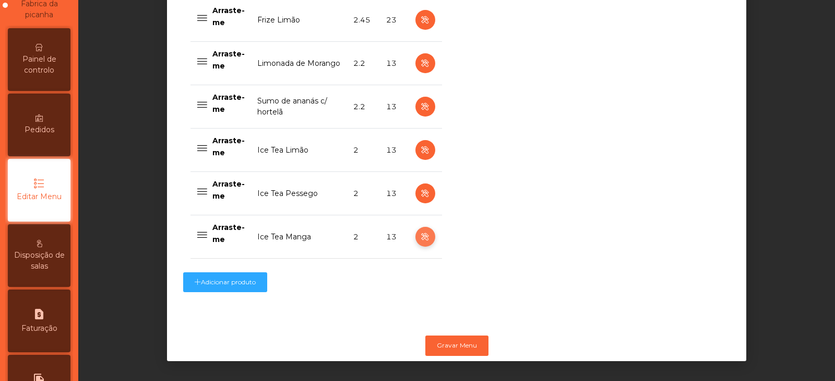
click at [419, 233] on icon "button" at bounding box center [425, 236] width 12 height 13
select select "***"
select select "**"
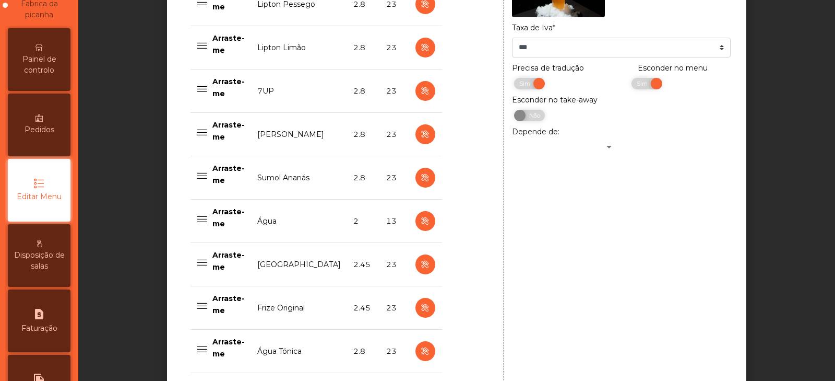
scroll to position [701, 0]
click at [631, 87] on span "Sim" at bounding box center [644, 84] width 26 height 11
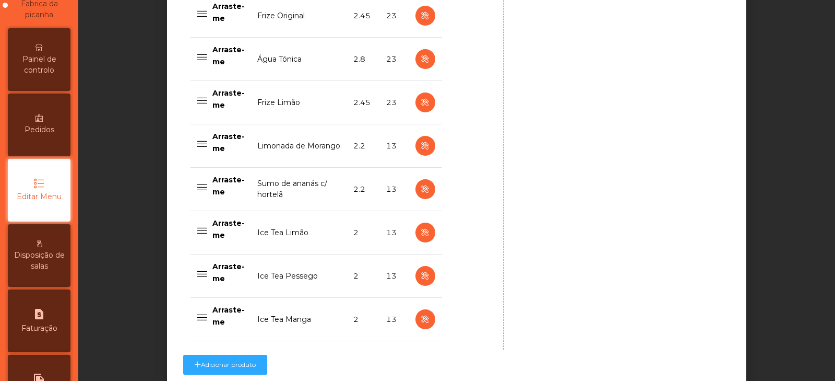
scroll to position [1024, 0]
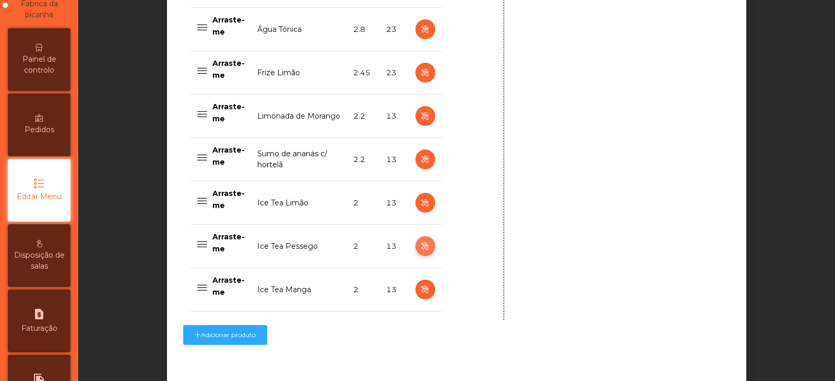
click at [420, 248] on icon "button" at bounding box center [425, 246] width 12 height 13
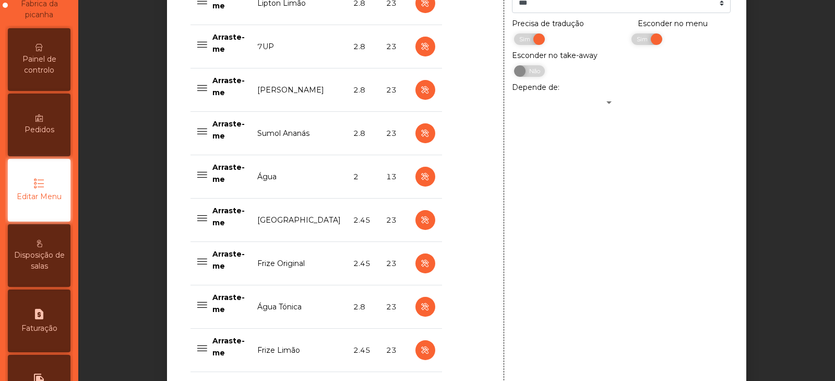
scroll to position [702, 0]
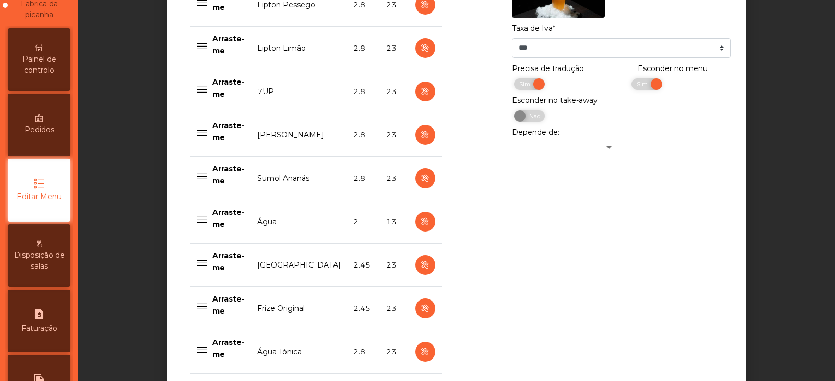
click at [625, 237] on div "**********" at bounding box center [621, 192] width 235 height 900
click at [631, 86] on span "Sim" at bounding box center [644, 83] width 26 height 11
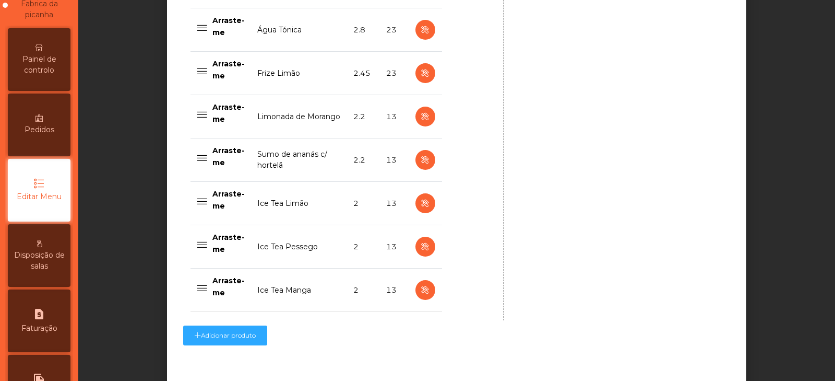
scroll to position [1086, 0]
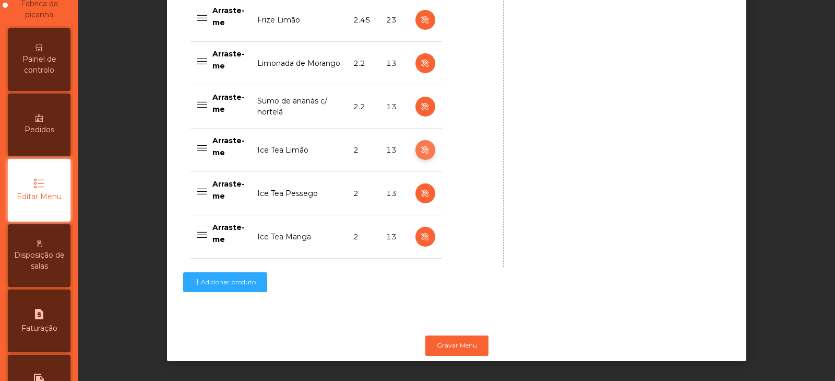
click at [420, 144] on icon "button" at bounding box center [425, 150] width 12 height 13
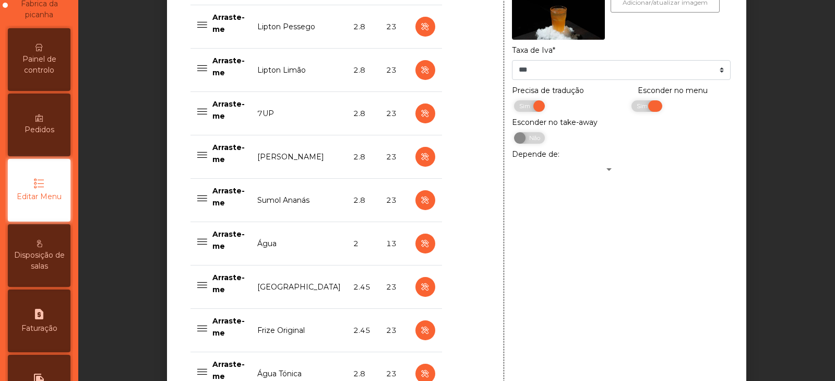
click at [632, 108] on span "Sim" at bounding box center [644, 105] width 26 height 11
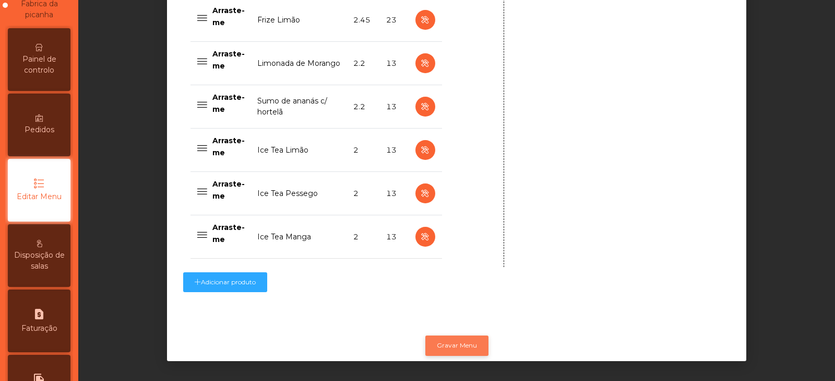
click at [480, 335] on button "Gravar Menu" at bounding box center [457, 345] width 63 height 20
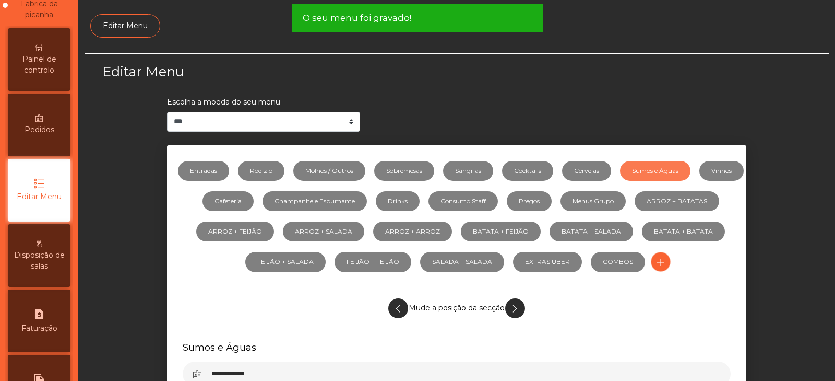
scroll to position [0, 0]
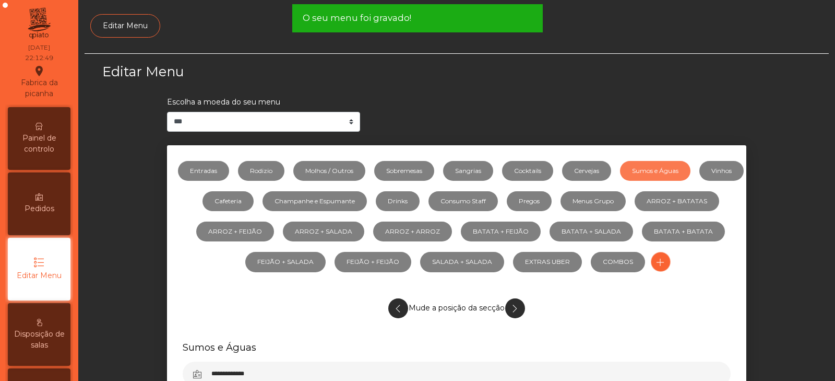
click at [42, 146] on span "Painel de controlo" at bounding box center [38, 144] width 57 height 22
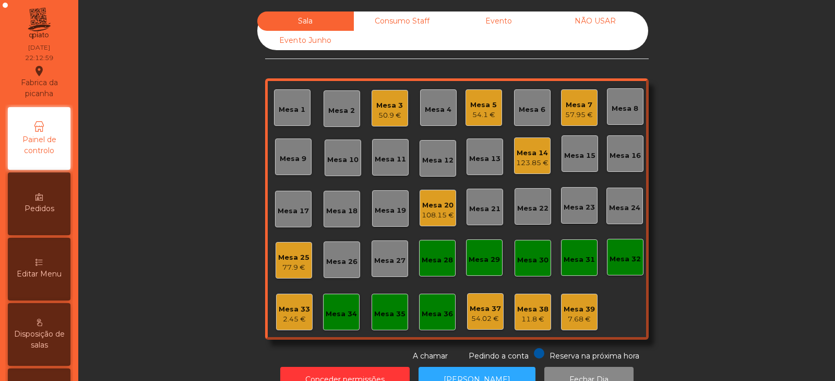
click at [297, 319] on div "2.45 €" at bounding box center [294, 319] width 31 height 10
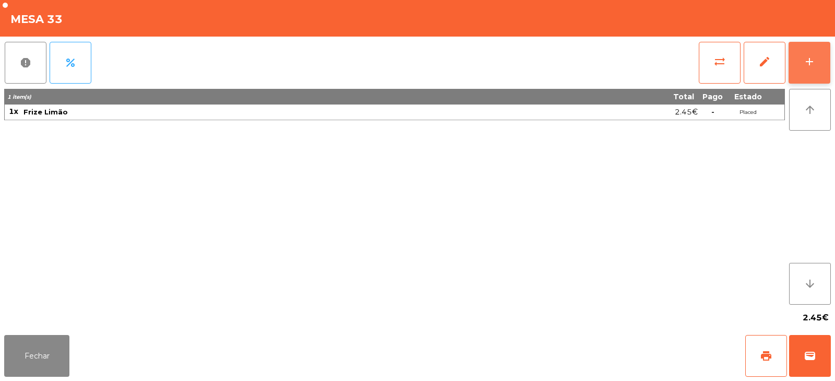
click at [813, 65] on div "add" at bounding box center [810, 61] width 13 height 13
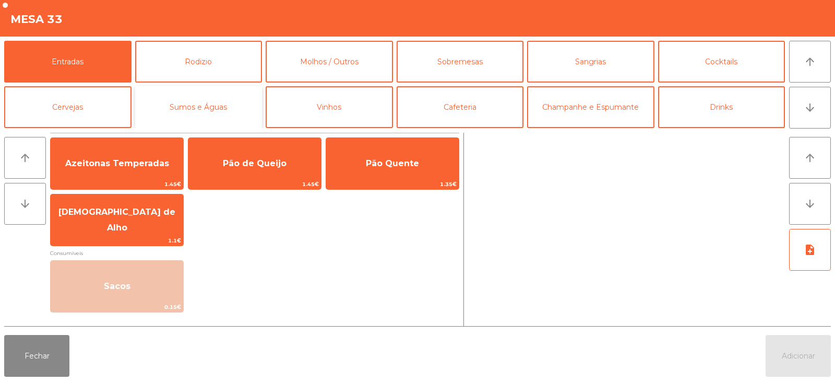
click at [208, 108] on button "Sumos e Águas" at bounding box center [198, 107] width 127 height 42
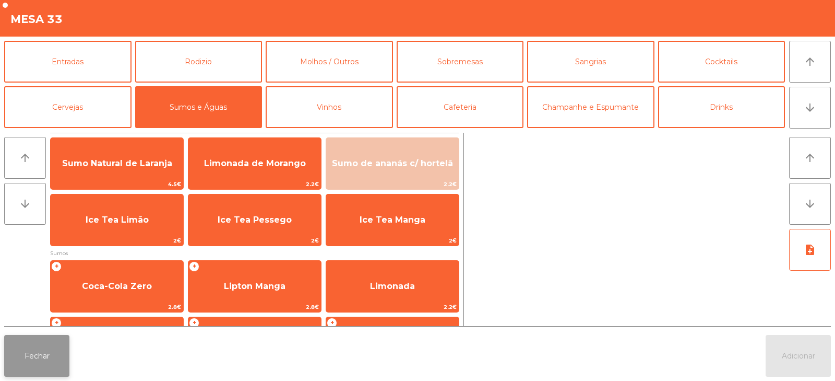
click at [57, 347] on button "Fechar" at bounding box center [36, 356] width 65 height 42
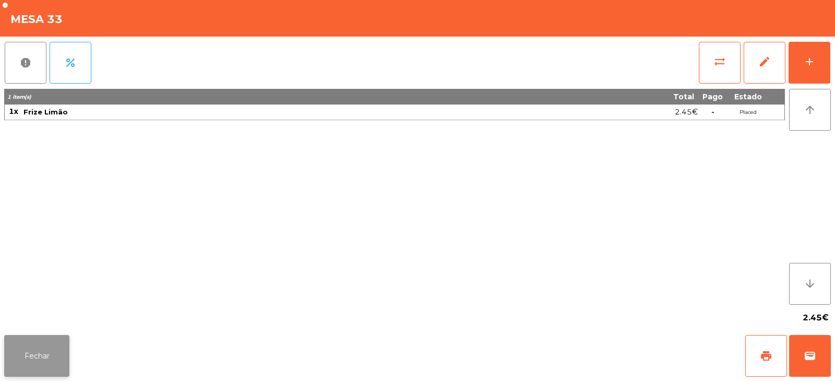
click at [47, 349] on button "Fechar" at bounding box center [36, 356] width 65 height 42
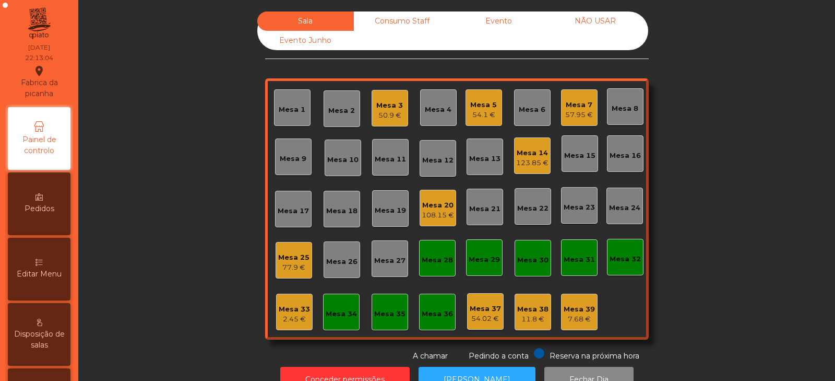
click at [333, 310] on div "Mesa 34" at bounding box center [341, 314] width 31 height 10
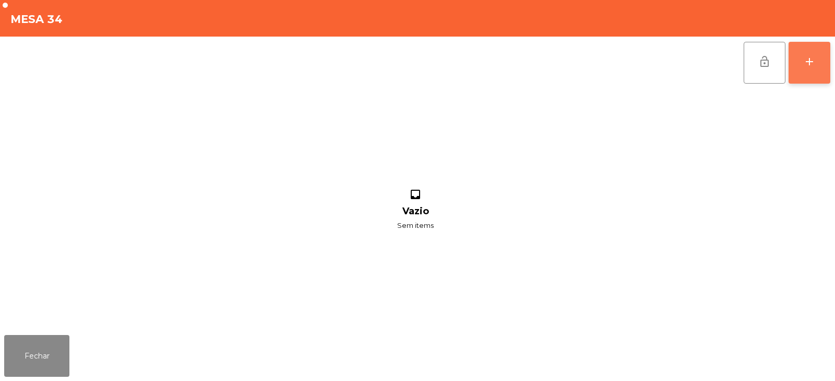
click at [816, 66] on div "add" at bounding box center [810, 61] width 13 height 13
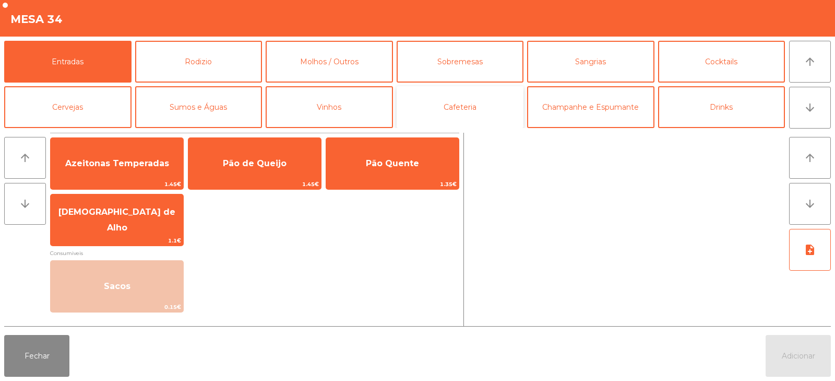
click at [427, 108] on button "Cafeteria" at bounding box center [460, 107] width 127 height 42
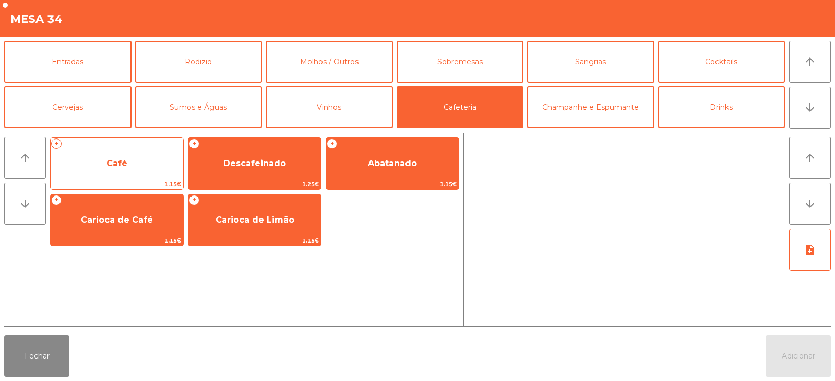
click at [144, 171] on span "Café" at bounding box center [117, 163] width 133 height 28
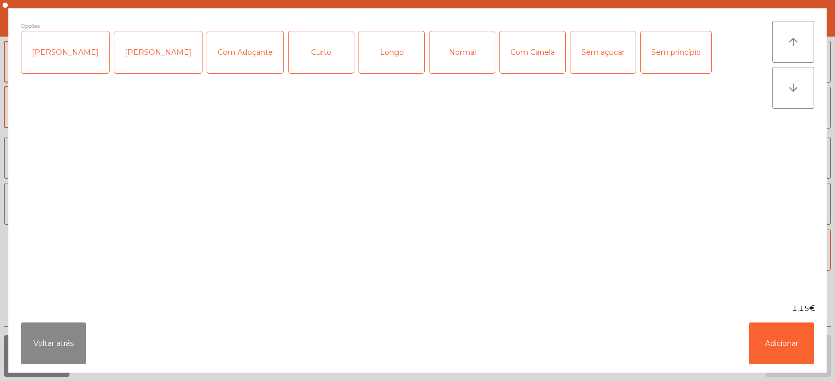
click at [381, 53] on div "Longo" at bounding box center [391, 52] width 65 height 42
click at [770, 344] on button "Adicionar" at bounding box center [781, 343] width 65 height 42
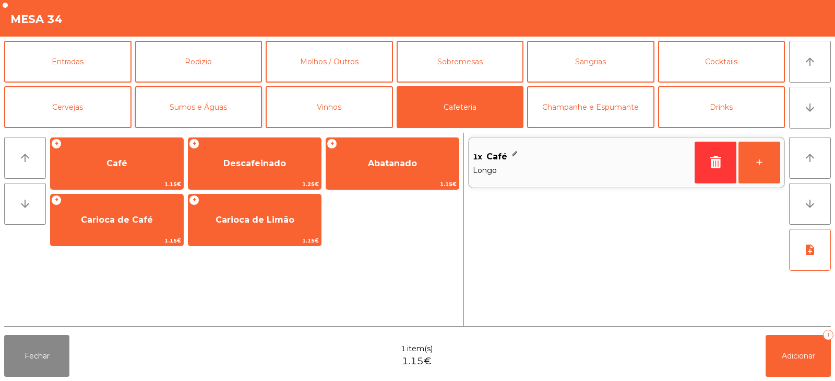
click at [220, 107] on button "Sumos e Águas" at bounding box center [198, 107] width 127 height 42
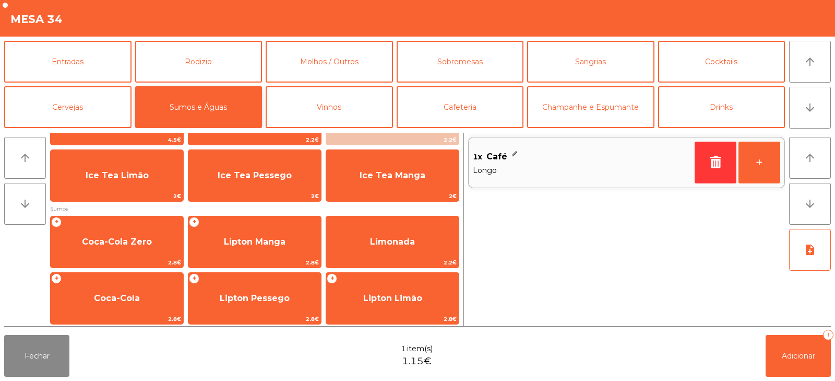
scroll to position [60, 0]
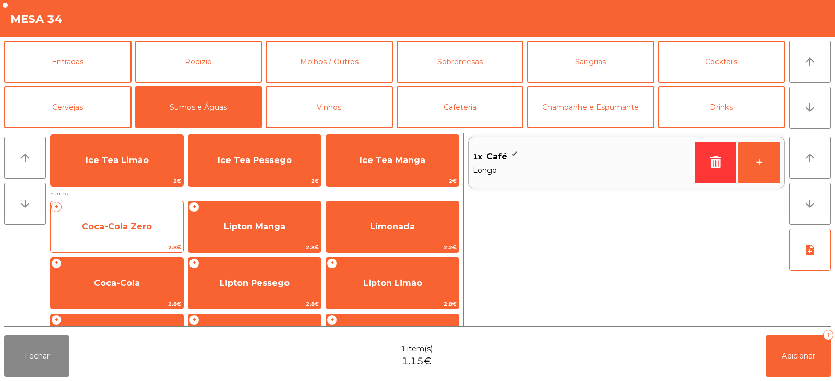
click at [152, 233] on span "Coca-Cola Zero" at bounding box center [117, 227] width 133 height 28
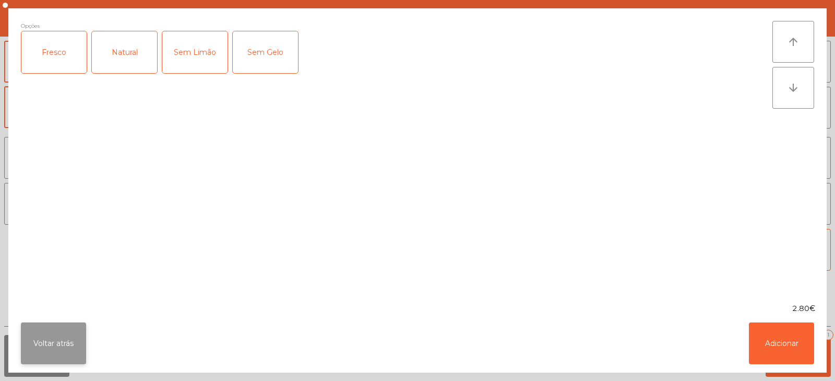
click at [60, 340] on button "Voltar atrás" at bounding box center [53, 343] width 65 height 42
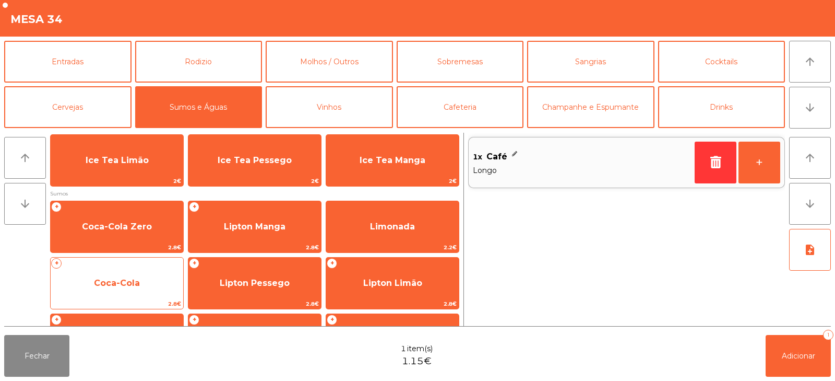
click at [157, 275] on span "Coca-Cola" at bounding box center [117, 283] width 133 height 28
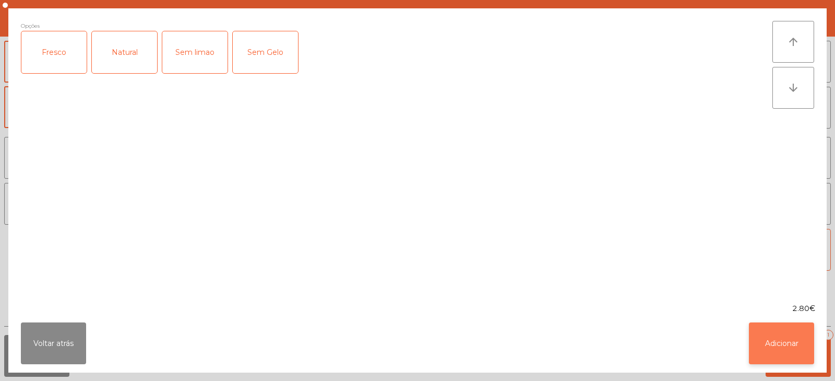
click at [787, 356] on button "Adicionar" at bounding box center [781, 343] width 65 height 42
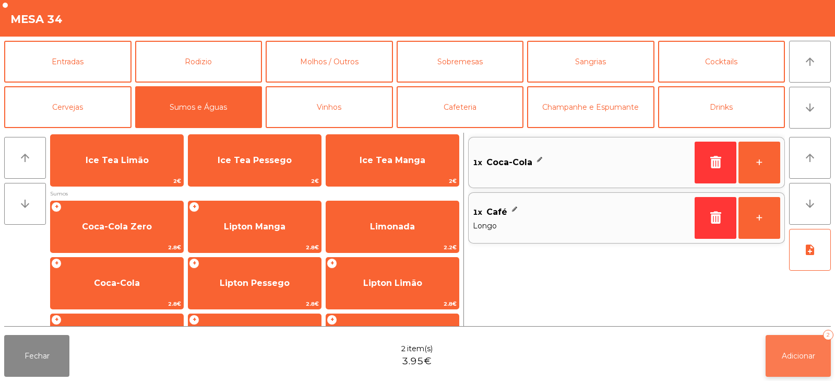
click at [794, 363] on button "Adicionar 2" at bounding box center [798, 356] width 65 height 42
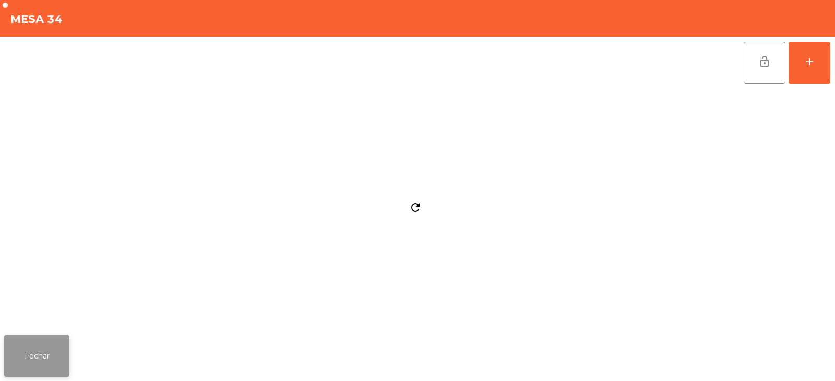
click at [50, 356] on button "Fechar" at bounding box center [36, 356] width 65 height 42
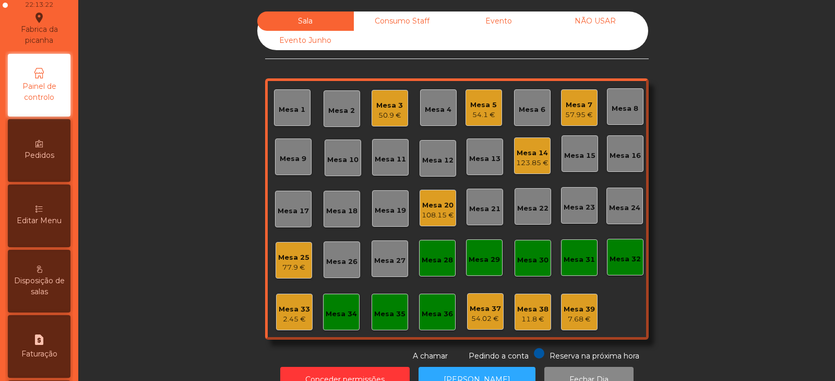
click at [52, 222] on span "Editar Menu" at bounding box center [39, 220] width 45 height 11
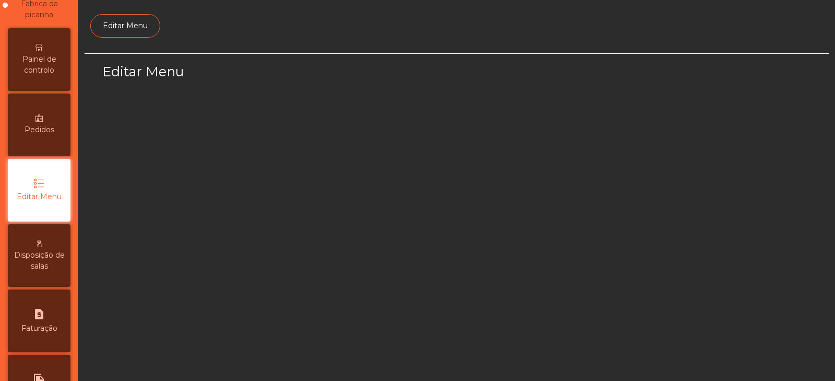
select select "*"
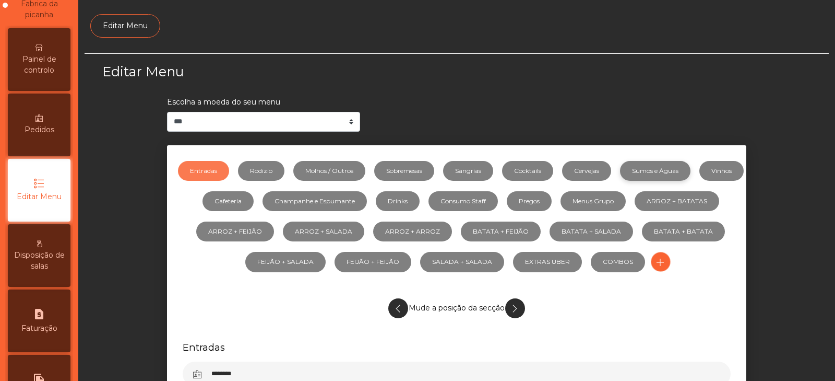
click at [678, 176] on link "Sumos e Águas" at bounding box center [655, 171] width 70 height 20
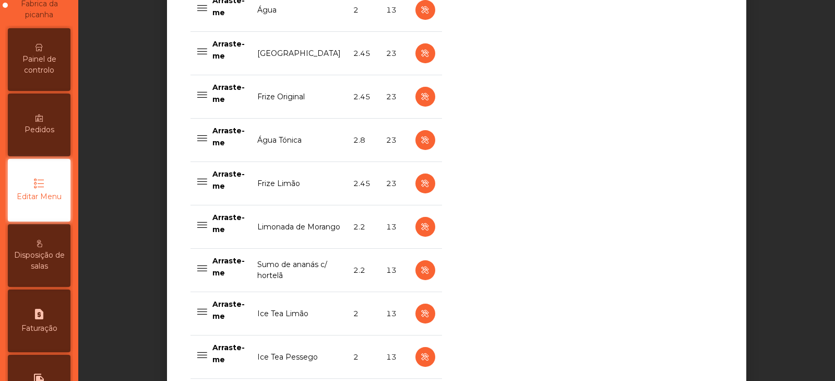
scroll to position [917, 0]
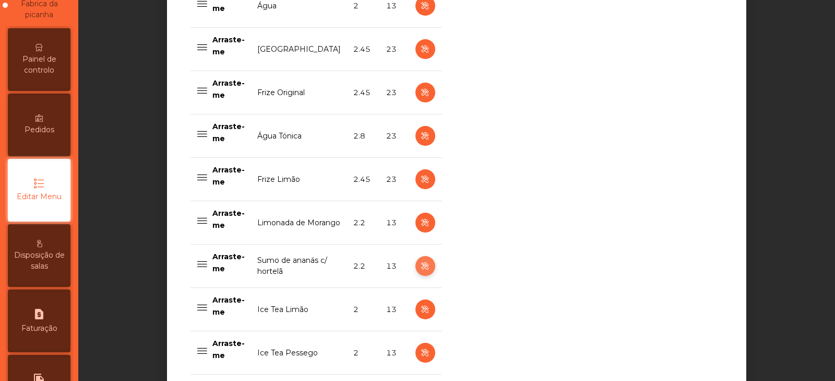
click at [419, 269] on icon "button" at bounding box center [425, 266] width 12 height 13
select select "***"
select select "**"
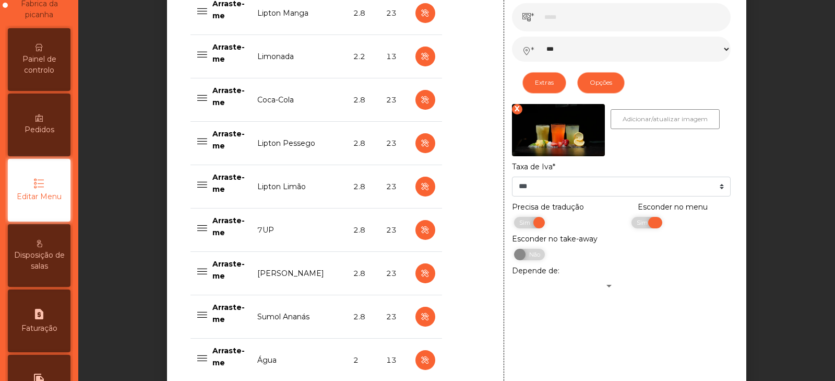
click at [631, 225] on span "Sim" at bounding box center [644, 222] width 26 height 11
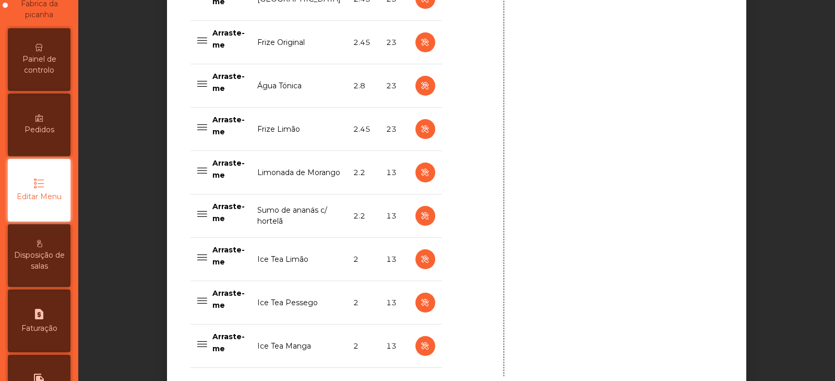
scroll to position [1086, 0]
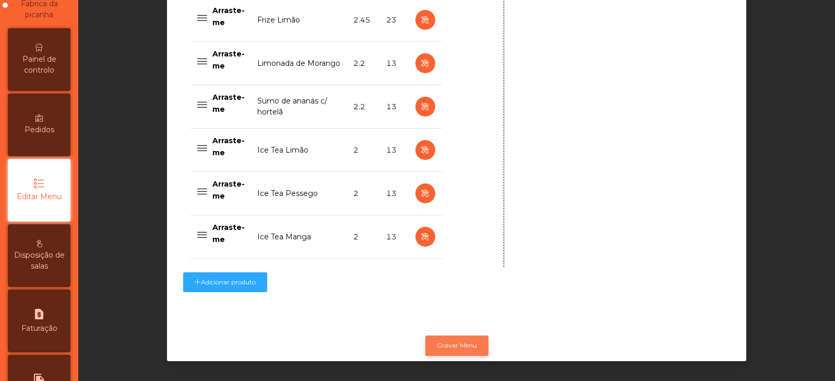
click at [446, 338] on button "Gravar Menu" at bounding box center [457, 345] width 63 height 20
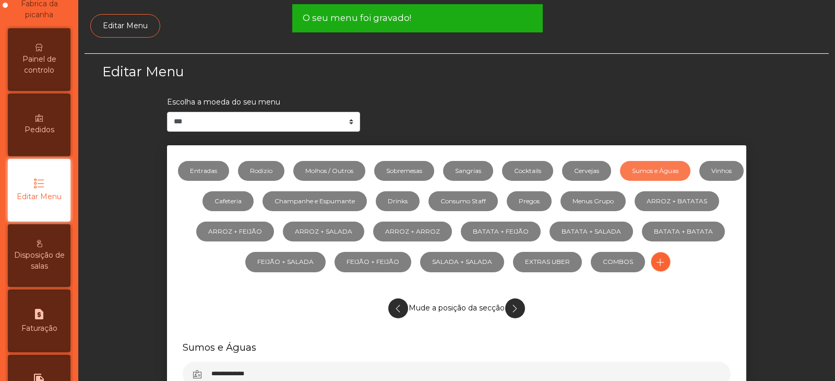
scroll to position [0, 0]
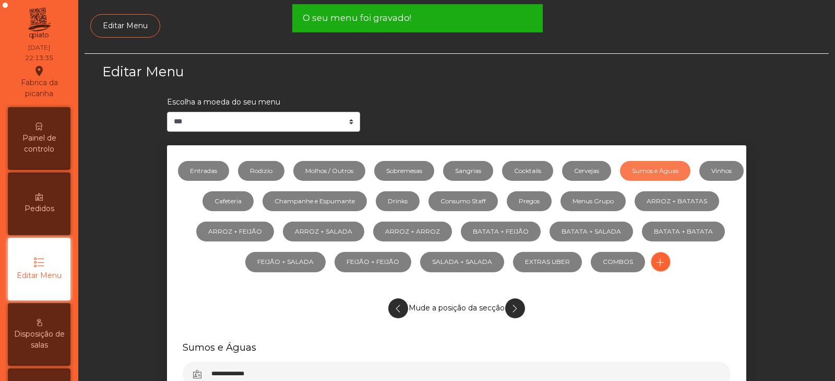
click at [45, 155] on div "Painel de controlo" at bounding box center [39, 138] width 63 height 63
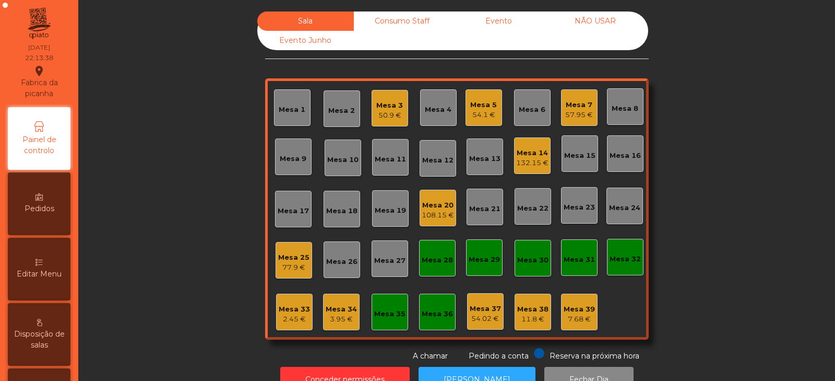
click at [387, 111] on div "50.9 €" at bounding box center [389, 115] width 27 height 10
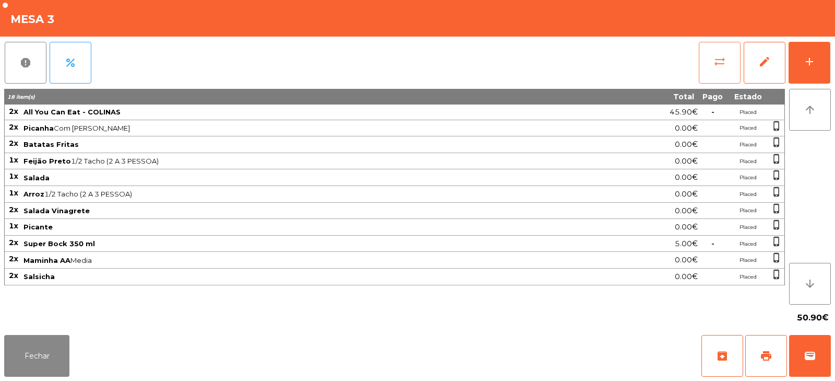
click at [719, 62] on span "sync_alt" at bounding box center [720, 61] width 13 height 13
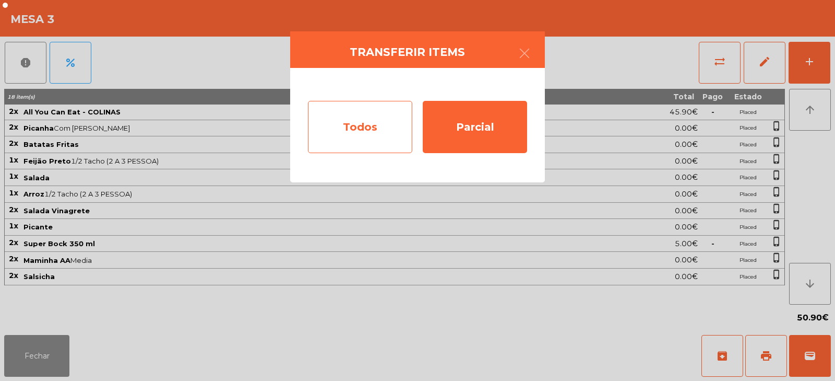
click at [378, 120] on div "Todos" at bounding box center [360, 127] width 104 height 52
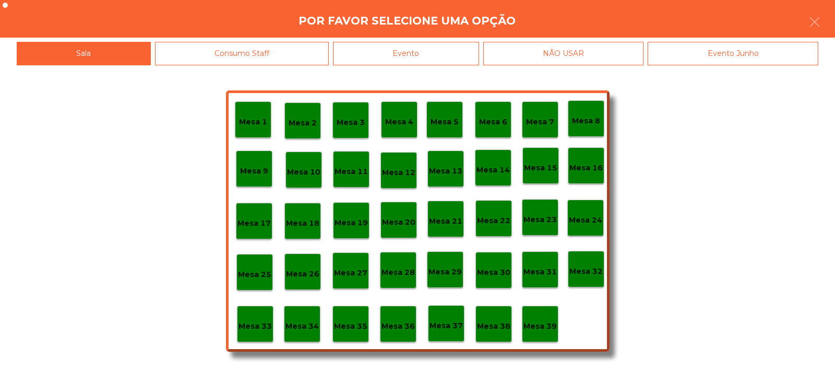
click at [458, 53] on div "Evento" at bounding box center [406, 53] width 146 height 23
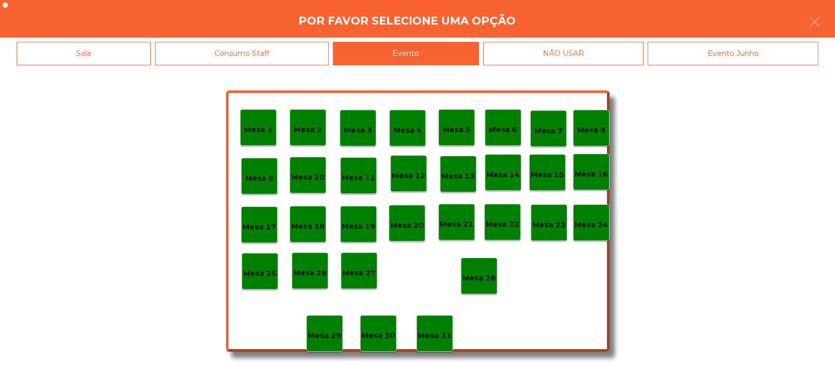
click at [481, 280] on p "Mesa 28" at bounding box center [479, 278] width 33 height 12
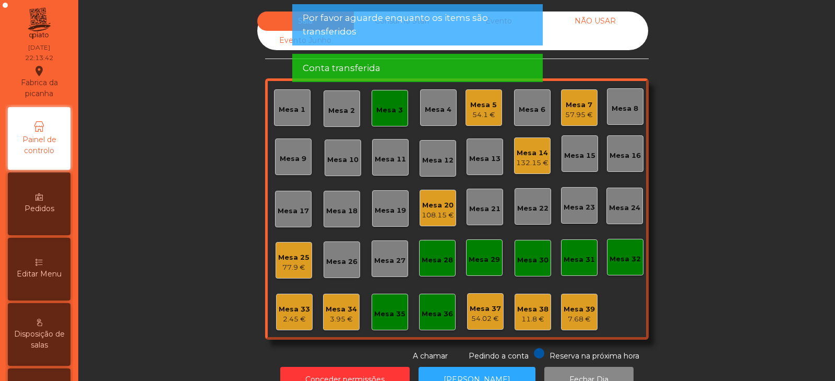
click at [392, 119] on div "Mesa 3" at bounding box center [390, 108] width 37 height 37
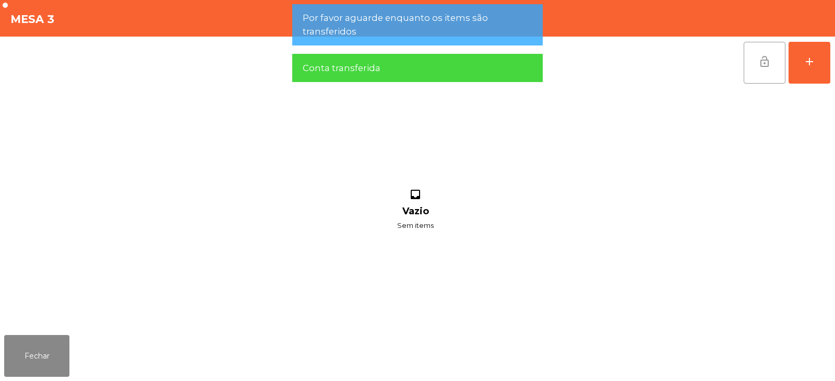
click at [766, 61] on span "lock_open" at bounding box center [765, 61] width 13 height 13
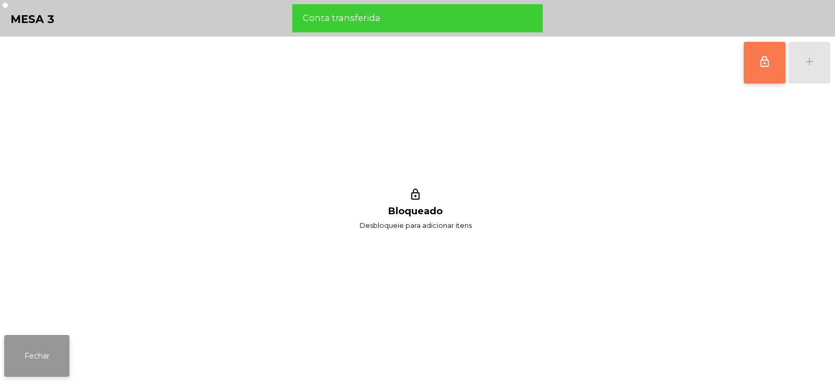
click at [50, 353] on button "Fechar" at bounding box center [36, 356] width 65 height 42
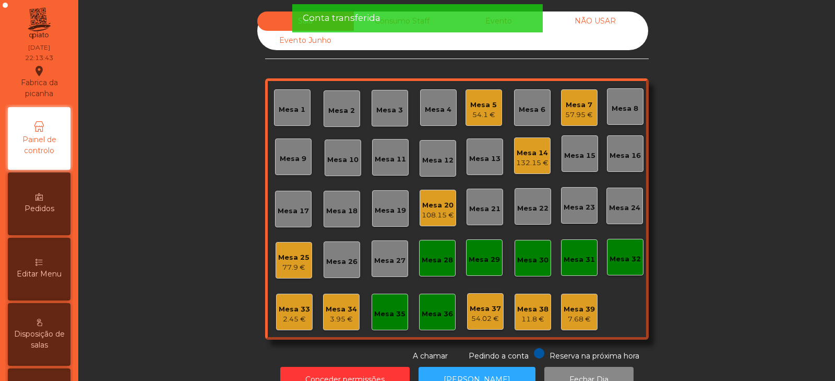
scroll to position [31, 0]
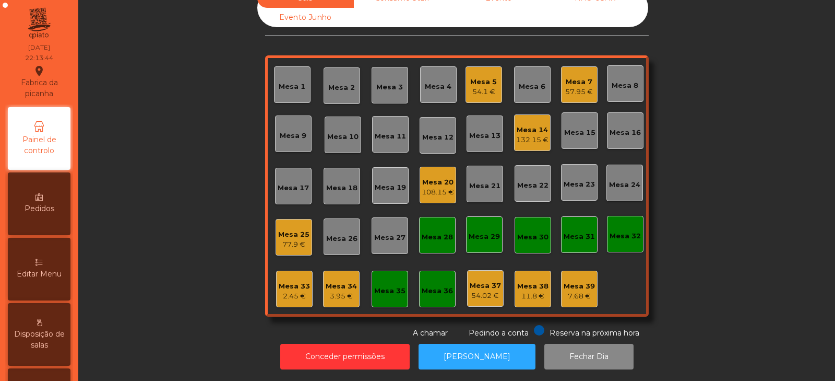
click at [350, 291] on div "3.95 €" at bounding box center [341, 296] width 31 height 10
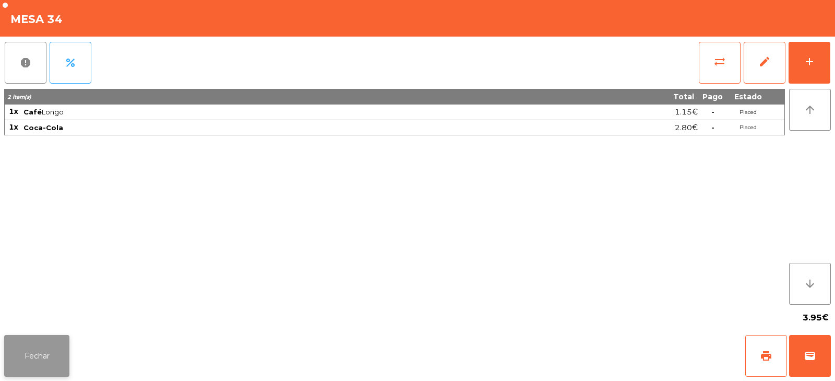
click at [29, 363] on button "Fechar" at bounding box center [36, 356] width 65 height 42
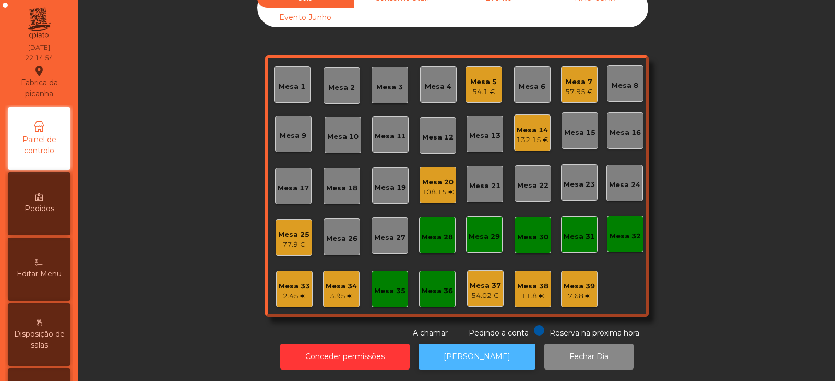
click at [449, 349] on button "[PERSON_NAME]" at bounding box center [477, 357] width 117 height 26
click at [288, 291] on div "2.45 €" at bounding box center [294, 296] width 31 height 10
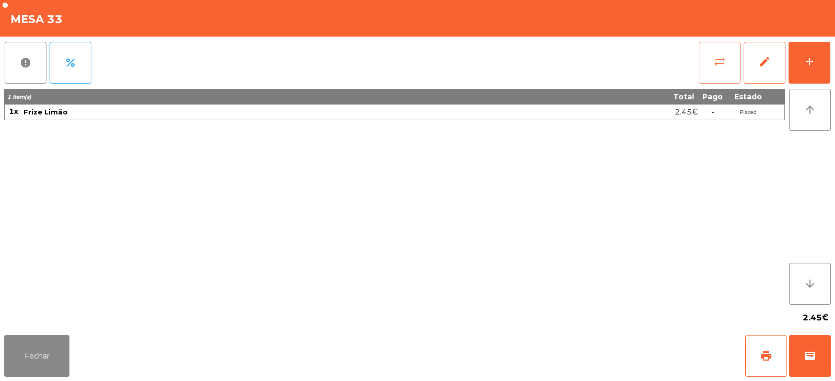
click at [711, 65] on button "sync_alt" at bounding box center [720, 63] width 42 height 42
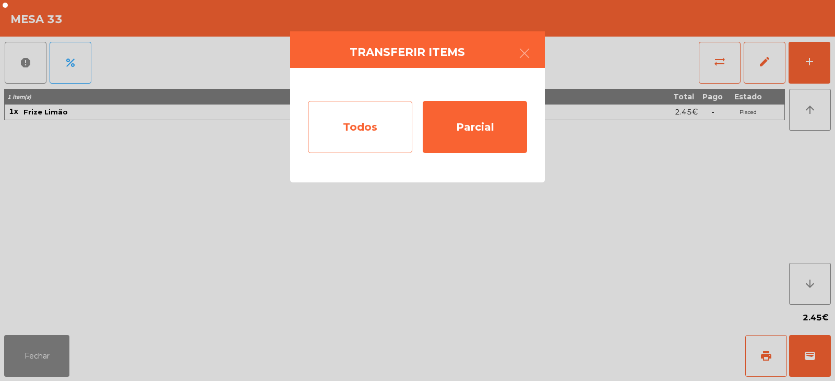
click at [355, 114] on div "Todos" at bounding box center [360, 127] width 104 height 52
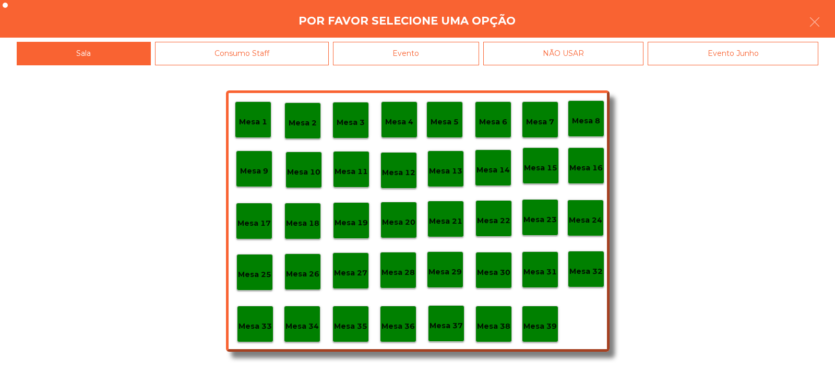
click at [300, 325] on p "Mesa 34" at bounding box center [302, 326] width 33 height 12
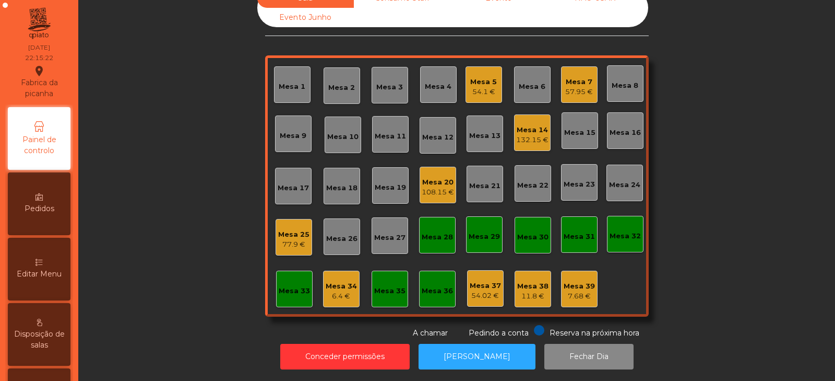
click at [340, 291] on div "6.4 €" at bounding box center [341, 296] width 31 height 10
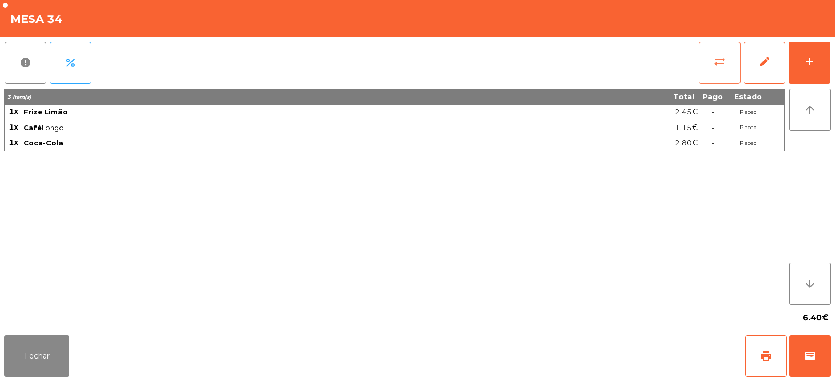
click at [722, 60] on span "sync_alt" at bounding box center [720, 61] width 13 height 13
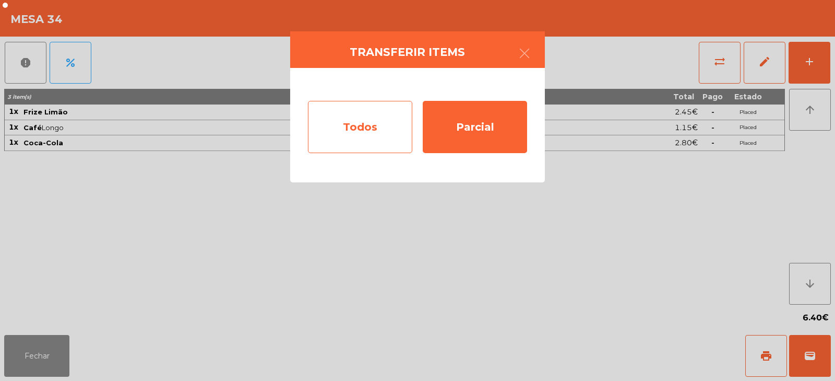
click at [356, 125] on div "Todos" at bounding box center [360, 127] width 104 height 52
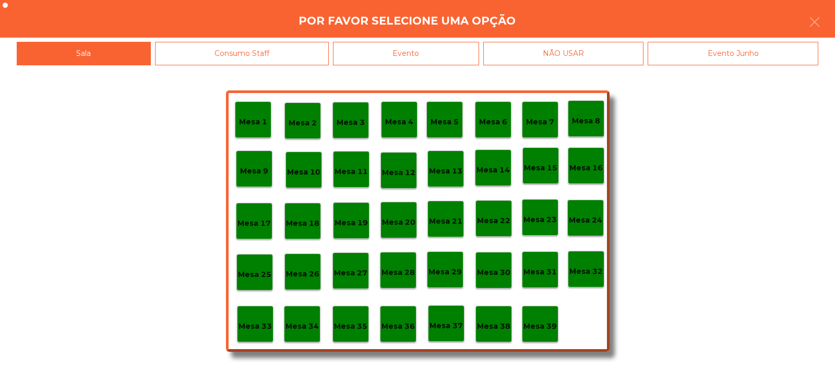
click at [448, 56] on div "Evento" at bounding box center [406, 53] width 146 height 23
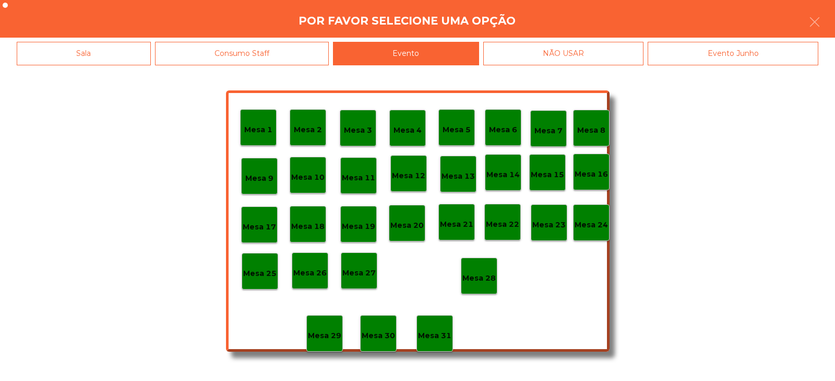
click at [484, 260] on div "Mesa 28" at bounding box center [479, 275] width 37 height 37
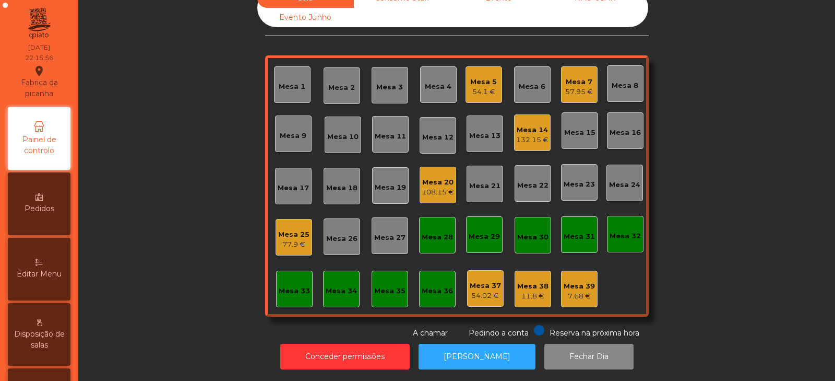
click at [570, 77] on div "Mesa 7" at bounding box center [580, 82] width 28 height 10
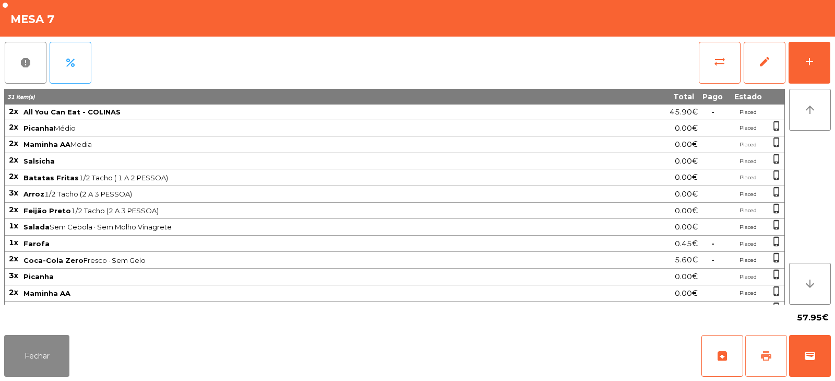
click at [766, 355] on span "print" at bounding box center [766, 355] width 13 height 13
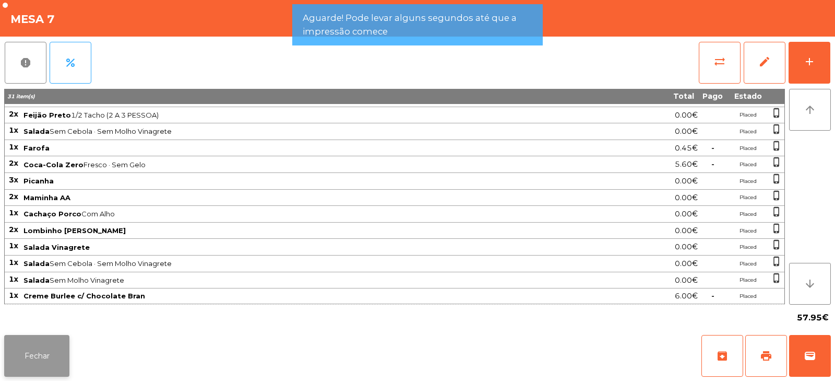
click at [66, 348] on button "Fechar" at bounding box center [36, 356] width 65 height 42
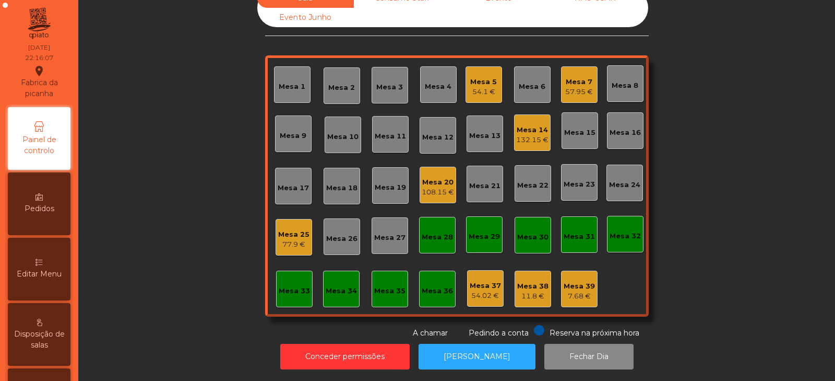
click at [567, 73] on div "Mesa 7 57.95 €" at bounding box center [580, 85] width 28 height 25
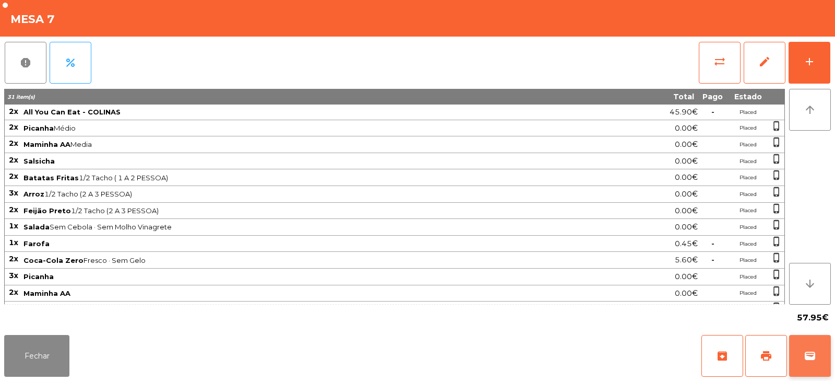
click at [818, 369] on button "wallet" at bounding box center [811, 356] width 42 height 42
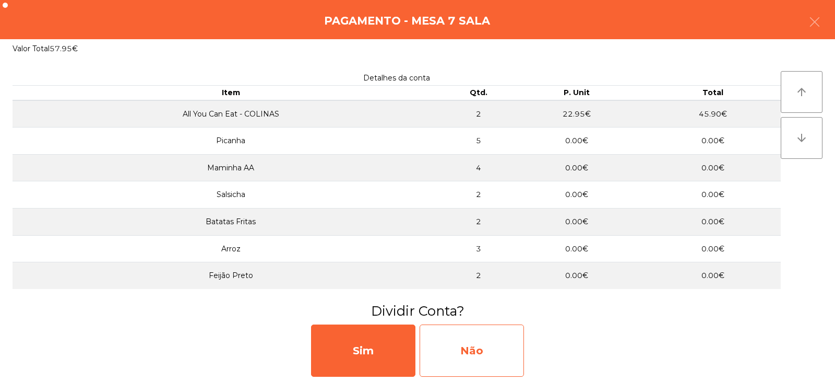
click at [464, 348] on div "Não" at bounding box center [472, 350] width 104 height 52
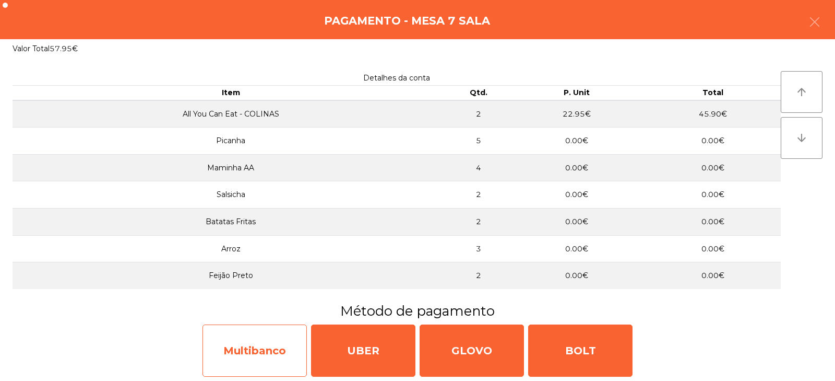
click at [290, 333] on div "Multibanco" at bounding box center [255, 350] width 104 height 52
select select "**"
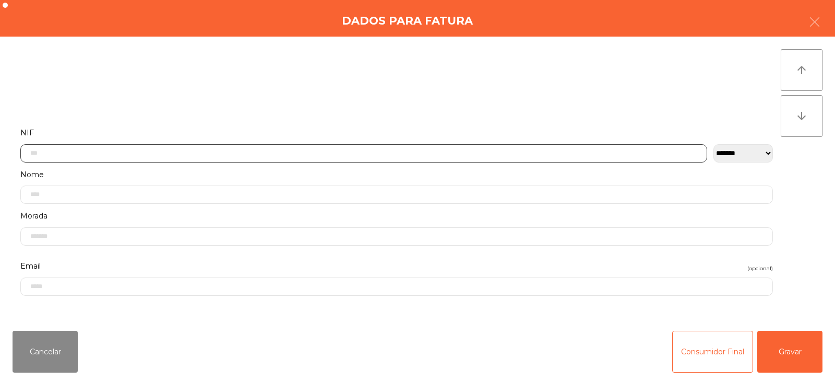
click at [380, 151] on input "text" at bounding box center [363, 153] width 687 height 18
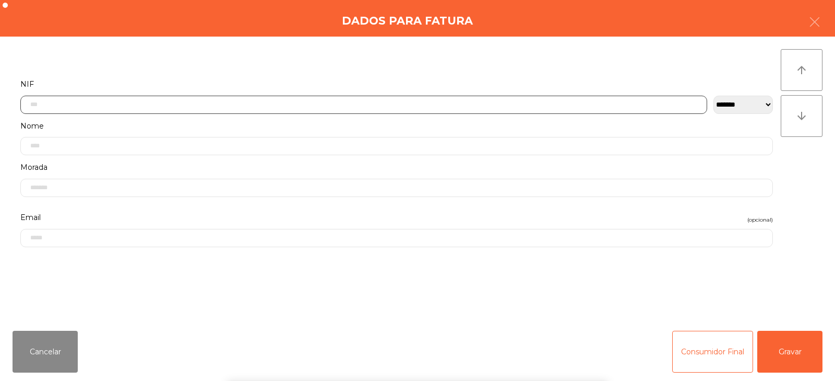
scroll to position [76, 0]
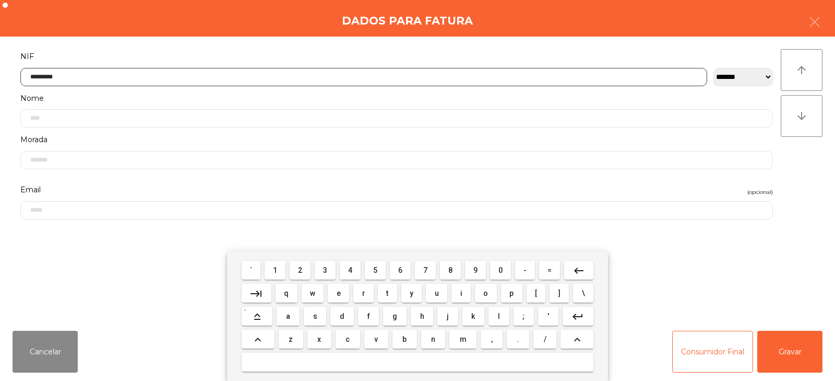
type input "*********"
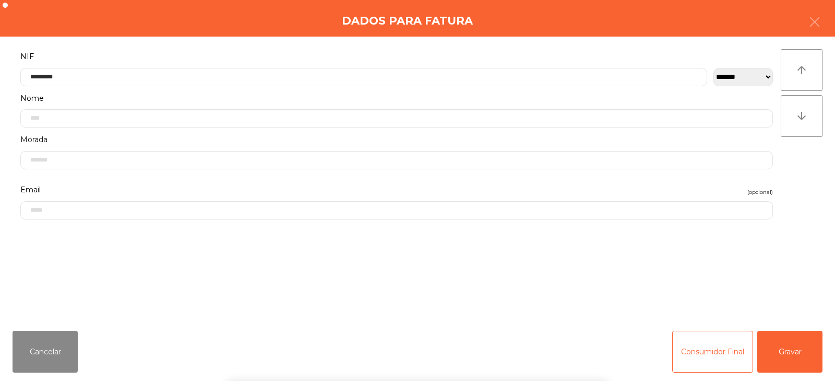
click at [789, 356] on div "` 1 2 3 4 5 6 7 8 9 0 - = keyboard_backspace keyboard_tab q w e r t y u i o p […" at bounding box center [417, 316] width 835 height 130
click at [781, 354] on button "Gravar" at bounding box center [790, 352] width 65 height 42
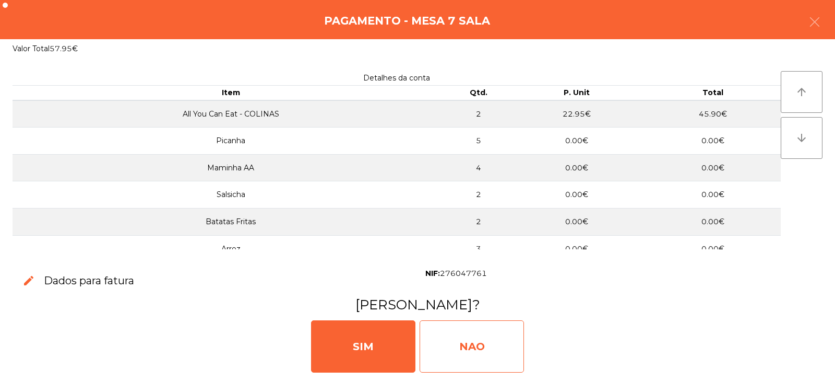
click at [459, 337] on div "NAO" at bounding box center [472, 346] width 104 height 52
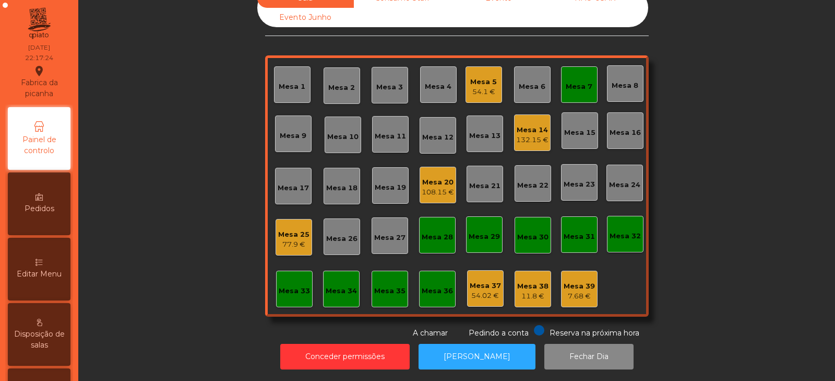
click at [571, 81] on div "Mesa 7" at bounding box center [579, 86] width 27 height 10
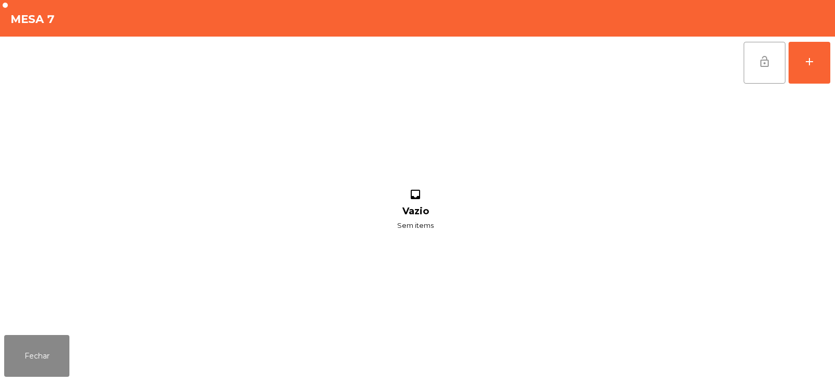
click at [752, 52] on button "lock_open" at bounding box center [765, 63] width 42 height 42
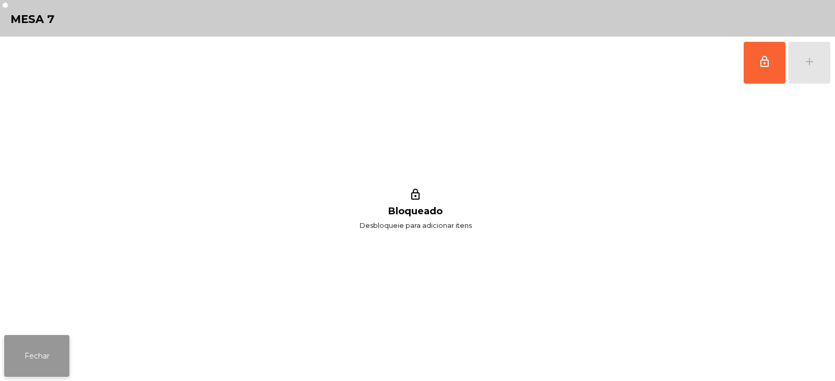
click at [56, 363] on button "Fechar" at bounding box center [36, 356] width 65 height 42
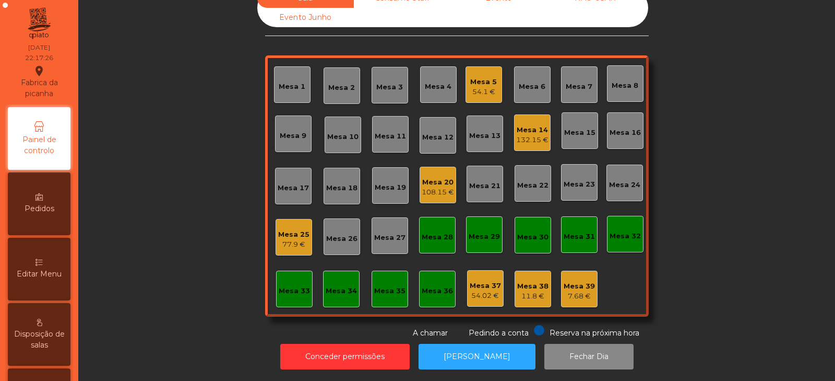
scroll to position [0, 0]
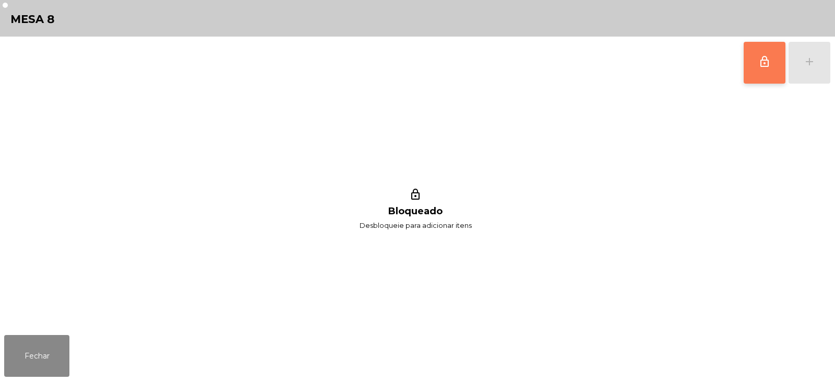
click at [759, 56] on span "lock_outline" at bounding box center [765, 61] width 13 height 13
click at [810, 63] on div "add" at bounding box center [810, 61] width 13 height 13
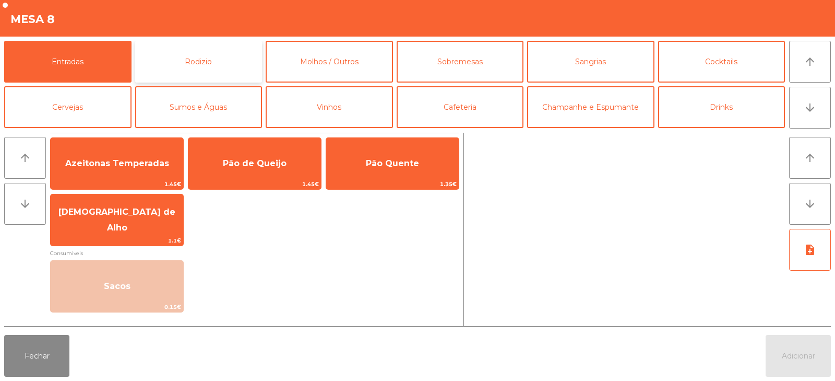
click at [182, 61] on button "Rodizio" at bounding box center [198, 62] width 127 height 42
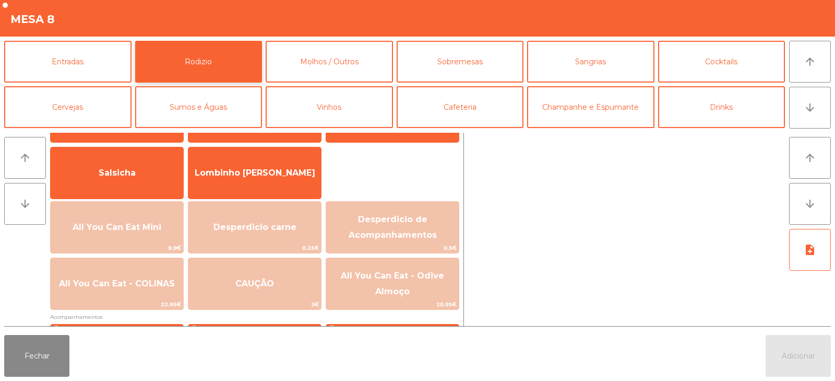
scroll to position [63, 0]
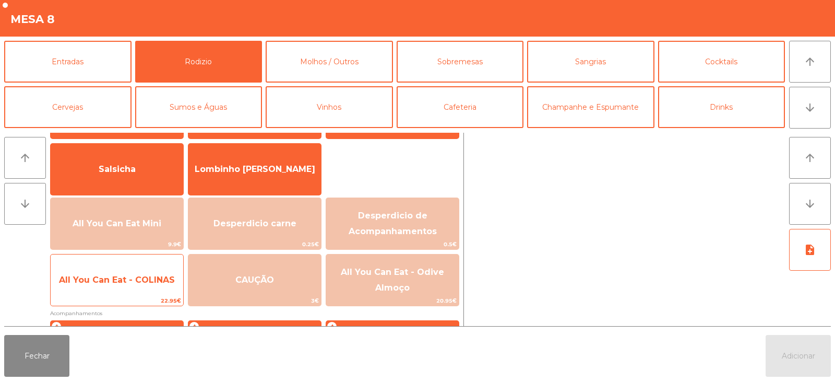
click at [157, 279] on span "All You Can Eat - COLINAS" at bounding box center [117, 280] width 116 height 10
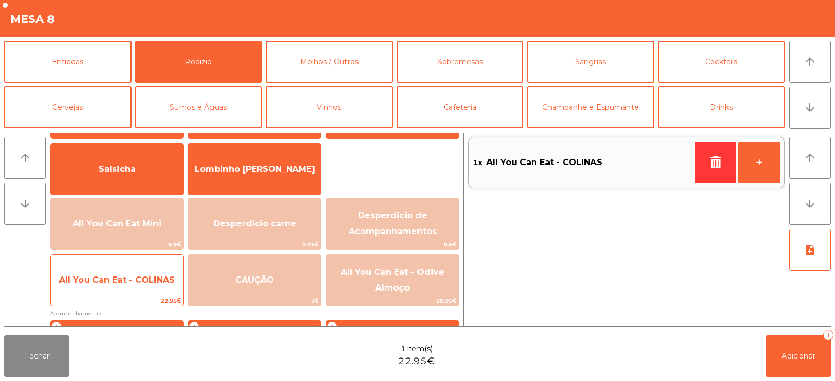
click at [159, 281] on span "All You Can Eat - COLINAS" at bounding box center [117, 280] width 116 height 10
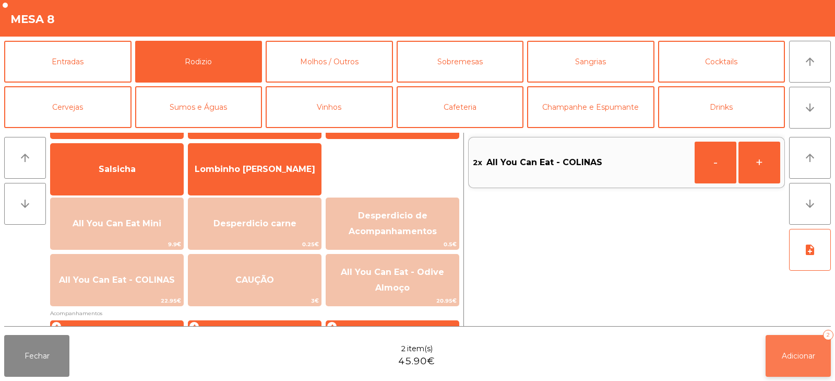
click at [799, 348] on button "Adicionar 2" at bounding box center [798, 356] width 65 height 42
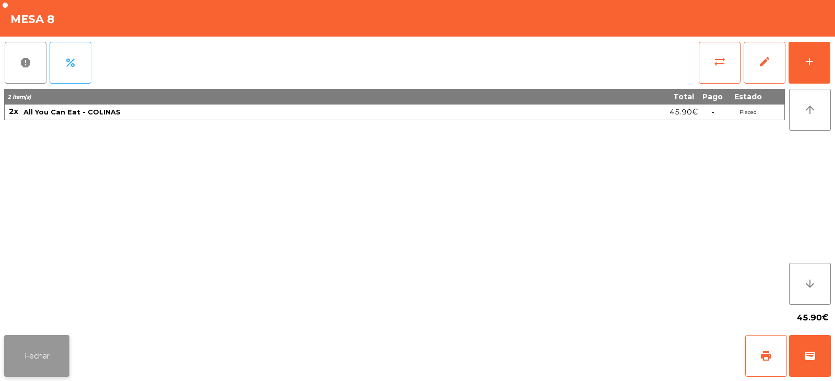
click at [65, 351] on button "Fechar" at bounding box center [36, 356] width 65 height 42
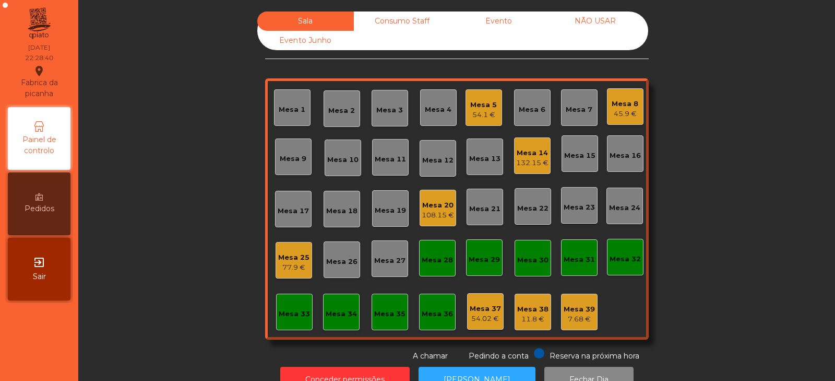
click at [281, 275] on div "Mesa 25 77.9 €" at bounding box center [294, 260] width 37 height 37
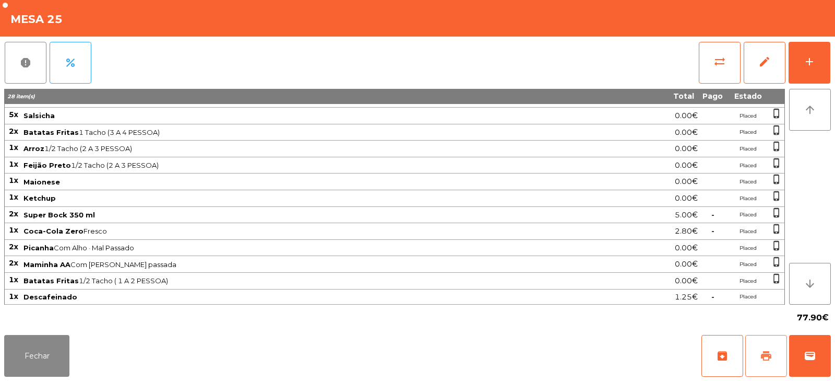
click at [759, 357] on button "print" at bounding box center [767, 356] width 42 height 42
click at [821, 355] on button "wallet" at bounding box center [811, 356] width 42 height 42
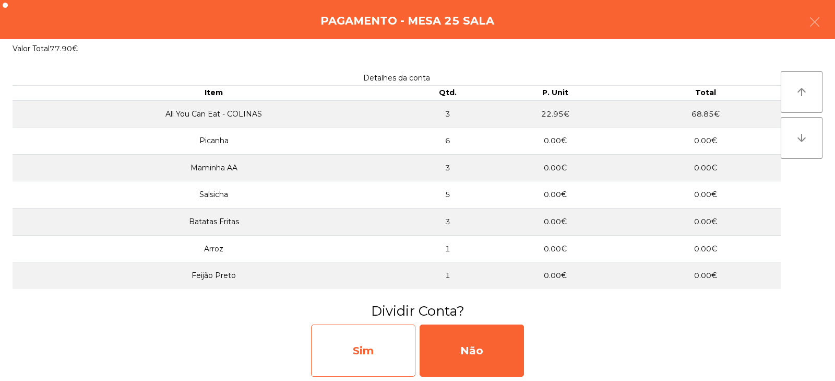
click at [374, 341] on div "Sim" at bounding box center [363, 350] width 104 height 52
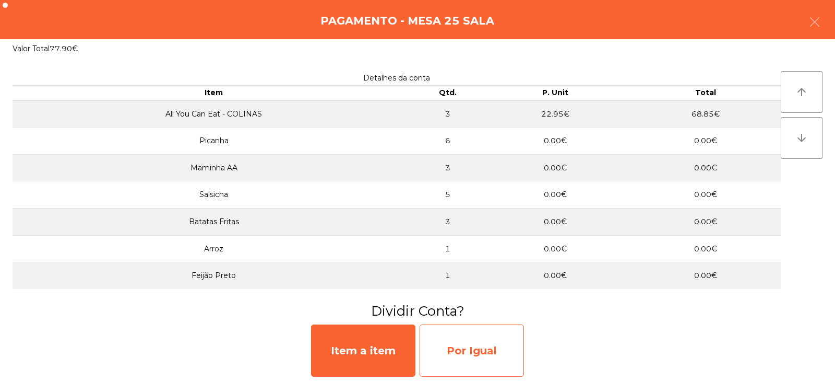
click at [457, 339] on div "Por Igual" at bounding box center [472, 350] width 104 height 52
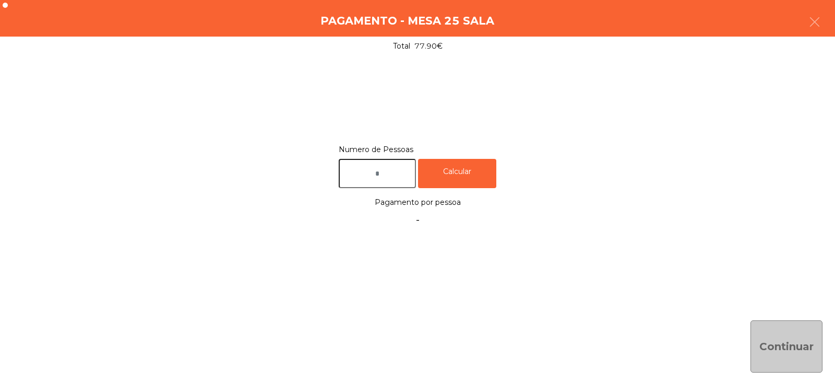
click at [397, 173] on input "text" at bounding box center [377, 174] width 77 height 30
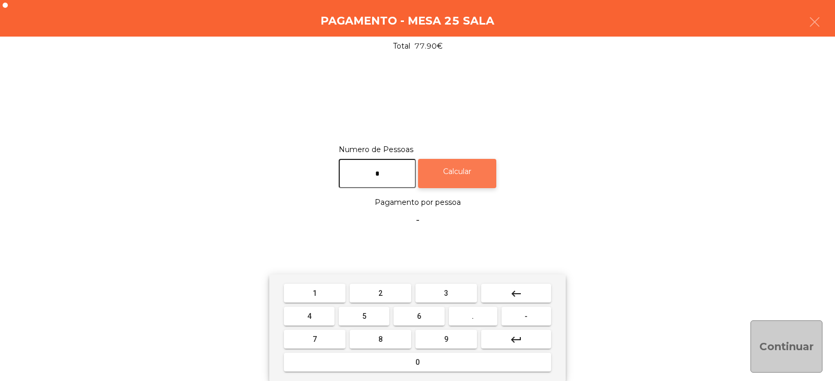
type input "*"
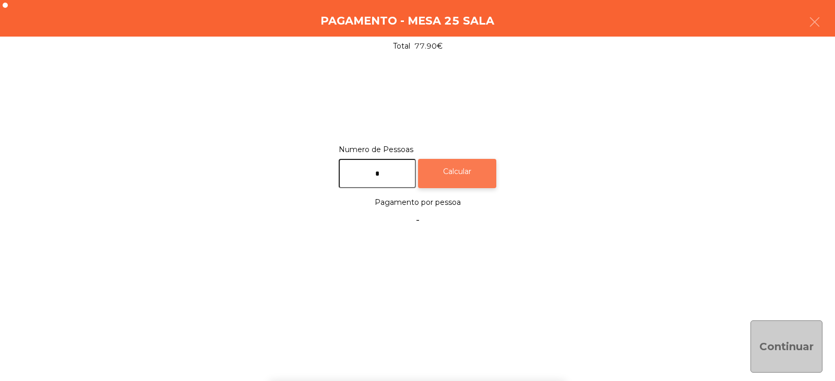
click at [485, 177] on div "Calcular" at bounding box center [457, 174] width 78 height 30
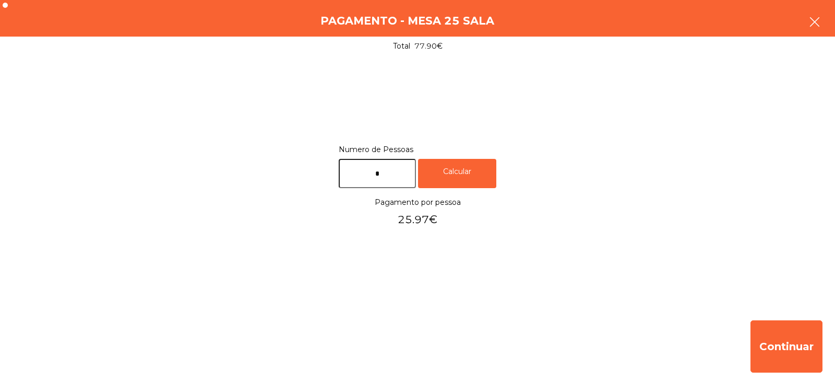
click at [815, 9] on button "button" at bounding box center [814, 22] width 29 height 31
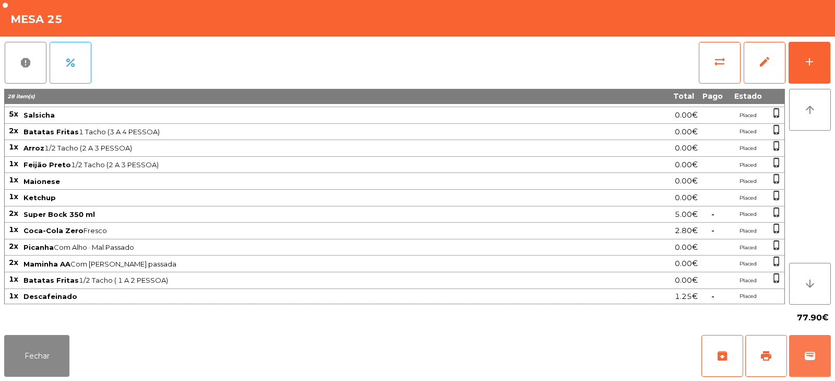
click at [811, 361] on span "wallet" at bounding box center [810, 355] width 13 height 13
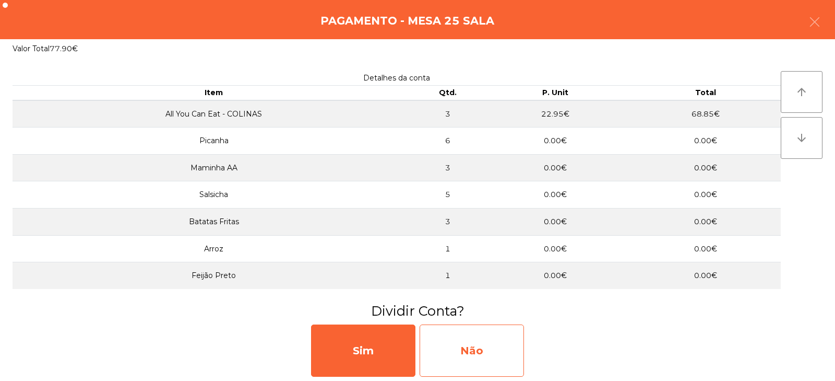
click at [495, 348] on div "Não" at bounding box center [472, 350] width 104 height 52
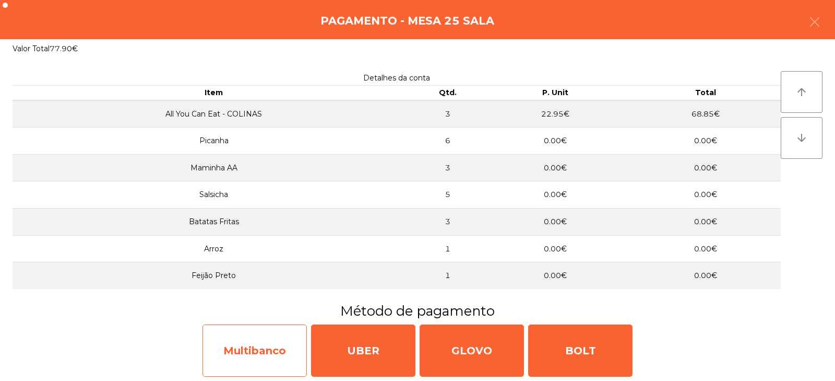
click at [274, 344] on div "Multibanco" at bounding box center [255, 350] width 104 height 52
select select "**"
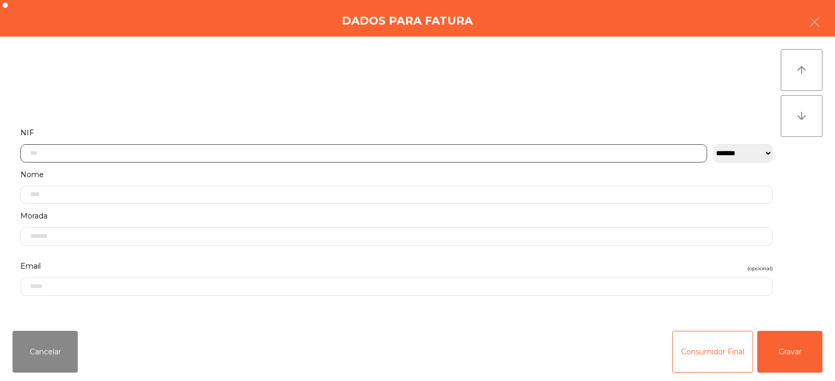
click at [457, 145] on input "text" at bounding box center [363, 153] width 687 height 18
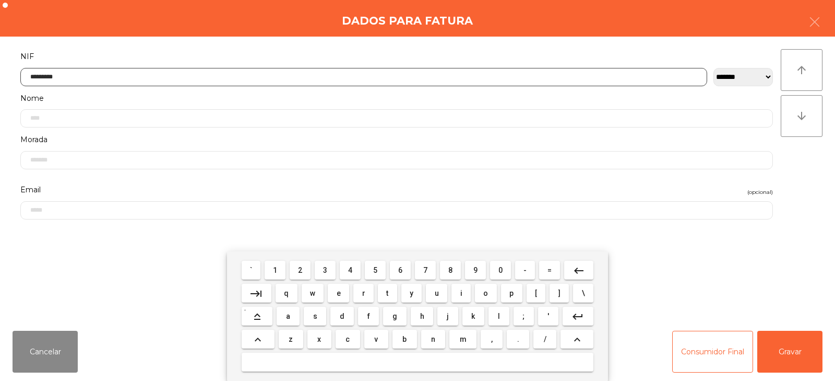
type input "*********"
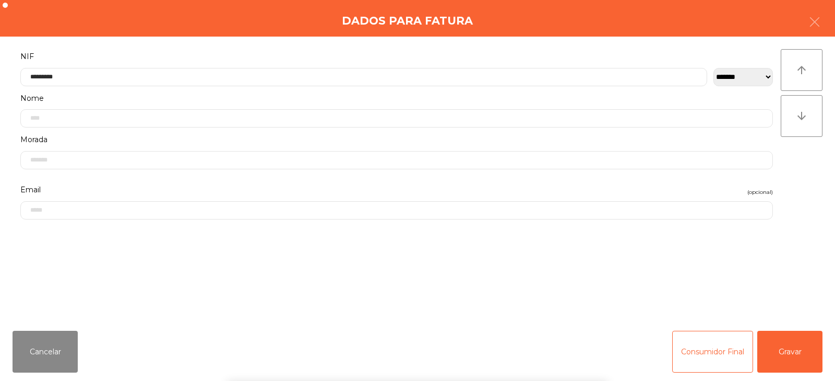
click at [780, 344] on div "` 1 2 3 4 5 6 7 8 9 0 - = keyboard_backspace keyboard_tab q w e r t y u i o p […" at bounding box center [417, 316] width 835 height 130
click at [789, 348] on button "Gravar" at bounding box center [790, 352] width 65 height 42
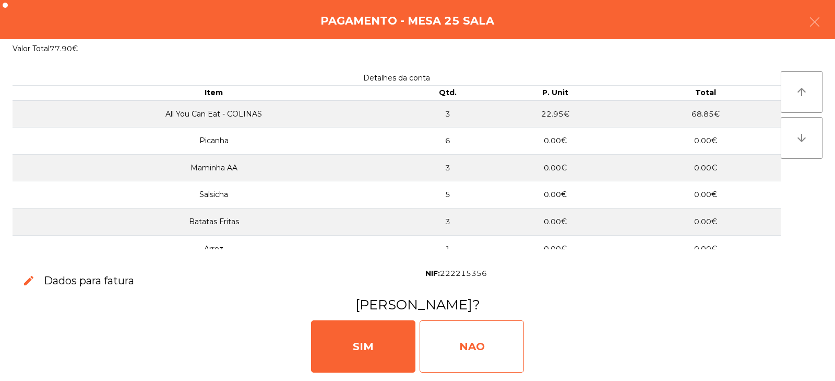
click at [502, 343] on div "NAO" at bounding box center [472, 346] width 104 height 52
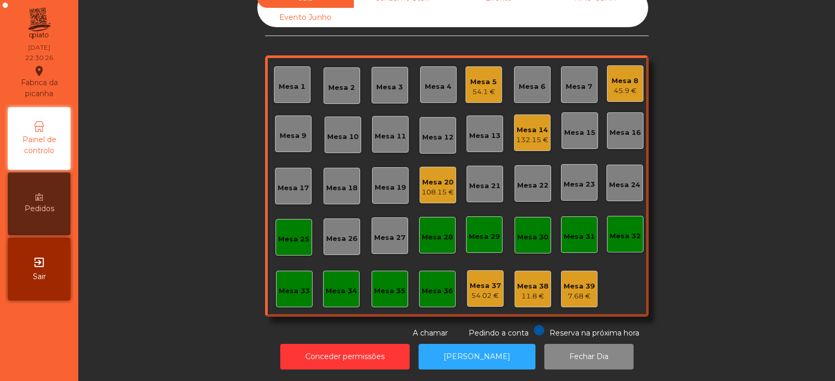
scroll to position [0, 0]
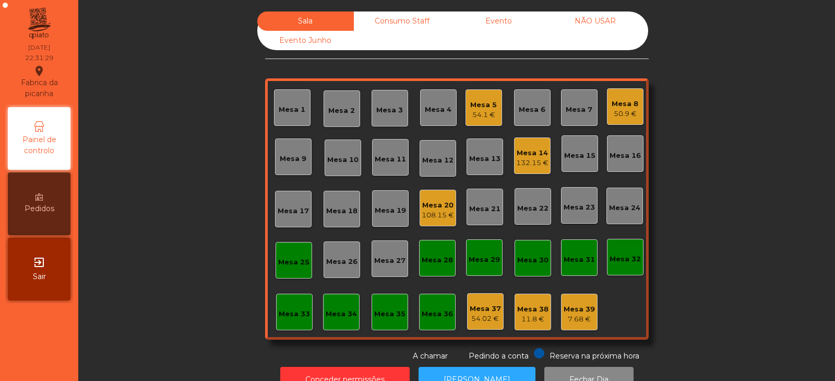
click at [297, 263] on div "Mesa 25" at bounding box center [293, 262] width 31 height 10
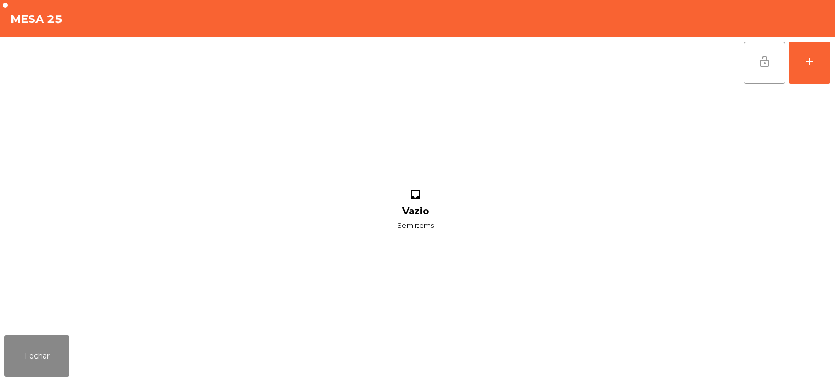
click at [760, 72] on button "lock_open" at bounding box center [765, 63] width 42 height 42
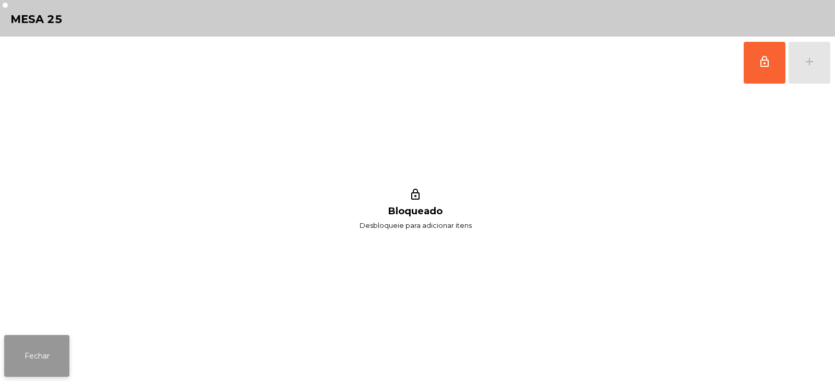
click at [56, 356] on button "Fechar" at bounding box center [36, 356] width 65 height 42
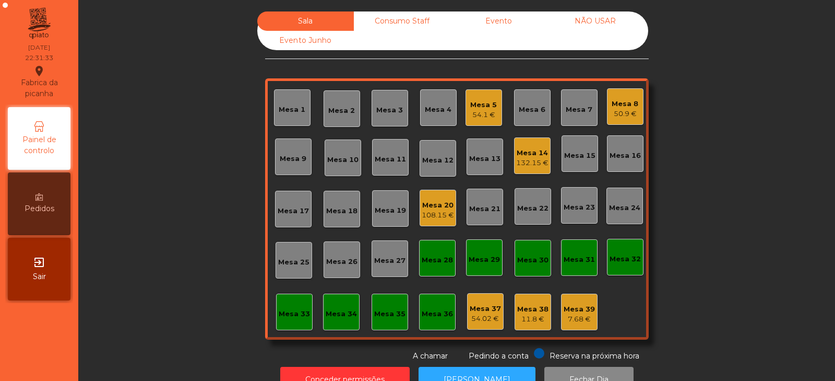
click at [298, 207] on div "Mesa 17" at bounding box center [293, 211] width 31 height 10
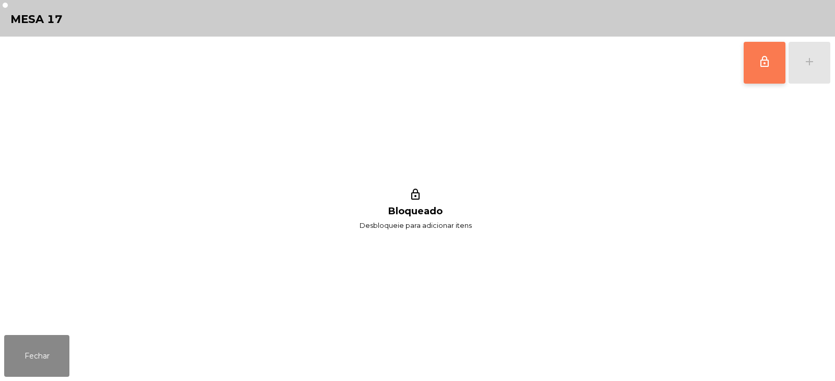
click at [762, 60] on span "lock_outline" at bounding box center [765, 61] width 13 height 13
click at [806, 66] on div "lock_outline add" at bounding box center [788, 63] width 88 height 52
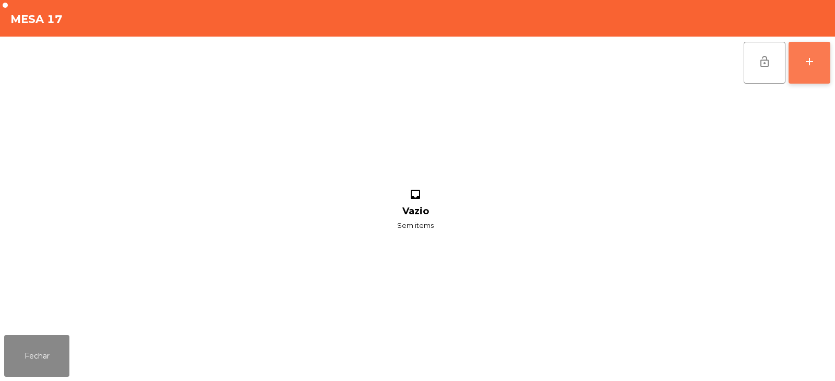
click at [815, 71] on button "add" at bounding box center [810, 63] width 42 height 42
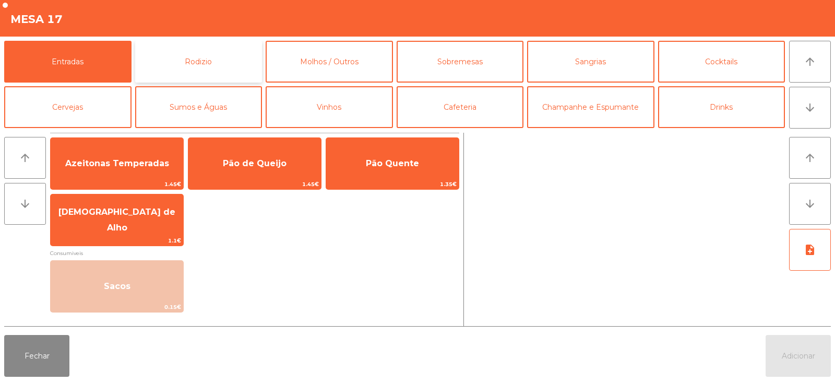
click at [219, 74] on button "Rodizio" at bounding box center [198, 62] width 127 height 42
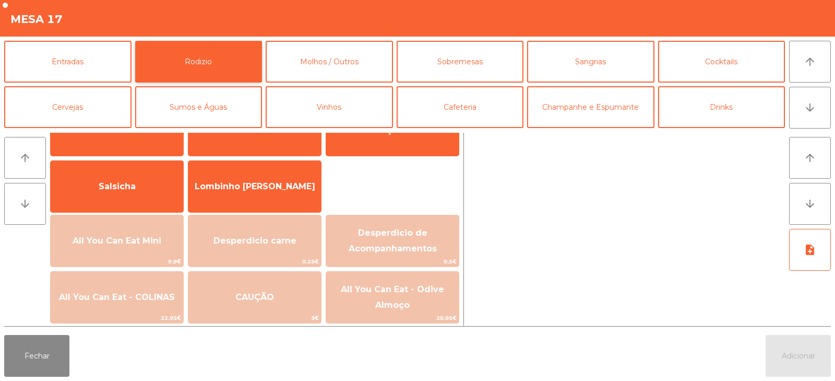
scroll to position [53, 0]
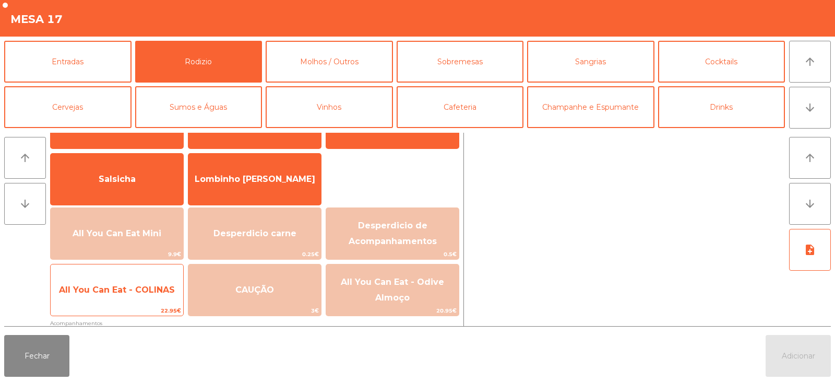
click at [158, 295] on span "All You Can Eat - COLINAS" at bounding box center [117, 290] width 133 height 28
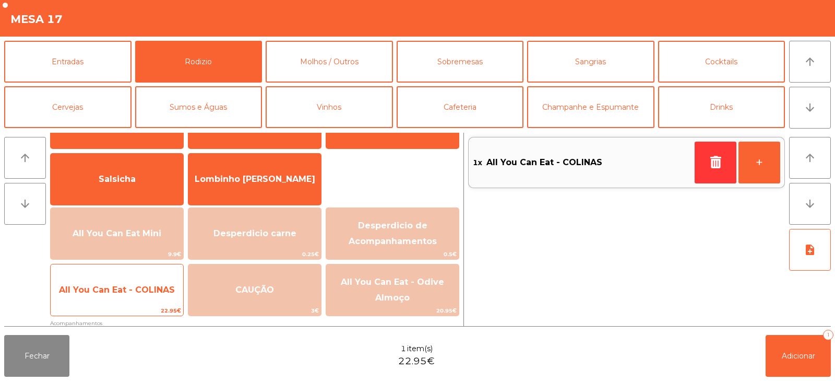
click at [159, 297] on span "All You Can Eat - COLINAS" at bounding box center [117, 290] width 133 height 28
click at [154, 295] on span "All You Can Eat - COLINAS" at bounding box center [117, 290] width 133 height 28
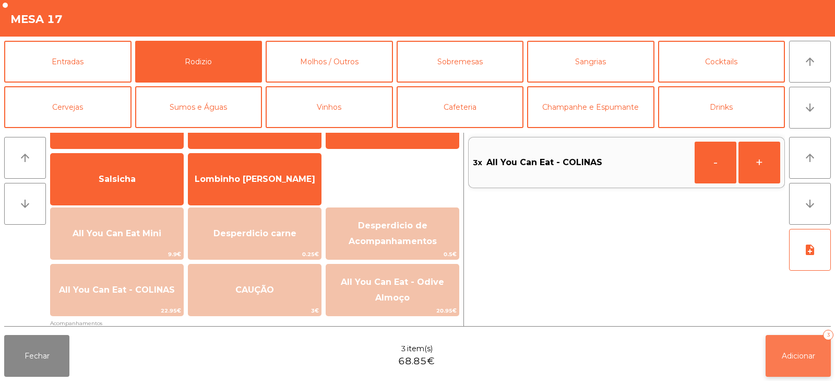
click at [796, 365] on button "Adicionar 3" at bounding box center [798, 356] width 65 height 42
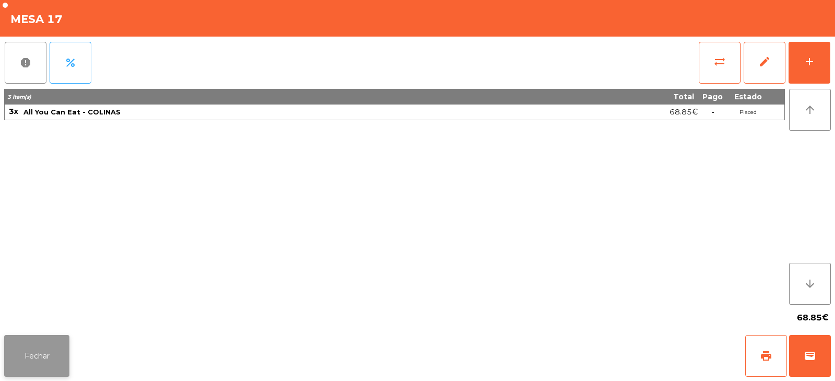
click at [65, 356] on button "Fechar" at bounding box center [36, 356] width 65 height 42
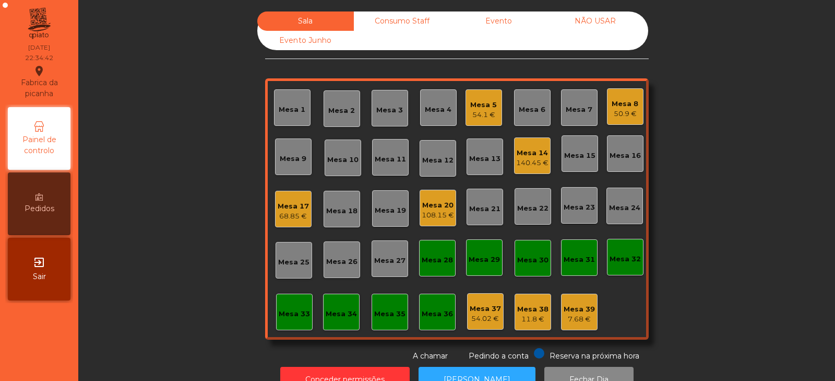
click at [520, 320] on div "11.8 €" at bounding box center [532, 319] width 31 height 10
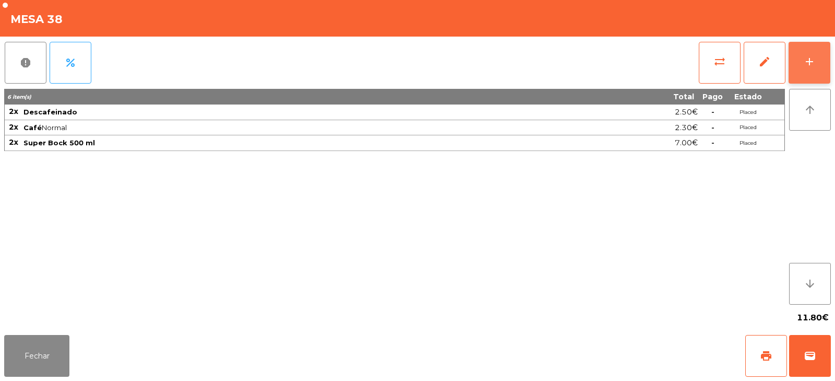
click at [820, 47] on button "add" at bounding box center [810, 63] width 42 height 42
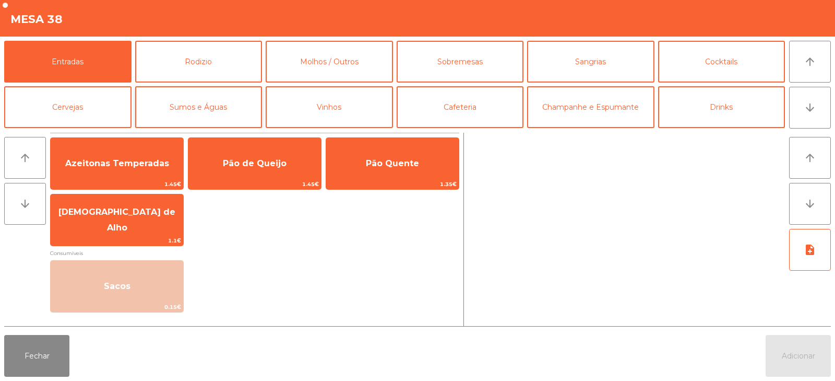
click at [228, 102] on button "Sumos e Águas" at bounding box center [198, 107] width 127 height 42
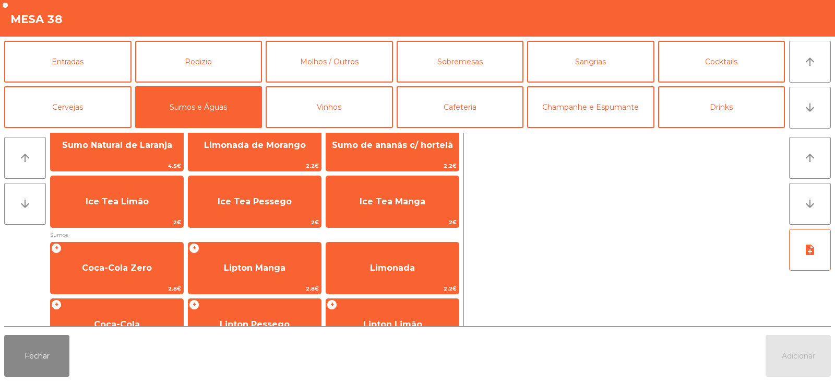
scroll to position [19, 0]
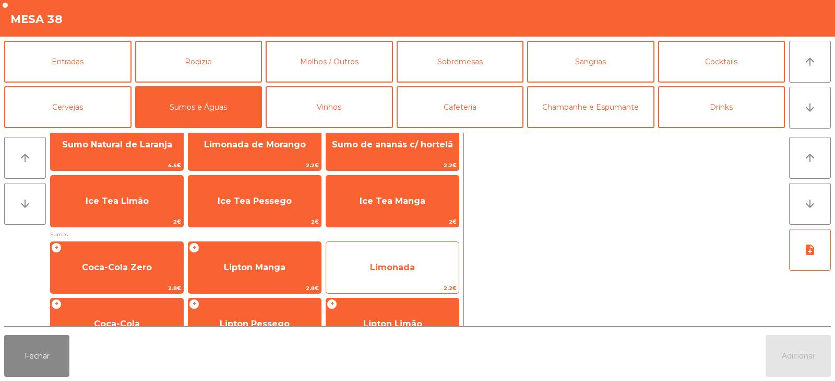
click at [398, 266] on span "Limonada" at bounding box center [392, 267] width 45 height 10
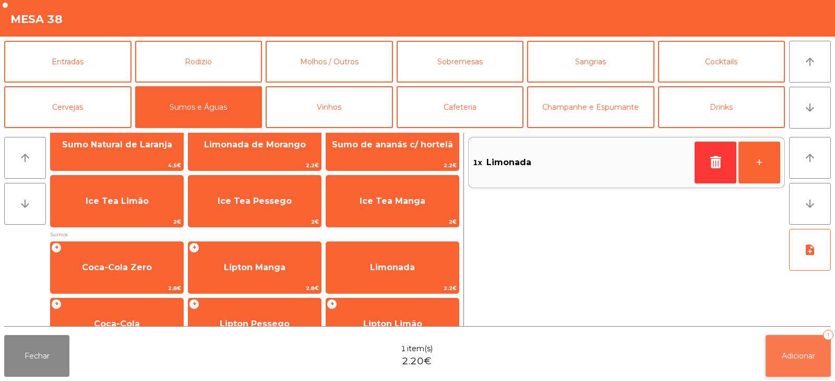
click at [786, 351] on span "Adicionar" at bounding box center [798, 355] width 33 height 9
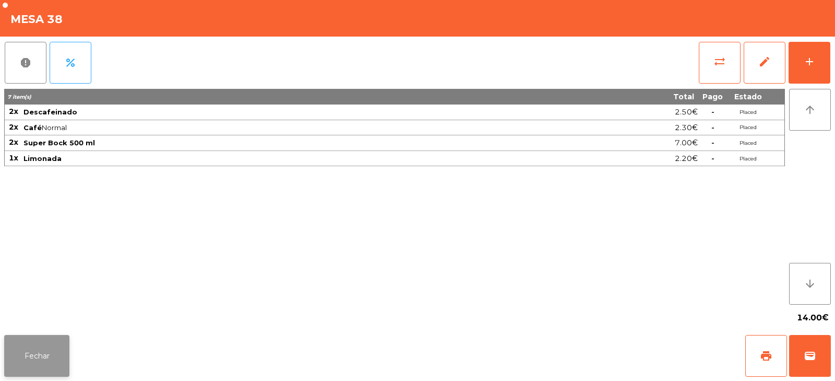
click at [36, 350] on button "Fechar" at bounding box center [36, 356] width 65 height 42
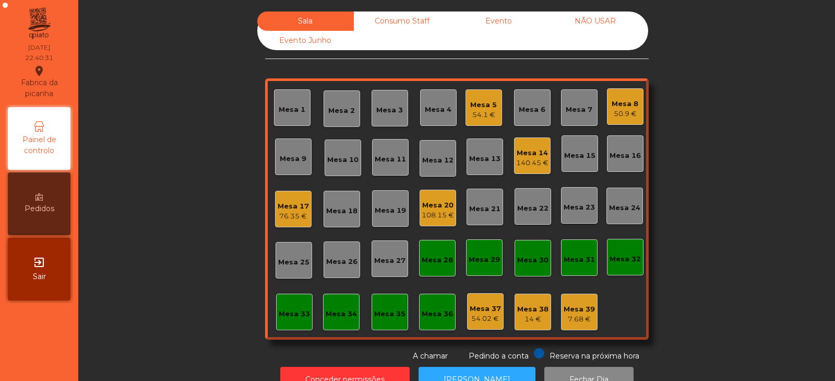
click at [403, 23] on div "Consumo Staff" at bounding box center [402, 20] width 97 height 19
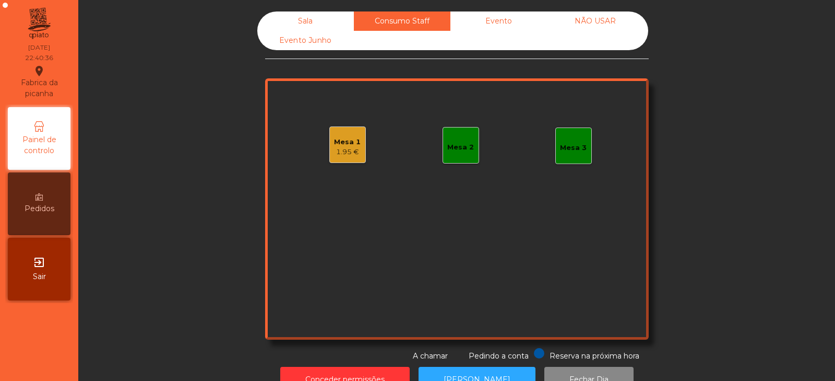
click at [337, 150] on div "1.95 €" at bounding box center [347, 152] width 27 height 10
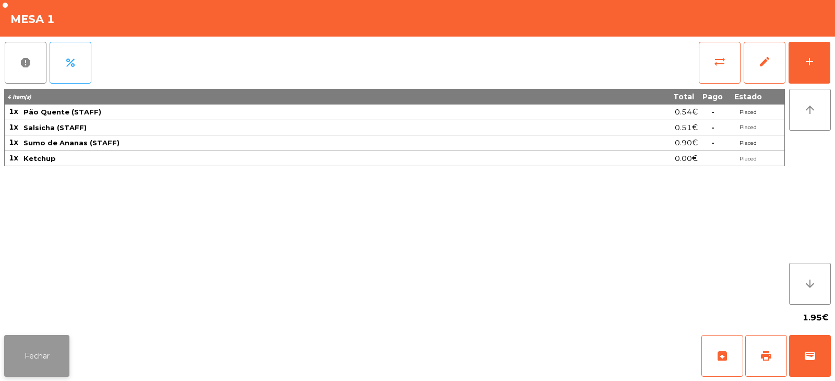
click at [64, 363] on button "Fechar" at bounding box center [36, 356] width 65 height 42
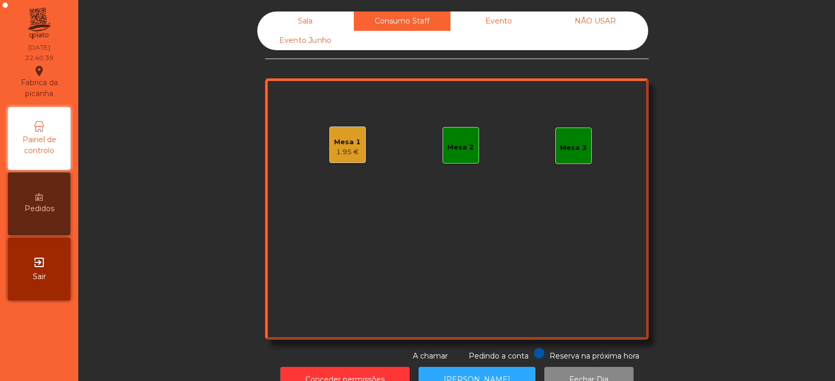
click at [324, 22] on div "Sala" at bounding box center [305, 20] width 97 height 19
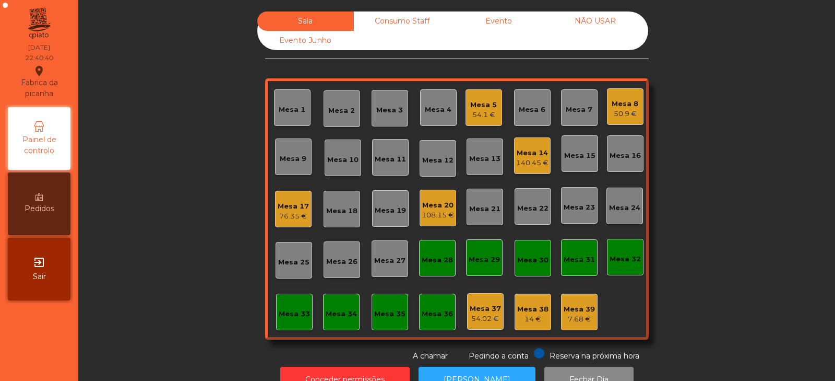
click at [580, 309] on div "Mesa 39" at bounding box center [579, 309] width 31 height 10
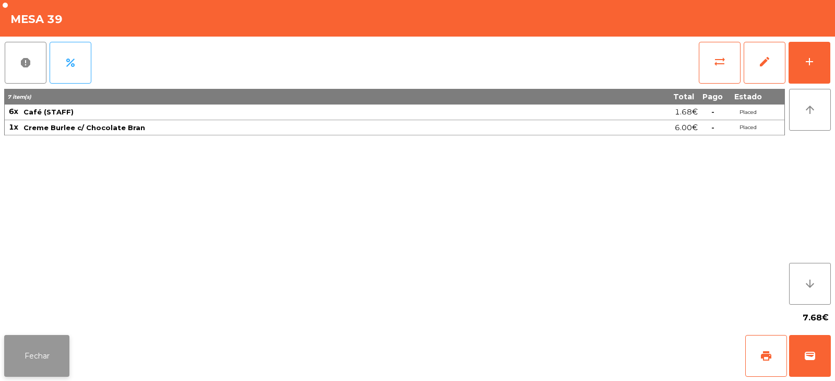
click at [53, 350] on button "Fechar" at bounding box center [36, 356] width 65 height 42
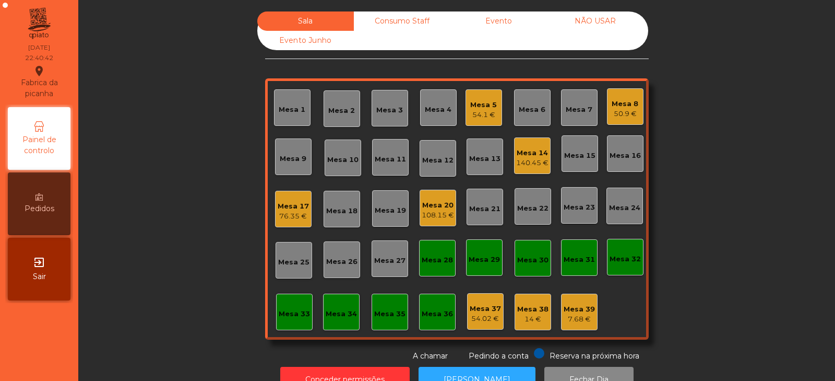
click at [529, 313] on div "Mesa 38" at bounding box center [532, 309] width 31 height 10
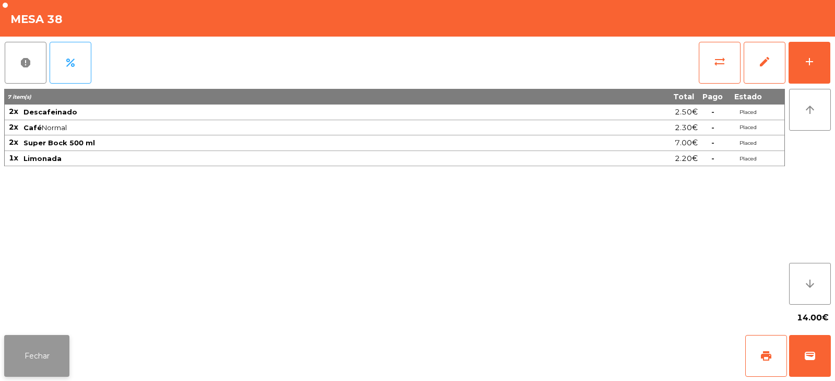
click at [63, 360] on button "Fechar" at bounding box center [36, 356] width 65 height 42
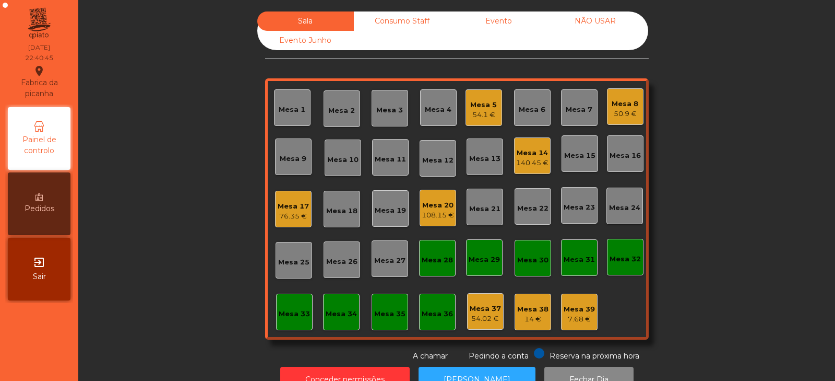
click at [421, 18] on div "Consumo Staff" at bounding box center [402, 20] width 97 height 19
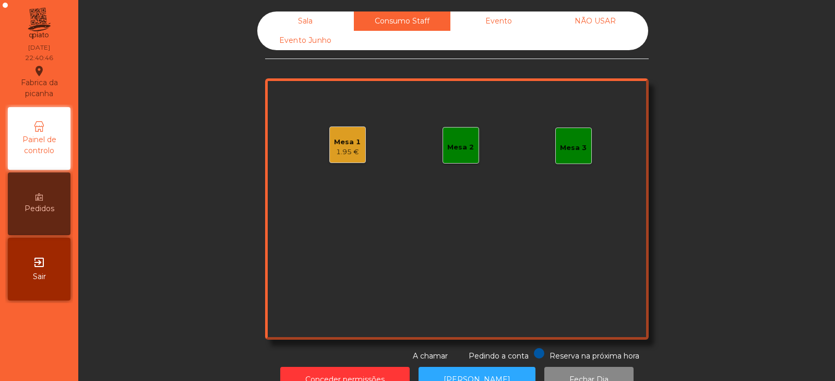
click at [514, 25] on div "Evento" at bounding box center [499, 20] width 97 height 19
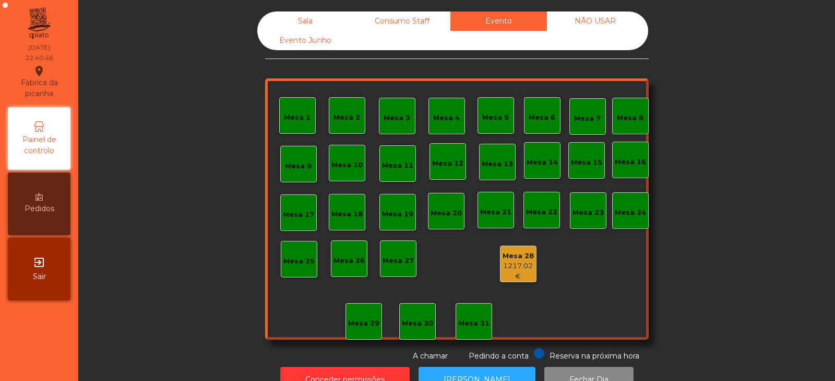
click at [605, 17] on div "NÃO USAR" at bounding box center [595, 20] width 97 height 19
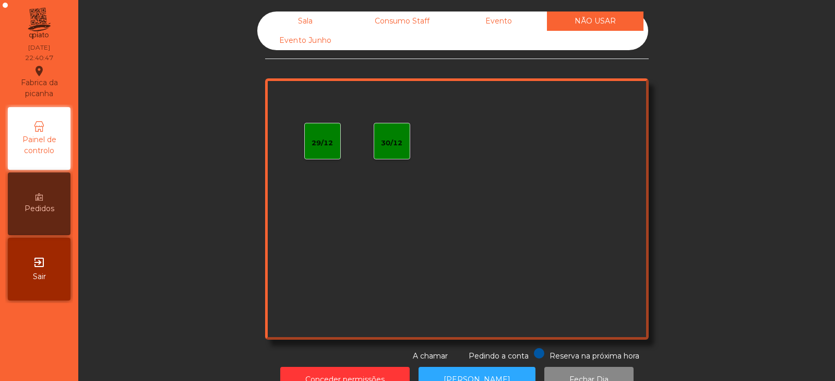
click at [320, 36] on div "Evento Junho" at bounding box center [305, 40] width 97 height 19
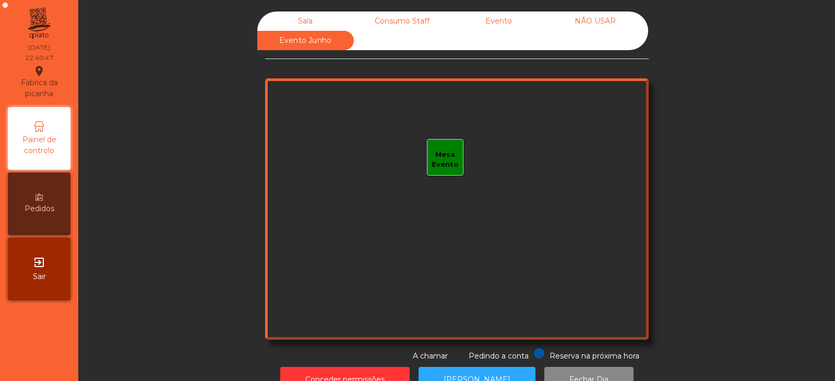
click at [321, 12] on div "Sala" at bounding box center [305, 20] width 97 height 19
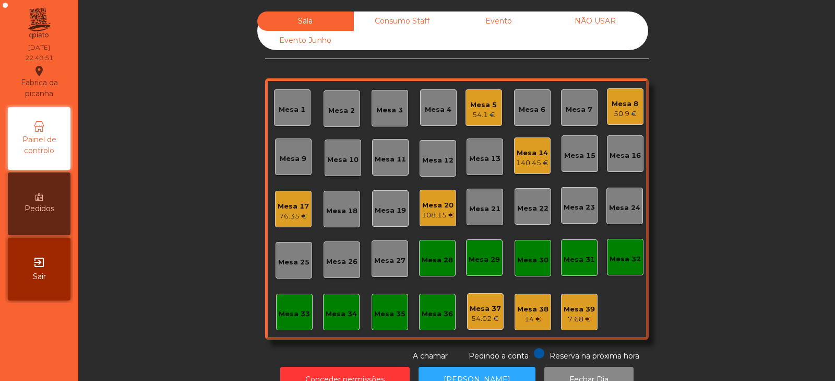
click at [532, 316] on div "14 €" at bounding box center [532, 319] width 31 height 10
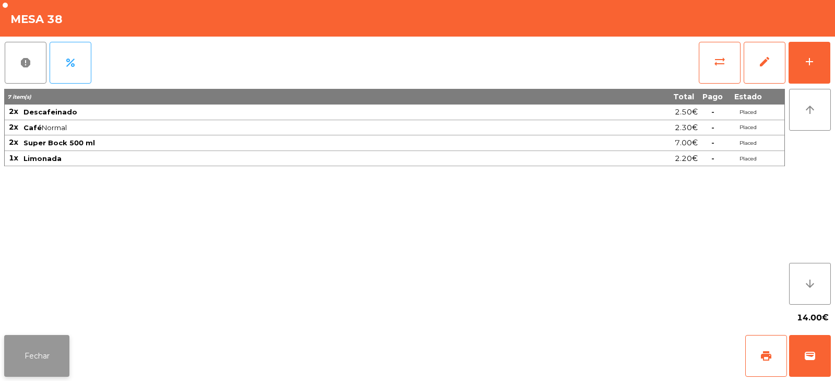
click at [53, 343] on button "Fechar" at bounding box center [36, 356] width 65 height 42
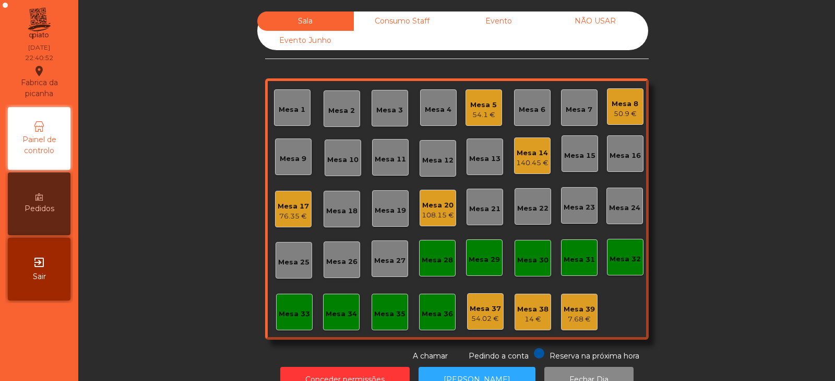
click at [574, 312] on div "Mesa 39" at bounding box center [579, 309] width 31 height 10
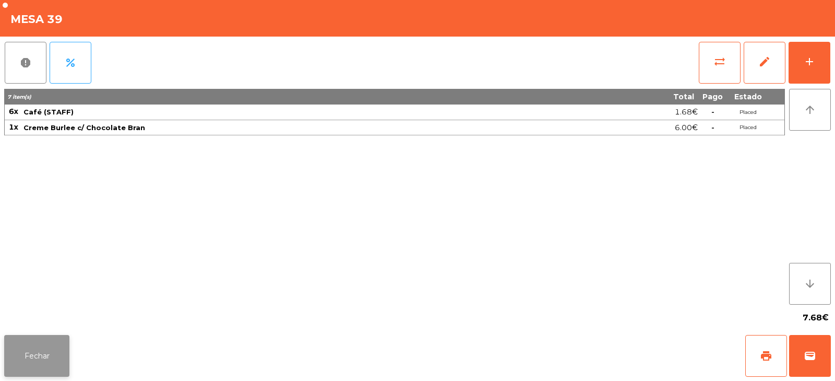
click at [62, 336] on button "Fechar" at bounding box center [36, 356] width 65 height 42
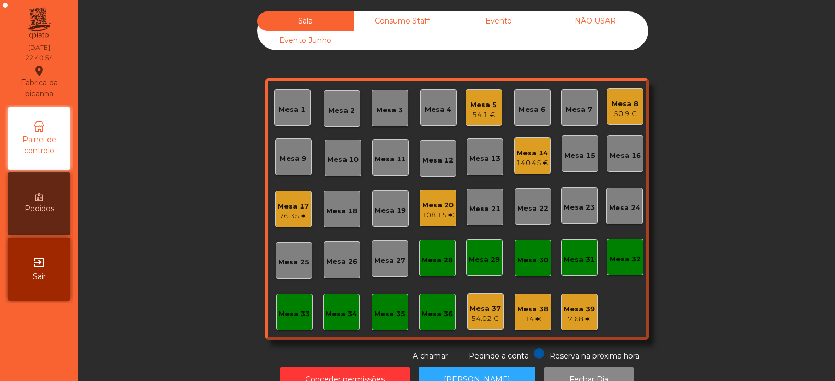
click at [405, 16] on div "Consumo Staff" at bounding box center [402, 20] width 97 height 19
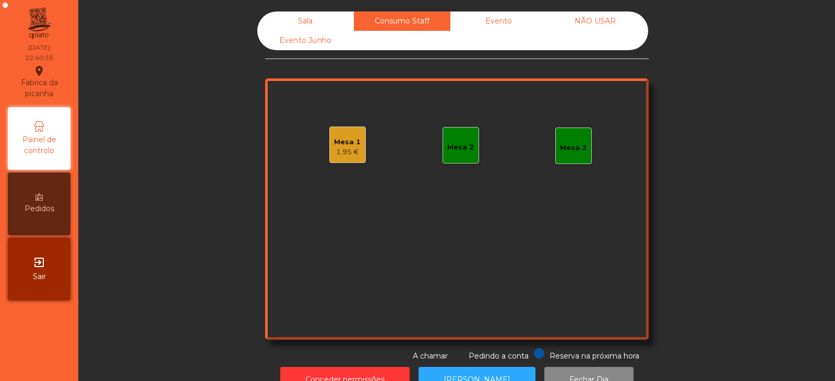
click at [347, 151] on div "1.95 €" at bounding box center [347, 152] width 27 height 10
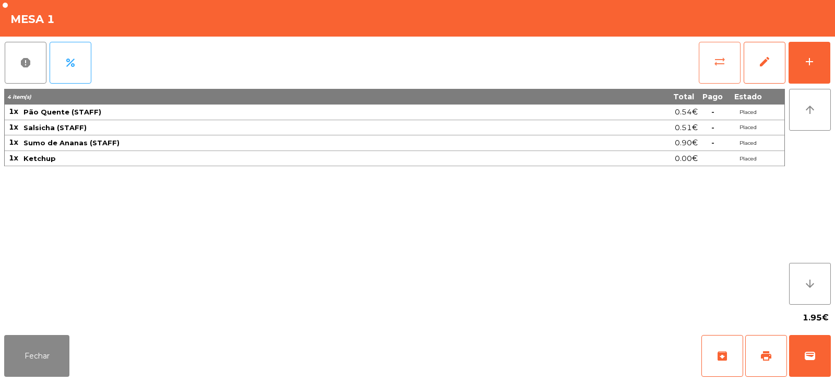
click at [720, 69] on button "sync_alt" at bounding box center [720, 63] width 42 height 42
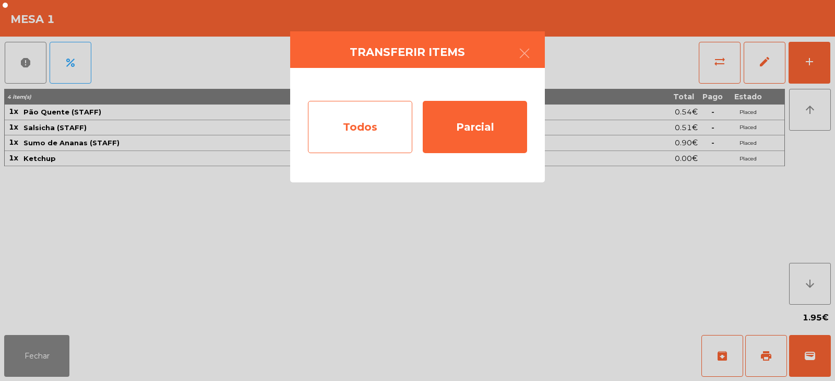
click at [391, 127] on div "Todos" at bounding box center [360, 127] width 104 height 52
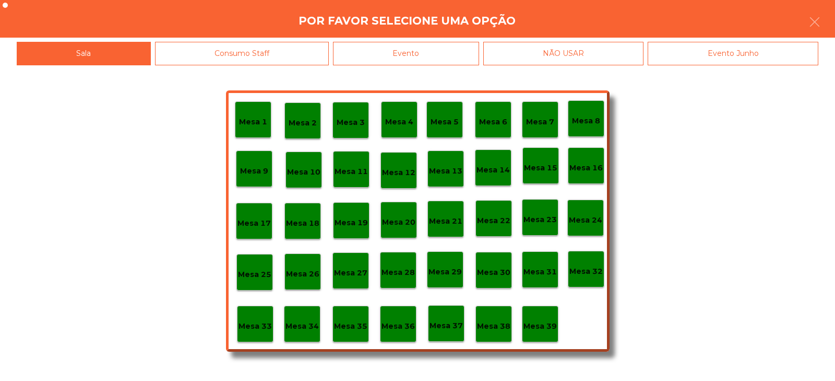
click at [464, 55] on div "Evento" at bounding box center [406, 53] width 146 height 23
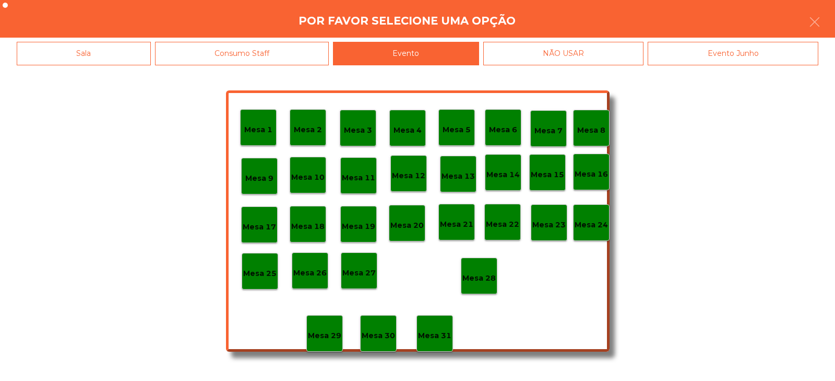
click at [481, 270] on div "Mesa 28" at bounding box center [479, 276] width 33 height 16
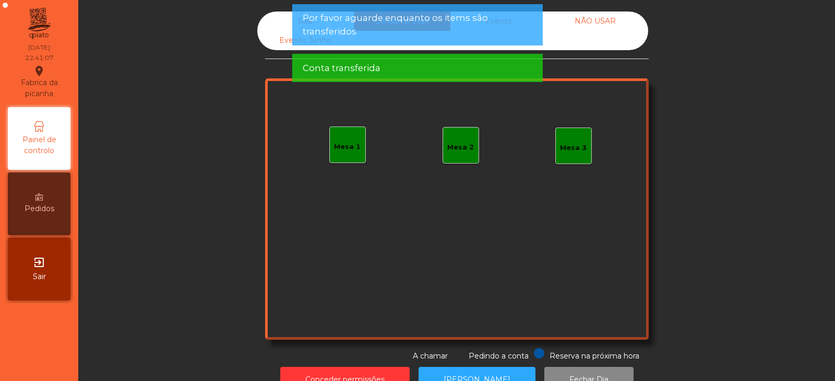
click at [286, 20] on div "Sala" at bounding box center [305, 20] width 97 height 19
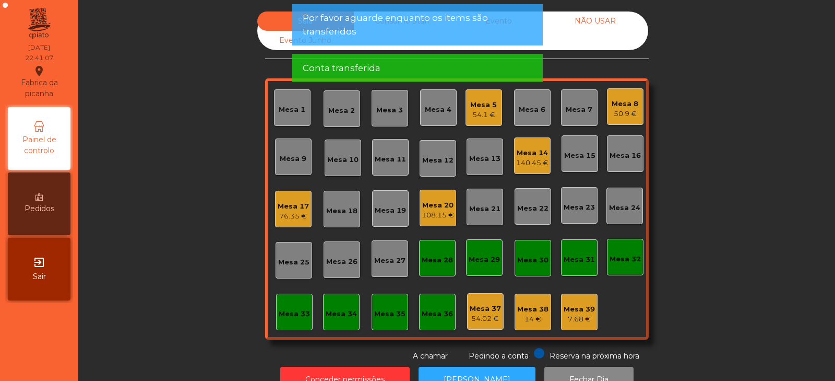
click at [580, 326] on div "Mesa 39 7.68 €" at bounding box center [579, 311] width 37 height 37
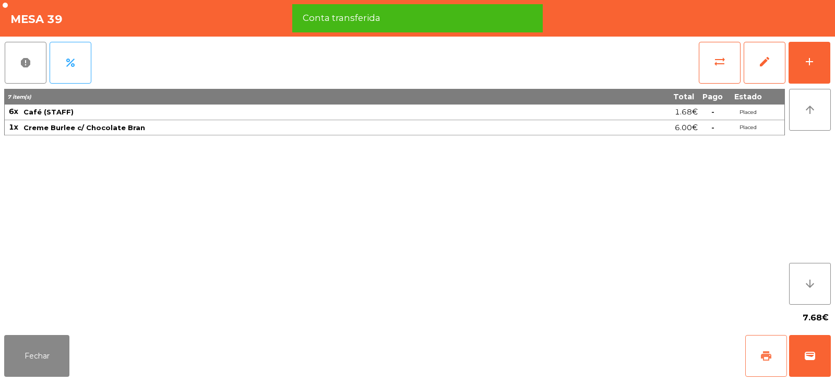
click at [762, 356] on span "print" at bounding box center [766, 355] width 13 height 13
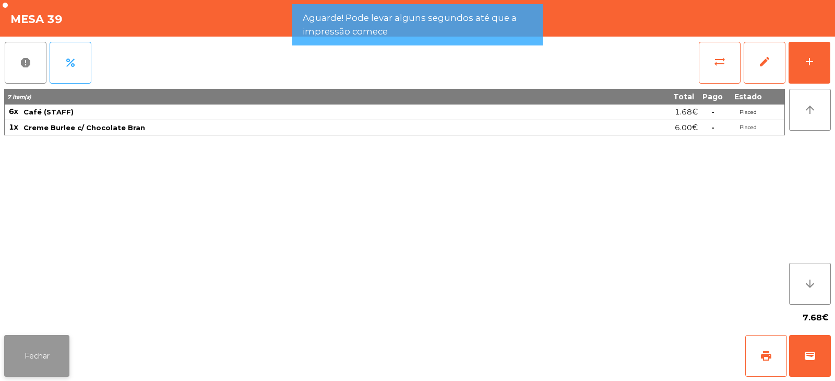
click at [52, 351] on button "Fechar" at bounding box center [36, 356] width 65 height 42
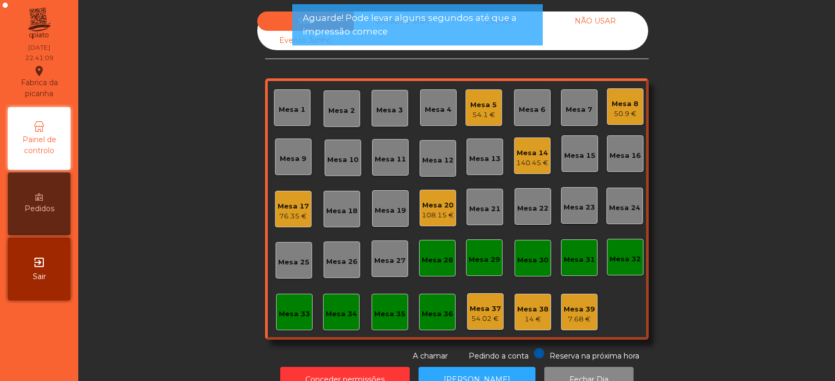
click at [525, 319] on div "14 €" at bounding box center [532, 319] width 31 height 10
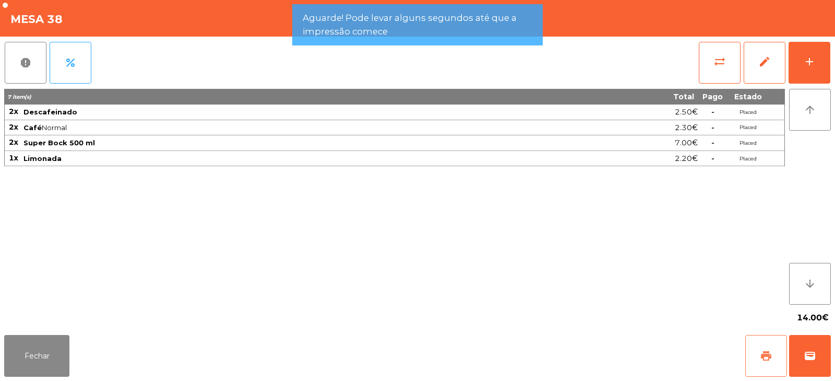
click at [758, 363] on button "print" at bounding box center [767, 356] width 42 height 42
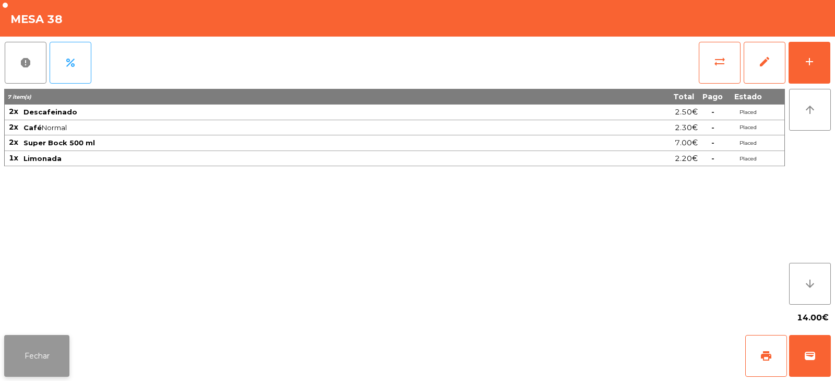
click at [30, 354] on button "Fechar" at bounding box center [36, 356] width 65 height 42
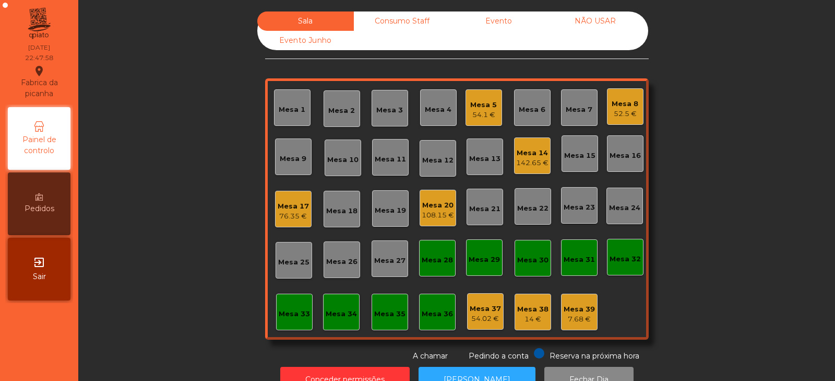
click at [622, 112] on div "52.5 €" at bounding box center [625, 114] width 27 height 10
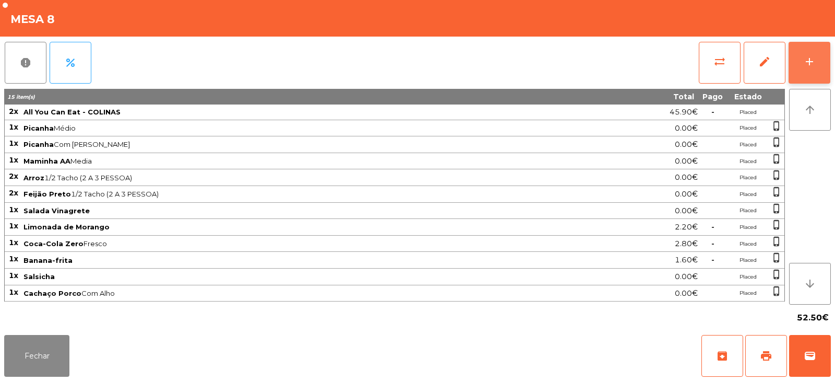
click at [805, 64] on div "add" at bounding box center [810, 61] width 13 height 13
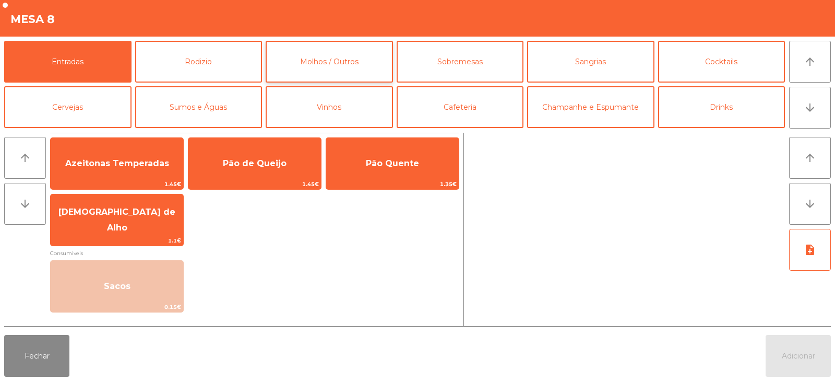
click at [342, 72] on button "Molhos / Outros" at bounding box center [329, 62] width 127 height 42
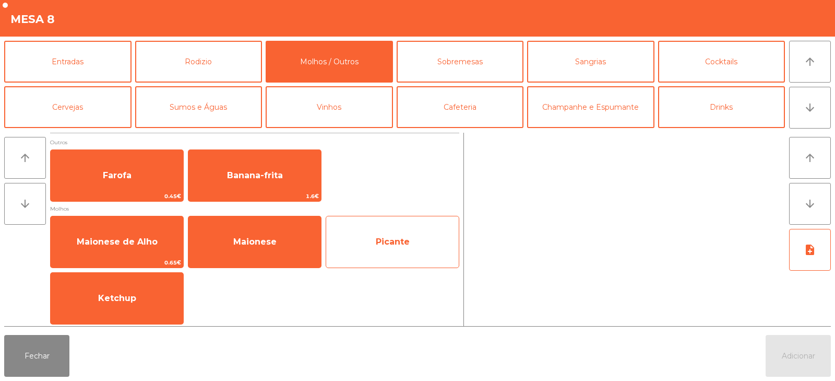
click at [401, 248] on span "Picante" at bounding box center [392, 242] width 133 height 28
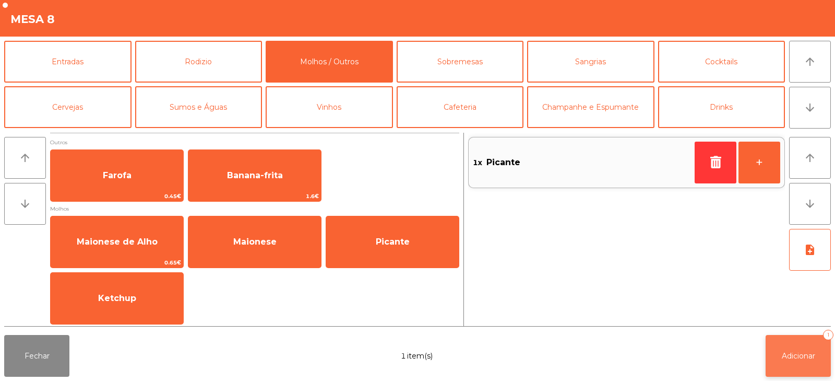
click at [786, 358] on span "Adicionar" at bounding box center [798, 355] width 33 height 9
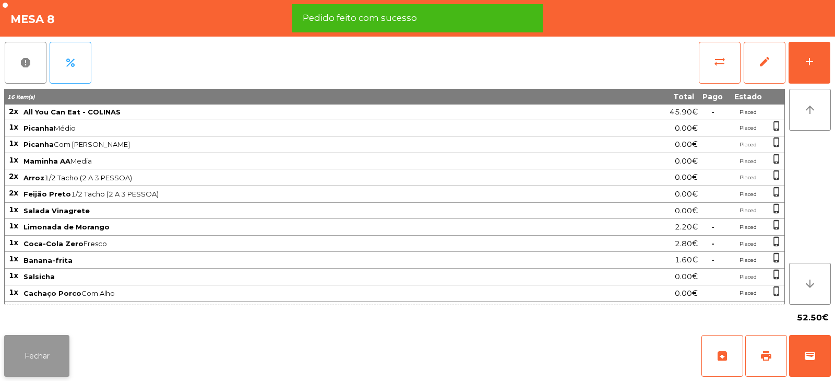
click at [45, 354] on button "Fechar" at bounding box center [36, 356] width 65 height 42
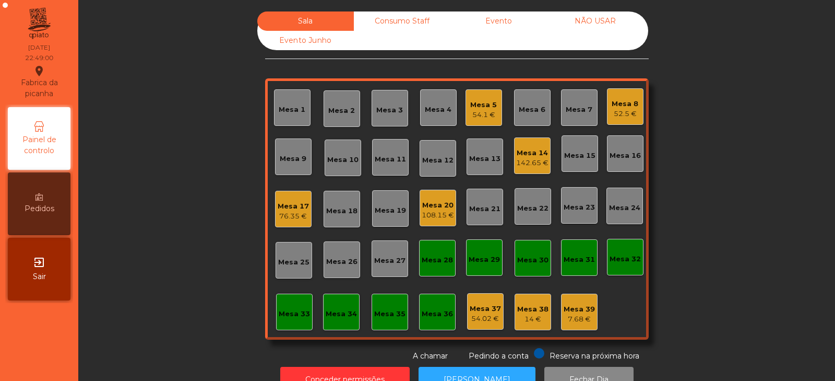
click at [339, 314] on div "Mesa 34" at bounding box center [341, 314] width 31 height 10
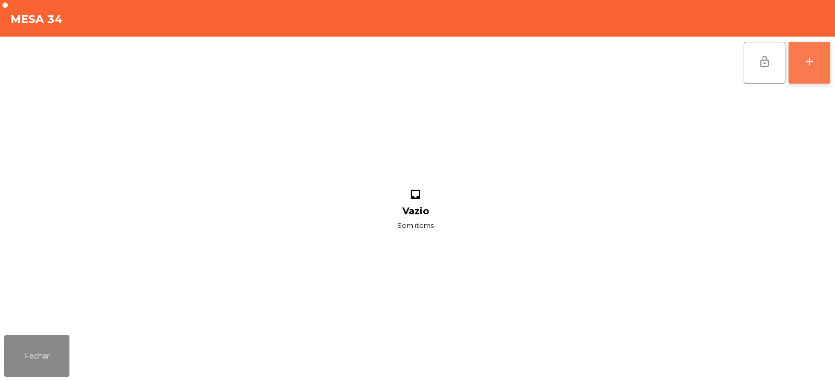
click at [813, 53] on button "add" at bounding box center [810, 63] width 42 height 42
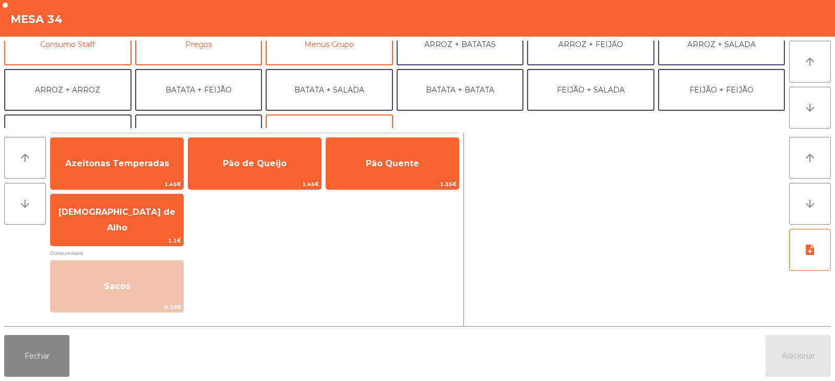
scroll to position [92, 0]
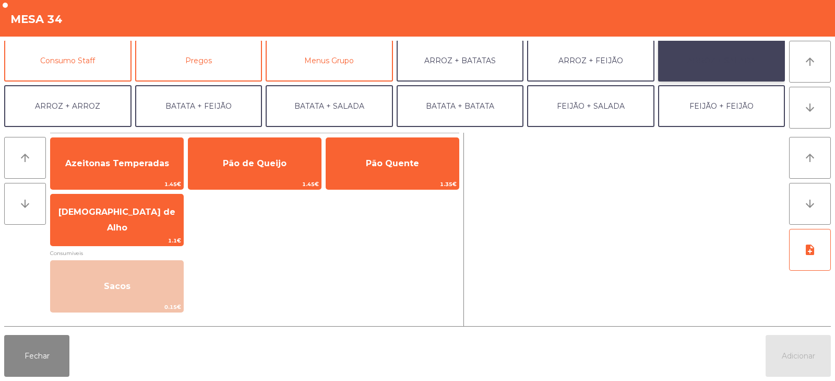
click at [737, 73] on button "ARROZ + SALADA" at bounding box center [721, 61] width 127 height 42
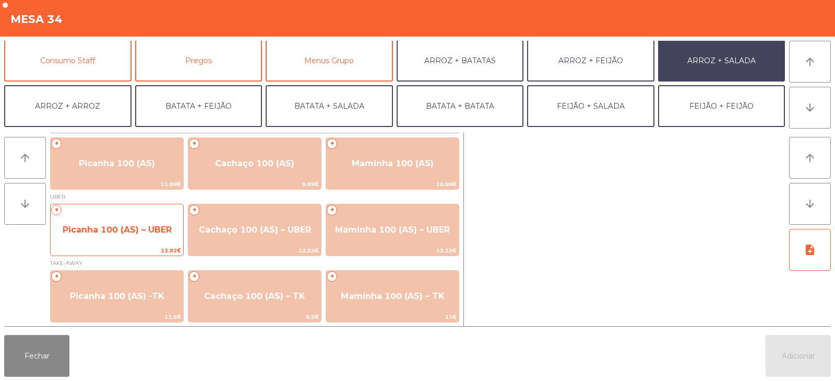
click at [112, 222] on span "Picanha 100 (AS) – UBER" at bounding box center [117, 230] width 133 height 28
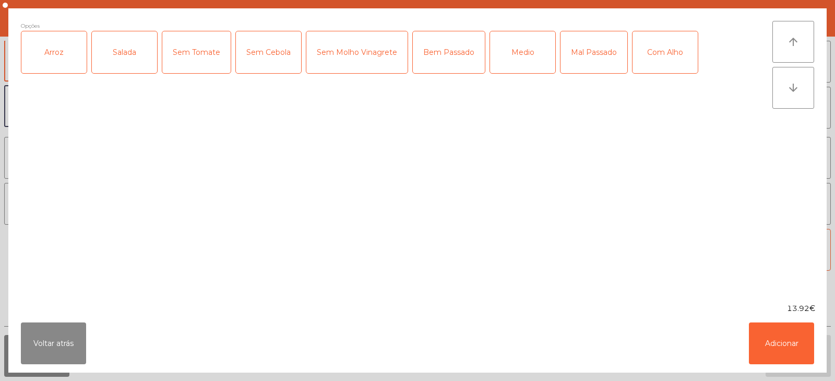
click at [67, 55] on div "Arroz" at bounding box center [53, 52] width 65 height 42
click at [520, 44] on div "Medio" at bounding box center [522, 52] width 65 height 42
click at [128, 48] on div "Salada" at bounding box center [124, 52] width 65 height 42
click at [786, 340] on button "Adicionar" at bounding box center [781, 343] width 65 height 42
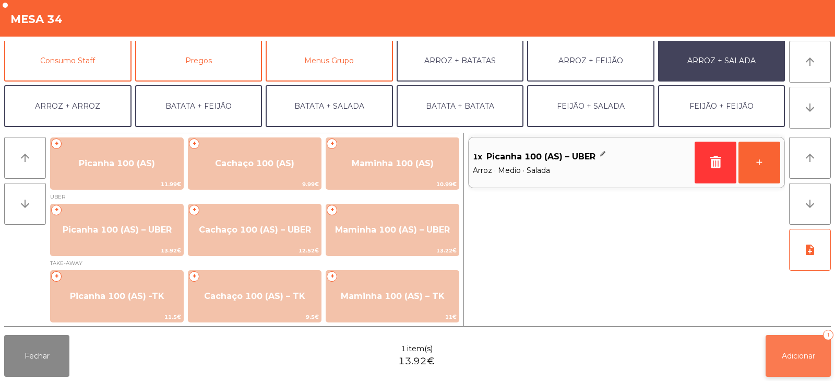
click at [808, 364] on button "Adicionar 1" at bounding box center [798, 356] width 65 height 42
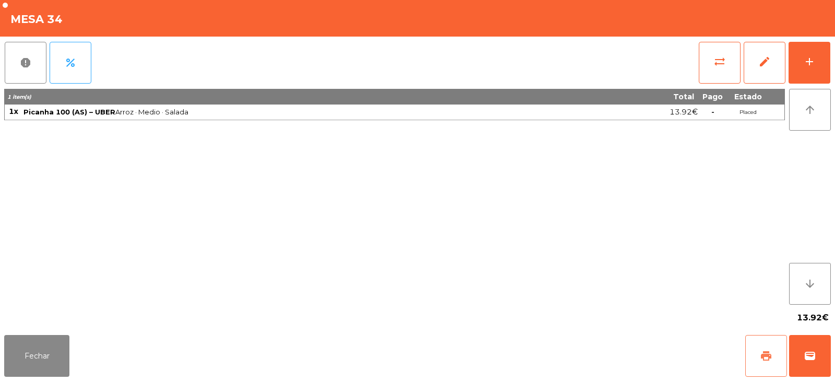
click at [760, 363] on button "print" at bounding box center [767, 356] width 42 height 42
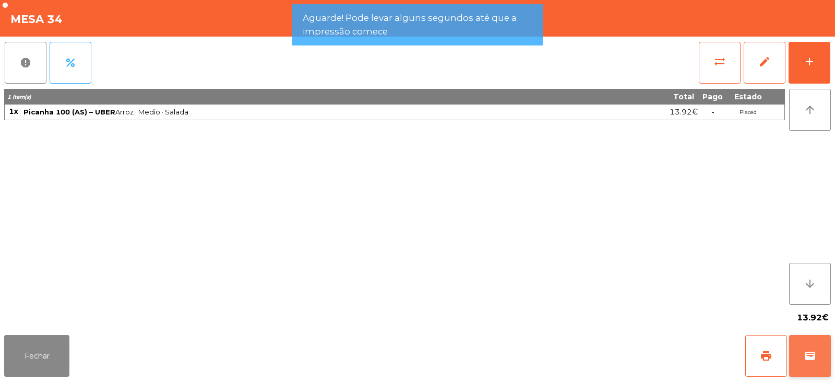
click at [811, 350] on span "wallet" at bounding box center [810, 355] width 13 height 13
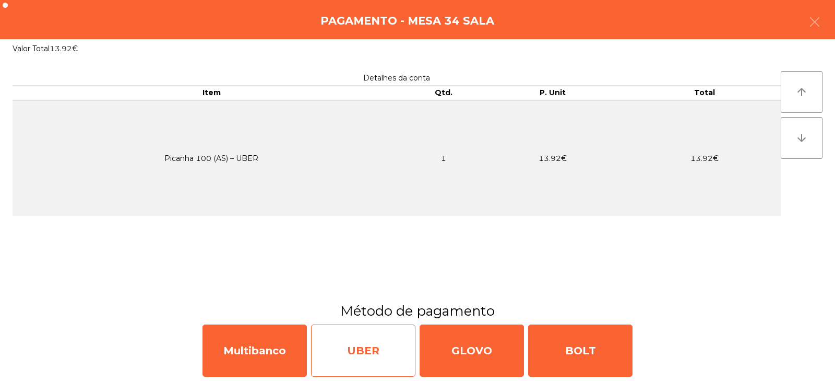
click at [362, 351] on div "UBER" at bounding box center [363, 350] width 104 height 52
select select "**"
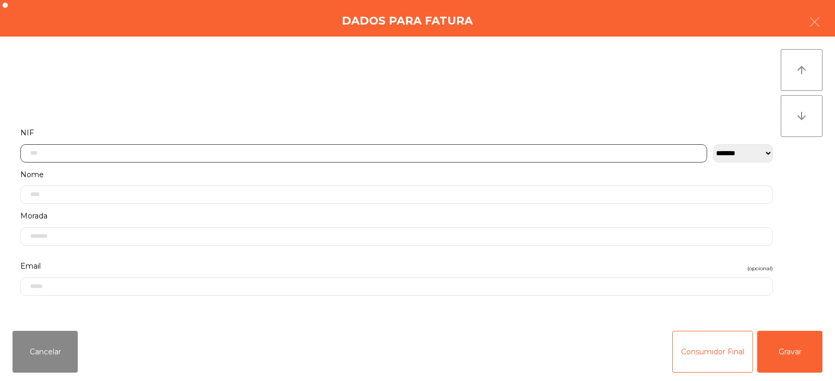
click at [412, 152] on input "text" at bounding box center [363, 153] width 687 height 18
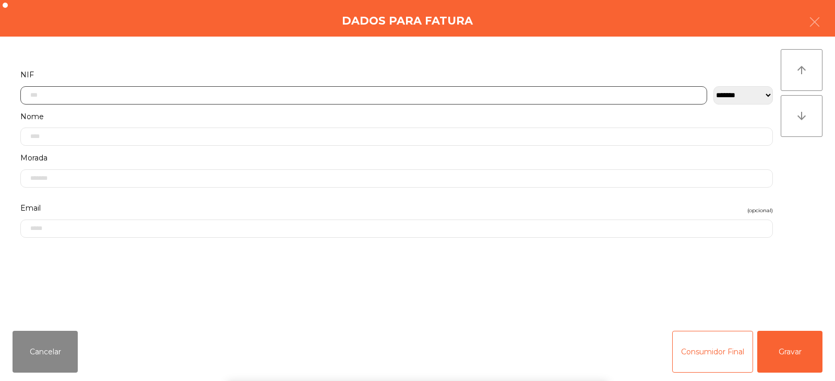
scroll to position [76, 0]
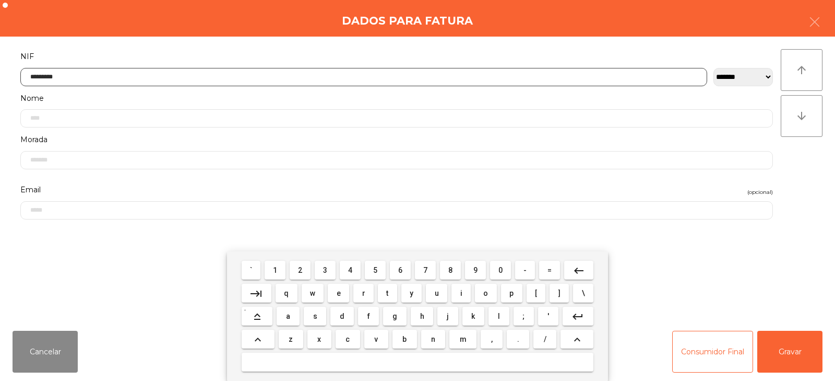
type input "*********"
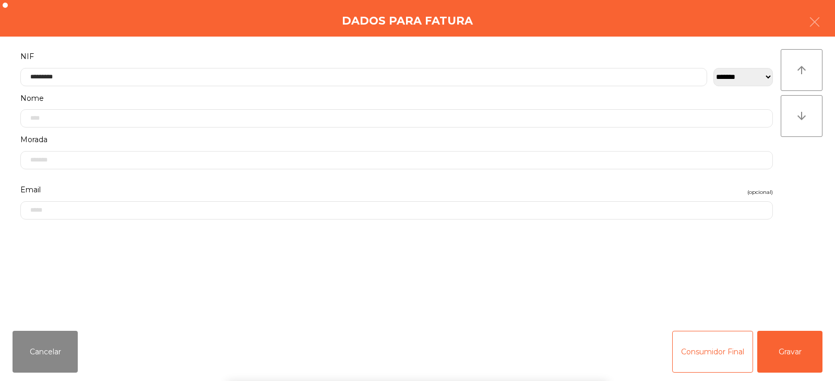
click at [797, 338] on div "` 1 2 3 4 5 6 7 8 9 0 - = keyboard_backspace keyboard_tab q w e r t y u i o p […" at bounding box center [417, 316] width 835 height 130
click at [784, 340] on button "Gravar" at bounding box center [790, 352] width 65 height 42
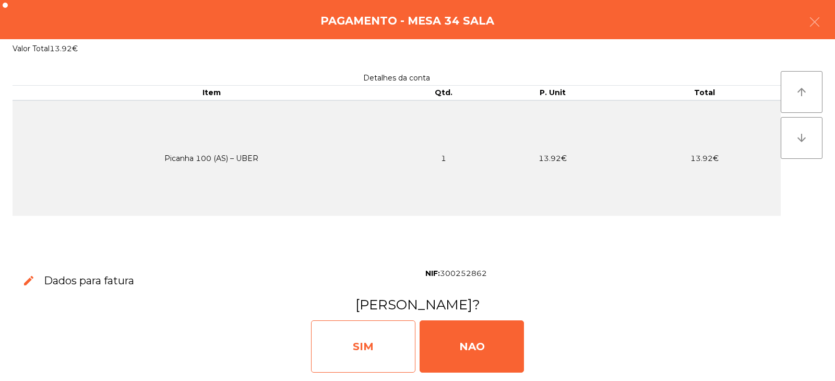
click at [375, 360] on div "SIM" at bounding box center [363, 346] width 104 height 52
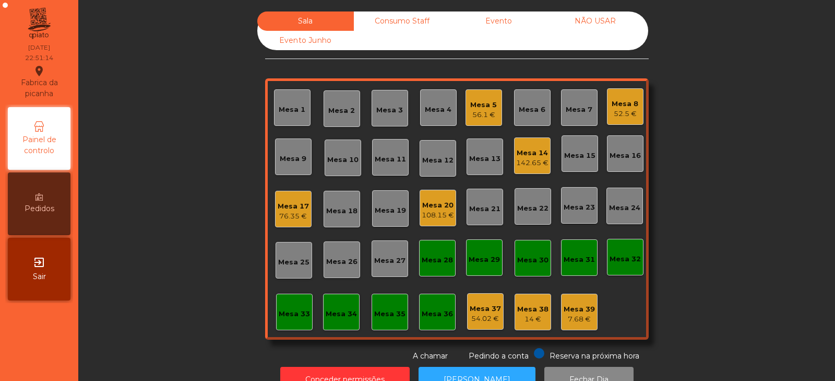
click at [437, 223] on div "Mesa 20 108.15 €" at bounding box center [438, 208] width 37 height 37
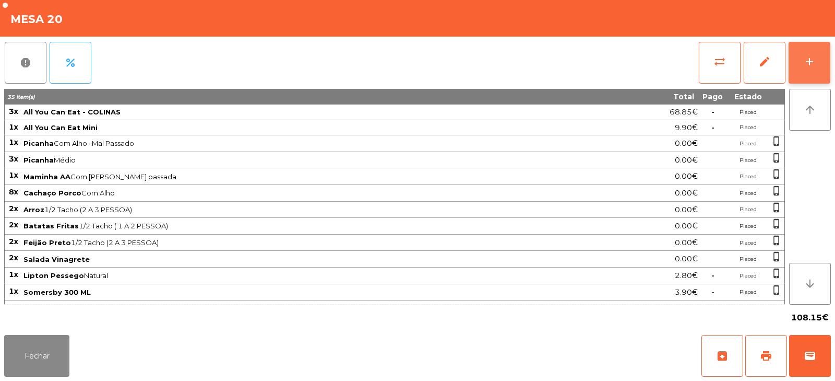
click at [813, 71] on button "add" at bounding box center [810, 63] width 42 height 42
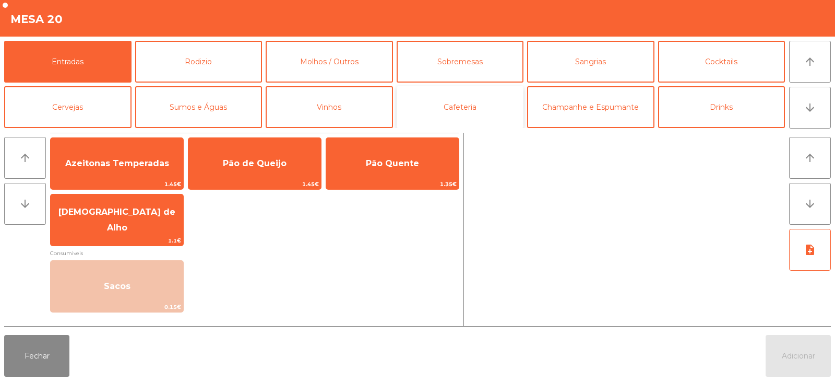
click at [477, 112] on button "Cafeteria" at bounding box center [460, 107] width 127 height 42
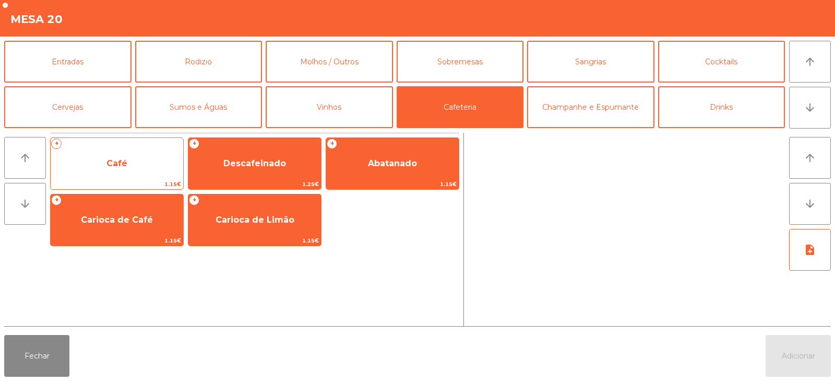
click at [105, 171] on span "Café" at bounding box center [117, 163] width 133 height 28
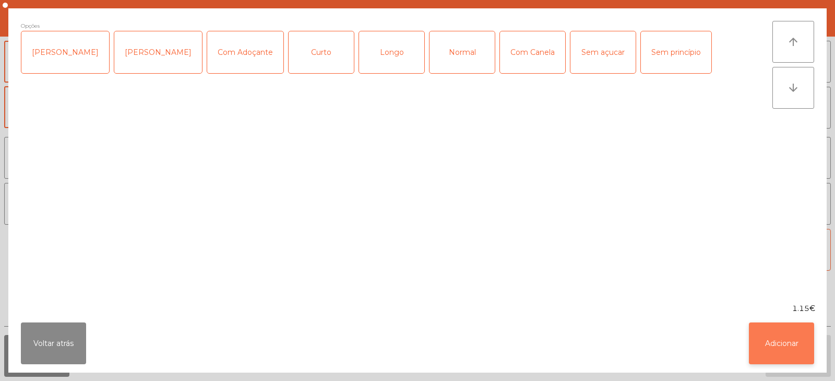
click at [778, 343] on button "Adicionar" at bounding box center [781, 343] width 65 height 42
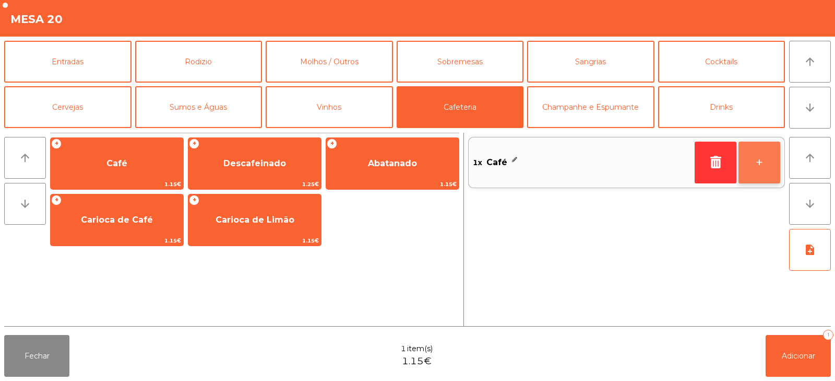
click at [765, 171] on button "+" at bounding box center [760, 163] width 42 height 42
click at [757, 164] on button "+" at bounding box center [760, 163] width 42 height 42
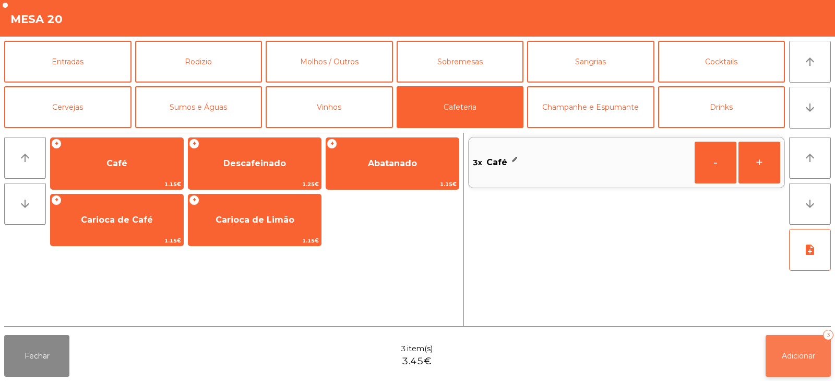
click at [804, 356] on span "Adicionar" at bounding box center [798, 355] width 33 height 9
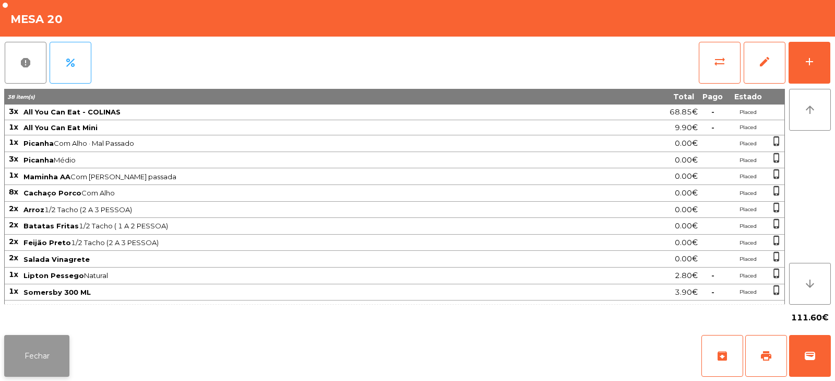
click at [29, 358] on button "Fechar" at bounding box center [36, 356] width 65 height 42
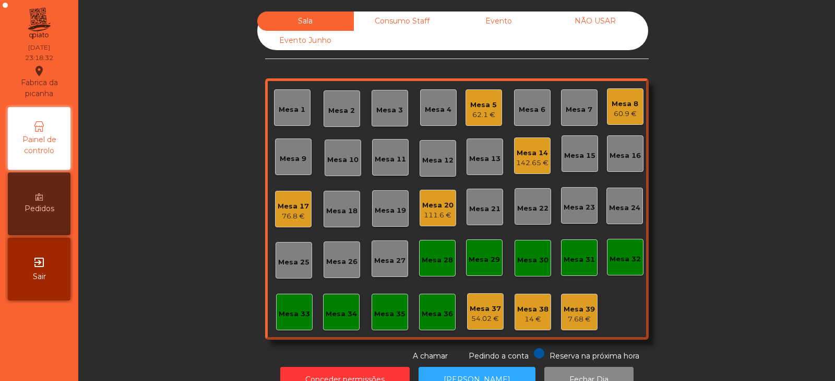
click at [289, 204] on div "Mesa 17" at bounding box center [293, 206] width 31 height 10
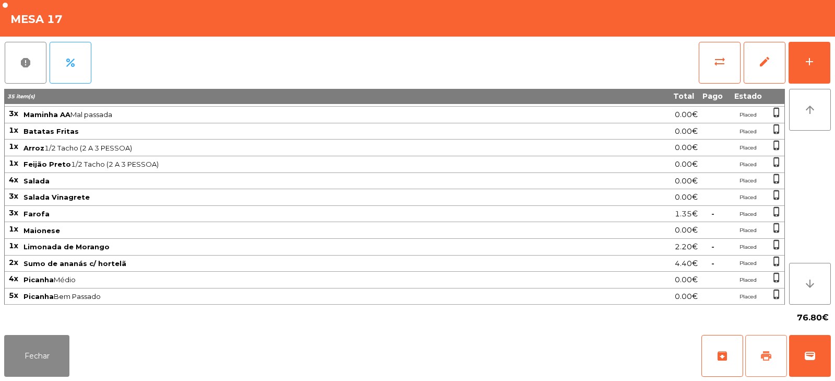
click at [768, 356] on span "print" at bounding box center [766, 355] width 13 height 13
click at [36, 370] on button "Fechar" at bounding box center [36, 356] width 65 height 42
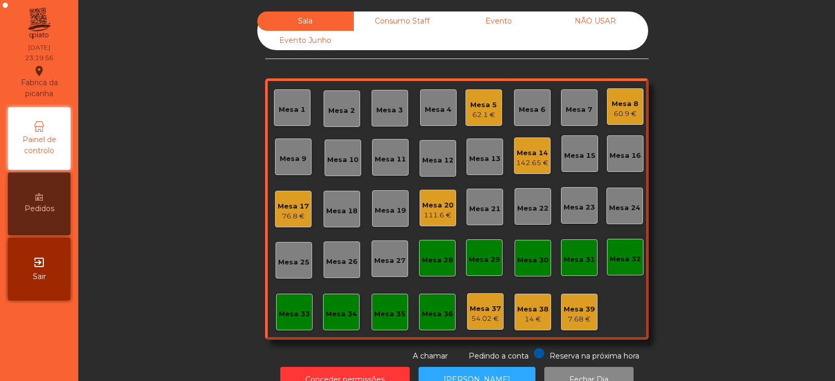
click at [296, 214] on div "76.8 €" at bounding box center [293, 216] width 31 height 10
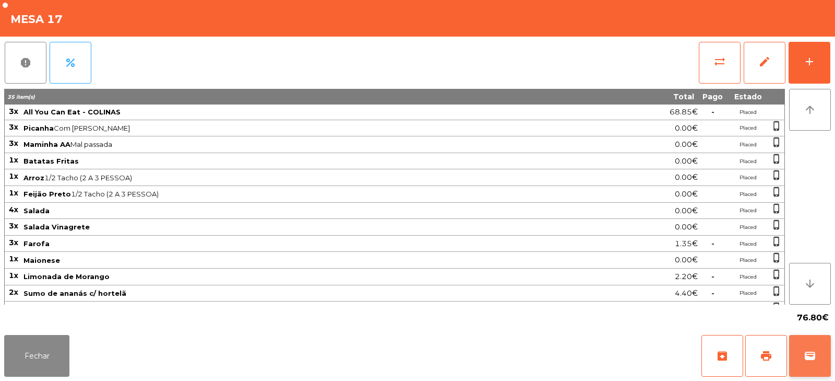
click at [810, 364] on button "wallet" at bounding box center [811, 356] width 42 height 42
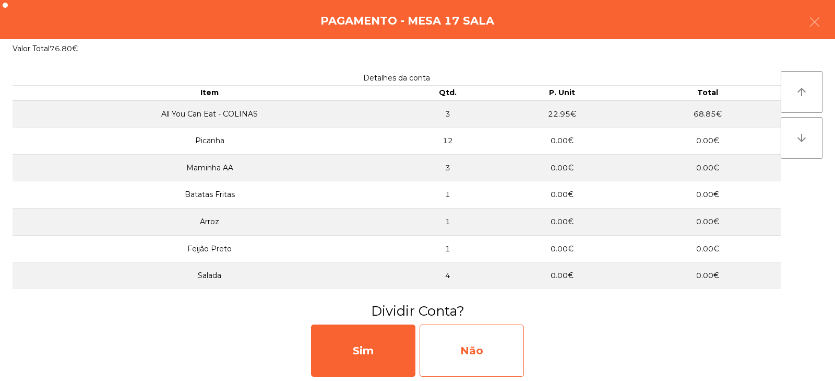
click at [474, 349] on div "Não" at bounding box center [472, 350] width 104 height 52
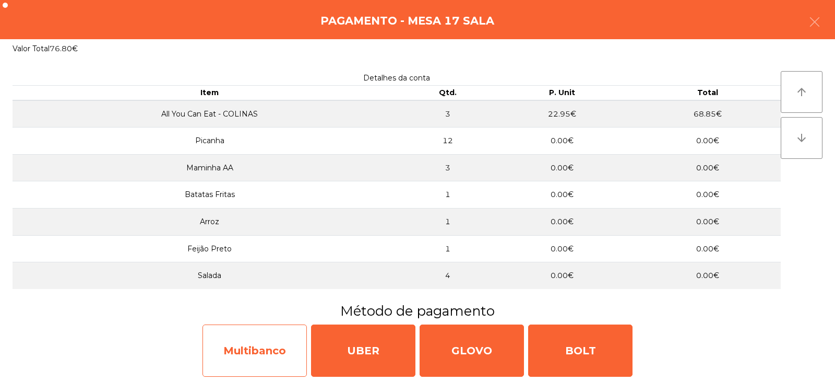
click at [272, 352] on div "Multibanco" at bounding box center [255, 350] width 104 height 52
select select "**"
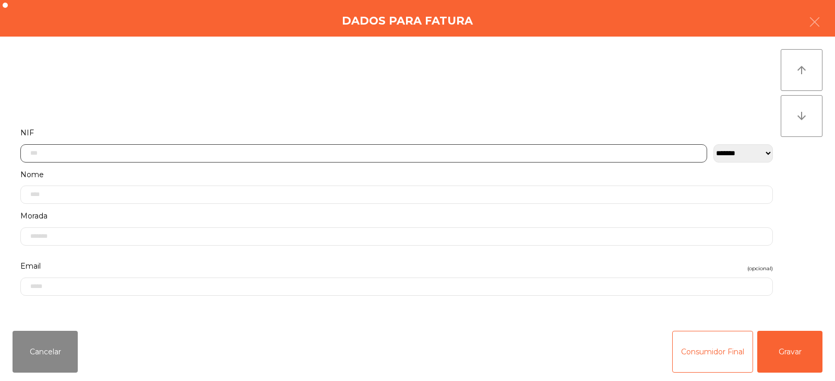
click at [425, 152] on input "text" at bounding box center [363, 153] width 687 height 18
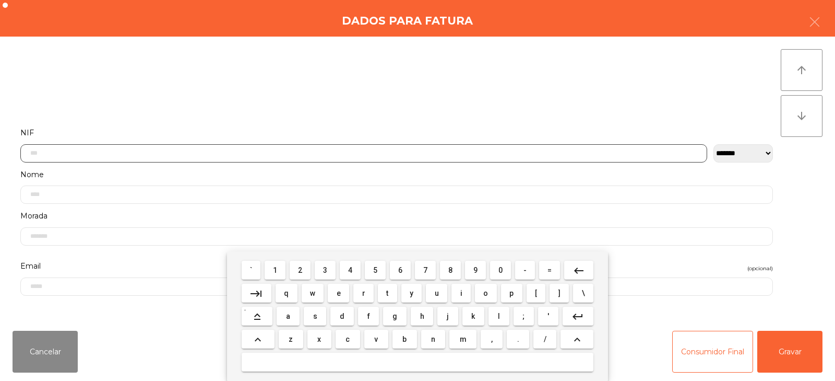
scroll to position [76, 0]
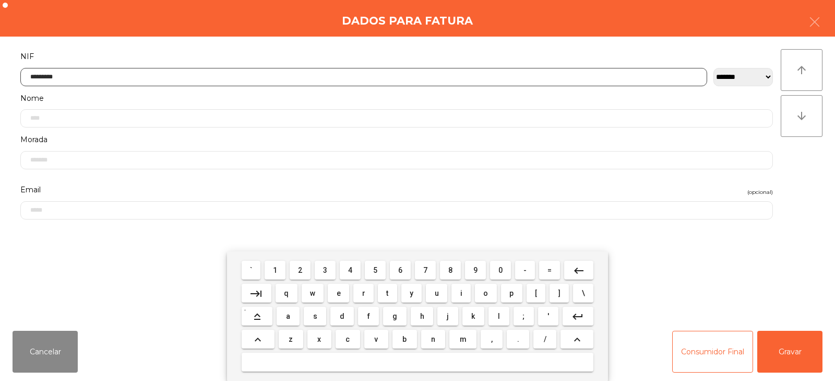
type input "*********"
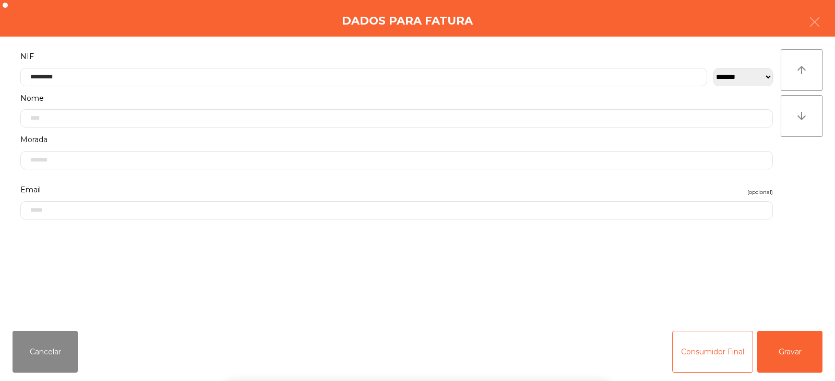
click at [793, 342] on div "` 1 2 3 4 5 6 7 8 9 0 - = keyboard_backspace keyboard_tab q w e r t y u i o p […" at bounding box center [417, 316] width 835 height 130
click at [790, 356] on button "Gravar" at bounding box center [790, 352] width 65 height 42
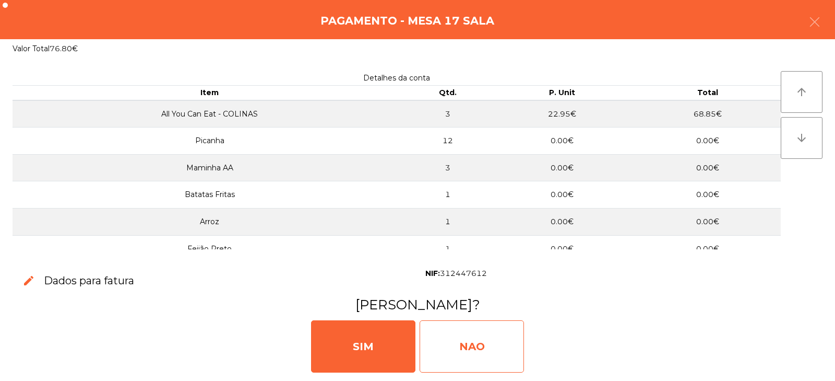
click at [478, 351] on div "NAO" at bounding box center [472, 346] width 104 height 52
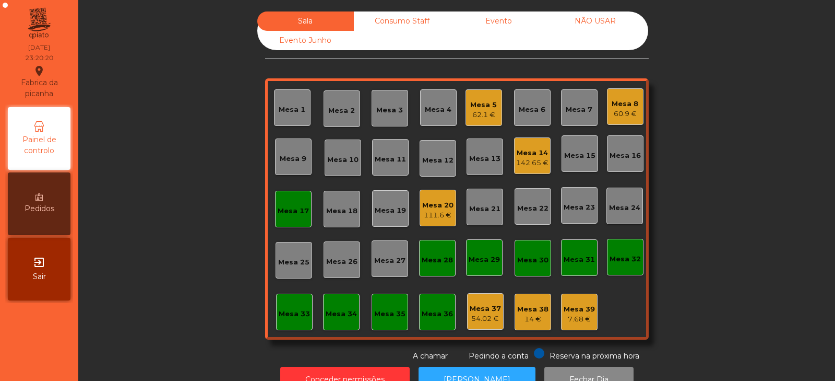
click at [288, 214] on div "Mesa 17" at bounding box center [293, 211] width 31 height 10
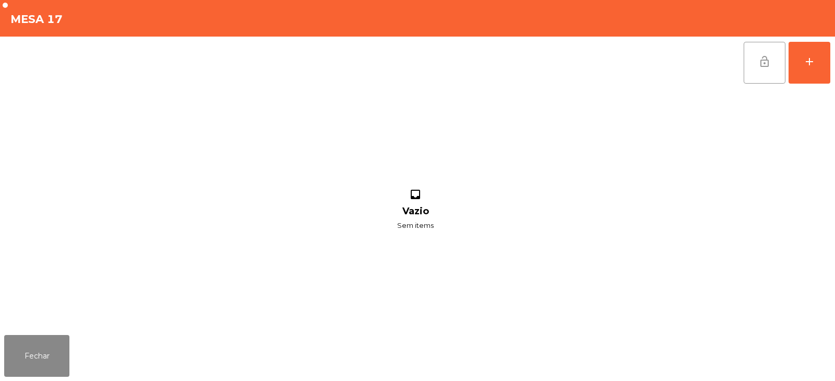
click at [761, 74] on button "lock_open" at bounding box center [765, 63] width 42 height 42
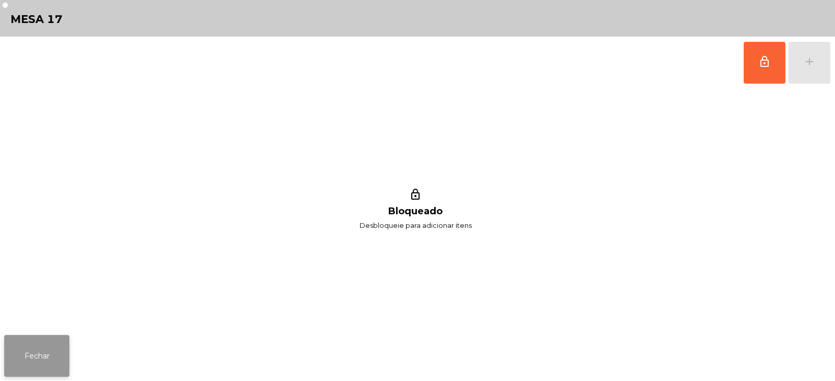
click at [43, 355] on button "Fechar" at bounding box center [36, 356] width 65 height 42
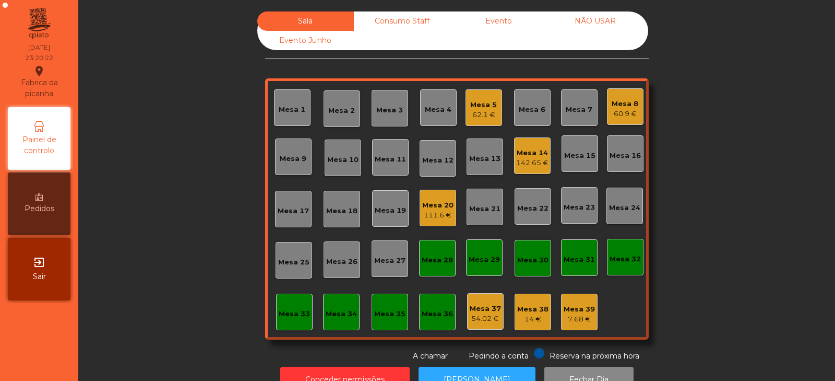
click at [428, 212] on div "111.6 €" at bounding box center [437, 215] width 31 height 10
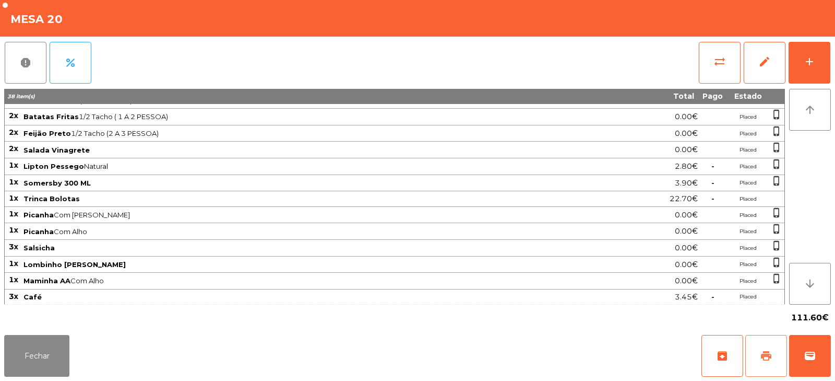
click at [758, 362] on button "print" at bounding box center [767, 356] width 42 height 42
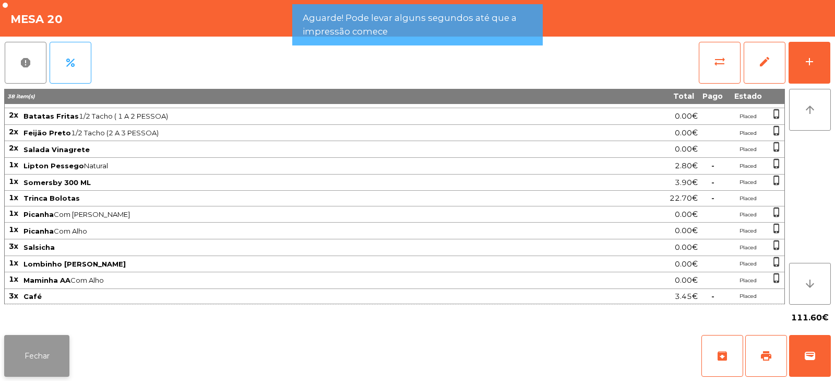
click at [42, 362] on button "Fechar" at bounding box center [36, 356] width 65 height 42
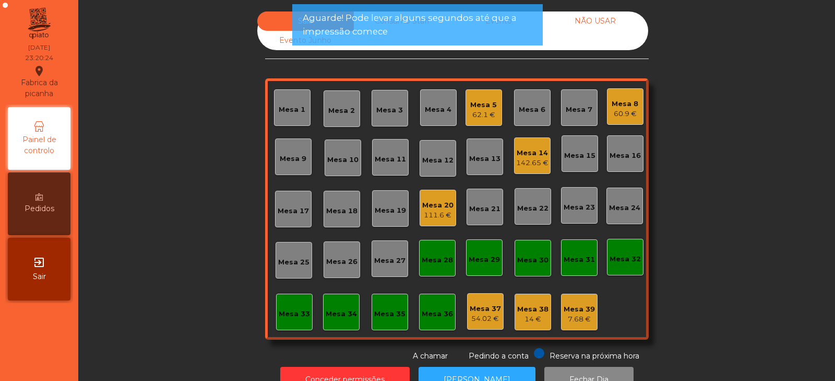
scroll to position [31, 0]
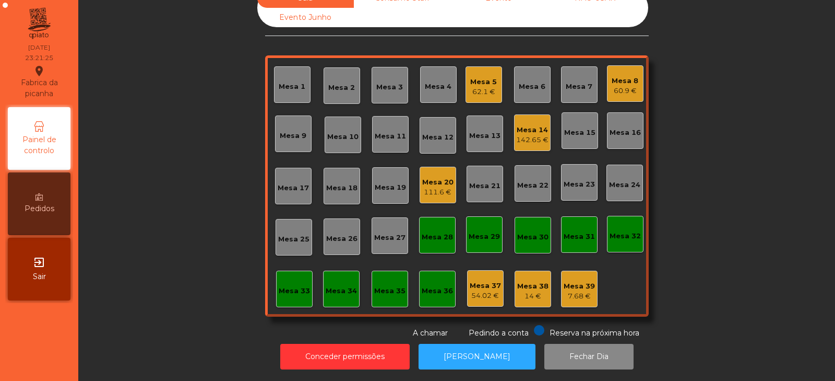
click at [441, 190] on div "Mesa 20 111.6 €" at bounding box center [438, 185] width 37 height 37
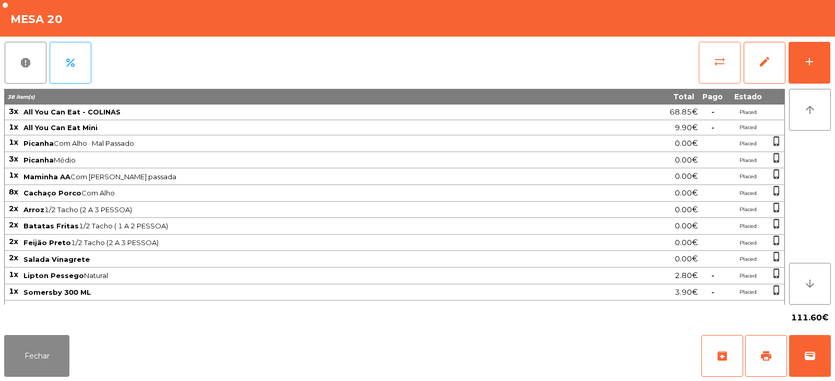
click at [716, 68] on button "sync_alt" at bounding box center [720, 63] width 42 height 42
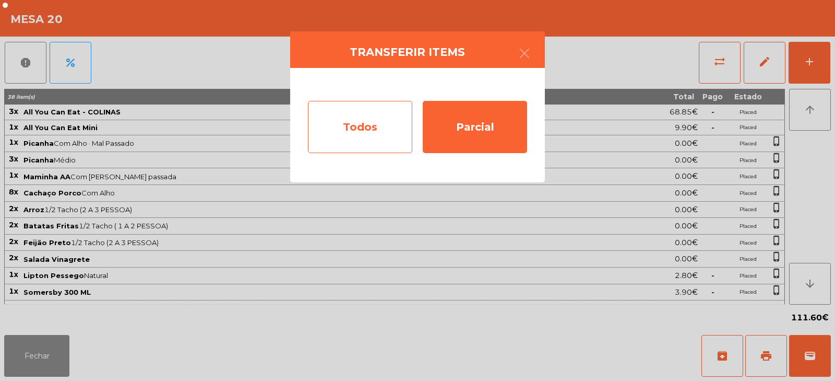
click at [384, 128] on div "Todos" at bounding box center [360, 127] width 104 height 52
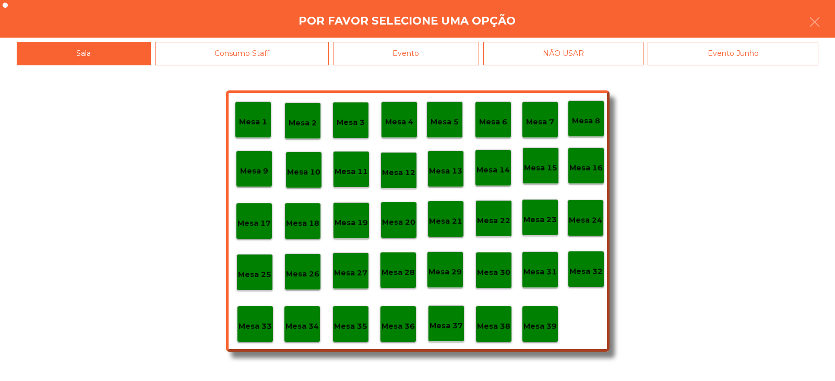
click at [441, 53] on div "Evento" at bounding box center [406, 53] width 146 height 23
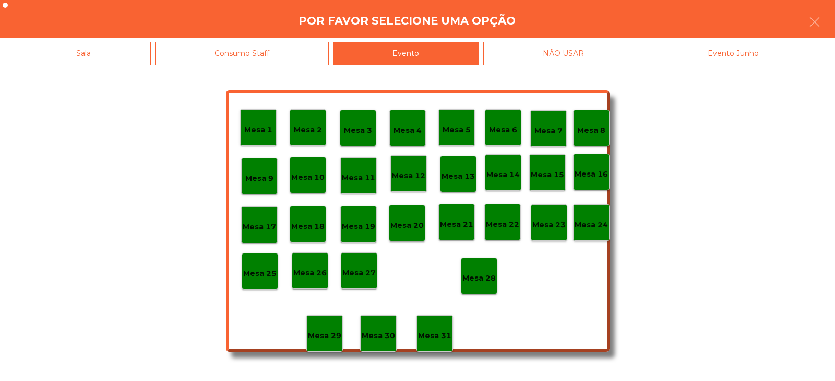
click at [480, 272] on p "Mesa 28" at bounding box center [479, 278] width 33 height 12
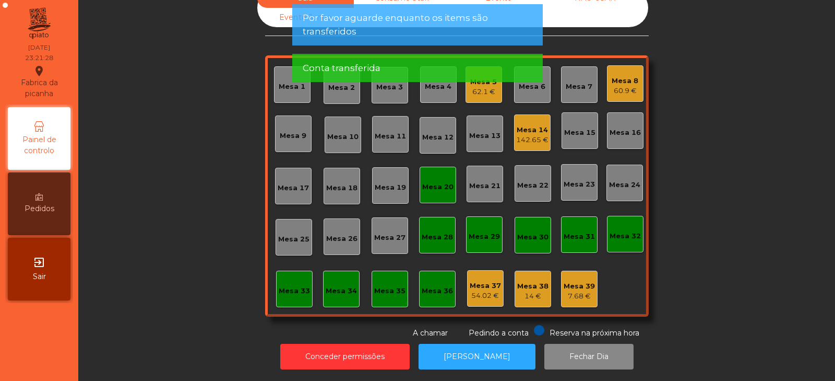
click at [437, 184] on div "Mesa 20" at bounding box center [438, 185] width 37 height 37
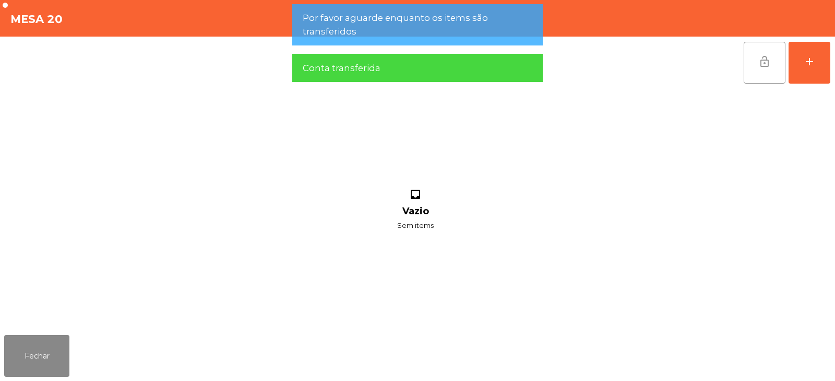
click at [766, 62] on span "lock_open" at bounding box center [765, 61] width 13 height 13
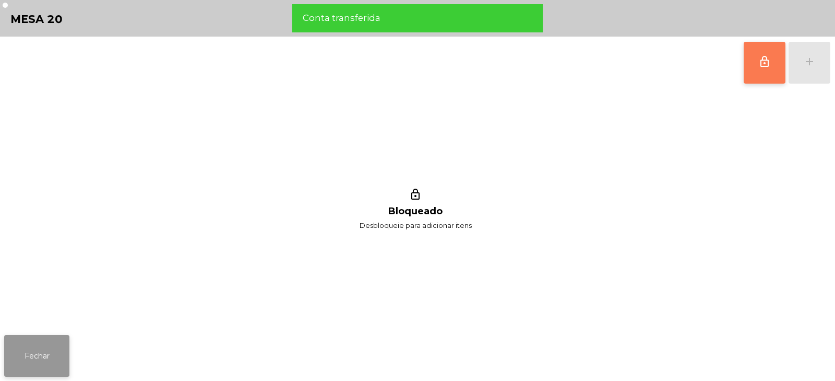
click at [34, 349] on button "Fechar" at bounding box center [36, 356] width 65 height 42
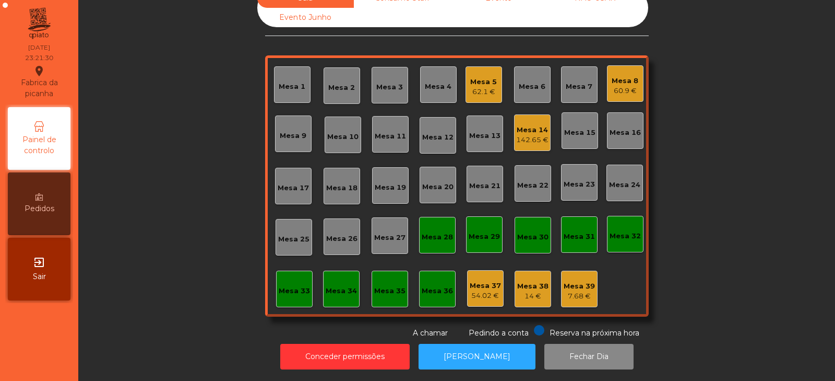
scroll to position [0, 0]
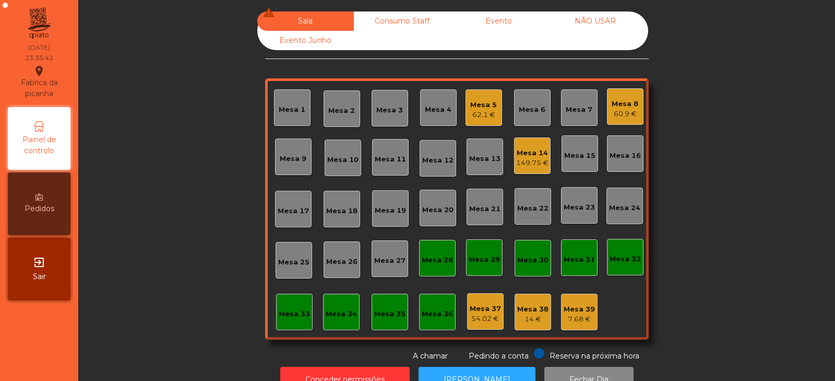
click at [482, 121] on div "Mesa 5 62.1 €" at bounding box center [484, 107] width 37 height 37
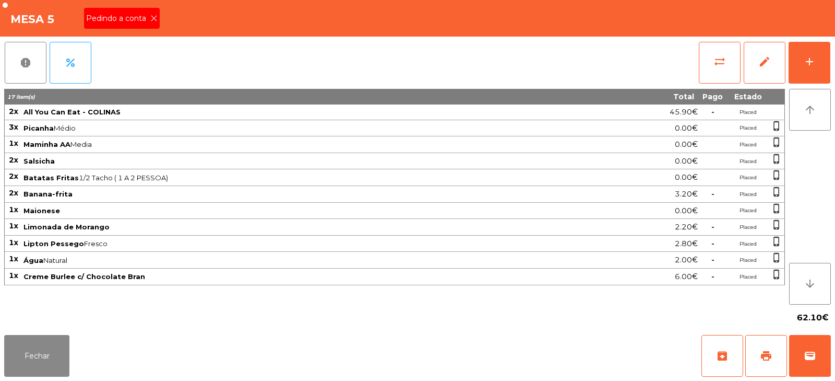
click at [152, 16] on icon at bounding box center [153, 18] width 7 height 7
click at [760, 350] on span "print" at bounding box center [766, 355] width 13 height 13
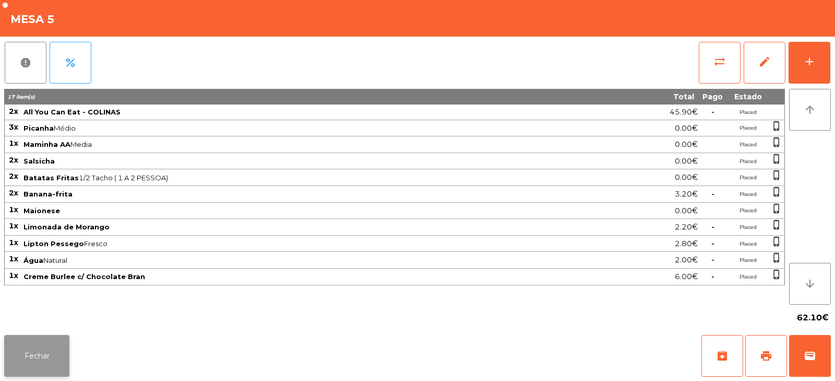
click at [61, 351] on button "Fechar" at bounding box center [36, 356] width 65 height 42
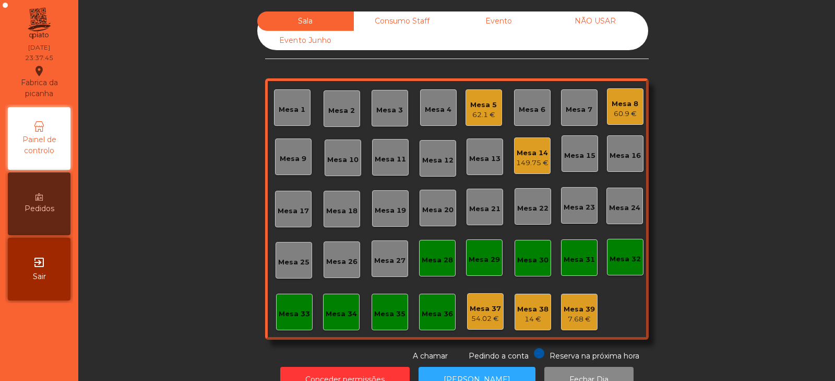
click at [481, 104] on div "Mesa 5" at bounding box center [483, 105] width 27 height 10
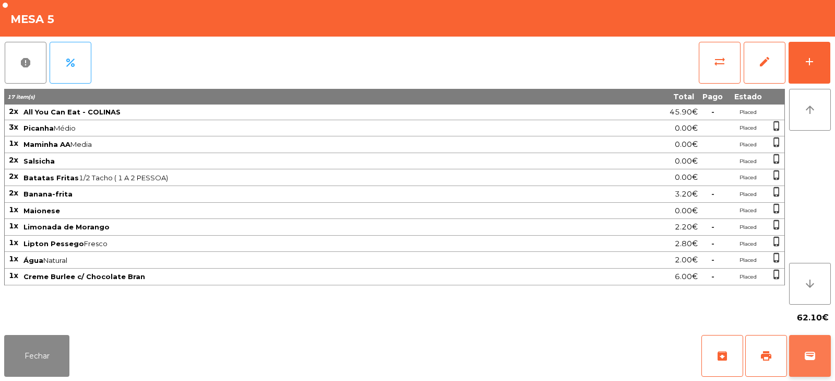
click at [815, 340] on button "wallet" at bounding box center [811, 356] width 42 height 42
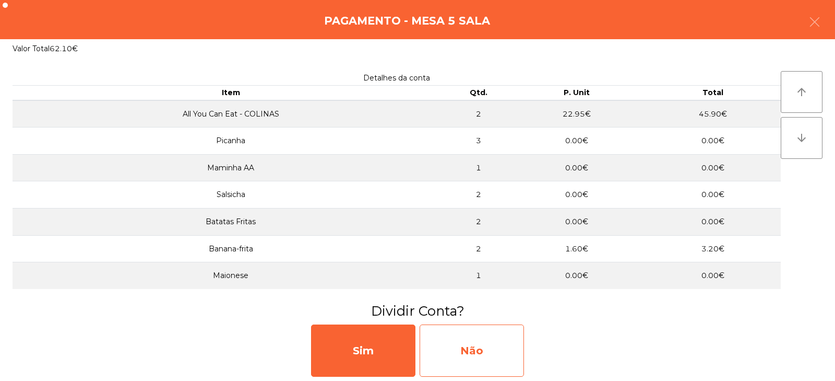
click at [509, 344] on div "Não" at bounding box center [472, 350] width 104 height 52
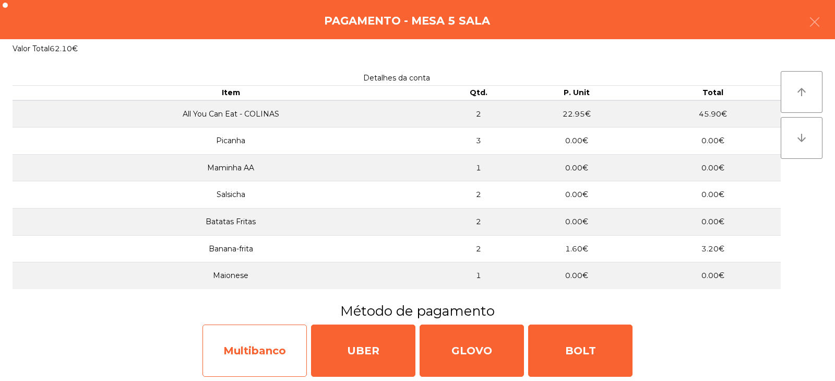
click at [285, 346] on div "Multibanco" at bounding box center [255, 350] width 104 height 52
select select "**"
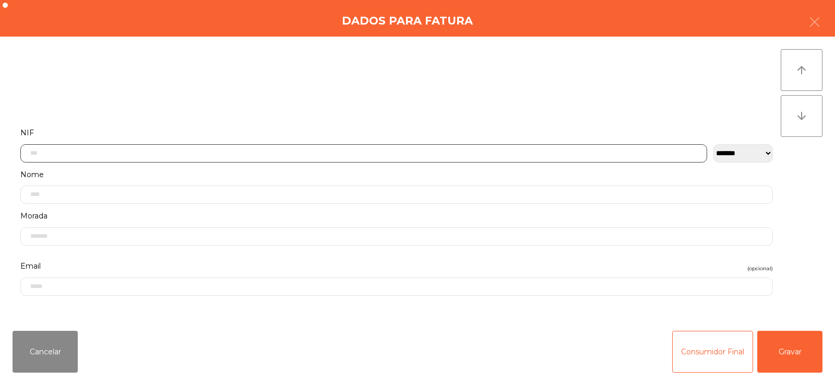
click at [467, 151] on input "text" at bounding box center [363, 153] width 687 height 18
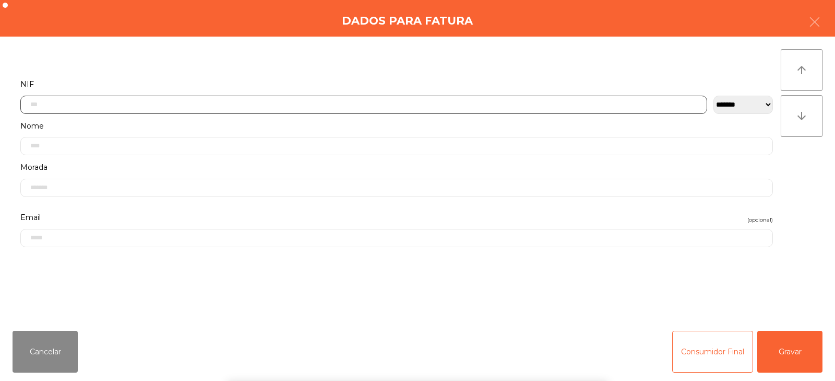
scroll to position [76, 0]
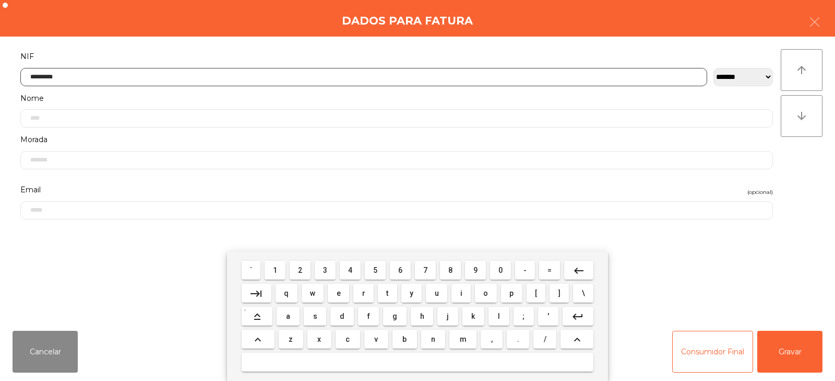
type input "*********"
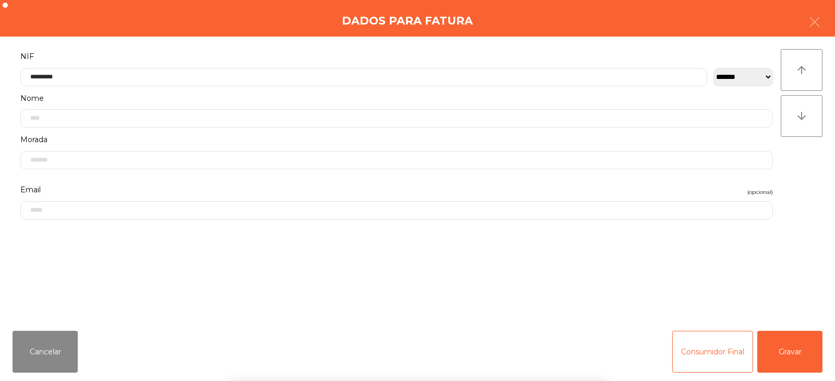
click at [785, 356] on div "` 1 2 3 4 5 6 7 8 9 0 - = keyboard_backspace keyboard_tab q w e r t y u i o p […" at bounding box center [417, 316] width 835 height 130
click at [795, 359] on button "Gravar" at bounding box center [790, 352] width 65 height 42
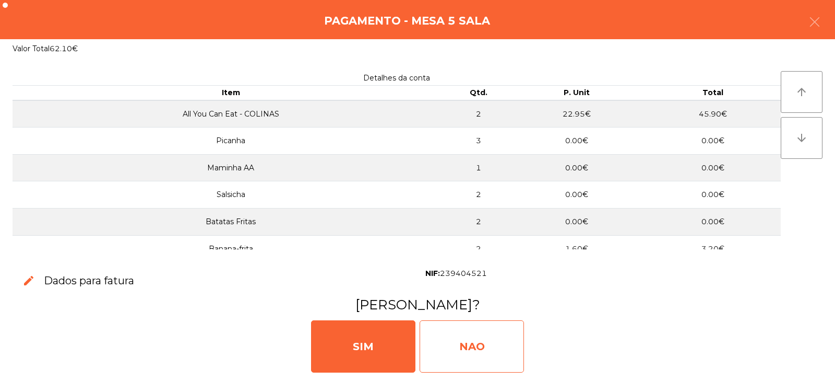
click at [485, 344] on div "NAO" at bounding box center [472, 346] width 104 height 52
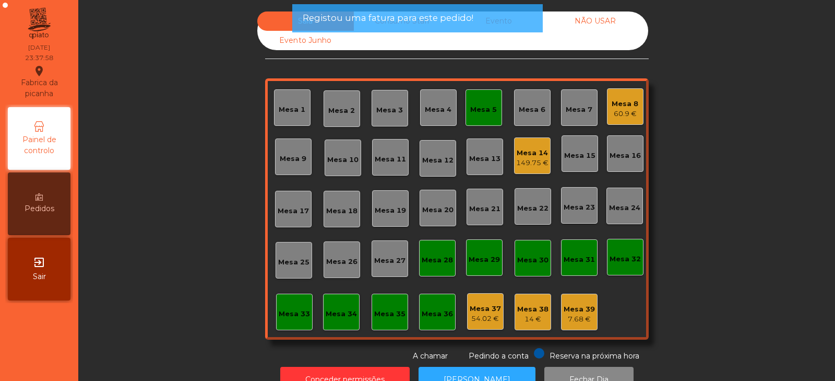
click at [486, 121] on div "Mesa 5" at bounding box center [484, 107] width 37 height 37
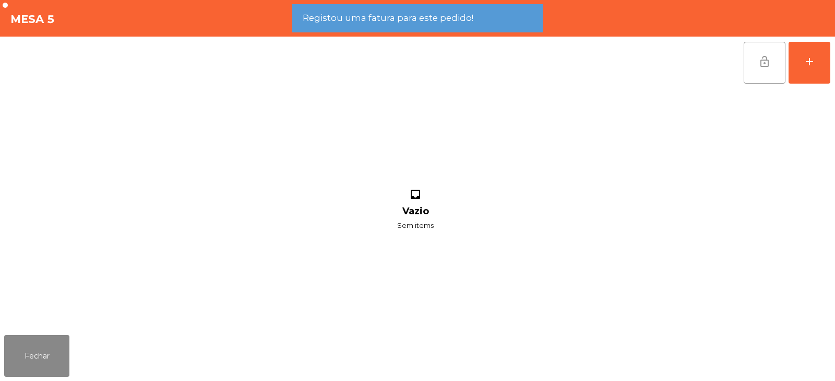
click at [761, 65] on span "lock_open" at bounding box center [765, 61] width 13 height 13
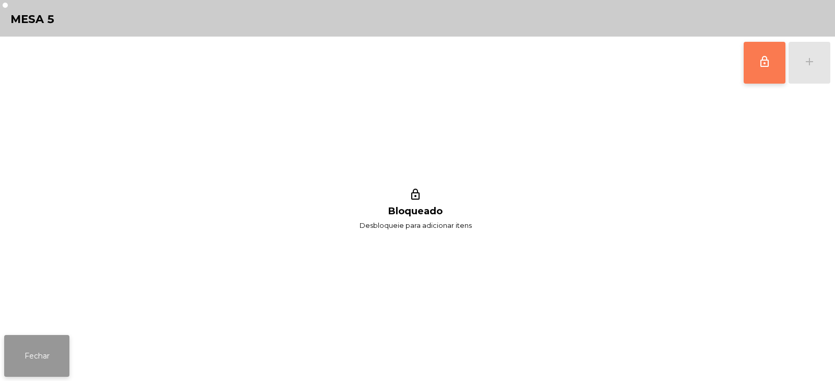
click at [51, 353] on button "Fechar" at bounding box center [36, 356] width 65 height 42
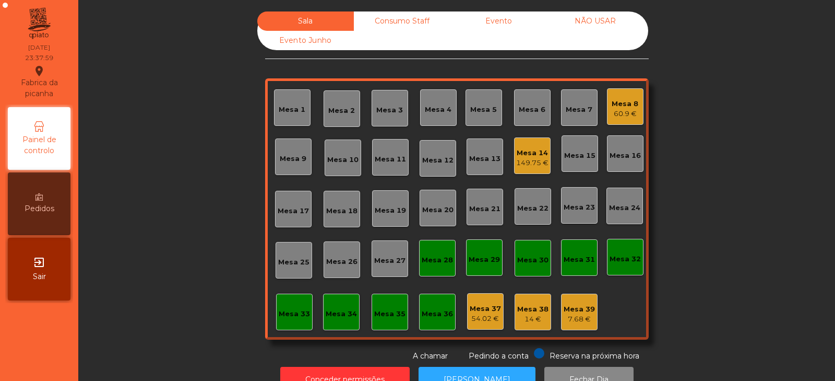
click at [65, 335] on nav "Fabrica da picanha location_on [DATE] 23:37:59 Painel de controlo Pedidos exit_…" at bounding box center [39, 190] width 78 height 381
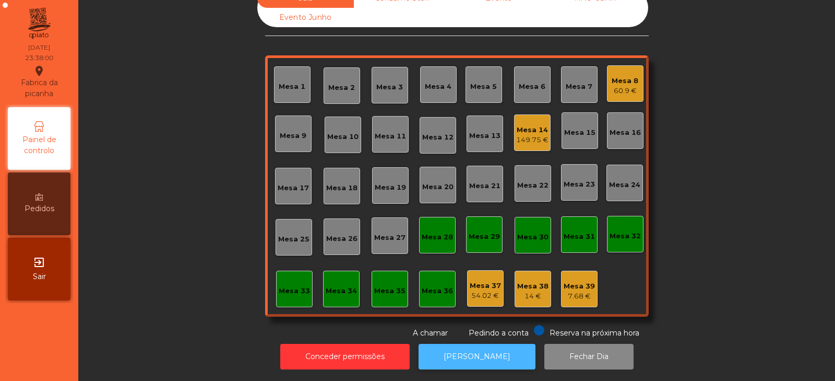
click at [451, 350] on button "[PERSON_NAME]" at bounding box center [477, 357] width 117 height 26
click at [615, 92] on div "Mesa 8 60.9 €" at bounding box center [625, 83] width 37 height 37
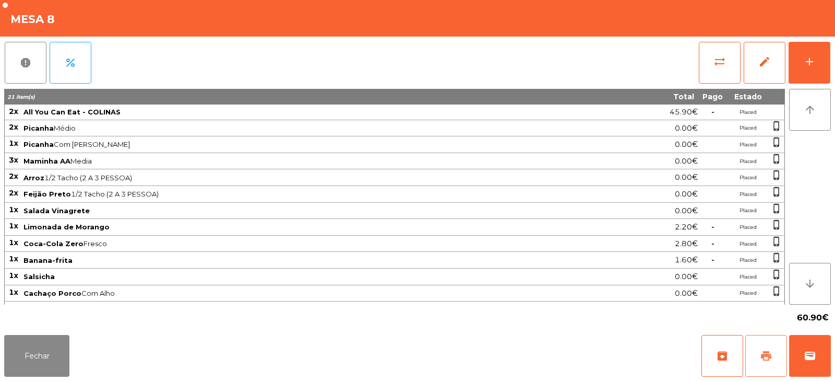
click at [762, 347] on button "print" at bounding box center [767, 356] width 42 height 42
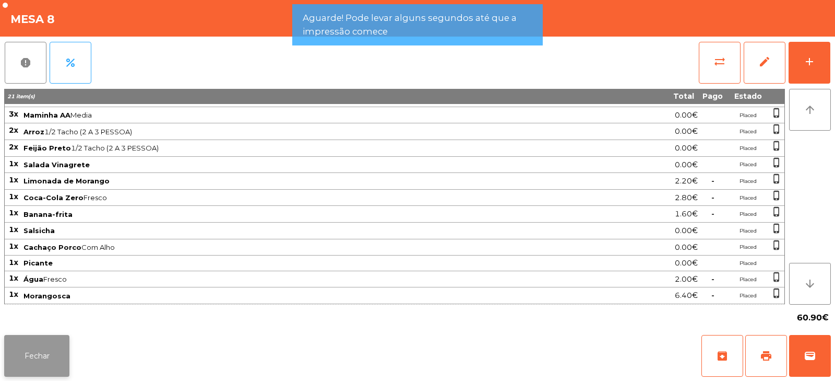
click at [31, 355] on button "Fechar" at bounding box center [36, 356] width 65 height 42
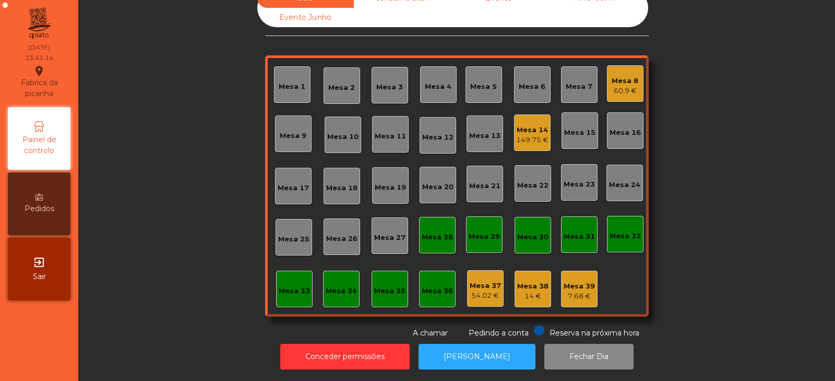
click at [624, 86] on div "60.9 €" at bounding box center [625, 91] width 27 height 10
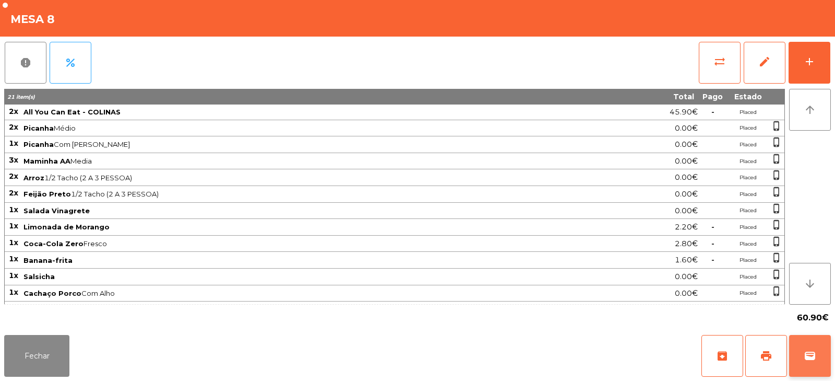
click at [813, 362] on button "wallet" at bounding box center [811, 356] width 42 height 42
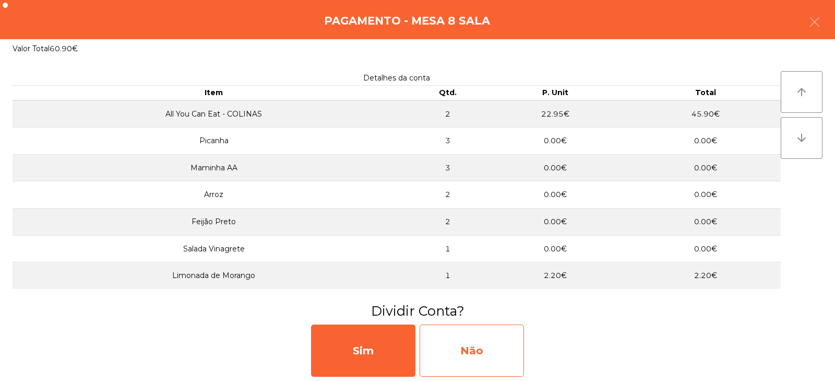
click at [468, 361] on div "Não" at bounding box center [472, 350] width 104 height 52
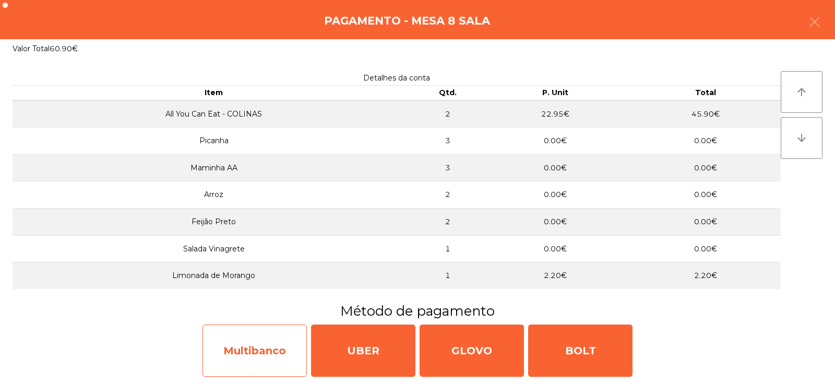
click at [279, 331] on div "Multibanco" at bounding box center [255, 350] width 104 height 52
select select "**"
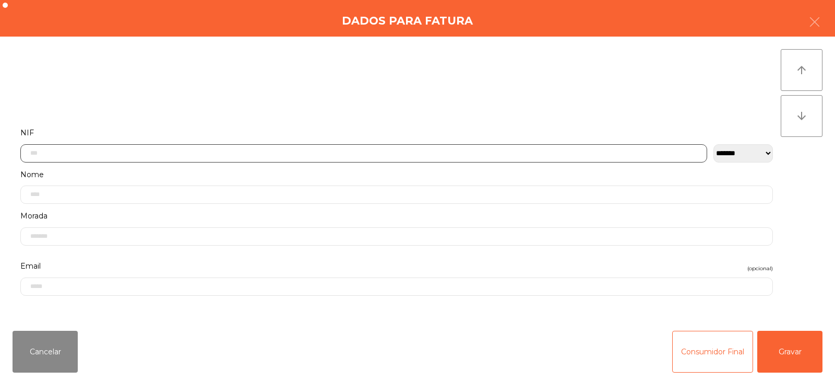
click at [294, 149] on input "text" at bounding box center [363, 153] width 687 height 18
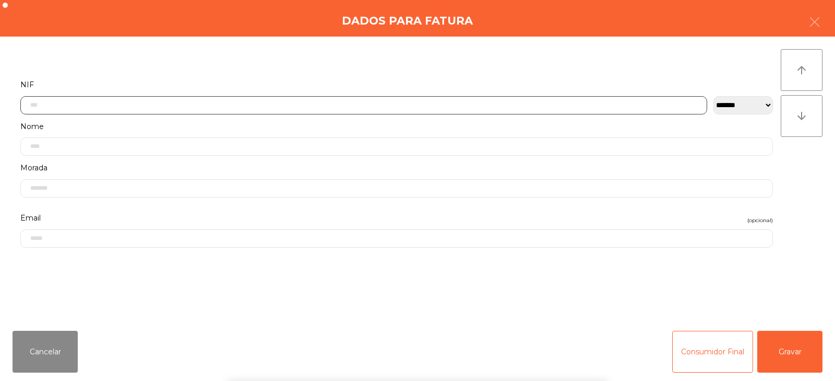
scroll to position [76, 0]
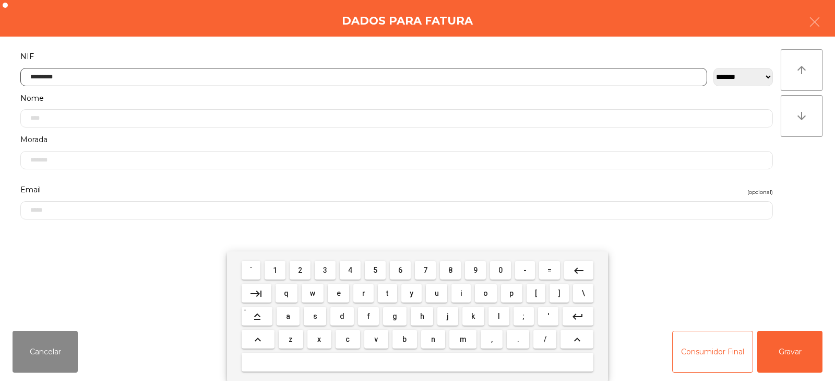
type input "*********"
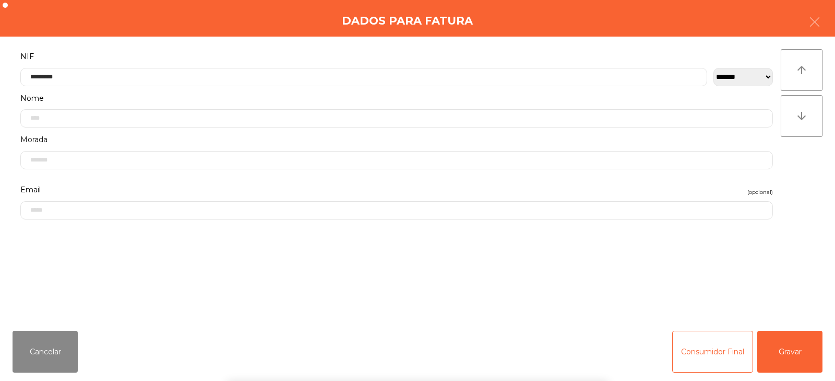
click at [795, 347] on div "` 1 2 3 4 5 6 7 8 9 0 - = keyboard_backspace keyboard_tab q w e r t y u i o p […" at bounding box center [417, 316] width 835 height 130
click at [786, 347] on button "Gravar" at bounding box center [790, 352] width 65 height 42
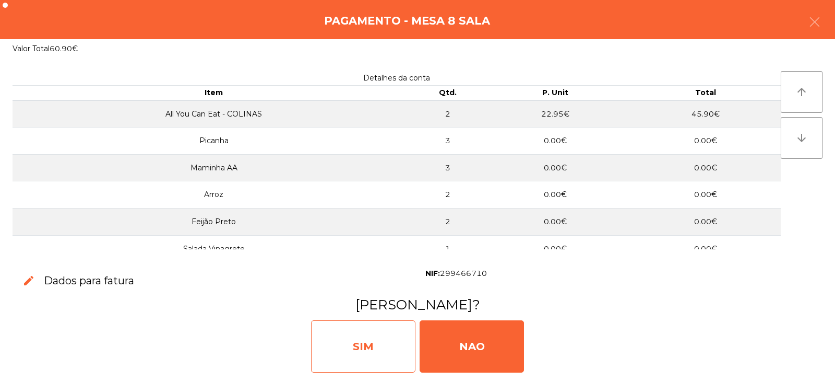
click at [368, 334] on div "SIM" at bounding box center [363, 346] width 104 height 52
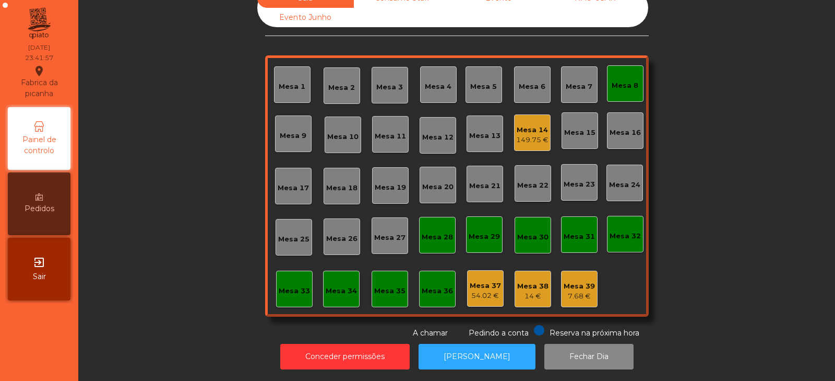
click at [441, 351] on button "[PERSON_NAME]" at bounding box center [477, 357] width 117 height 26
click at [521, 125] on div "Mesa 14" at bounding box center [532, 130] width 32 height 10
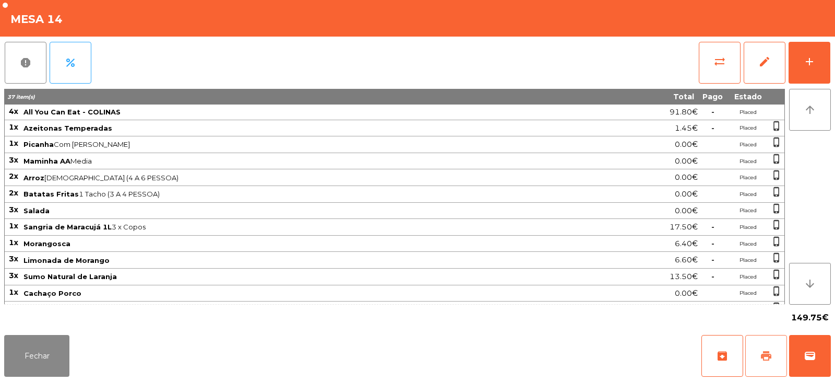
click at [747, 347] on button "print" at bounding box center [767, 356] width 42 height 42
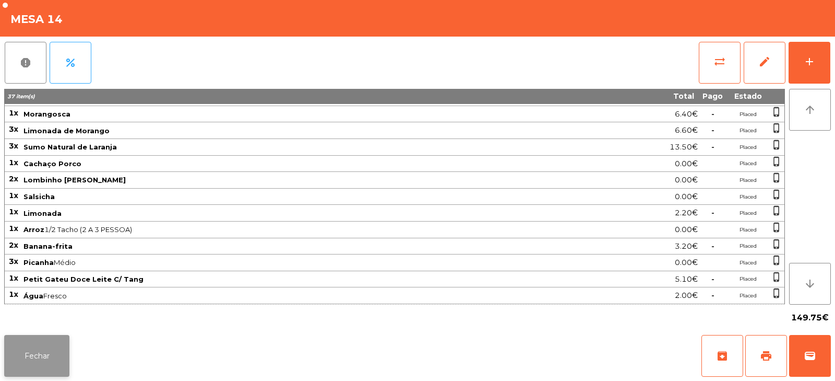
click at [49, 351] on button "Fechar" at bounding box center [36, 356] width 65 height 42
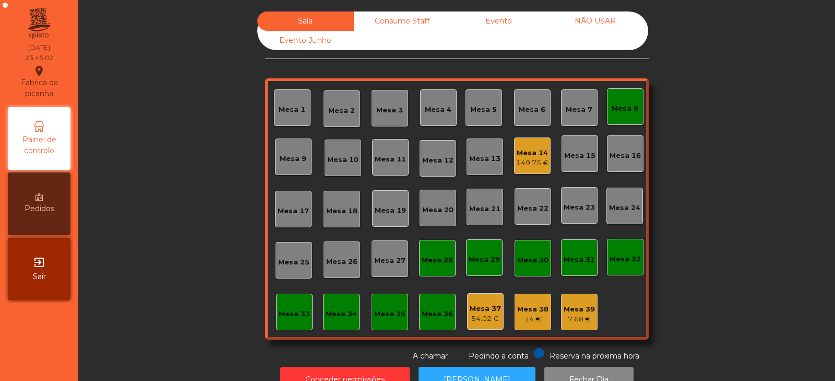
scroll to position [3, 0]
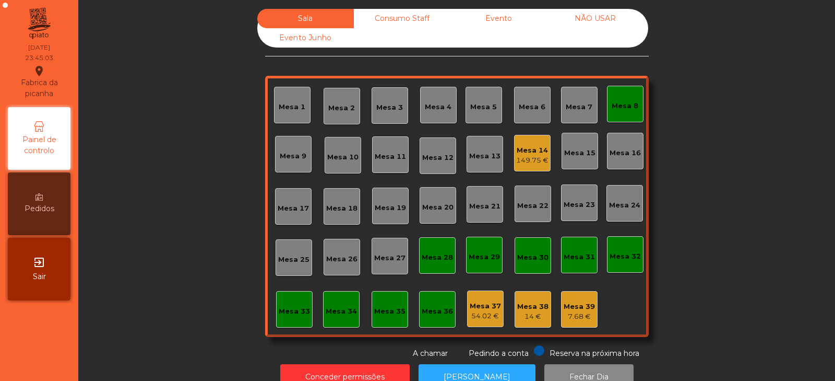
click at [625, 96] on div "Mesa 8" at bounding box center [625, 104] width 37 height 37
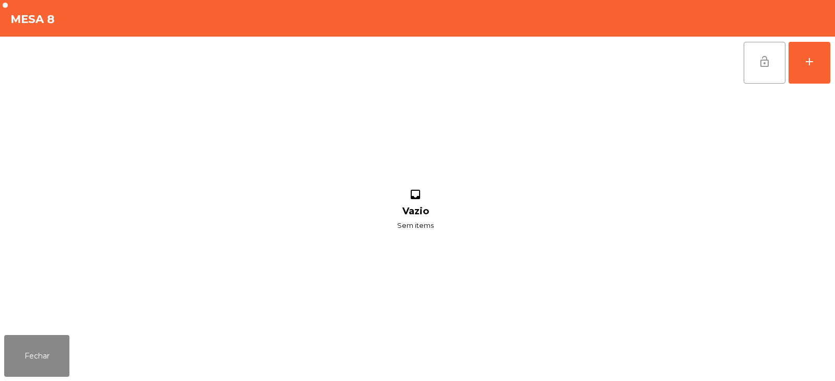
click at [770, 63] on span "lock_open" at bounding box center [765, 61] width 13 height 13
click at [26, 366] on button "Fechar" at bounding box center [36, 356] width 65 height 42
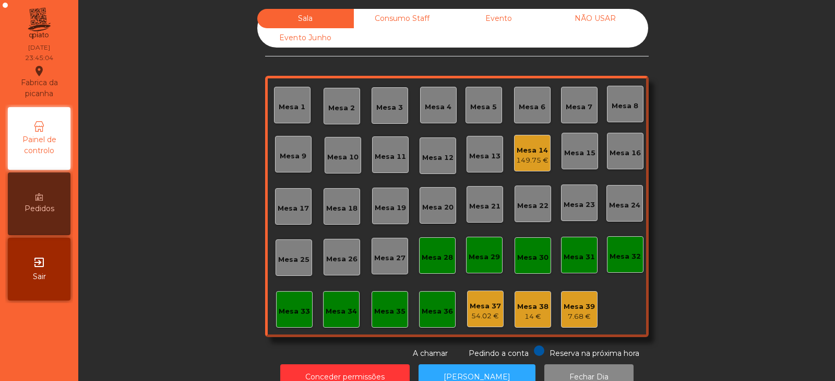
scroll to position [0, 0]
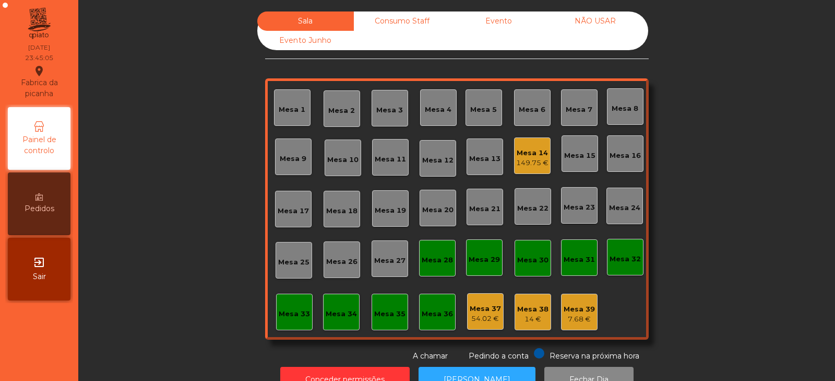
click at [383, 14] on div "Consumo Staff" at bounding box center [402, 20] width 97 height 19
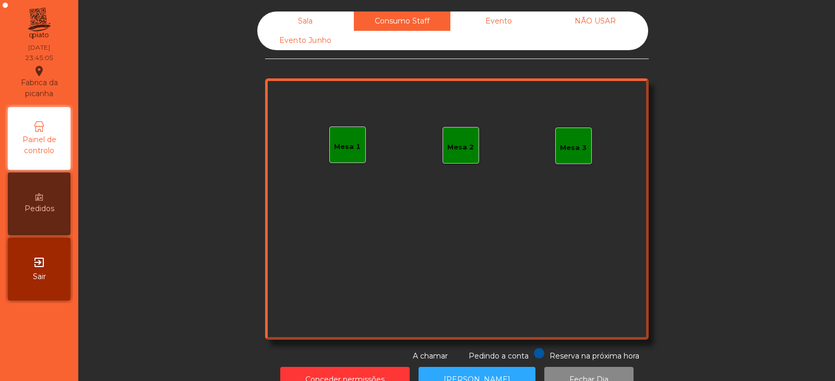
click at [504, 27] on div "Evento" at bounding box center [499, 20] width 97 height 19
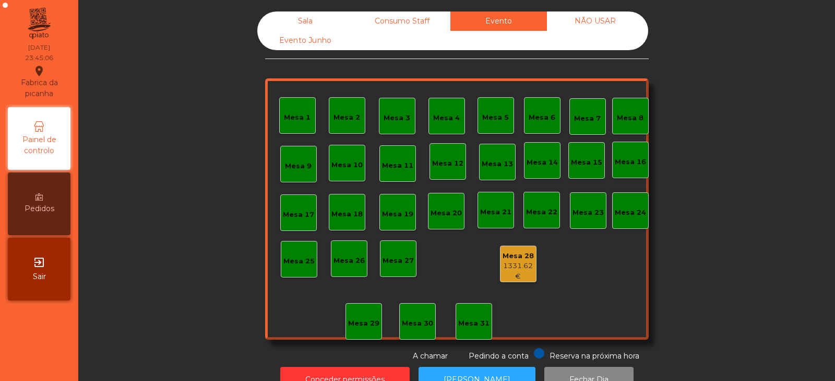
click at [597, 16] on div "NÃO USAR" at bounding box center [595, 20] width 97 height 19
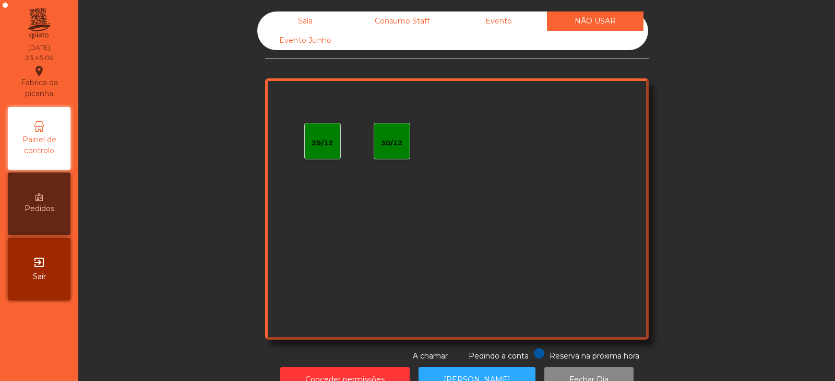
click at [313, 41] on div "Evento Junho" at bounding box center [305, 40] width 97 height 19
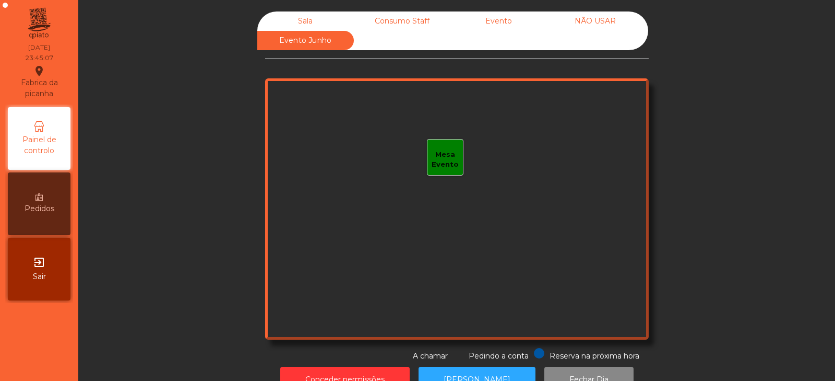
click at [299, 21] on div "Sala" at bounding box center [305, 20] width 97 height 19
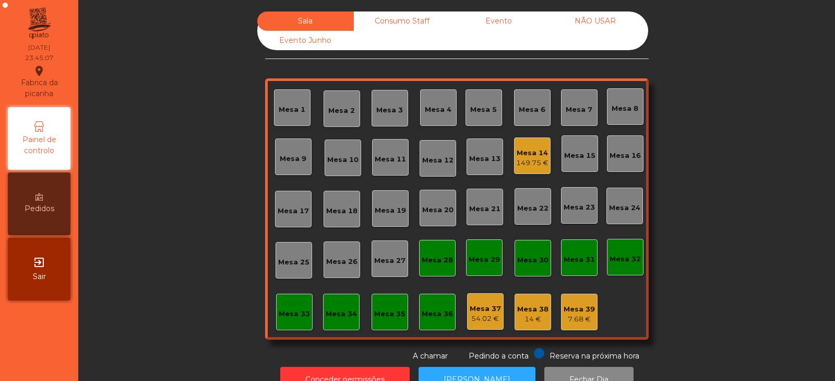
scroll to position [31, 0]
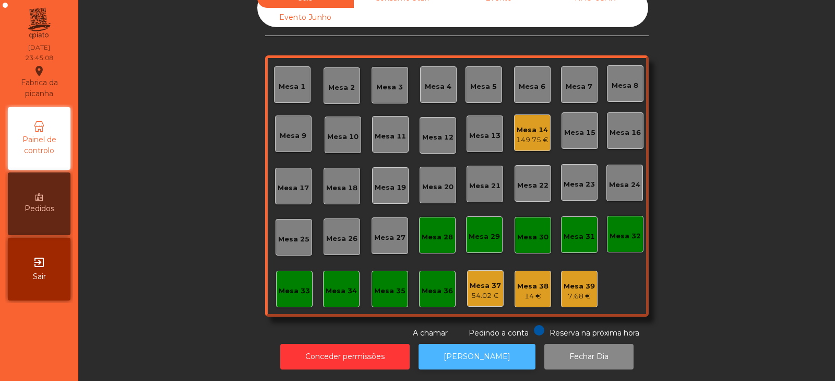
click at [478, 348] on button "[PERSON_NAME]" at bounding box center [477, 357] width 117 height 26
click at [523, 135] on div "149.75 €" at bounding box center [532, 140] width 32 height 10
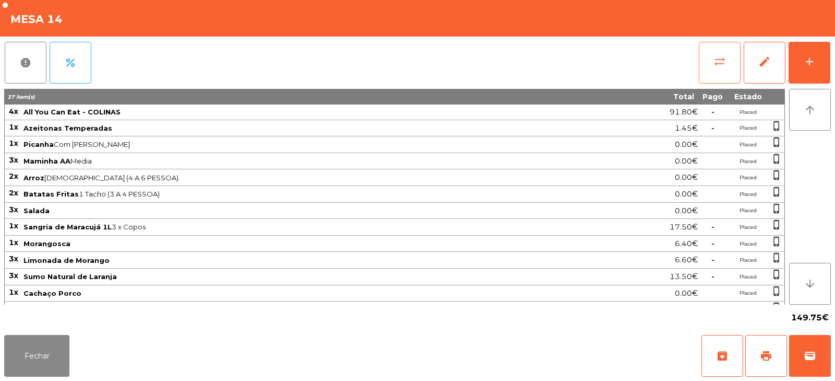
click at [701, 57] on button "sync_alt" at bounding box center [720, 63] width 42 height 42
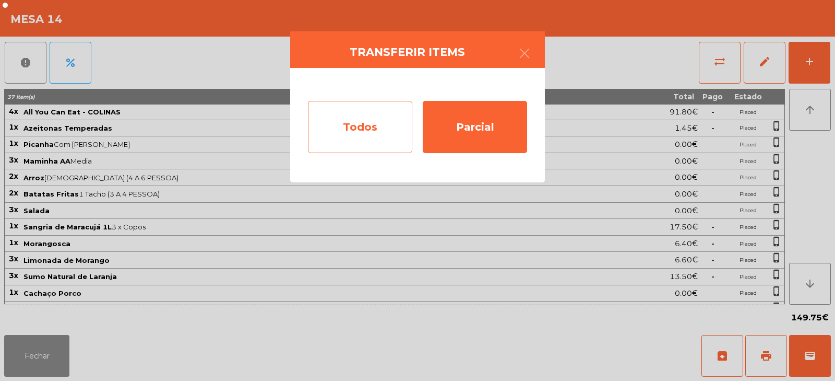
click at [379, 125] on div "Todos" at bounding box center [360, 127] width 104 height 52
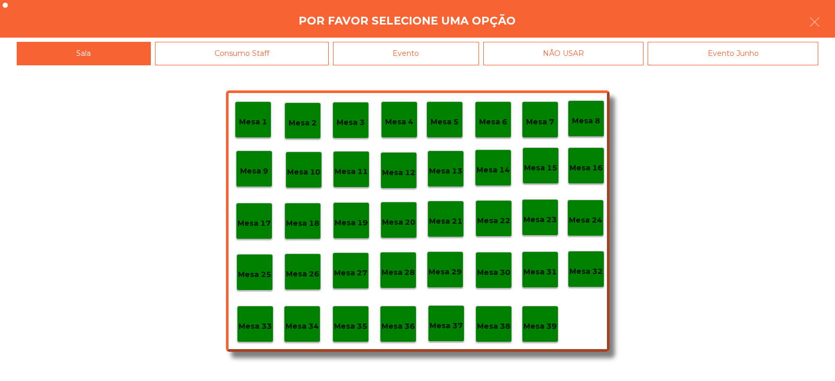
click at [458, 47] on div "Evento" at bounding box center [406, 53] width 146 height 23
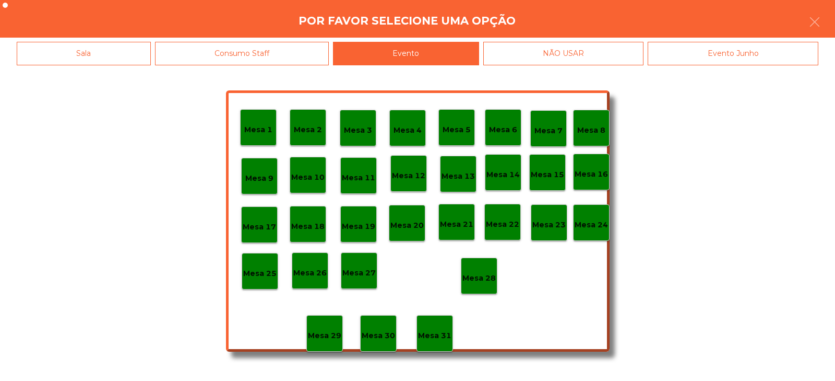
click at [478, 276] on p "Mesa 28" at bounding box center [479, 278] width 33 height 12
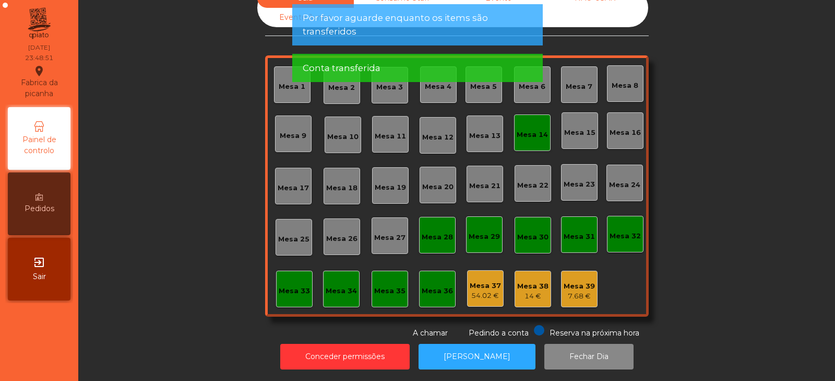
scroll to position [0, 0]
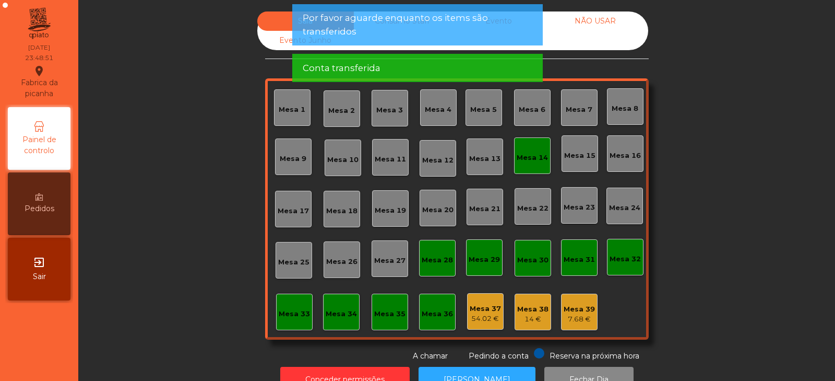
click at [537, 162] on div "Mesa 14" at bounding box center [532, 157] width 31 height 10
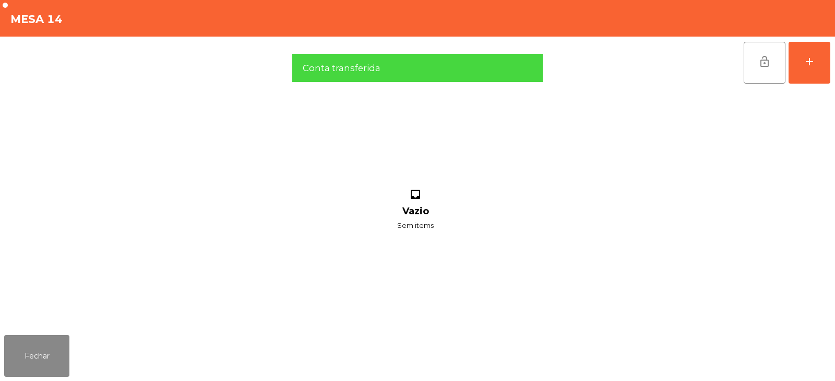
click at [767, 66] on span "lock_open" at bounding box center [765, 61] width 13 height 13
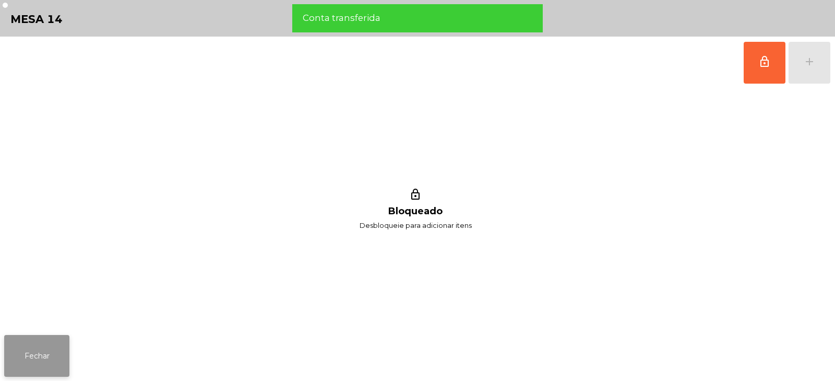
click at [65, 357] on button "Fechar" at bounding box center [36, 356] width 65 height 42
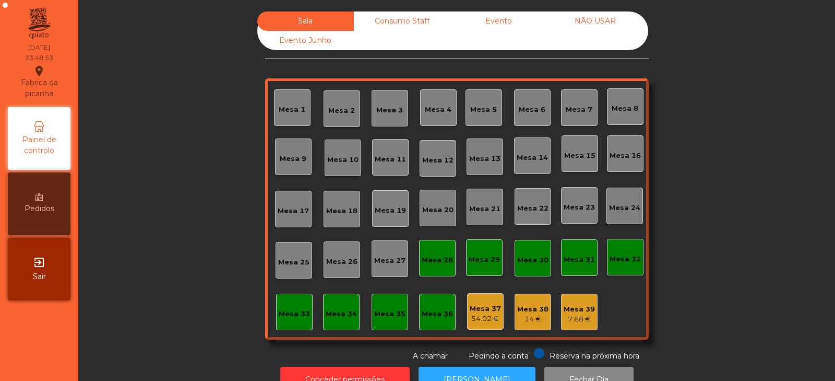
click at [422, 17] on div "Consumo Staff" at bounding box center [402, 20] width 97 height 19
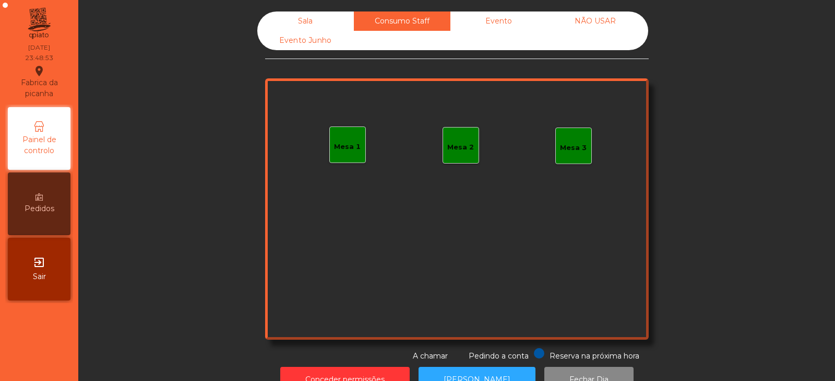
click at [508, 20] on div "Evento" at bounding box center [499, 20] width 97 height 19
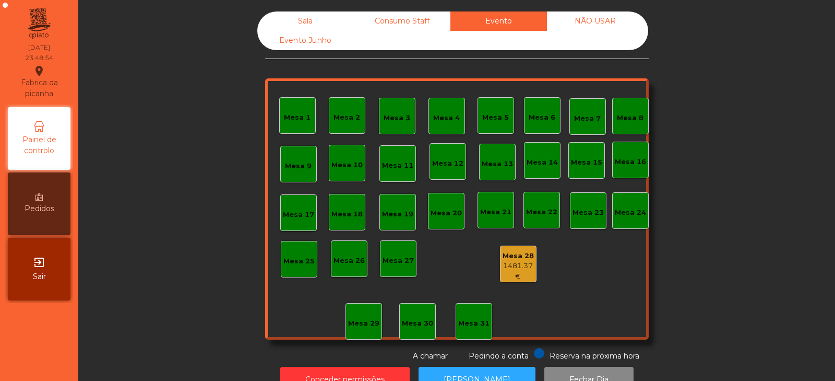
click at [593, 14] on div "NÃO USAR" at bounding box center [595, 20] width 97 height 19
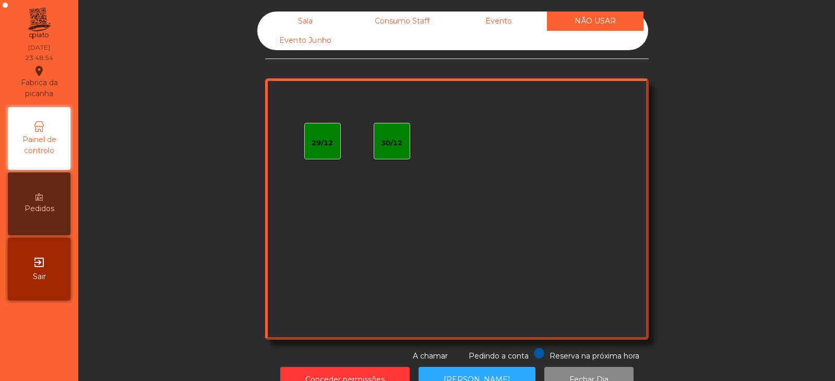
click at [318, 50] on div "Evento Junho" at bounding box center [305, 40] width 97 height 19
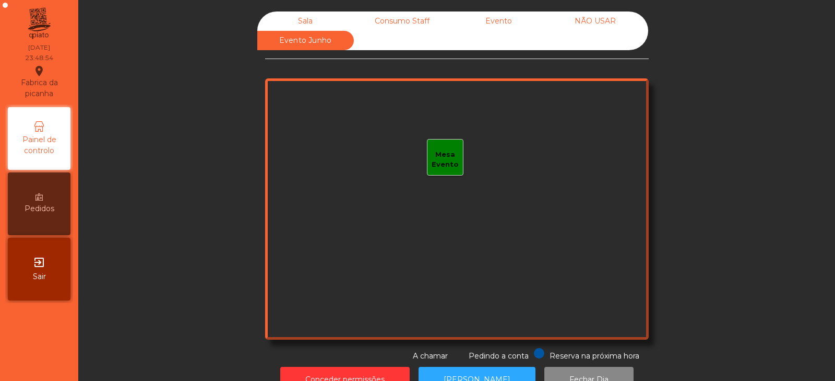
click at [320, 19] on div "Sala" at bounding box center [305, 20] width 97 height 19
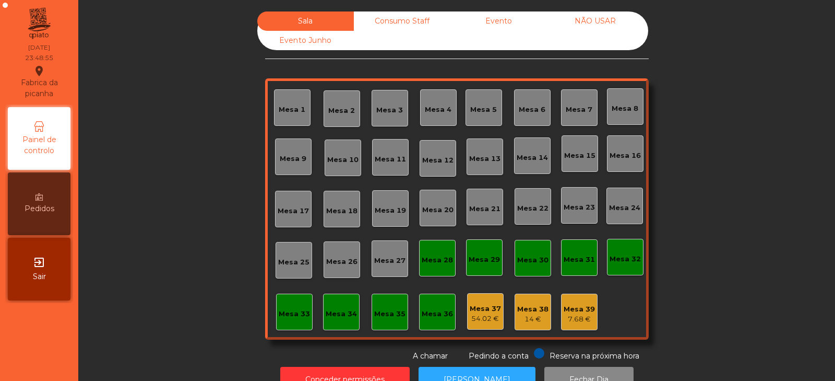
scroll to position [31, 0]
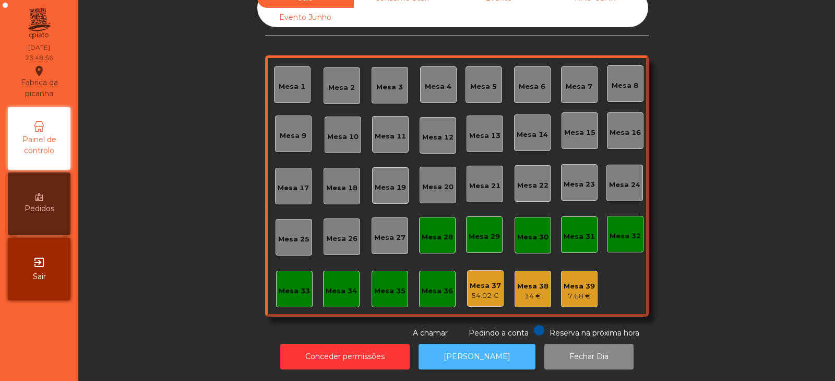
click at [484, 352] on button "[PERSON_NAME]" at bounding box center [477, 357] width 117 height 26
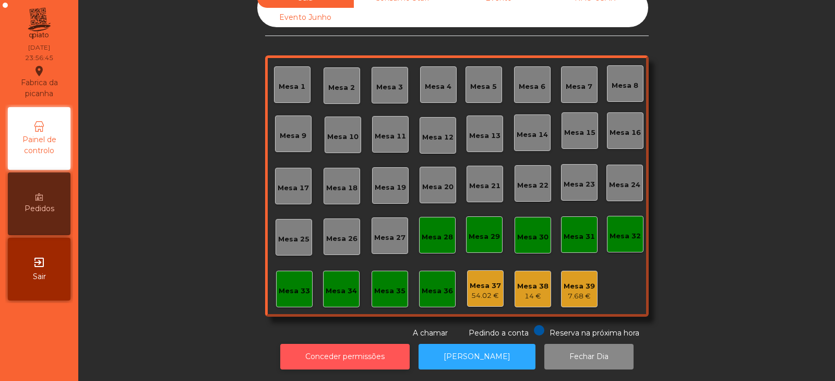
click at [384, 344] on button "Conceder permissões" at bounding box center [345, 357] width 130 height 26
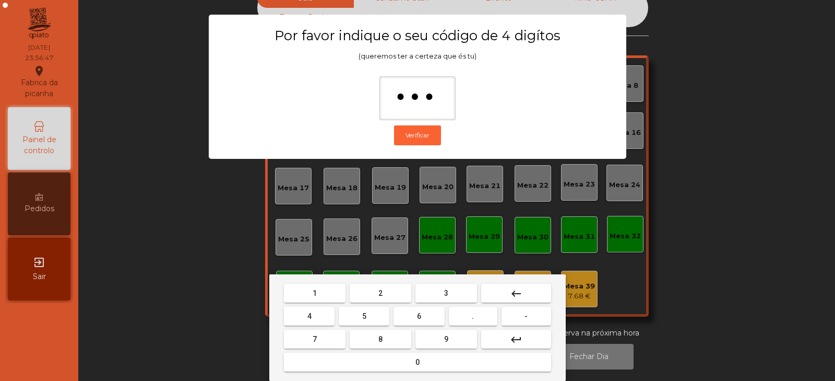
type input "****"
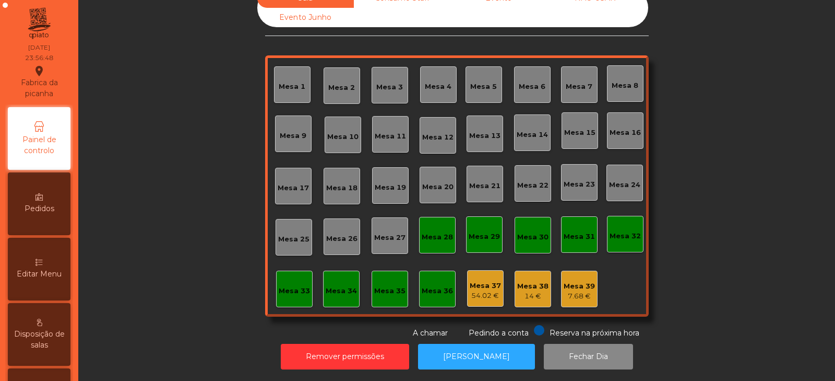
click at [484, 290] on div "54.02 €" at bounding box center [485, 295] width 31 height 10
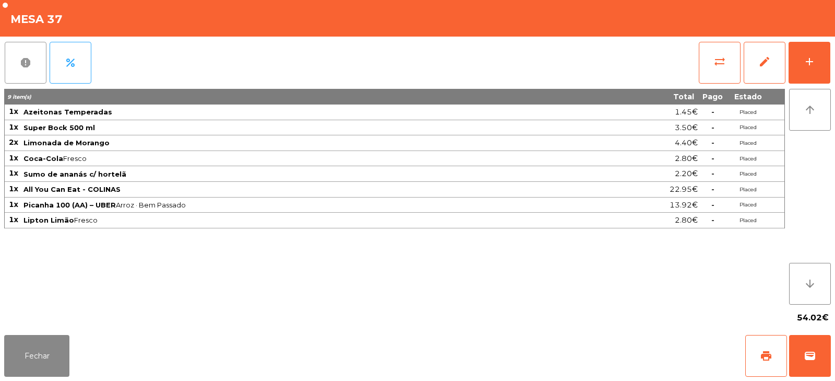
click at [31, 69] on button "report" at bounding box center [26, 63] width 42 height 42
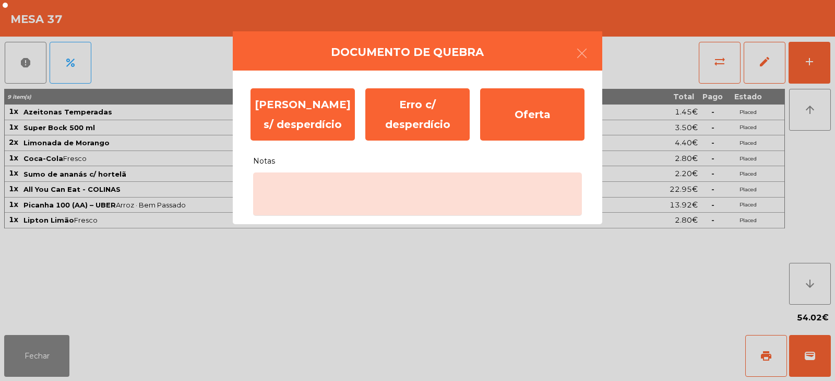
click at [322, 163] on label "Notas" at bounding box center [417, 157] width 329 height 22
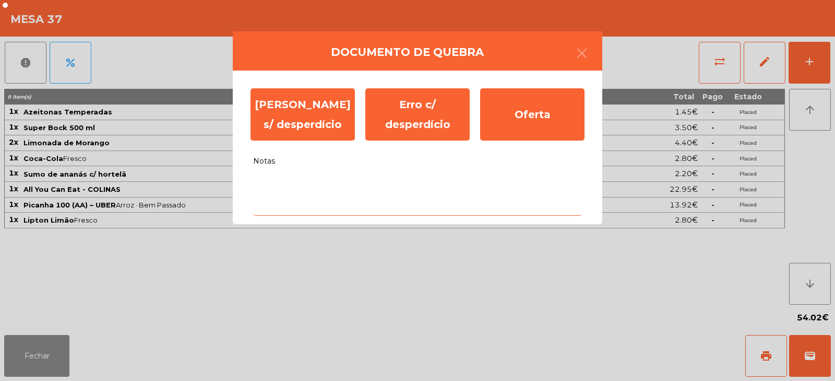
click at [322, 172] on textarea "Notas" at bounding box center [417, 193] width 329 height 43
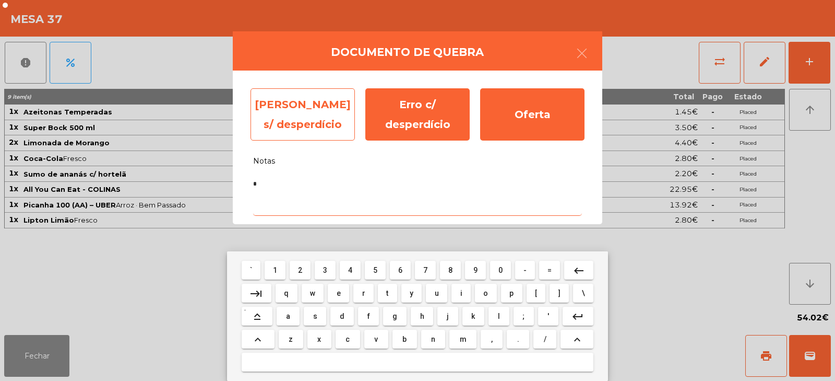
type textarea "*"
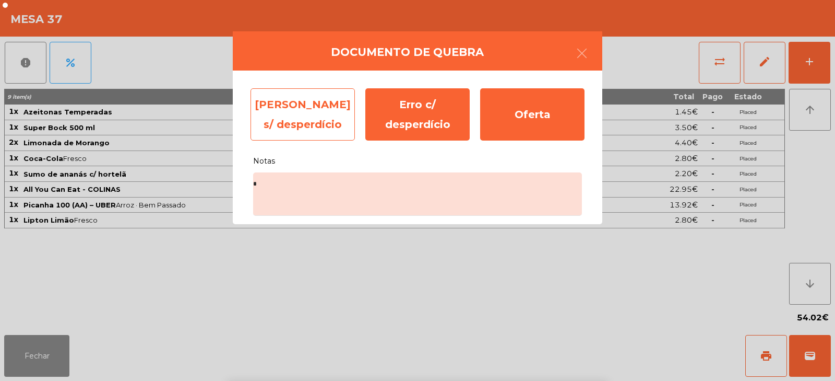
click at [321, 115] on div "[PERSON_NAME] s/ desperdício" at bounding box center [303, 114] width 104 height 52
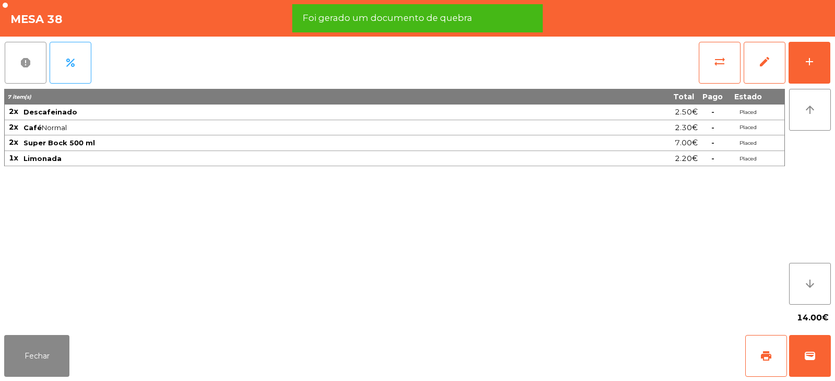
click at [31, 67] on span "report" at bounding box center [25, 62] width 13 height 13
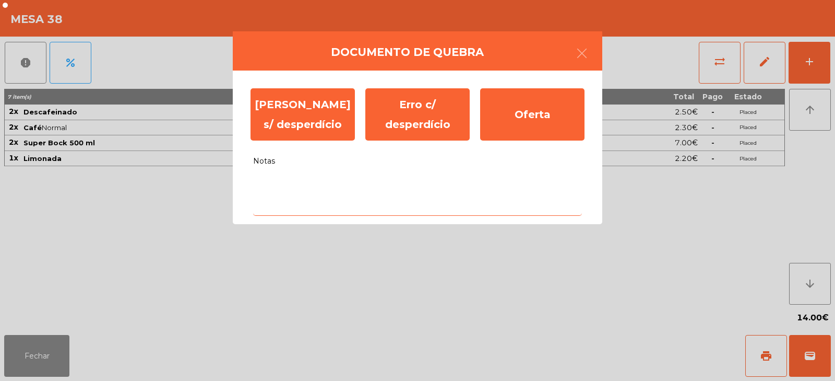
click at [321, 184] on textarea "Notas" at bounding box center [417, 193] width 329 height 43
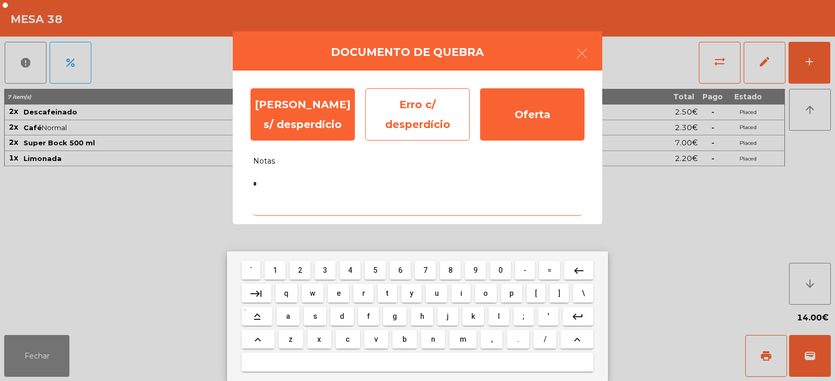
type textarea "*"
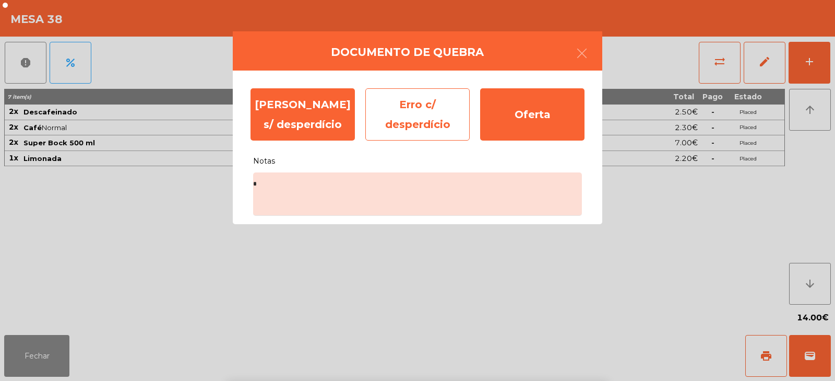
click at [430, 117] on div "Erro c/ desperdício" at bounding box center [418, 114] width 104 height 52
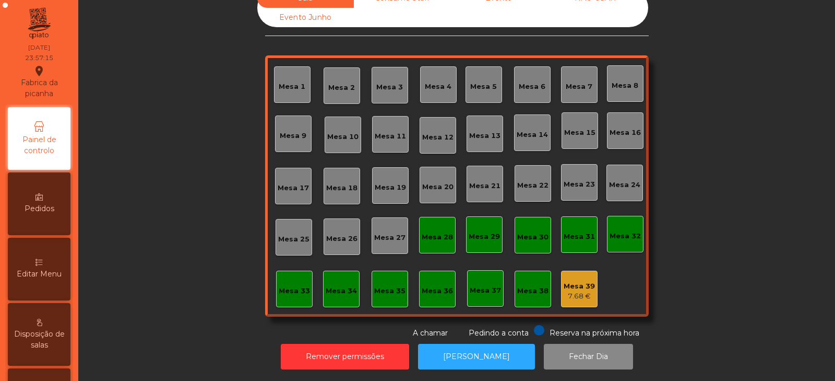
click at [584, 294] on div "Mesa 39 7.68 €" at bounding box center [579, 288] width 37 height 37
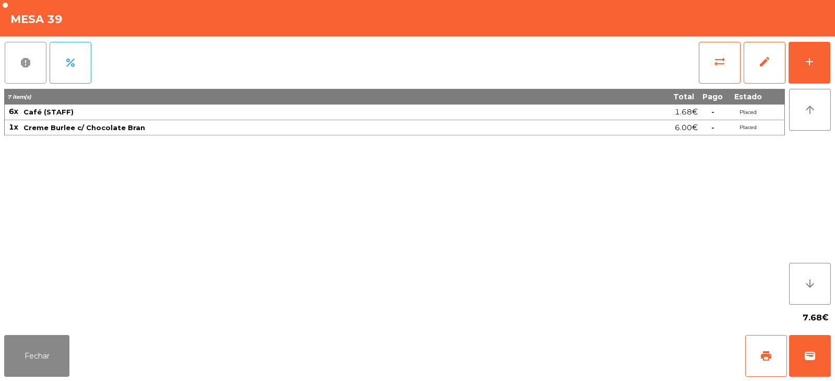
click at [41, 70] on button "report" at bounding box center [26, 63] width 42 height 42
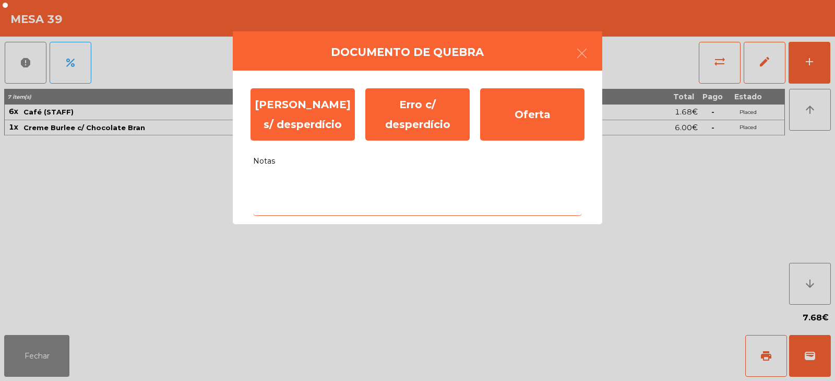
click at [369, 199] on textarea "Notas" at bounding box center [417, 193] width 329 height 43
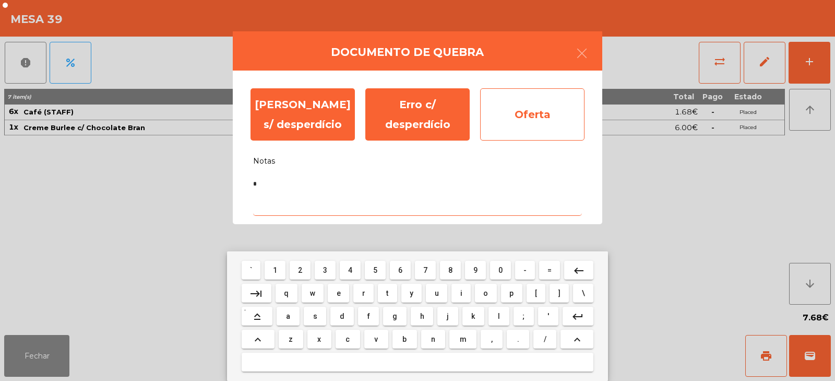
type textarea "*"
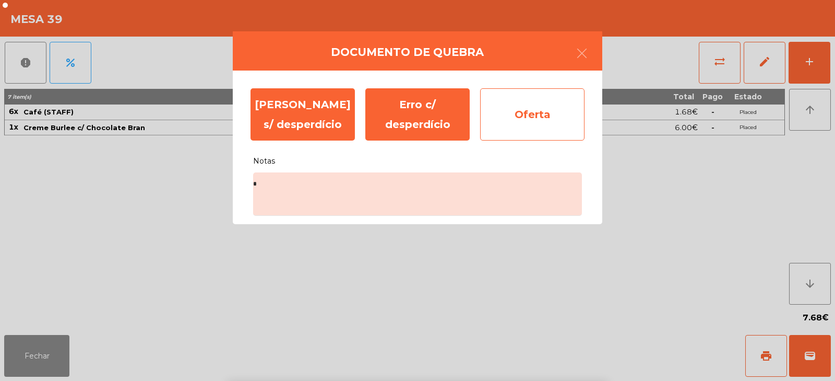
click at [542, 122] on div "Oferta" at bounding box center [532, 114] width 104 height 52
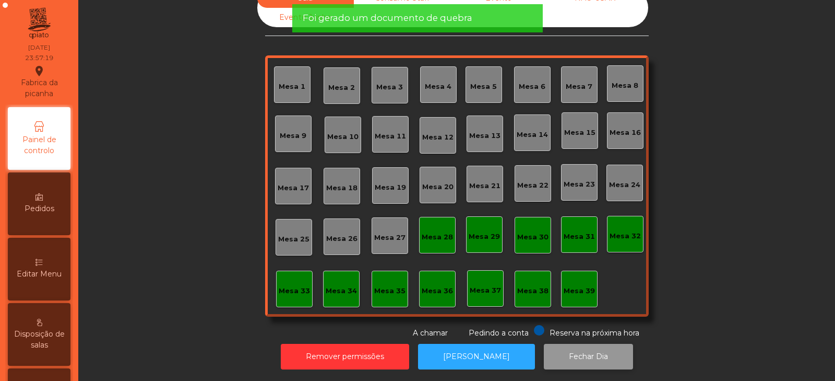
click at [557, 348] on button "Fechar Dia" at bounding box center [588, 357] width 89 height 26
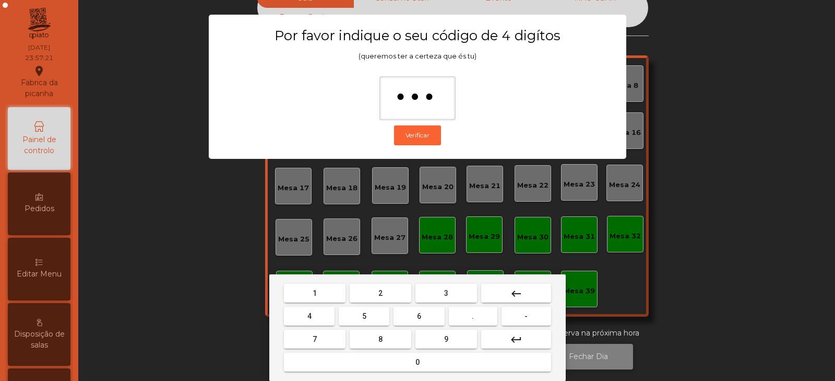
type input "****"
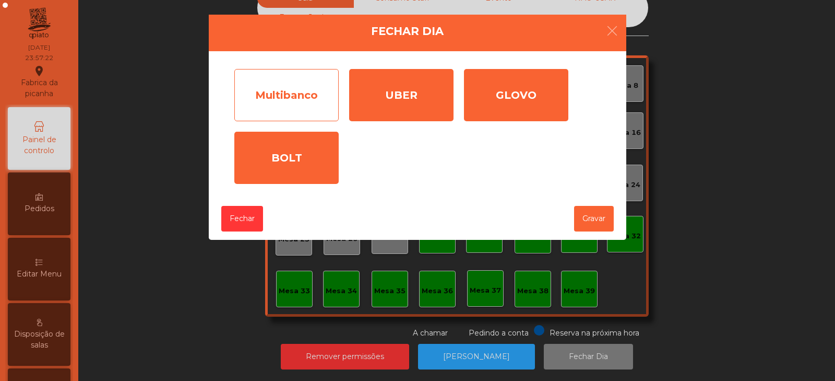
click at [309, 100] on div "Multibanco" at bounding box center [286, 95] width 104 height 52
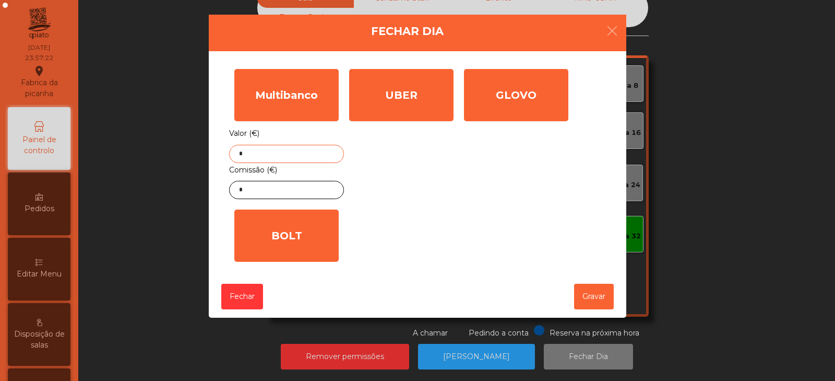
click at [299, 151] on input "*" at bounding box center [286, 154] width 115 height 18
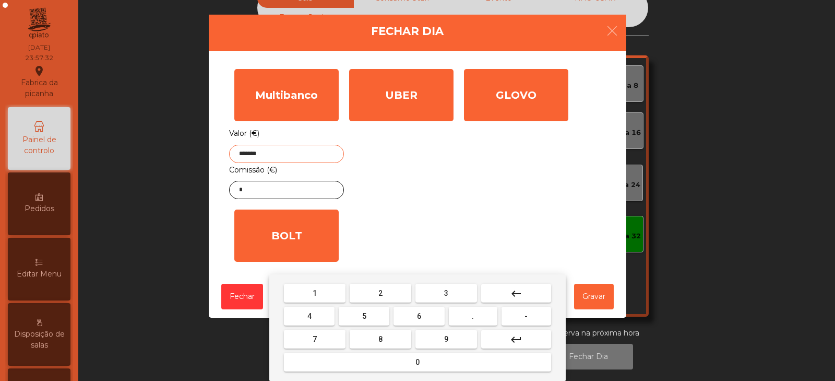
type input "*******"
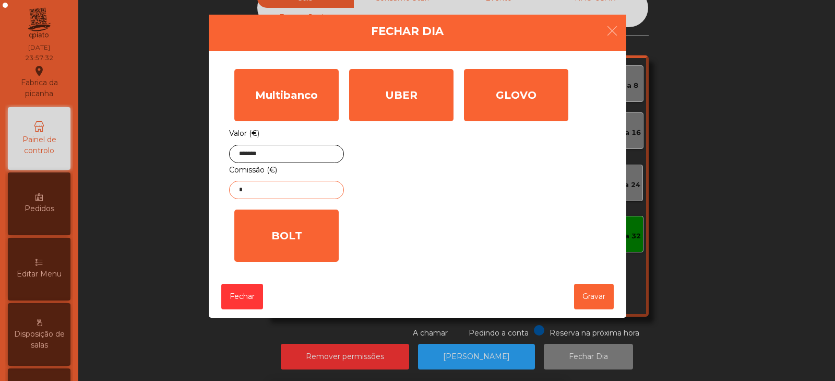
click at [324, 190] on input "*" at bounding box center [286, 190] width 115 height 18
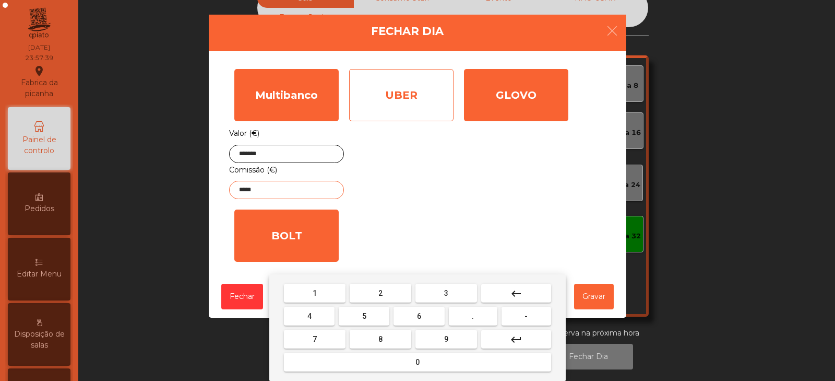
type input "*****"
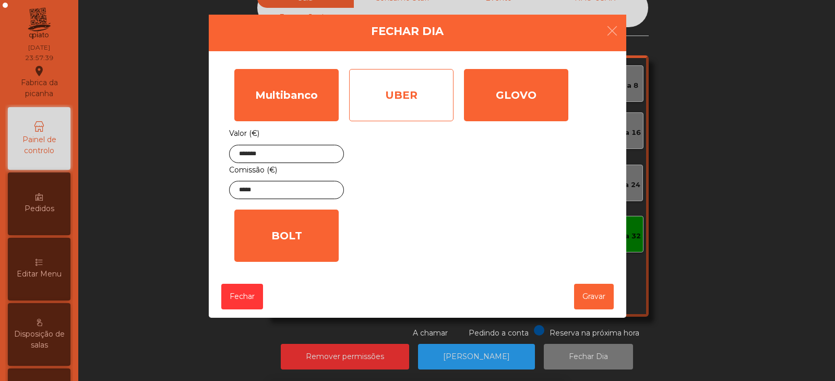
click at [428, 105] on div "UBER" at bounding box center [401, 95] width 104 height 52
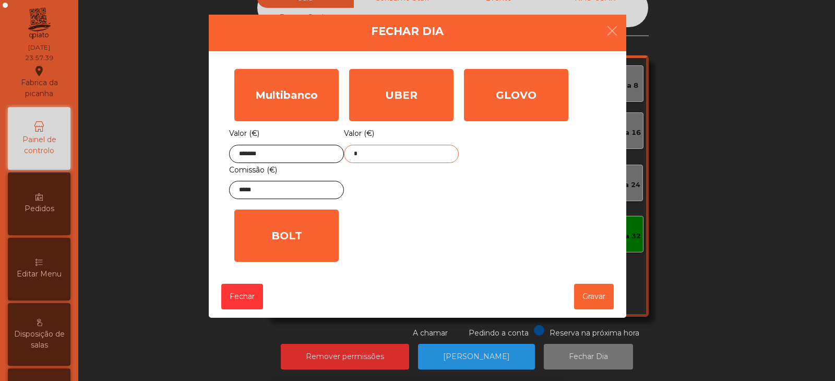
click at [423, 155] on input "*" at bounding box center [401, 154] width 115 height 18
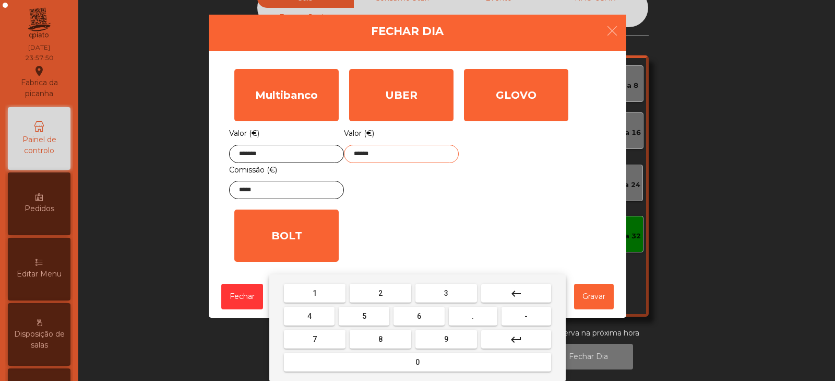
type input "******"
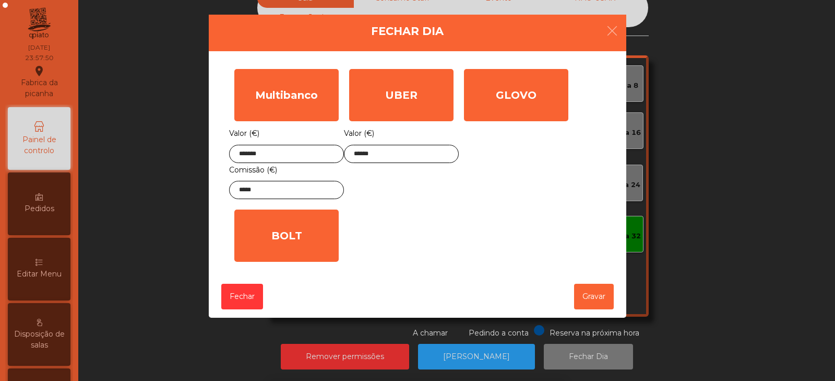
click at [598, 301] on div "1 2 3 keyboard_backspace 4 5 6 . - 7 8 9 keyboard_return 0" at bounding box center [417, 327] width 835 height 107
click at [596, 301] on button "Gravar" at bounding box center [594, 297] width 40 height 26
